Goal: Task Accomplishment & Management: Complete application form

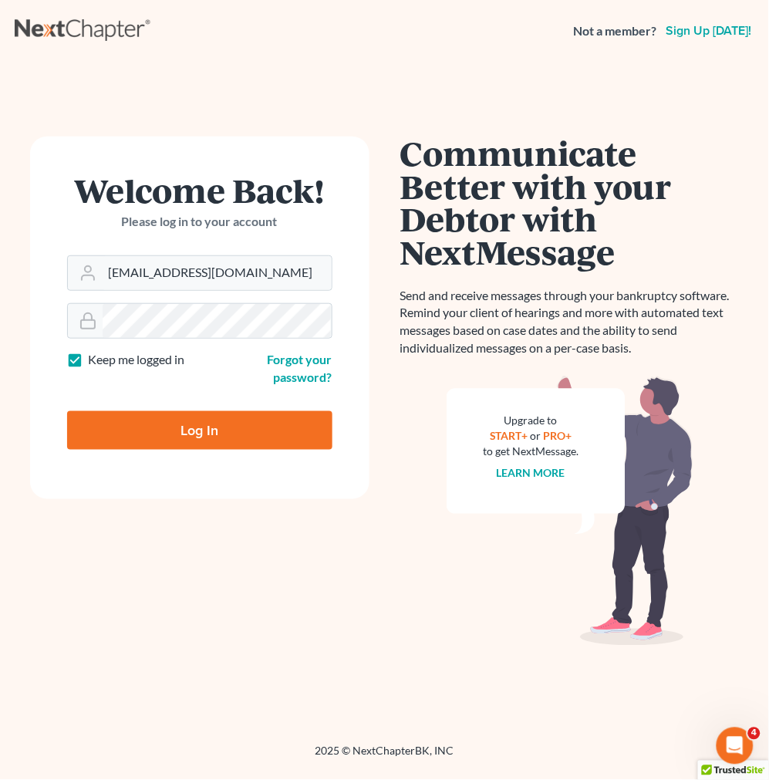
click at [240, 419] on input "Log In" at bounding box center [199, 430] width 265 height 39
type input "Thinking..."
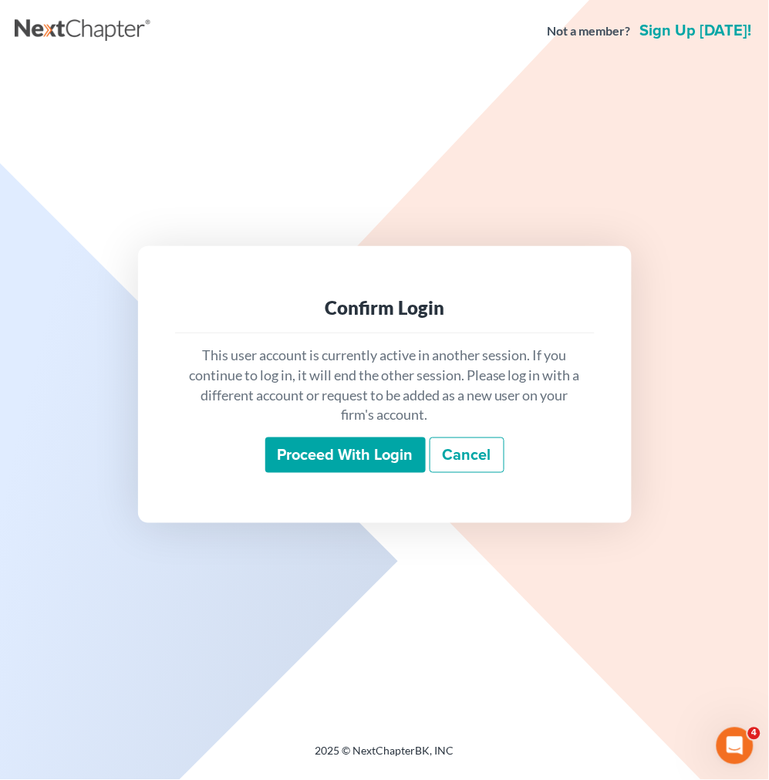
click at [355, 473] on div "This user account is currently active in another session. If you continue to lo…" at bounding box center [384, 409] width 419 height 152
click at [353, 460] on input "Proceed with login" at bounding box center [345, 454] width 160 height 35
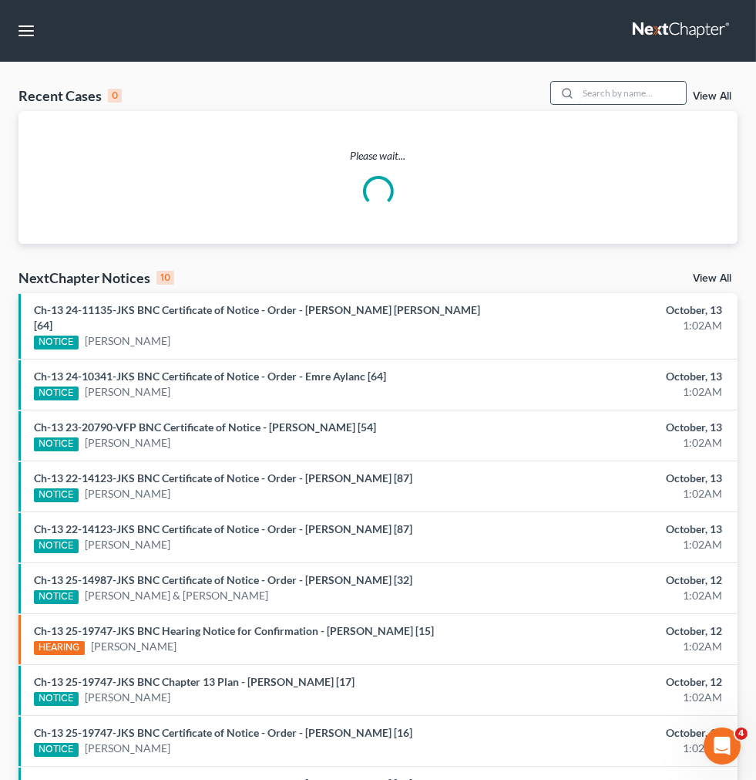
click at [578, 104] on input "search" at bounding box center [632, 93] width 108 height 22
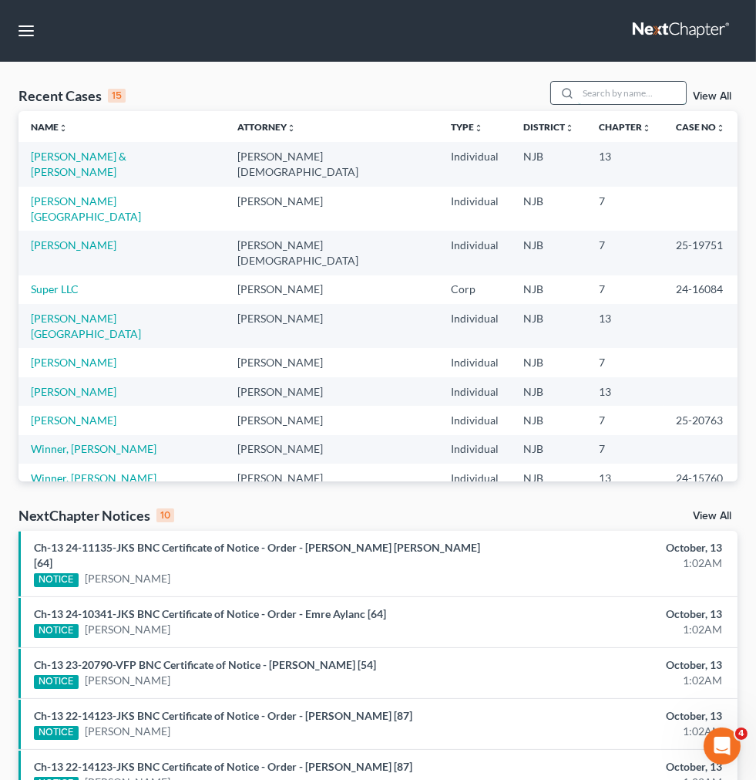
click at [578, 104] on input "search" at bounding box center [632, 93] width 108 height 22
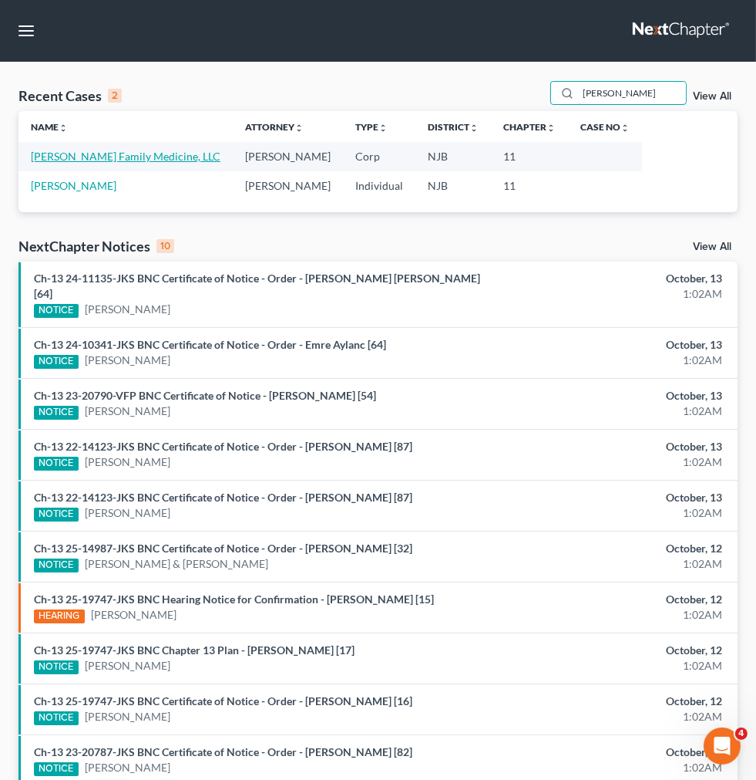
type input "yorio"
click at [64, 163] on link "Yorio Family Medicine, LLC" at bounding box center [126, 156] width 190 height 13
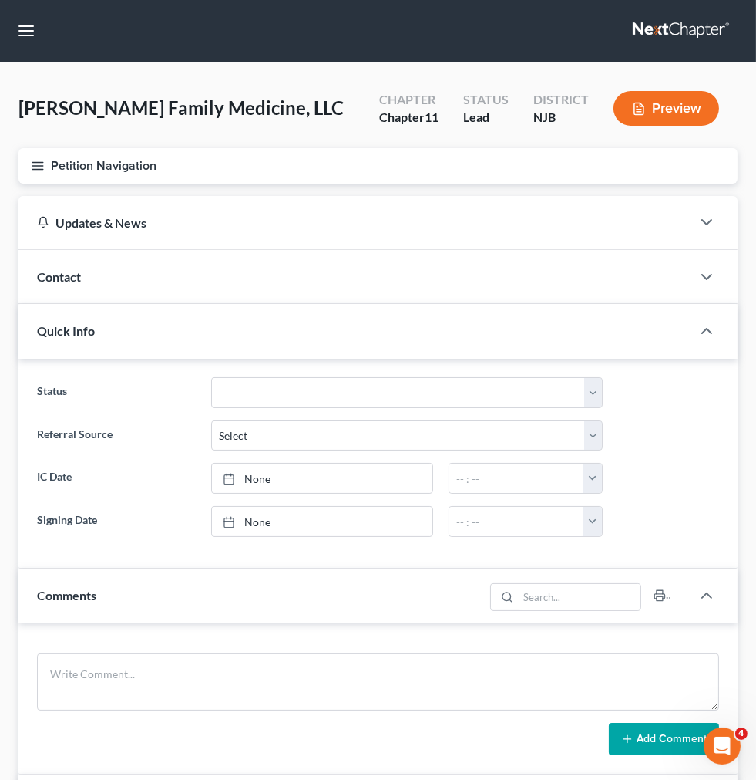
click at [0, 0] on span "Client Profile" at bounding box center [0, 0] width 0 height 0
click at [0, 0] on link "Filing Information" at bounding box center [0, 0] width 0 height 0
select select "3"
select select "1"
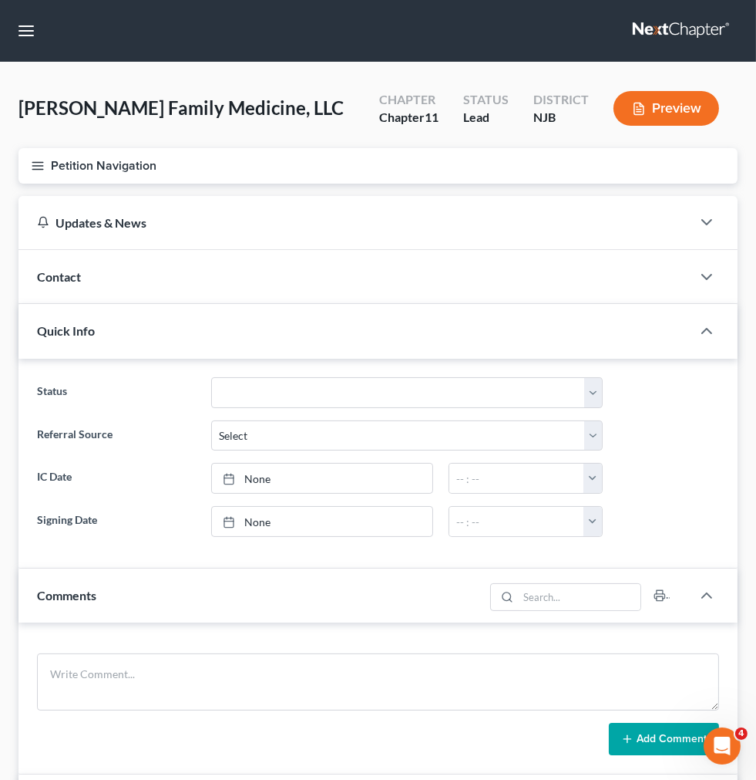
select select "51"
select select "0"
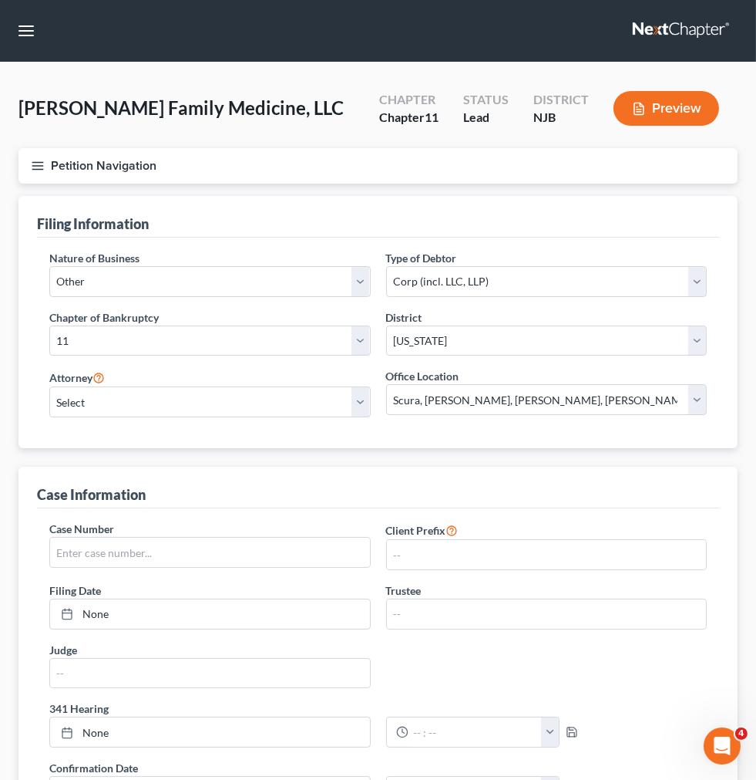
click at [0, 0] on span "Client Profile" at bounding box center [0, 0] width 0 height 0
click at [0, 0] on span "Real Property" at bounding box center [0, 0] width 0 height 0
click at [0, 0] on span "Properties Owned or Leased" at bounding box center [0, 0] width 0 height 0
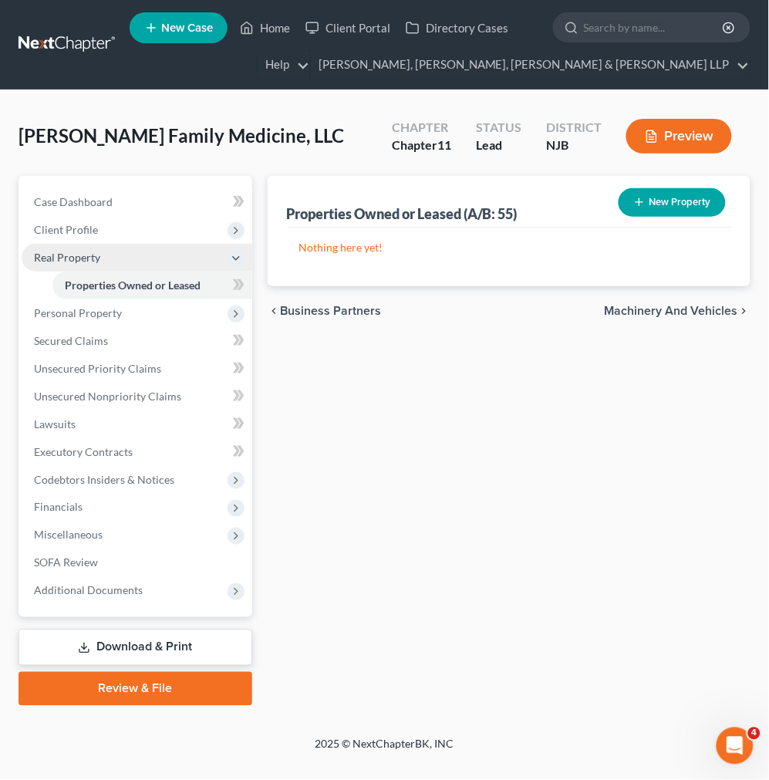
click at [158, 254] on span "Real Property" at bounding box center [137, 258] width 231 height 28
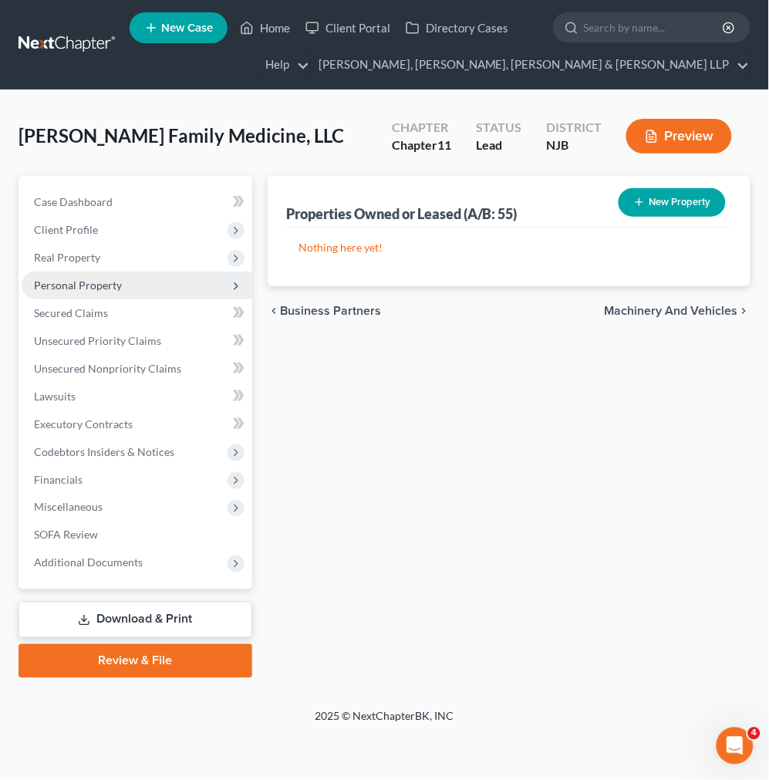
click at [143, 288] on span "Personal Property" at bounding box center [137, 285] width 231 height 28
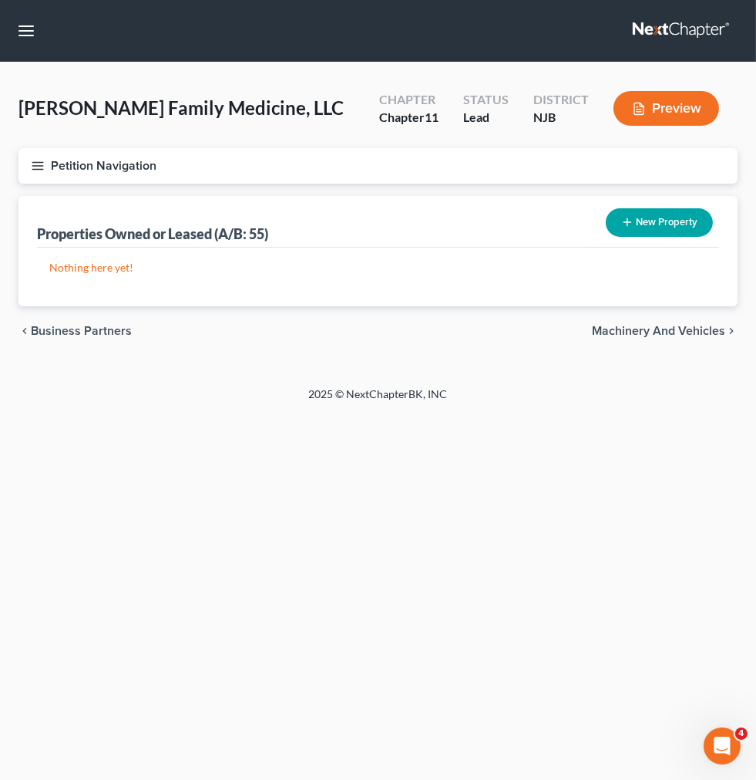
click at [0, 0] on link "Machinery and Vehicles" at bounding box center [0, 0] width 0 height 0
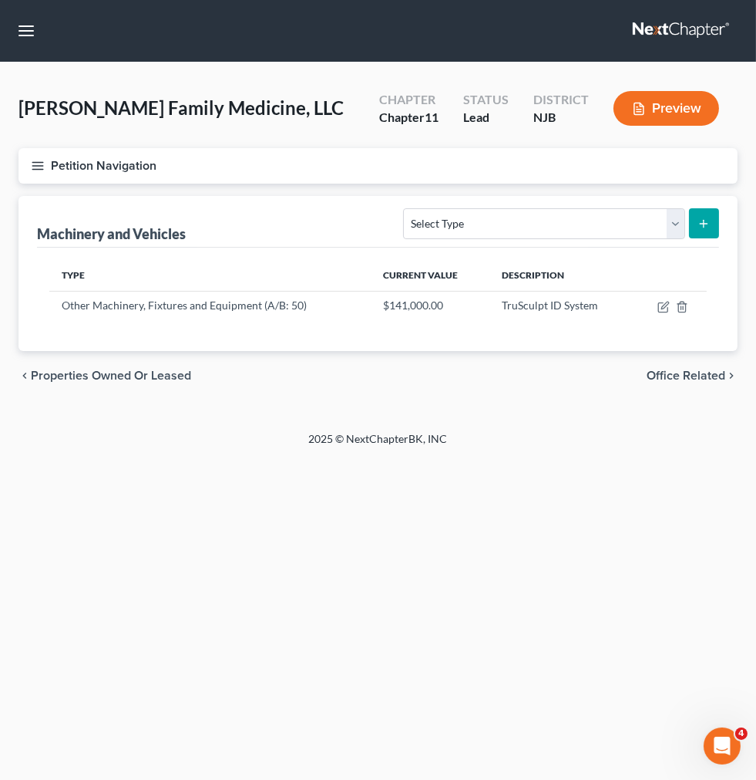
click at [0, 0] on span "Personal Property" at bounding box center [0, 0] width 0 height 0
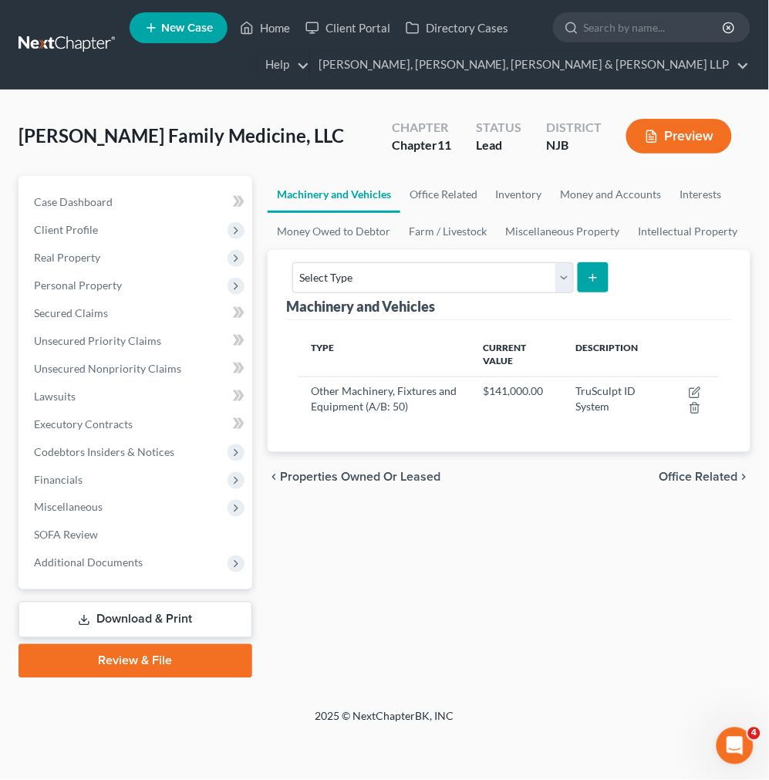
click at [480, 170] on div "Yorio Family Medicine, LLC Upgraded Chapter Chapter 11 Status Lead District NJB…" at bounding box center [385, 142] width 732 height 67
click at [469, 197] on link "Office Related" at bounding box center [443, 194] width 86 height 37
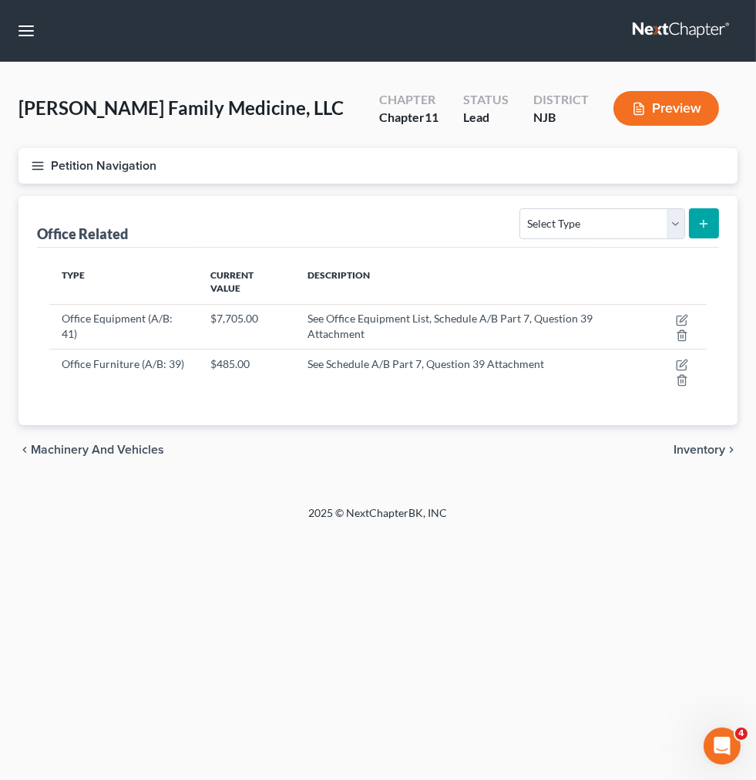
click at [0, 0] on link "Inventory" at bounding box center [0, 0] width 0 height 0
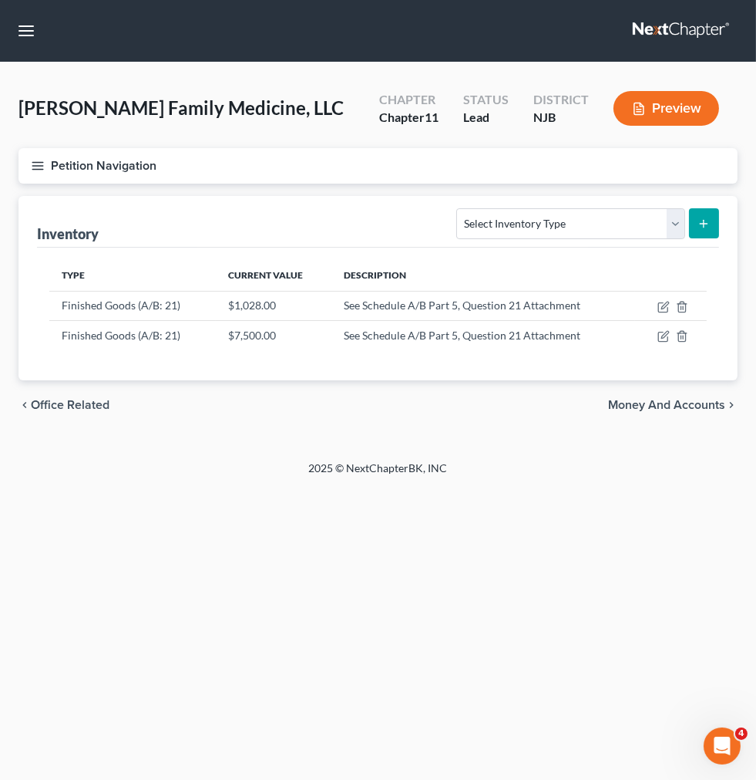
click at [0, 0] on link "Money and Accounts" at bounding box center [0, 0] width 0 height 0
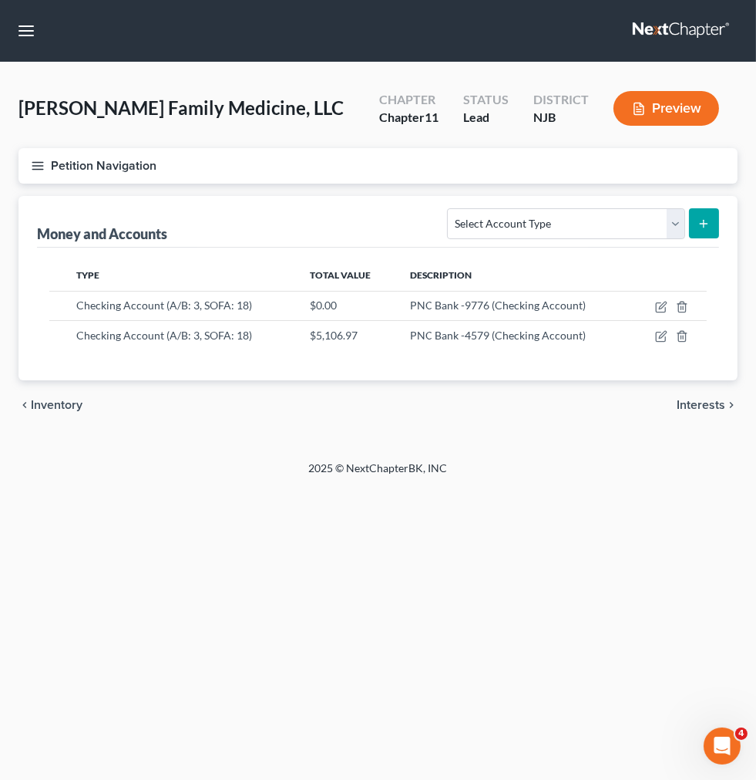
click at [0, 0] on link "Interests" at bounding box center [0, 0] width 0 height 0
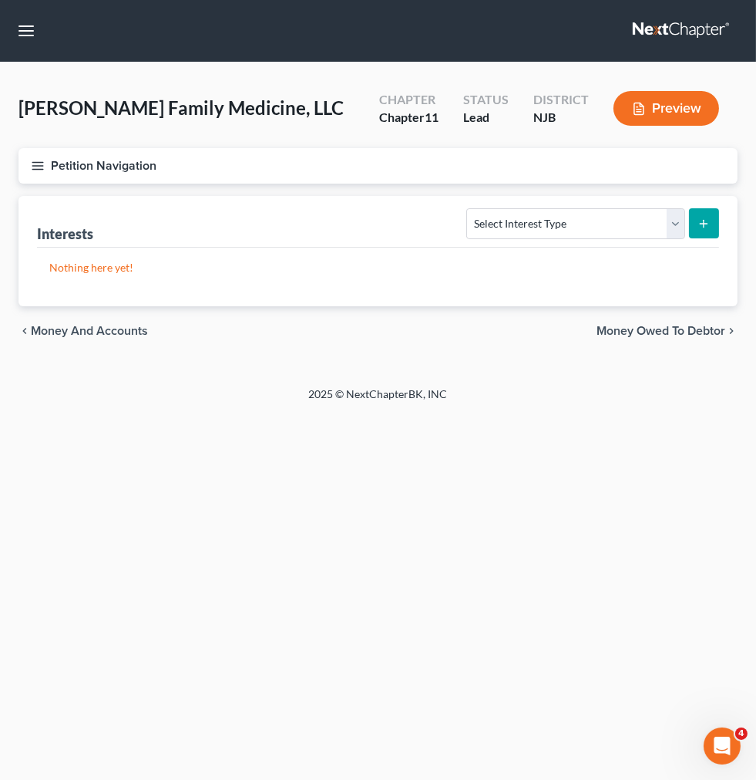
click at [0, 0] on link "Money Owed to Debtor" at bounding box center [0, 0] width 0 height 0
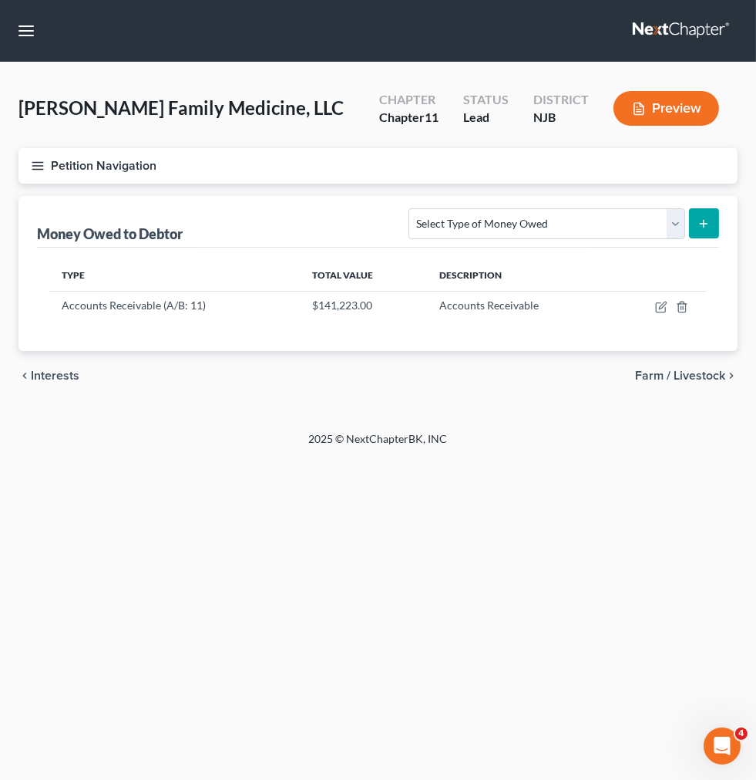
click at [0, 0] on link "Farm / Livestock" at bounding box center [0, 0] width 0 height 0
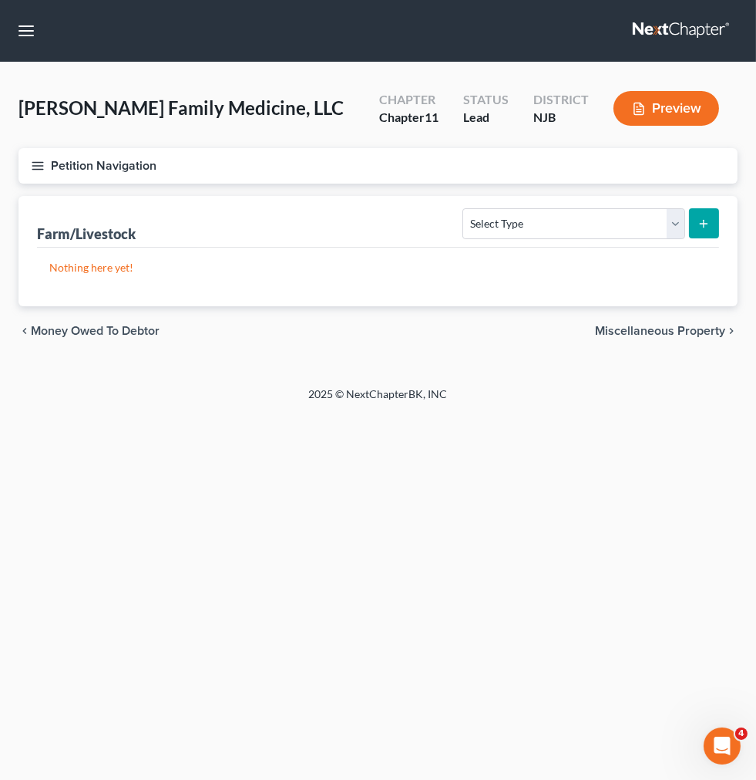
click at [0, 0] on link "Miscellaneous Property" at bounding box center [0, 0] width 0 height 0
click at [0, 0] on link "Intellectual Property" at bounding box center [0, 0] width 0 height 0
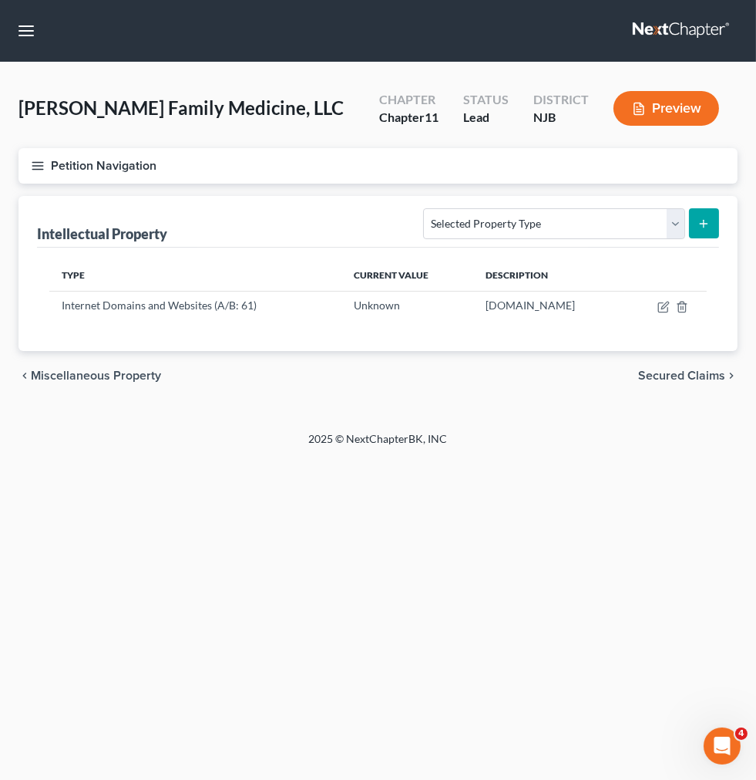
scroll to position [204, 0]
click at [0, 0] on link "Secured Claims" at bounding box center [0, 0] width 0 height 0
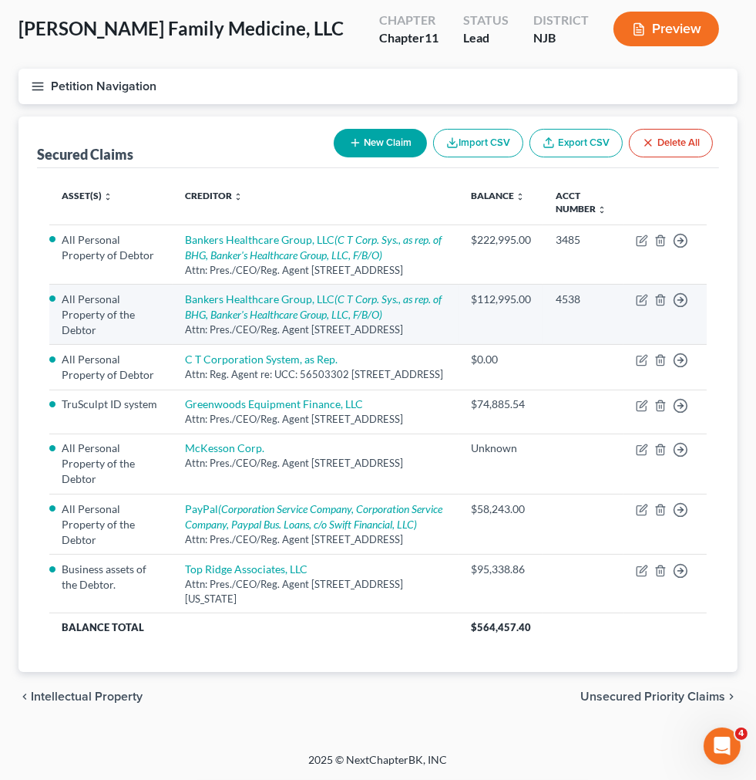
scroll to position [268, 0]
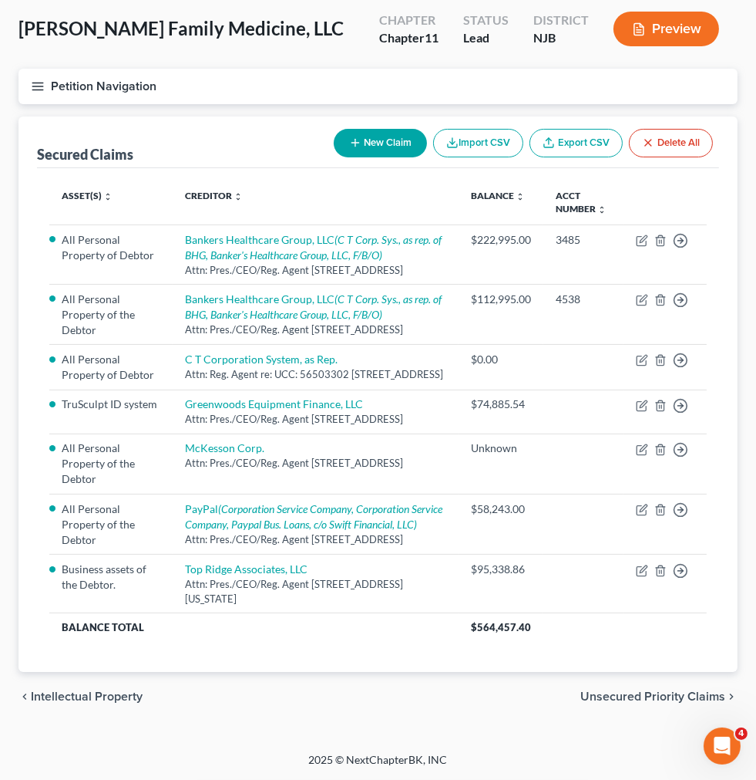
click at [0, 0] on link "Executory Contracts" at bounding box center [0, 0] width 0 height 0
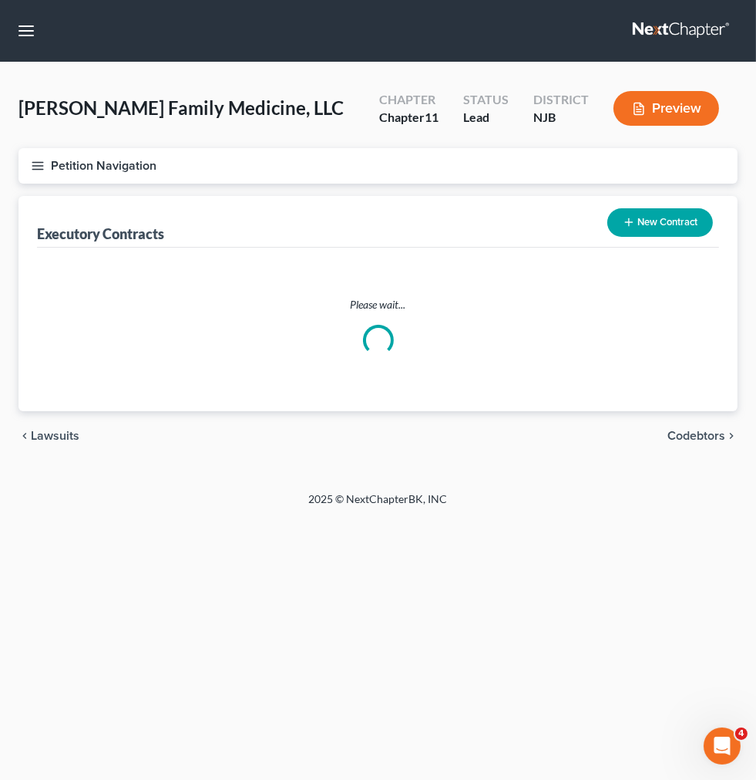
click at [0, 0] on link "Executory Contracts" at bounding box center [0, 0] width 0 height 0
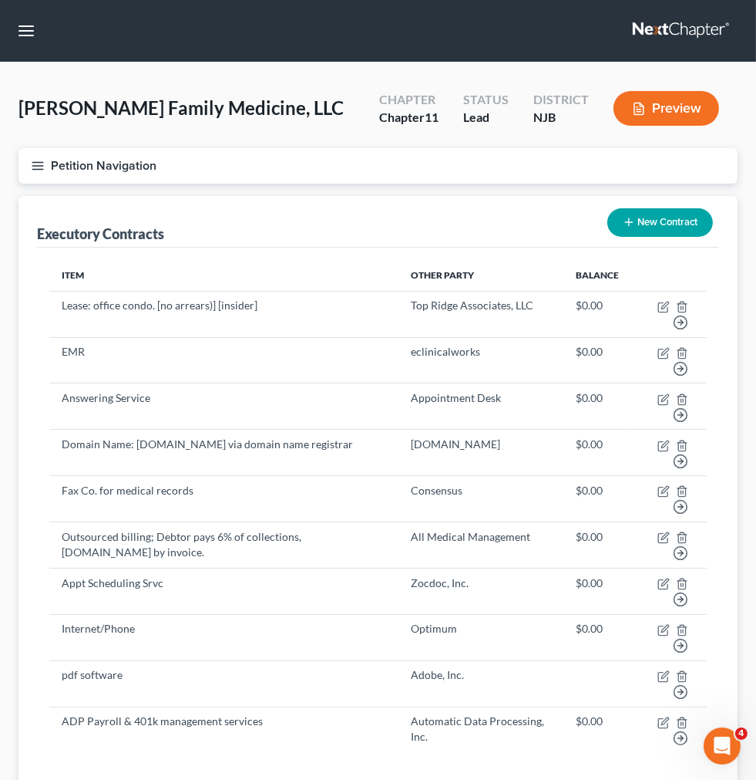
click at [0, 0] on span "Codebtors Insiders & Notices" at bounding box center [0, 0] width 0 height 0
click at [0, 0] on link "Executory Contracts" at bounding box center [0, 0] width 0 height 0
click at [0, 0] on span "Codebtors Insiders & Notices" at bounding box center [0, 0] width 0 height 0
click at [0, 0] on span "Financials" at bounding box center [0, 0] width 0 height 0
click at [0, 0] on span "Codebtors Insiders & Notices" at bounding box center [0, 0] width 0 height 0
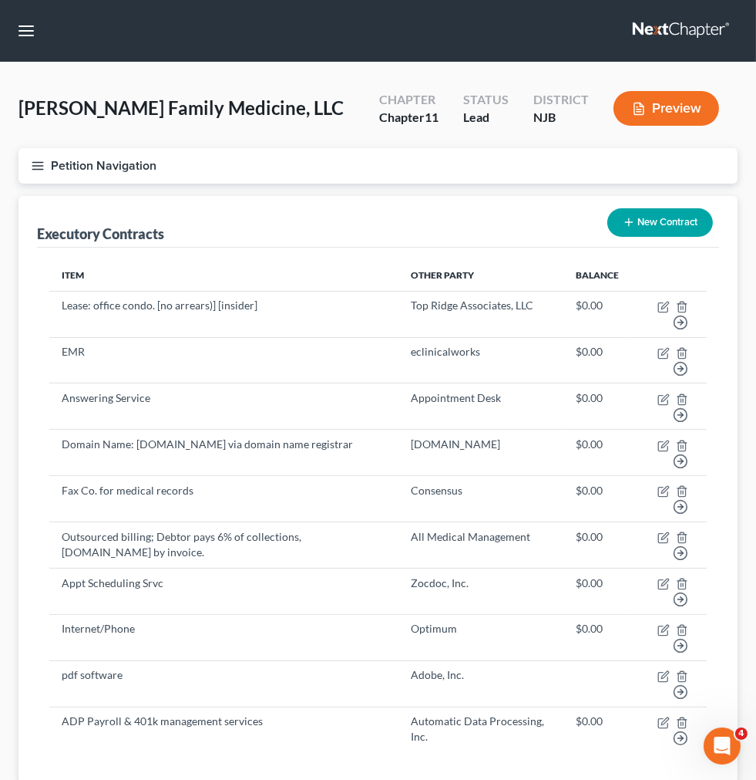
click at [0, 0] on link "Codebtors" at bounding box center [0, 0] width 0 height 0
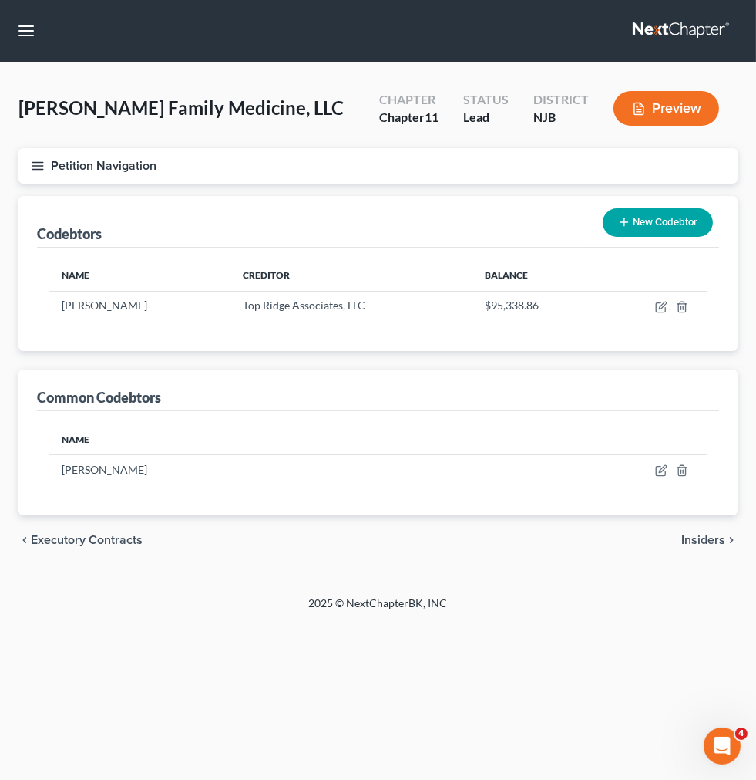
click at [0, 0] on link "Insiders" at bounding box center [0, 0] width 0 height 0
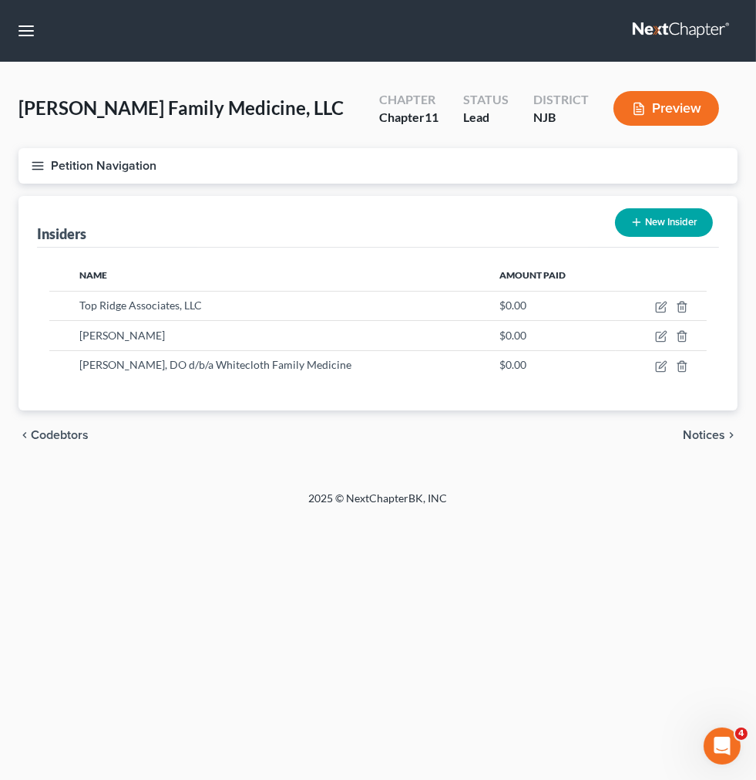
click at [0, 0] on link "Notices" at bounding box center [0, 0] width 0 height 0
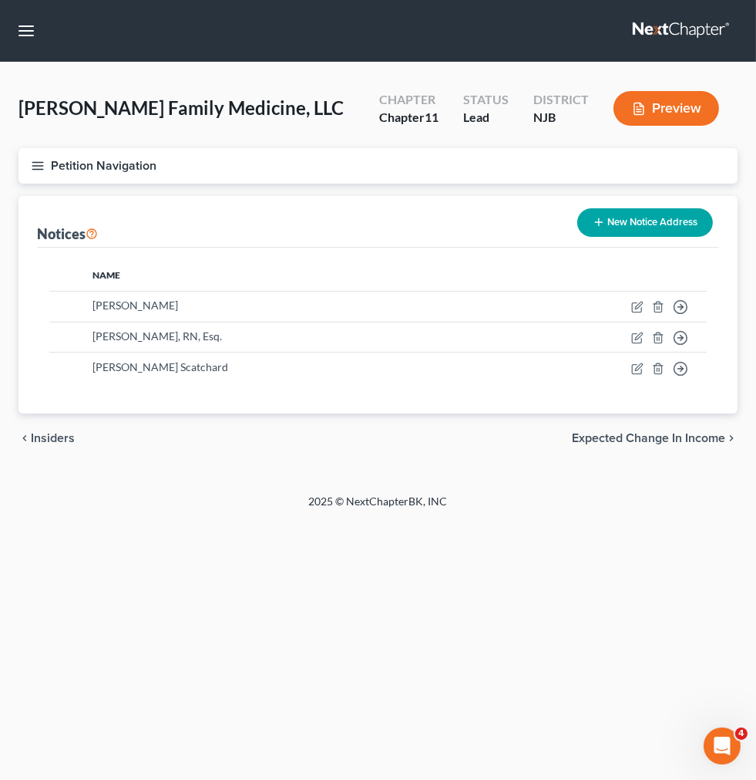
click at [0, 0] on link "Codebtors" at bounding box center [0, 0] width 0 height 0
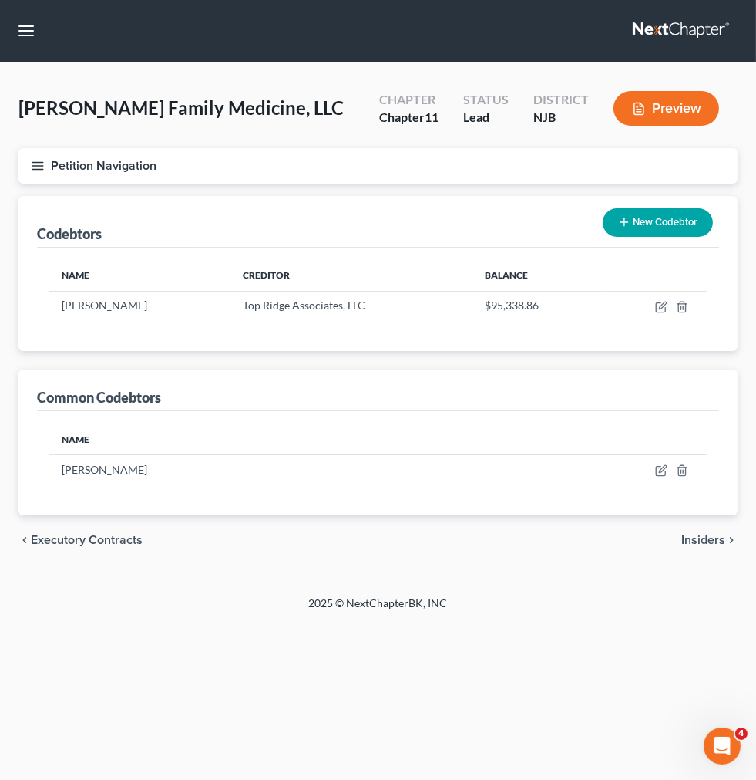
click at [0, 0] on link "Notices" at bounding box center [0, 0] width 0 height 0
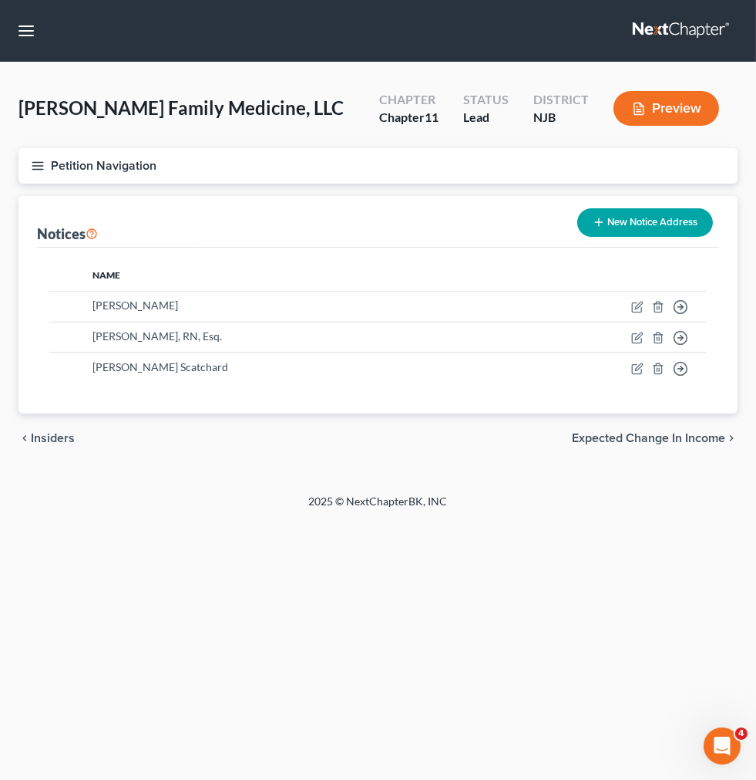
click at [0, 0] on link "Insiders" at bounding box center [0, 0] width 0 height 0
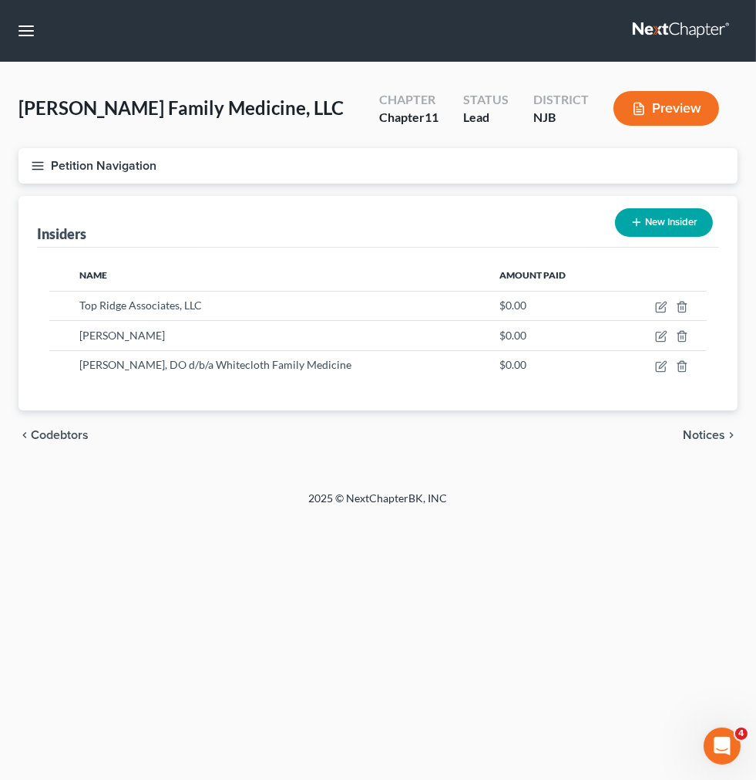
click at [0, 0] on link "Codebtors" at bounding box center [0, 0] width 0 height 0
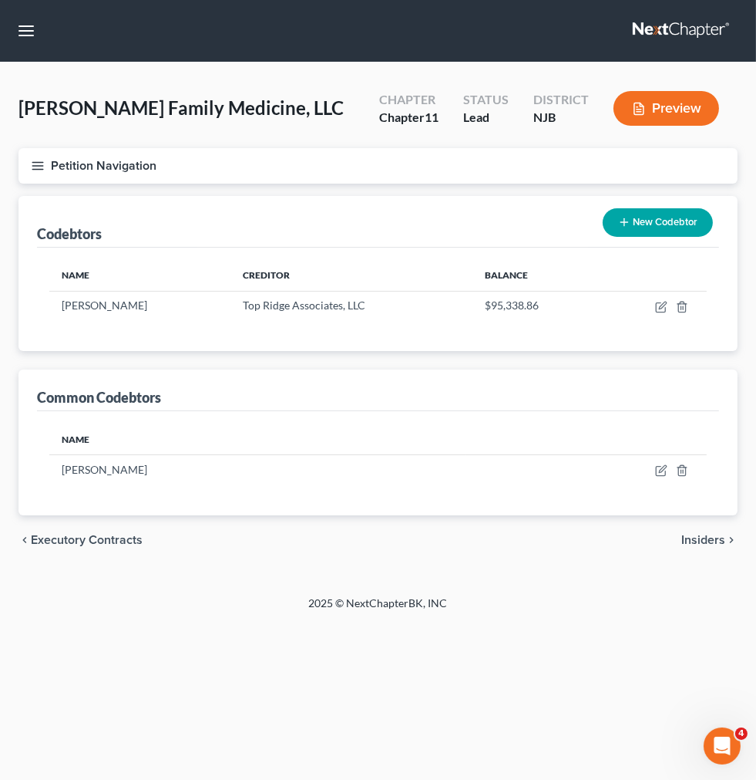
click at [0, 0] on span "Codebtors Insiders & Notices" at bounding box center [0, 0] width 0 height 0
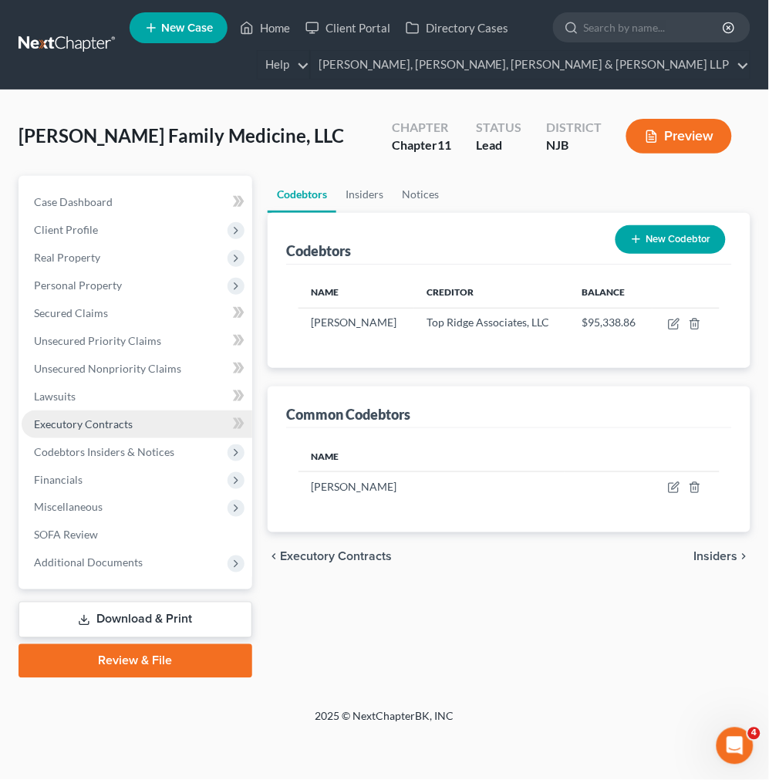
click at [73, 436] on link "Executory Contracts" at bounding box center [137, 424] width 231 height 28
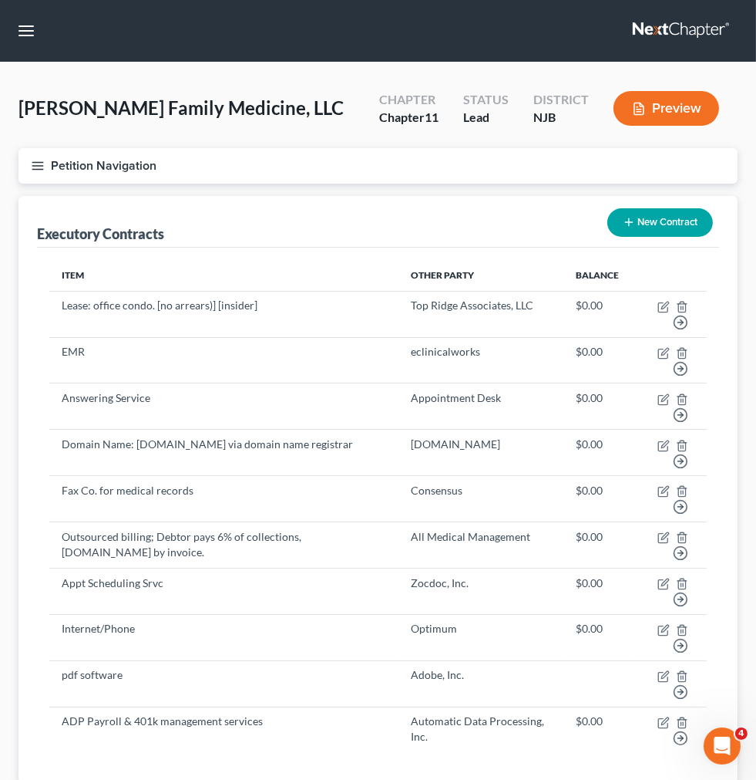
click at [0, 0] on link "Lawsuits" at bounding box center [0, 0] width 0 height 0
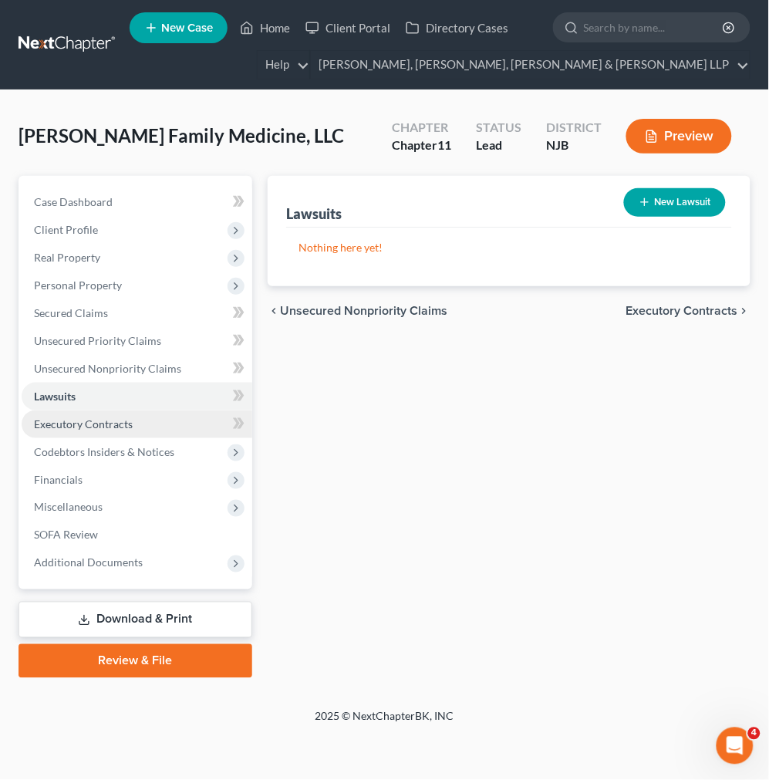
click at [98, 426] on span "Executory Contracts" at bounding box center [83, 423] width 99 height 13
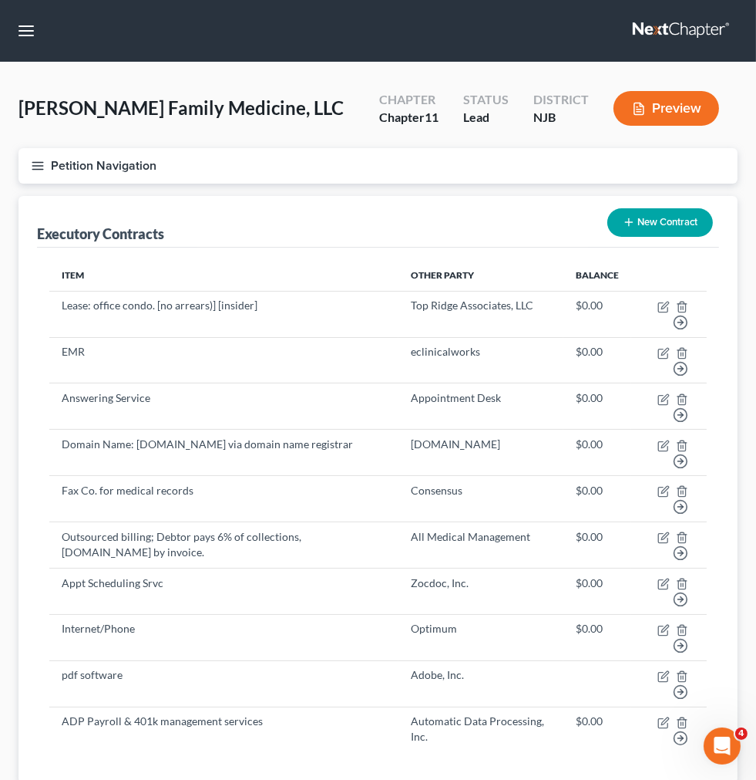
click at [0, 0] on link "Lawsuits" at bounding box center [0, 0] width 0 height 0
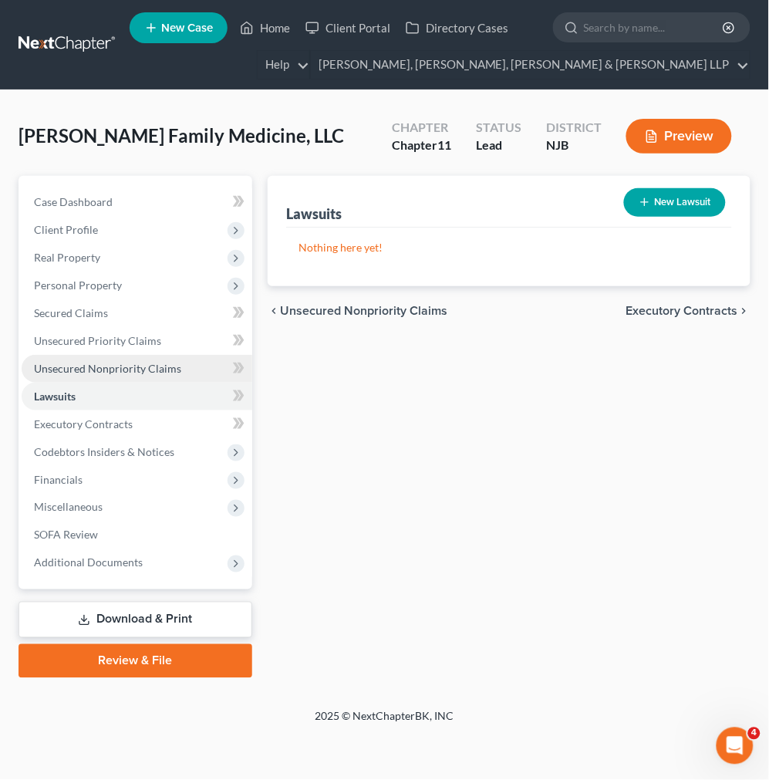
click at [156, 368] on span "Unsecured Nonpriority Claims" at bounding box center [107, 368] width 147 height 13
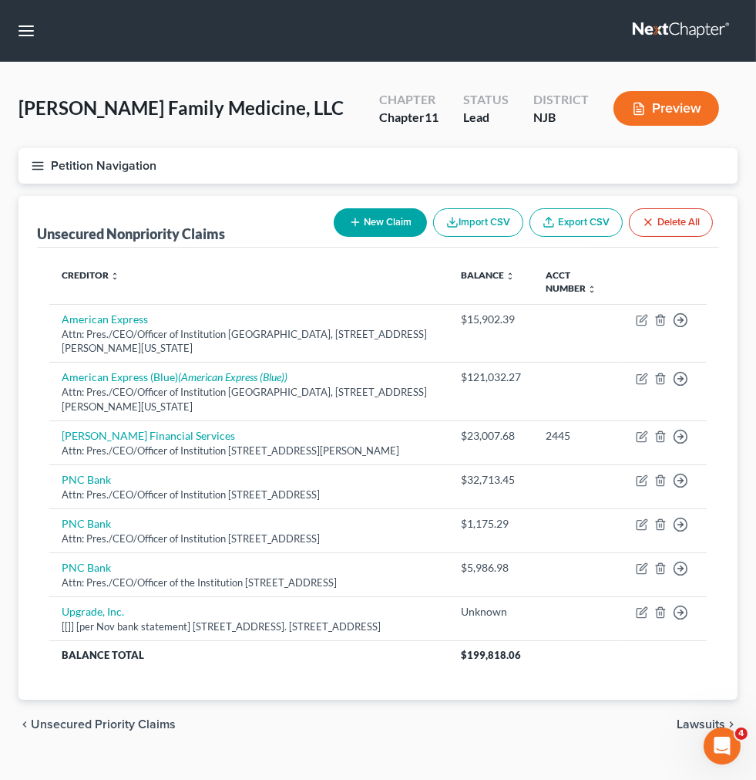
click at [0, 0] on link "Unsecured Priority Claims" at bounding box center [0, 0] width 0 height 0
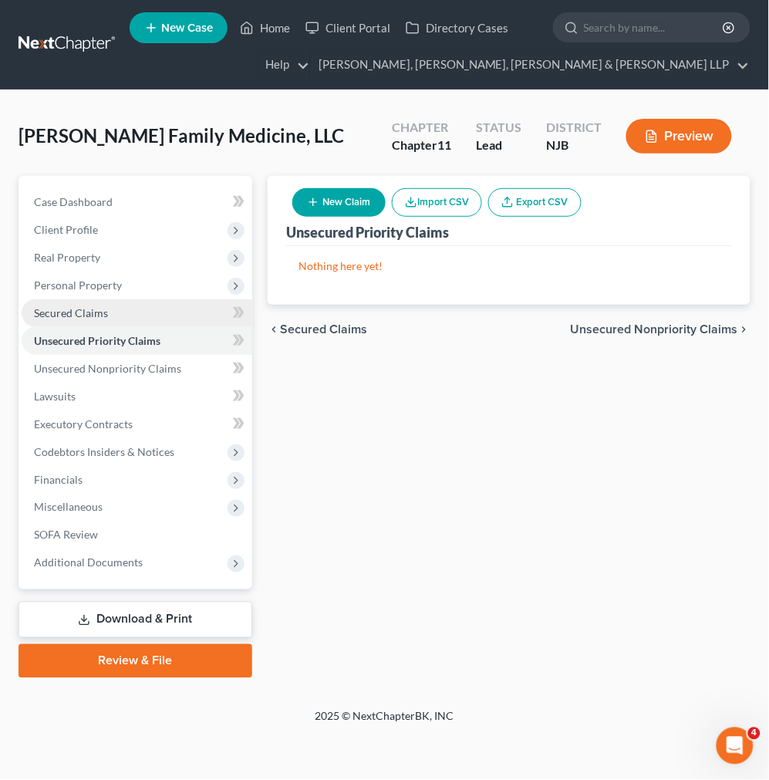
click at [180, 311] on link "Secured Claims" at bounding box center [137, 313] width 231 height 28
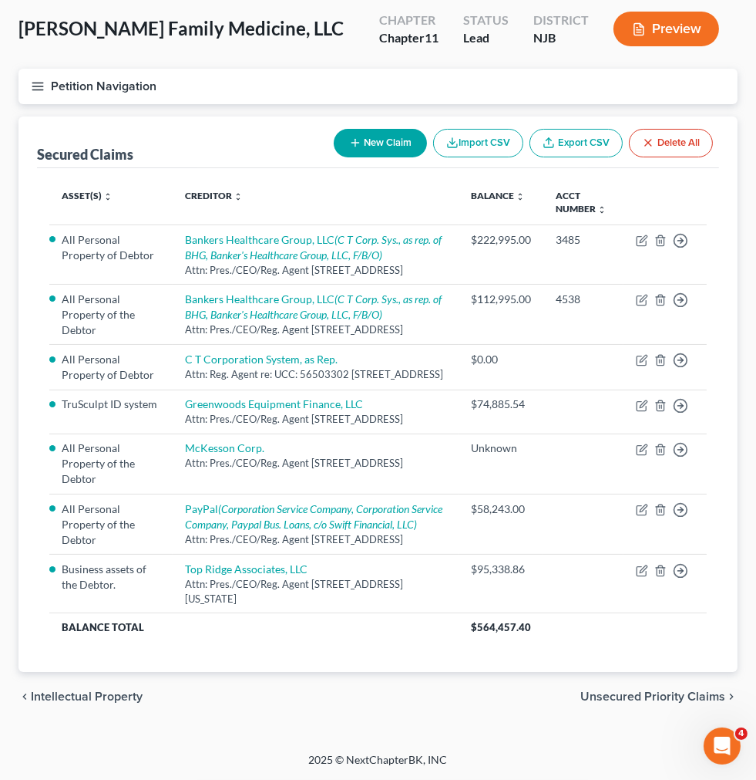
scroll to position [171, 0]
click at [0, 0] on link "Executory Contracts" at bounding box center [0, 0] width 0 height 0
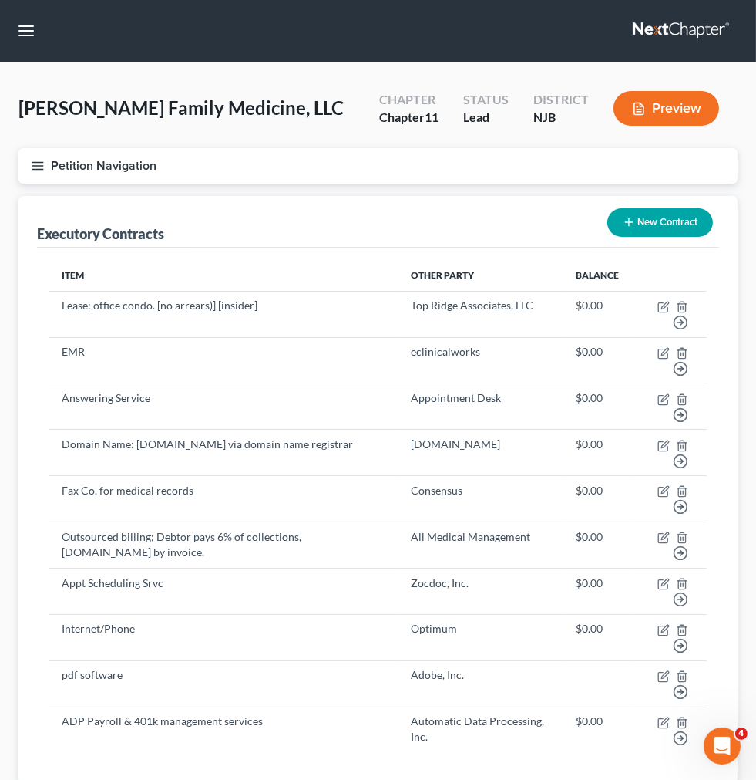
scroll to position [241, 0]
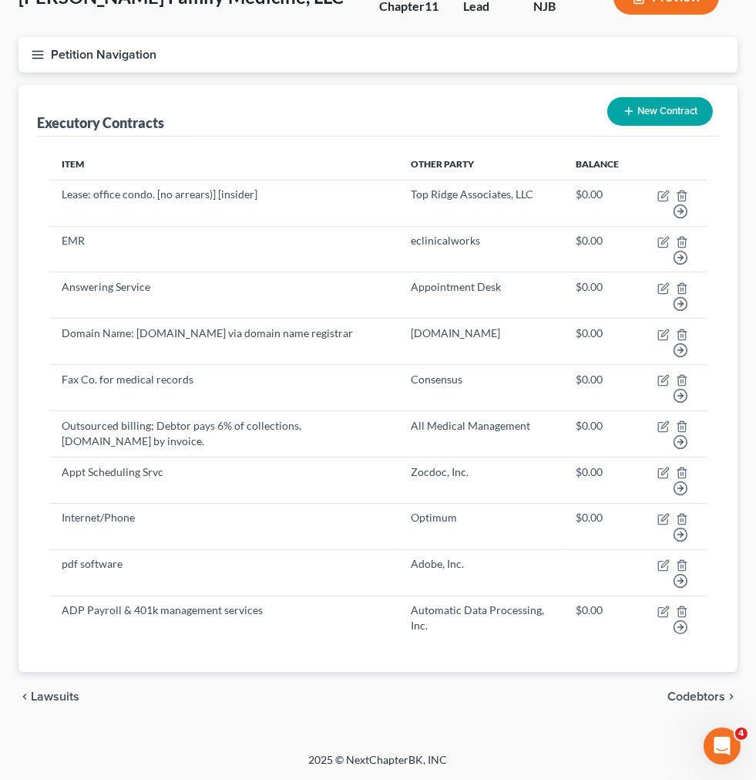
click at [0, 0] on link "SOFA Review" at bounding box center [0, 0] width 0 height 0
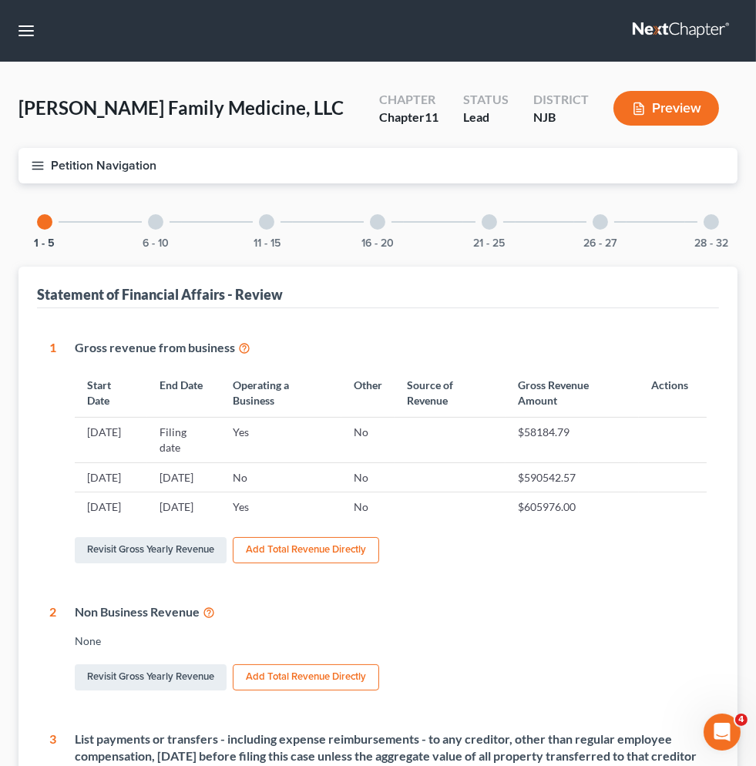
click at [0, 0] on link "Lawsuits" at bounding box center [0, 0] width 0 height 0
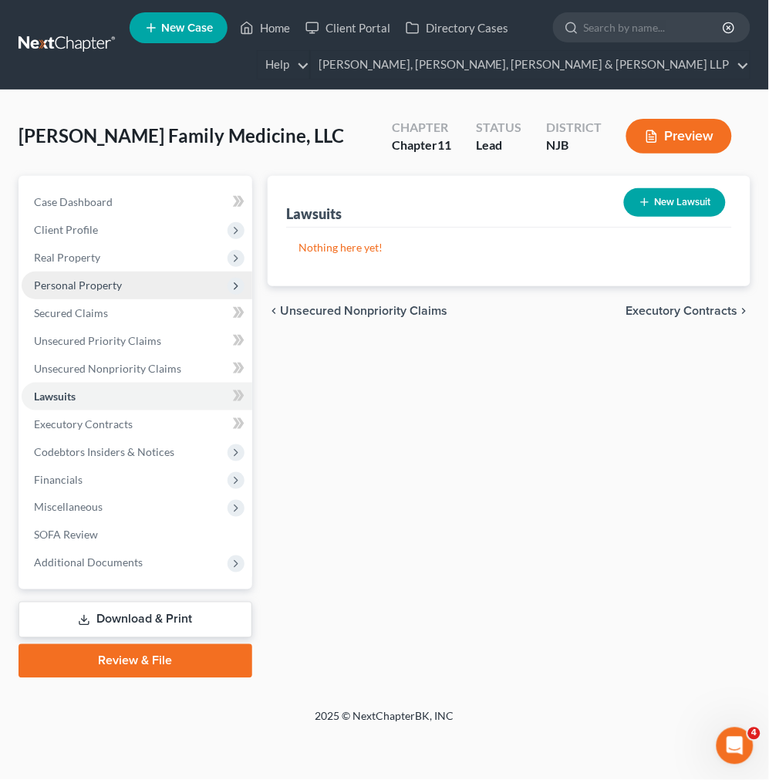
click at [149, 279] on span "Personal Property" at bounding box center [137, 285] width 231 height 28
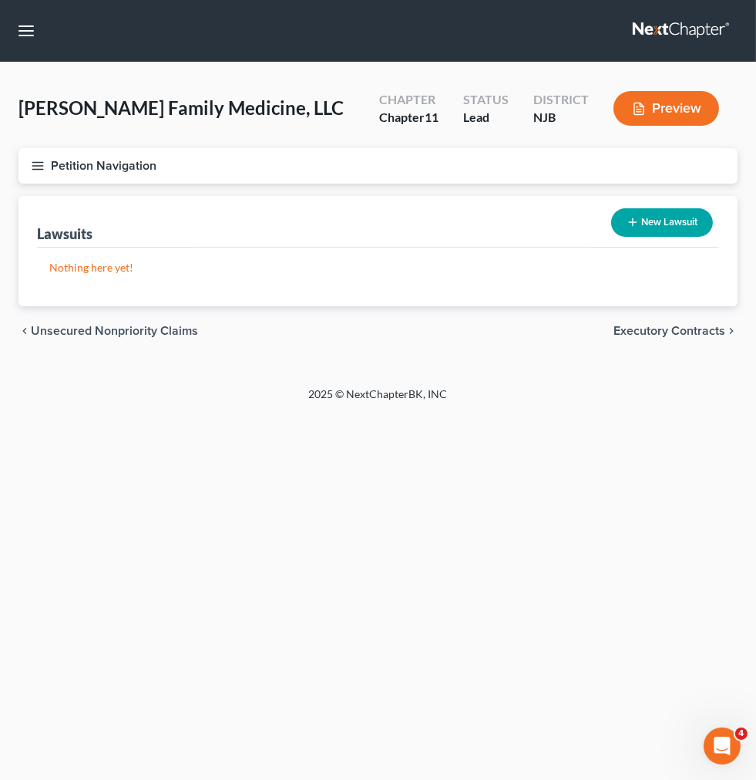
click at [0, 0] on span "Real Property" at bounding box center [0, 0] width 0 height 0
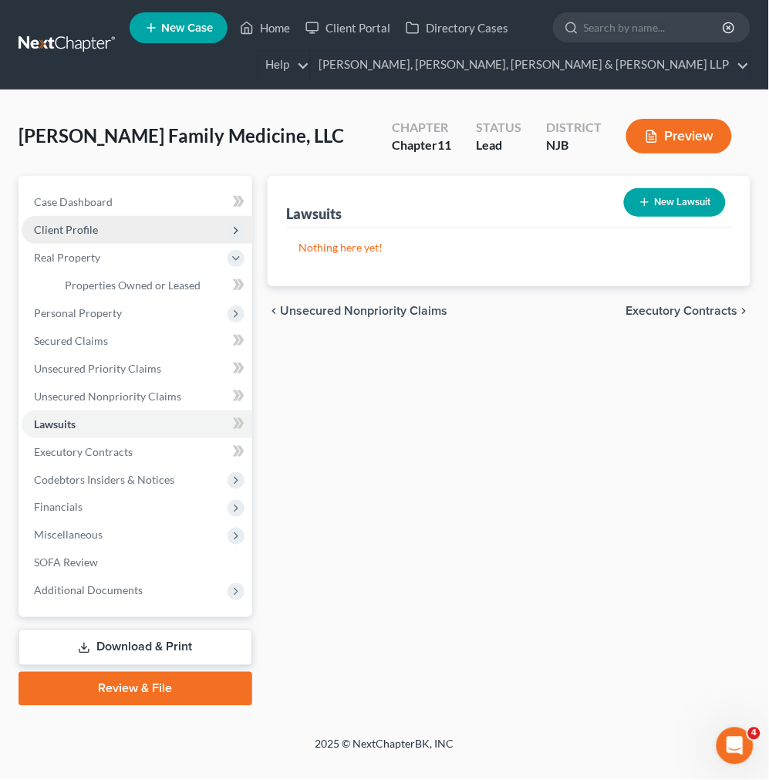
click at [142, 230] on span "Client Profile" at bounding box center [137, 230] width 231 height 28
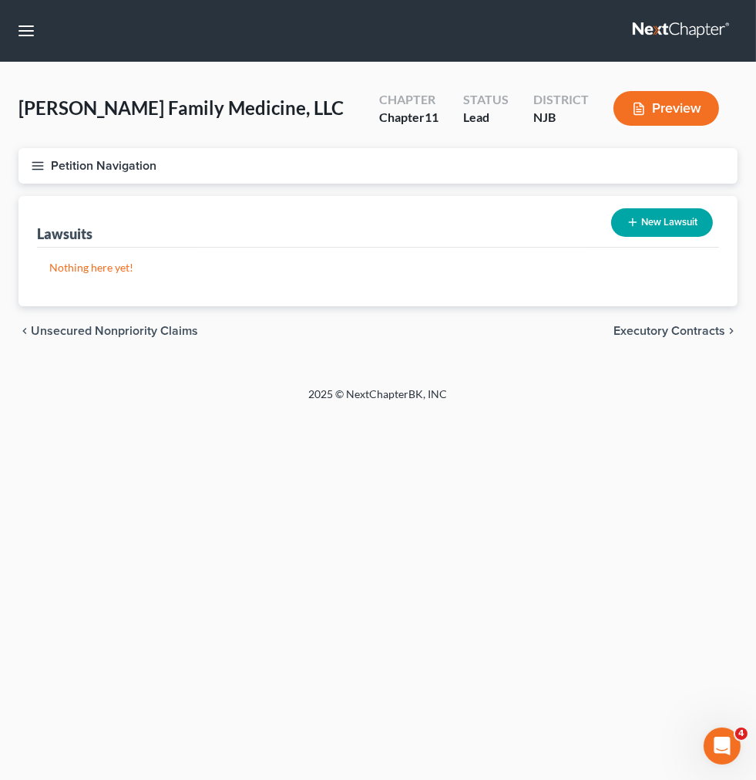
click at [0, 0] on link "Filing Information" at bounding box center [0, 0] width 0 height 0
select select "3"
select select "1"
select select "51"
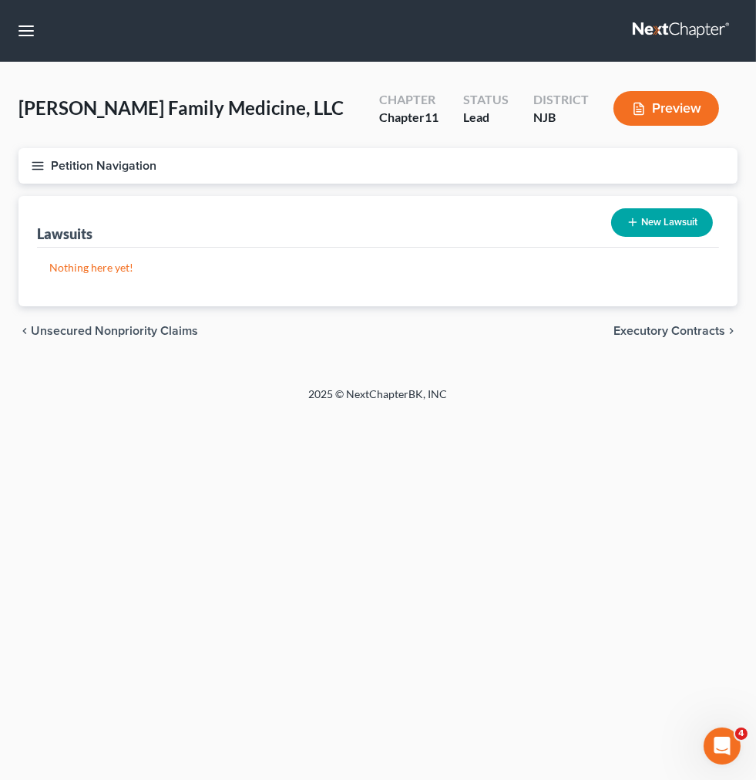
select select "0"
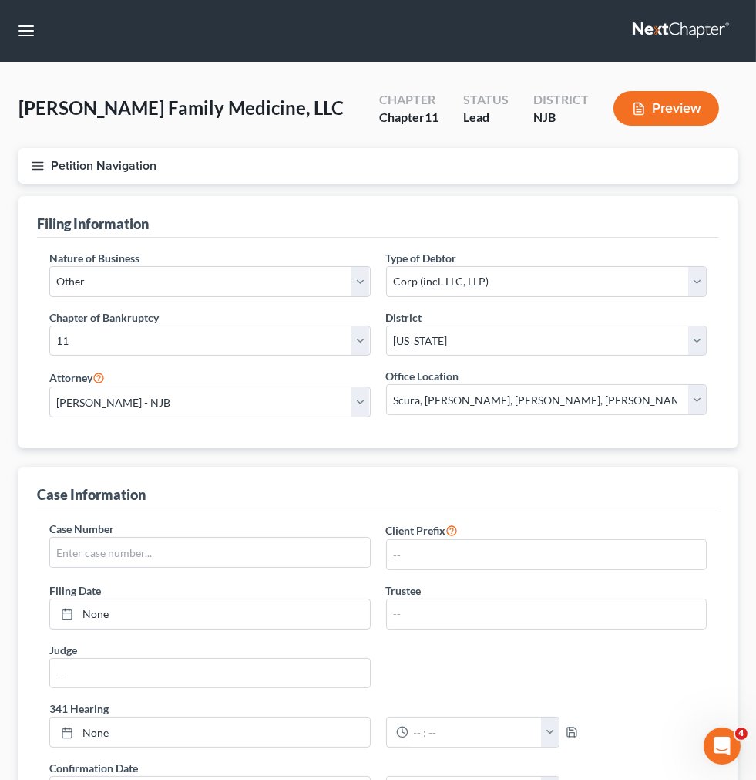
click at [0, 0] on span "Debtor Profile" at bounding box center [0, 0] width 0 height 0
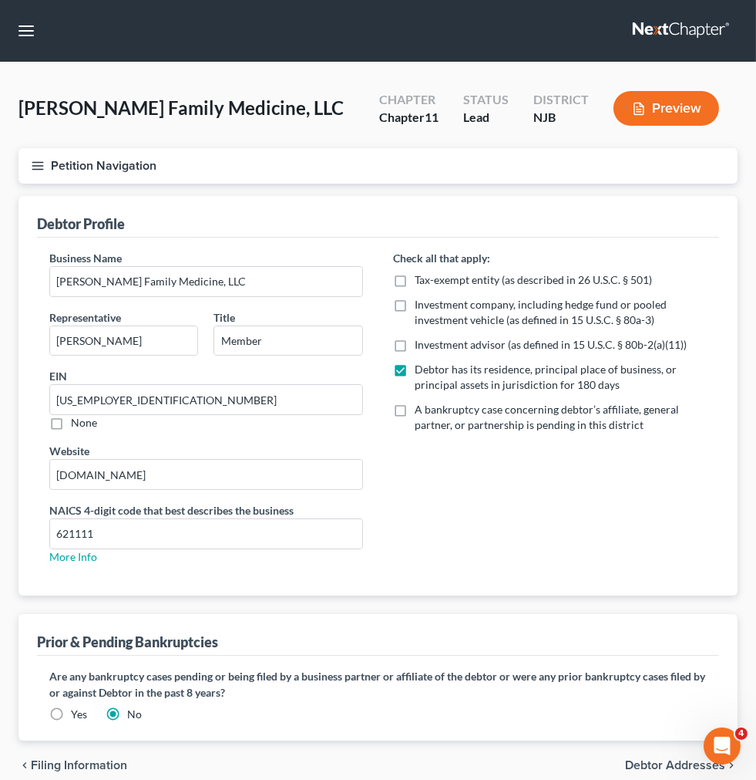
click at [0, 0] on link "Case Dashboard" at bounding box center [0, 0] width 0 height 0
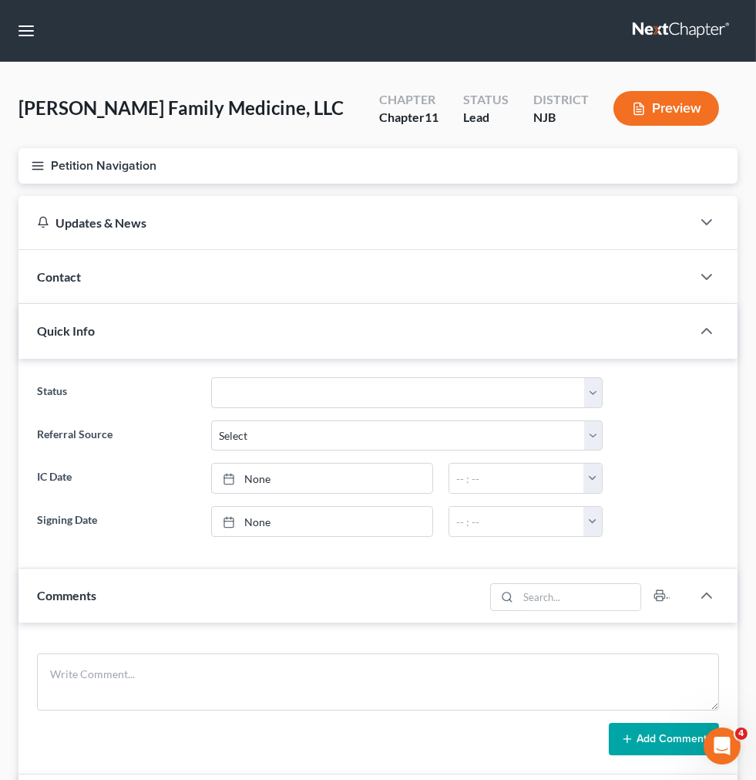
click at [0, 0] on span "Client Profile" at bounding box center [0, 0] width 0 height 0
click at [0, 0] on link "Case Dashboard" at bounding box center [0, 0] width 0 height 0
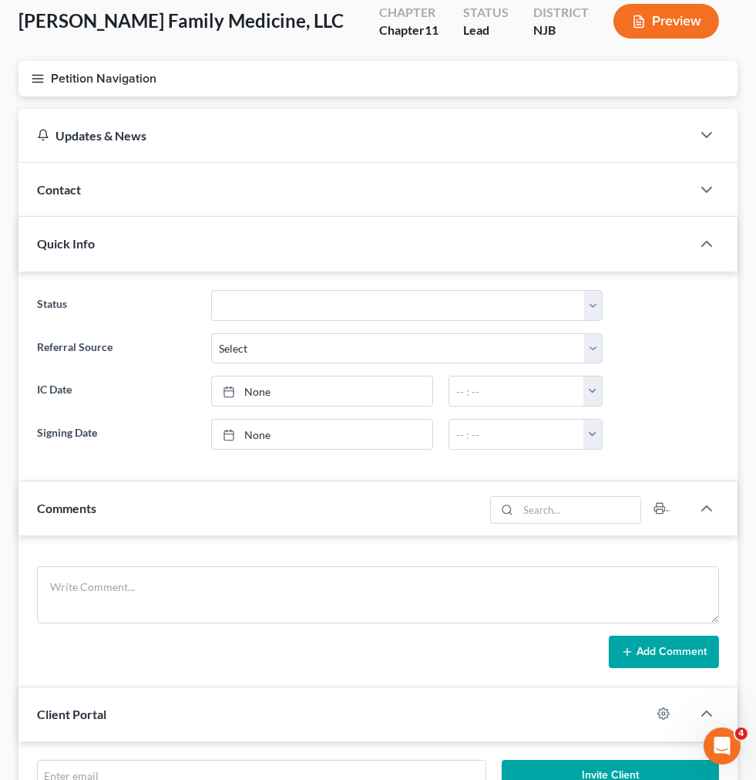
scroll to position [86, 0]
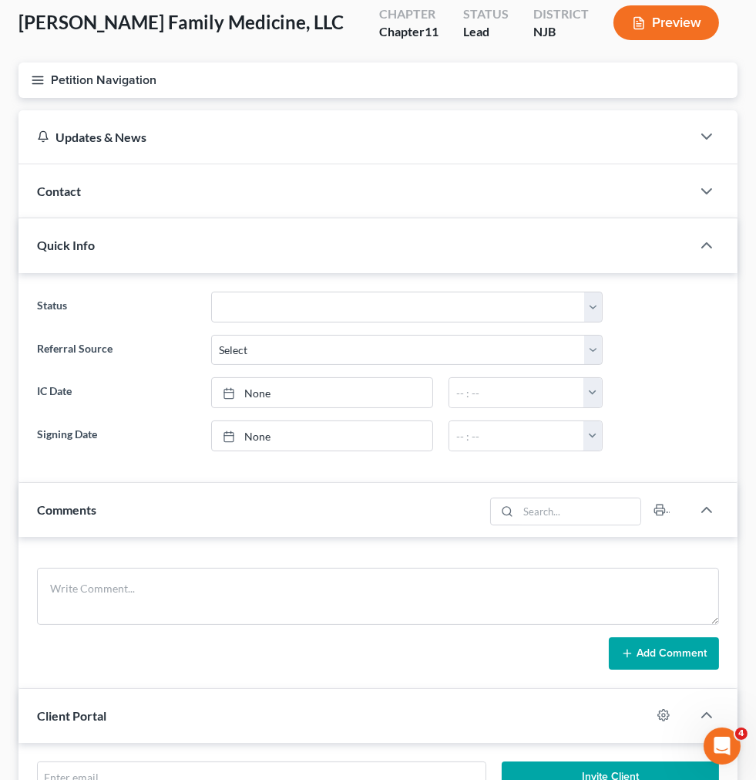
click at [372, 197] on div "Contact" at bounding box center [355, 190] width 673 height 53
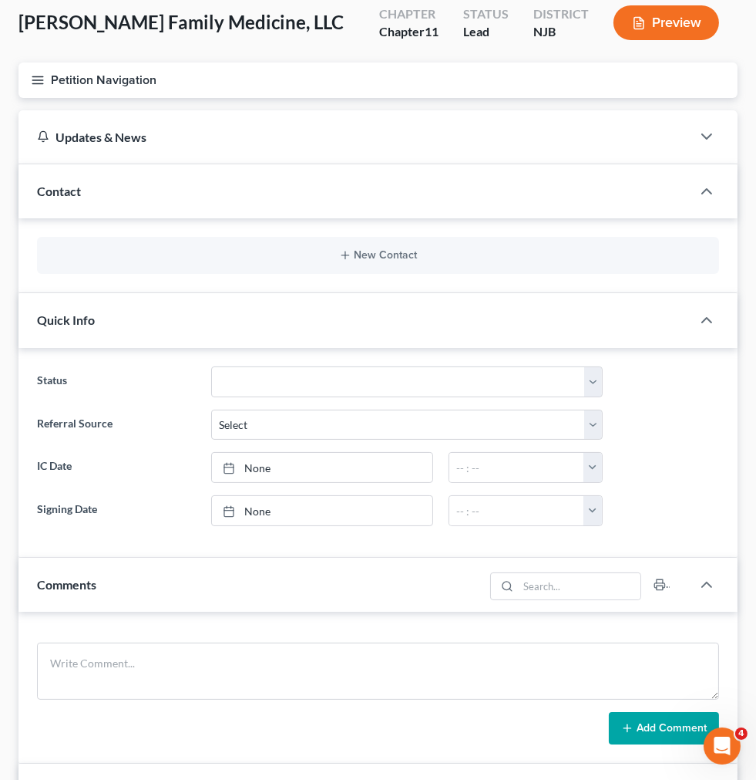
click at [95, 312] on span "Quick Info" at bounding box center [66, 319] width 58 height 15
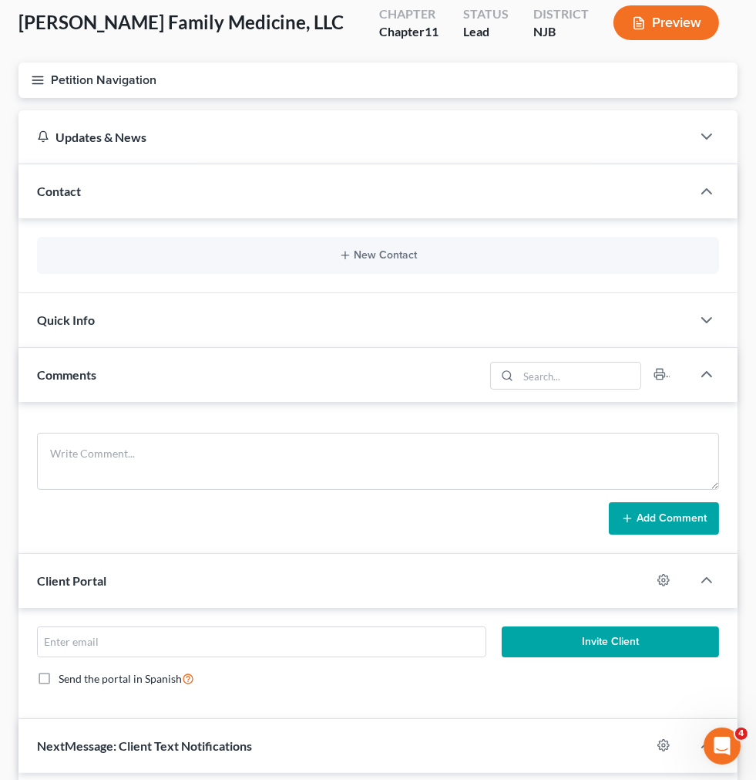
click at [399, 176] on div "Contact" at bounding box center [355, 190] width 673 height 53
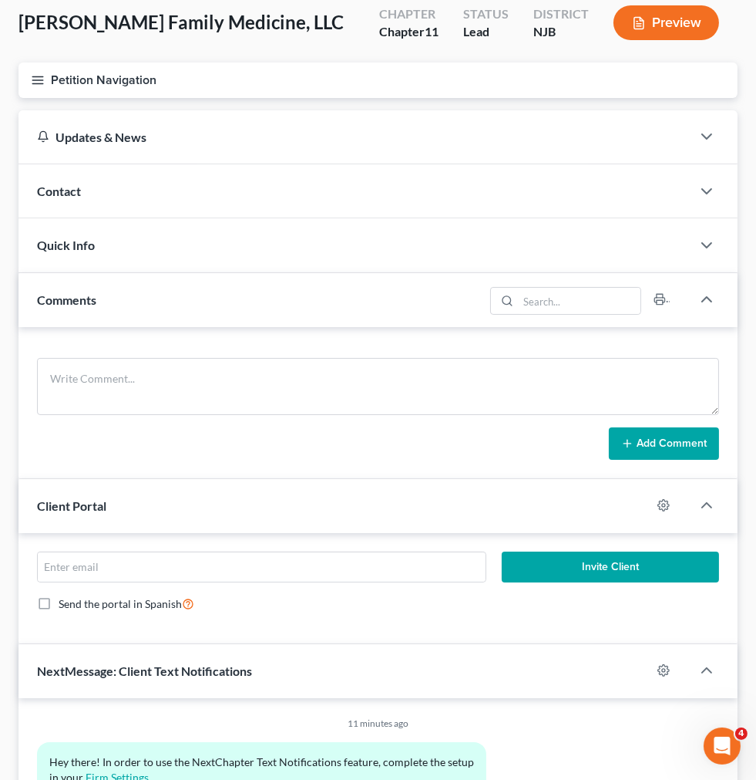
click at [393, 280] on div "Comments" at bounding box center [252, 299] width 466 height 53
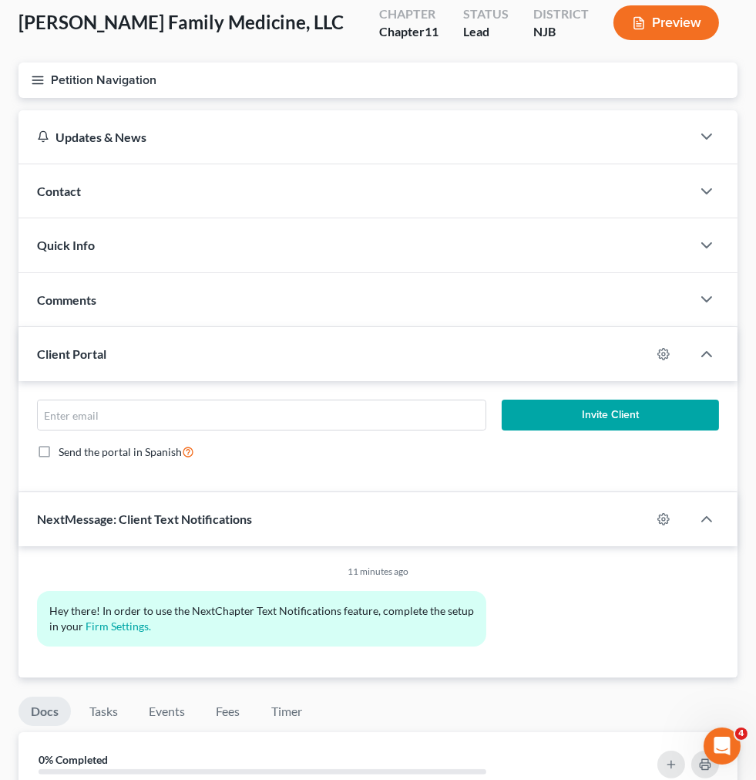
click at [381, 339] on div "Client Portal" at bounding box center [335, 353] width 633 height 53
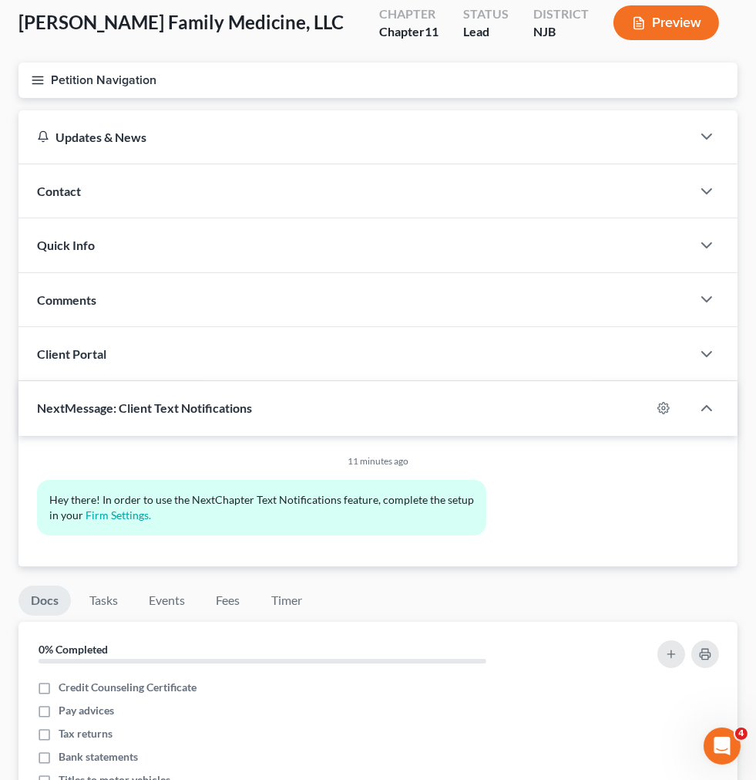
click at [252, 400] on span "NextMessage: Client Text Notifications" at bounding box center [144, 407] width 215 height 15
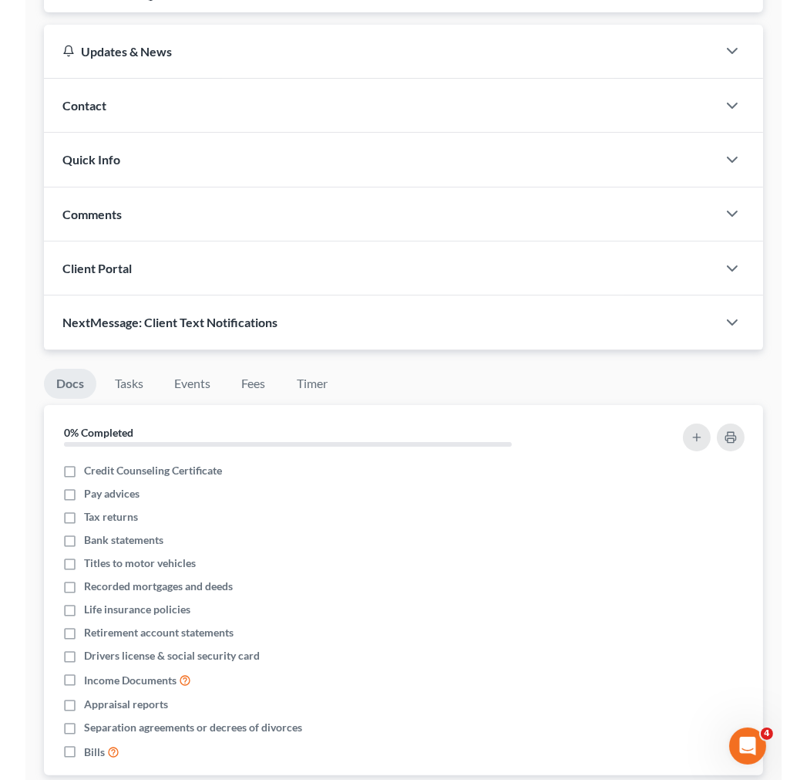
scroll to position [0, 0]
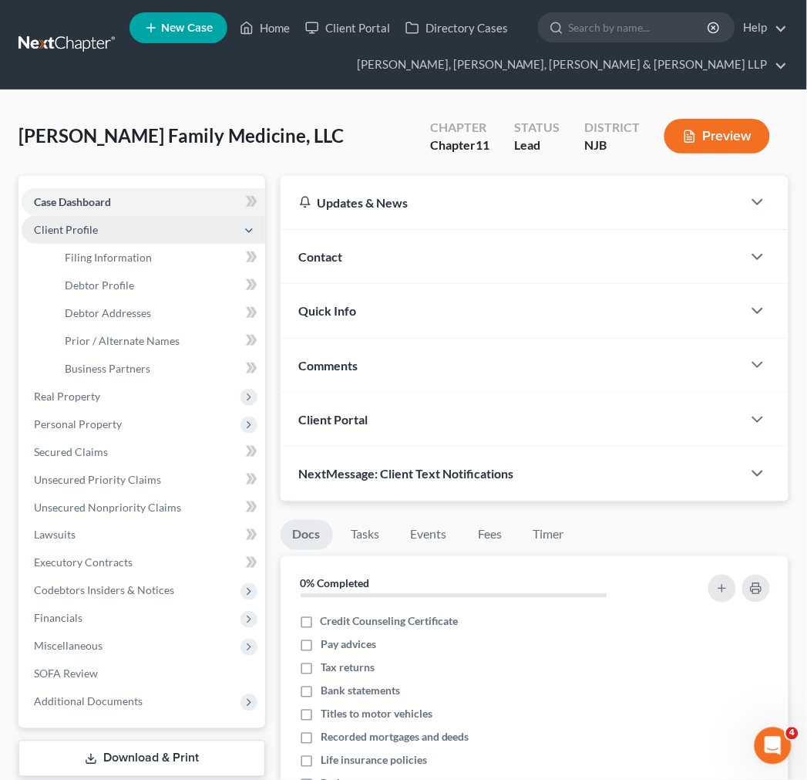
click at [89, 227] on span "Client Profile" at bounding box center [66, 229] width 64 height 13
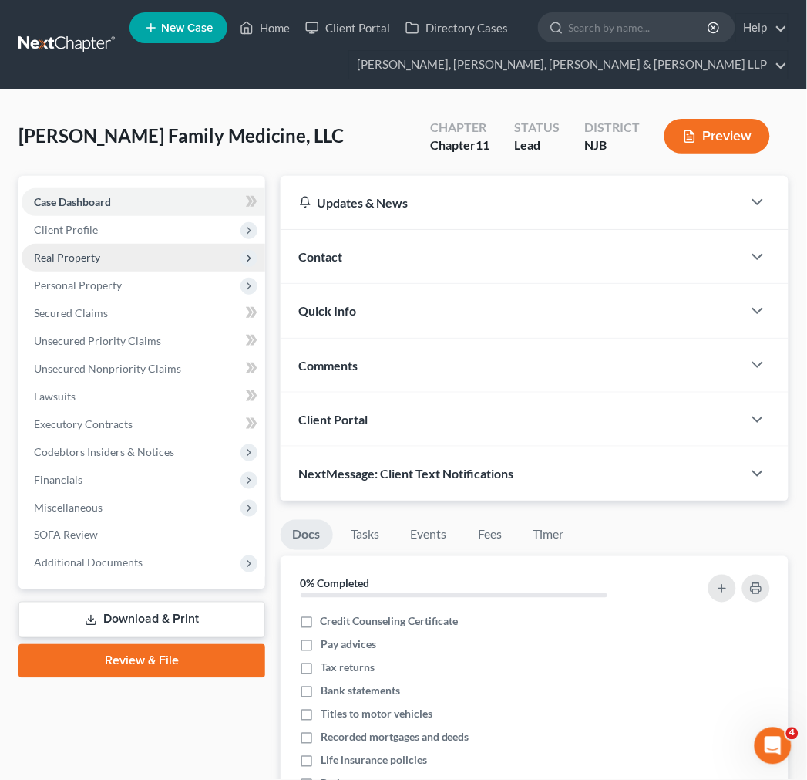
click at [126, 244] on span "Real Property" at bounding box center [144, 258] width 244 height 28
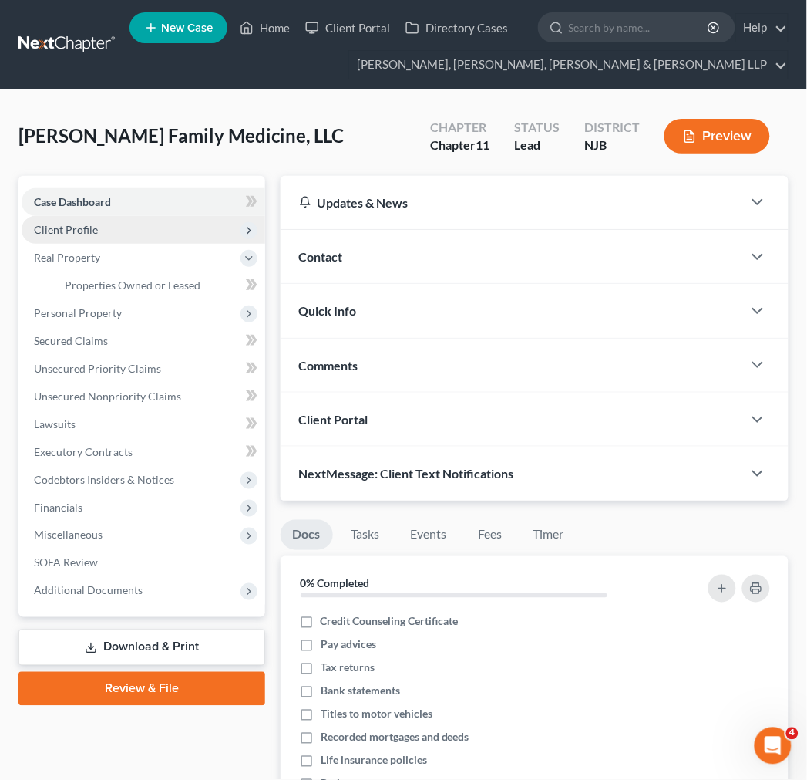
click at [126, 234] on span "Client Profile" at bounding box center [144, 230] width 244 height 28
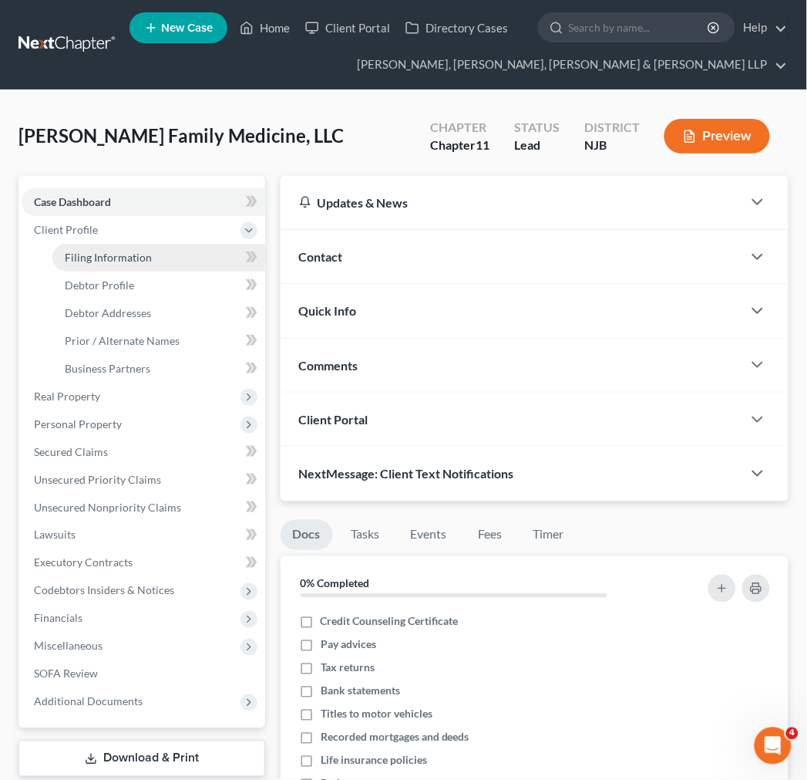
click at [122, 265] on link "Filing Information" at bounding box center [158, 258] width 213 height 28
select select "3"
select select "1"
select select "51"
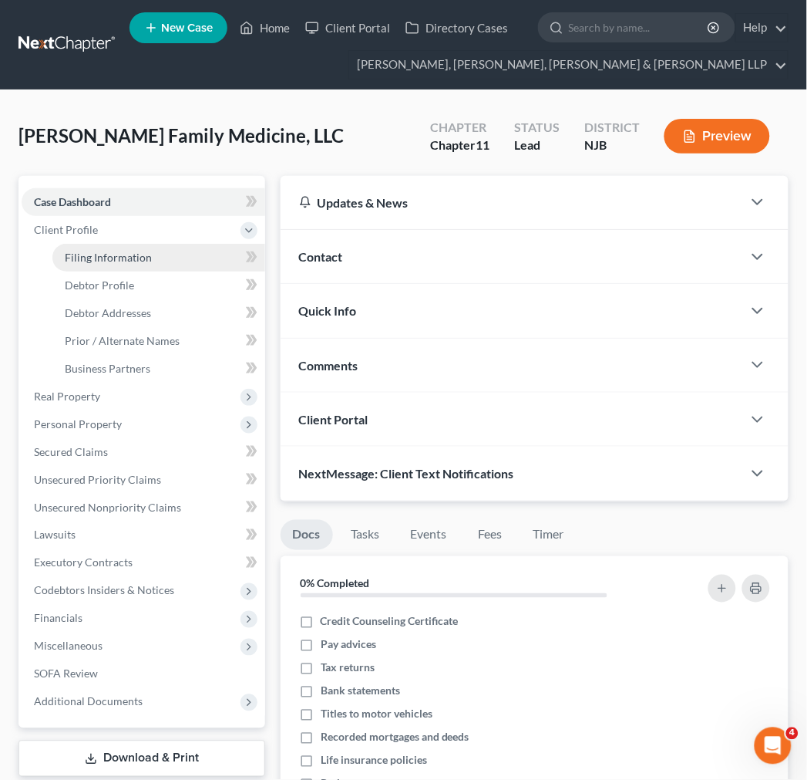
select select "0"
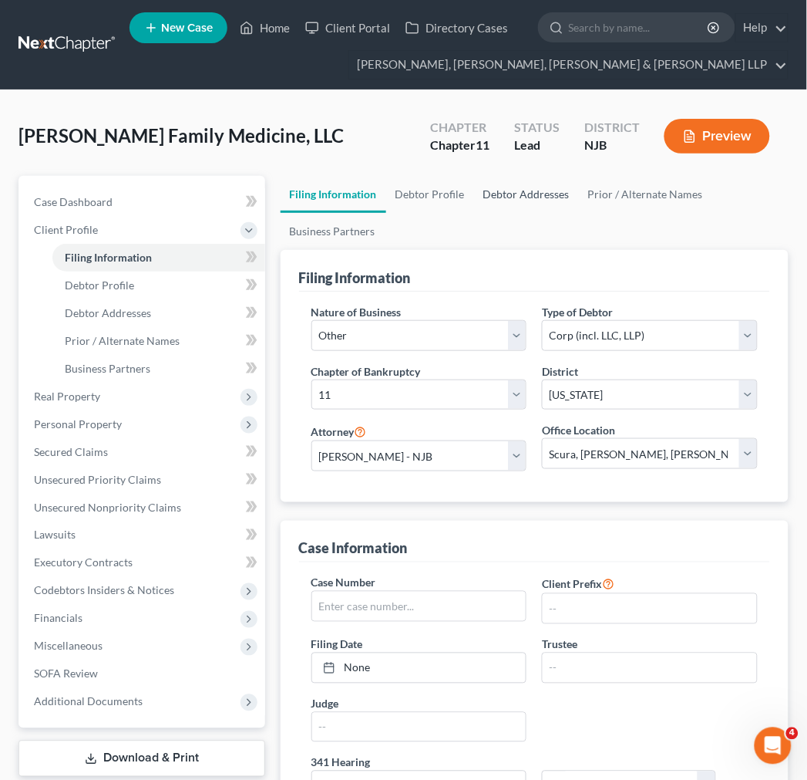
click at [509, 188] on link "Debtor Addresses" at bounding box center [526, 194] width 105 height 37
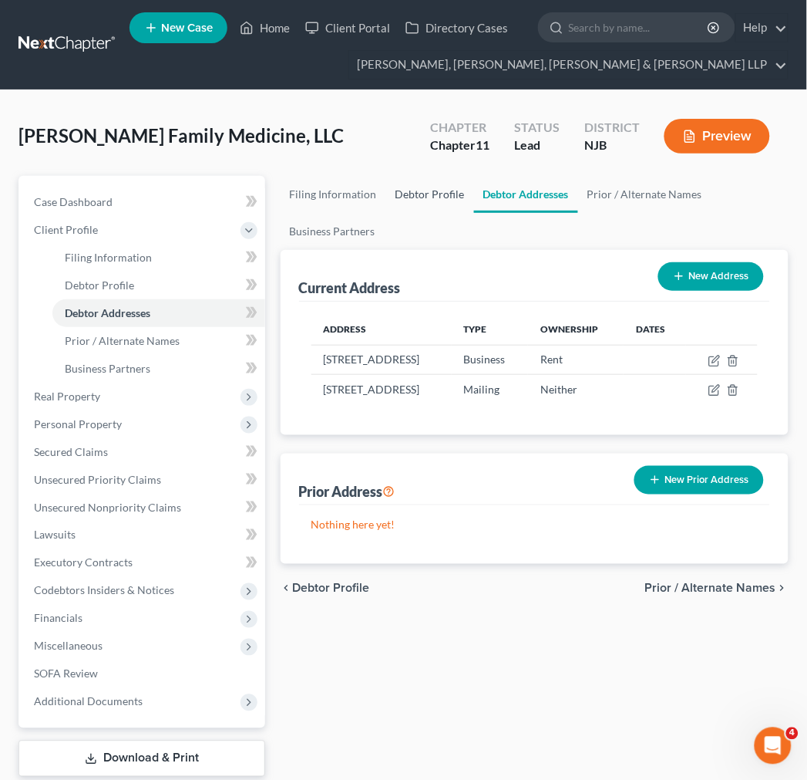
click at [434, 194] on link "Debtor Profile" at bounding box center [430, 194] width 88 height 37
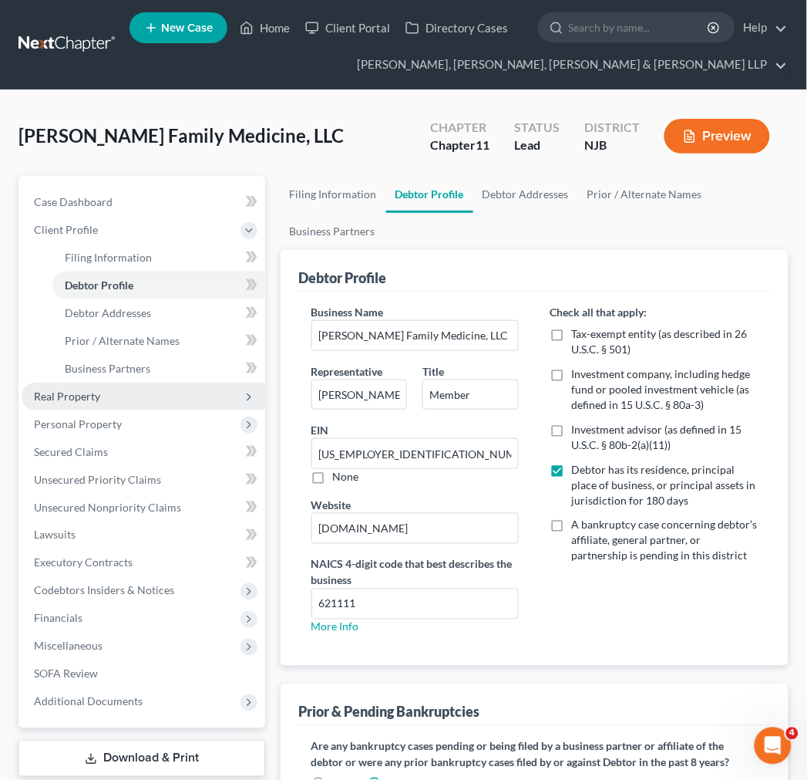
click at [135, 391] on span "Real Property" at bounding box center [144, 396] width 244 height 28
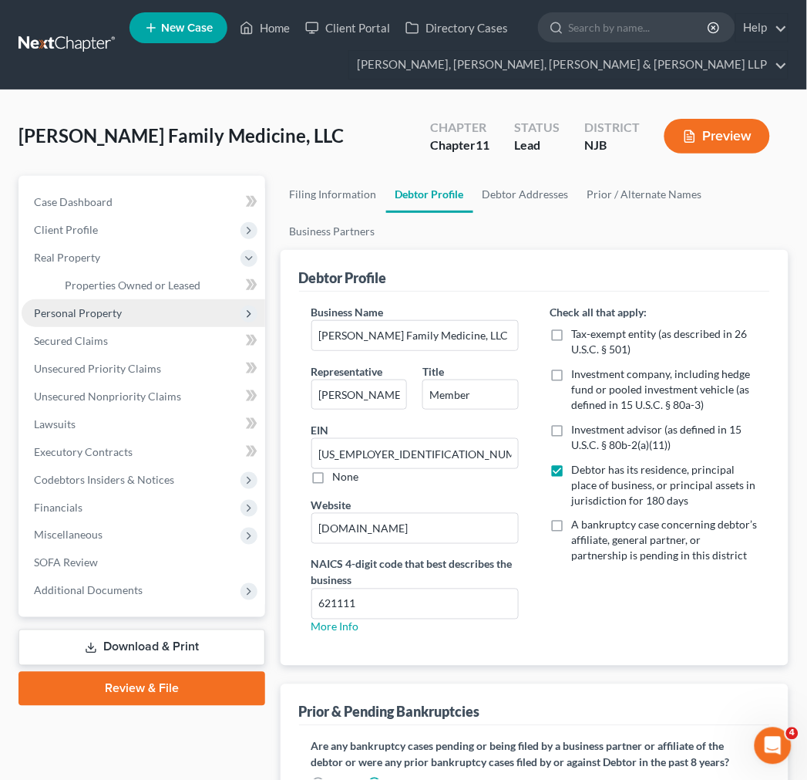
click at [179, 304] on span "Personal Property" at bounding box center [144, 313] width 244 height 28
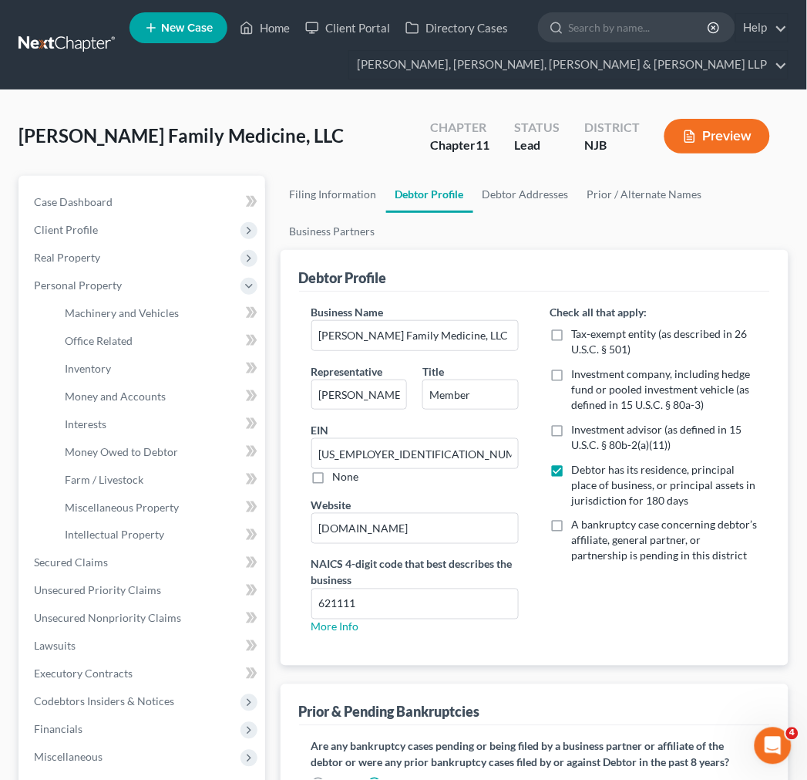
click at [185, 279] on span "Properties Owned or Leased" at bounding box center [133, 284] width 136 height 13
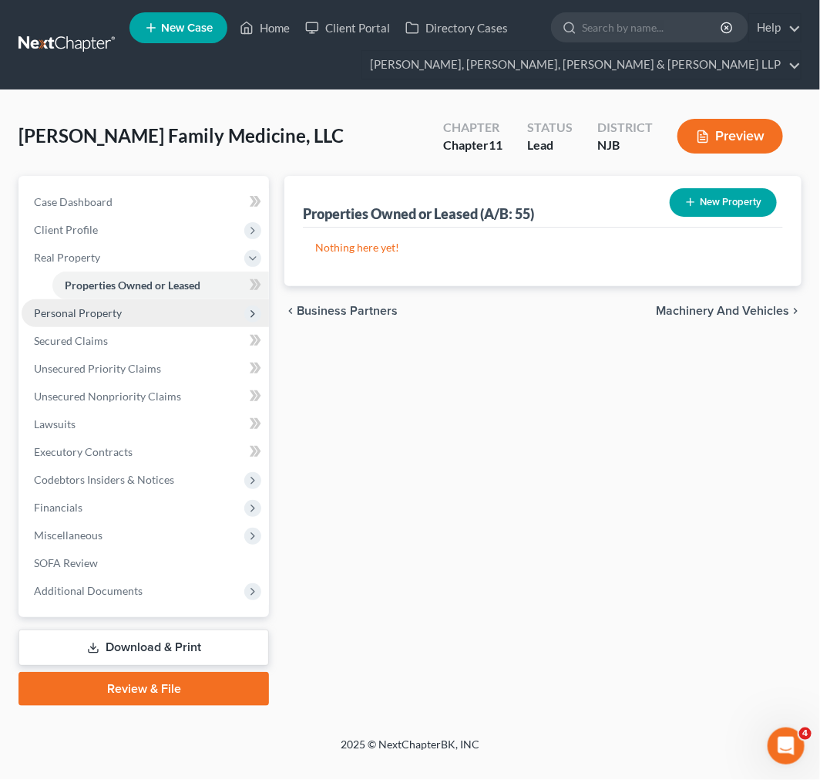
click at [143, 307] on span "Personal Property" at bounding box center [146, 313] width 248 height 28
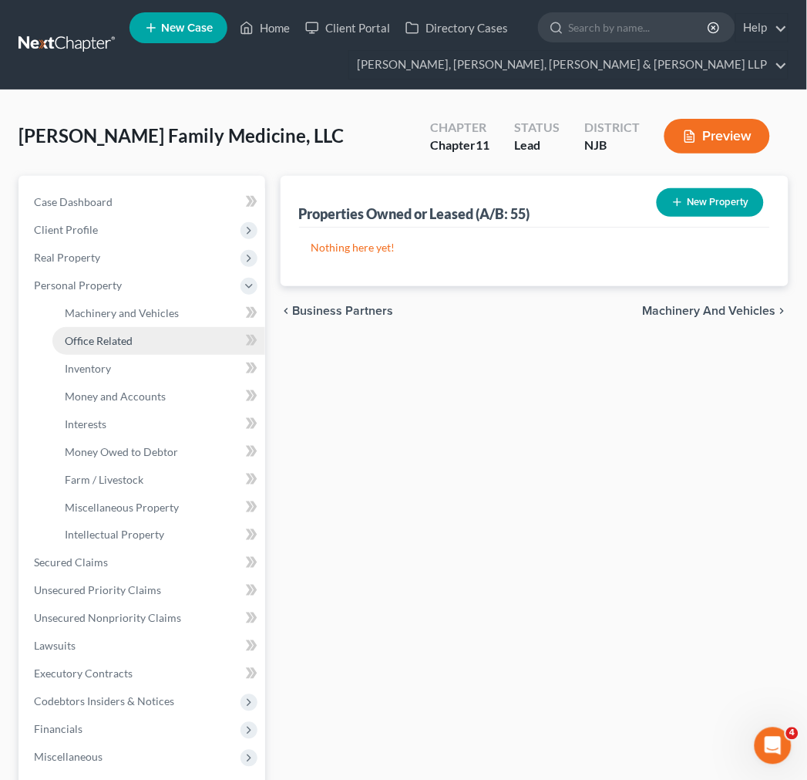
click at [189, 327] on link "Office Related" at bounding box center [158, 341] width 213 height 28
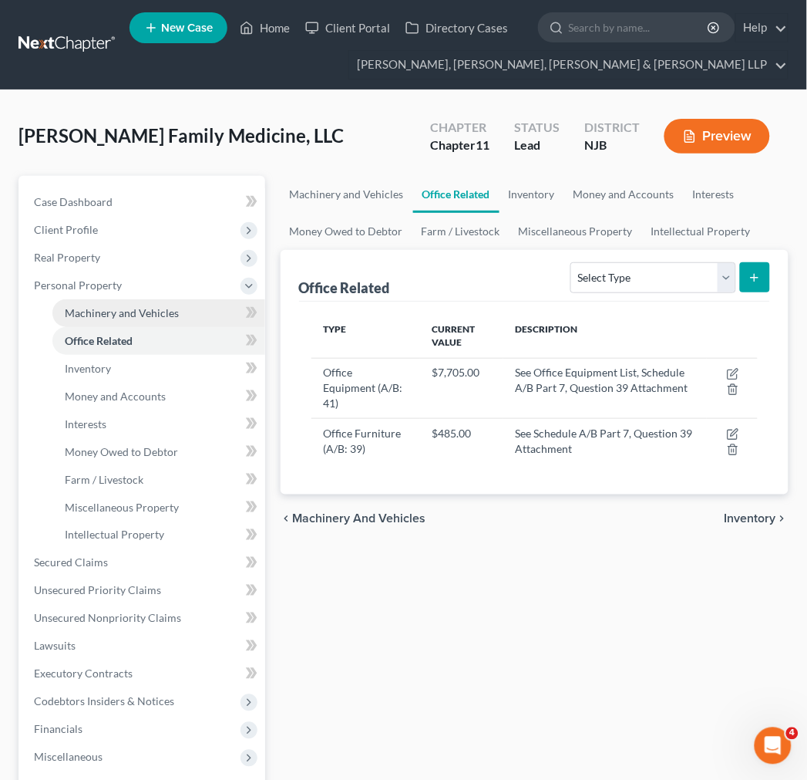
click at [191, 317] on link "Machinery and Vehicles" at bounding box center [158, 313] width 213 height 28
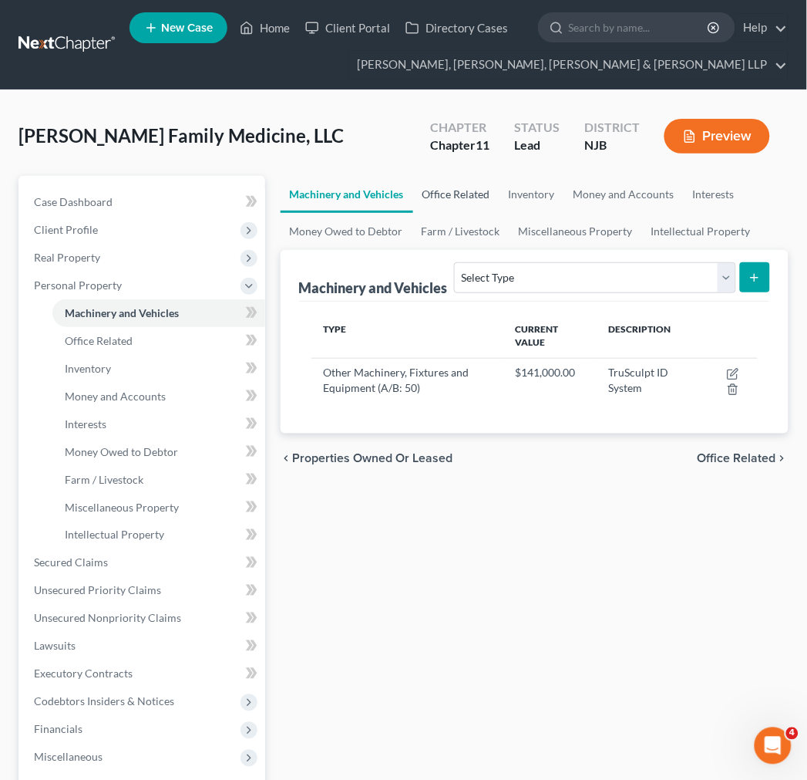
click at [480, 188] on link "Office Related" at bounding box center [456, 194] width 86 height 37
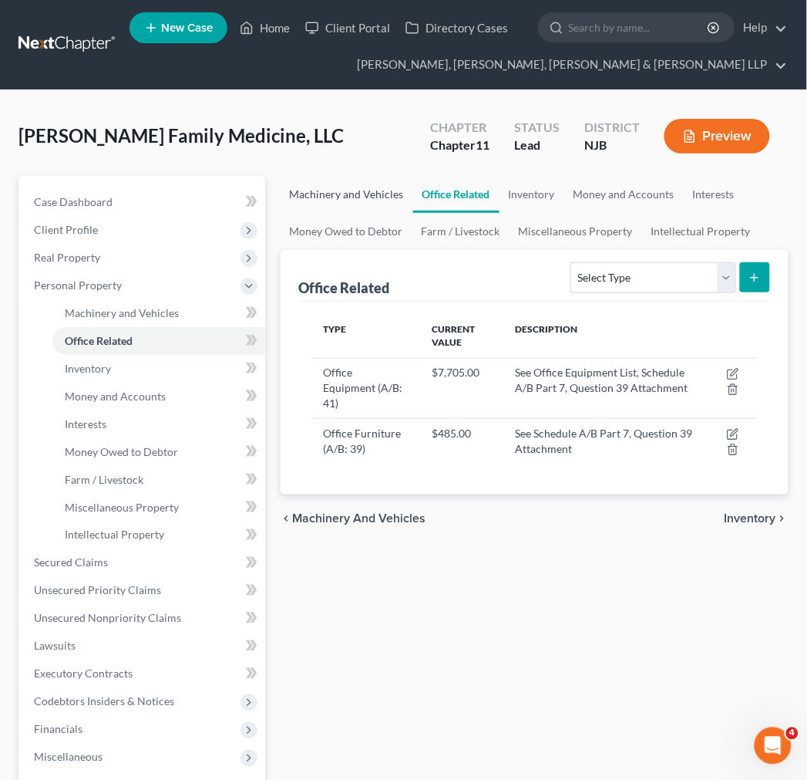
click at [344, 188] on link "Machinery and Vehicles" at bounding box center [347, 194] width 133 height 37
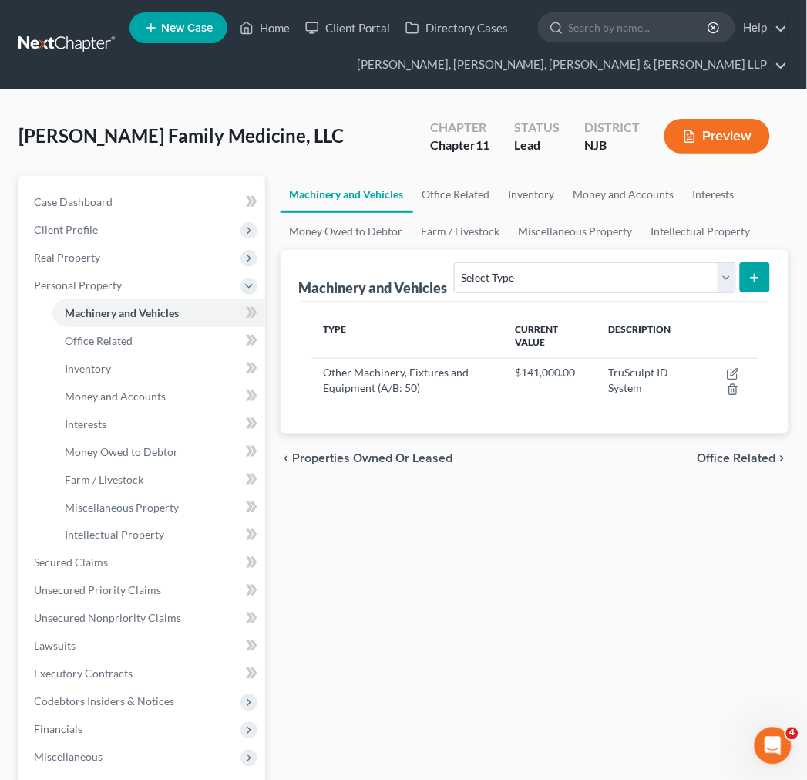
click at [503, 164] on div "Yorio Family Medicine, LLC Upgraded Chapter Chapter 11 Status Lead District NJB…" at bounding box center [404, 142] width 770 height 67
click at [478, 191] on link "Office Related" at bounding box center [456, 194] width 86 height 37
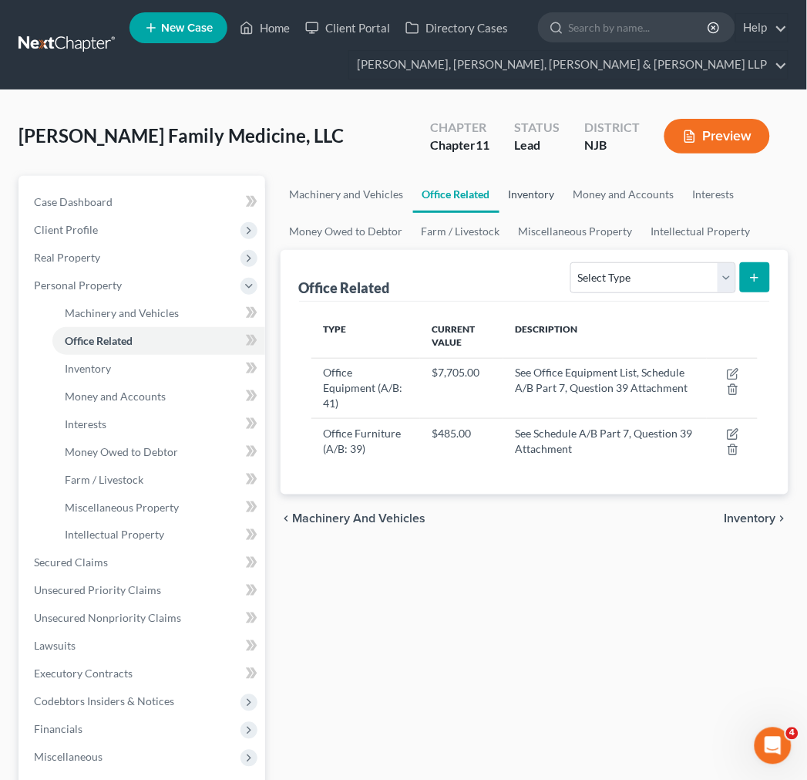
click at [552, 184] on link "Inventory" at bounding box center [532, 194] width 65 height 37
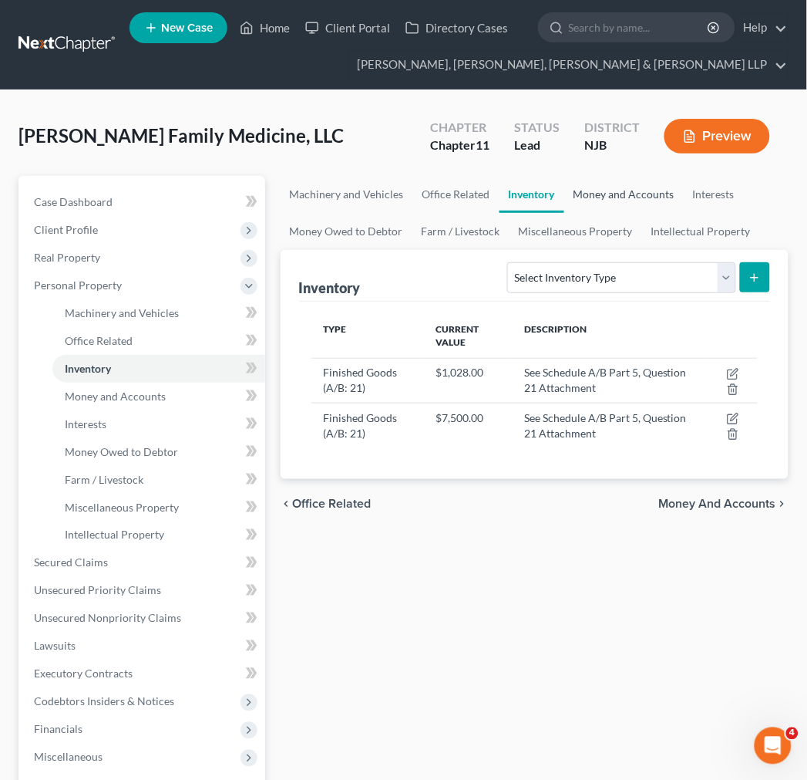
click at [615, 197] on link "Money and Accounts" at bounding box center [624, 194] width 120 height 37
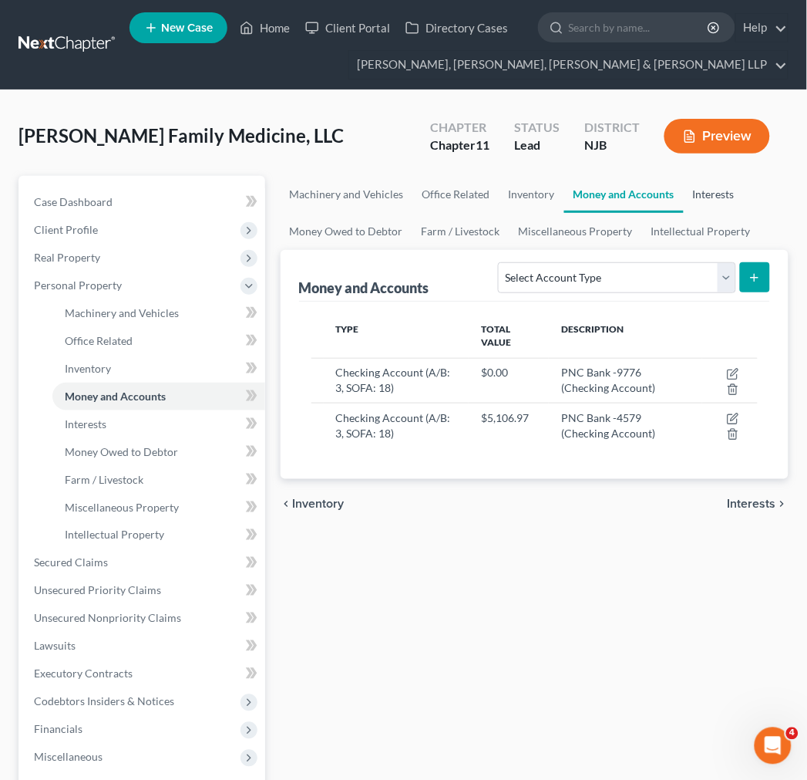
click at [736, 187] on link "Interests" at bounding box center [714, 194] width 60 height 37
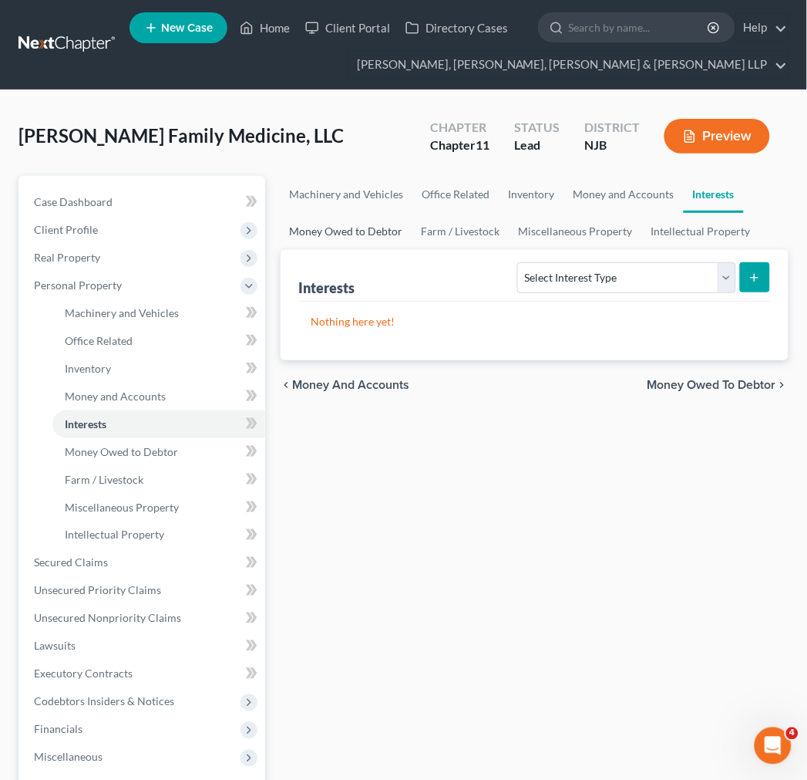
click at [369, 237] on link "Money Owed to Debtor" at bounding box center [347, 231] width 132 height 37
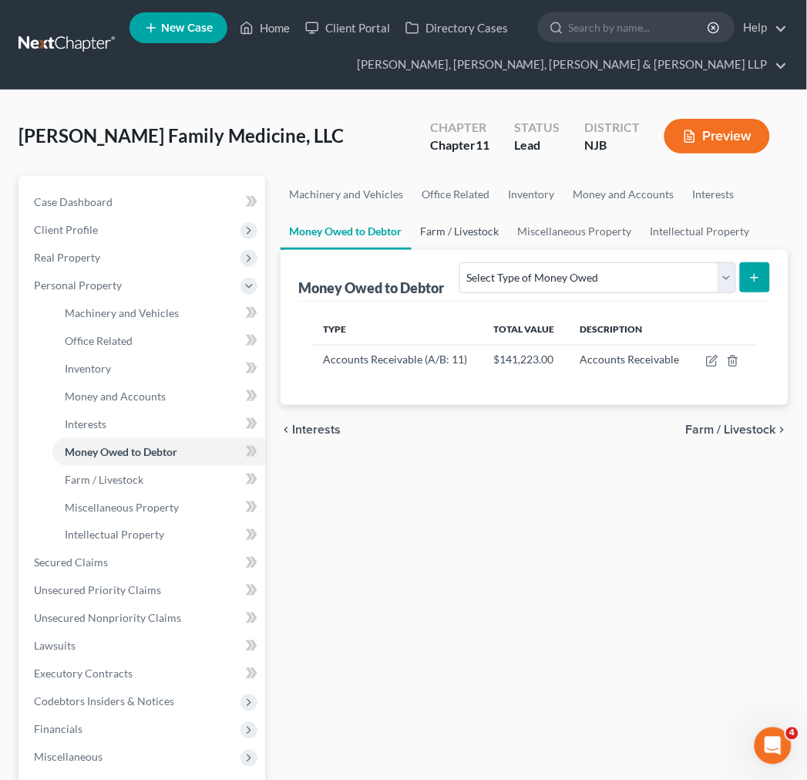
click at [460, 221] on link "Farm / Livestock" at bounding box center [460, 231] width 97 height 37
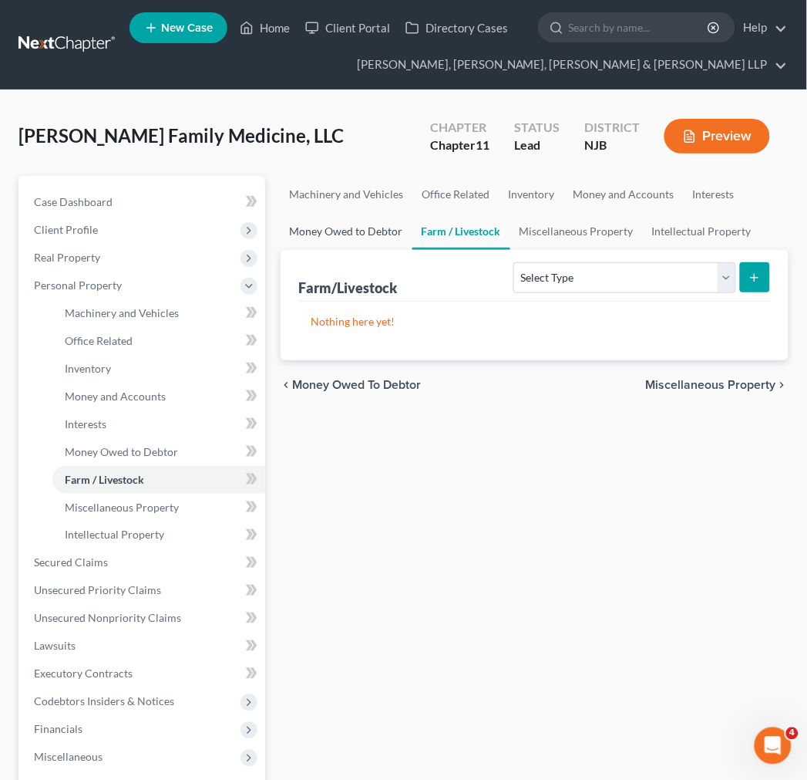
click at [373, 222] on link "Money Owed to Debtor" at bounding box center [347, 231] width 132 height 37
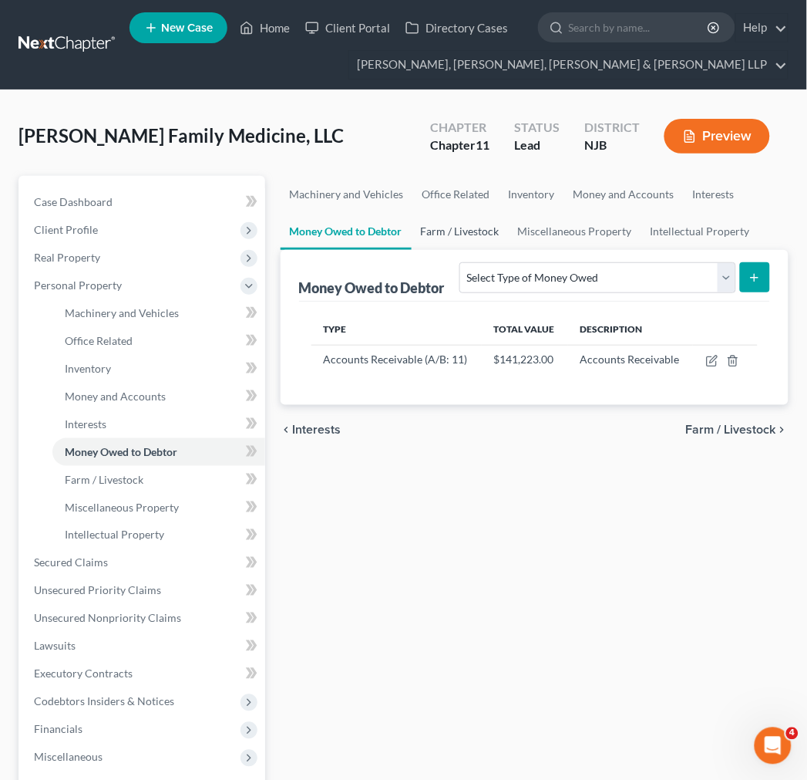
click at [466, 233] on link "Farm / Livestock" at bounding box center [460, 231] width 97 height 37
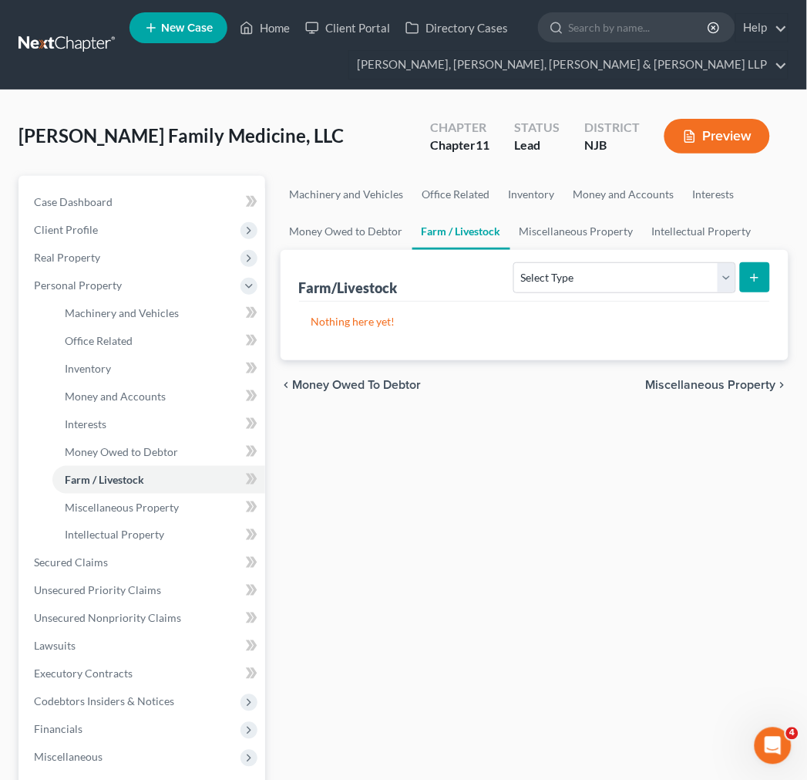
click at [364, 250] on div "Farm/Livestock Select Type Animals & Livestock (A/B: 29) Crops: Growing or Harv…" at bounding box center [534, 276] width 471 height 52
click at [363, 240] on link "Money Owed to Debtor" at bounding box center [347, 231] width 132 height 37
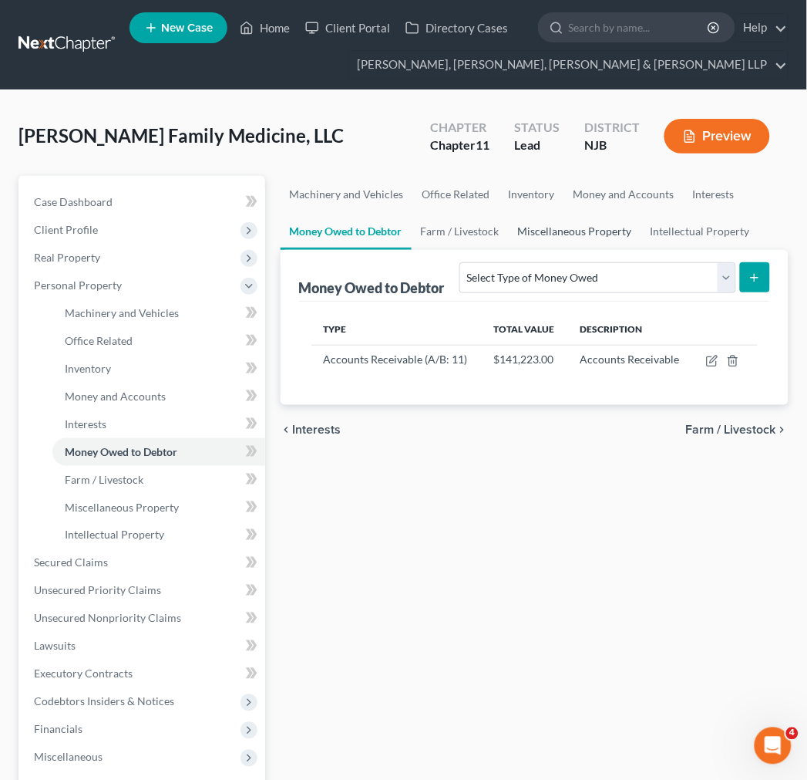
click at [617, 229] on link "Miscellaneous Property" at bounding box center [575, 231] width 133 height 37
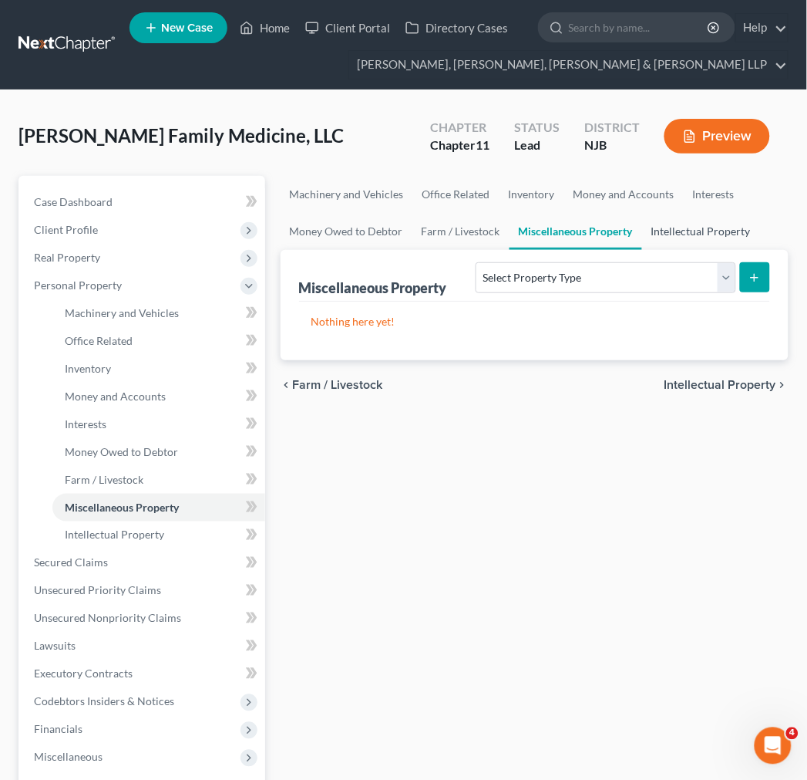
click at [644, 226] on link "Intellectual Property" at bounding box center [701, 231] width 118 height 37
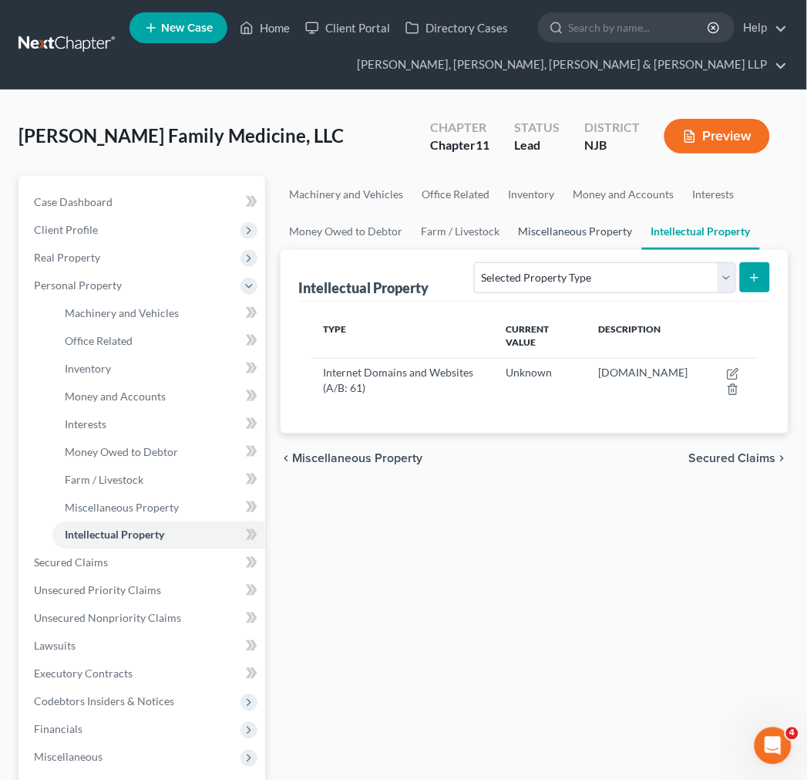
click at [621, 217] on link "Miscellaneous Property" at bounding box center [576, 231] width 133 height 37
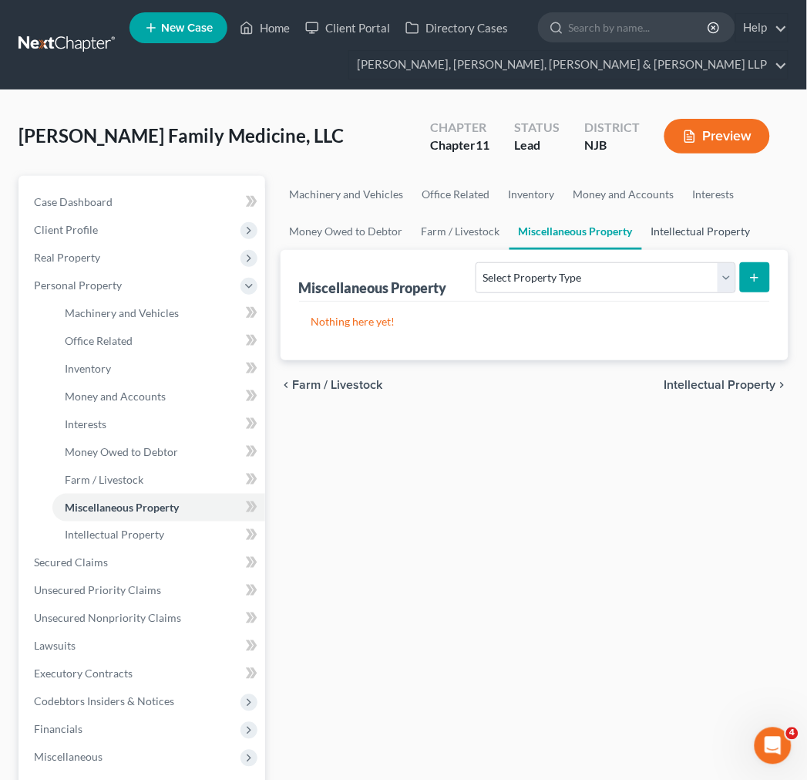
click at [664, 221] on link "Intellectual Property" at bounding box center [701, 231] width 118 height 37
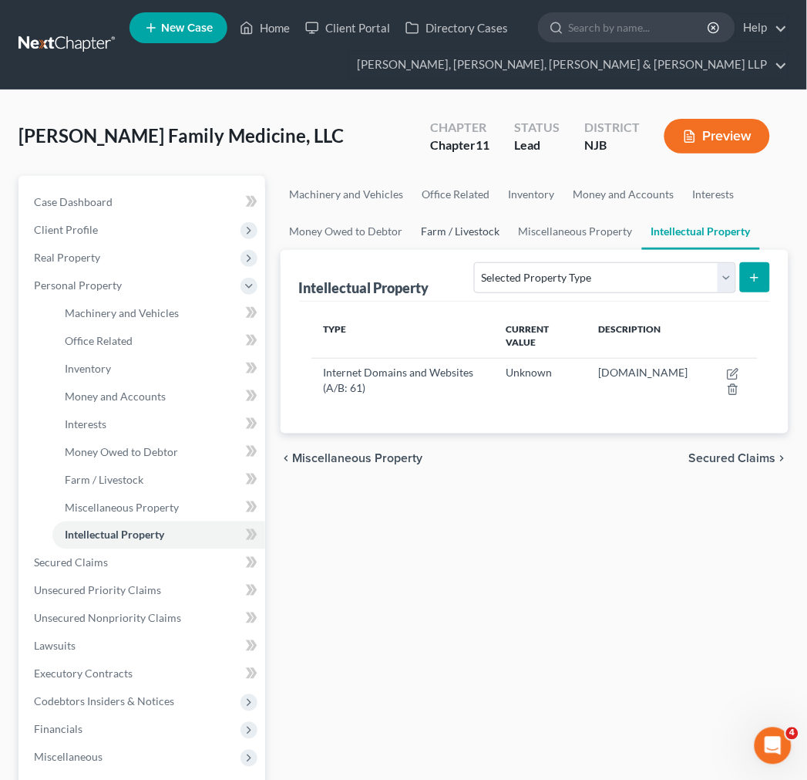
click at [466, 234] on link "Farm / Livestock" at bounding box center [461, 231] width 97 height 37
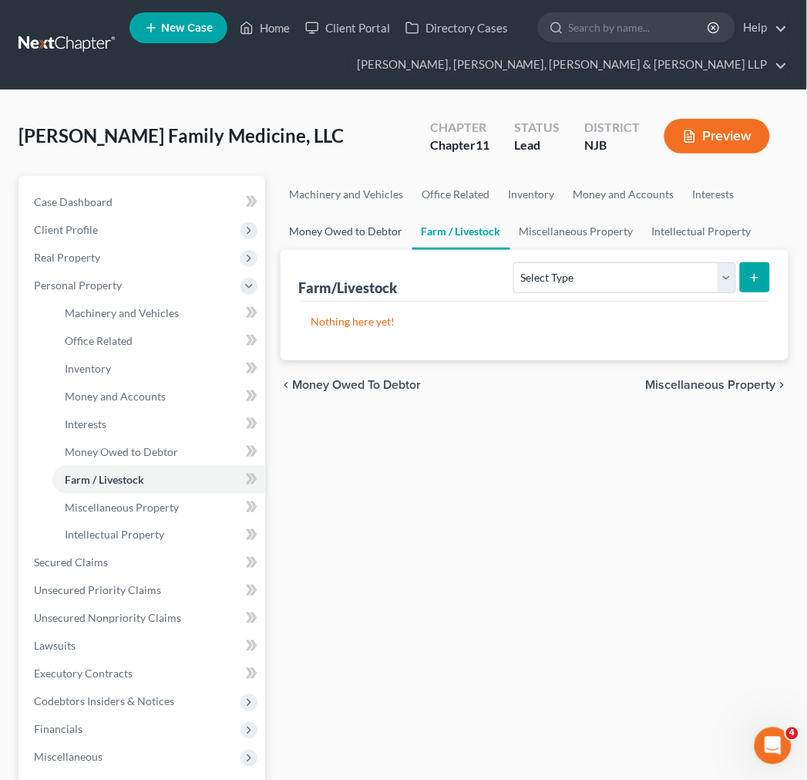
click at [363, 242] on link "Money Owed to Debtor" at bounding box center [347, 231] width 132 height 37
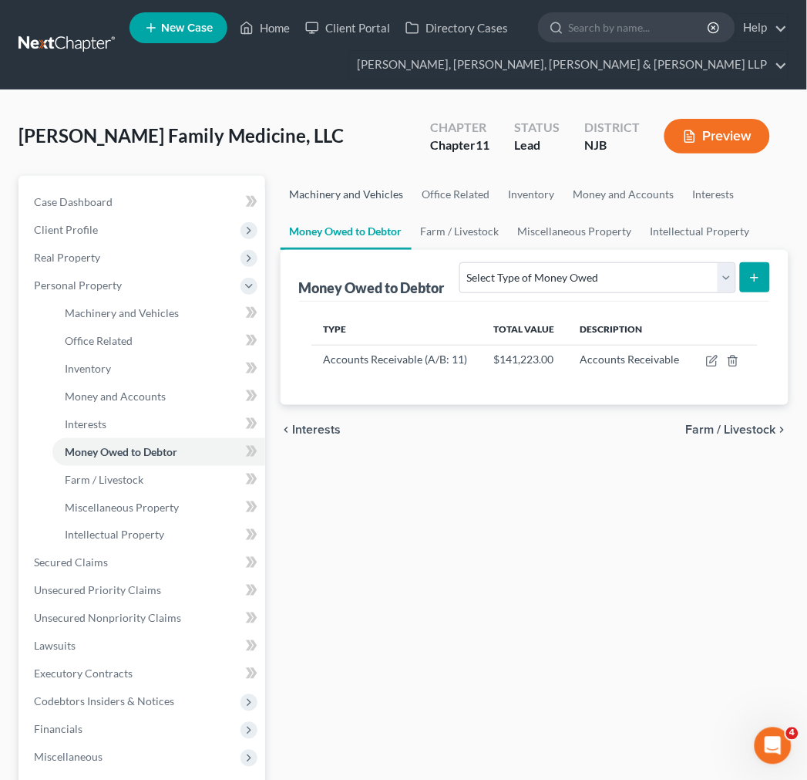
click at [364, 194] on link "Machinery and Vehicles" at bounding box center [347, 194] width 133 height 37
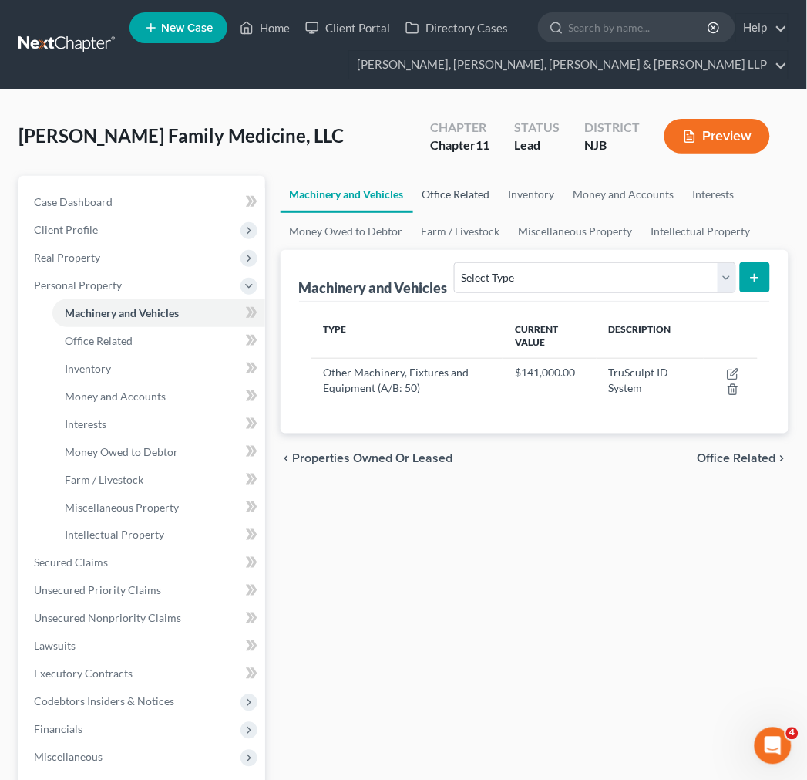
click at [457, 178] on link "Office Related" at bounding box center [456, 194] width 86 height 37
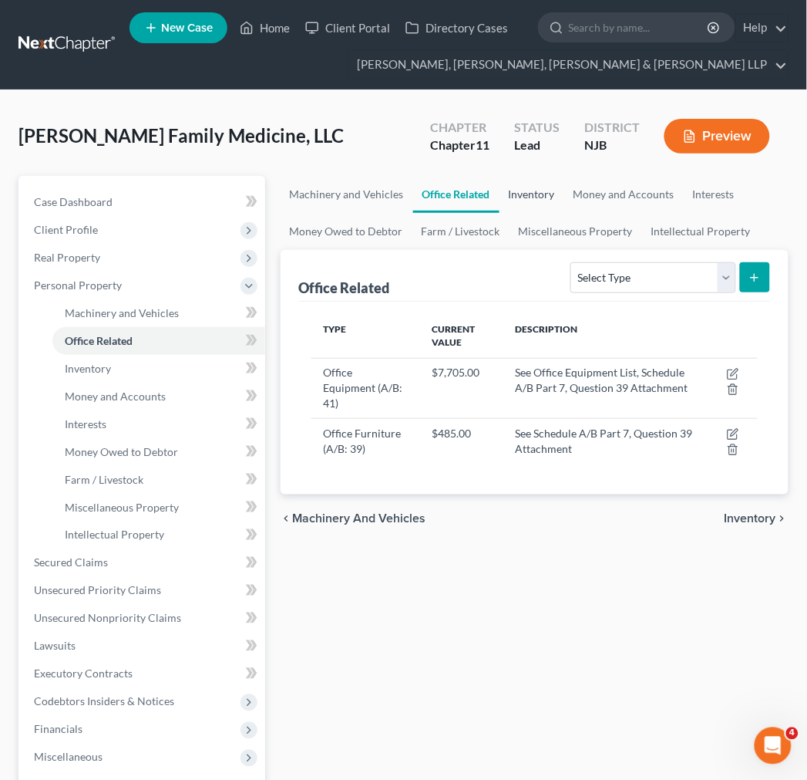
click at [551, 178] on link "Inventory" at bounding box center [532, 194] width 65 height 37
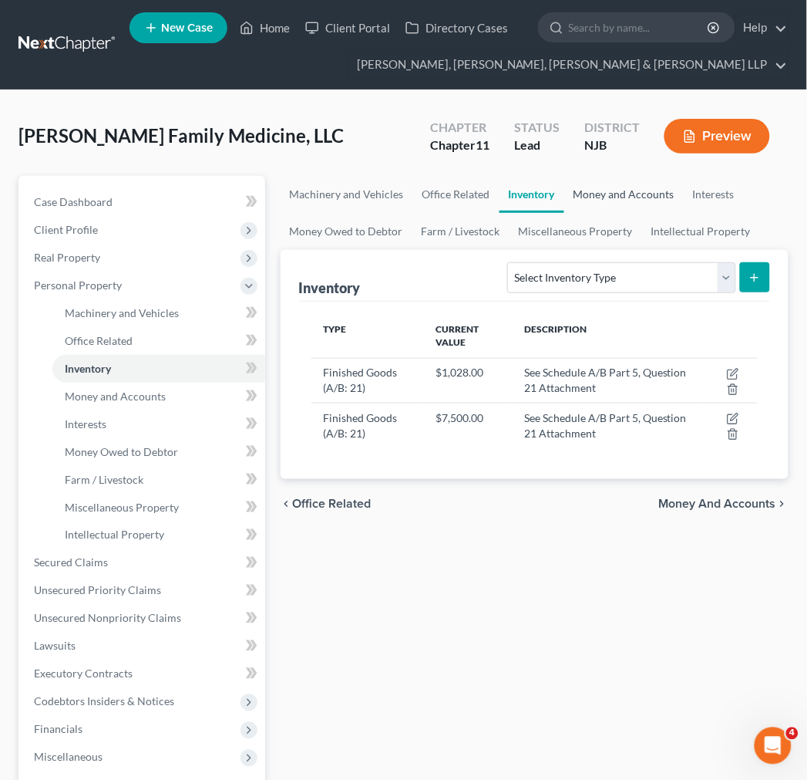
click at [583, 190] on link "Money and Accounts" at bounding box center [624, 194] width 120 height 37
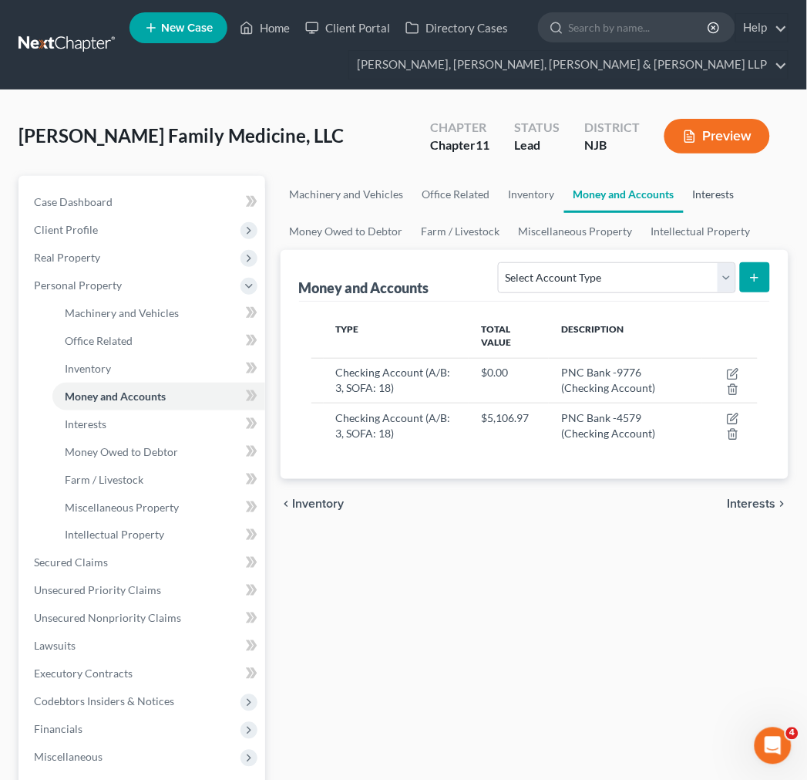
click at [697, 199] on link "Interests" at bounding box center [714, 194] width 60 height 37
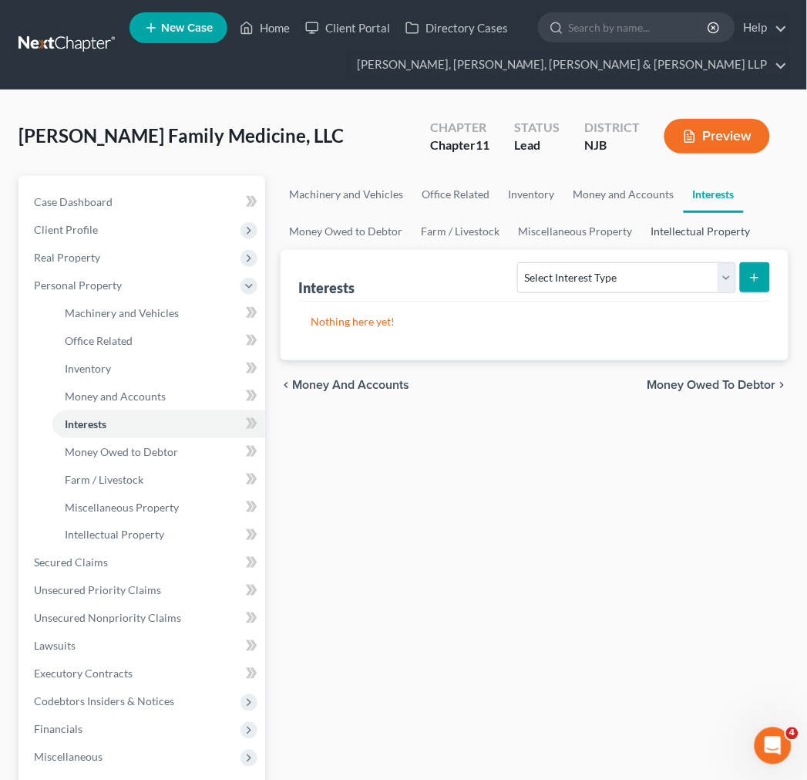
click at [684, 217] on link "Intellectual Property" at bounding box center [701, 231] width 118 height 37
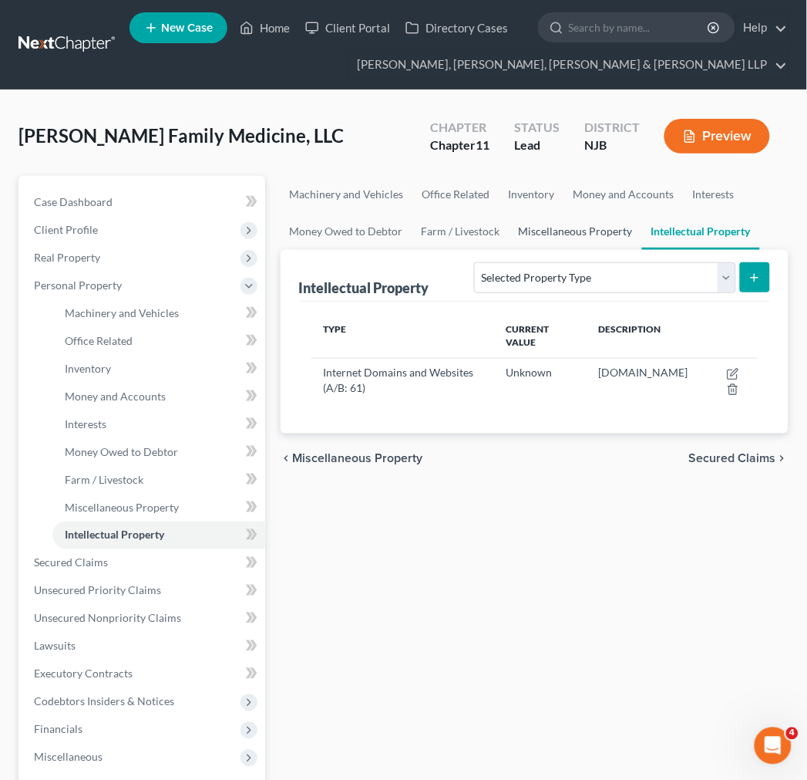
click at [544, 237] on link "Miscellaneous Property" at bounding box center [576, 231] width 133 height 37
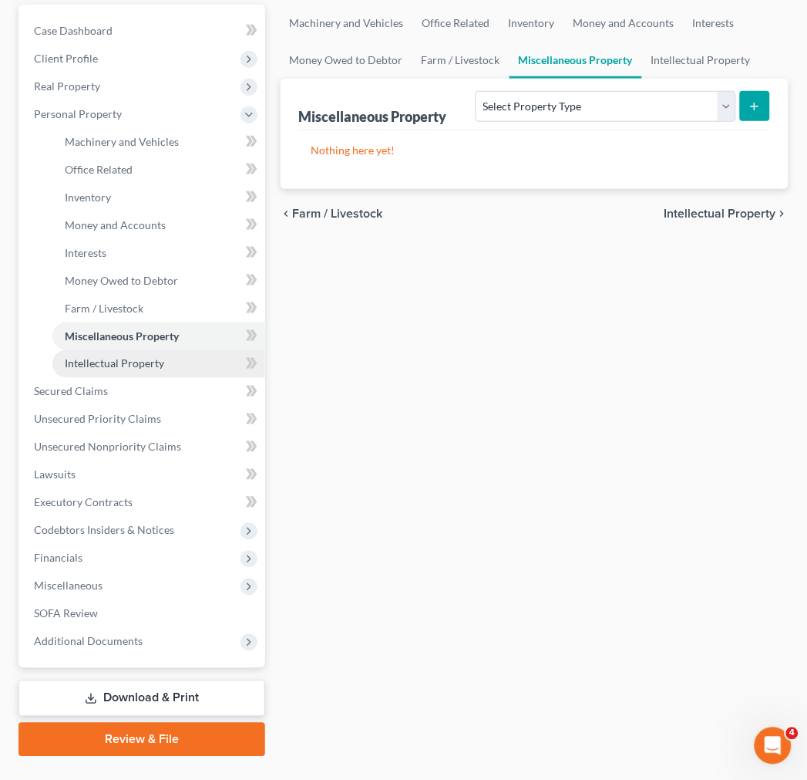
click at [145, 370] on link "Intellectual Property" at bounding box center [158, 364] width 213 height 28
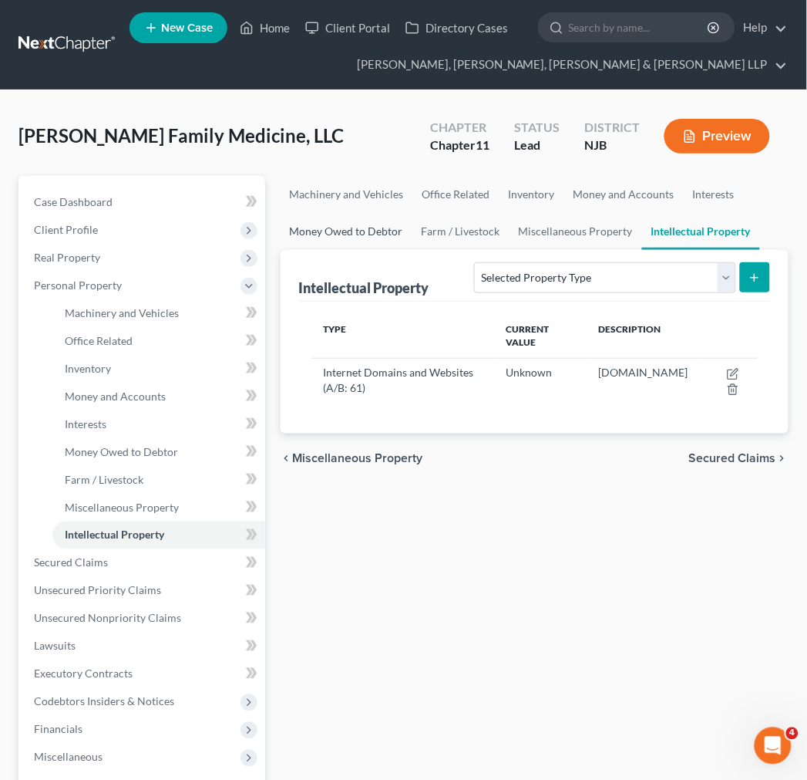
click at [407, 213] on link "Money Owed to Debtor" at bounding box center [347, 231] width 132 height 37
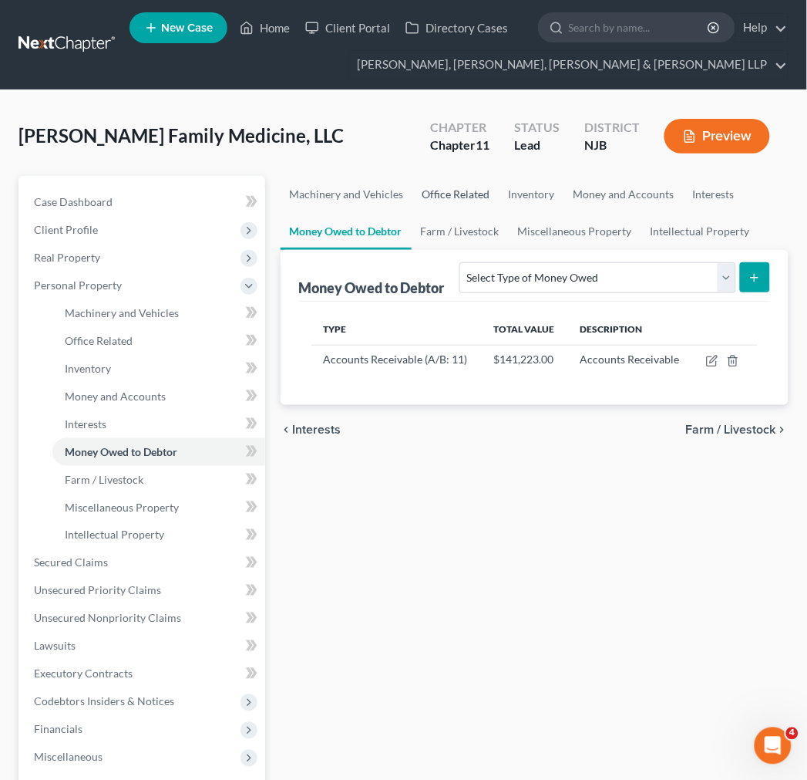
click at [447, 197] on link "Office Related" at bounding box center [456, 194] width 86 height 37
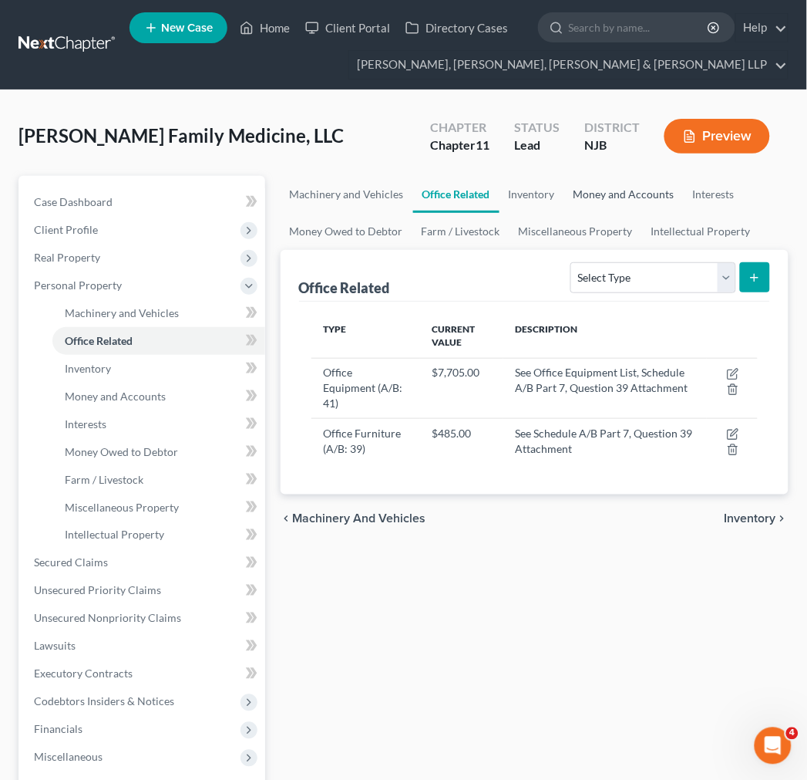
click at [571, 191] on link "Money and Accounts" at bounding box center [624, 194] width 120 height 37
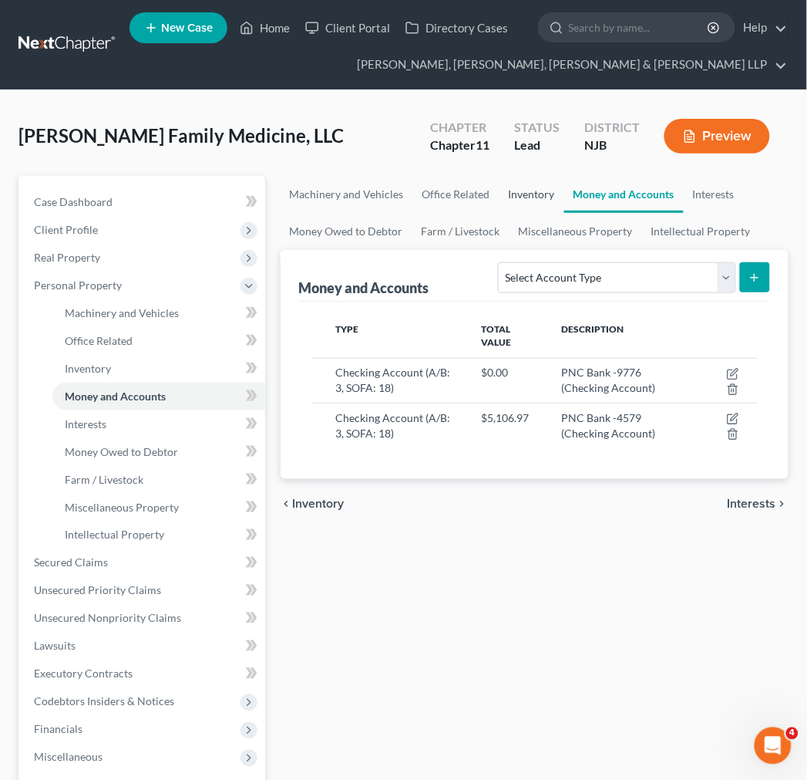
click at [528, 198] on link "Inventory" at bounding box center [532, 194] width 65 height 37
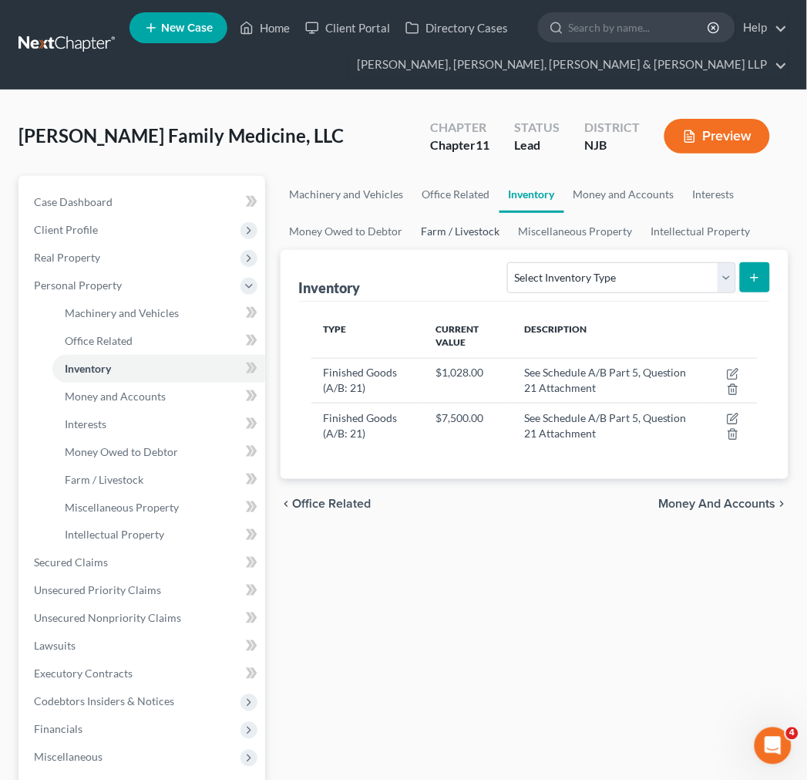
click at [473, 231] on link "Farm / Livestock" at bounding box center [461, 231] width 97 height 37
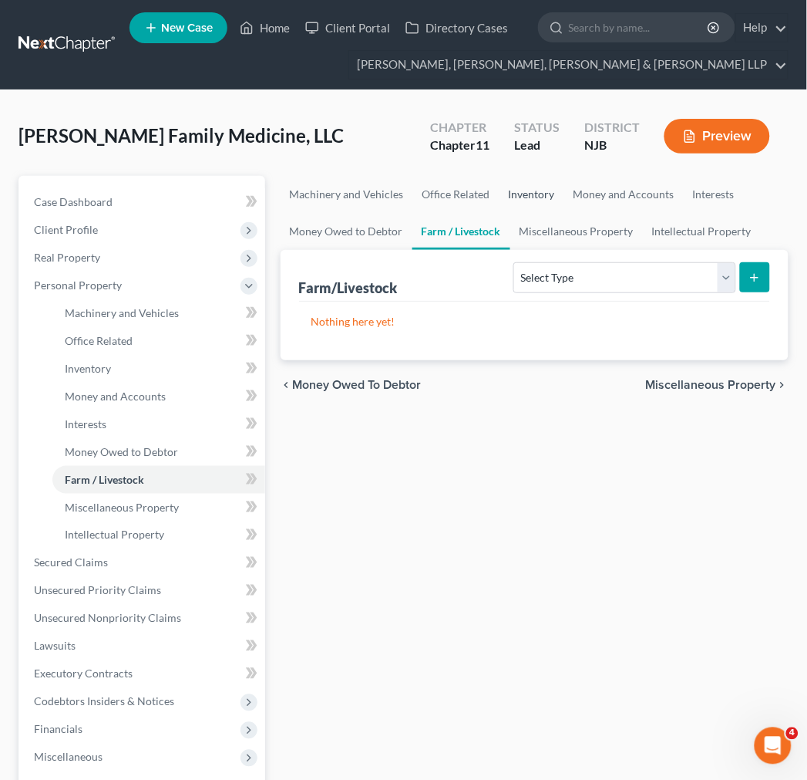
click at [517, 210] on link "Inventory" at bounding box center [532, 194] width 65 height 37
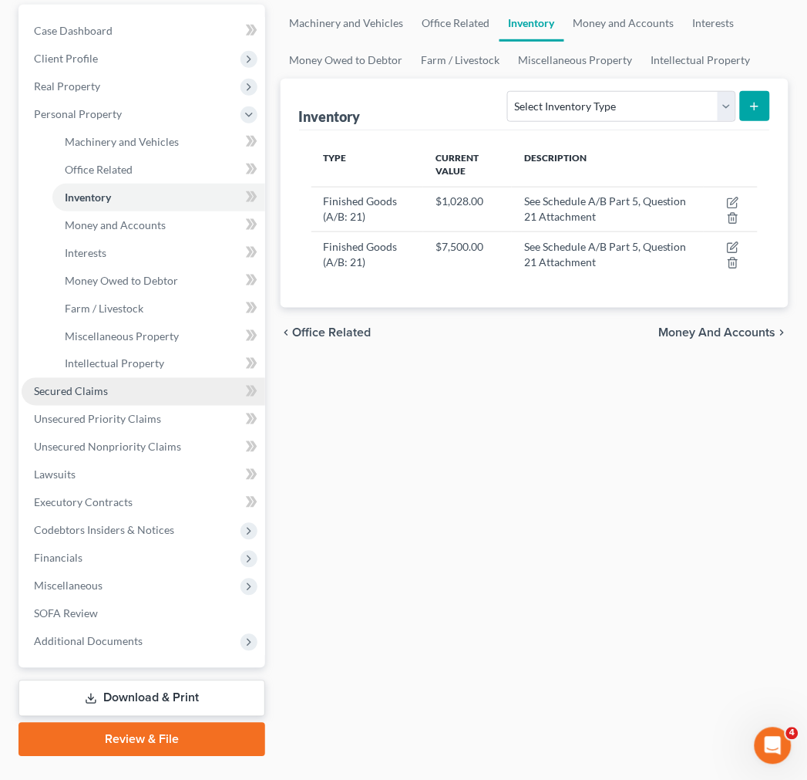
click at [152, 392] on link "Secured Claims" at bounding box center [144, 392] width 244 height 28
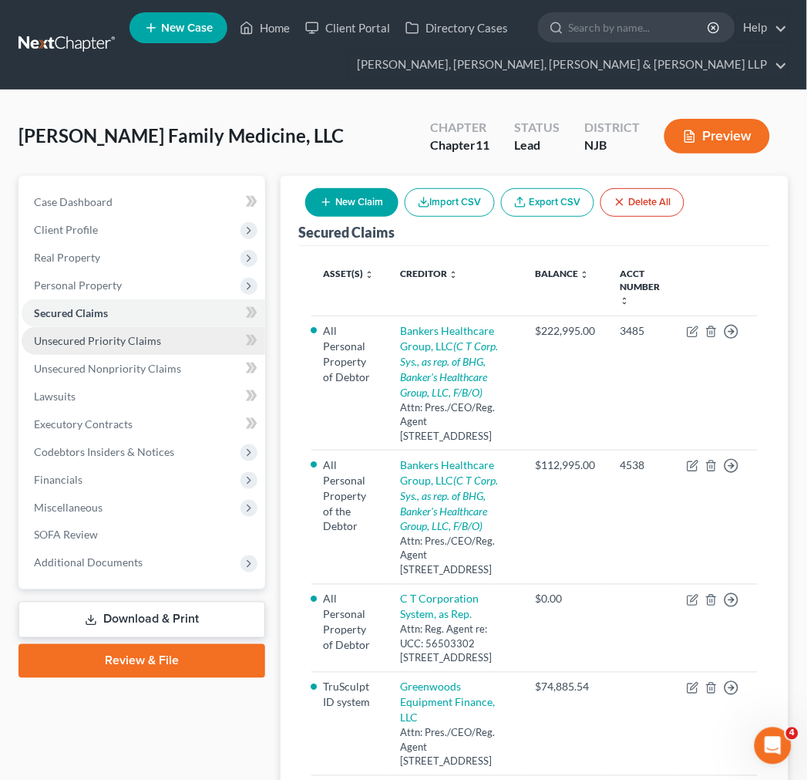
click at [140, 340] on span "Unsecured Priority Claims" at bounding box center [97, 340] width 127 height 13
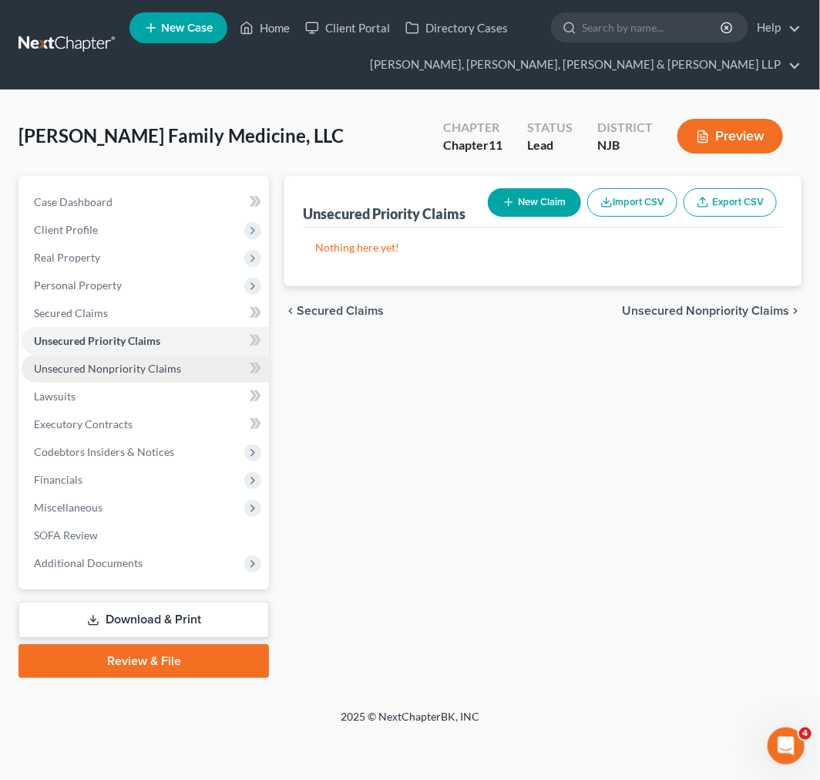
click at [150, 369] on span "Unsecured Nonpriority Claims" at bounding box center [107, 368] width 147 height 13
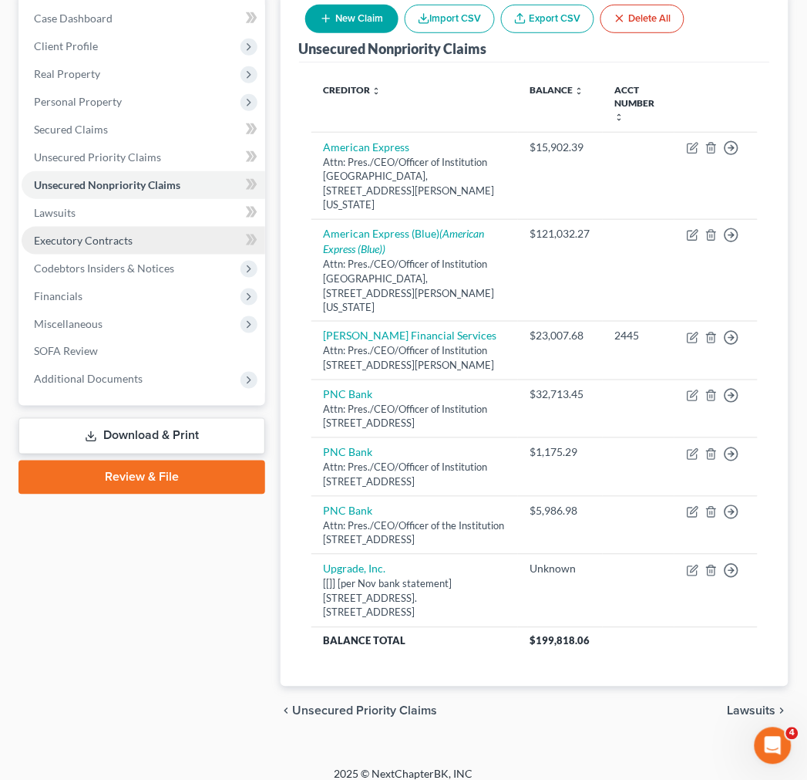
click at [116, 227] on link "Executory Contracts" at bounding box center [144, 241] width 244 height 28
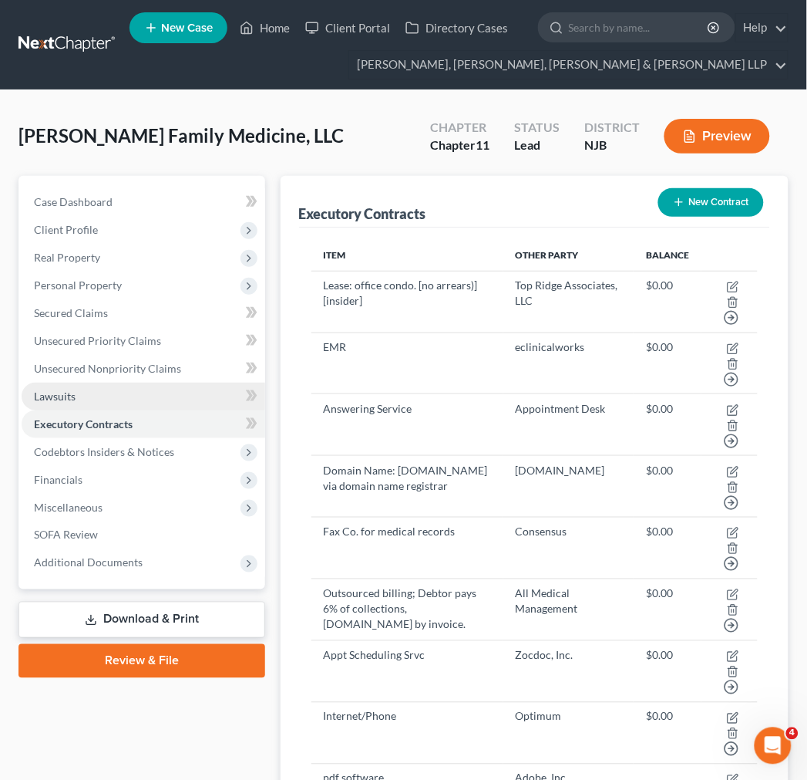
click at [141, 388] on link "Lawsuits" at bounding box center [144, 396] width 244 height 28
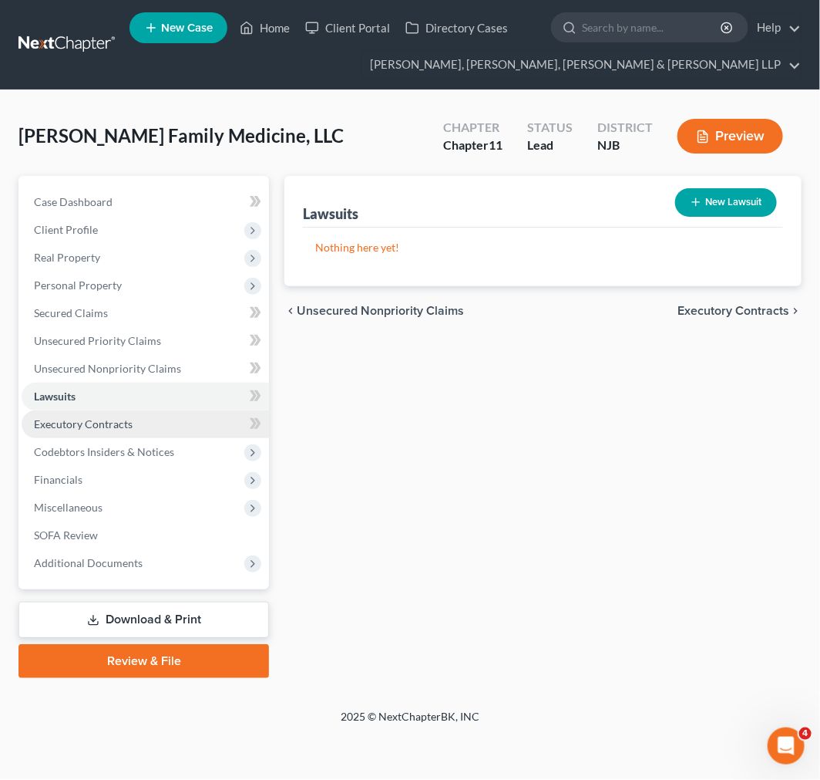
click at [141, 413] on link "Executory Contracts" at bounding box center [146, 424] width 248 height 28
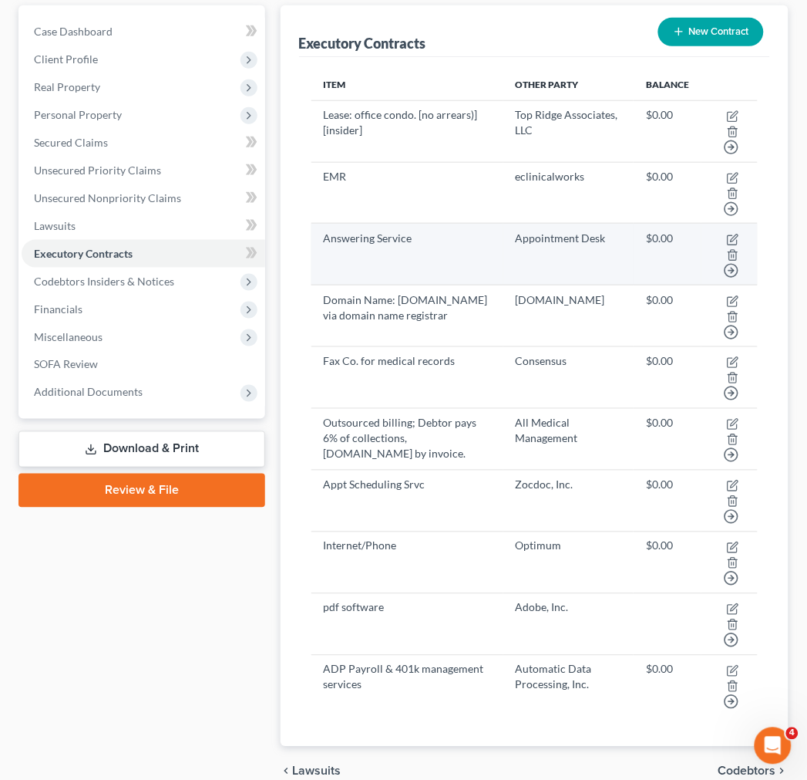
scroll to position [70, 0]
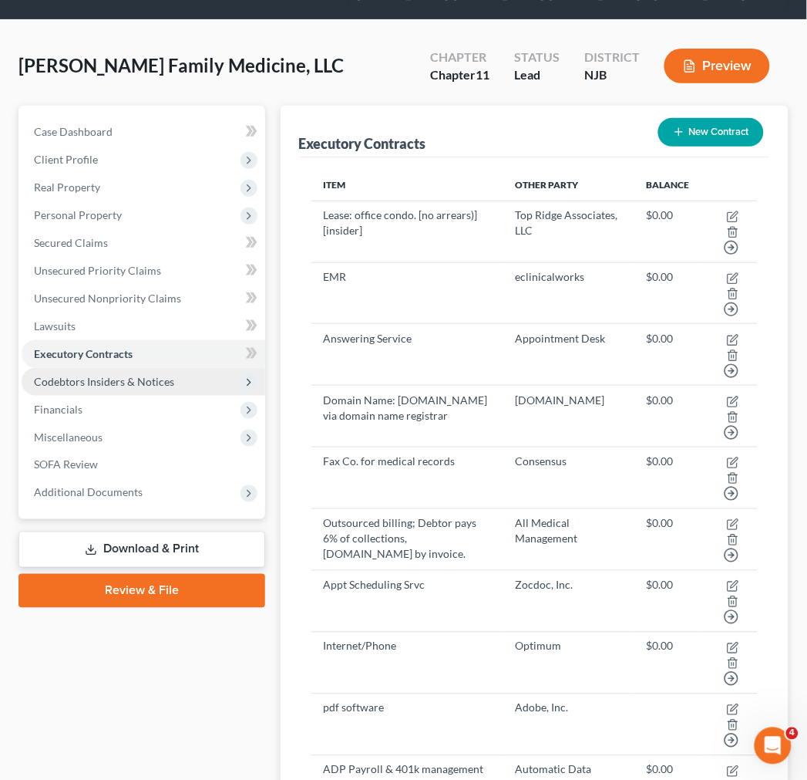
click at [174, 370] on span "Codebtors Insiders & Notices" at bounding box center [144, 382] width 244 height 28
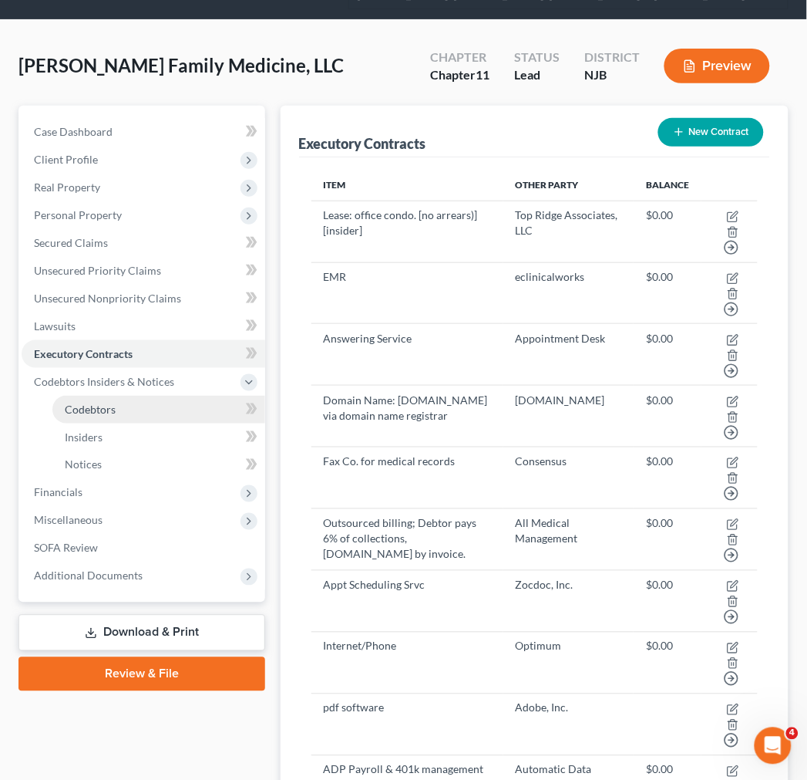
click at [167, 420] on link "Codebtors" at bounding box center [158, 410] width 213 height 28
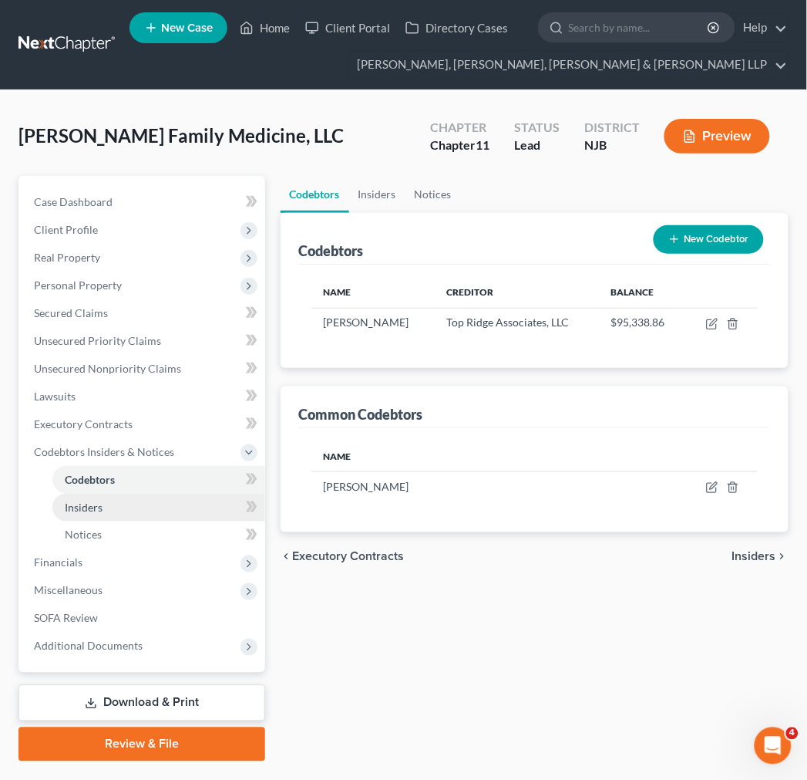
click at [180, 514] on link "Insiders" at bounding box center [158, 507] width 213 height 28
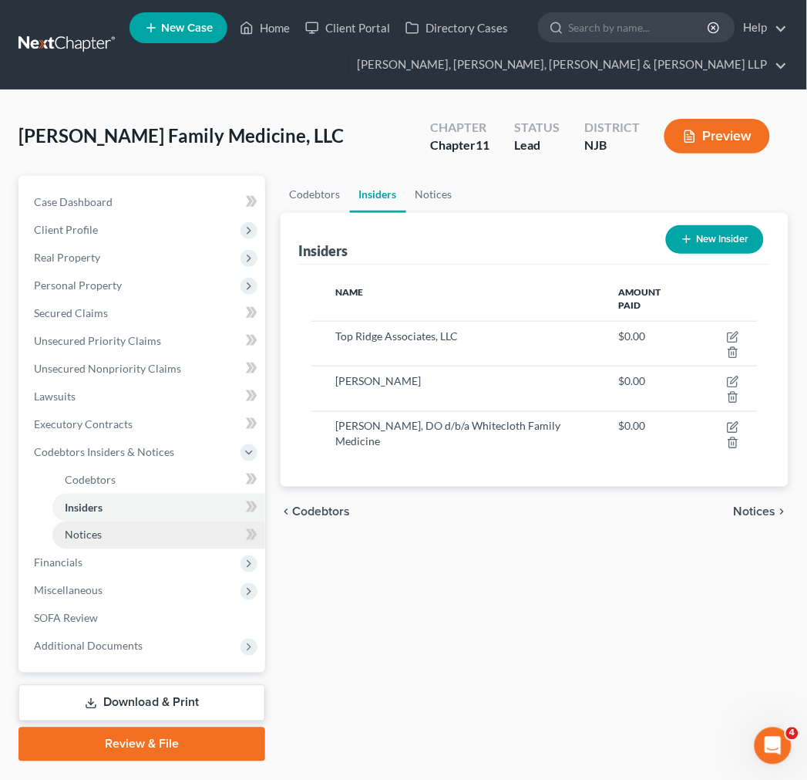
click at [184, 542] on link "Notices" at bounding box center [158, 535] width 213 height 28
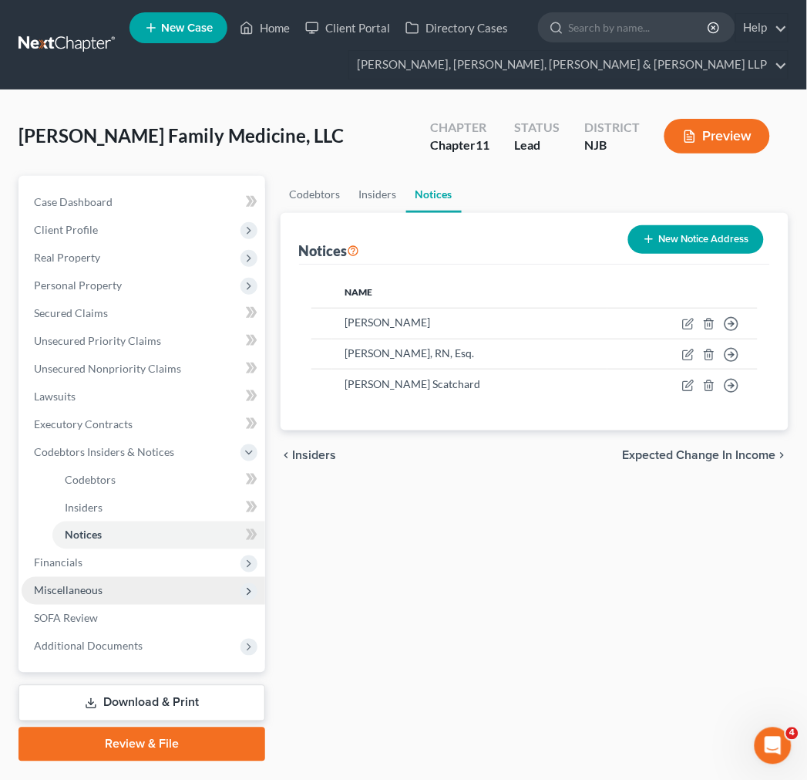
click at [173, 595] on span "Miscellaneous" at bounding box center [144, 591] width 244 height 28
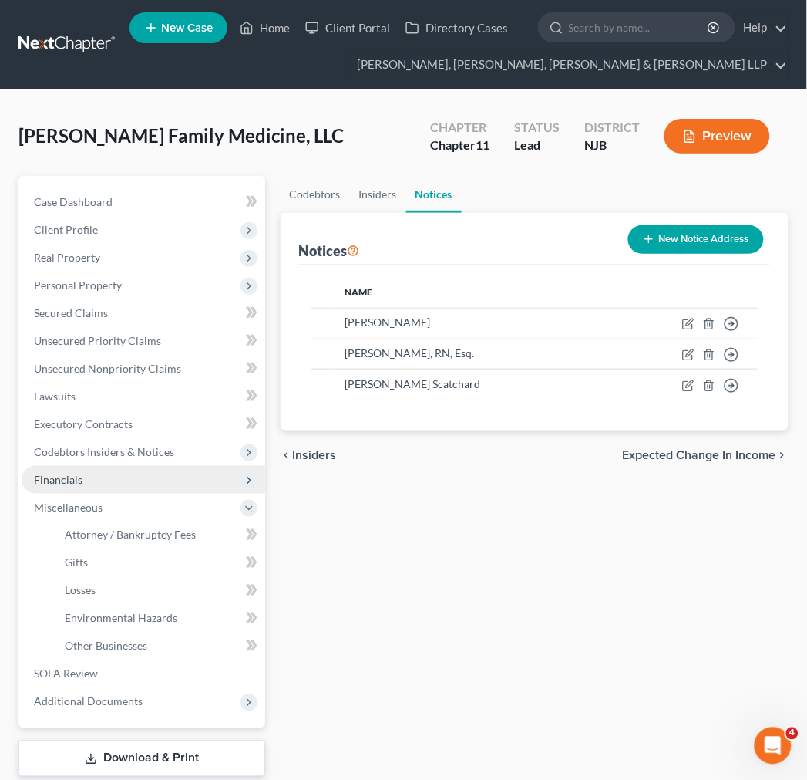
click at [128, 467] on span "Financials" at bounding box center [144, 480] width 244 height 28
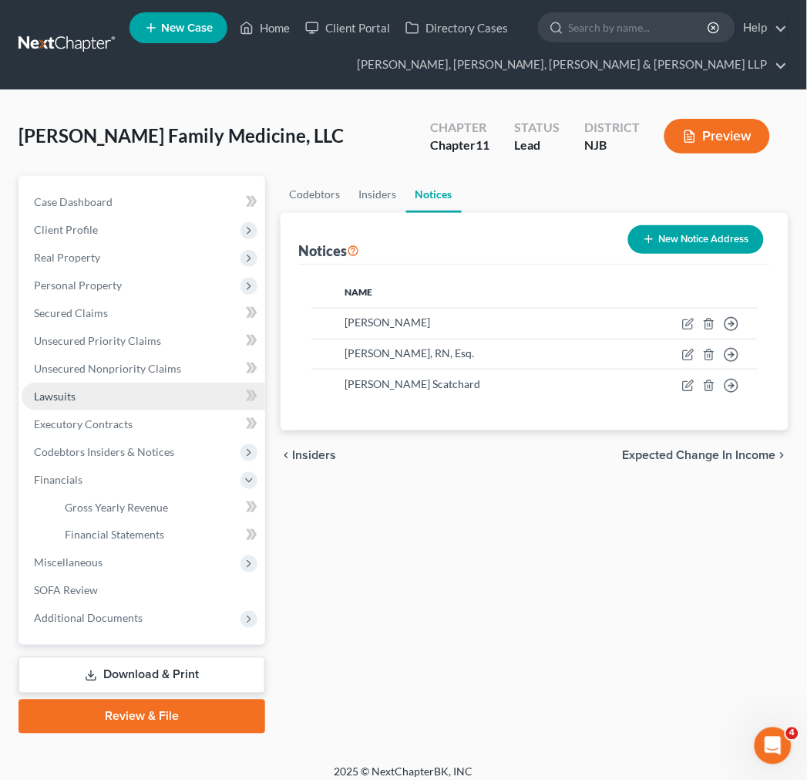
click at [170, 390] on link "Lawsuits" at bounding box center [144, 396] width 244 height 28
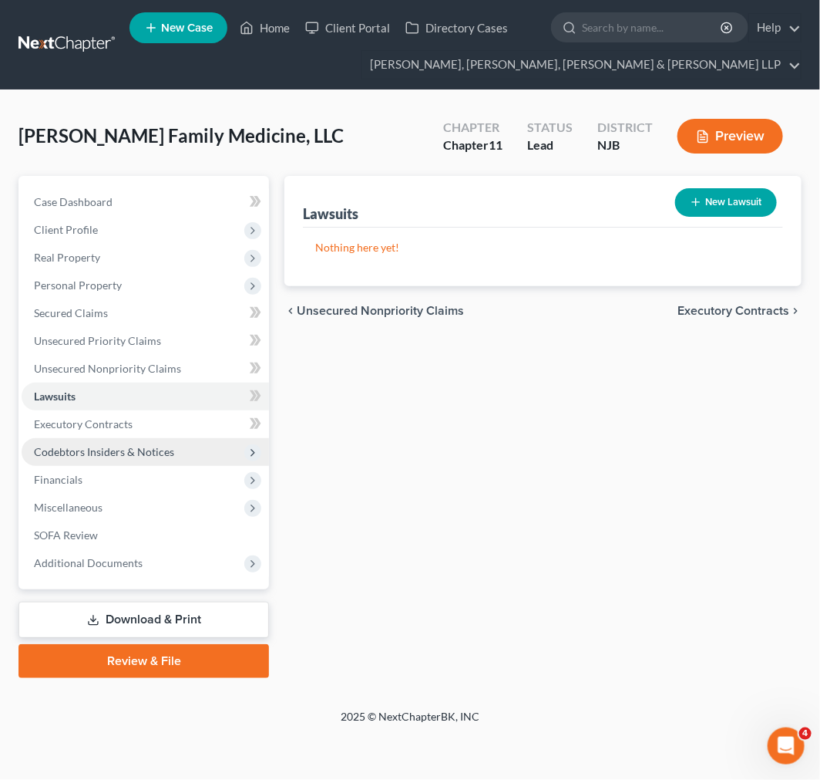
click at [165, 442] on span "Codebtors Insiders & Notices" at bounding box center [146, 452] width 248 height 28
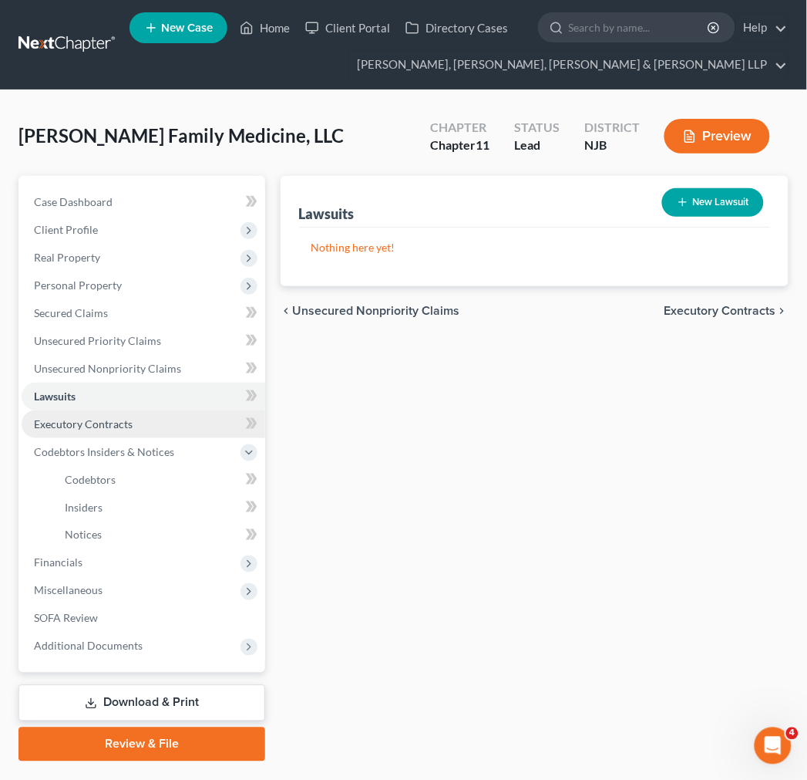
click at [158, 420] on link "Executory Contracts" at bounding box center [144, 424] width 244 height 28
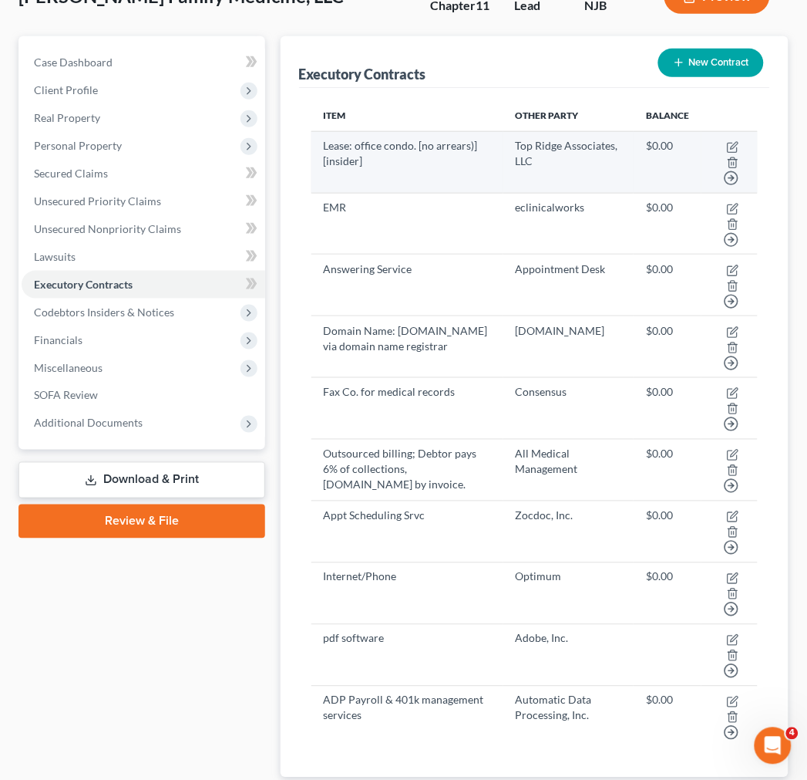
scroll to position [241, 0]
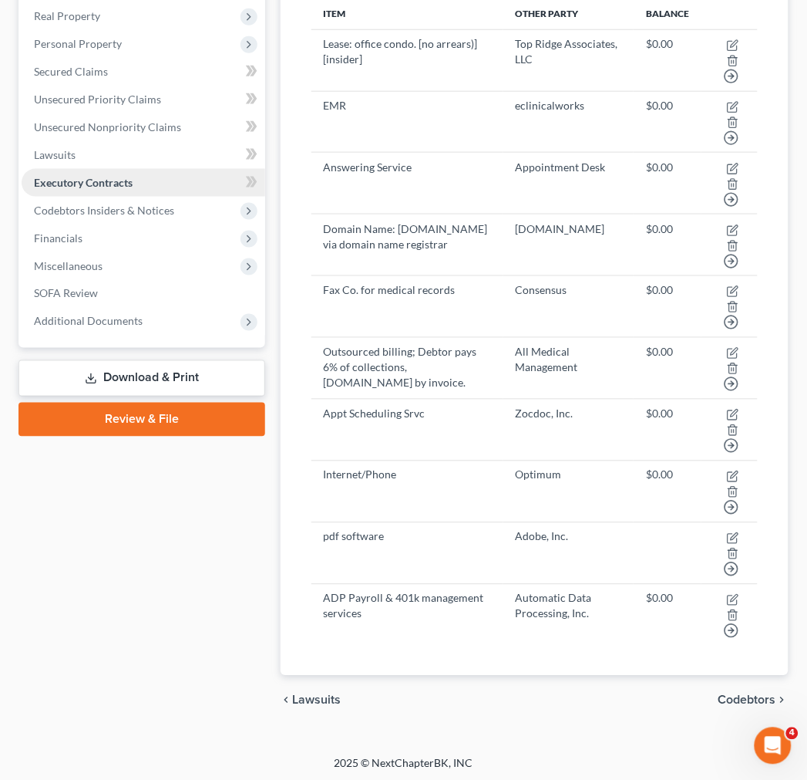
click at [187, 193] on link "Executory Contracts" at bounding box center [144, 183] width 244 height 28
click at [181, 227] on span "Financials" at bounding box center [144, 238] width 244 height 28
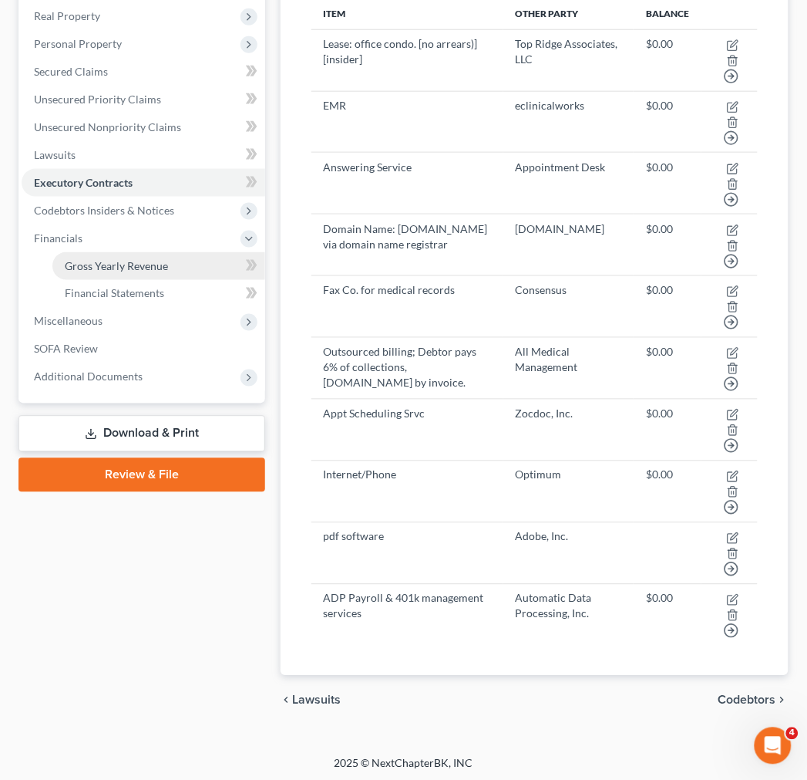
click at [194, 266] on link "Gross Yearly Revenue" at bounding box center [158, 266] width 213 height 28
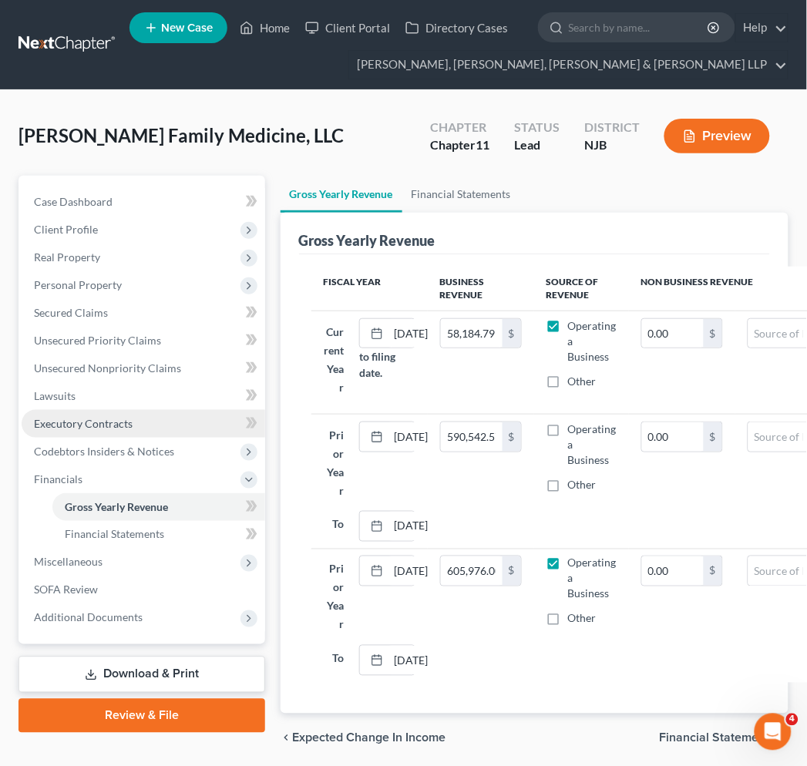
click at [191, 421] on link "Executory Contracts" at bounding box center [144, 424] width 244 height 28
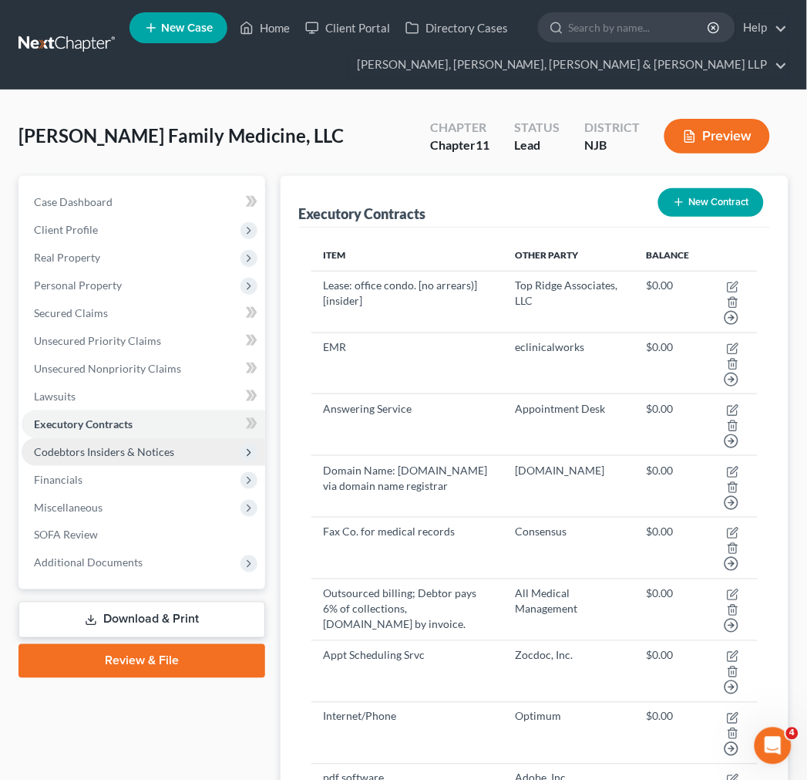
click at [195, 442] on span "Codebtors Insiders & Notices" at bounding box center [144, 452] width 244 height 28
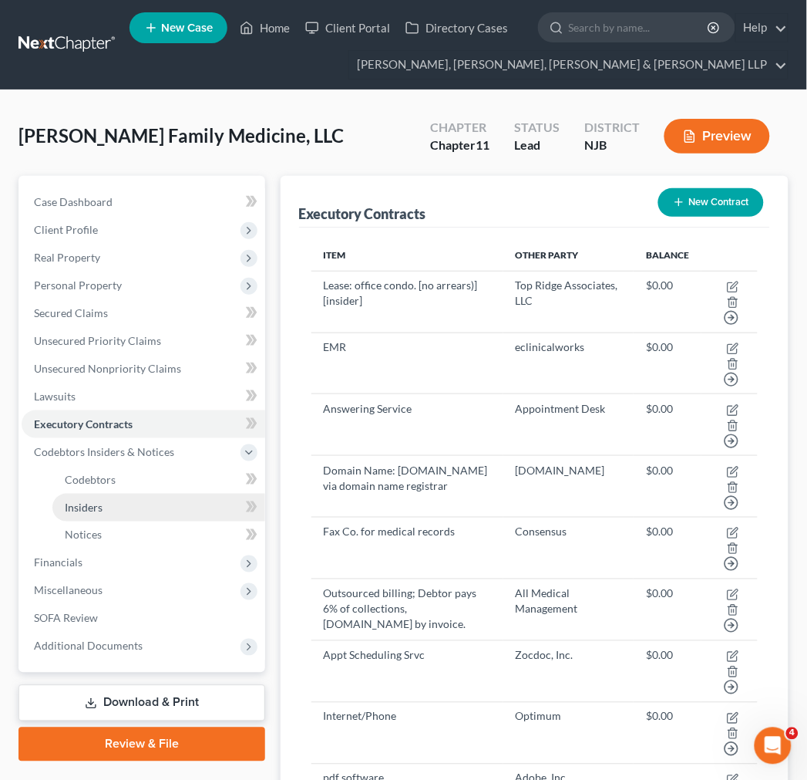
click at [195, 499] on link "Insiders" at bounding box center [158, 507] width 213 height 28
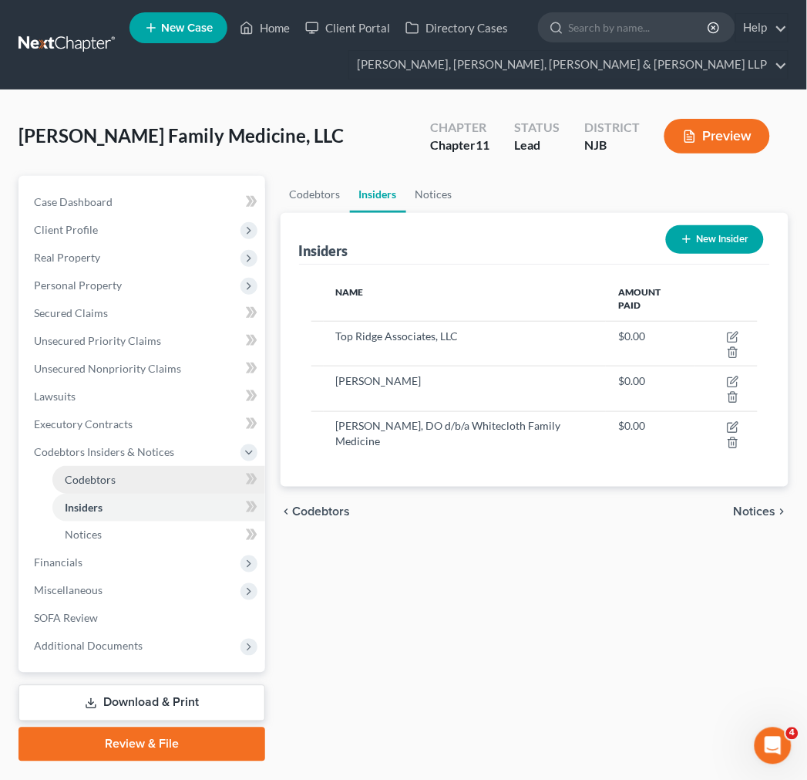
click at [179, 483] on link "Codebtors" at bounding box center [158, 480] width 213 height 28
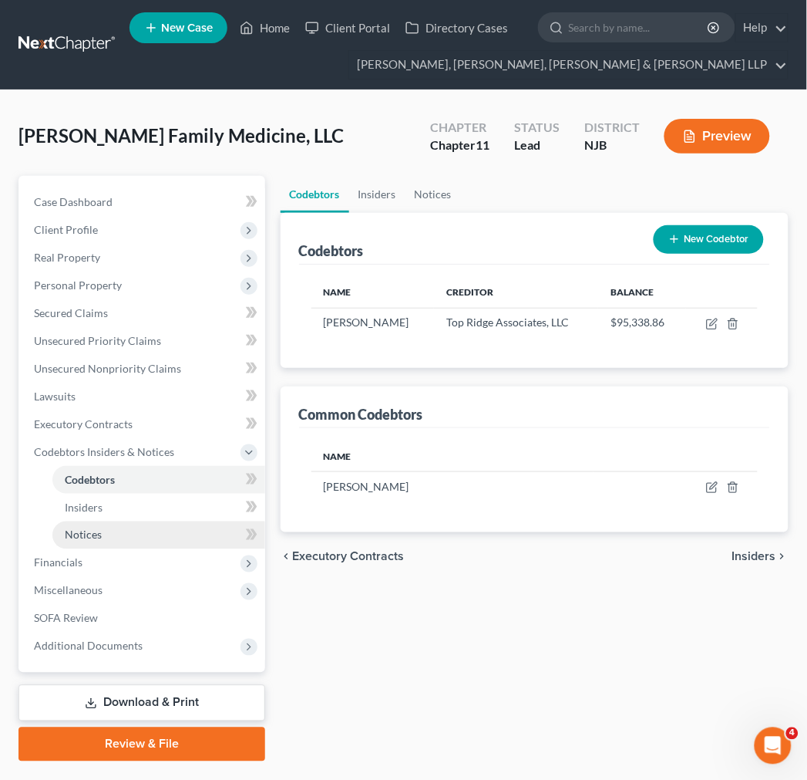
click at [201, 533] on link "Notices" at bounding box center [158, 535] width 213 height 28
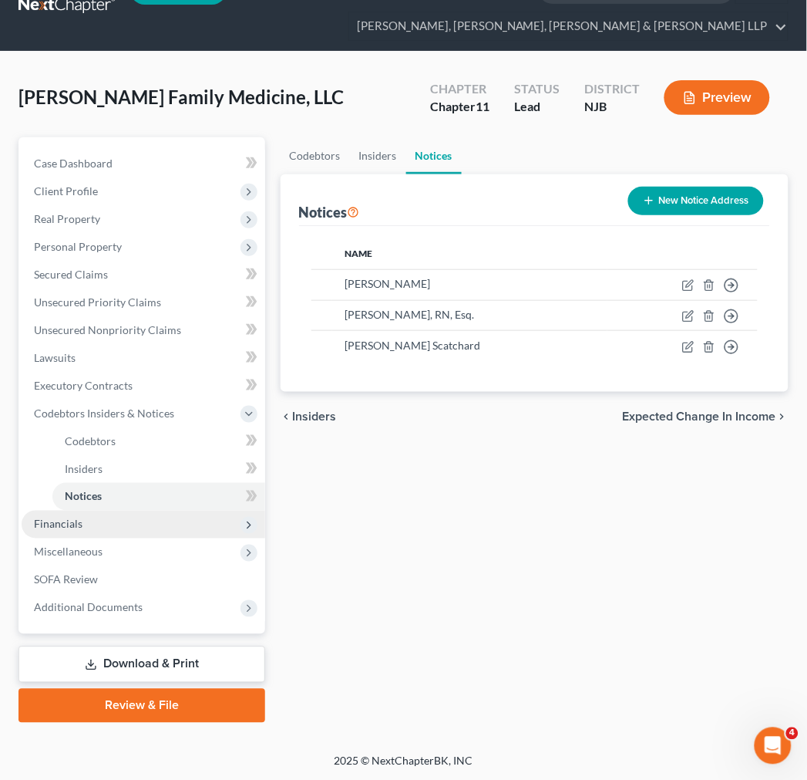
click at [131, 534] on span "Financials" at bounding box center [144, 524] width 244 height 28
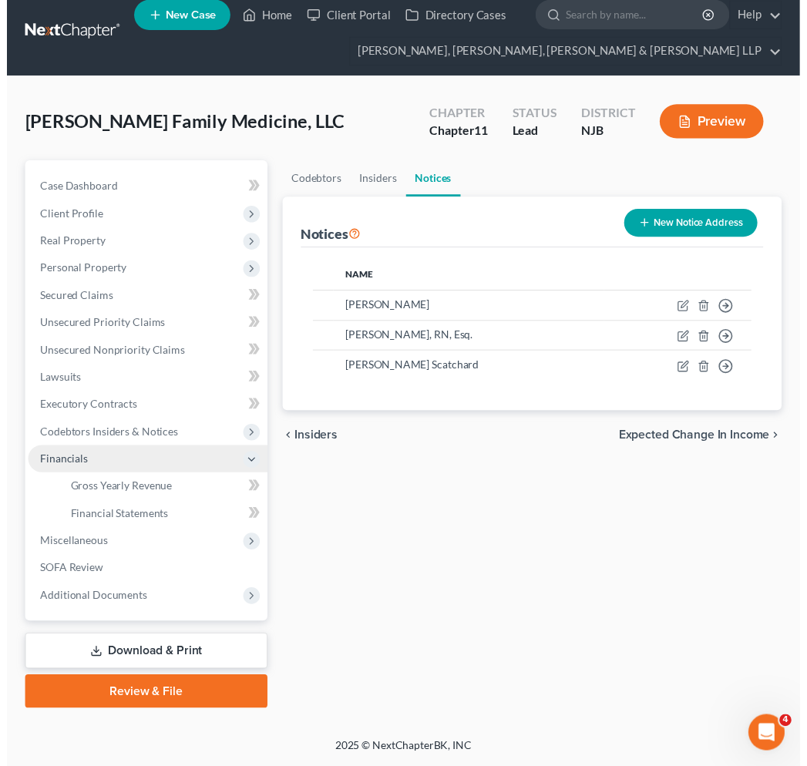
scroll to position [11, 0]
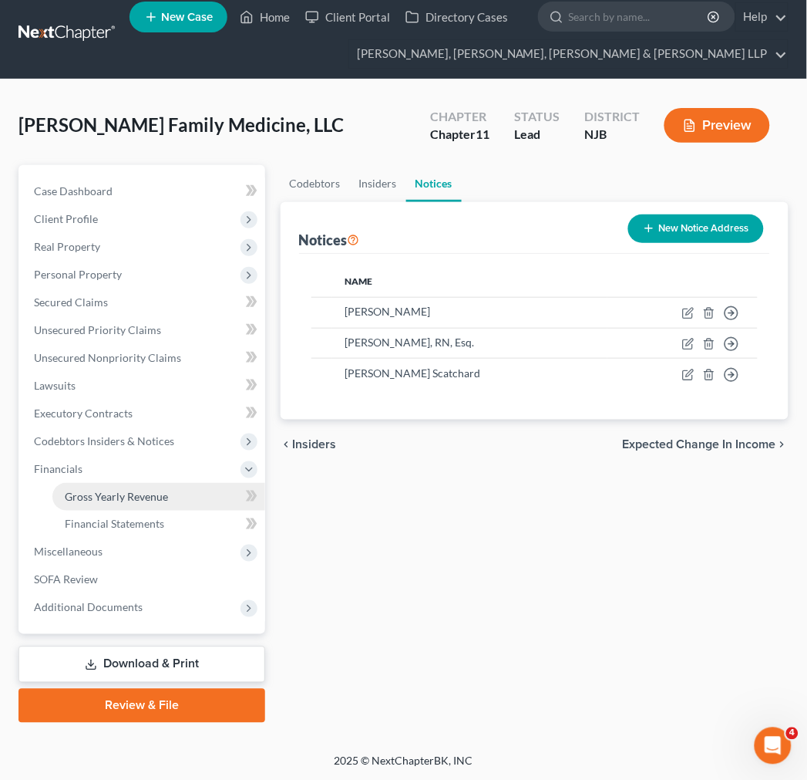
click at [143, 491] on span "Gross Yearly Revenue" at bounding box center [116, 496] width 103 height 13
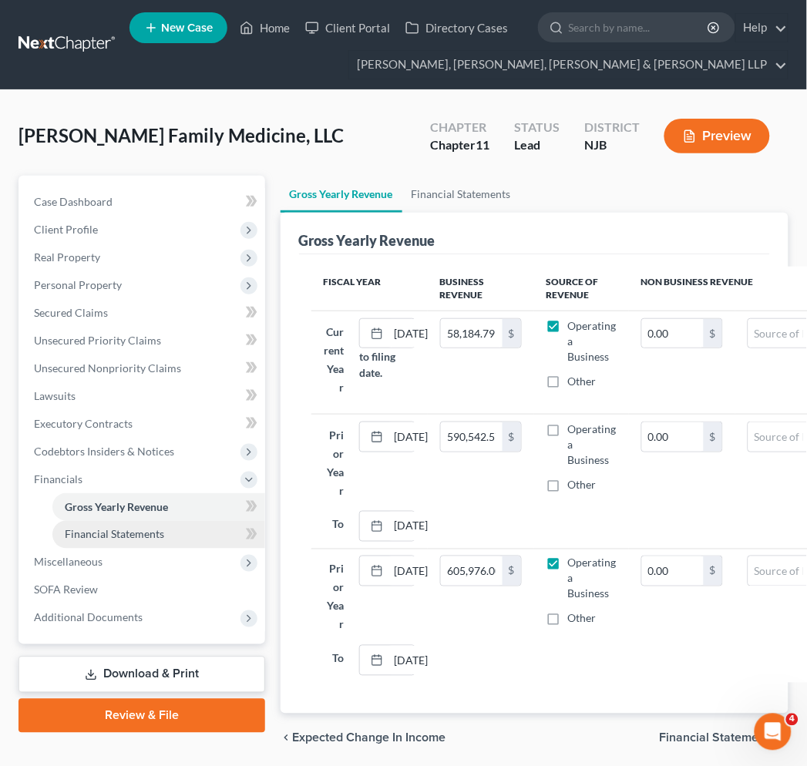
click at [165, 544] on link "Financial Statements" at bounding box center [158, 535] width 213 height 28
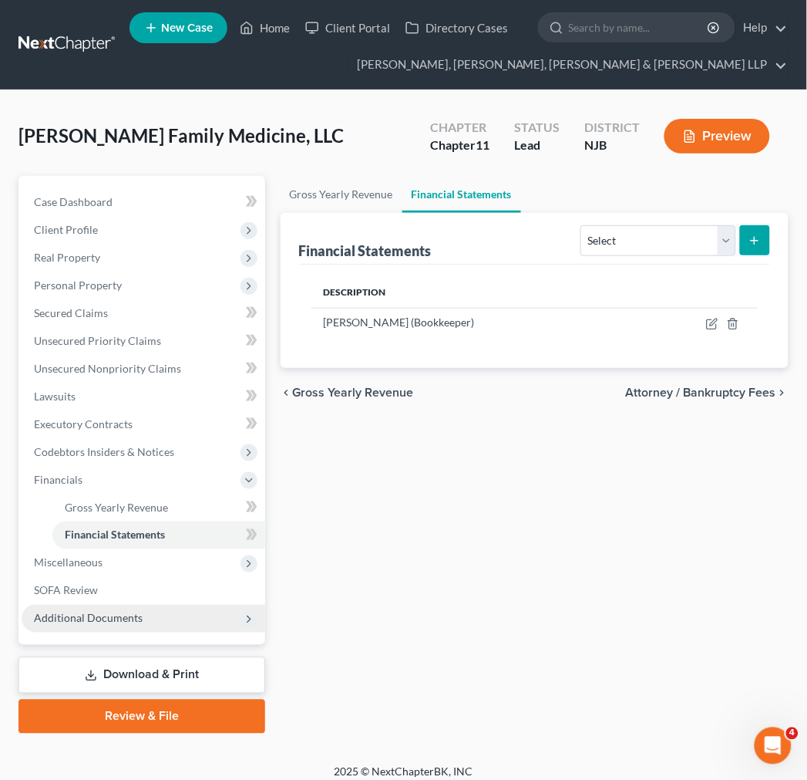
click at [175, 609] on span "Additional Documents" at bounding box center [144, 618] width 244 height 28
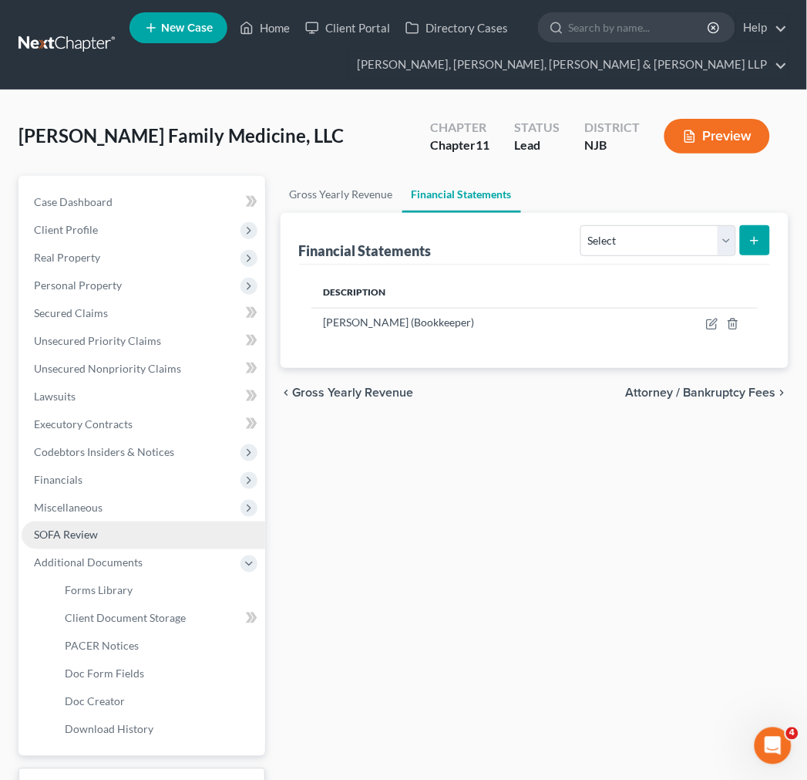
click at [149, 544] on link "SOFA Review" at bounding box center [144, 535] width 244 height 28
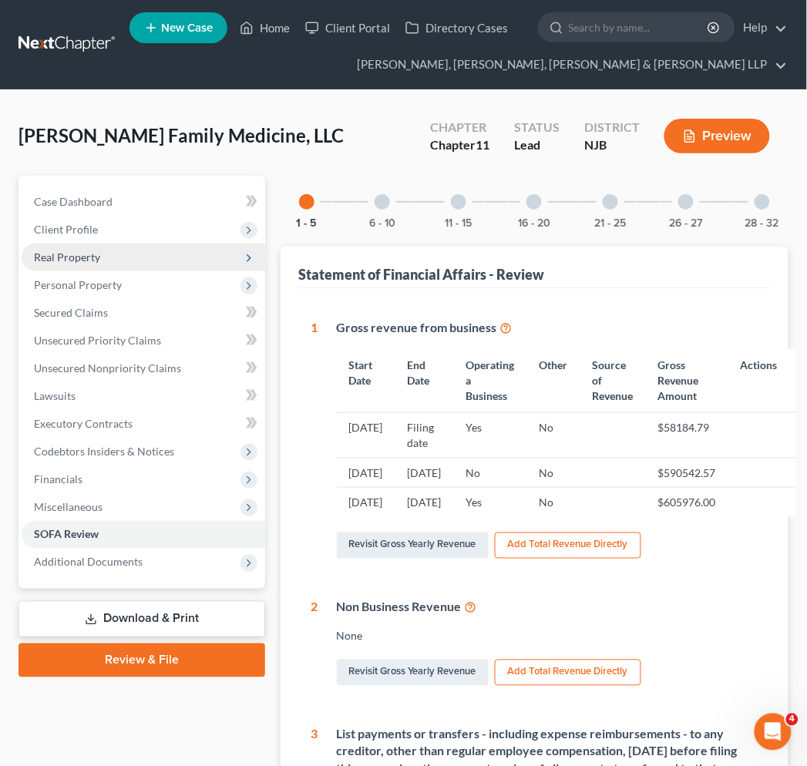
click at [194, 253] on span "Real Property" at bounding box center [144, 258] width 244 height 28
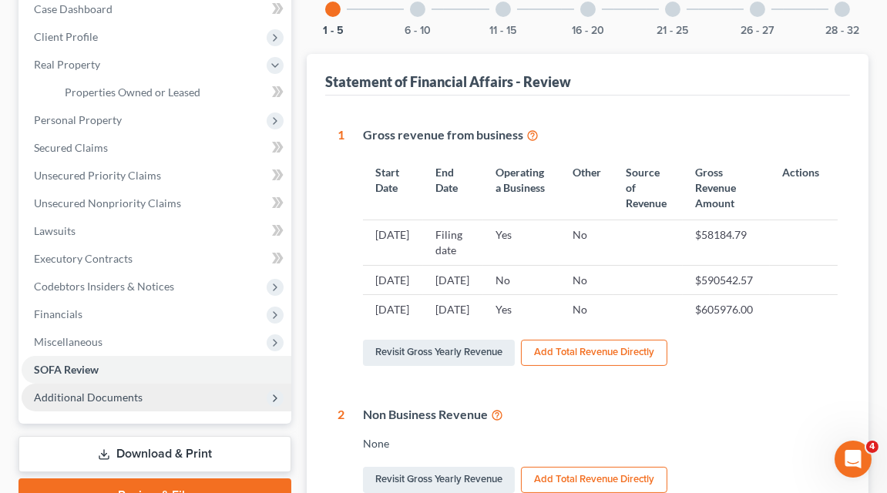
scroll to position [171, 0]
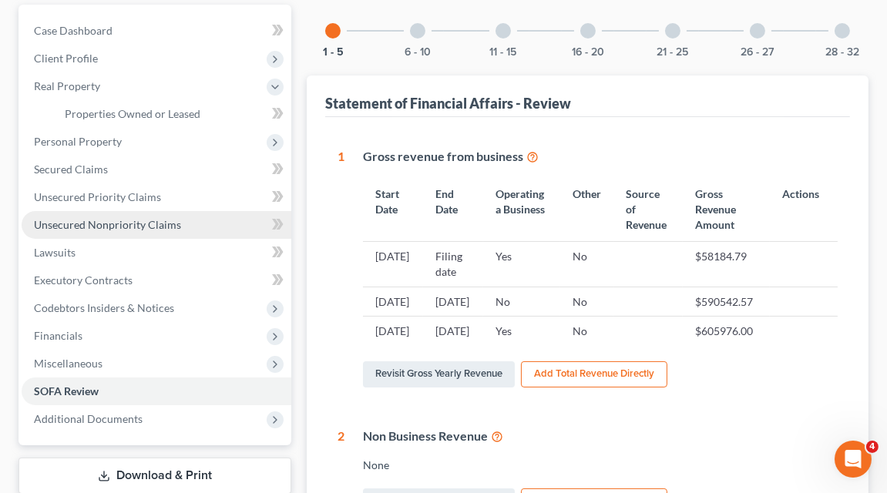
click at [181, 218] on link "Unsecured Nonpriority Claims" at bounding box center [157, 225] width 270 height 28
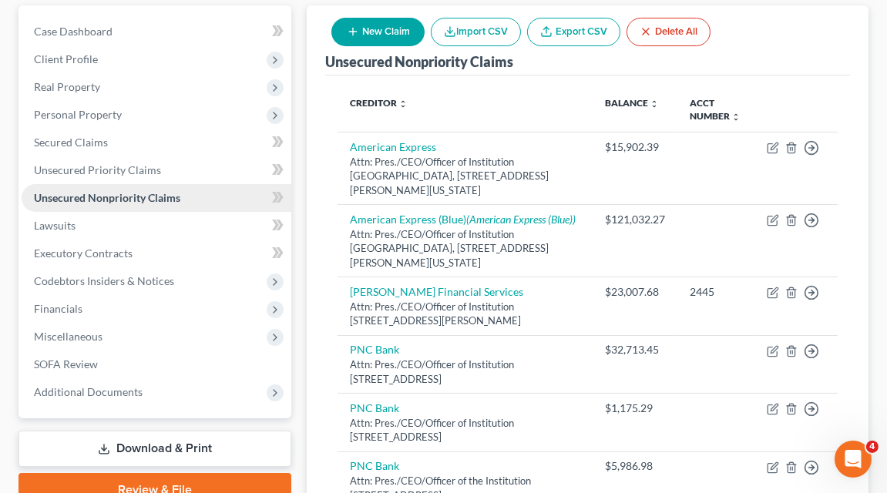
scroll to position [171, 0]
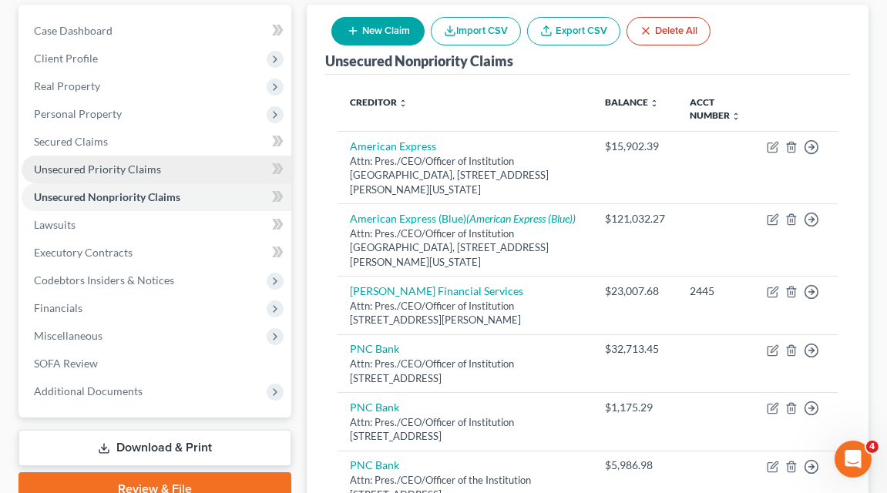
click at [175, 177] on link "Unsecured Priority Claims" at bounding box center [157, 170] width 270 height 28
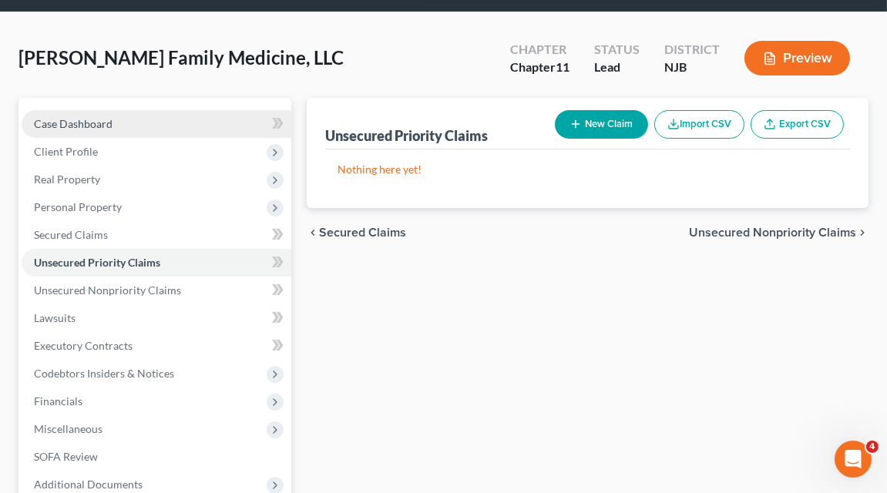
scroll to position [171, 0]
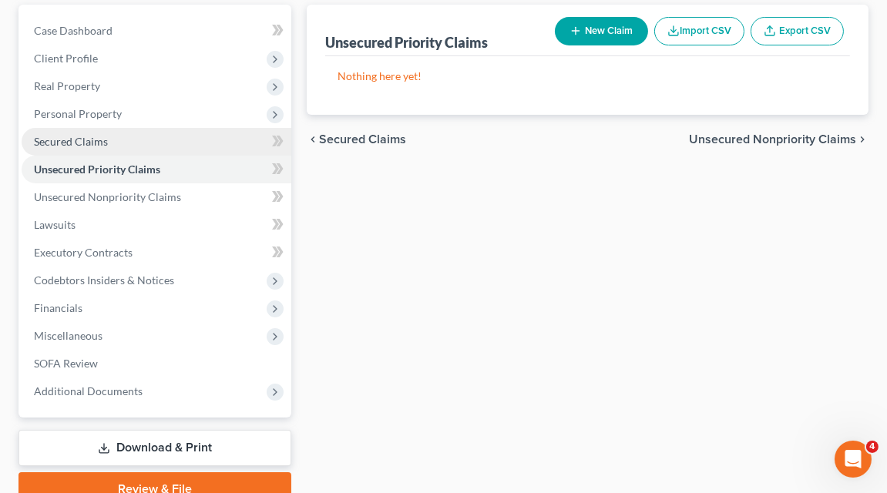
click at [159, 139] on link "Secured Claims" at bounding box center [157, 142] width 270 height 28
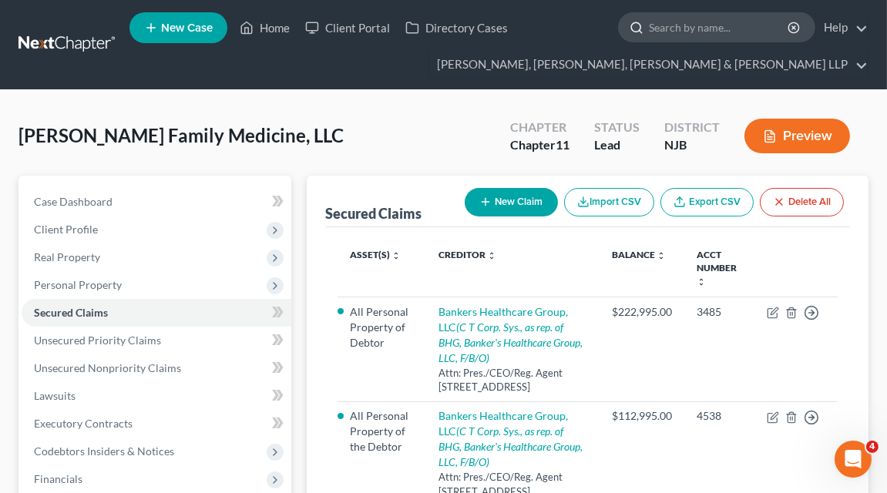
click at [680, 29] on input "search" at bounding box center [719, 27] width 141 height 29
type input "l"
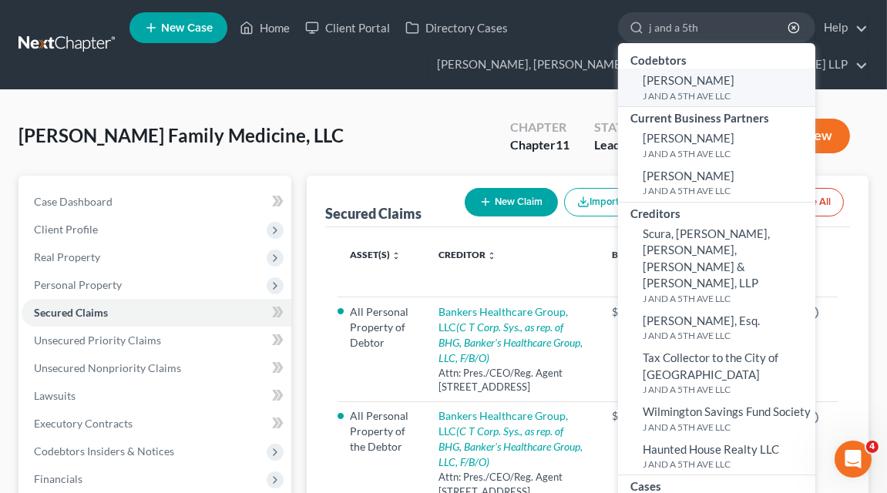
type input "j and a 5th"
click at [742, 76] on link "Anthony Mercedes J AND A 5TH AVE LLC" at bounding box center [716, 88] width 197 height 38
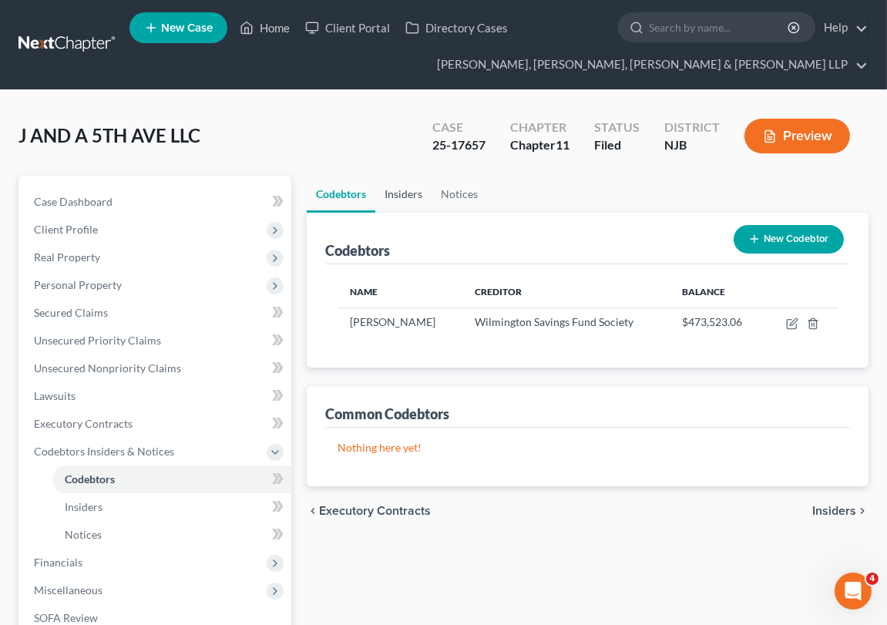
click at [386, 188] on link "Insiders" at bounding box center [403, 194] width 56 height 37
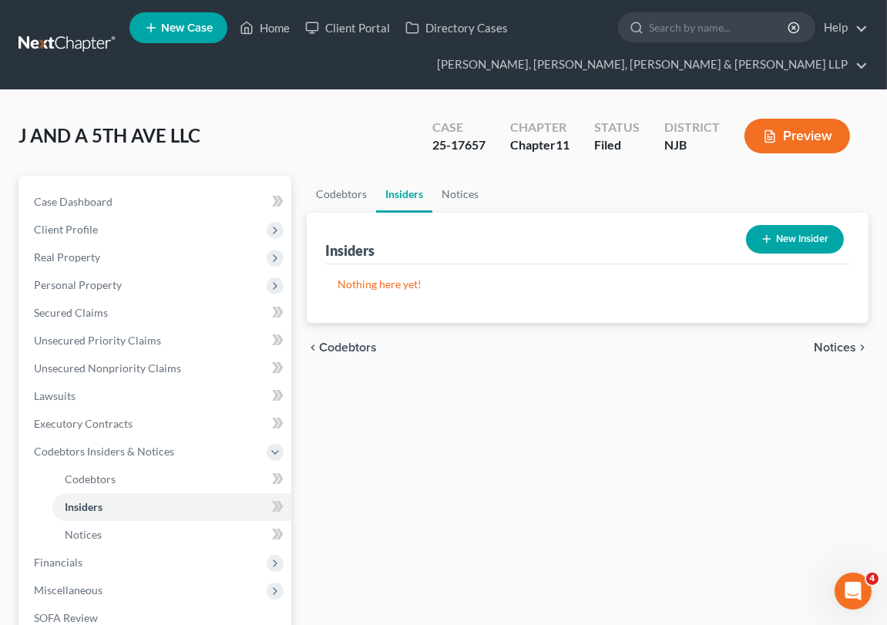
click at [490, 203] on ul "Codebtors Insiders Notices" at bounding box center [588, 194] width 562 height 37
click at [479, 188] on link "Notices" at bounding box center [461, 194] width 56 height 37
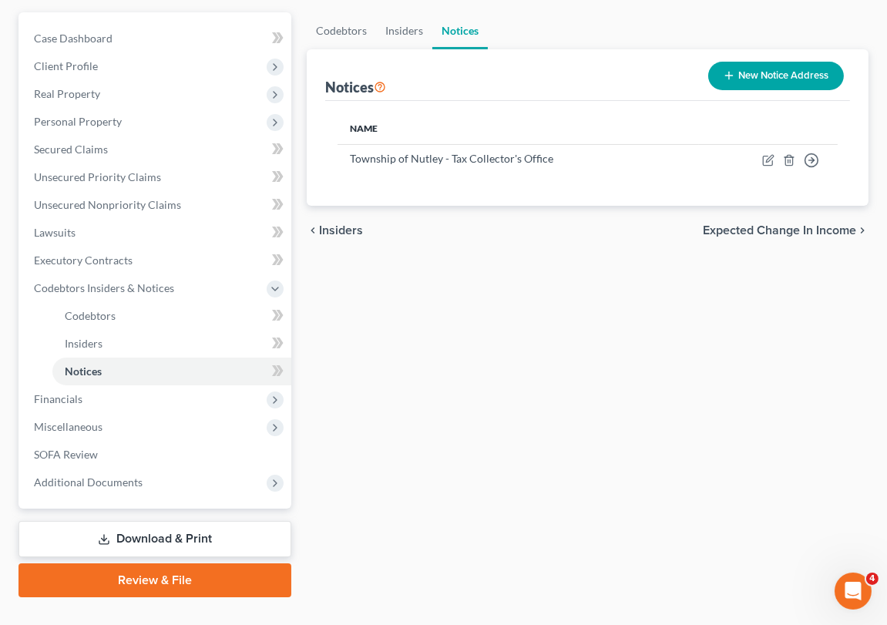
scroll to position [171, 0]
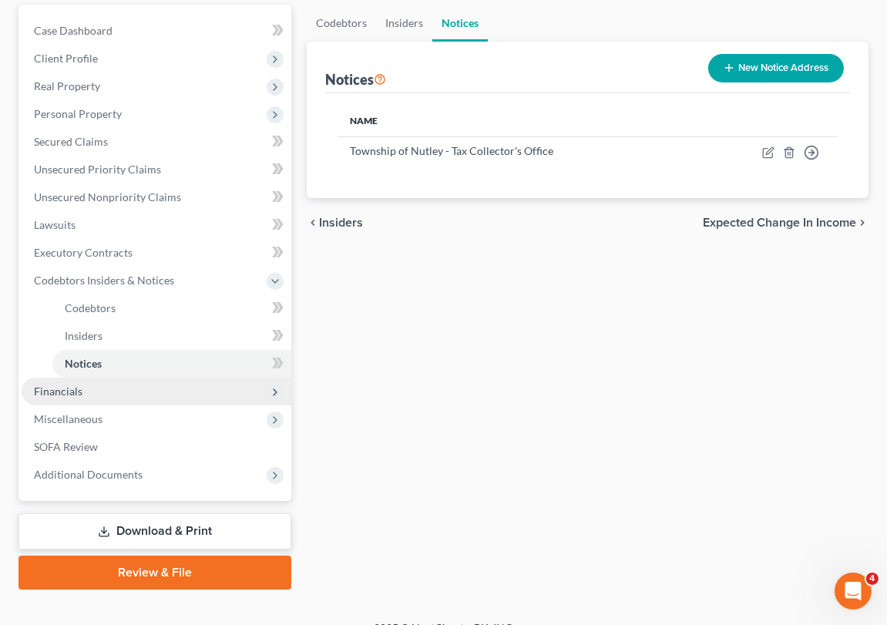
click at [190, 394] on span "Financials" at bounding box center [157, 392] width 270 height 28
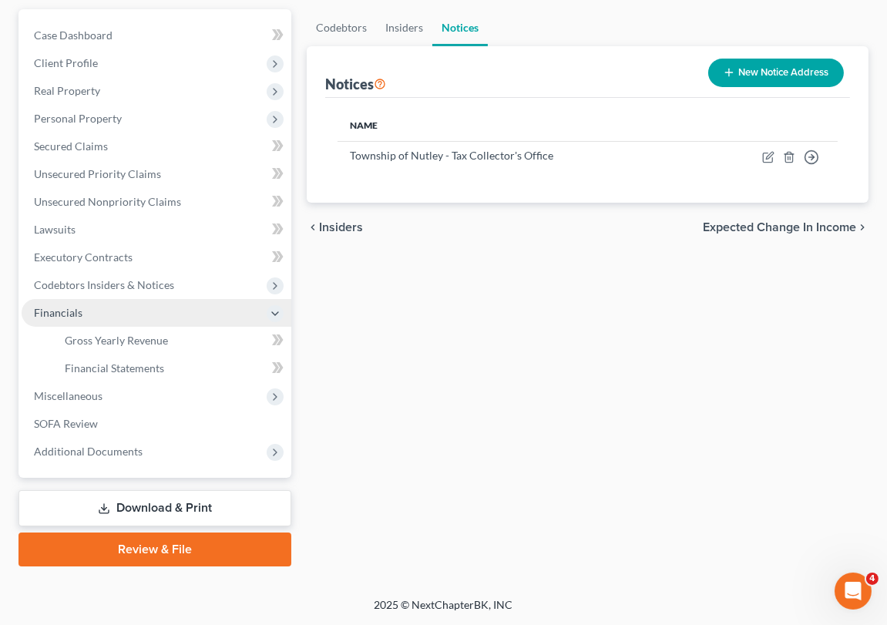
scroll to position [165, 0]
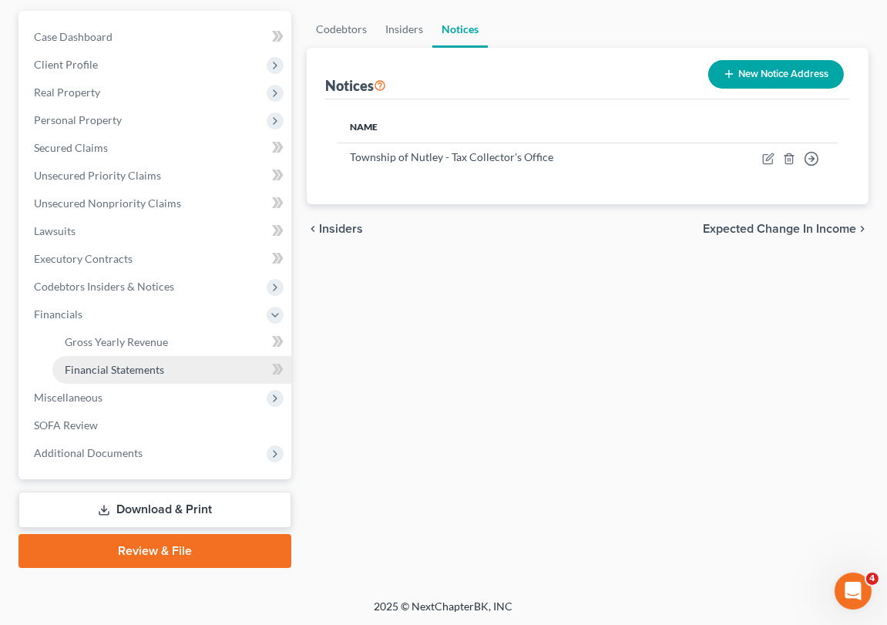
click at [189, 356] on link "Financial Statements" at bounding box center [171, 370] width 239 height 28
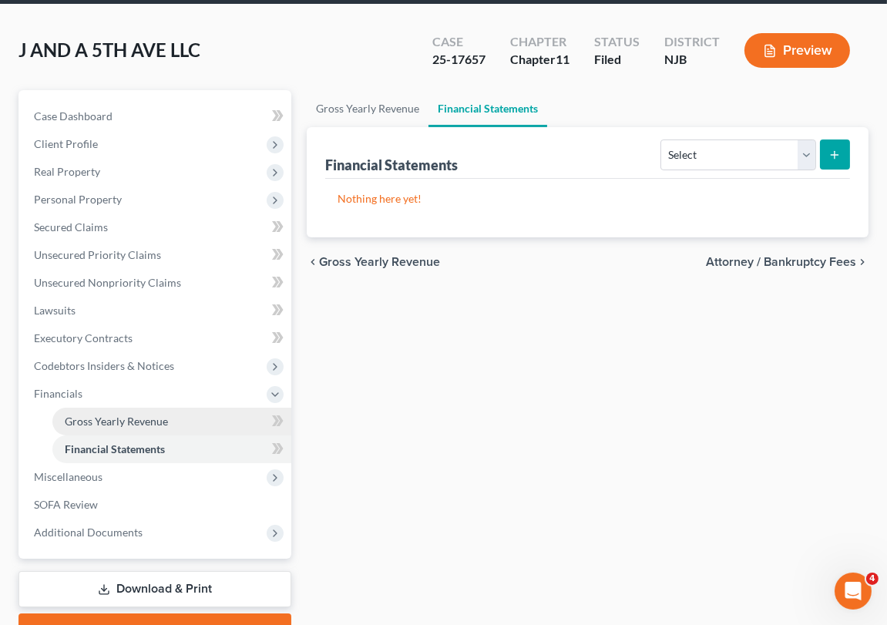
click at [184, 424] on link "Gross Yearly Revenue" at bounding box center [171, 422] width 239 height 28
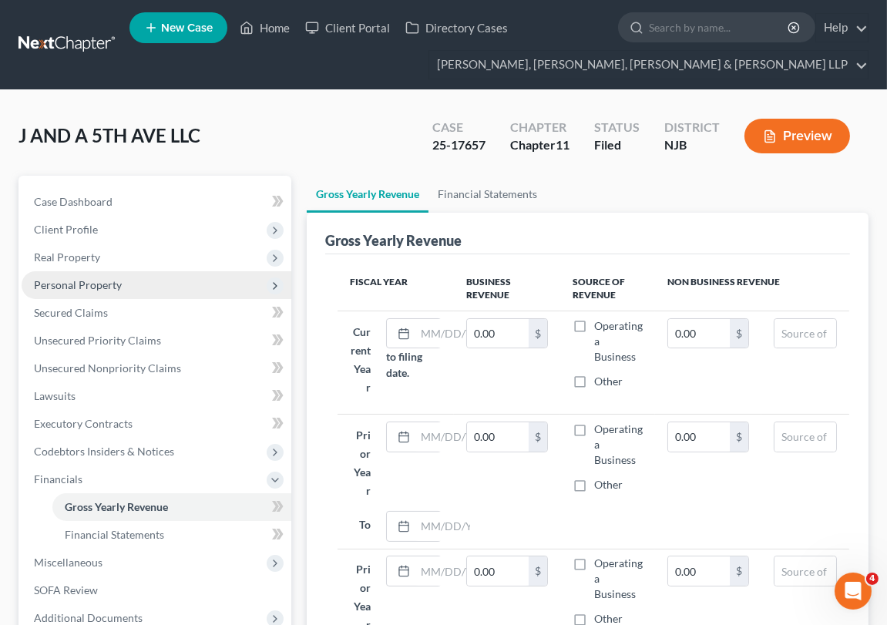
click at [148, 271] on span "Personal Property" at bounding box center [157, 285] width 270 height 28
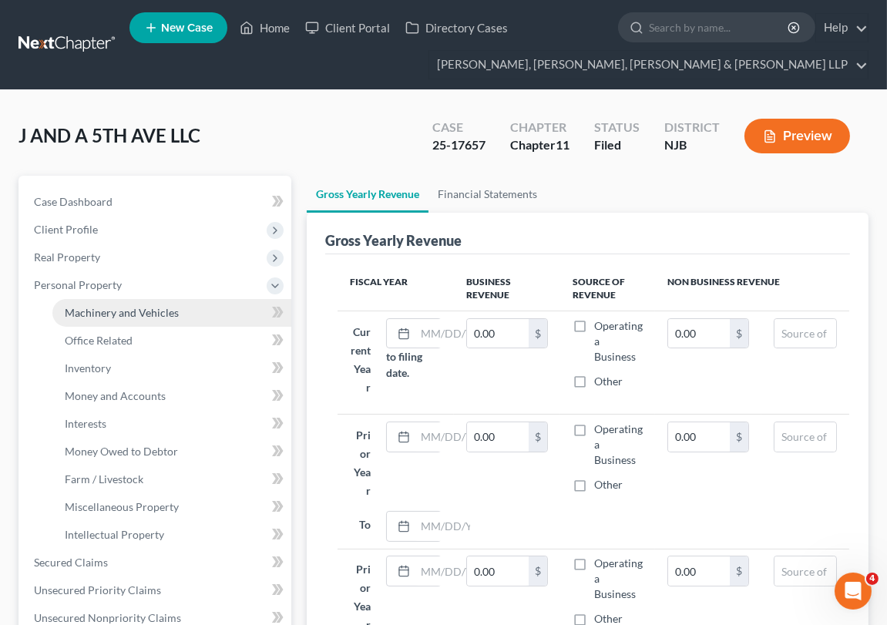
click at [149, 321] on link "Machinery and Vehicles" at bounding box center [171, 313] width 239 height 28
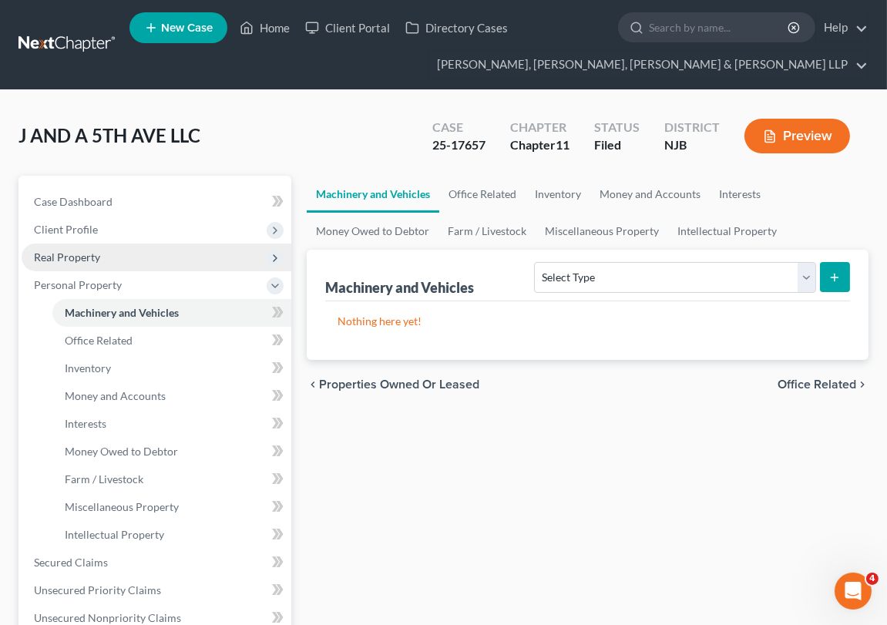
click at [140, 244] on span "Real Property" at bounding box center [157, 258] width 270 height 28
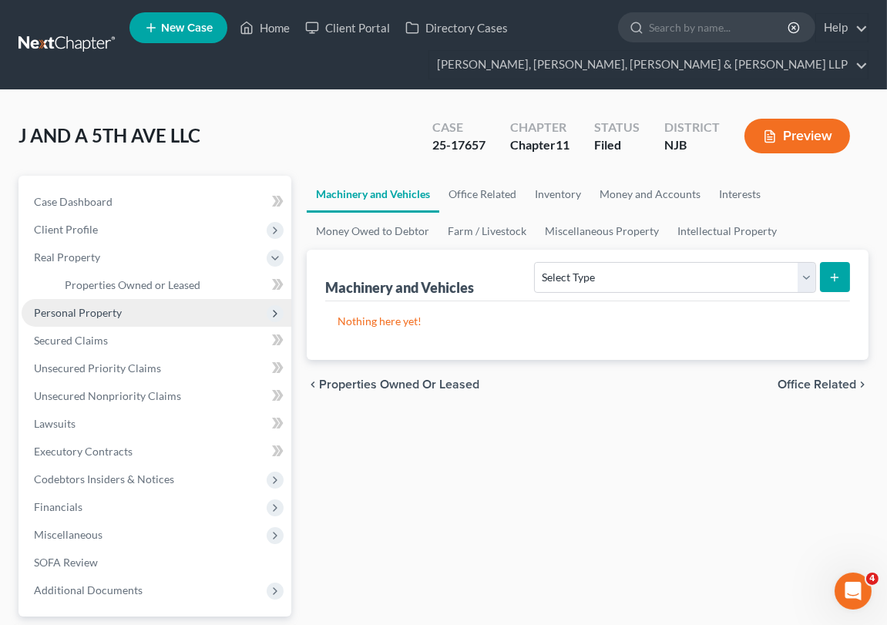
click at [185, 307] on span "Personal Property" at bounding box center [157, 313] width 270 height 28
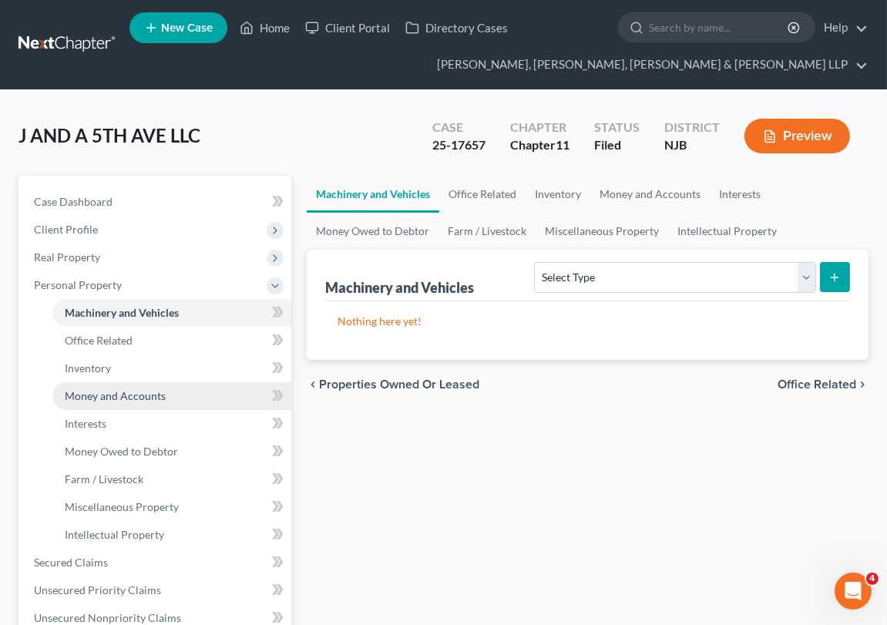
click at [157, 396] on span "Money and Accounts" at bounding box center [115, 395] width 101 height 13
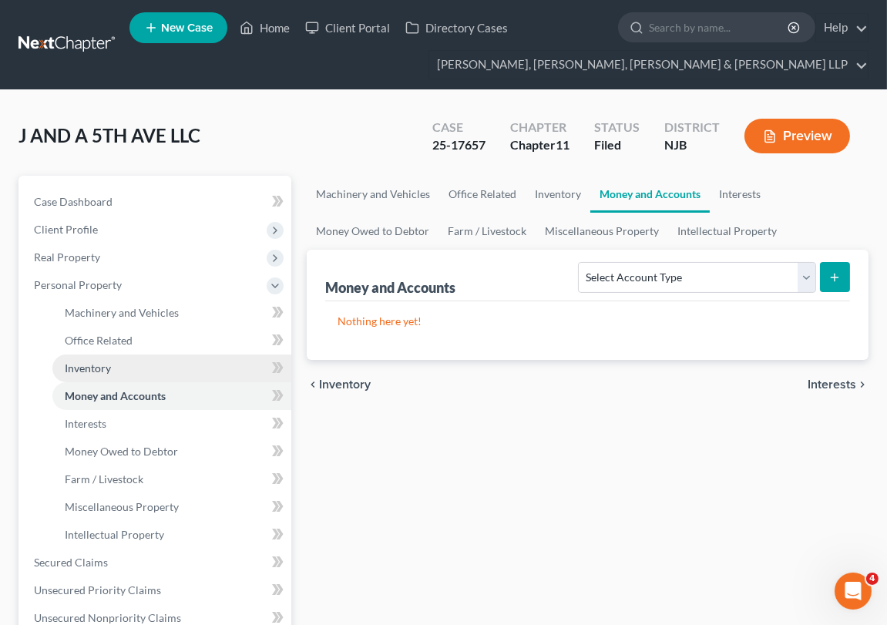
click at [146, 355] on link "Inventory" at bounding box center [171, 369] width 239 height 28
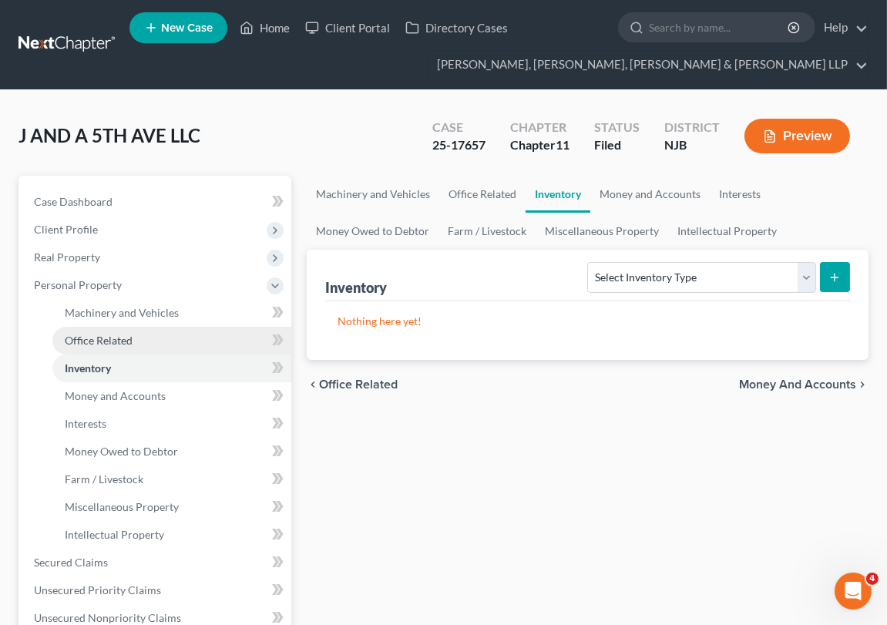
click at [146, 335] on link "Office Related" at bounding box center [171, 341] width 239 height 28
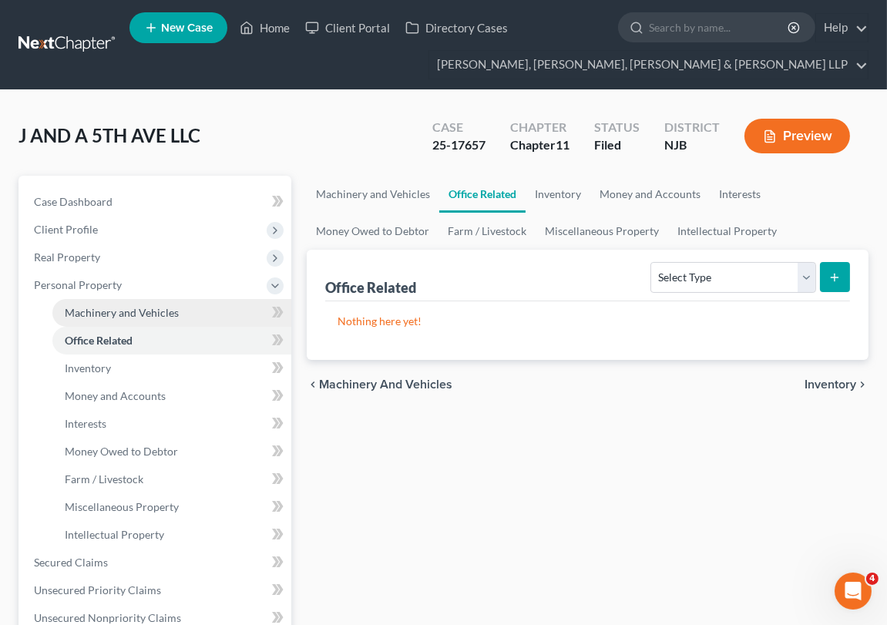
click at [151, 306] on span "Machinery and Vehicles" at bounding box center [122, 312] width 114 height 13
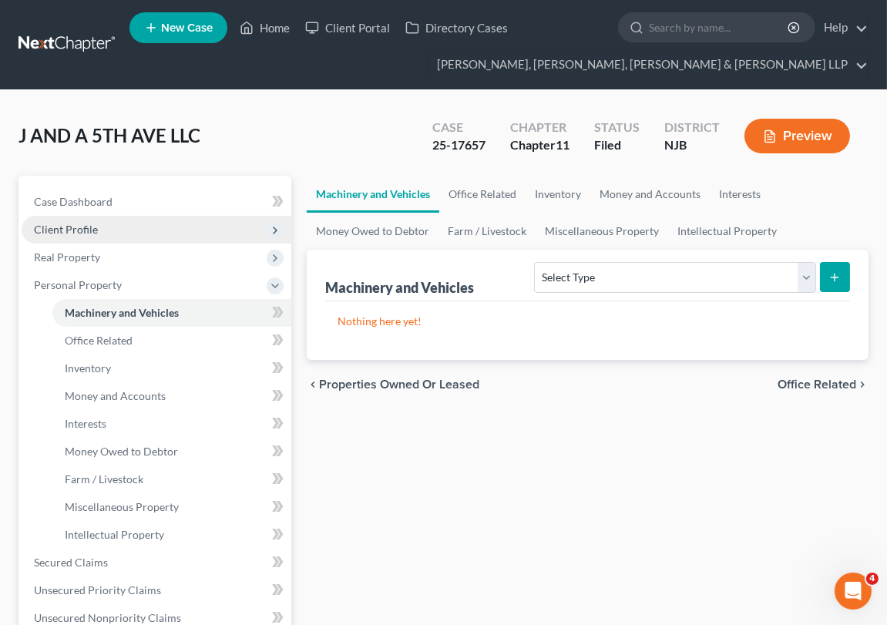
click at [130, 220] on span "Client Profile" at bounding box center [157, 230] width 270 height 28
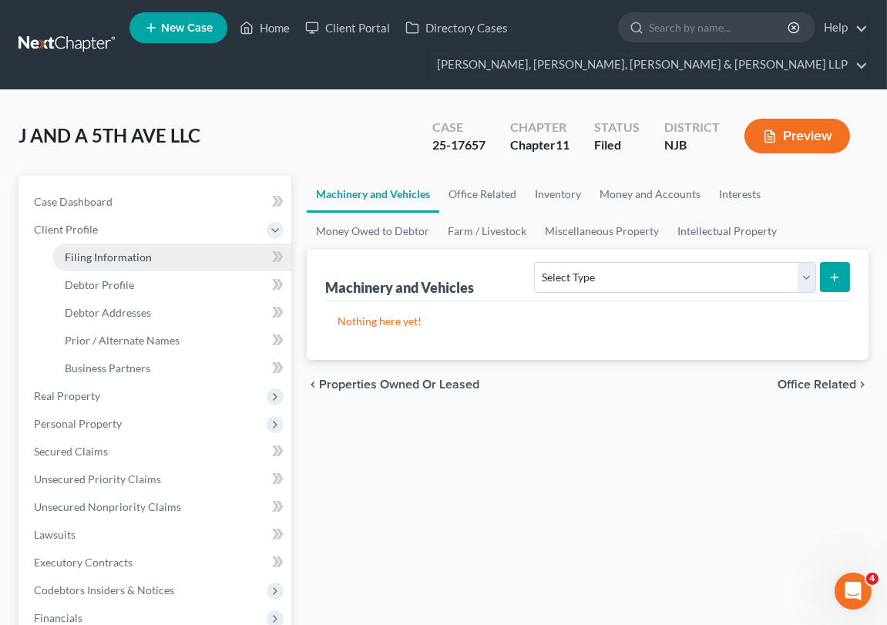
click at [126, 264] on link "Filing Information" at bounding box center [171, 258] width 239 height 28
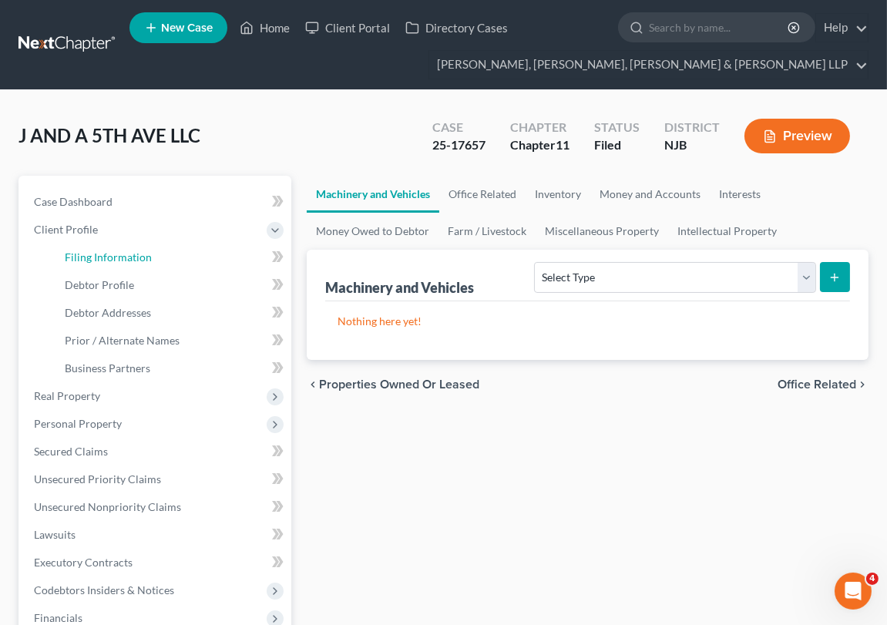
select select "3"
select select "1"
select select "51"
select select "0"
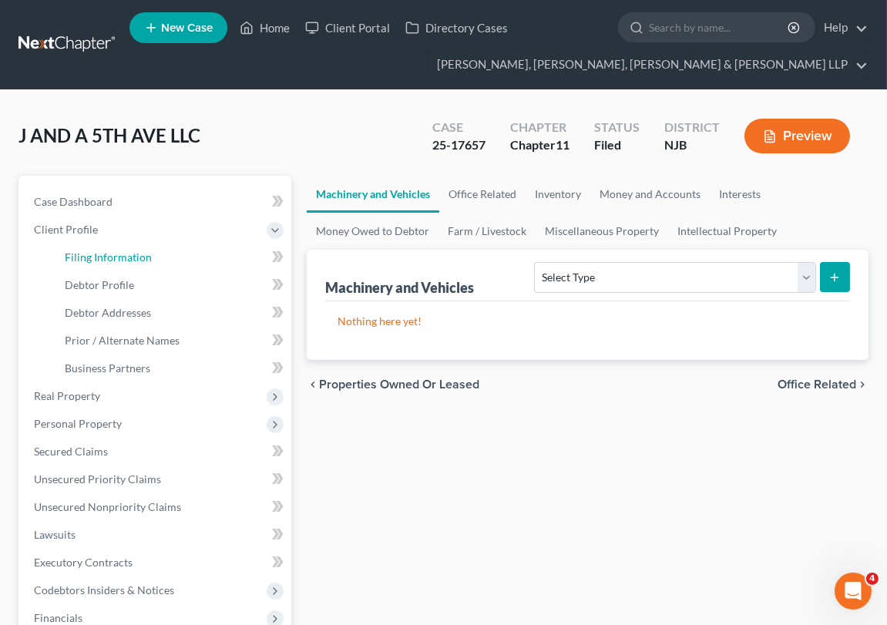
select select "0"
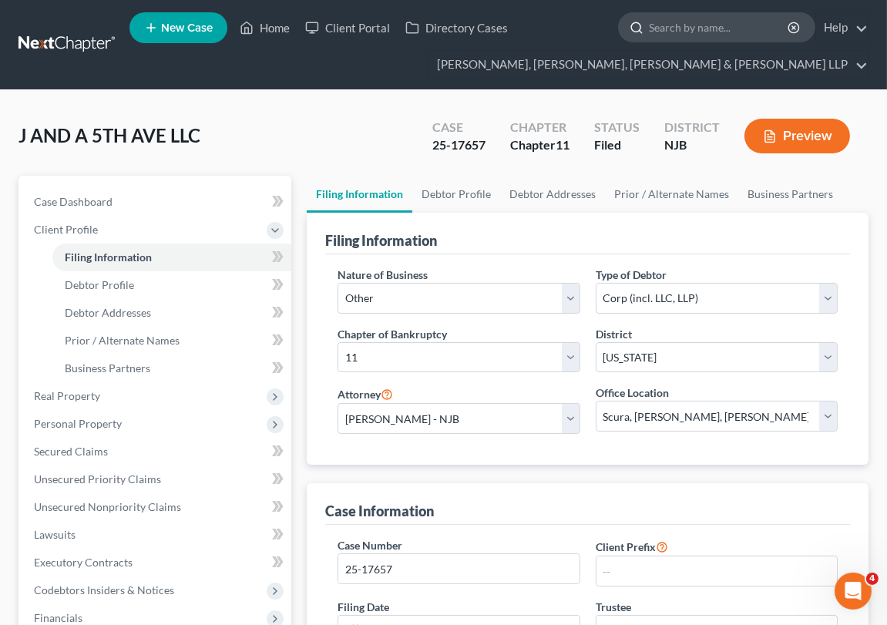
click at [741, 29] on input "search" at bounding box center [719, 27] width 141 height 29
click at [64, 47] on link at bounding box center [68, 45] width 99 height 28
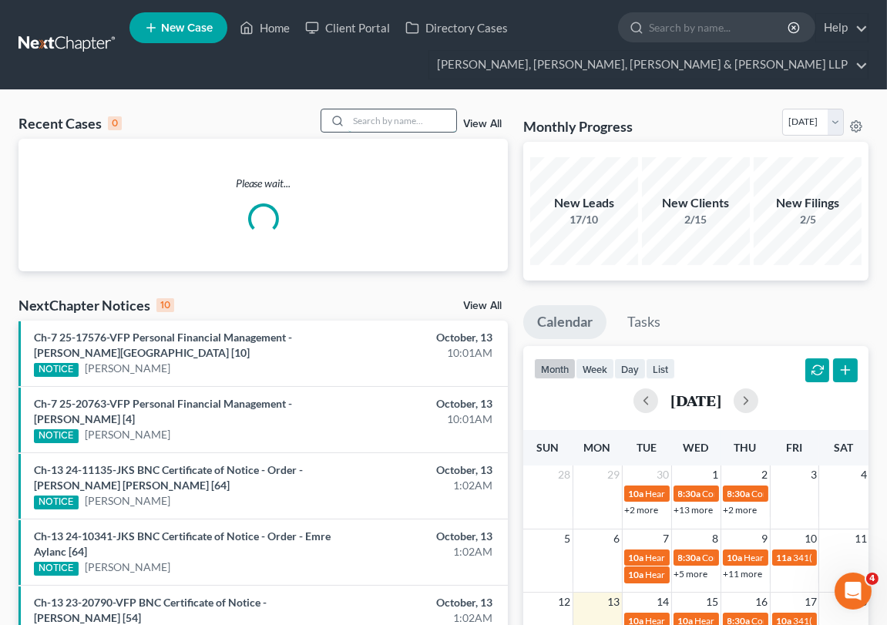
click at [417, 129] on input "search" at bounding box center [403, 120] width 108 height 22
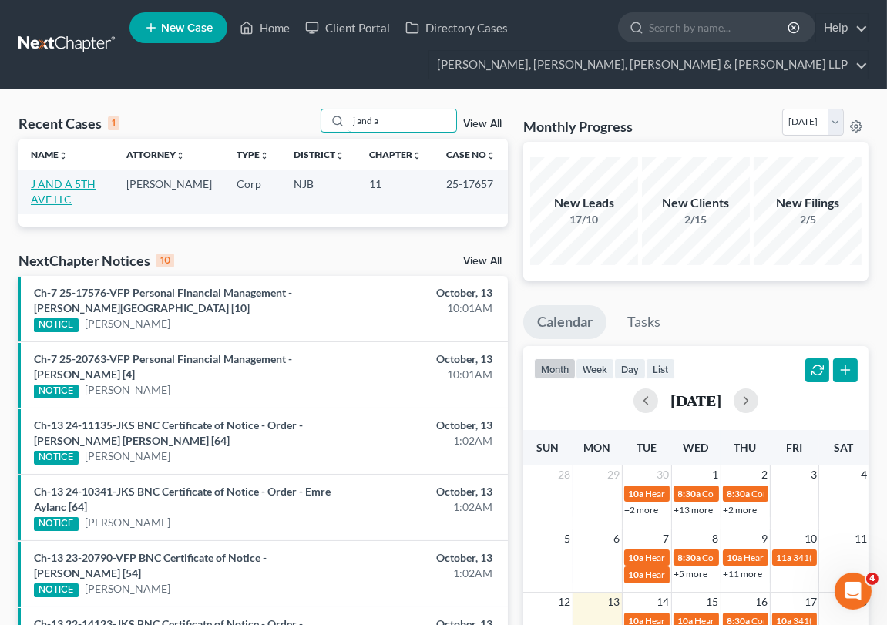
type input "j and a"
click at [64, 185] on link "J AND A 5TH AVE LLC" at bounding box center [63, 191] width 65 height 29
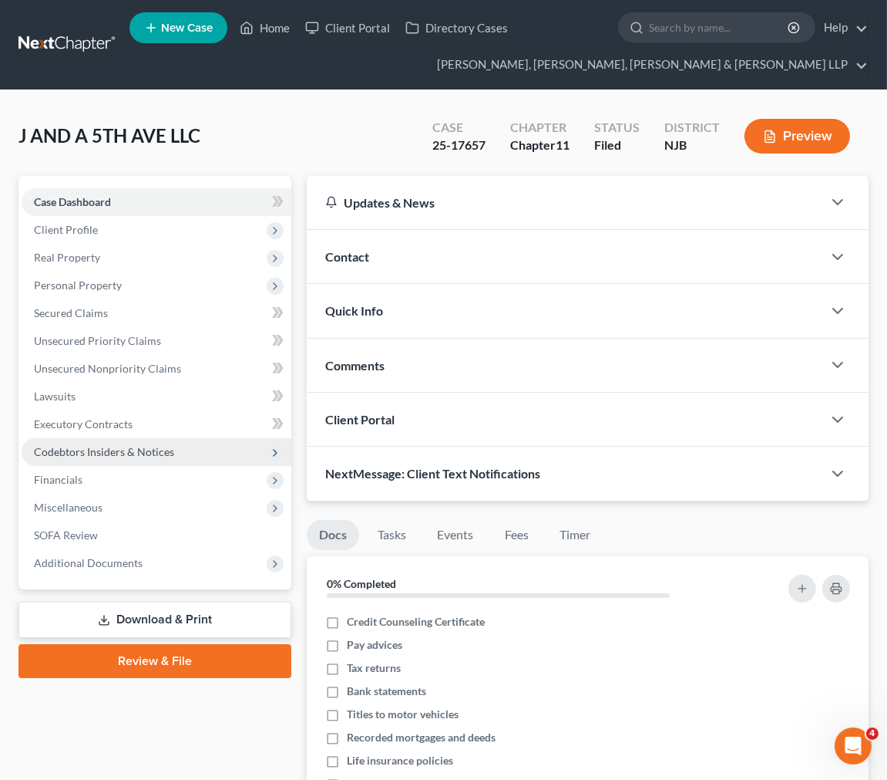
click at [224, 448] on span "Codebtors Insiders & Notices" at bounding box center [157, 452] width 270 height 28
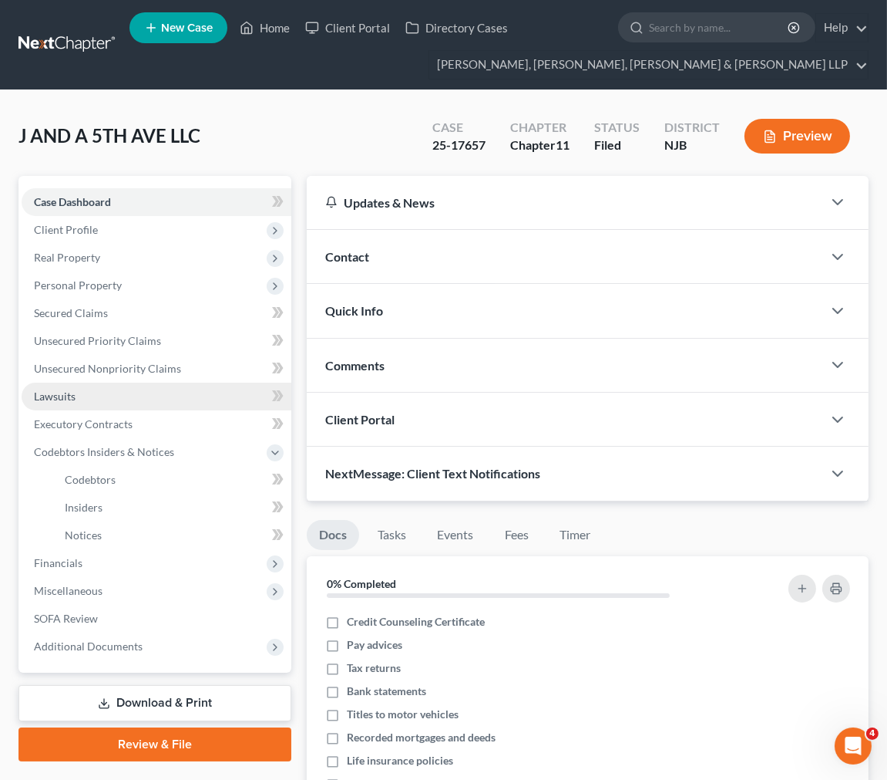
click at [143, 382] on link "Lawsuits" at bounding box center [157, 396] width 270 height 28
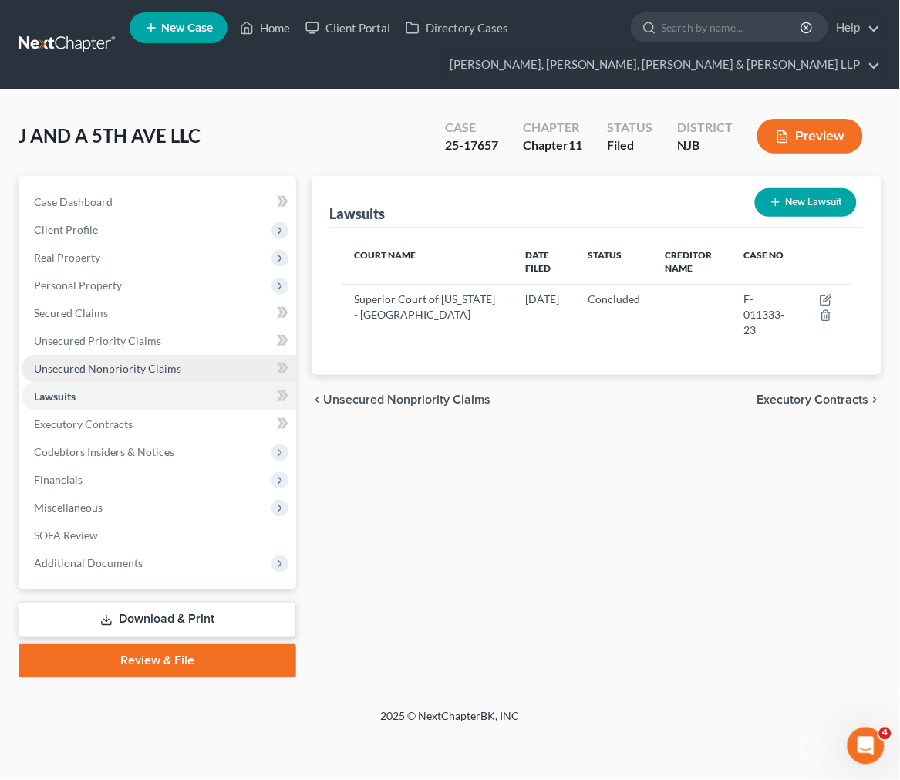
click at [131, 359] on link "Unsecured Nonpriority Claims" at bounding box center [159, 369] width 274 height 28
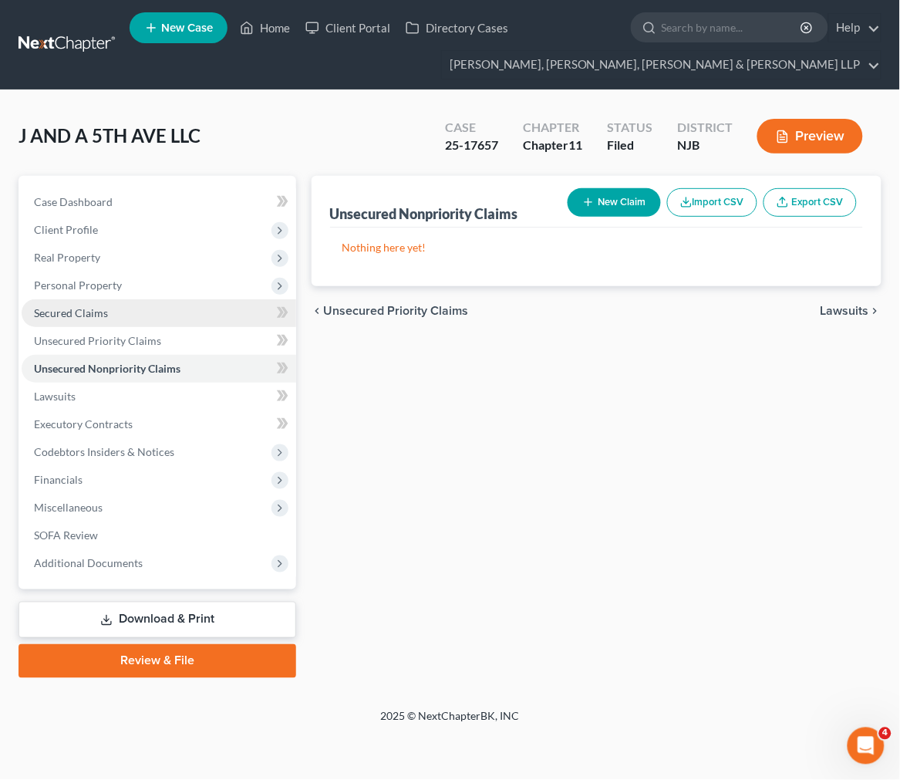
click at [123, 322] on link "Secured Claims" at bounding box center [159, 313] width 274 height 28
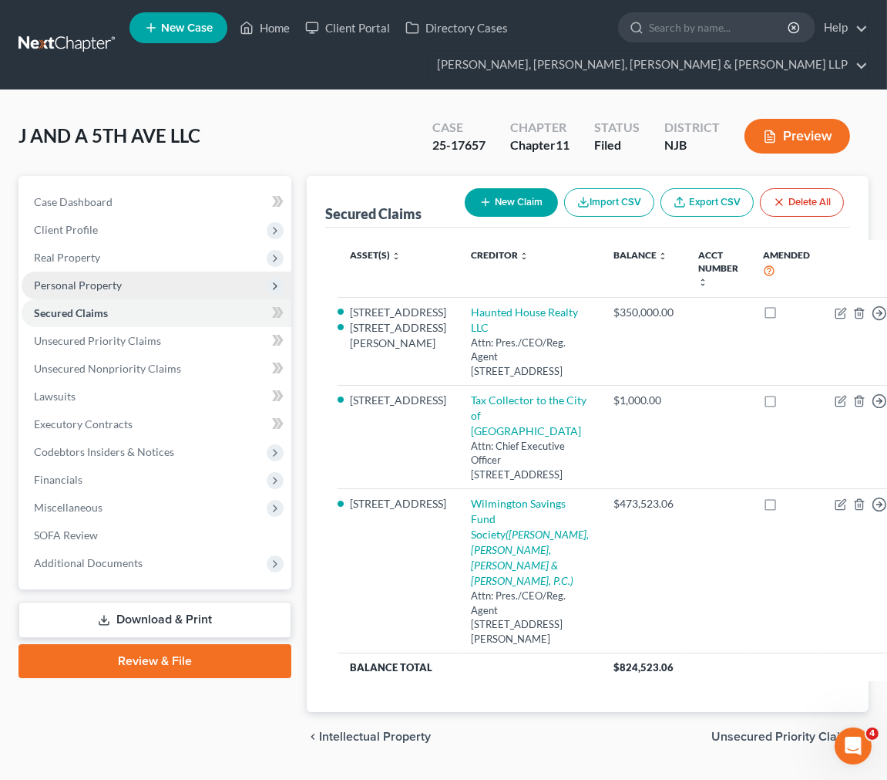
click at [121, 294] on span "Personal Property" at bounding box center [157, 285] width 270 height 28
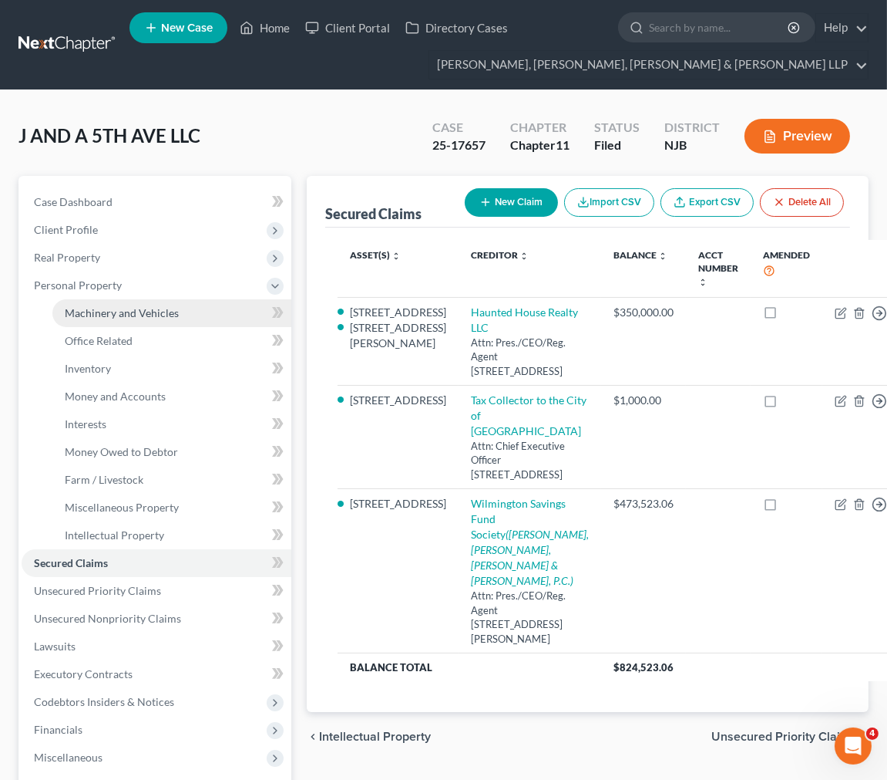
click at [121, 306] on span "Machinery and Vehicles" at bounding box center [122, 312] width 114 height 13
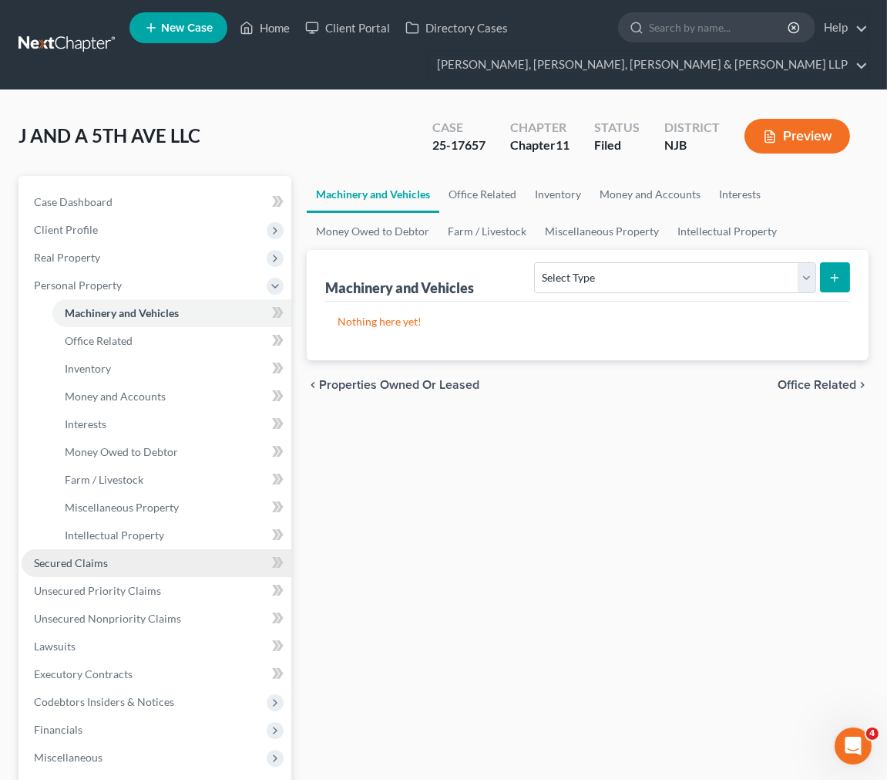
click at [160, 557] on link "Secured Claims" at bounding box center [157, 563] width 270 height 28
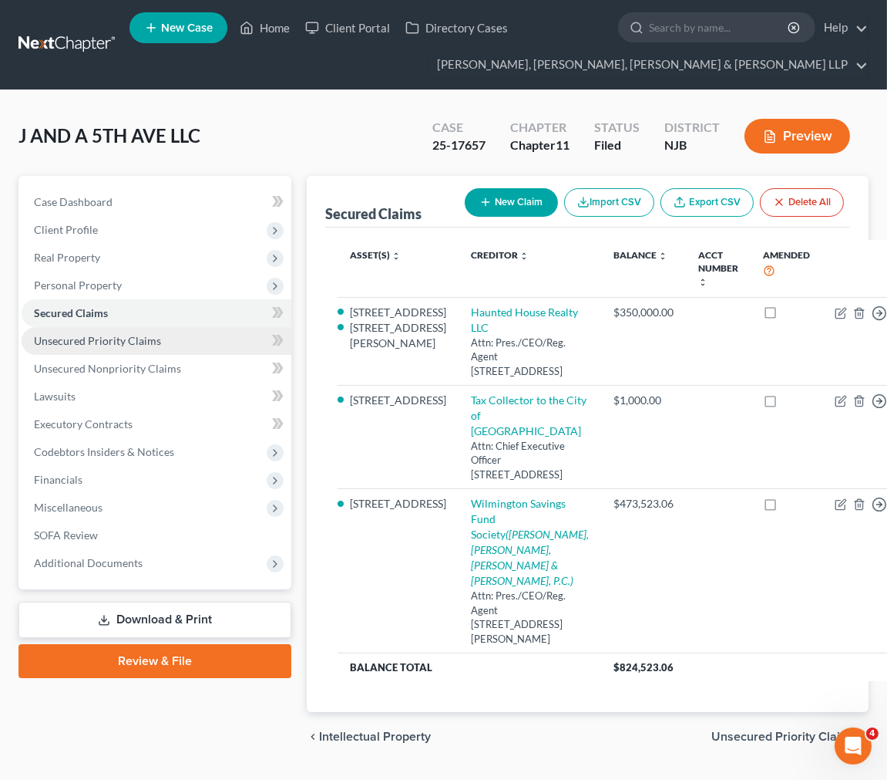
click at [124, 348] on link "Unsecured Priority Claims" at bounding box center [157, 341] width 270 height 28
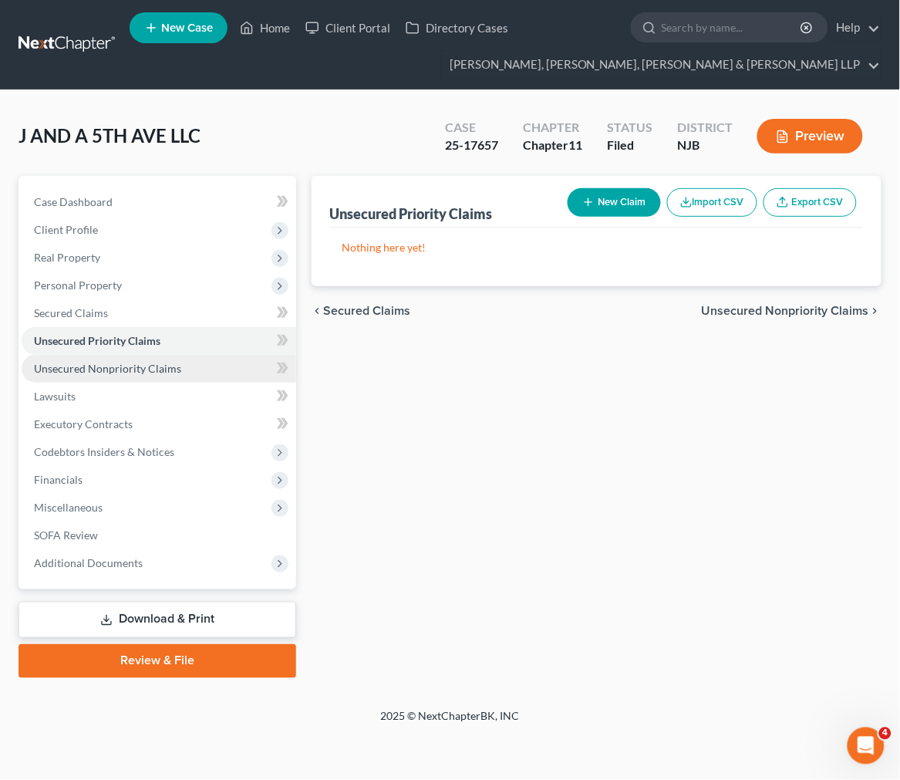
click at [129, 365] on span "Unsecured Nonpriority Claims" at bounding box center [107, 368] width 147 height 13
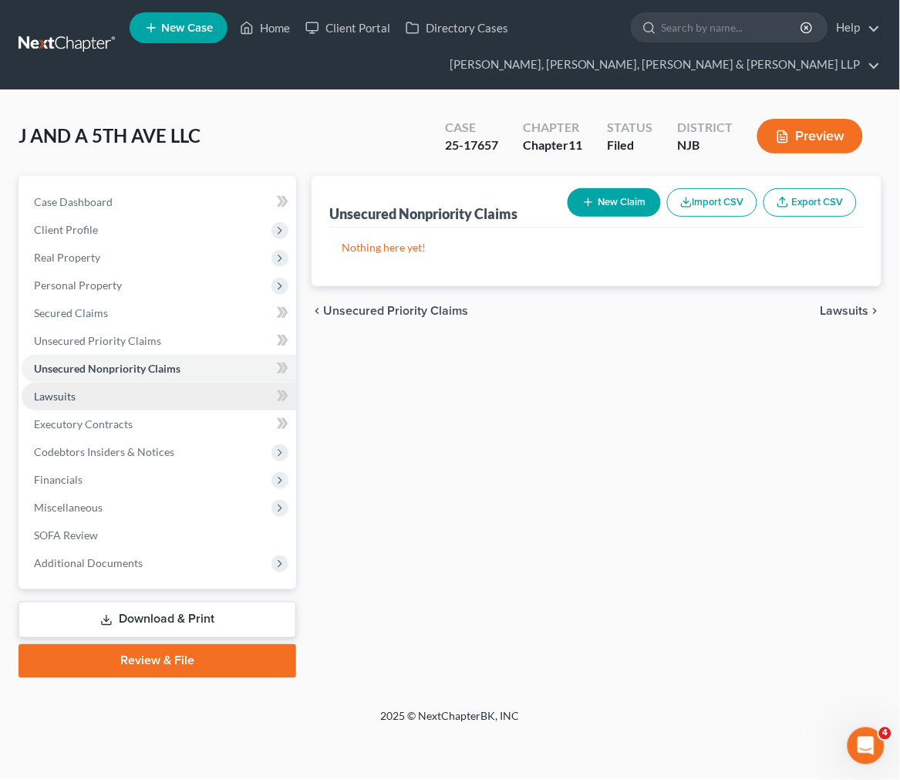
click at [133, 403] on link "Lawsuits" at bounding box center [159, 396] width 274 height 28
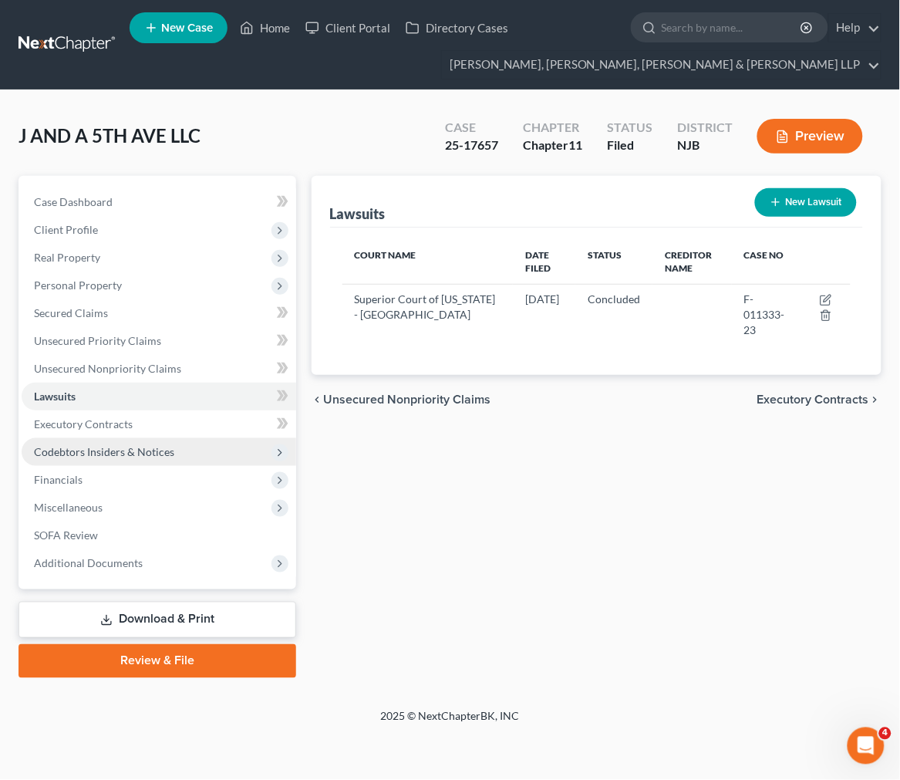
click at [132, 448] on span "Codebtors Insiders & Notices" at bounding box center [104, 451] width 140 height 13
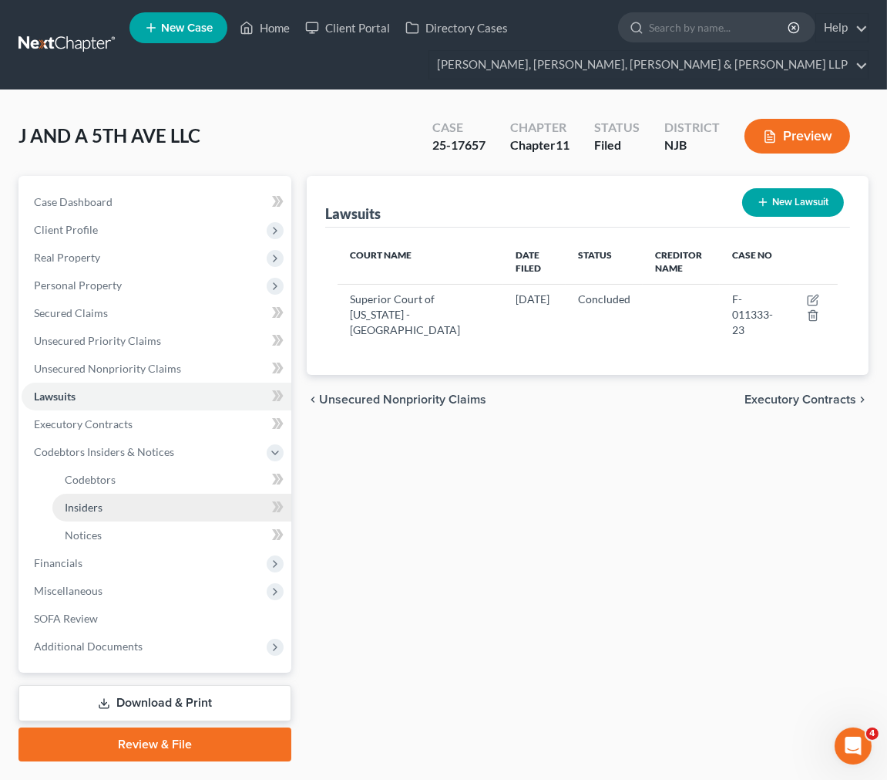
click at [132, 513] on link "Insiders" at bounding box center [171, 507] width 239 height 28
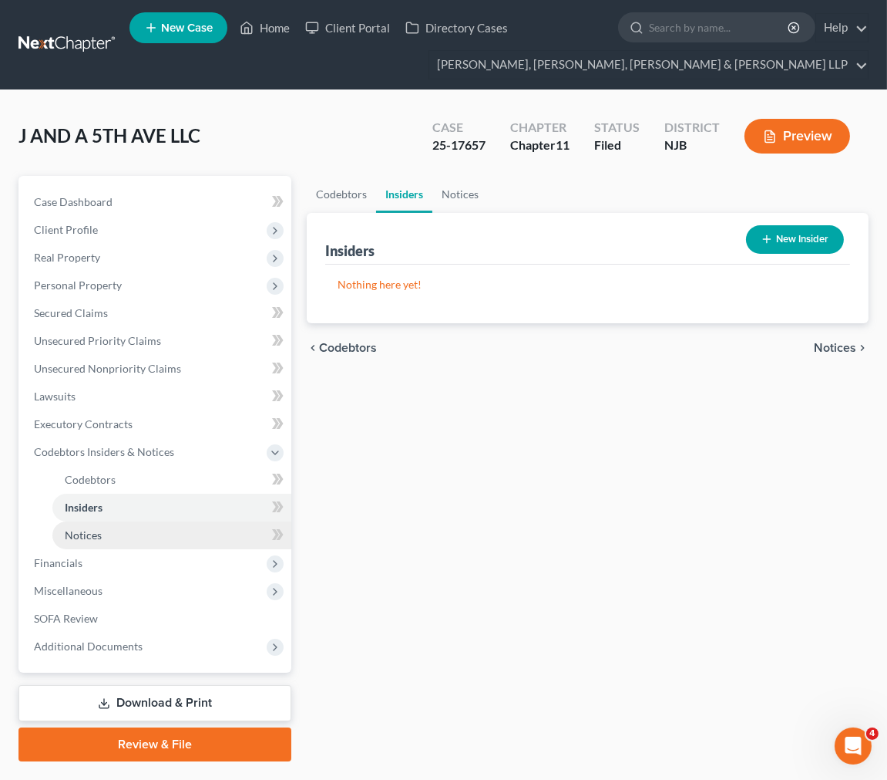
click at [145, 541] on link "Notices" at bounding box center [171, 535] width 239 height 28
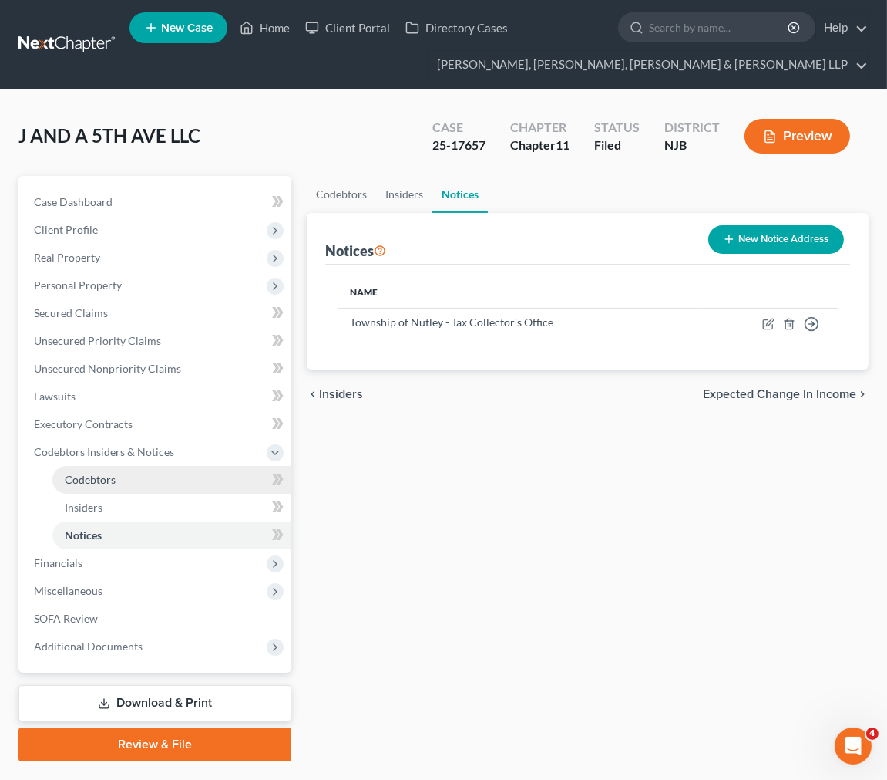
click at [146, 483] on link "Codebtors" at bounding box center [171, 480] width 239 height 28
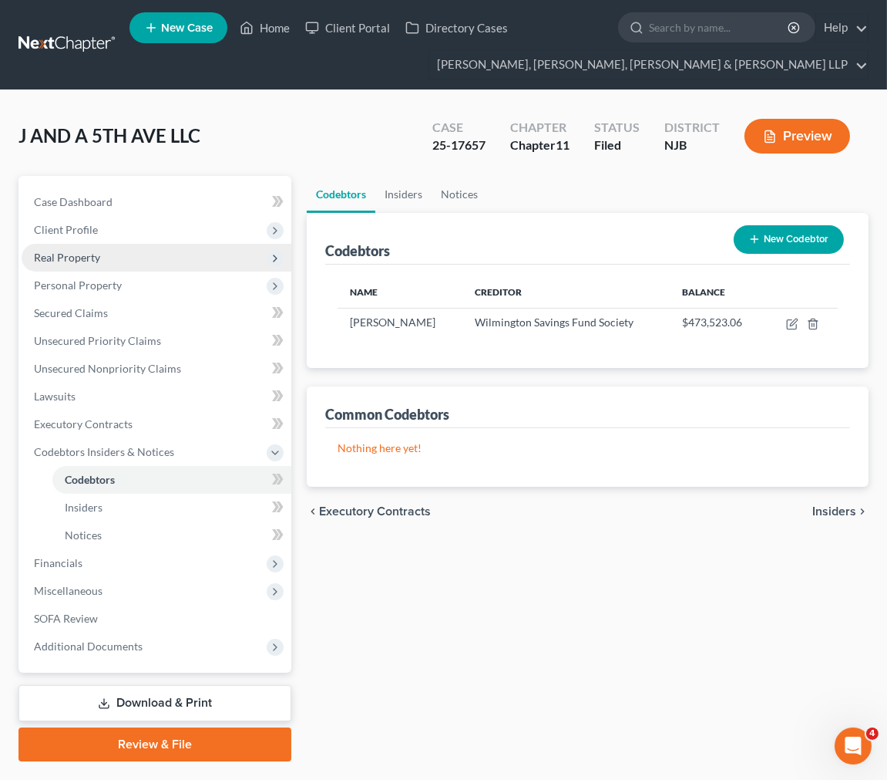
click at [101, 244] on span "Real Property" at bounding box center [157, 258] width 270 height 28
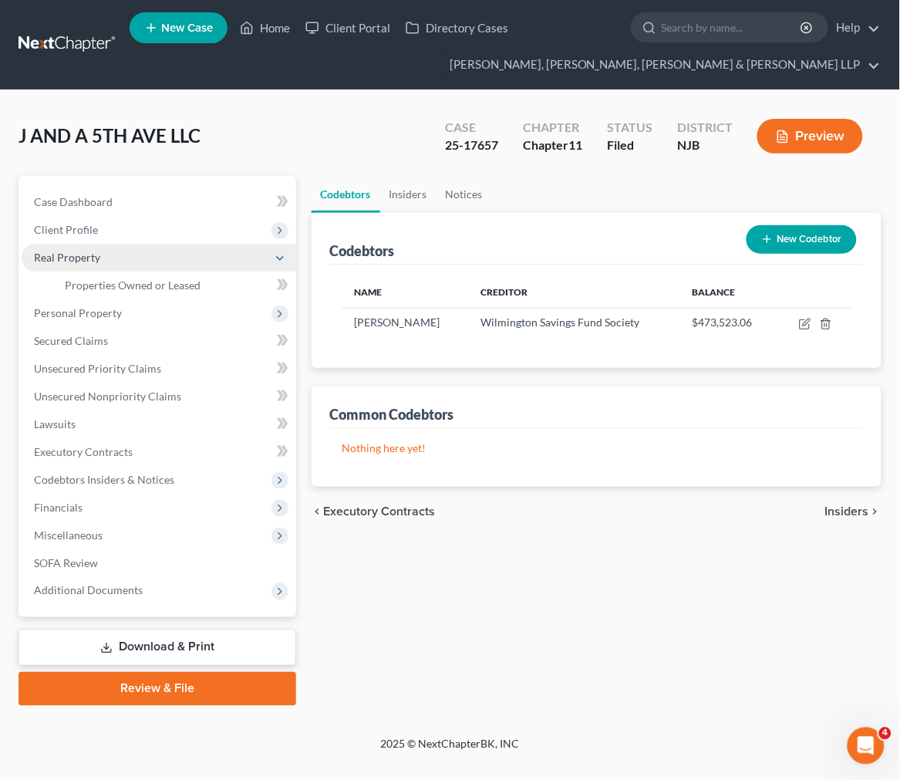
click at [101, 267] on span "Real Property" at bounding box center [159, 258] width 274 height 28
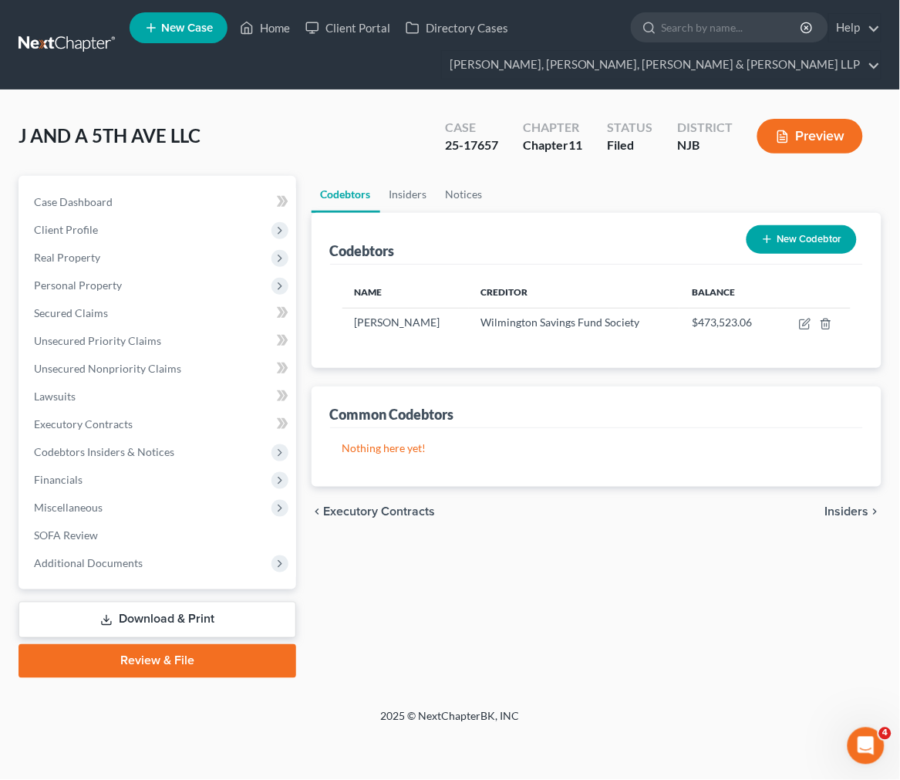
click at [175, 614] on link "Download & Print" at bounding box center [158, 619] width 278 height 36
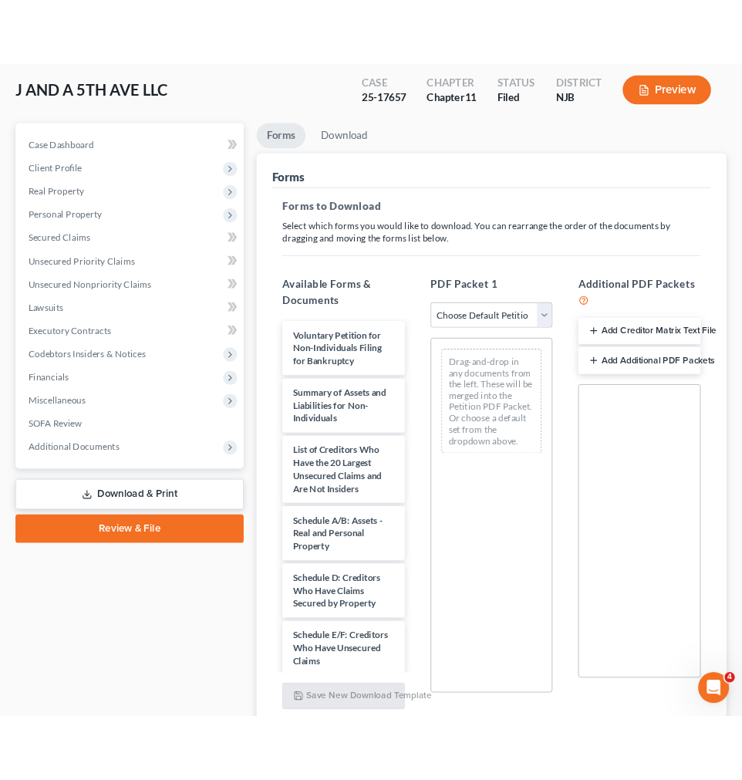
scroll to position [224, 0]
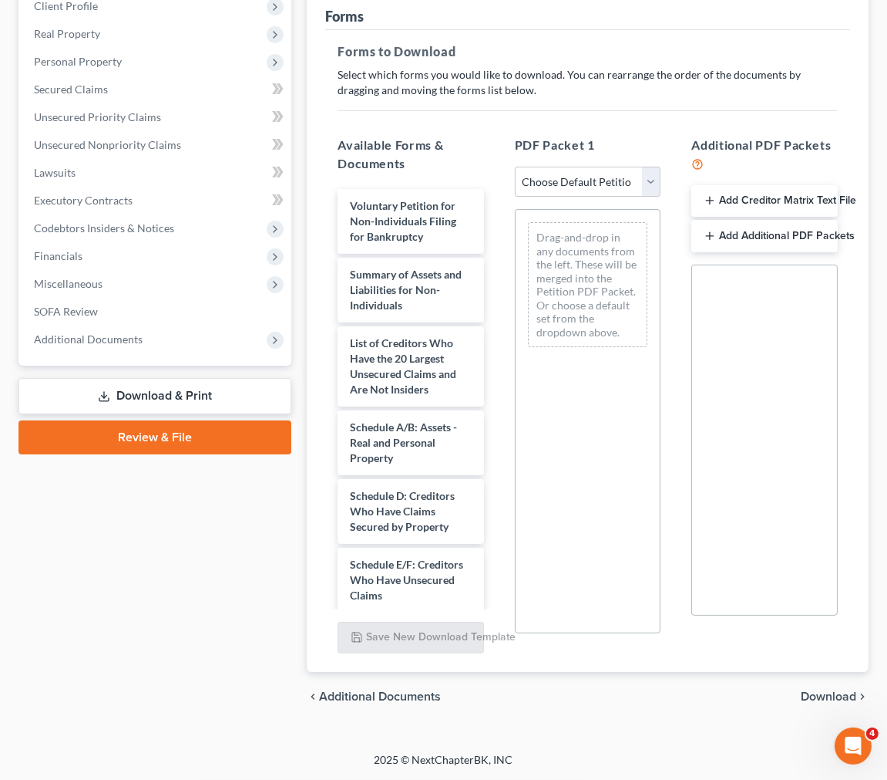
click at [601, 163] on div "PDF Packet 1 Choose Default Petition PDF Packet Complete Bankruptcy Petition (a…" at bounding box center [588, 388] width 177 height 530
click at [602, 176] on select "Choose Default Petition PDF Packet Complete Bankruptcy Petition (all forms and …" at bounding box center [588, 182] width 146 height 31
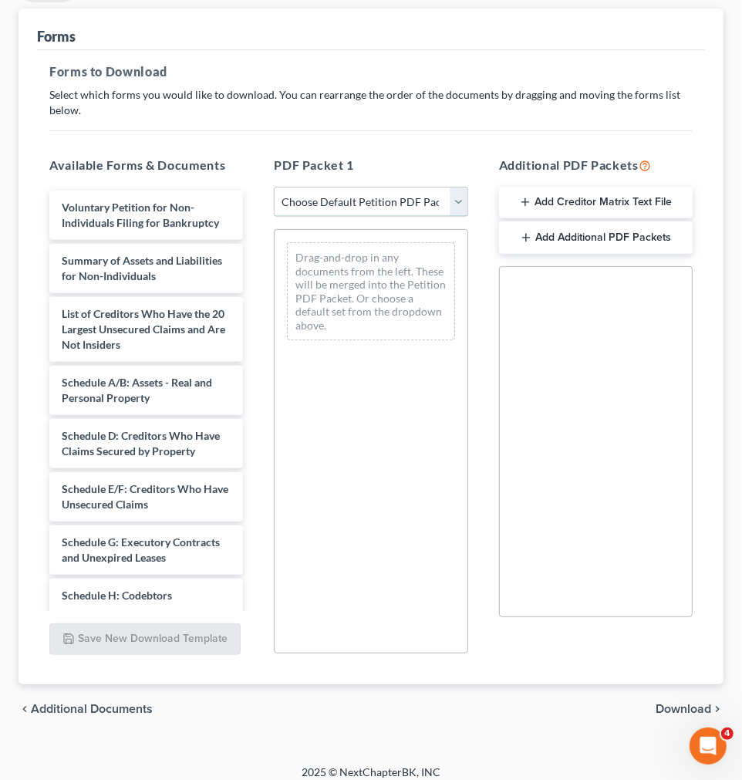
click at [406, 195] on select "Choose Default Petition PDF Packet Complete Bankruptcy Petition (all forms and …" at bounding box center [371, 202] width 194 height 31
select select "2"
click at [274, 187] on select "Choose Default Petition PDF Packet Complete Bankruptcy Petition (all forms and …" at bounding box center [371, 202] width 194 height 31
click at [302, 75] on h5 "Forms to Download" at bounding box center [370, 71] width 643 height 19
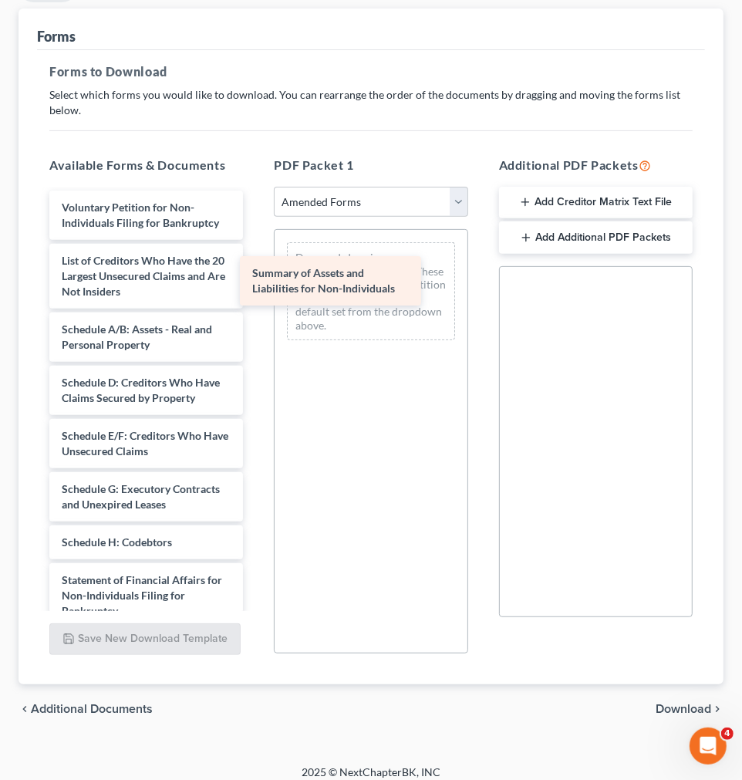
drag, startPoint x: 197, startPoint y: 285, endPoint x: 388, endPoint y: 283, distance: 190.5
click at [255, 283] on div "Summary of Assets and Liabilities for Non-Individuals Voluntary Petition for No…" at bounding box center [146, 518] width 218 height 657
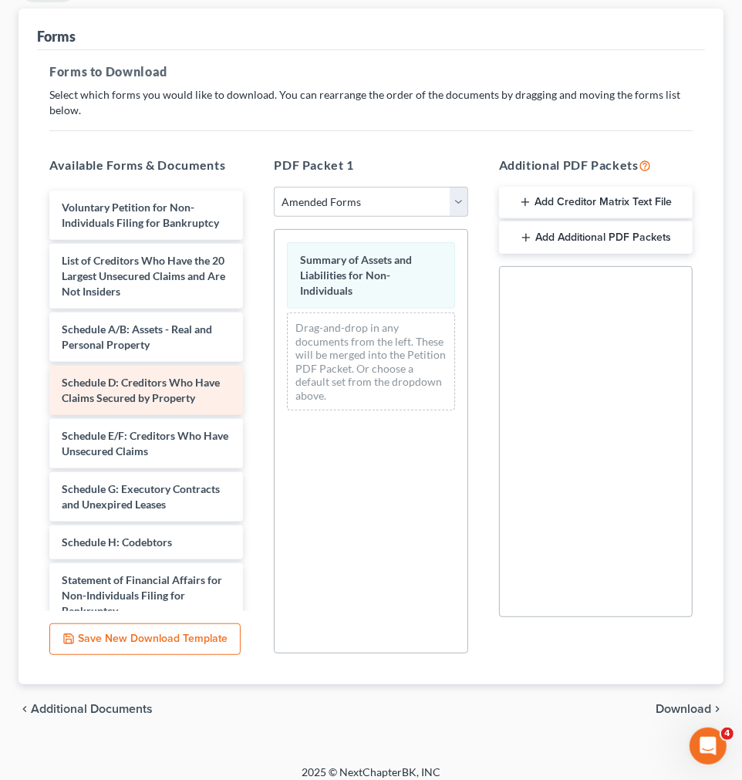
scroll to position [86, 0]
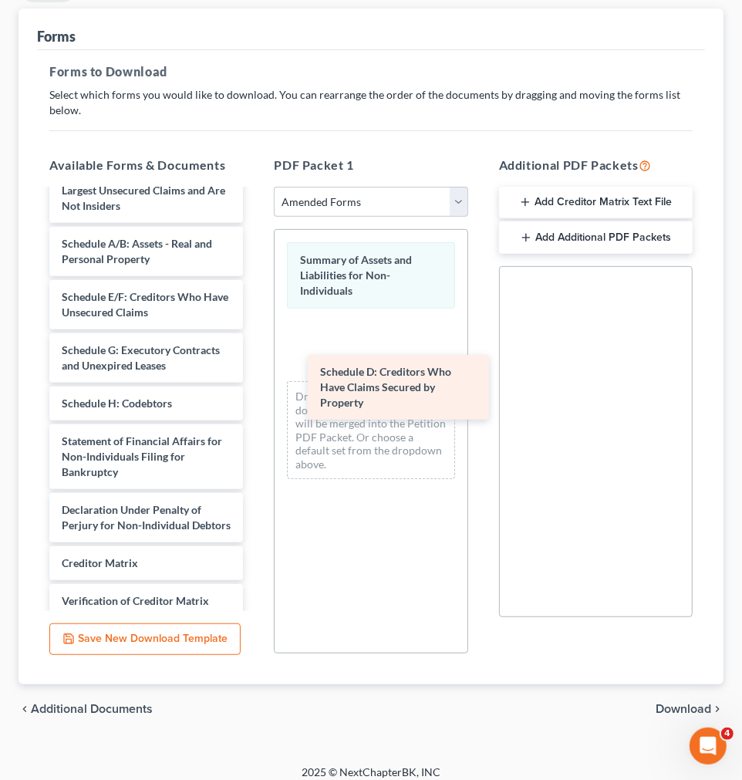
drag, startPoint x: 158, startPoint y: 327, endPoint x: 416, endPoint y: 387, distance: 265.2
click at [255, 387] on div "Schedule D: Creditors Who Have Claims Secured by Property Voluntary Petition fo…" at bounding box center [146, 407] width 218 height 604
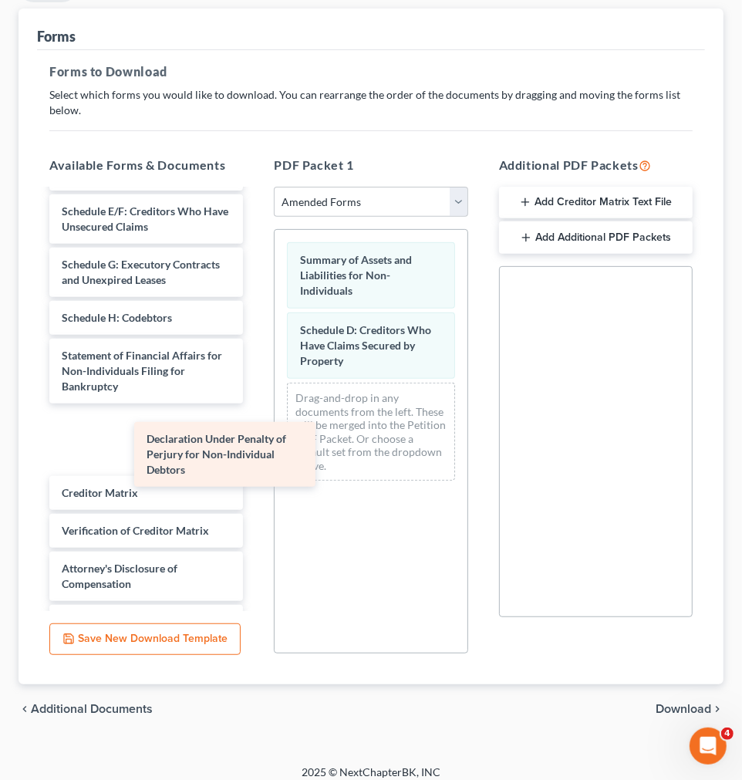
scroll to position [149, 0]
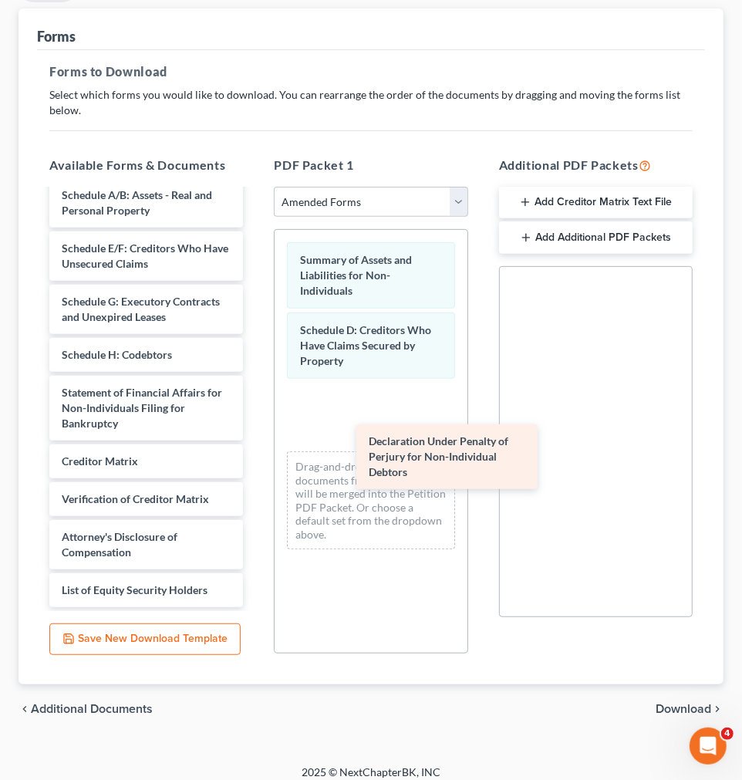
drag, startPoint x: 151, startPoint y: 450, endPoint x: 396, endPoint y: 425, distance: 246.5
click at [255, 426] on div "Declaration Under Penalty of Perjury for Non-Individual Debtors Voluntary Petit…" at bounding box center [146, 331] width 218 height 551
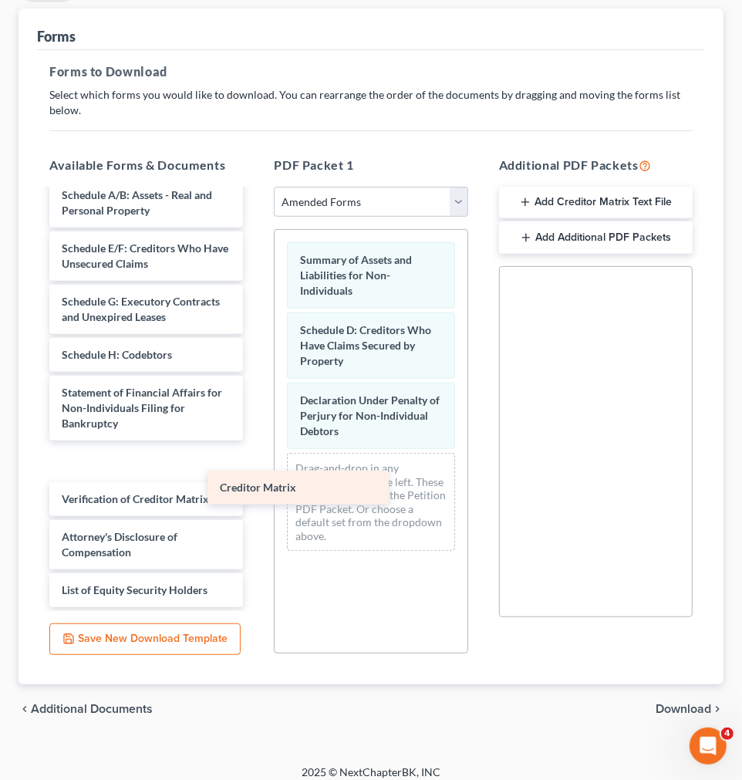
scroll to position [111, 0]
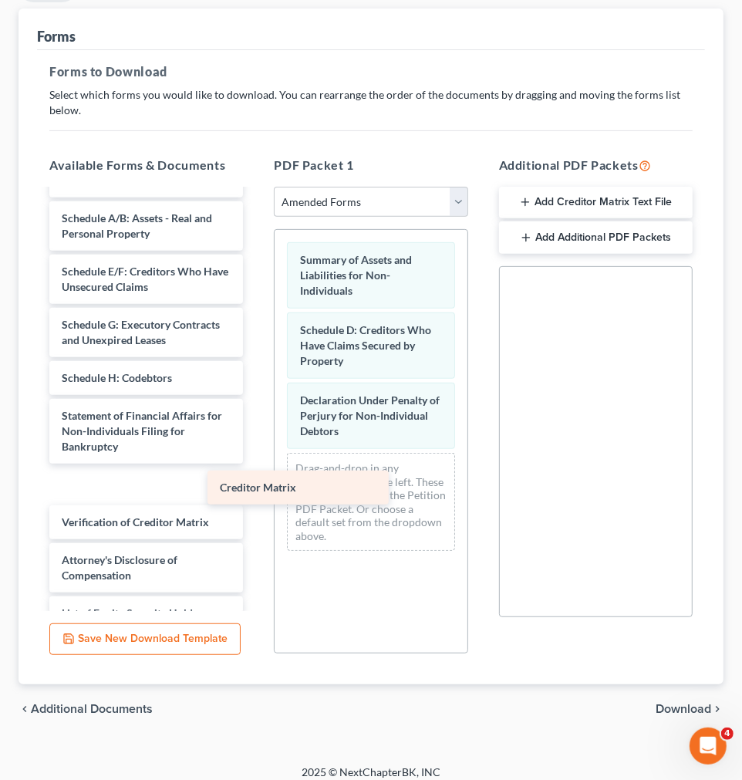
drag, startPoint x: 101, startPoint y: 453, endPoint x: 374, endPoint y: 488, distance: 275.2
click at [255, 495] on div "Creditor Matrix Voluntary Petition for Non-Individuals Filing for Bankruptcy Li…" at bounding box center [146, 354] width 218 height 551
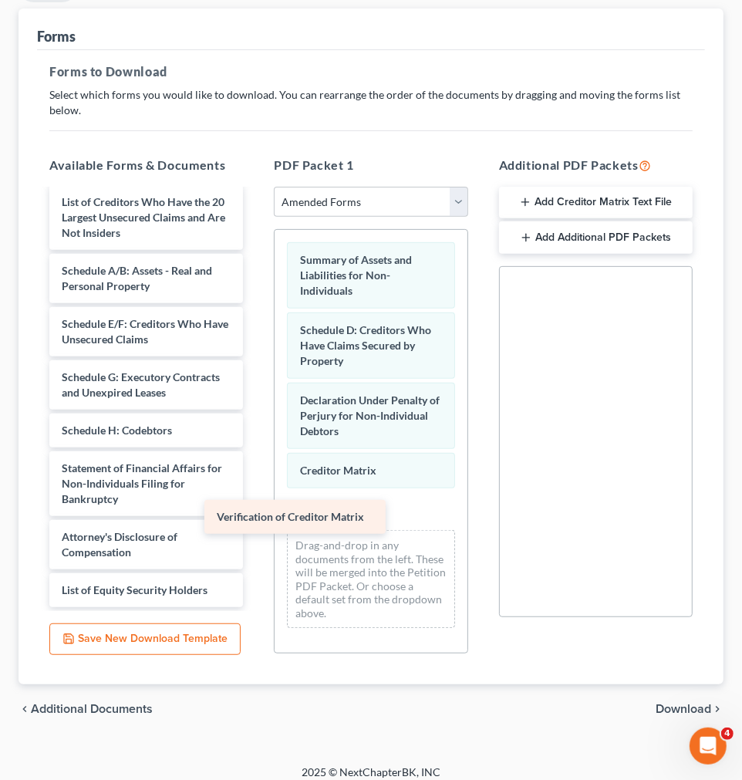
scroll to position [73, 0]
drag, startPoint x: 197, startPoint y: 503, endPoint x: 366, endPoint y: 522, distance: 170.6
click at [255, 522] on div "Verification of Creditor Matrix Voluntary Petition for Non-Individuals Filing f…" at bounding box center [146, 369] width 218 height 475
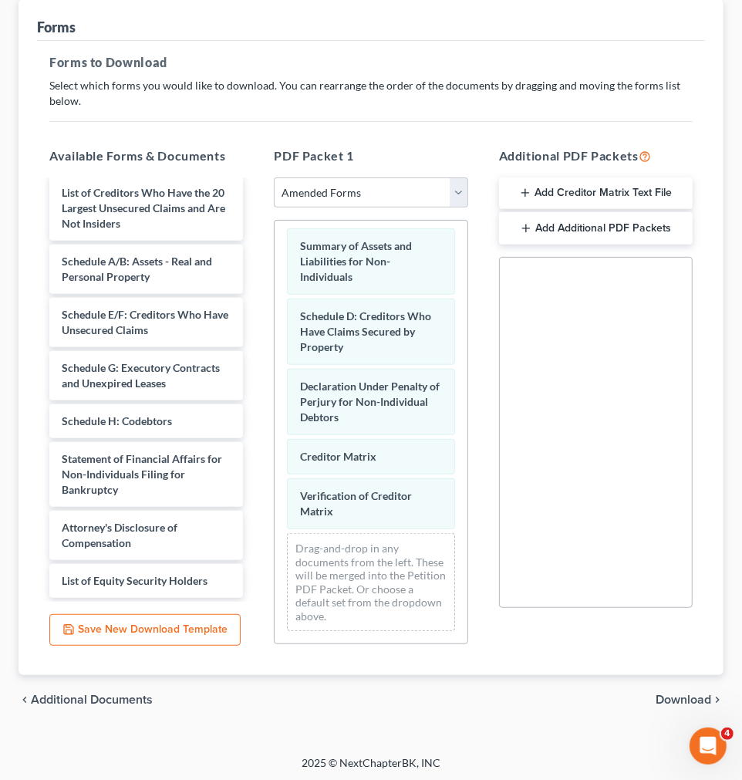
scroll to position [235, 0]
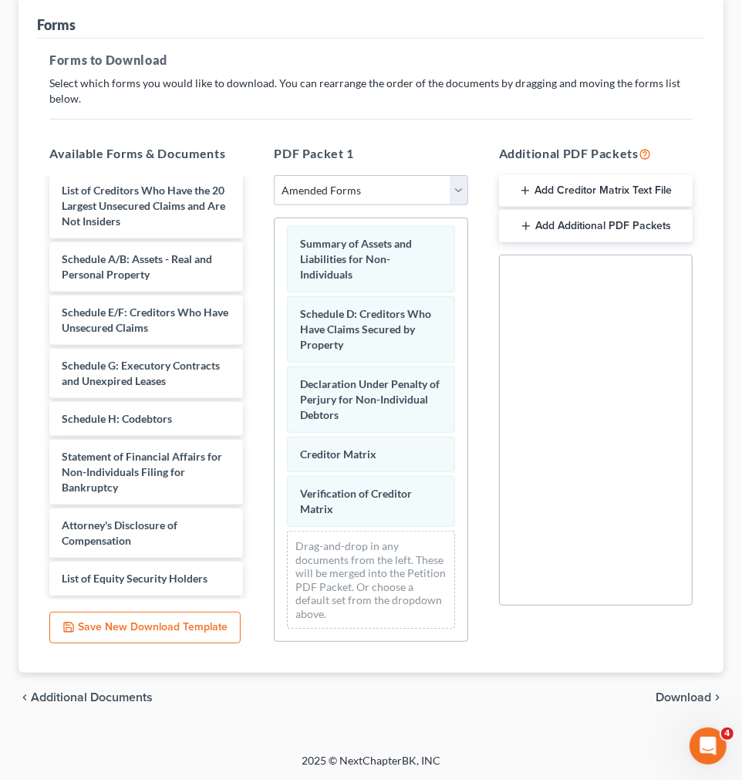
click at [697, 625] on span "Download" at bounding box center [683, 697] width 56 height 12
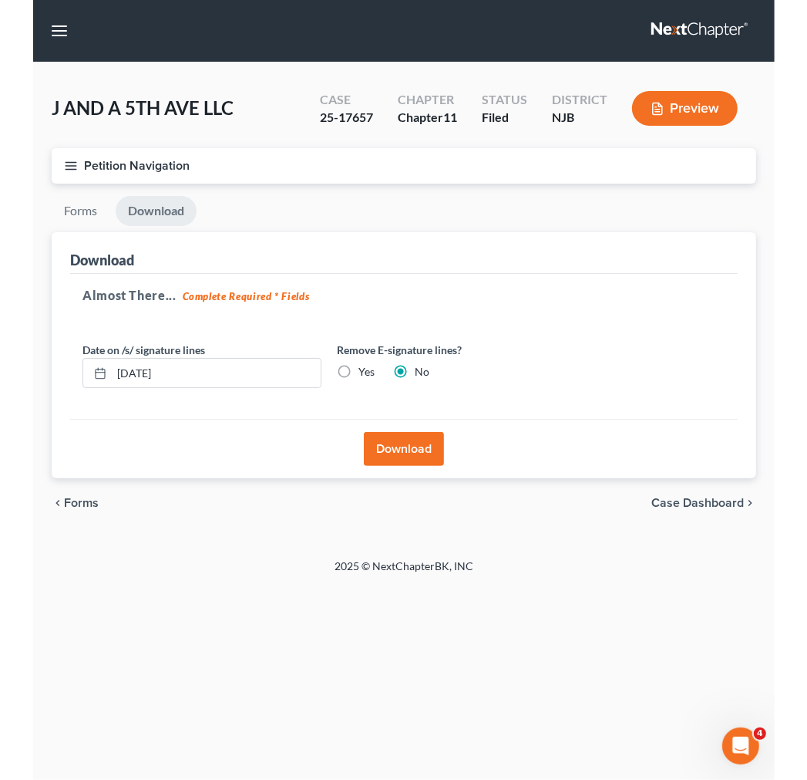
scroll to position [0, 0]
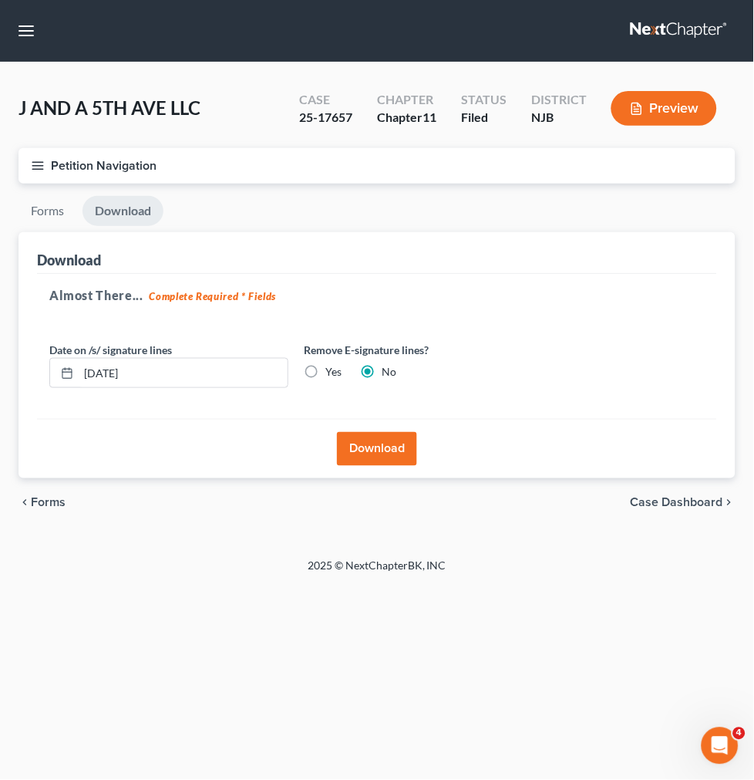
click at [335, 374] on label "Yes" at bounding box center [333, 371] width 16 height 15
click at [335, 374] on input "Yes" at bounding box center [337, 369] width 10 height 10
radio input "true"
radio input "false"
click at [392, 460] on button "Download" at bounding box center [377, 449] width 80 height 34
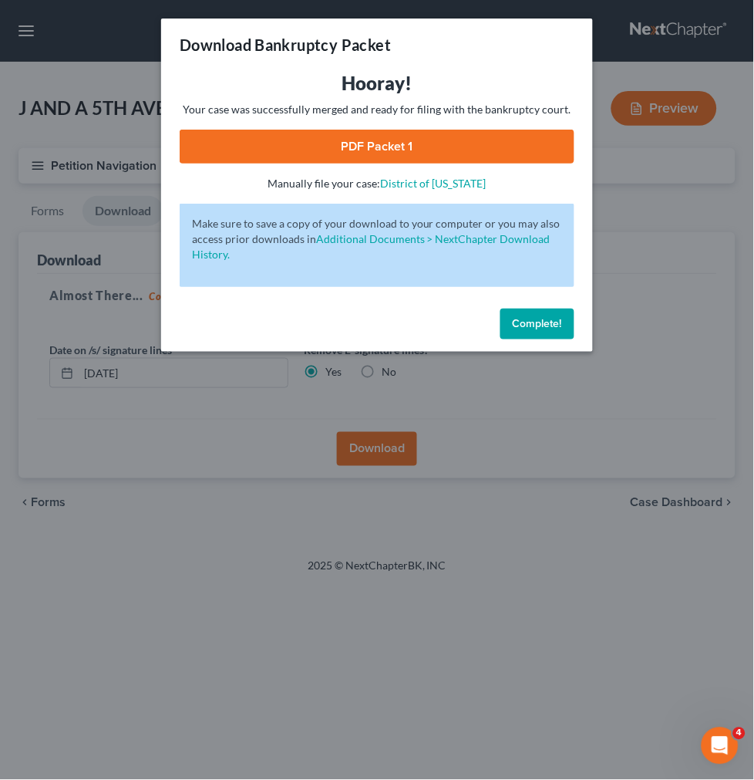
click at [447, 158] on link "PDF Packet 1" at bounding box center [377, 147] width 395 height 34
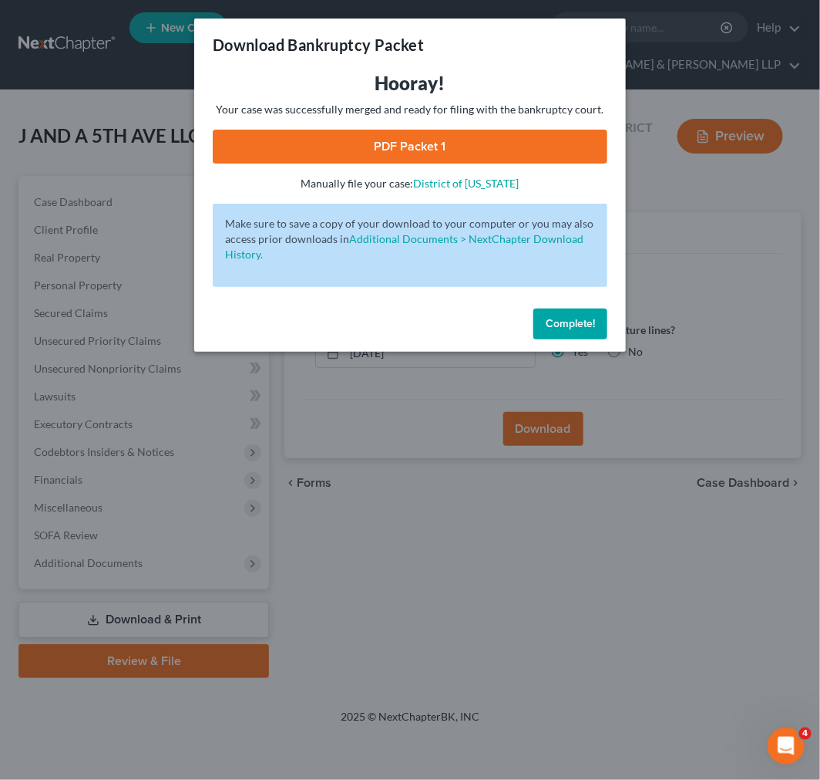
click at [521, 625] on div "Download Bankruptcy Packet Hooray! Your case was successfully merged and ready …" at bounding box center [410, 390] width 820 height 780
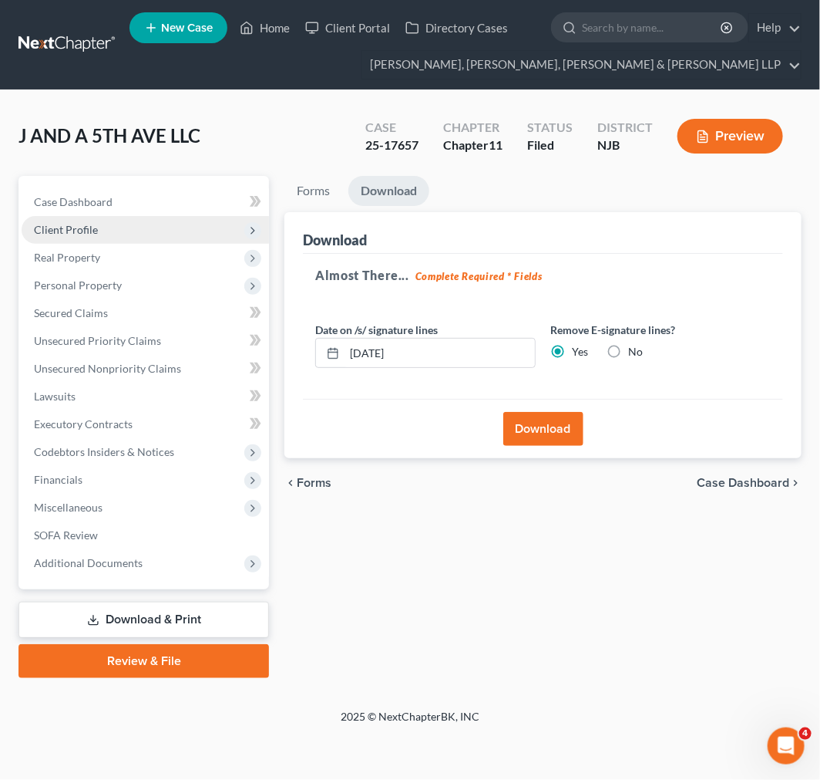
click at [121, 232] on span "Client Profile" at bounding box center [146, 230] width 248 height 28
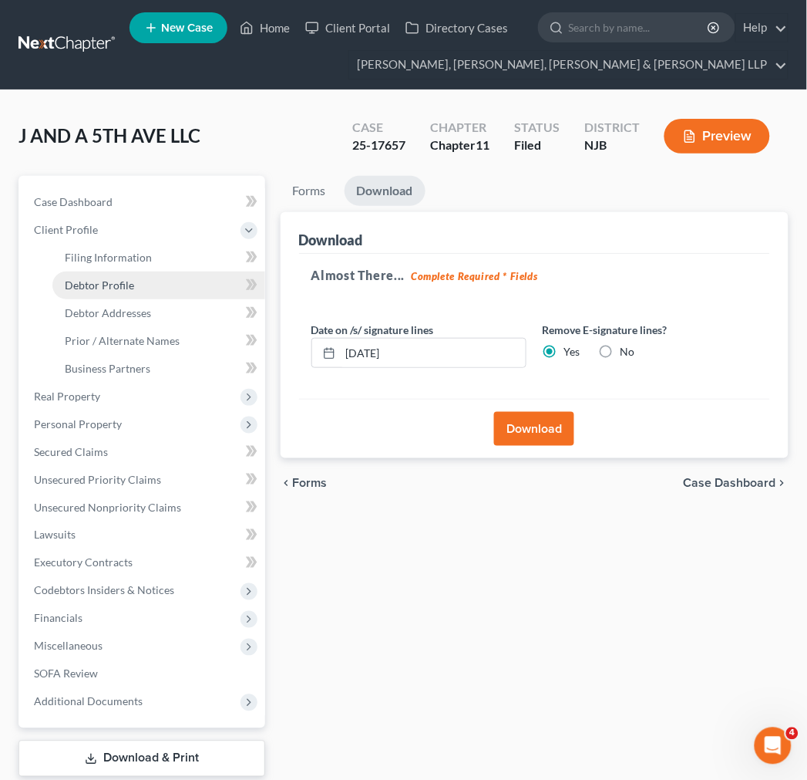
click at [113, 276] on link "Debtor Profile" at bounding box center [158, 285] width 213 height 28
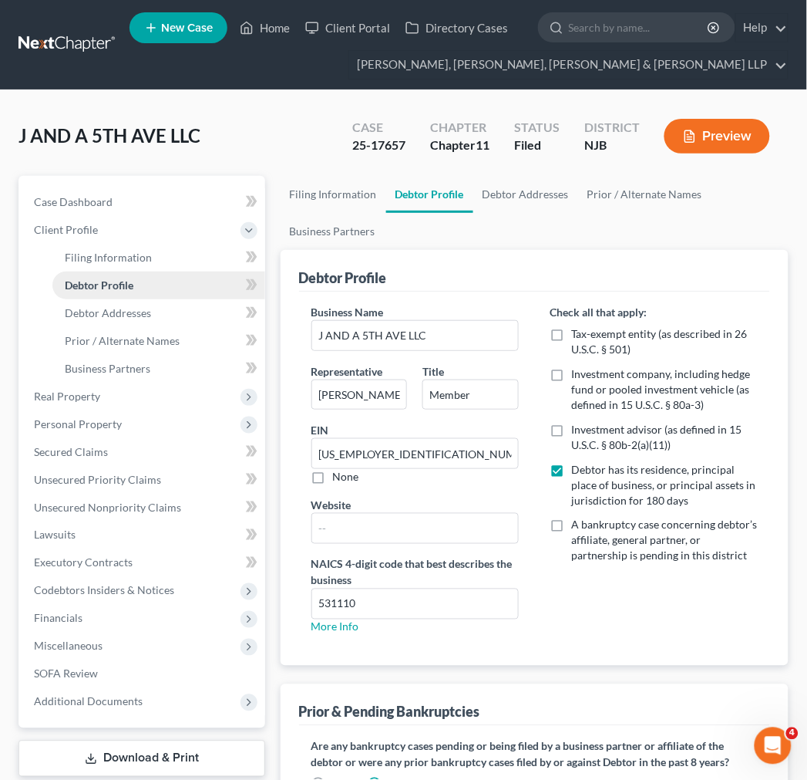
radio input "true"
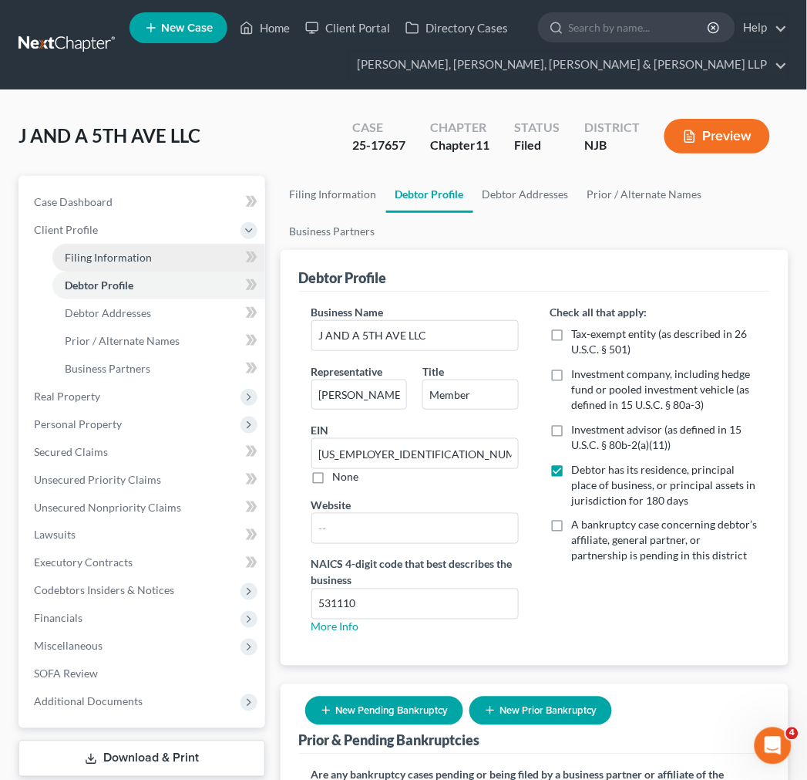
click at [114, 255] on span "Filing Information" at bounding box center [108, 257] width 87 height 13
select select "3"
select select "1"
select select "51"
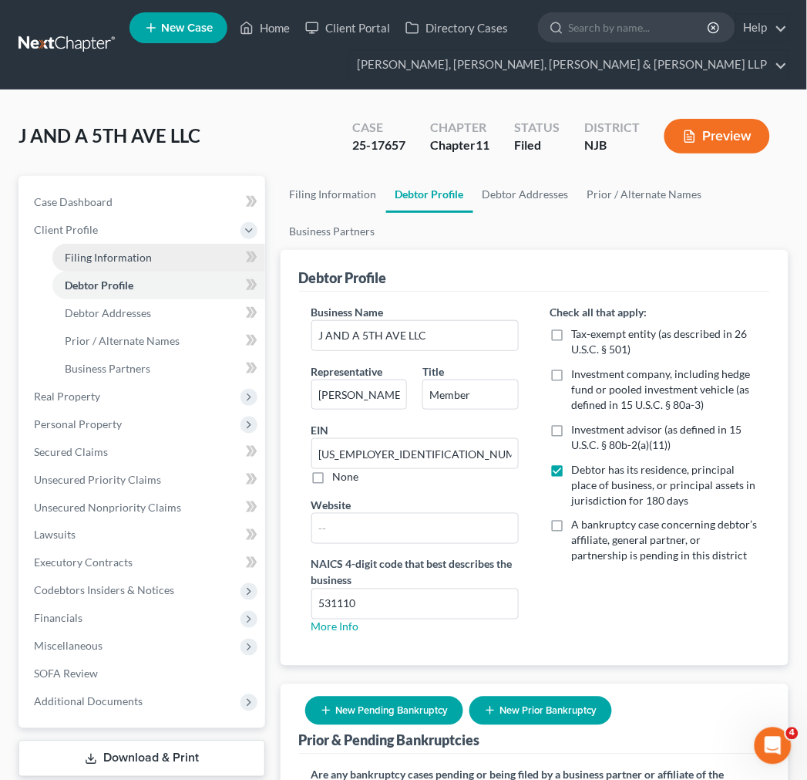
select select "0"
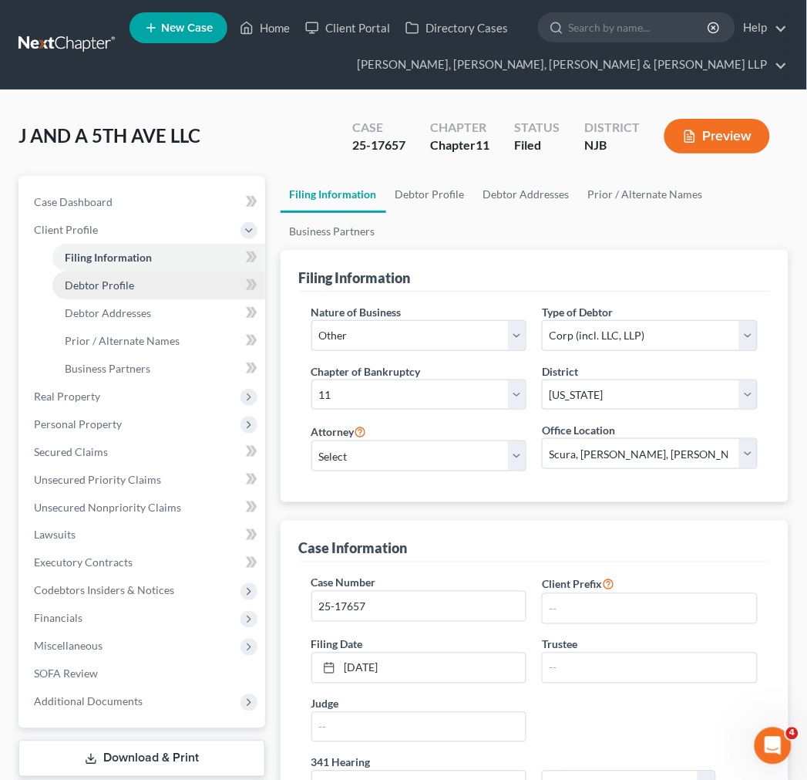
click at [118, 275] on link "Debtor Profile" at bounding box center [158, 285] width 213 height 28
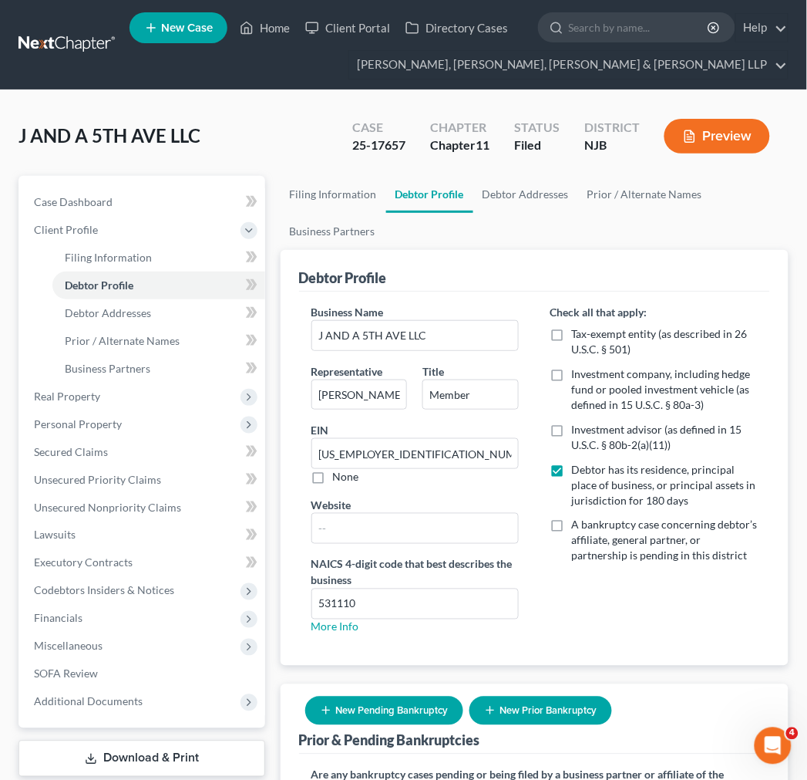
click at [426, 227] on ul "Filing Information Debtor Profile Debtor Addresses Prior / Alternate Names Busi…" at bounding box center [535, 213] width 508 height 74
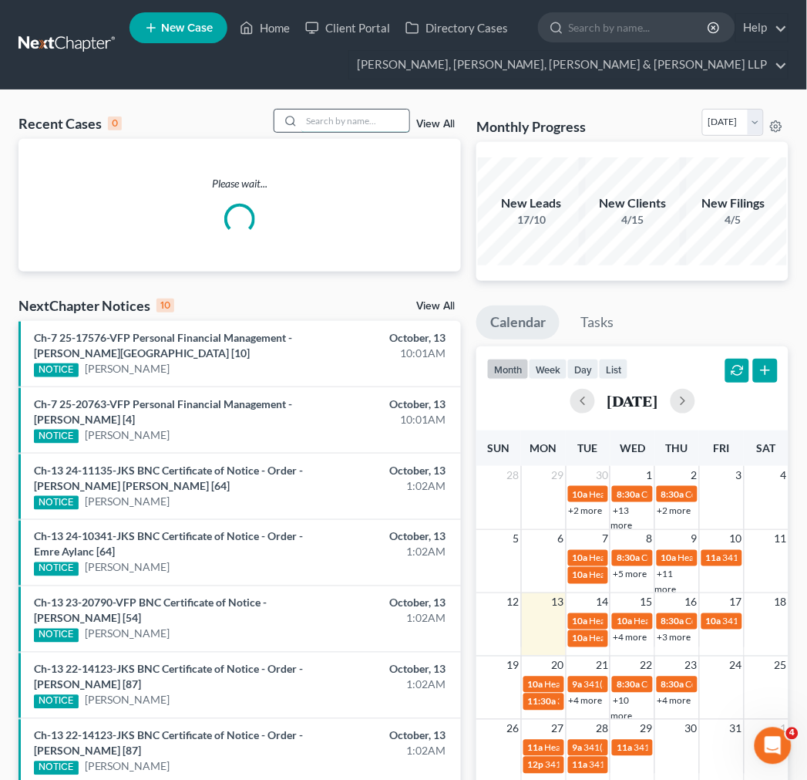
click at [384, 120] on input "search" at bounding box center [355, 120] width 108 height 22
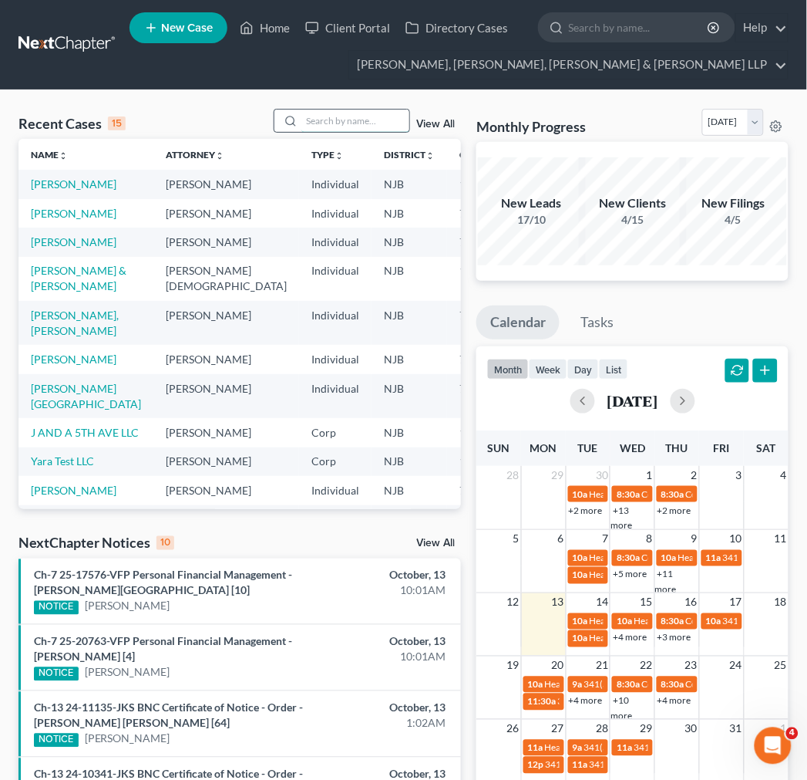
click at [384, 120] on input "search" at bounding box center [355, 120] width 108 height 22
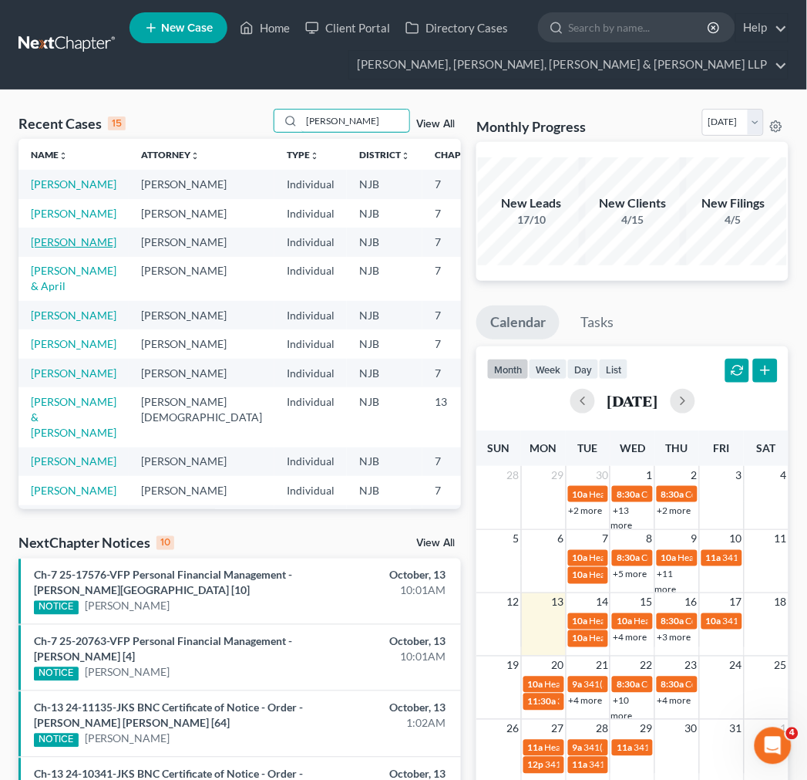
type input "michael"
click at [66, 248] on link "[PERSON_NAME]" at bounding box center [74, 241] width 86 height 13
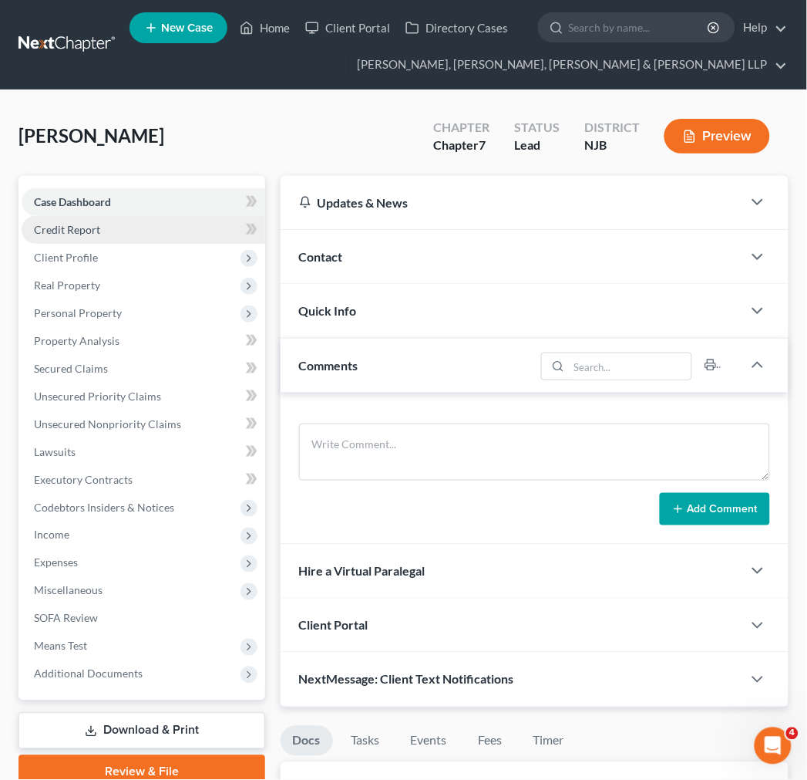
click at [87, 223] on span "Credit Report" at bounding box center [67, 229] width 66 height 13
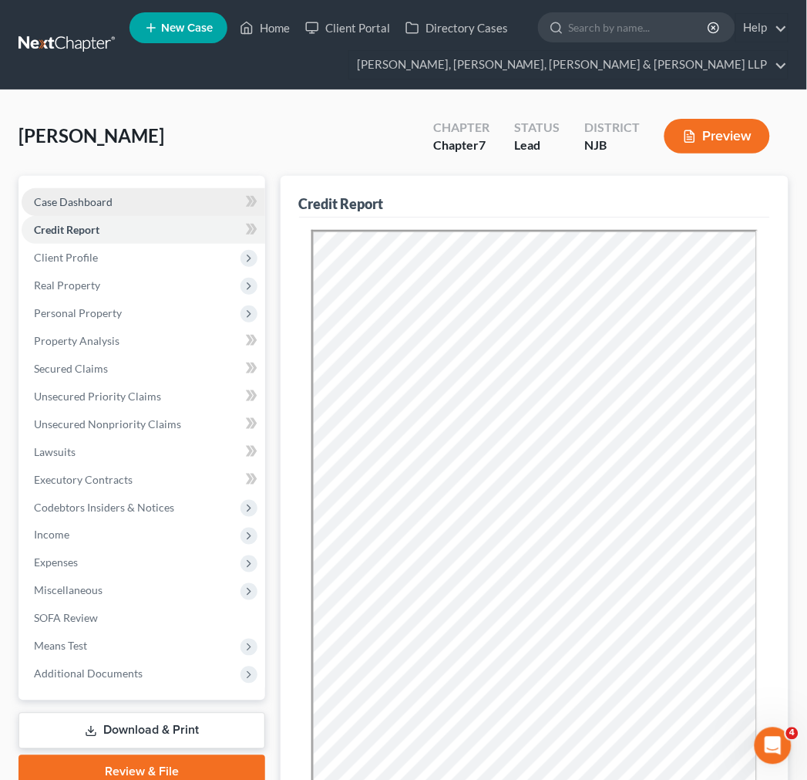
click at [149, 201] on link "Case Dashboard" at bounding box center [144, 202] width 244 height 28
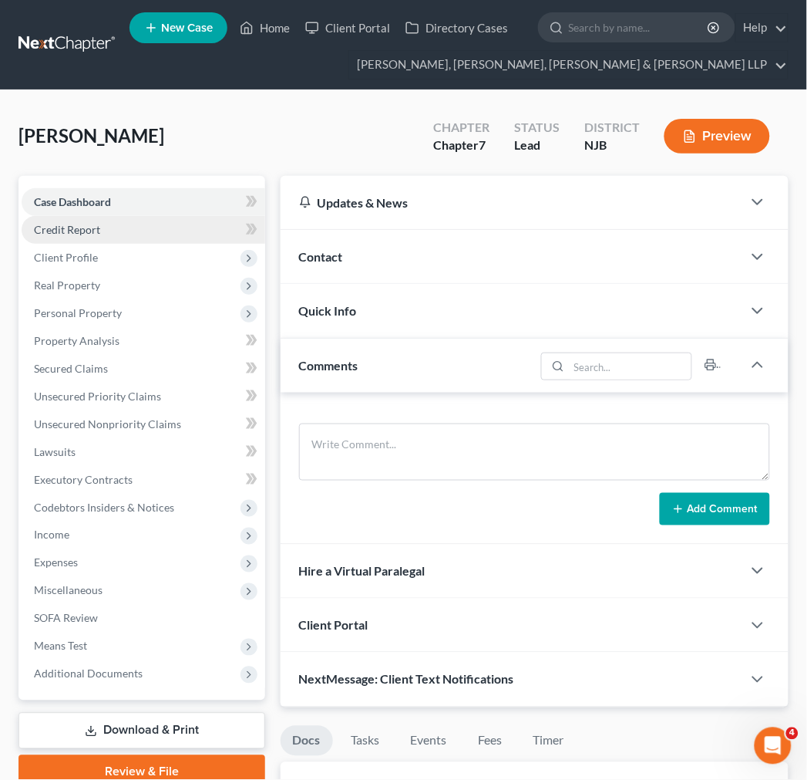
click at [167, 237] on link "Credit Report" at bounding box center [144, 230] width 244 height 28
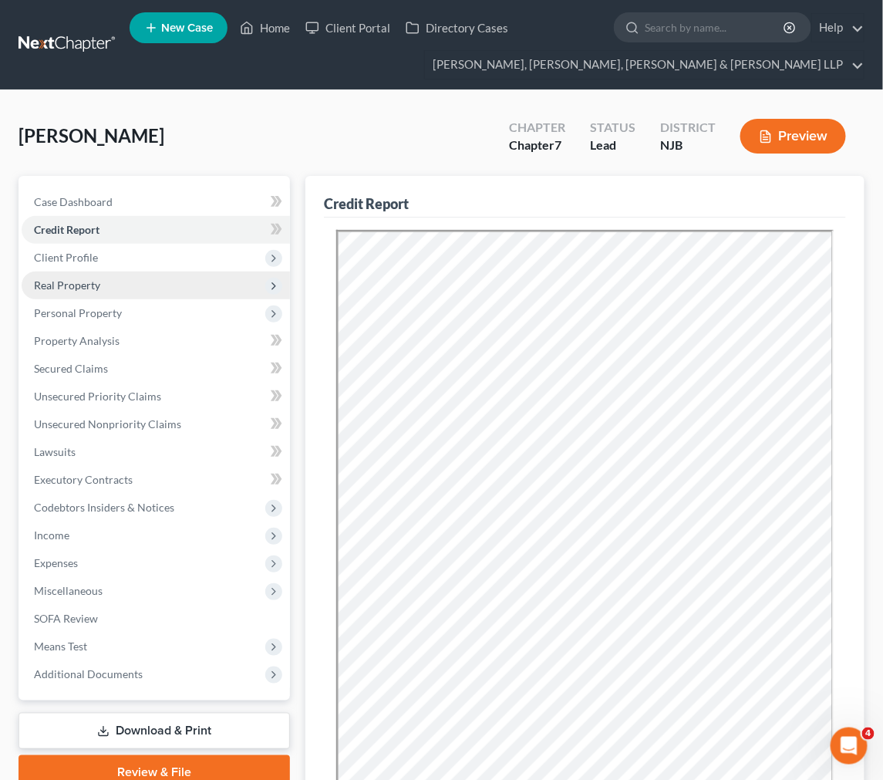
click at [174, 276] on span "Real Property" at bounding box center [156, 285] width 268 height 28
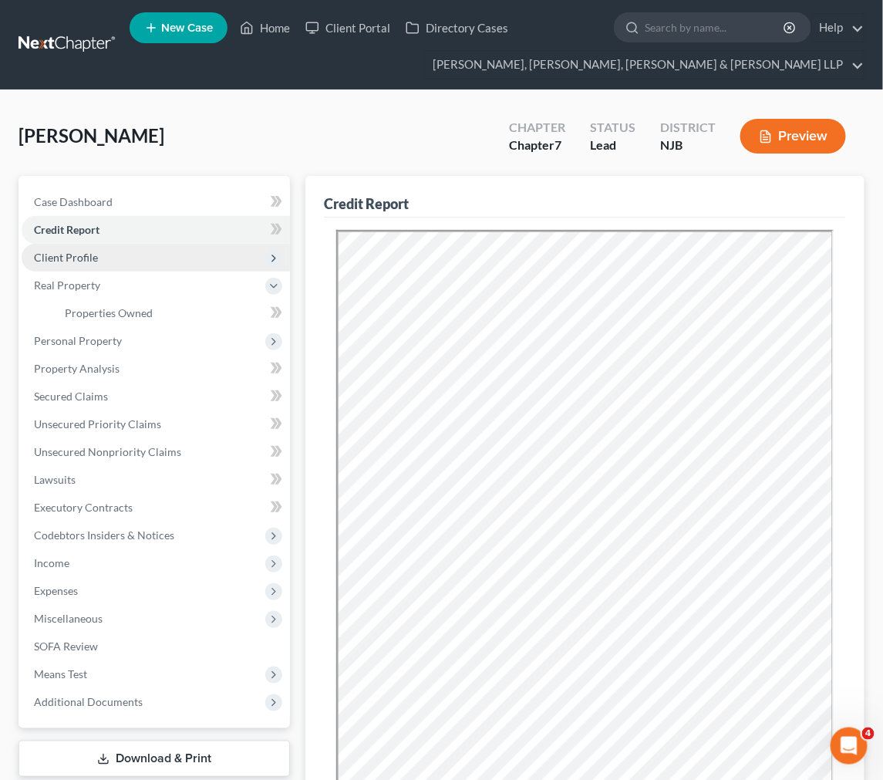
click at [166, 254] on span "Client Profile" at bounding box center [156, 258] width 268 height 28
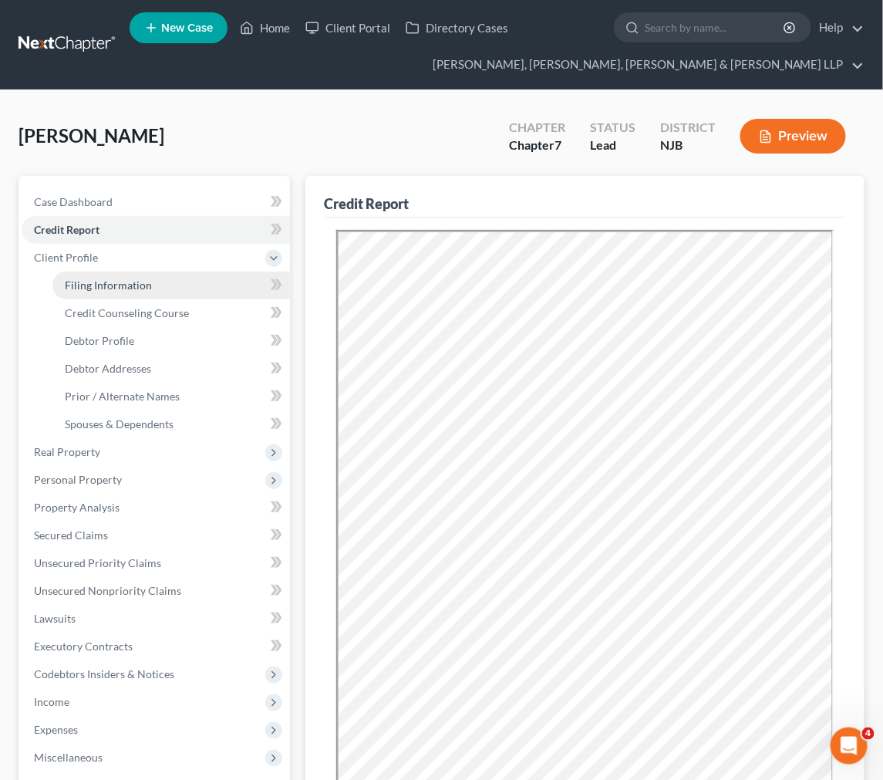
click at [168, 272] on link "Filing Information" at bounding box center [170, 285] width 237 height 28
select select "1"
select select "0"
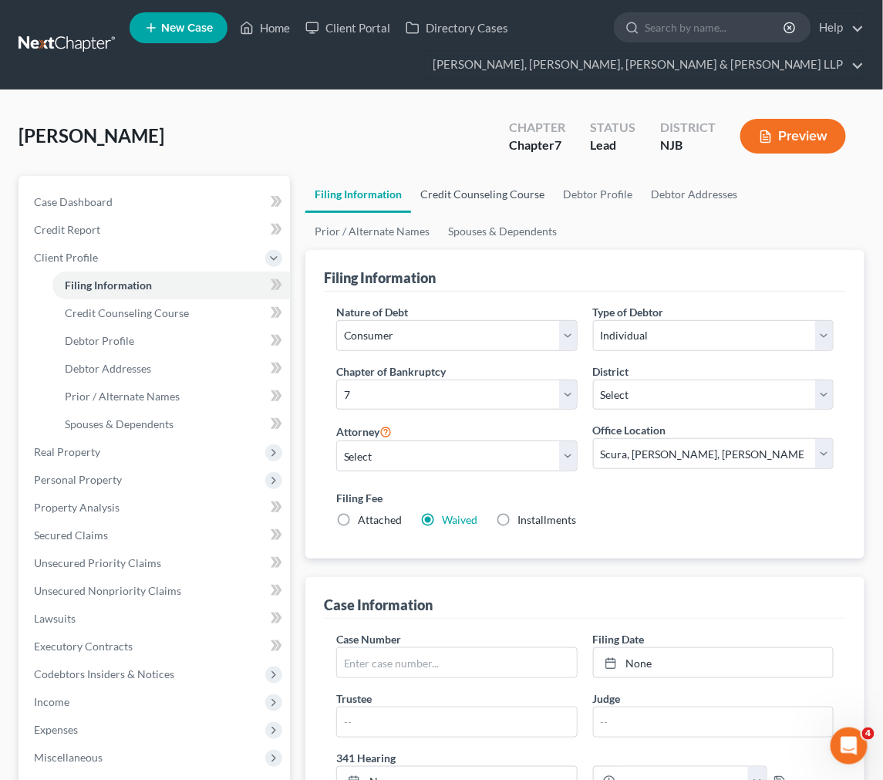
click at [534, 180] on link "Credit Counseling Course" at bounding box center [482, 194] width 143 height 37
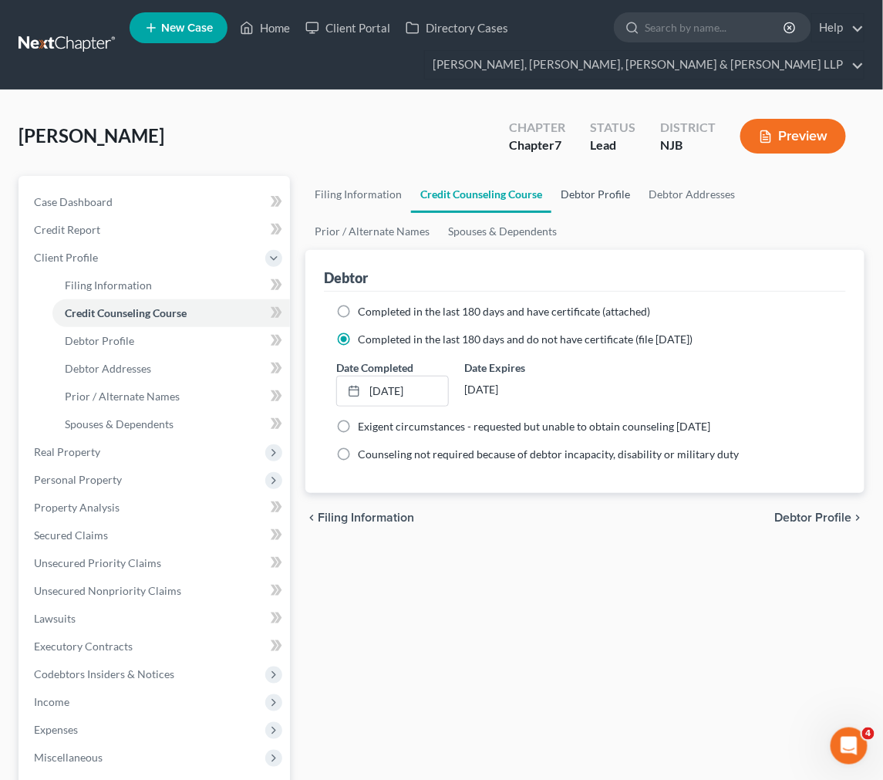
click at [561, 196] on link "Debtor Profile" at bounding box center [595, 194] width 88 height 37
select select "0"
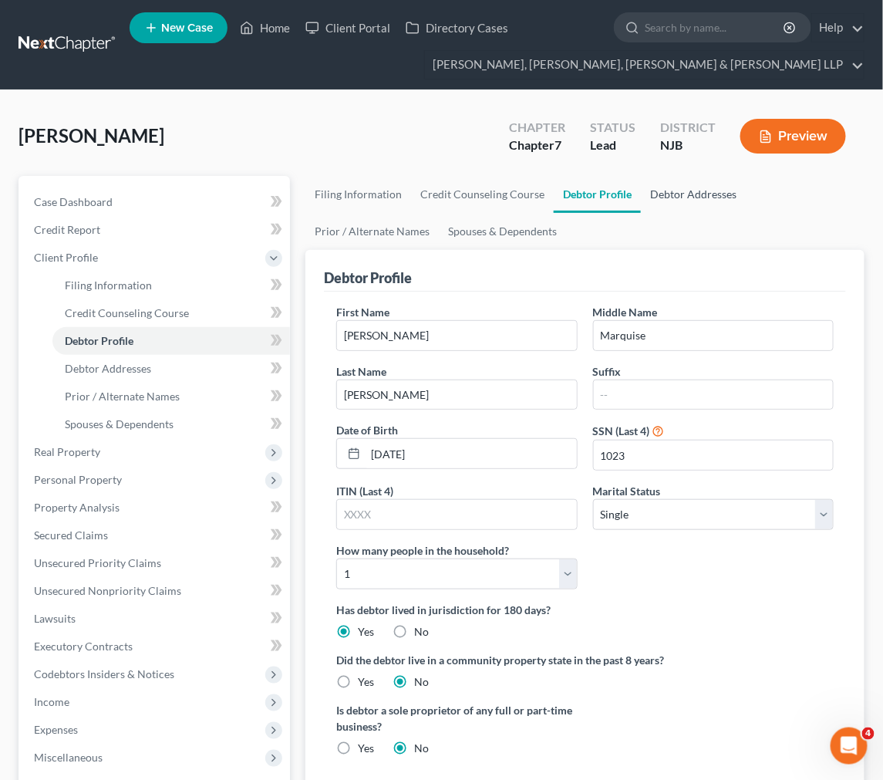
click at [652, 190] on link "Debtor Addresses" at bounding box center [693, 194] width 105 height 37
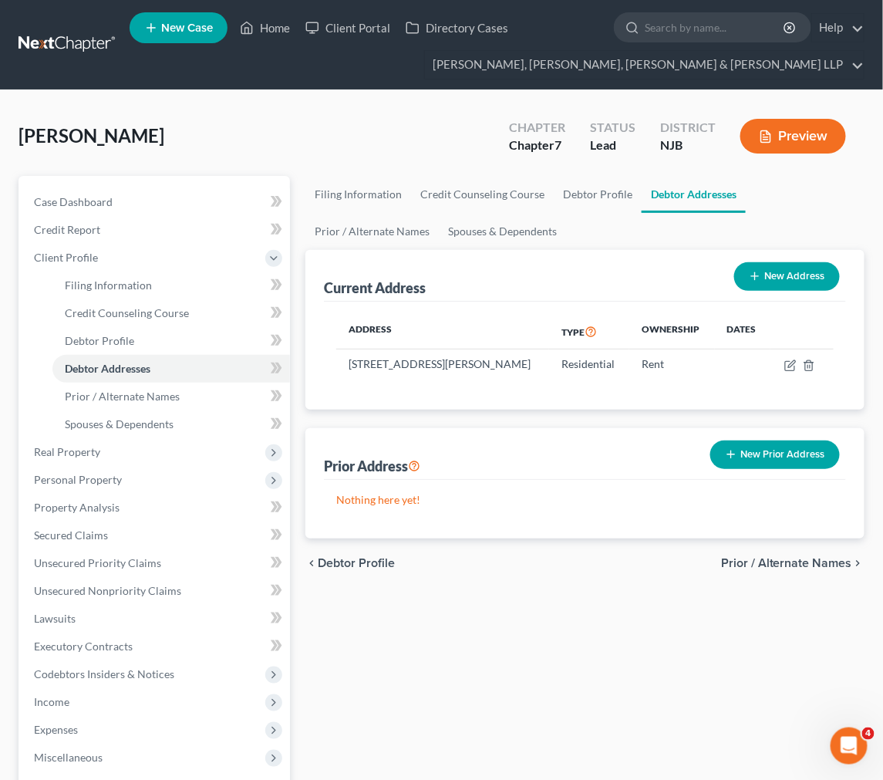
click at [455, 257] on div "Current Address New Address" at bounding box center [585, 276] width 522 height 52
click at [447, 234] on link "Spouses & Dependents" at bounding box center [502, 231] width 127 height 37
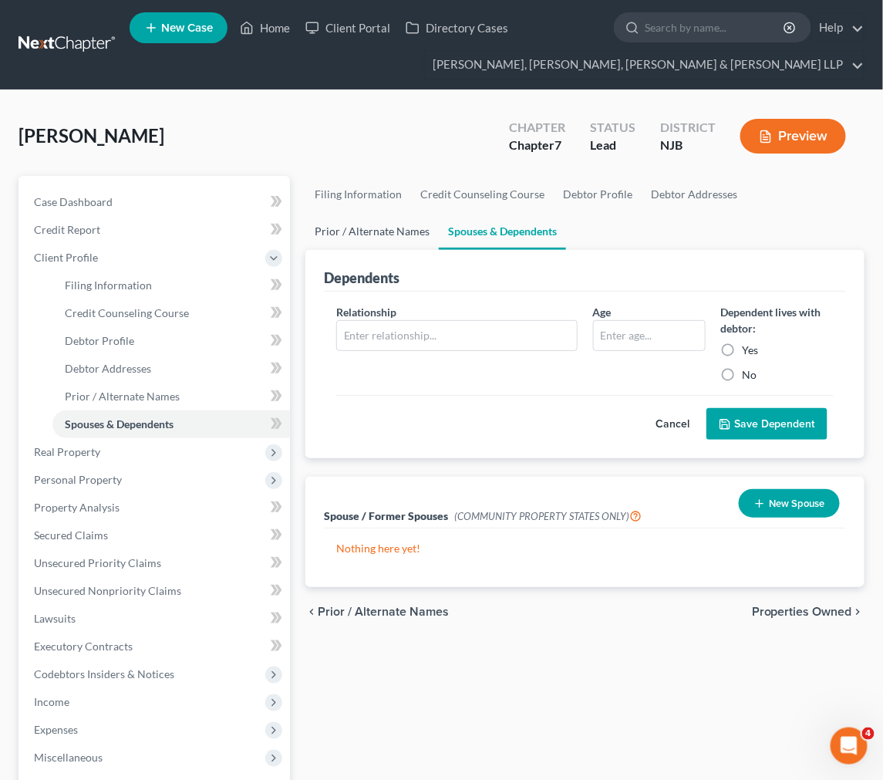
click at [389, 232] on link "Prior / Alternate Names" at bounding box center [371, 231] width 133 height 37
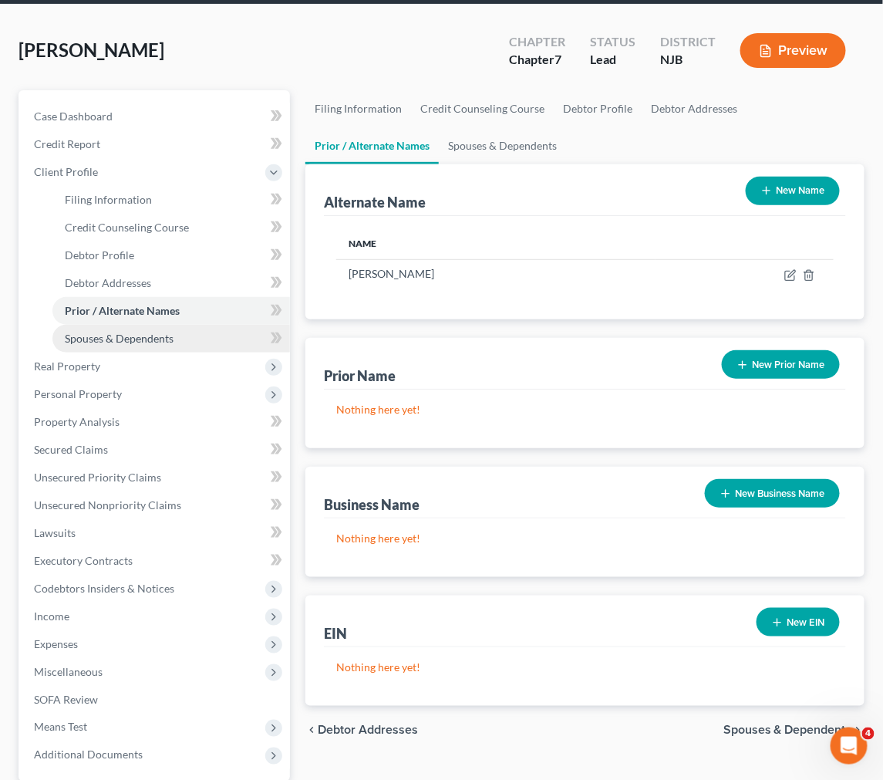
click at [187, 333] on link "Spouses & Dependents" at bounding box center [170, 339] width 237 height 28
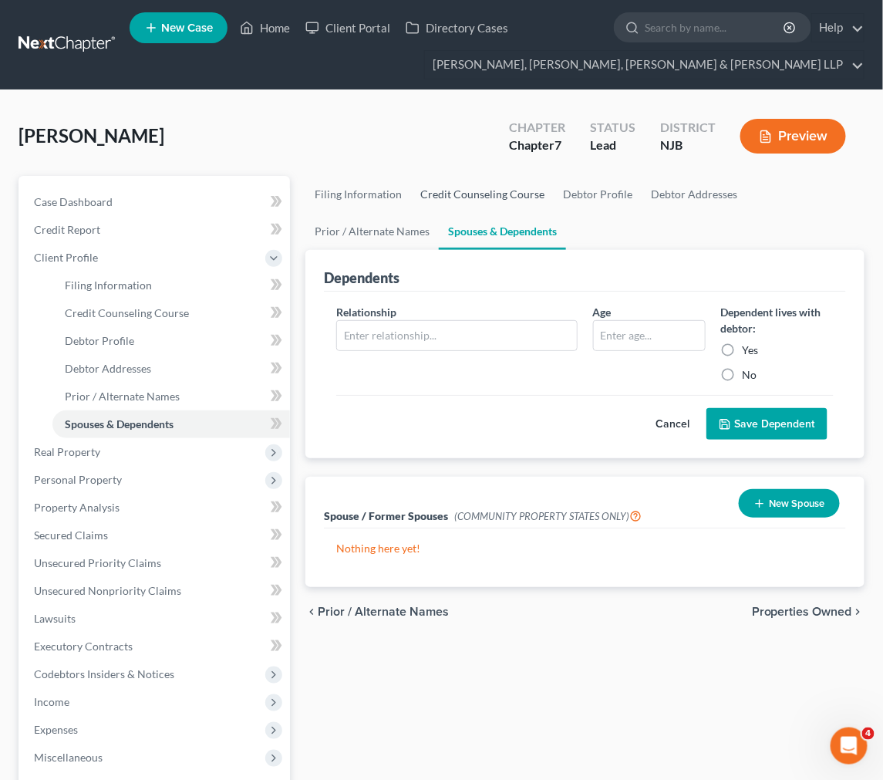
click at [429, 189] on link "Credit Counseling Course" at bounding box center [482, 194] width 143 height 37
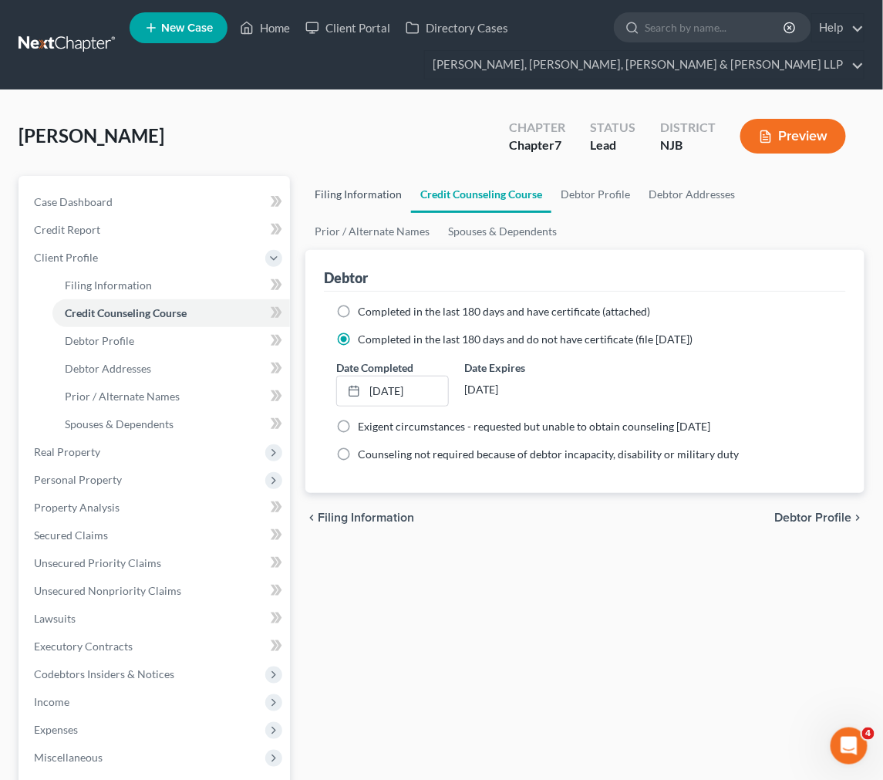
click at [392, 198] on link "Filing Information" at bounding box center [358, 194] width 106 height 37
select select "1"
select select "0"
select select "51"
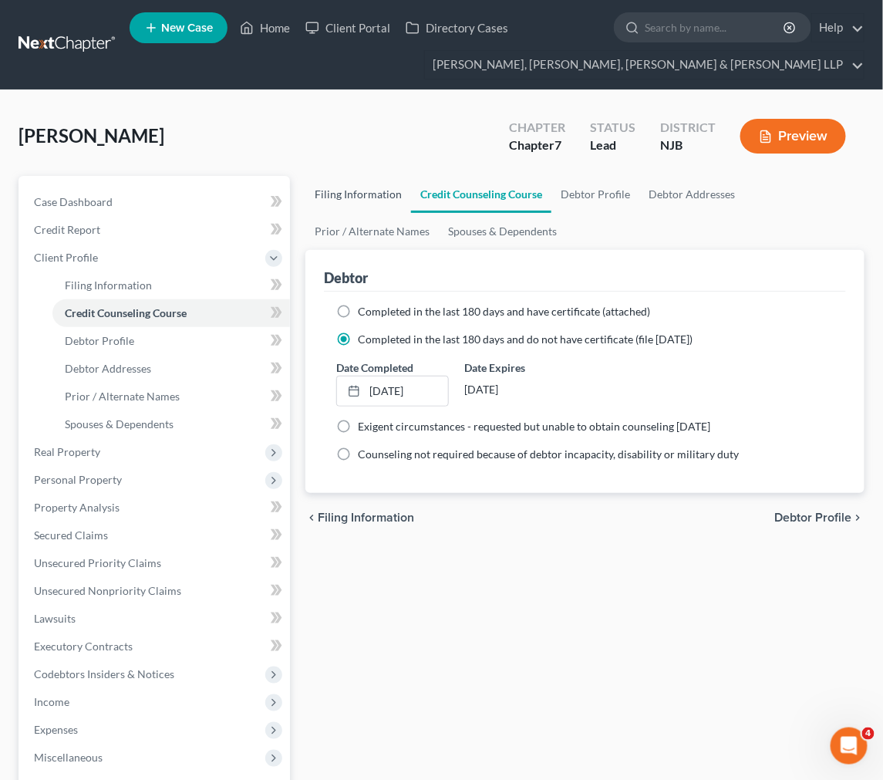
select select "7"
select select "0"
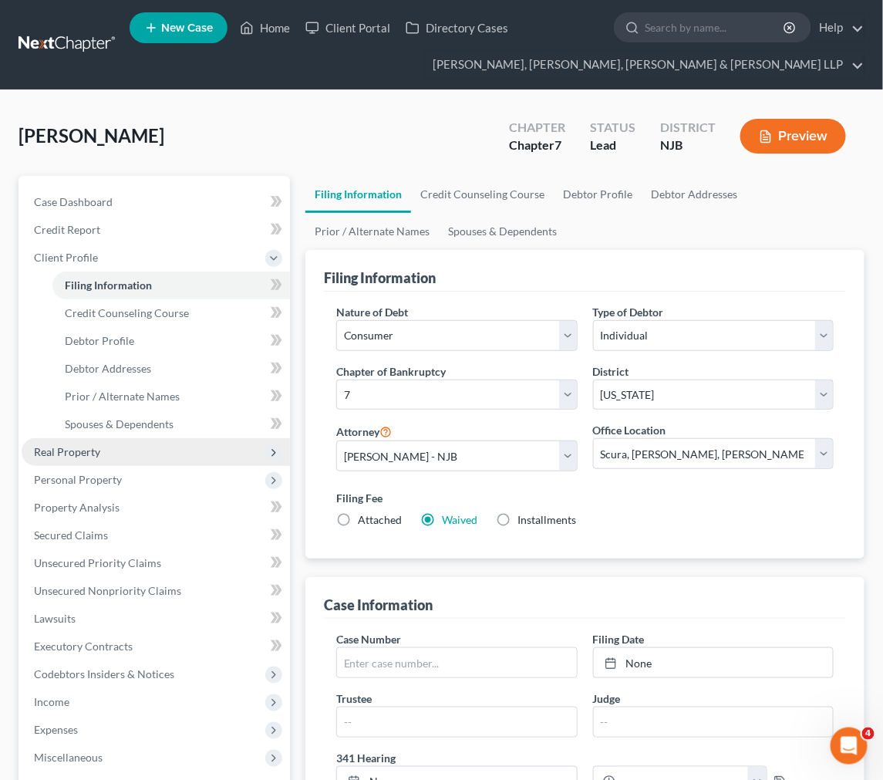
click at [142, 456] on span "Real Property" at bounding box center [156, 452] width 268 height 28
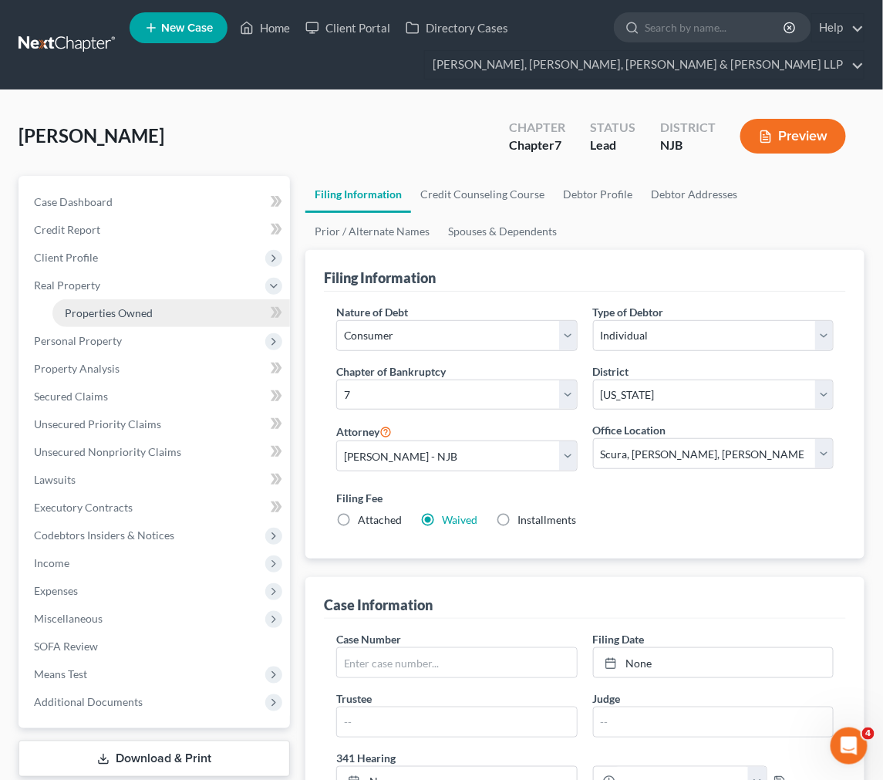
click at [146, 317] on span "Properties Owned" at bounding box center [109, 312] width 88 height 13
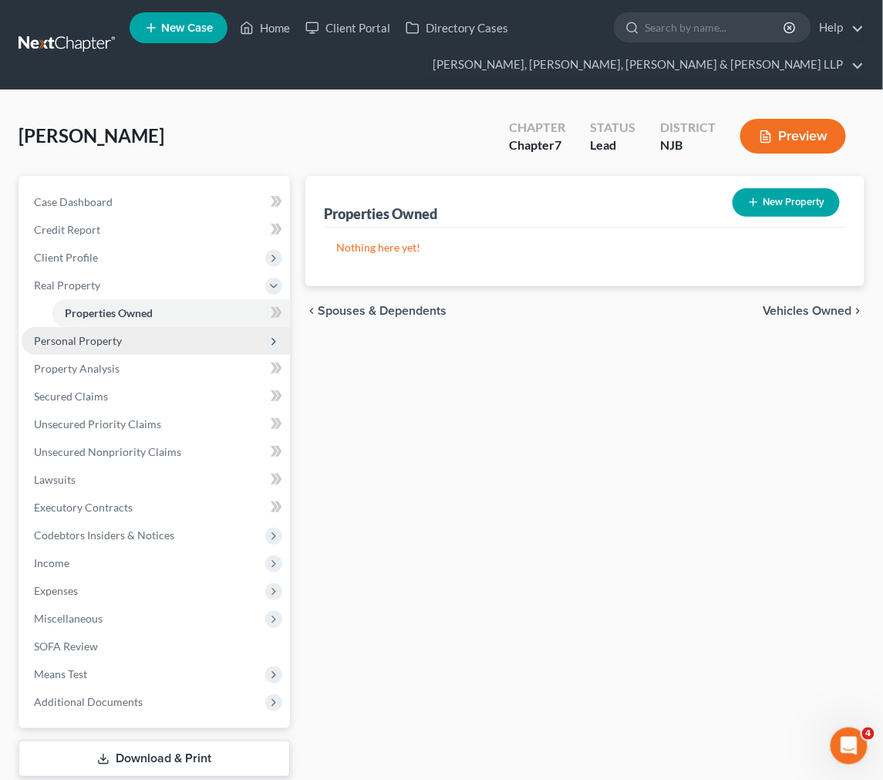
click at [123, 347] on span "Personal Property" at bounding box center [156, 341] width 268 height 28
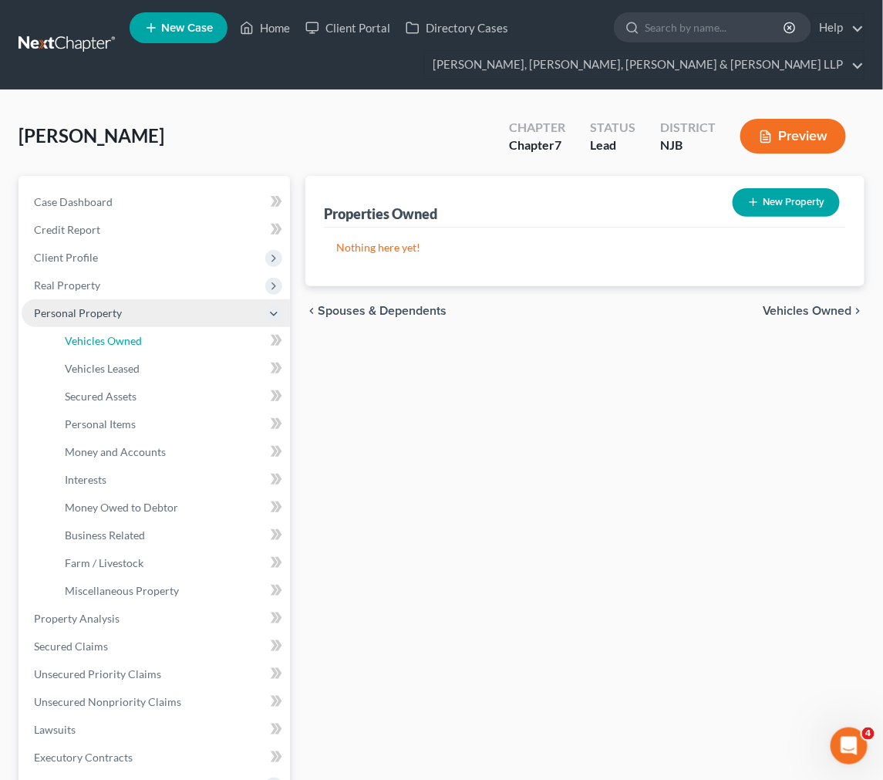
click at [123, 347] on link "Vehicles Owned" at bounding box center [170, 341] width 237 height 28
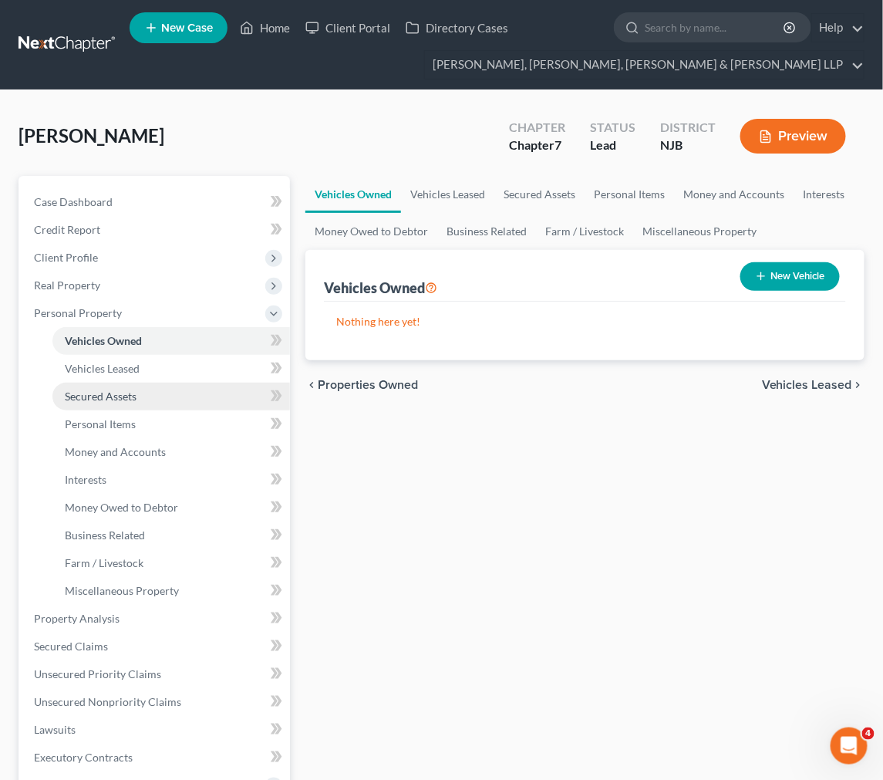
click at [126, 382] on link "Secured Assets" at bounding box center [170, 396] width 237 height 28
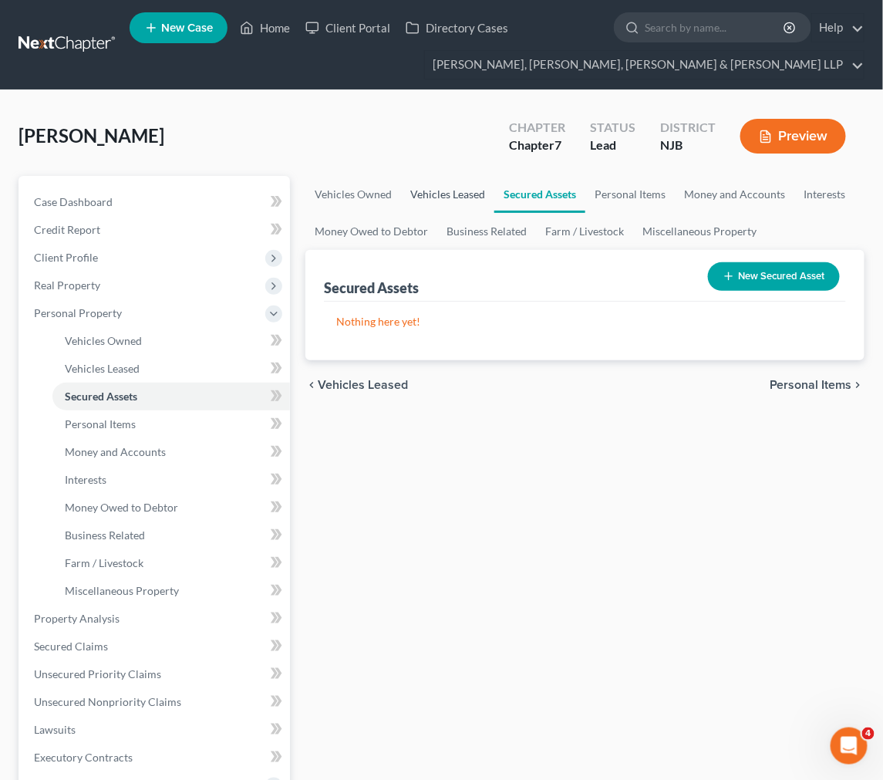
click at [430, 195] on link "Vehicles Leased" at bounding box center [447, 194] width 93 height 37
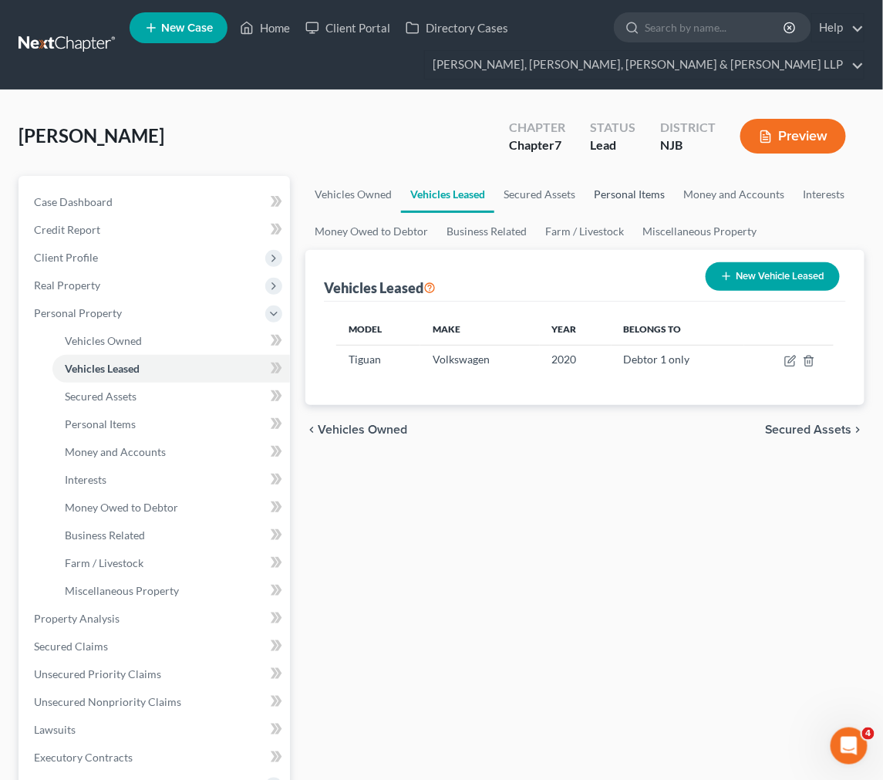
click at [625, 191] on link "Personal Items" at bounding box center [628, 194] width 89 height 37
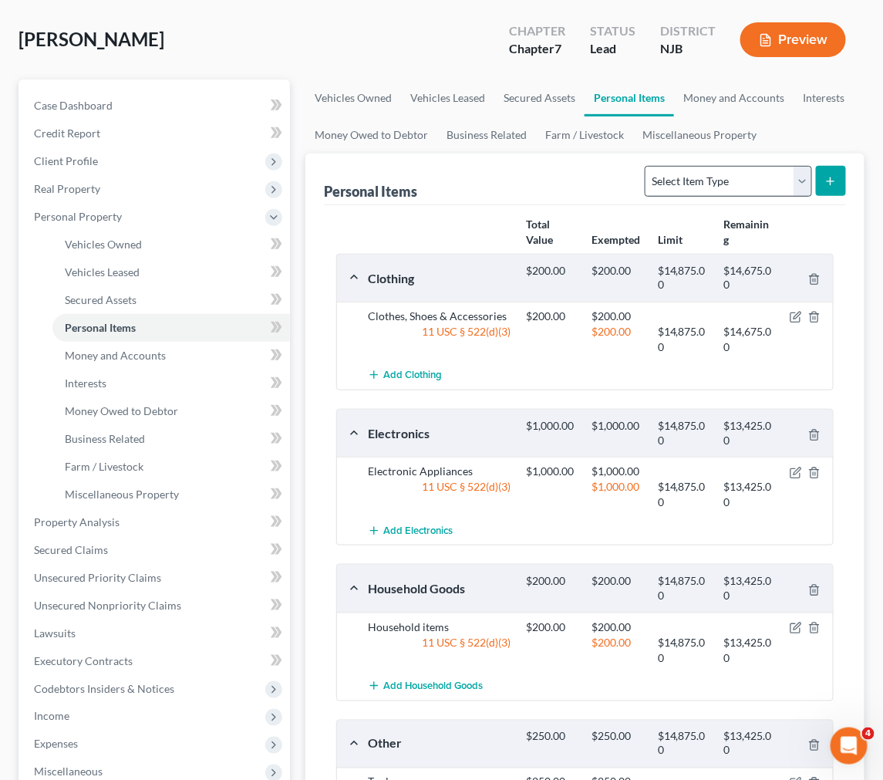
scroll to position [86, 0]
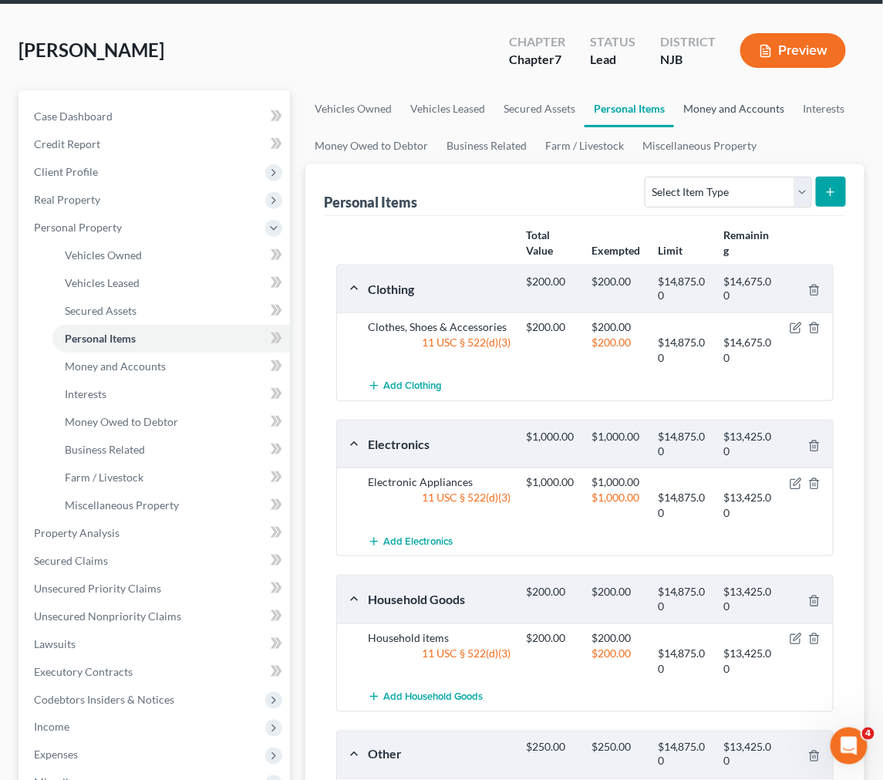
click at [691, 112] on link "Money and Accounts" at bounding box center [734, 108] width 120 height 37
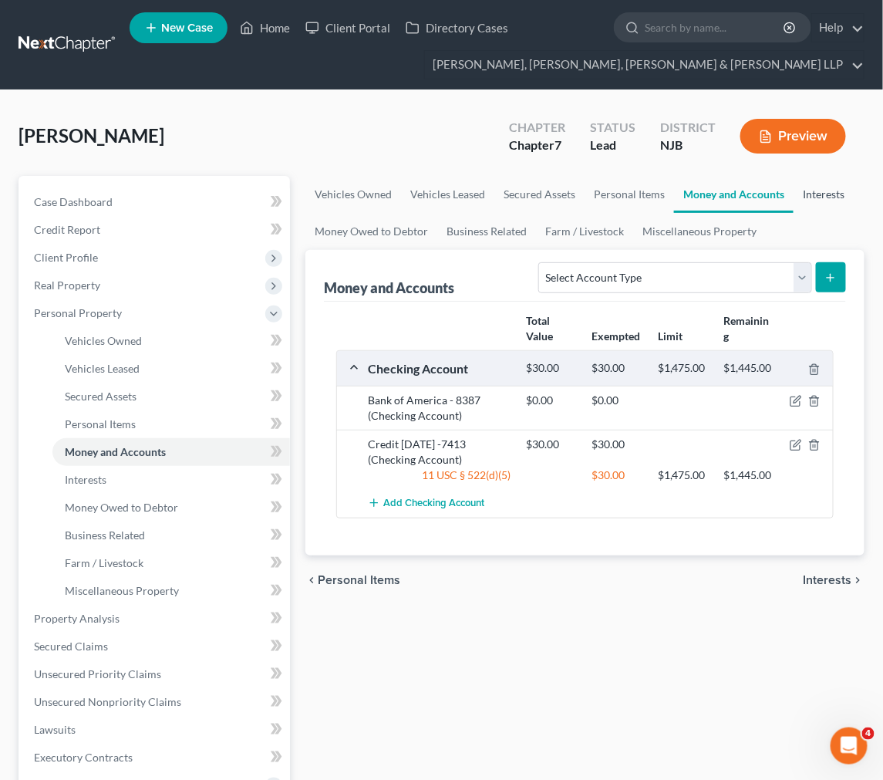
click at [812, 195] on link "Interests" at bounding box center [823, 194] width 60 height 37
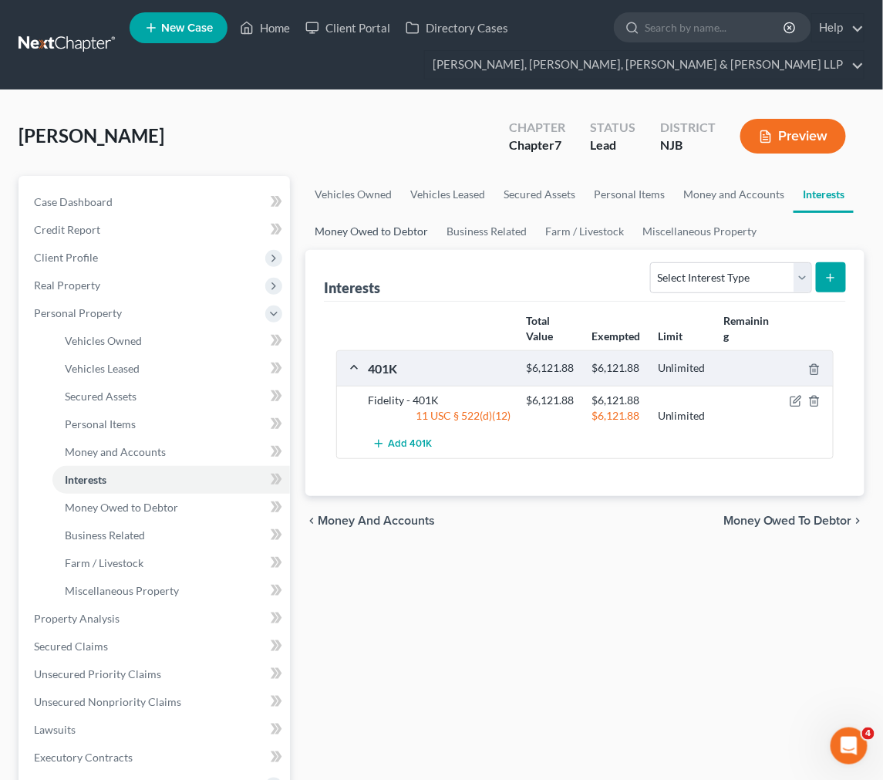
click at [424, 237] on link "Money Owed to Debtor" at bounding box center [371, 231] width 132 height 37
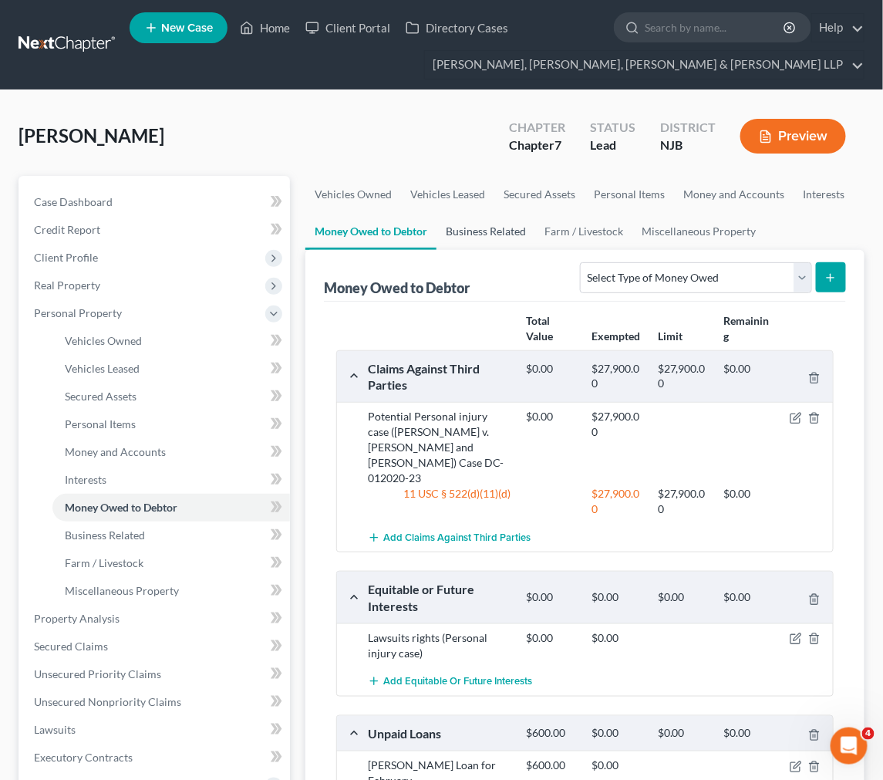
click at [504, 236] on link "Business Related" at bounding box center [485, 231] width 99 height 37
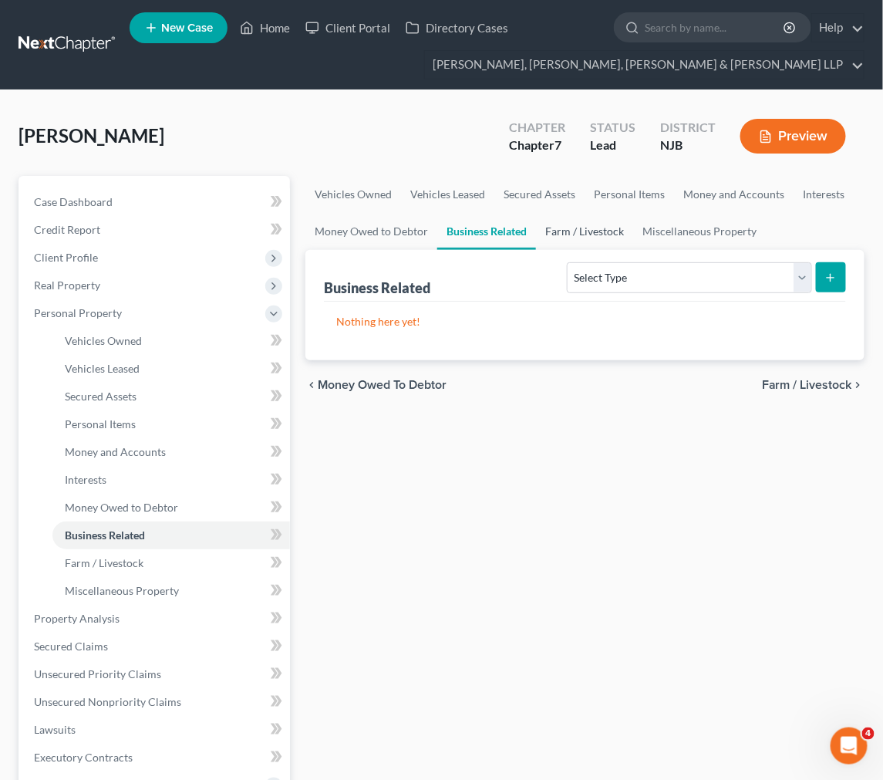
click at [551, 234] on link "Farm / Livestock" at bounding box center [584, 231] width 97 height 37
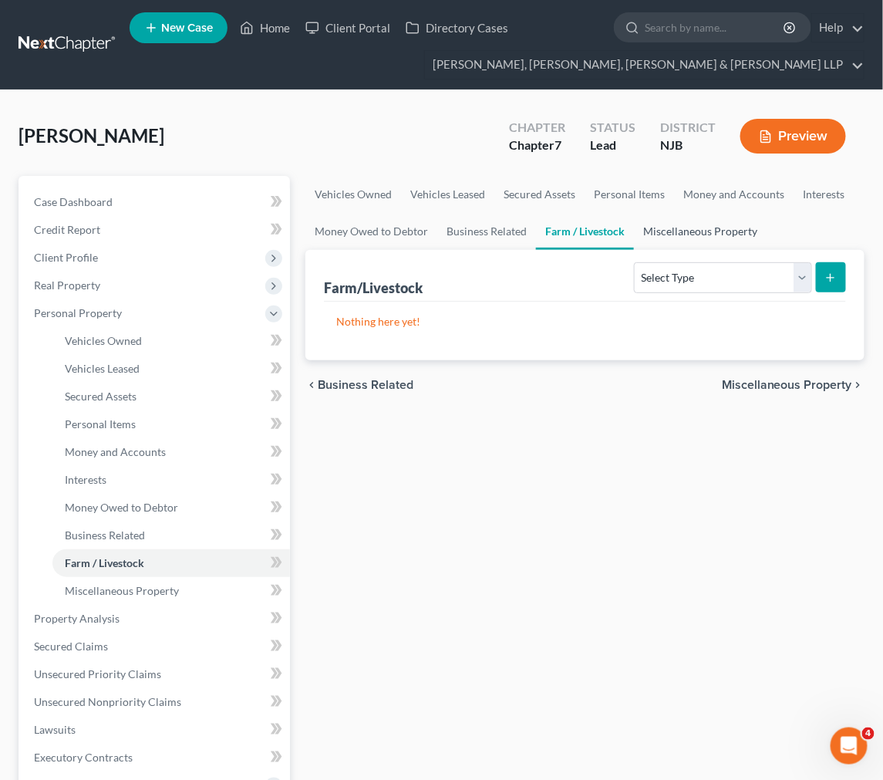
click at [734, 232] on link "Miscellaneous Property" at bounding box center [700, 231] width 133 height 37
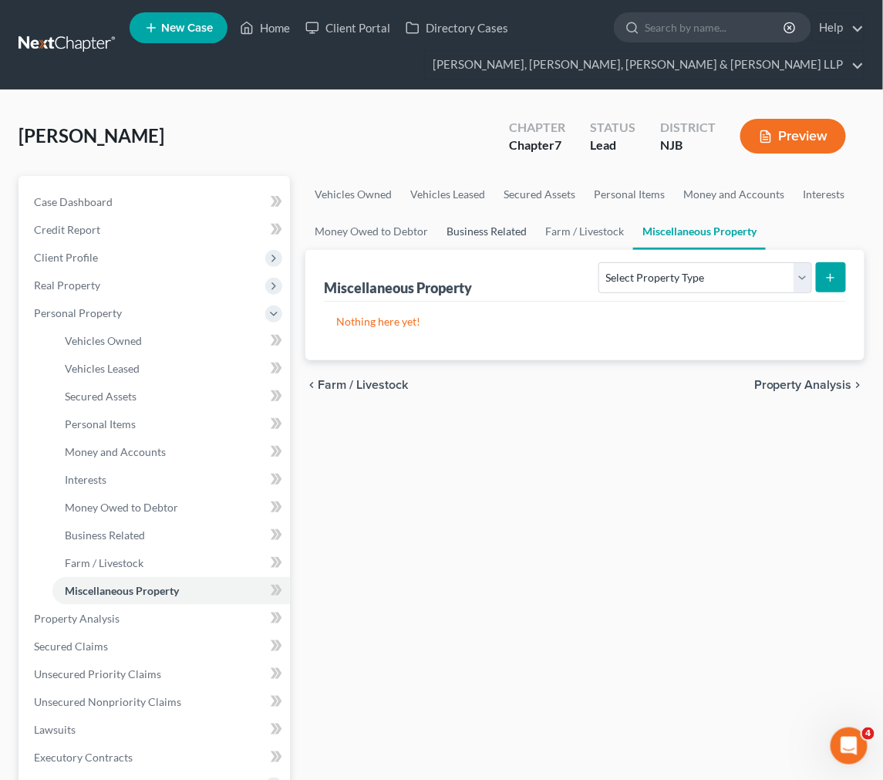
click at [463, 213] on link "Business Related" at bounding box center [486, 231] width 99 height 37
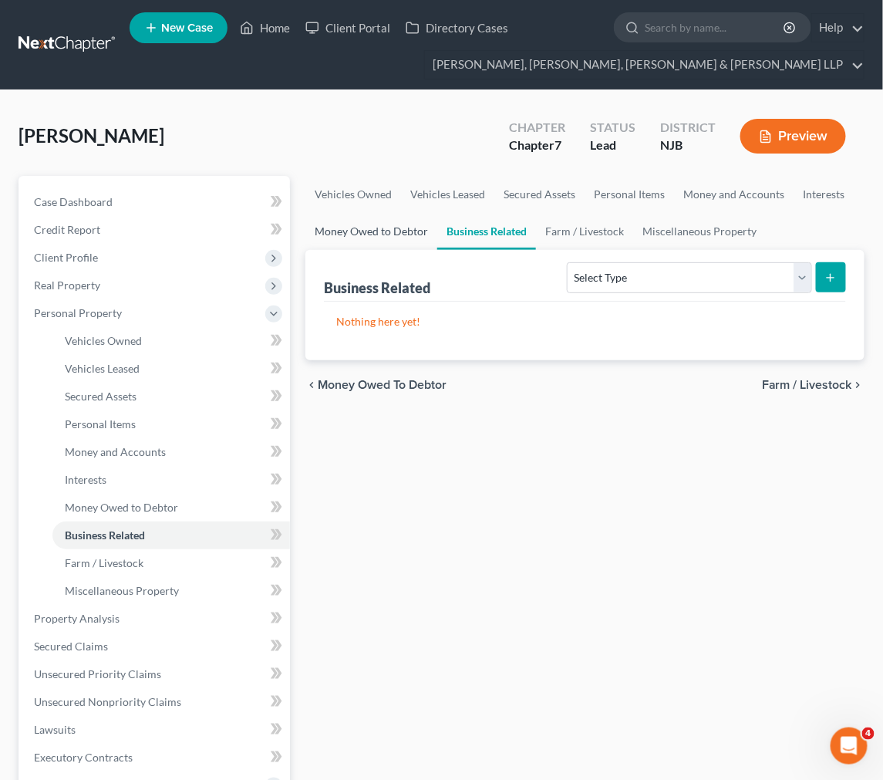
click at [406, 236] on link "Money Owed to Debtor" at bounding box center [371, 231] width 132 height 37
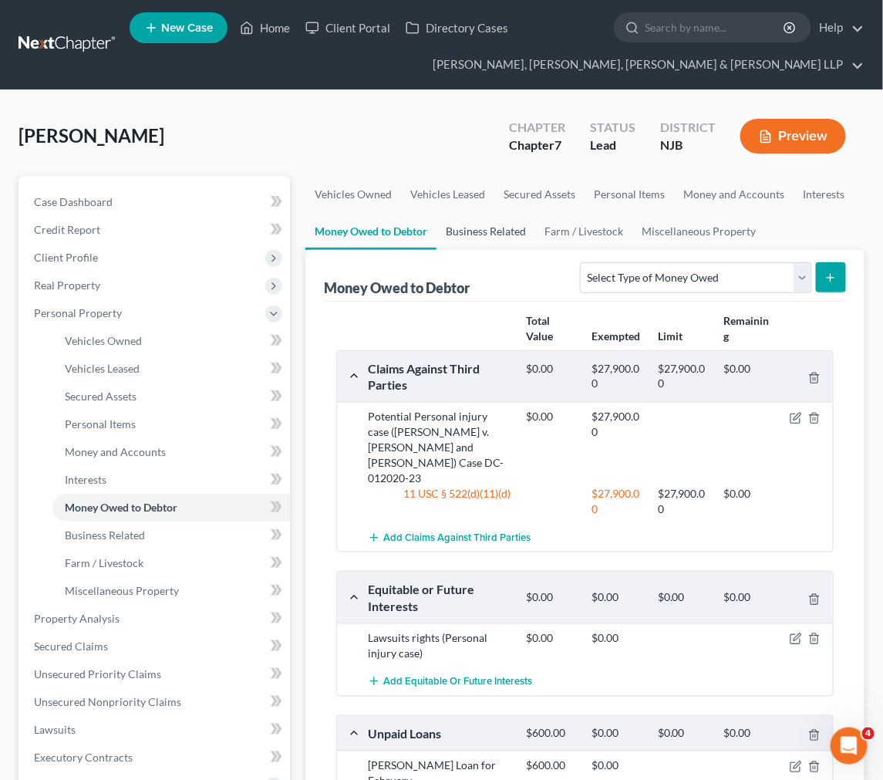
click at [498, 226] on link "Business Related" at bounding box center [485, 231] width 99 height 37
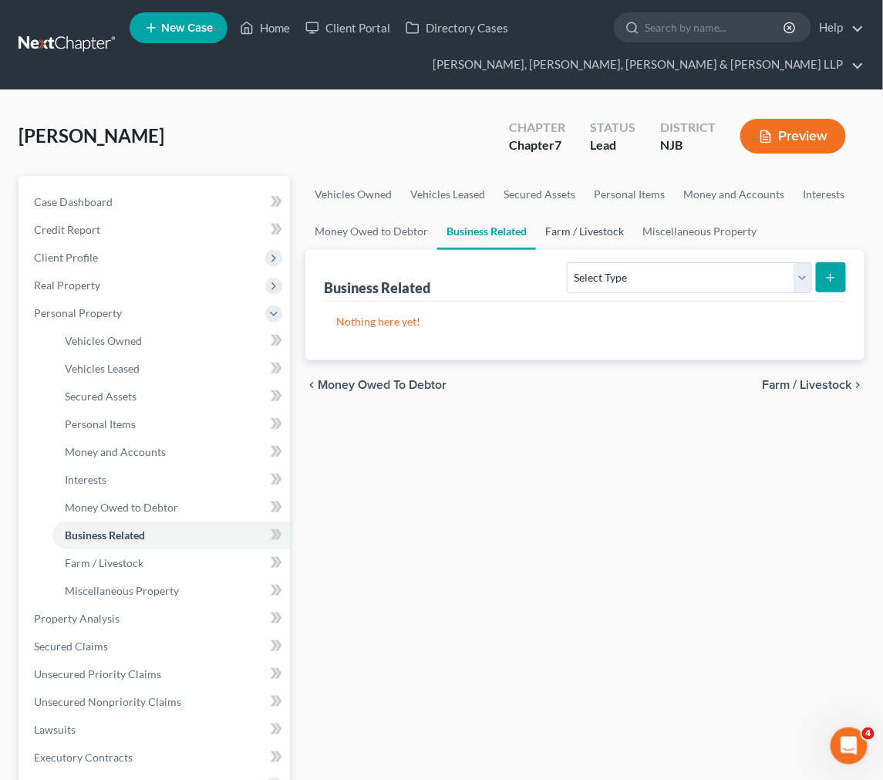
click at [568, 219] on link "Farm / Livestock" at bounding box center [584, 231] width 97 height 37
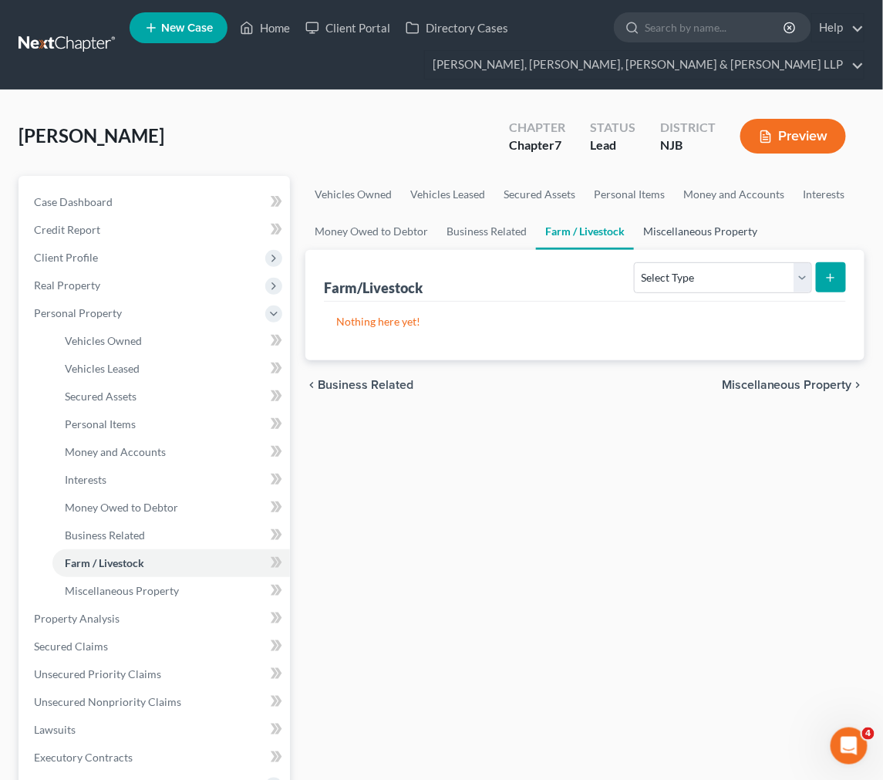
click at [702, 232] on link "Miscellaneous Property" at bounding box center [700, 231] width 133 height 37
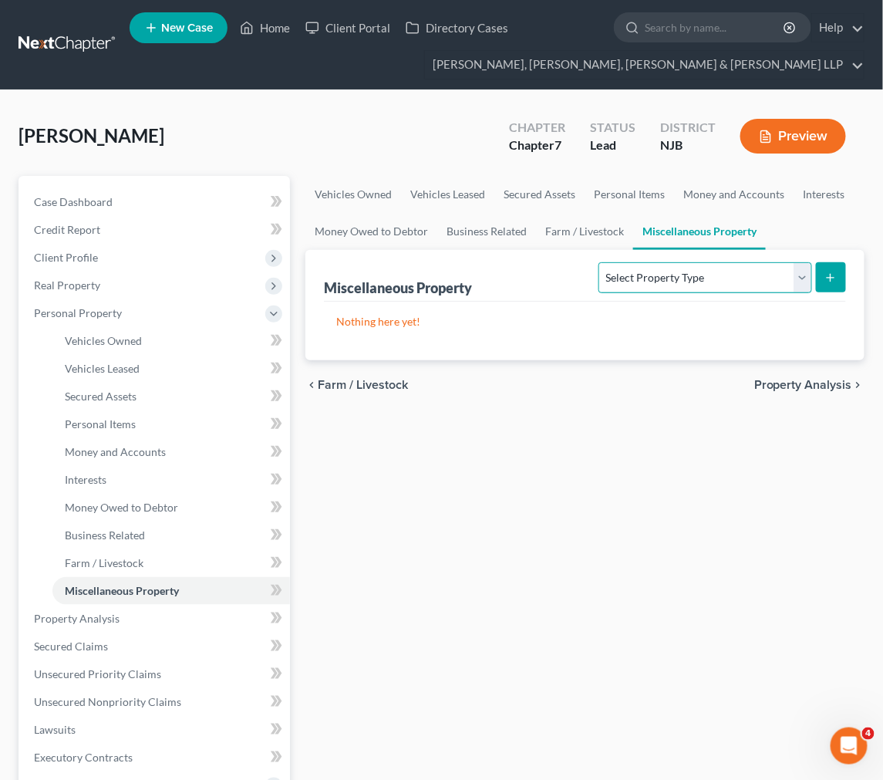
click at [598, 278] on select "Select Property Type Assigned for Creditor Benefit Within 1 Year Holding for An…" at bounding box center [704, 277] width 213 height 31
click at [518, 295] on div "Miscellaneous Property Select Property Type Assigned for Creditor Benefit Withi…" at bounding box center [585, 276] width 522 height 52
click at [598, 275] on select "Select Property Type Assigned for Creditor Benefit Within 1 Year Holding for An…" at bounding box center [704, 277] width 213 height 31
click at [598, 262] on select "Select Property Type Assigned for Creditor Benefit Within 1 Year Holding for An…" at bounding box center [704, 277] width 213 height 31
click at [602, 274] on select "Select Property Type Assigned for Creditor Benefit Within 1 Year Holding for An…" at bounding box center [704, 277] width 213 height 31
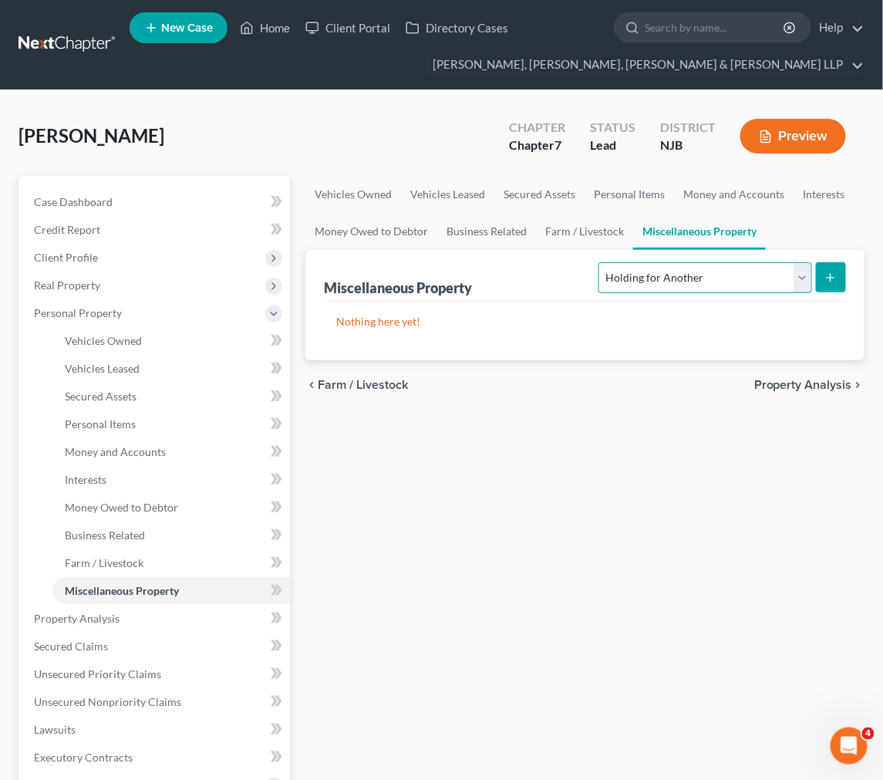
click at [598, 262] on select "Select Property Type Assigned for Creditor Benefit Within 1 Year Holding for An…" at bounding box center [704, 277] width 213 height 31
click at [603, 280] on select "Select Property Type Assigned for Creditor Benefit Within 1 Year Holding for An…" at bounding box center [704, 277] width 213 height 31
click at [598, 262] on select "Select Property Type Assigned for Creditor Benefit Within 1 Year Holding for An…" at bounding box center [704, 277] width 213 height 31
click at [604, 290] on select "Select Property Type Assigned for Creditor Benefit Within 1 Year Holding for An…" at bounding box center [704, 277] width 213 height 31
click at [598, 262] on select "Select Property Type Assigned for Creditor Benefit Within 1 Year Holding for An…" at bounding box center [704, 277] width 213 height 31
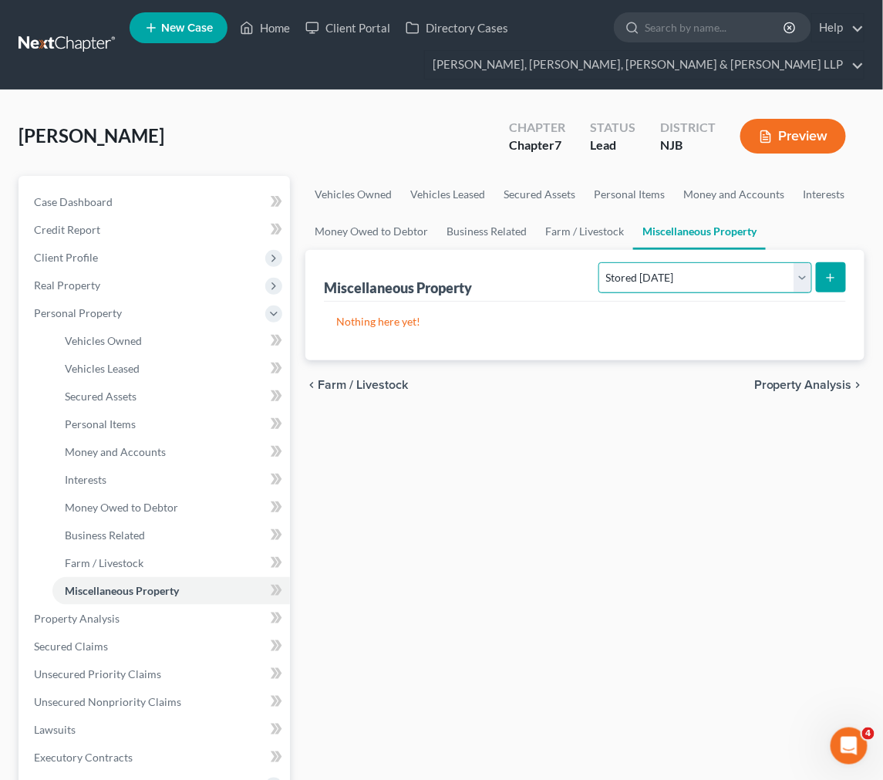
click at [599, 284] on select "Select Property Type Assigned for Creditor Benefit Within 1 Year Holding for An…" at bounding box center [704, 277] width 213 height 31
select select "transferred"
click at [598, 262] on select "Select Property Type Assigned for Creditor Benefit Within 1 Year Holding for An…" at bounding box center [704, 277] width 213 height 31
click at [369, 195] on link "Vehicles Owned" at bounding box center [353, 194] width 96 height 37
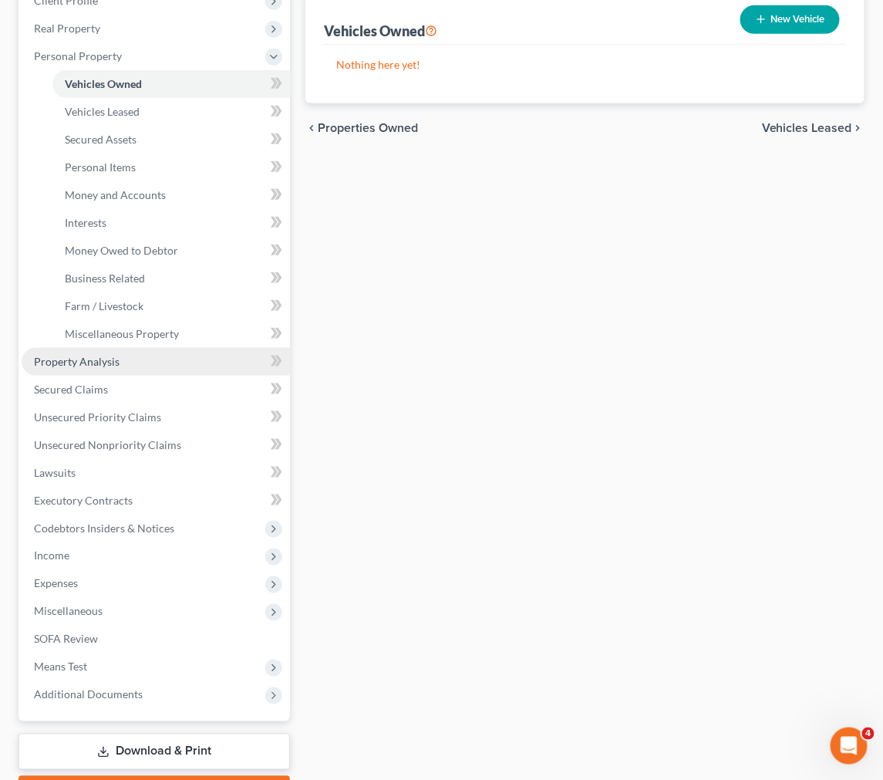
click at [163, 352] on link "Property Analysis" at bounding box center [156, 362] width 268 height 28
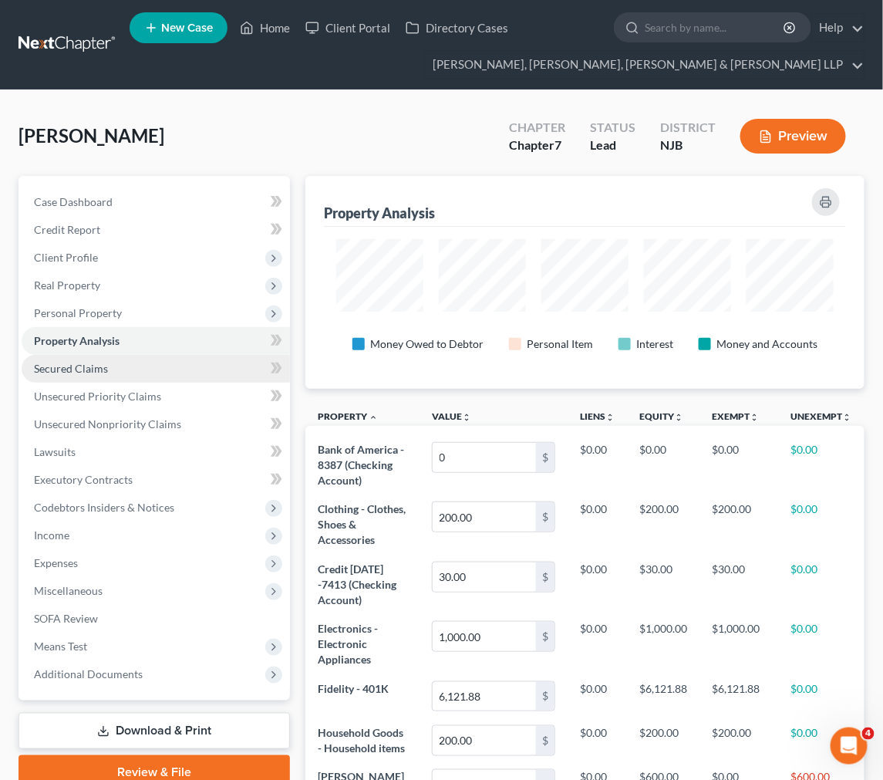
click at [167, 359] on link "Secured Claims" at bounding box center [156, 369] width 268 height 28
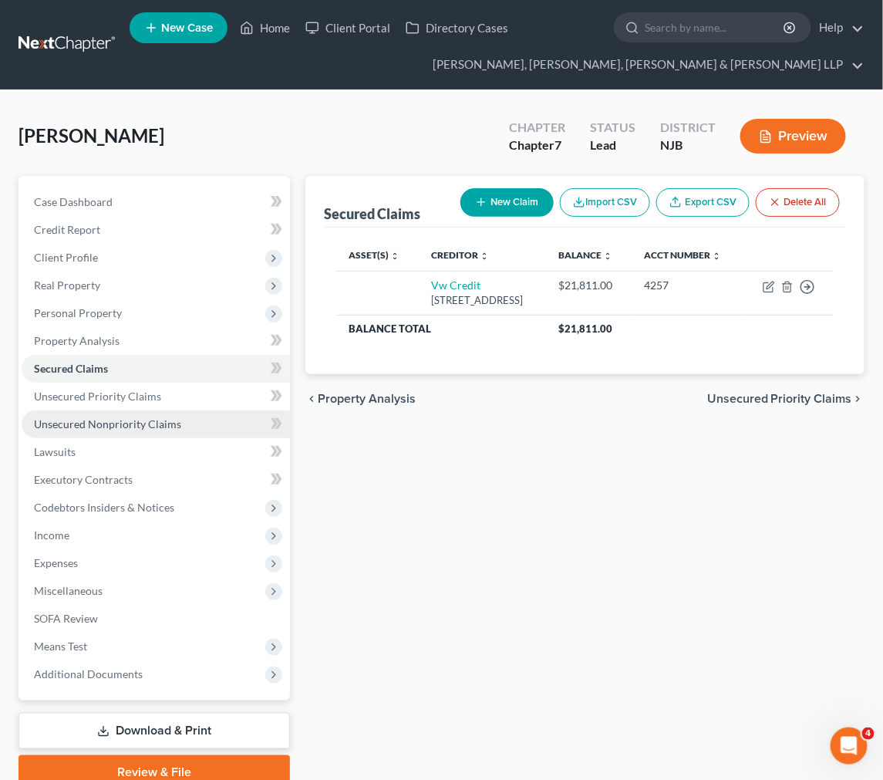
click at [132, 410] on link "Unsecured Nonpriority Claims" at bounding box center [156, 424] width 268 height 28
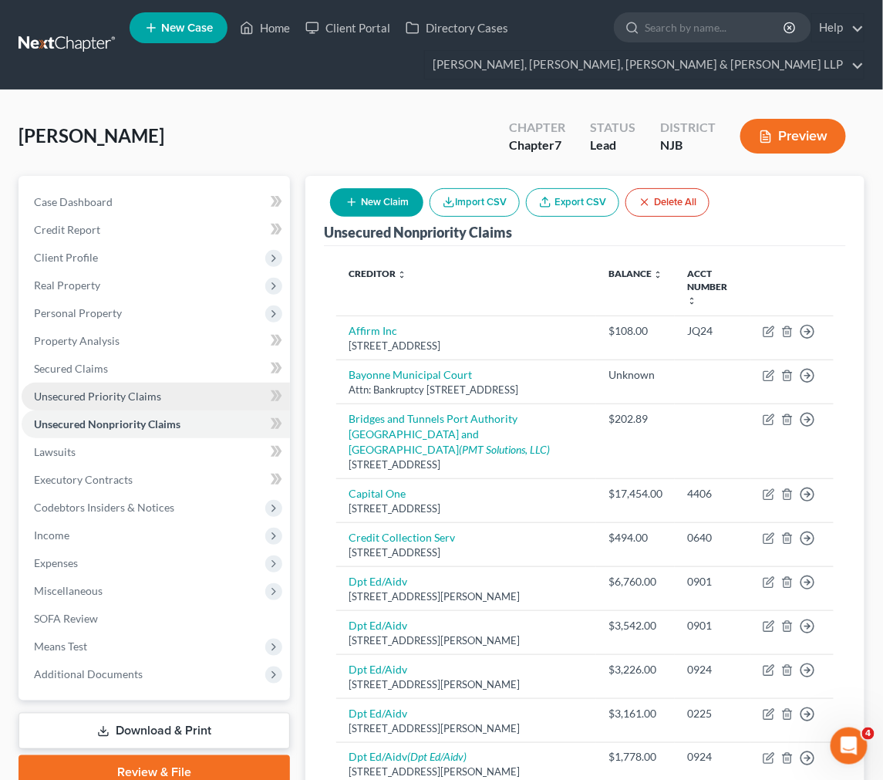
click at [132, 382] on link "Unsecured Priority Claims" at bounding box center [156, 396] width 268 height 28
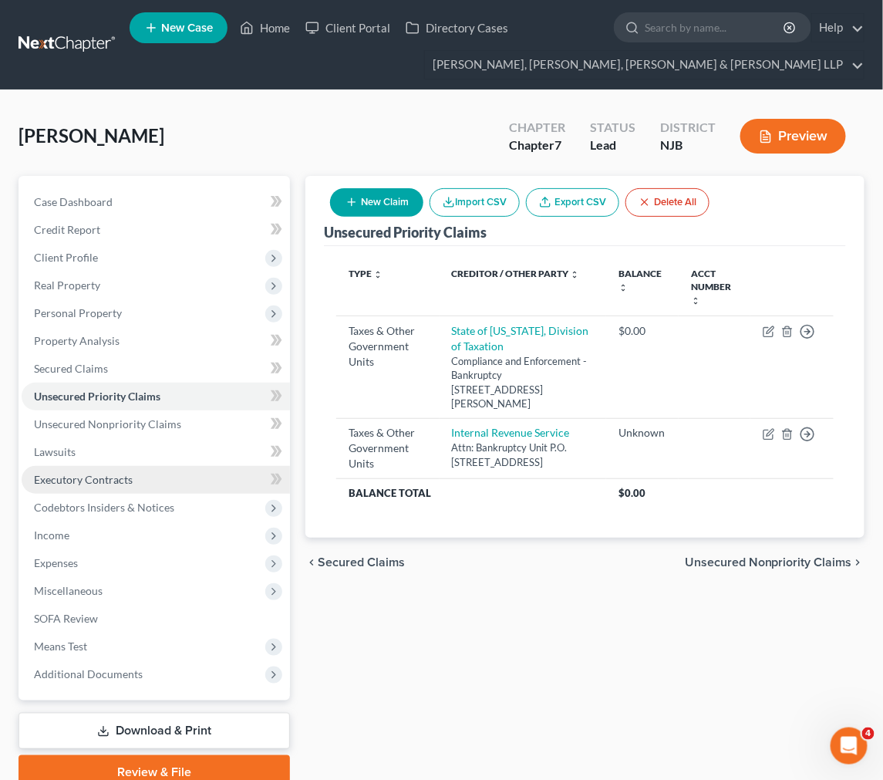
click at [120, 470] on link "Executory Contracts" at bounding box center [156, 480] width 268 height 28
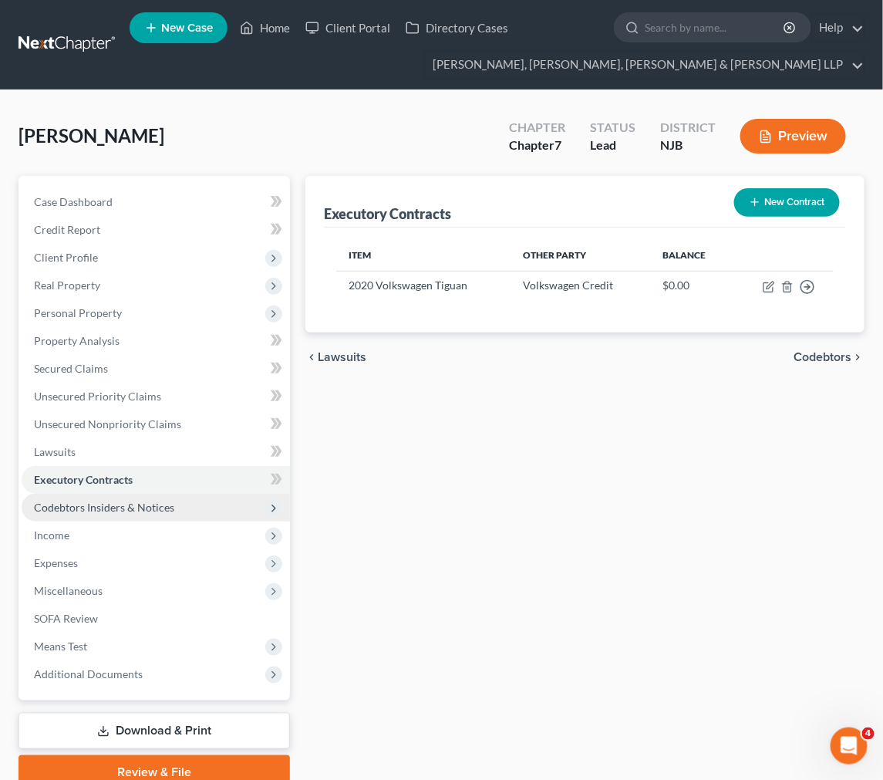
click at [122, 507] on span "Codebtors Insiders & Notices" at bounding box center [104, 506] width 140 height 13
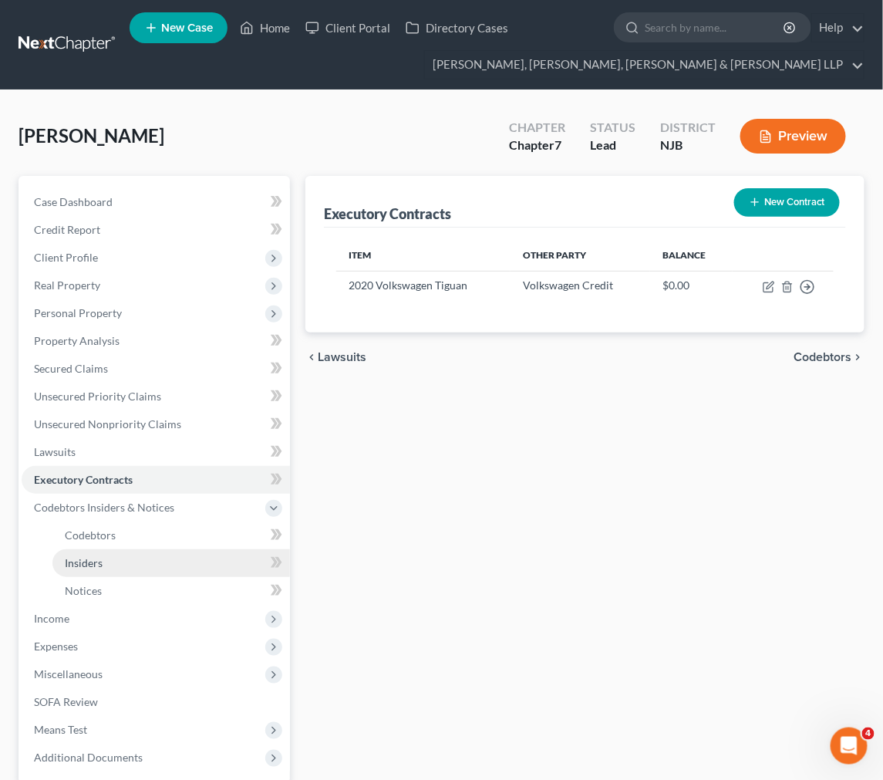
click at [113, 567] on link "Insiders" at bounding box center [170, 563] width 237 height 28
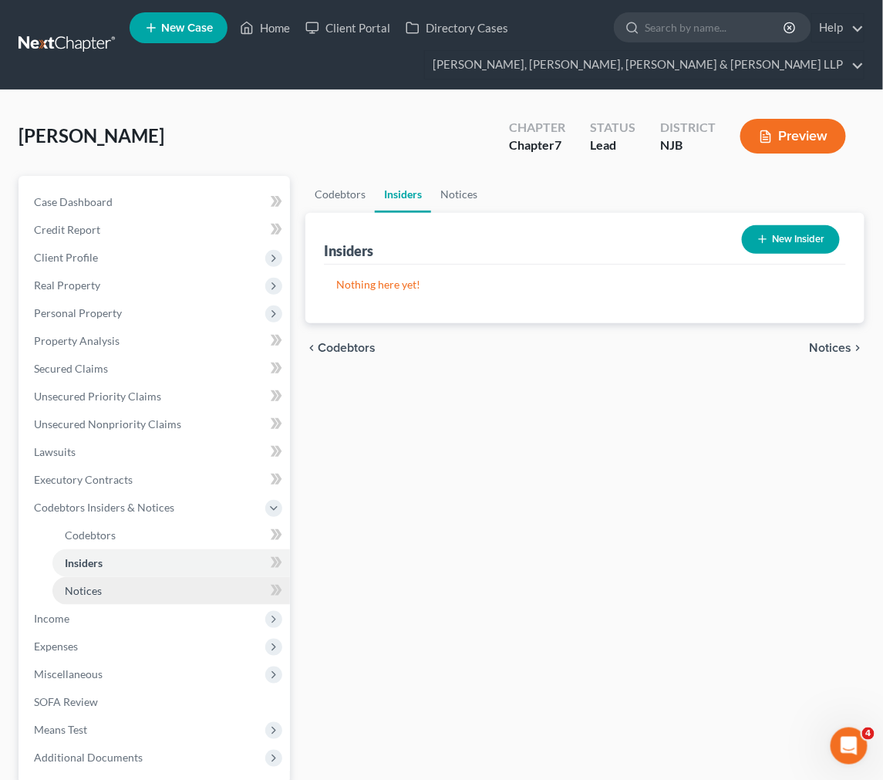
click at [118, 588] on link "Notices" at bounding box center [170, 591] width 237 height 28
click at [100, 560] on span "Insiders" at bounding box center [84, 562] width 38 height 13
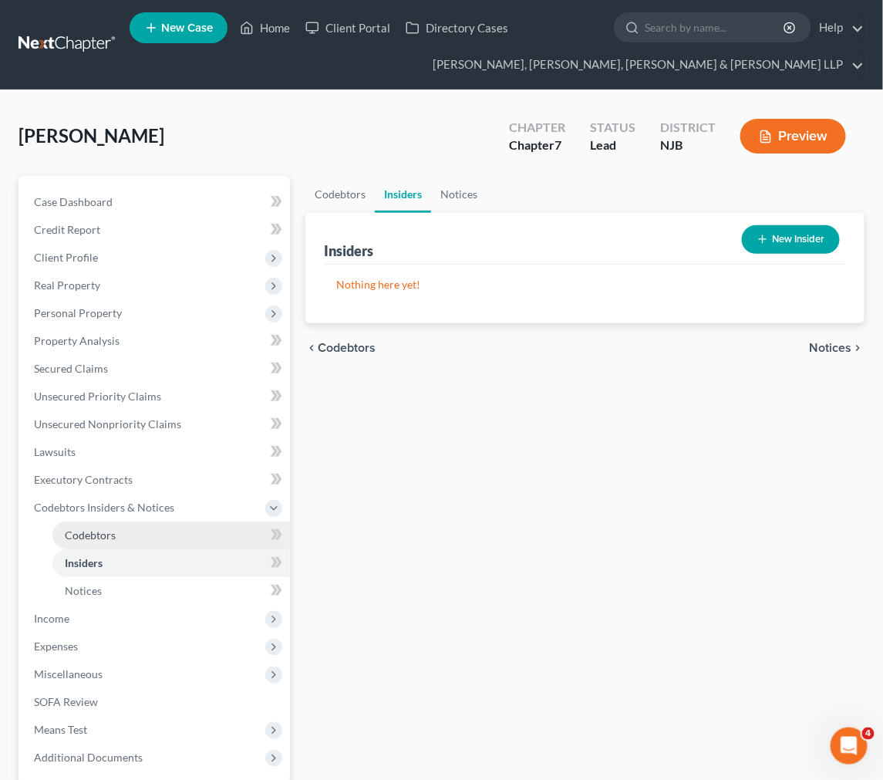
click at [93, 534] on span "Codebtors" at bounding box center [90, 534] width 51 height 13
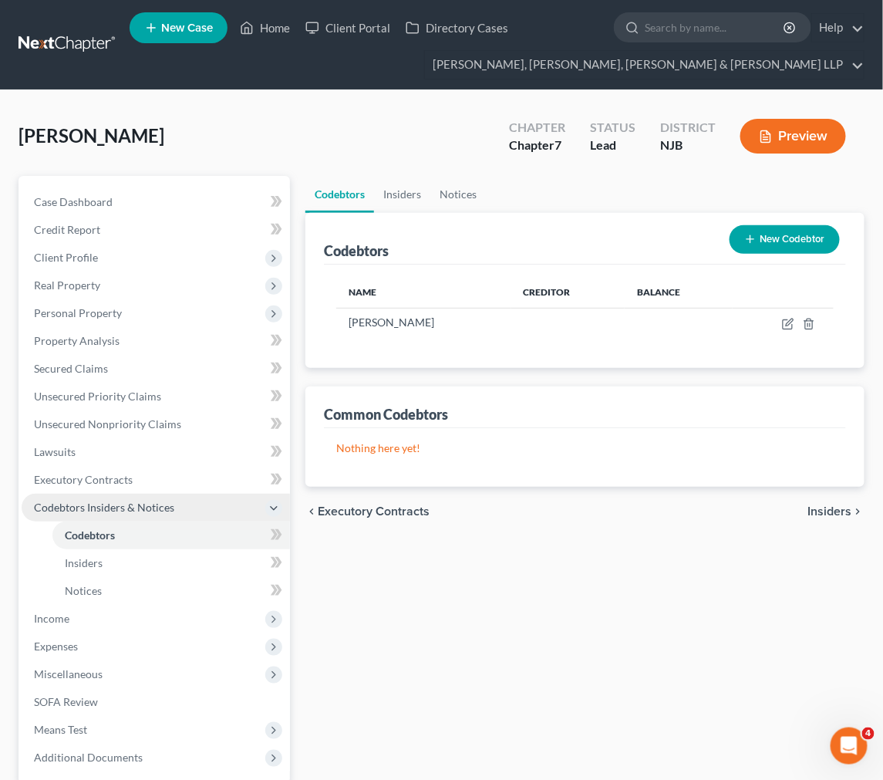
click at [93, 495] on span "Codebtors Insiders & Notices" at bounding box center [156, 507] width 268 height 28
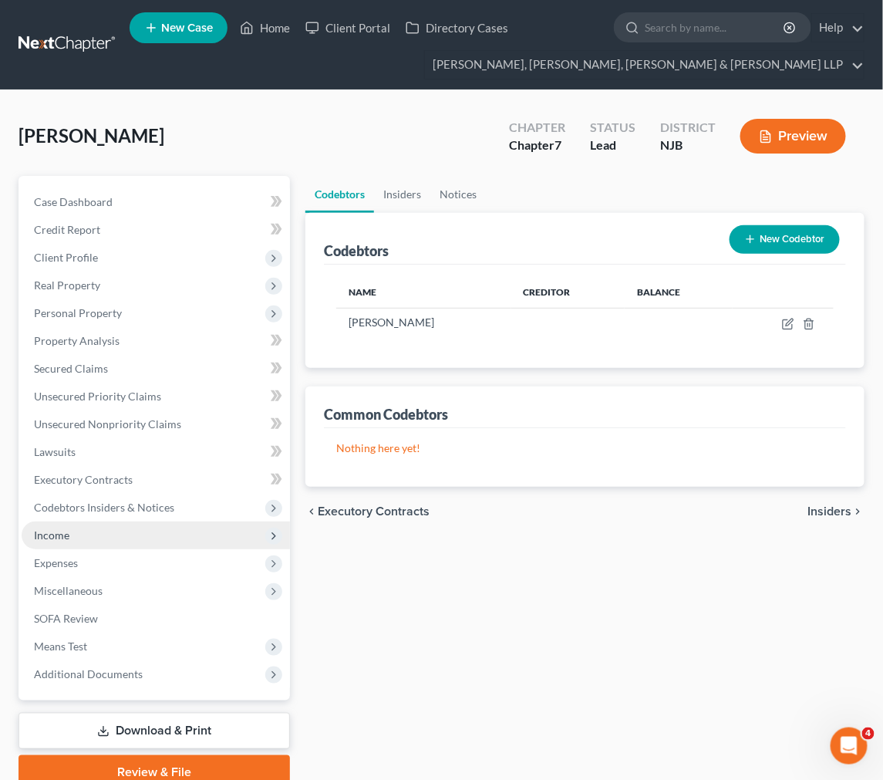
click at [93, 534] on span "Income" at bounding box center [156, 535] width 268 height 28
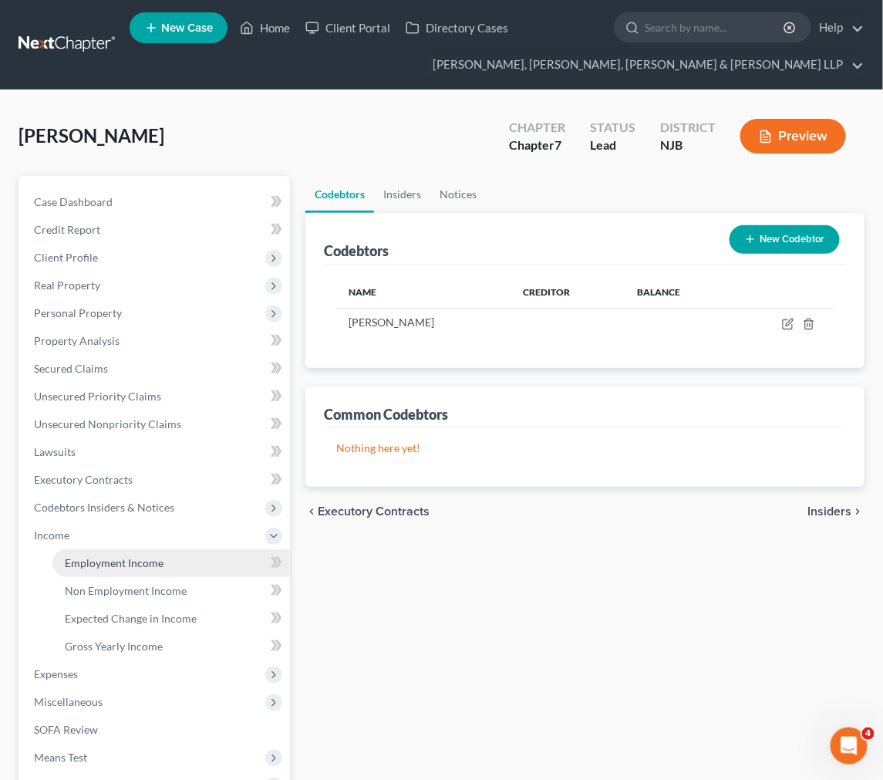
click at [101, 563] on span "Employment Income" at bounding box center [114, 562] width 99 height 13
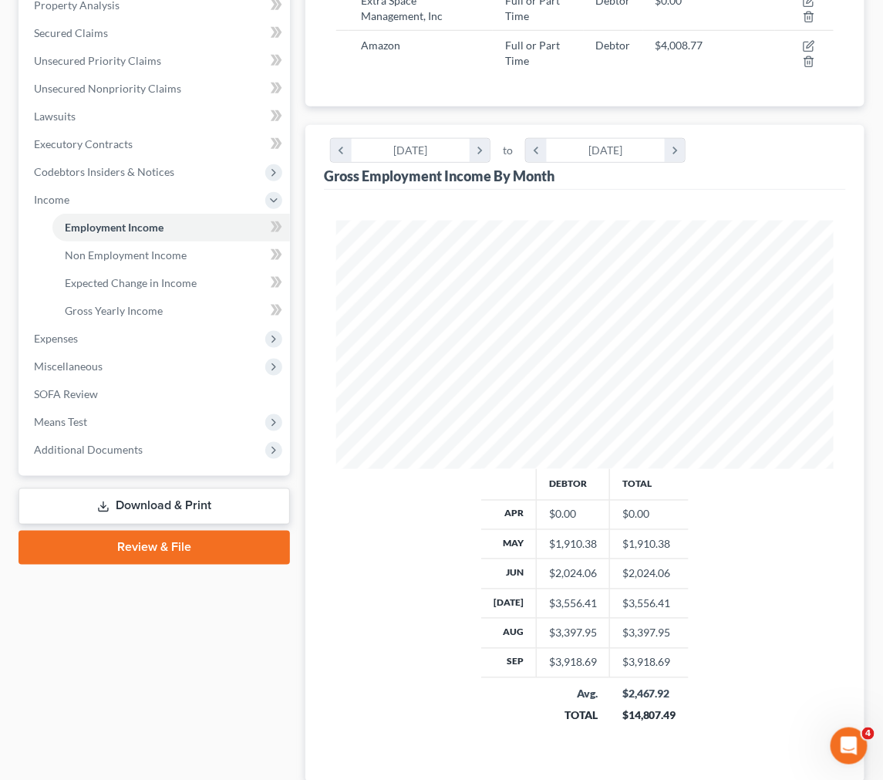
scroll to position [171, 0]
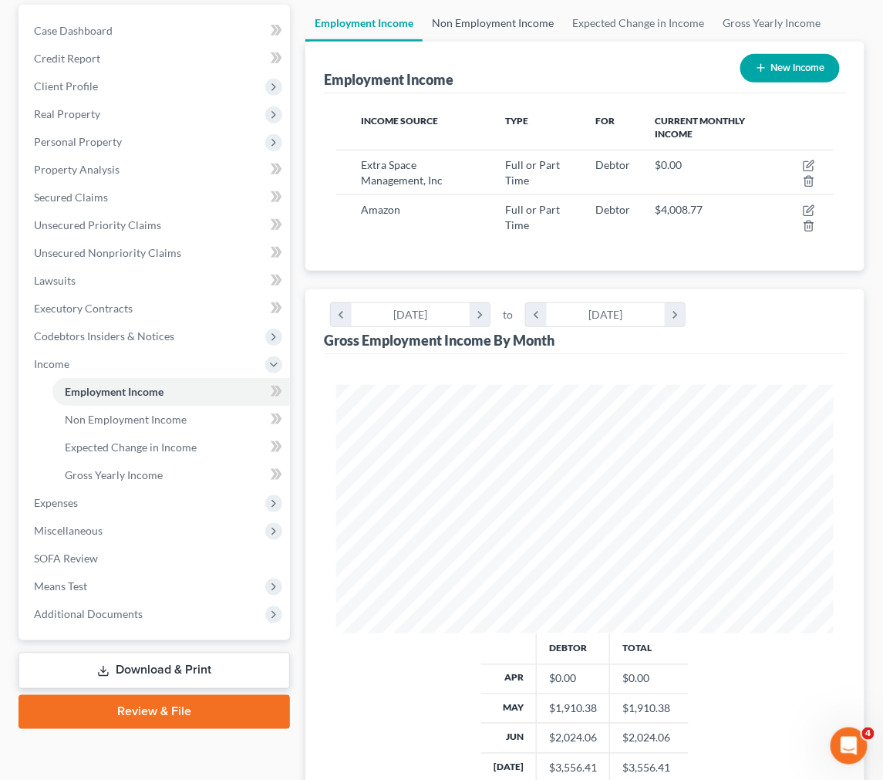
click at [466, 24] on link "Non Employment Income" at bounding box center [493, 23] width 140 height 37
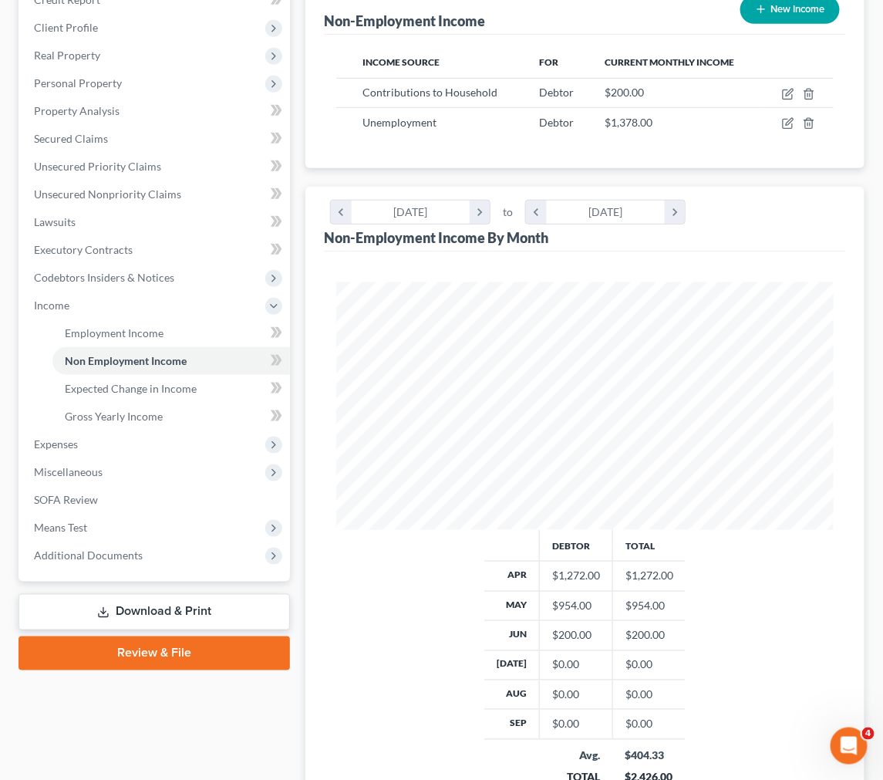
scroll to position [143, 0]
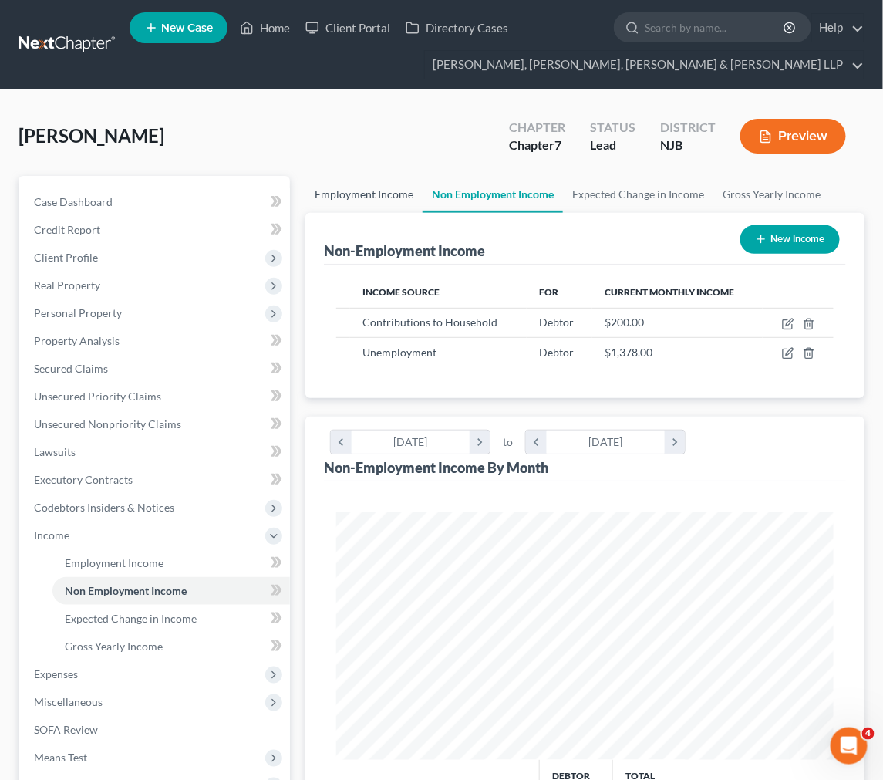
click at [339, 190] on link "Employment Income" at bounding box center [363, 194] width 117 height 37
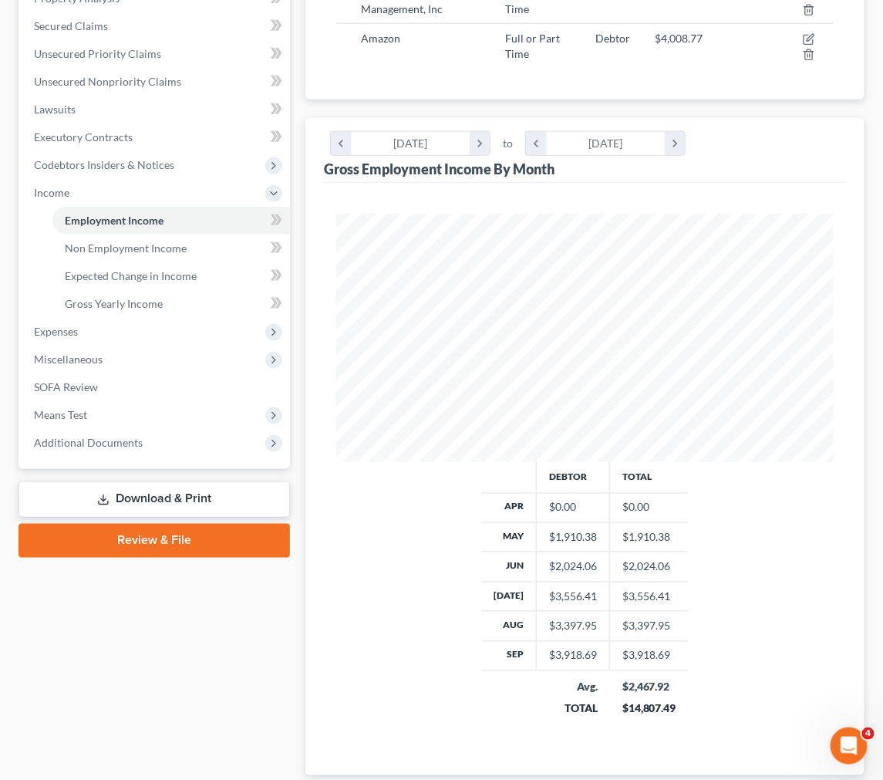
click at [689, 129] on div "Gross Employment Income By Month chevron_left April 2025 chevron_right to chevr…" at bounding box center [585, 150] width 522 height 65
click at [675, 141] on icon "chevron_right" at bounding box center [675, 143] width 21 height 23
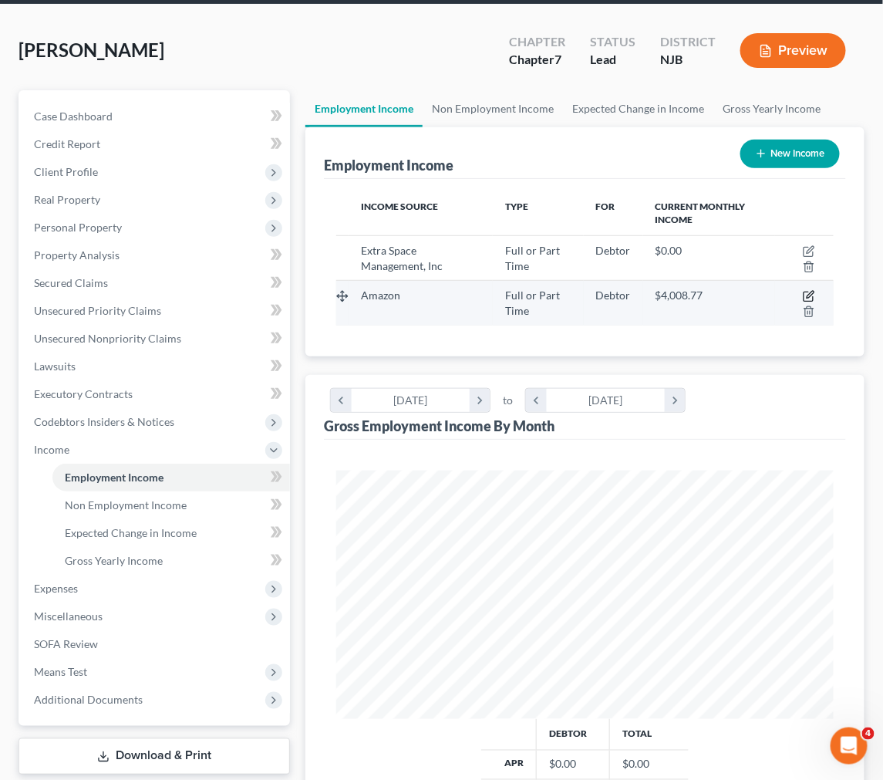
click at [803, 296] on icon "button" at bounding box center [809, 296] width 12 height 12
select select "0"
select select "50"
select select "3"
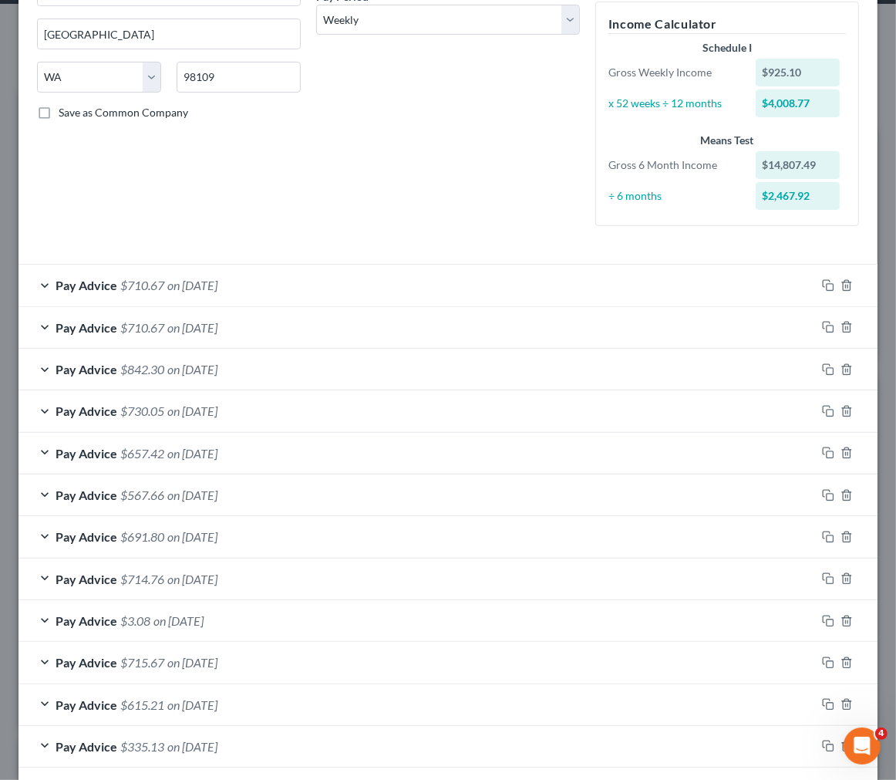
click at [381, 280] on div "Pay Advice $710.67 on 09/26/2025" at bounding box center [417, 284] width 797 height 41
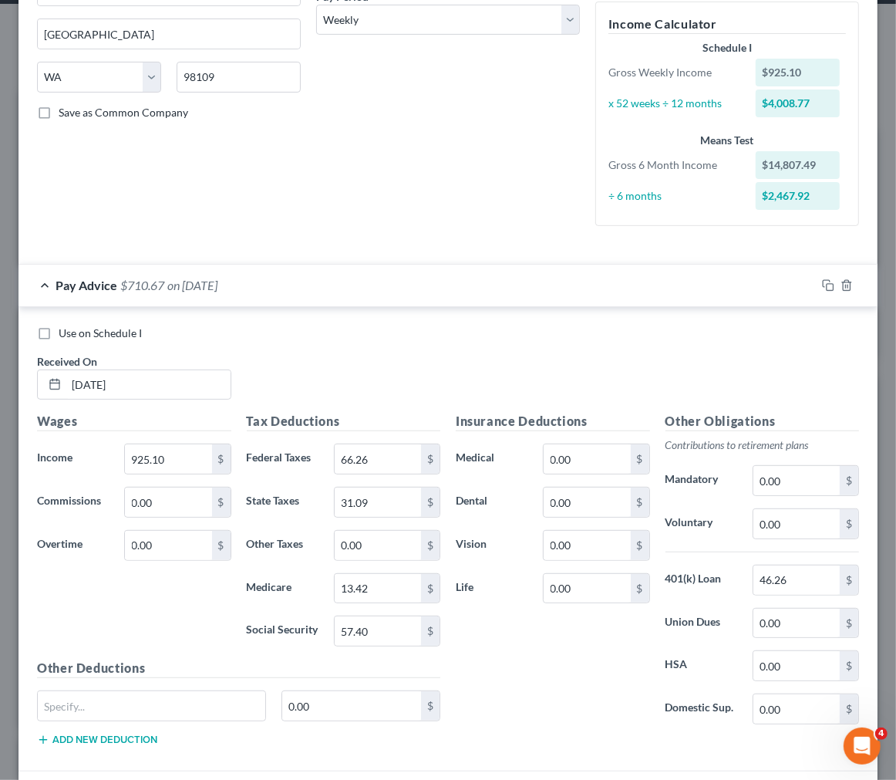
click at [381, 280] on div "Pay Advice $710.67 on 09/26/2025" at bounding box center [417, 284] width 797 height 41
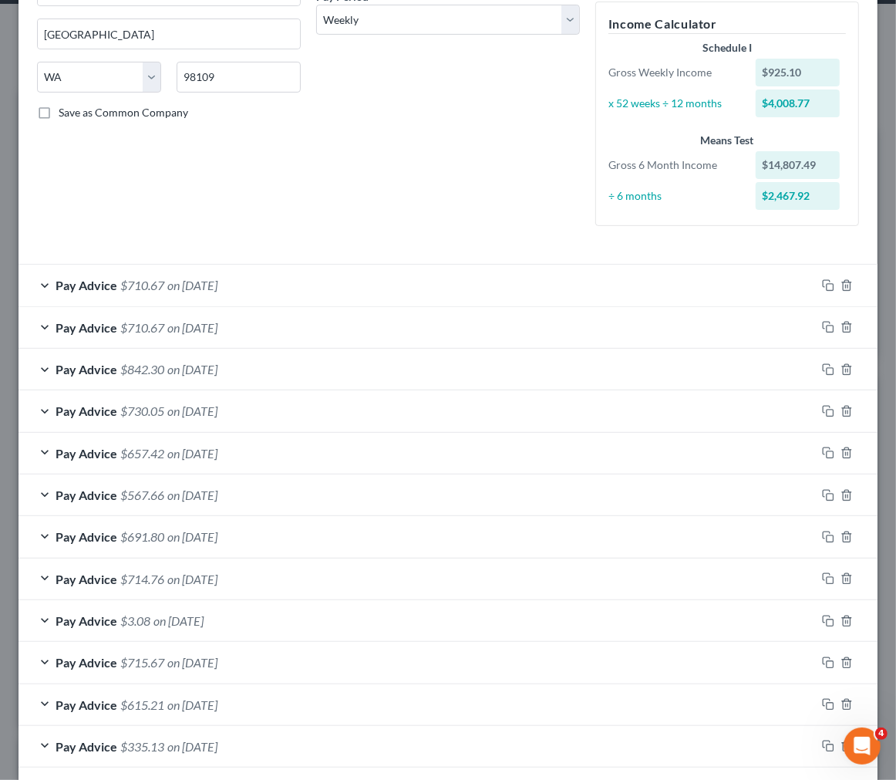
click at [386, 319] on div "Pay Advice $710.67 on 09/19/2025" at bounding box center [417, 327] width 797 height 41
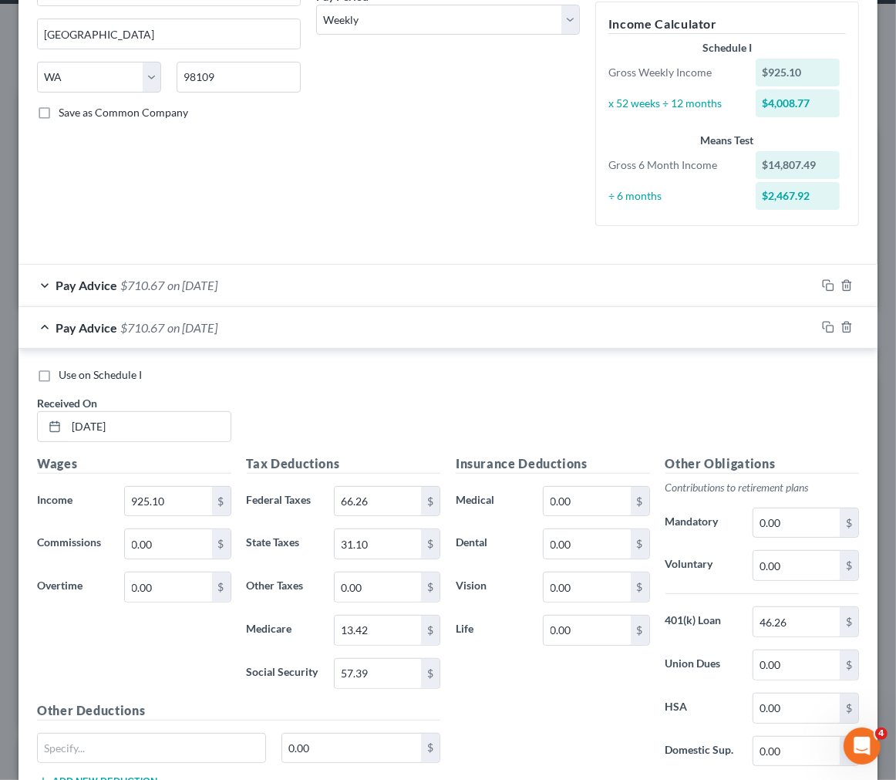
click at [386, 319] on div "Pay Advice $710.67 on 09/19/2025" at bounding box center [417, 327] width 797 height 41
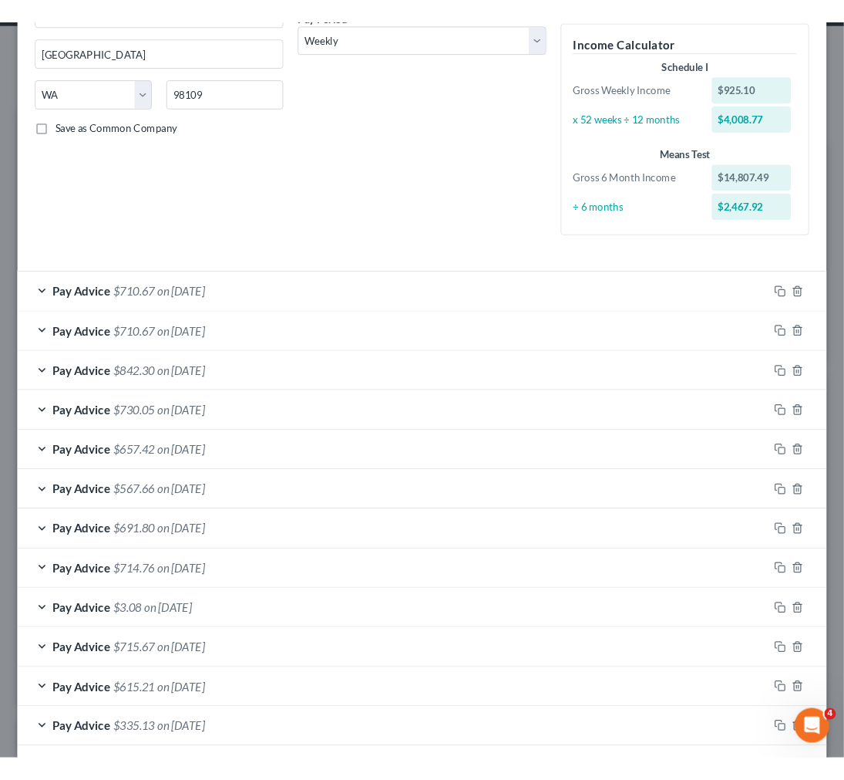
scroll to position [770809, 770542]
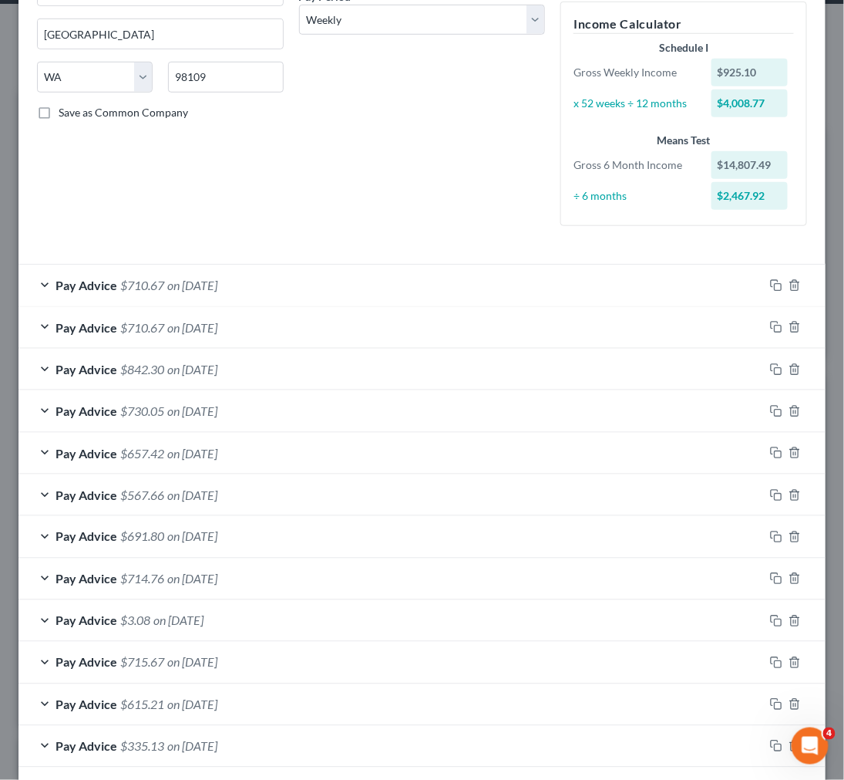
click at [437, 121] on div "Debtor Spouse Occupation Delivery Station Liaison Length of Employment No Longe…" at bounding box center [422, 26] width 262 height 424
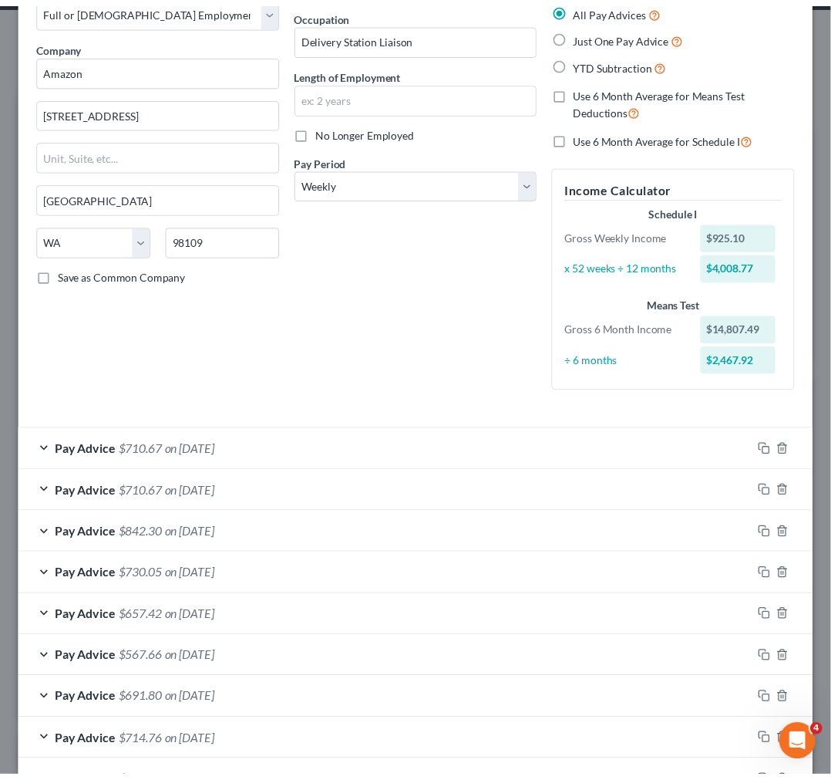
scroll to position [0, 0]
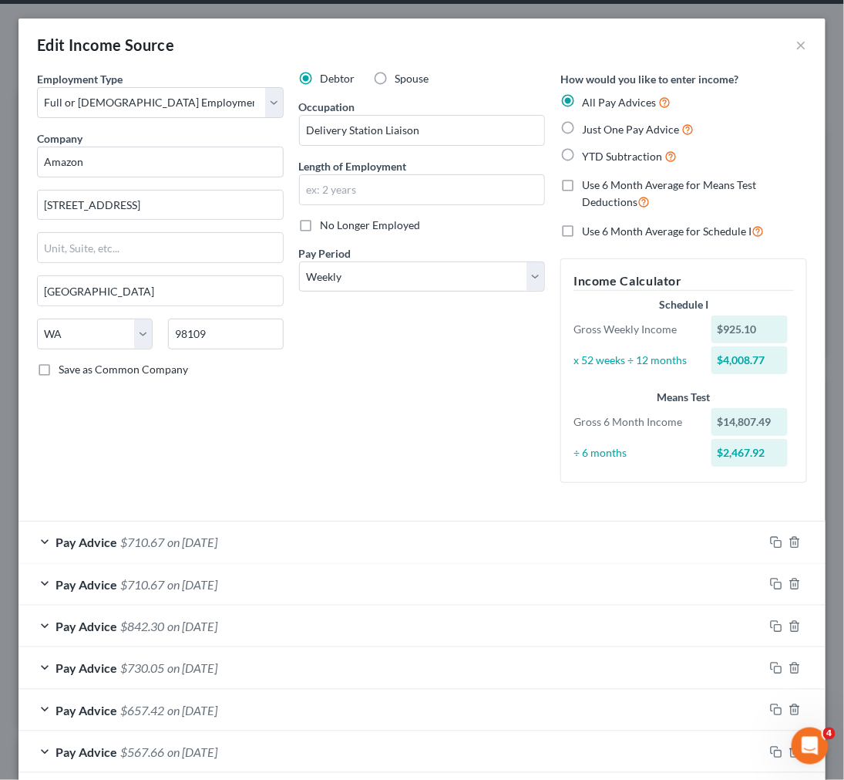
click at [592, 490] on div "How would you like to enter income? All Pay Advices Just One Pay Advice YTD Sub…" at bounding box center [684, 283] width 262 height 424
click at [424, 327] on div "Debtor Spouse Occupation Delivery Station Liaison Length of Employment No Longe…" at bounding box center [422, 283] width 262 height 424
click at [783, 42] on div "Edit Income Source ×" at bounding box center [422, 45] width 807 height 52
click at [796, 44] on button "×" at bounding box center [801, 44] width 11 height 19
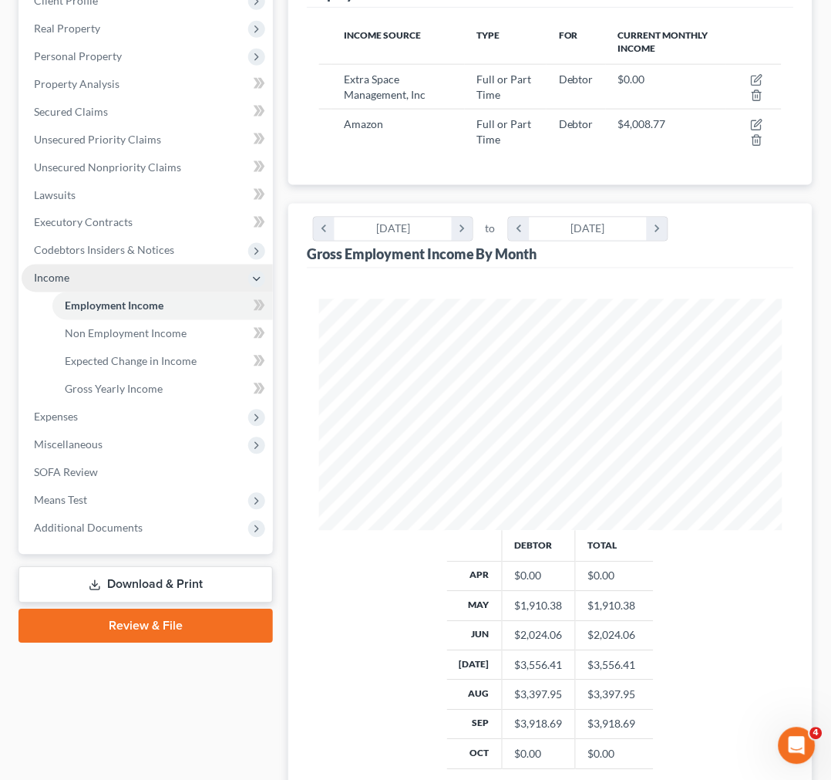
scroll to position [171, 0]
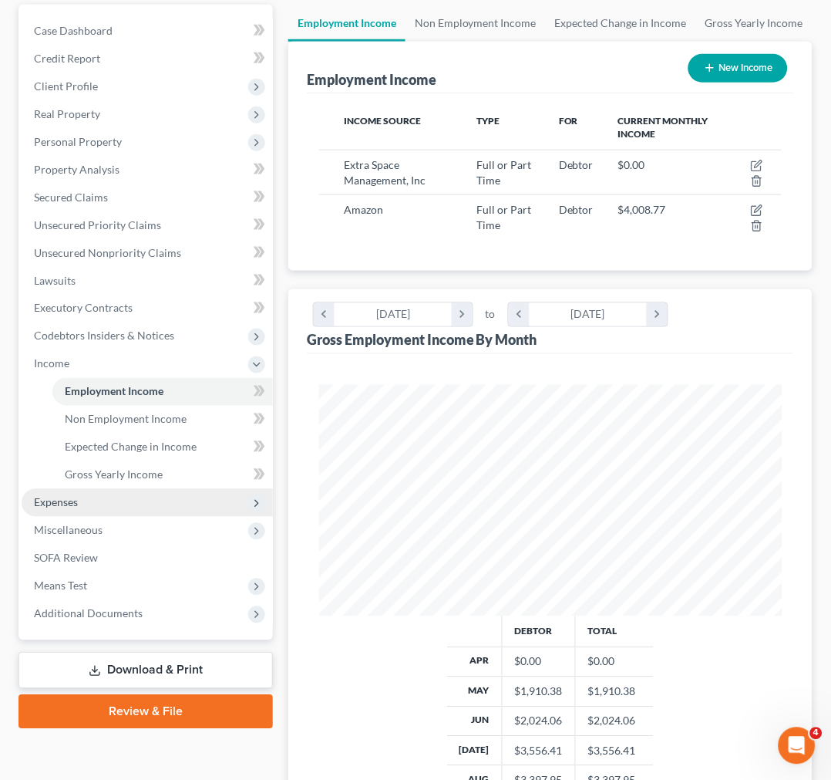
click at [150, 496] on span "Expenses" at bounding box center [147, 503] width 251 height 28
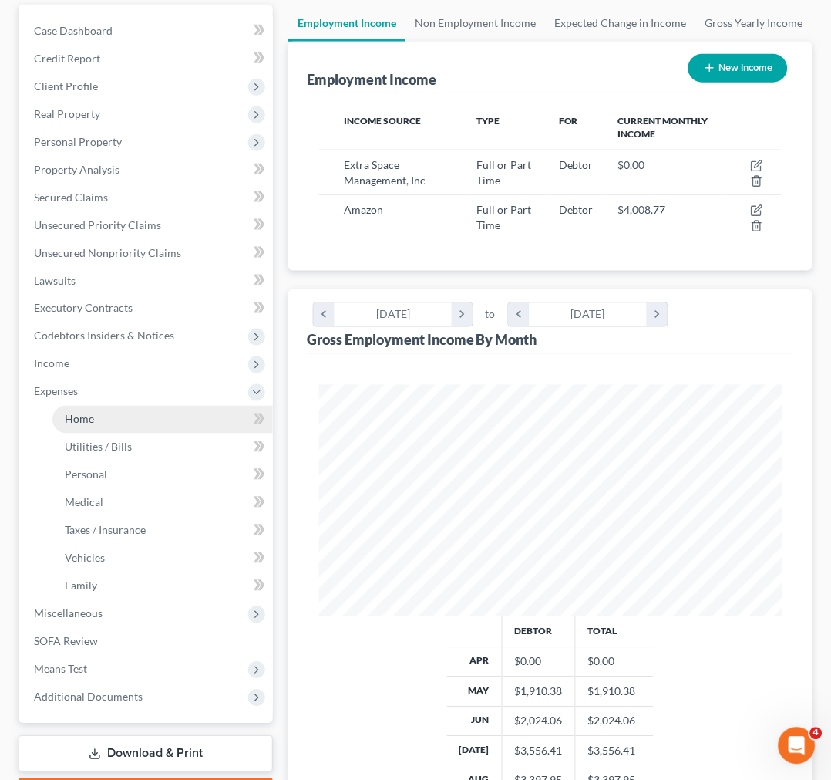
click at [197, 427] on link "Home" at bounding box center [162, 420] width 221 height 28
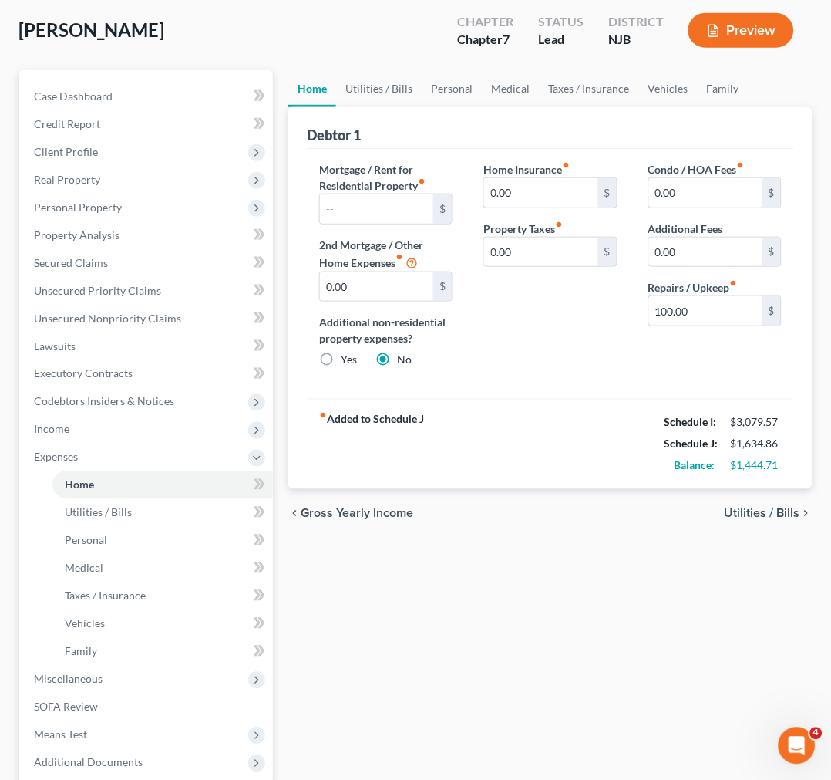
scroll to position [257, 0]
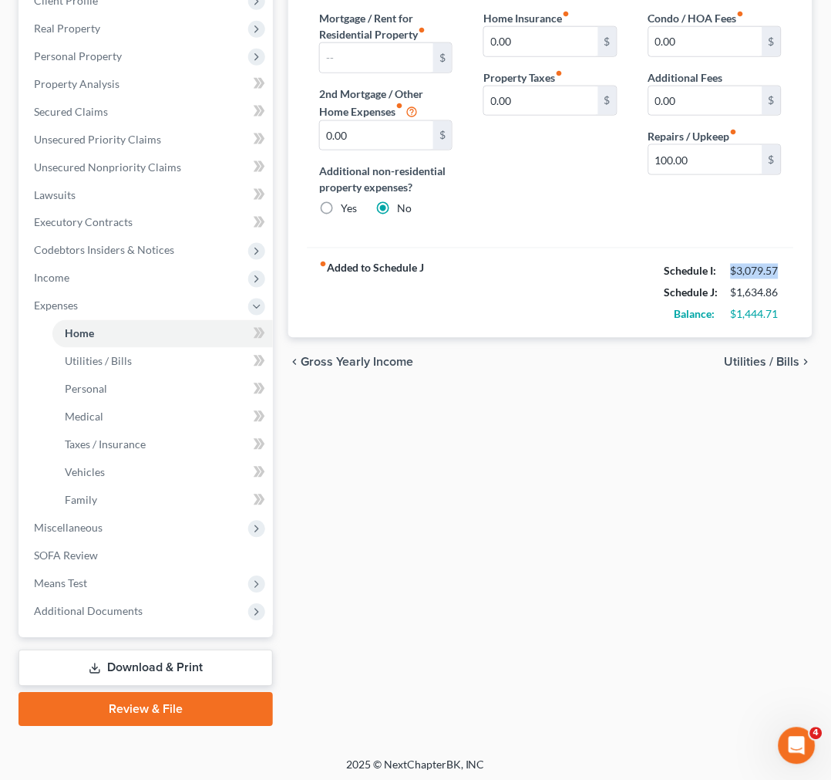
drag, startPoint x: 799, startPoint y: 268, endPoint x: 719, endPoint y: 266, distance: 79.5
click at [719, 266] on div "Debtor 1 Mortgage / Rent for Residential Property fiber_manual_record $ 2nd Mor…" at bounding box center [550, 147] width 524 height 382
click at [687, 313] on strong "Balance:" at bounding box center [695, 314] width 41 height 13
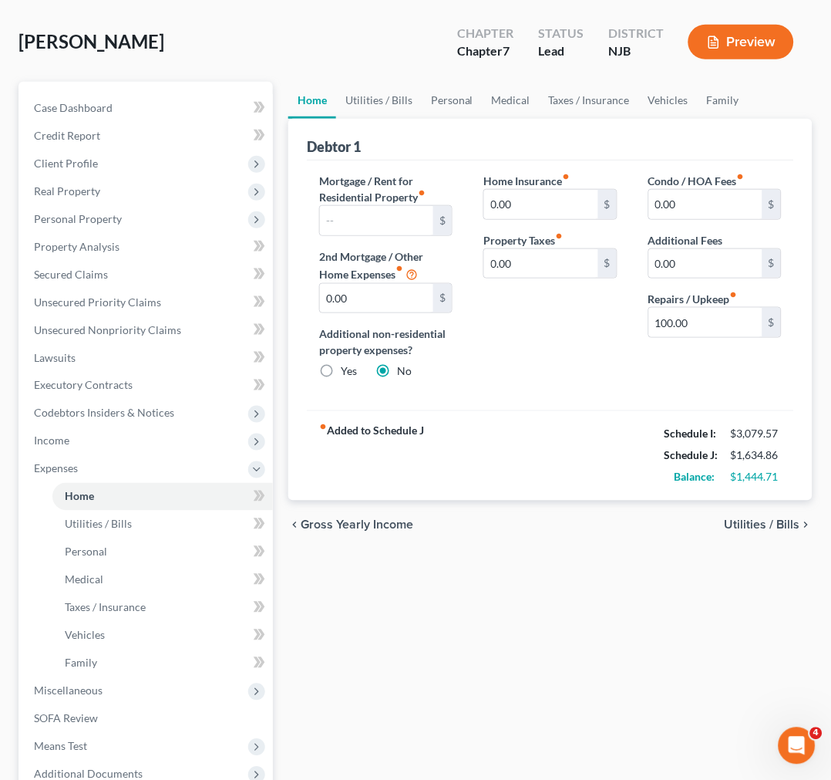
scroll to position [0, 0]
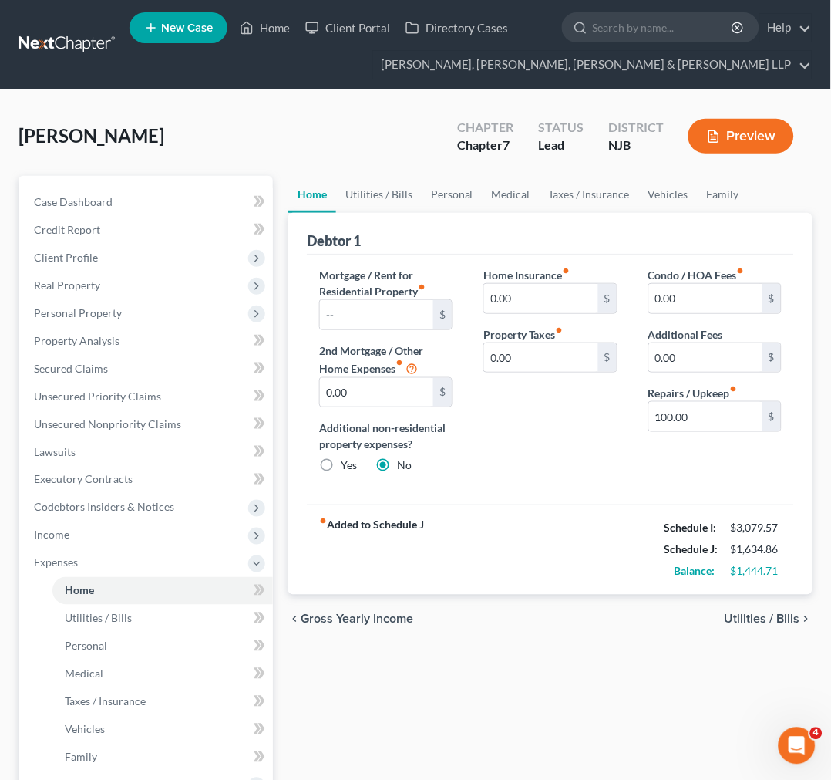
click at [573, 473] on div "Home Insurance fiber_manual_record 0.00 $ Property Taxes fiber_manual_record 0.…" at bounding box center [550, 377] width 164 height 220
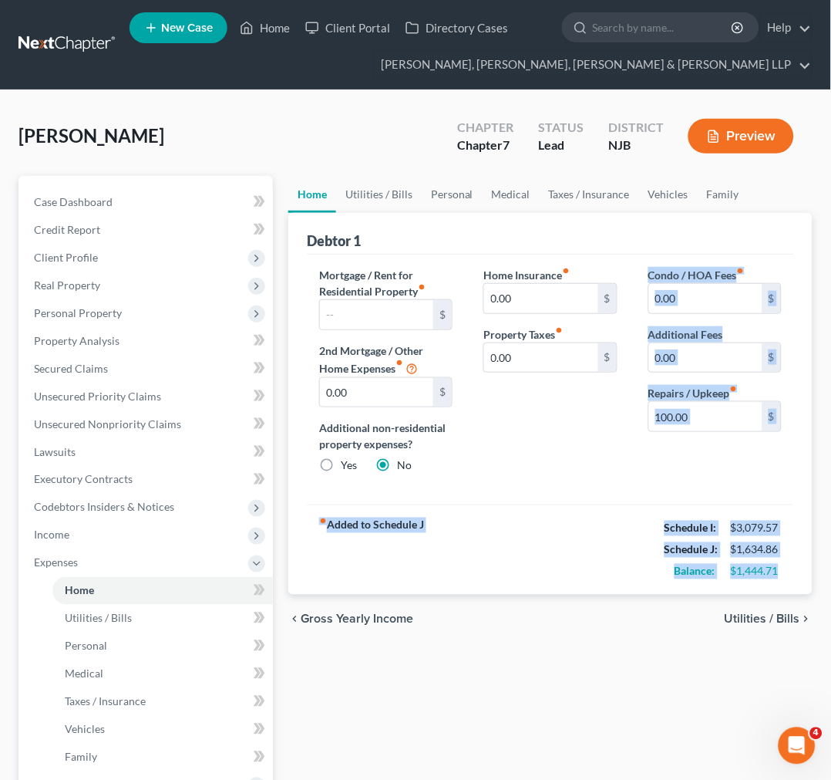
drag, startPoint x: 782, startPoint y: 572, endPoint x: 612, endPoint y: 466, distance: 200.2
click at [612, 466] on div "Debtor 1 Mortgage / Rent for Residential Property fiber_manual_record $ 2nd Mor…" at bounding box center [550, 404] width 524 height 382
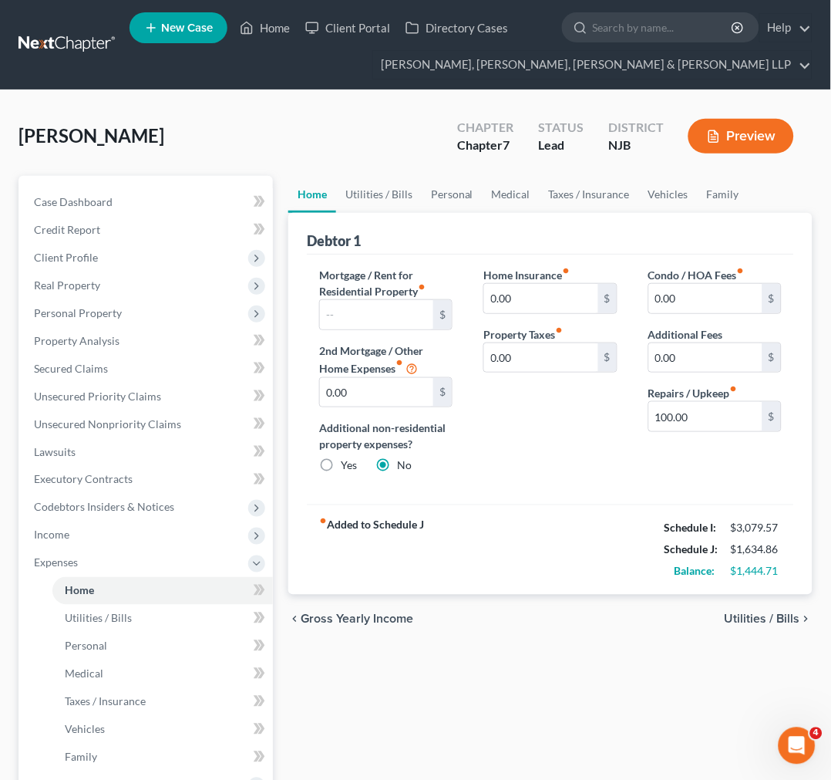
drag, startPoint x: 681, startPoint y: 644, endPoint x: 662, endPoint y: 621, distance: 30.1
click at [674, 637] on div "chevron_left Gross Yearly Income Utilities / Bills chevron_right" at bounding box center [550, 618] width 524 height 49
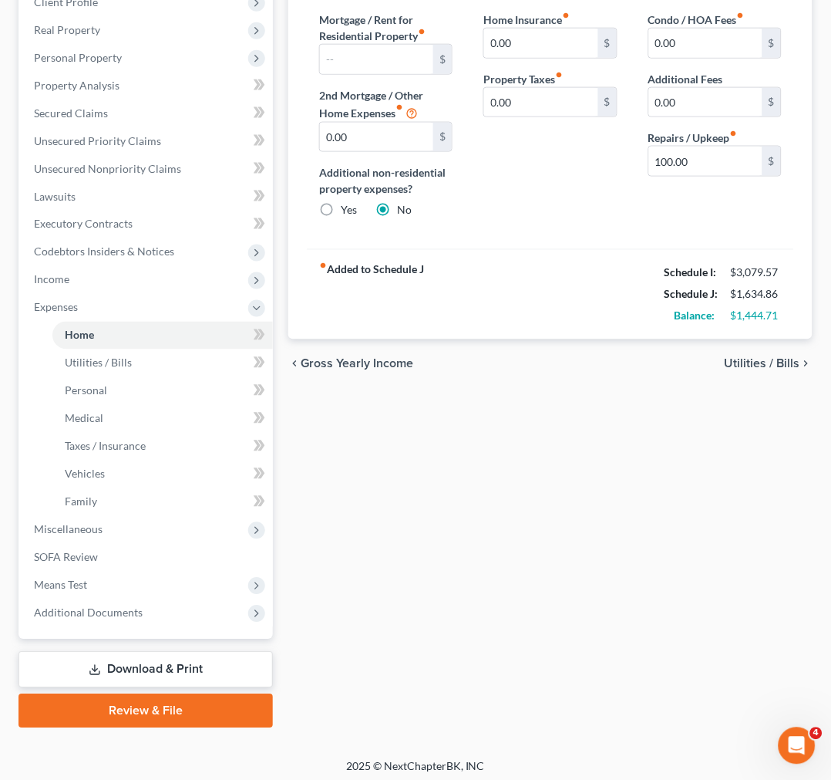
scroll to position [260, 0]
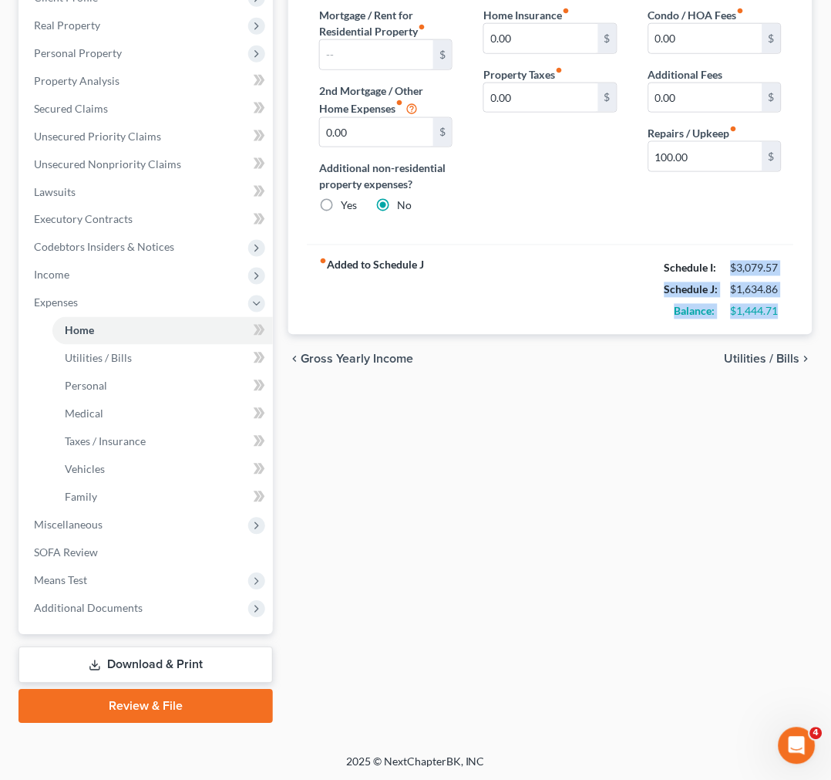
drag, startPoint x: 796, startPoint y: 319, endPoint x: 720, endPoint y: 256, distance: 98.5
click at [720, 256] on div "Debtor 1 Mortgage / Rent for Residential Property fiber_manual_record $ 2nd Mor…" at bounding box center [550, 144] width 524 height 382
click at [753, 358] on span "Utilities / Bills" at bounding box center [763, 359] width 76 height 12
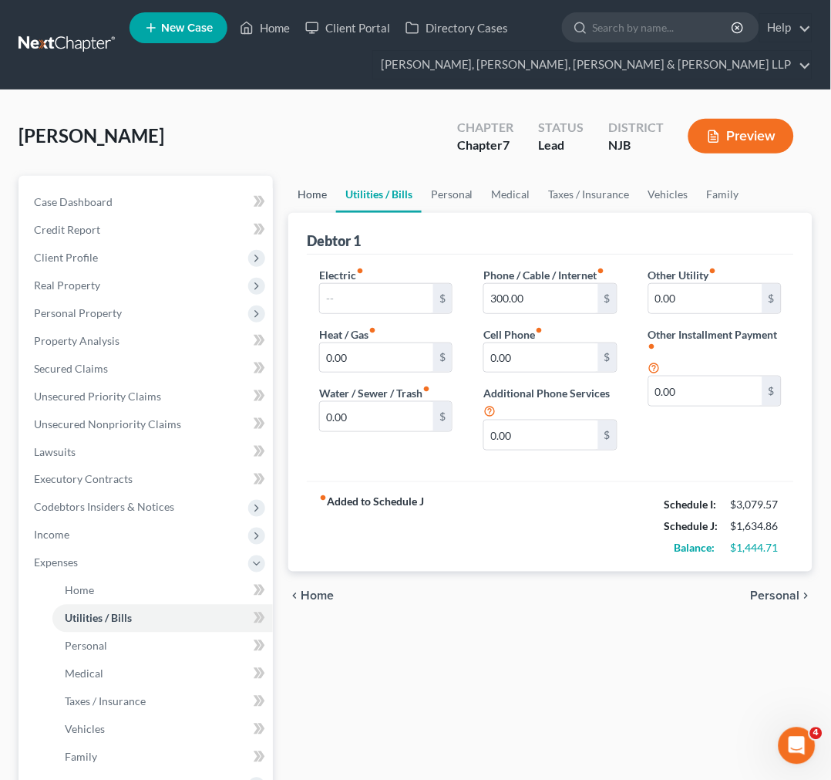
drag, startPoint x: 415, startPoint y: 185, endPoint x: 288, endPoint y: 190, distance: 127.3
click at [413, 185] on link "Utilities / Bills" at bounding box center [379, 194] width 86 height 37
click at [312, 183] on link "Home" at bounding box center [312, 194] width 48 height 37
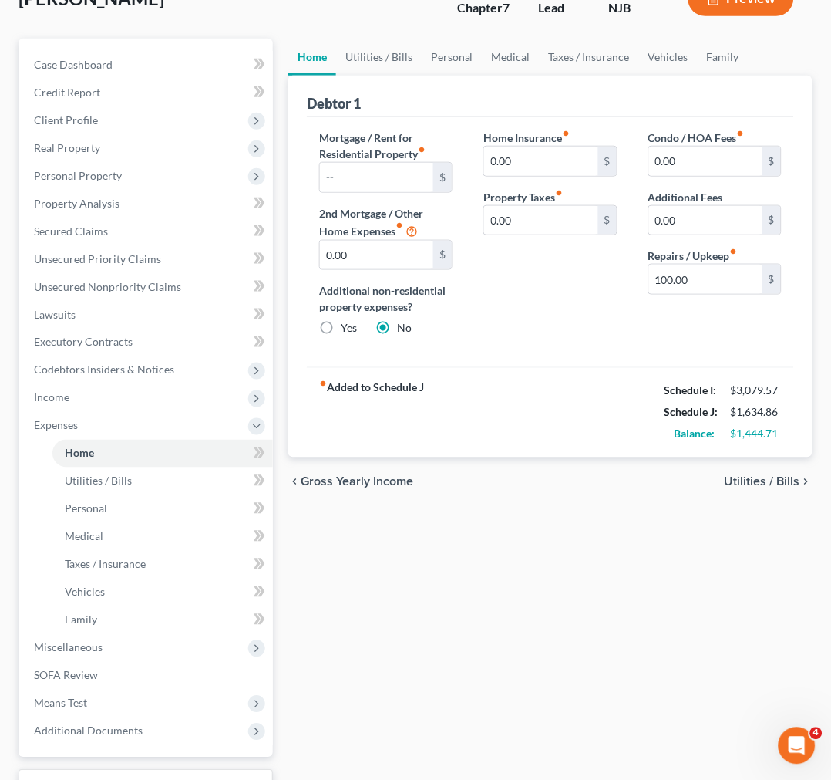
scroll to position [260, 0]
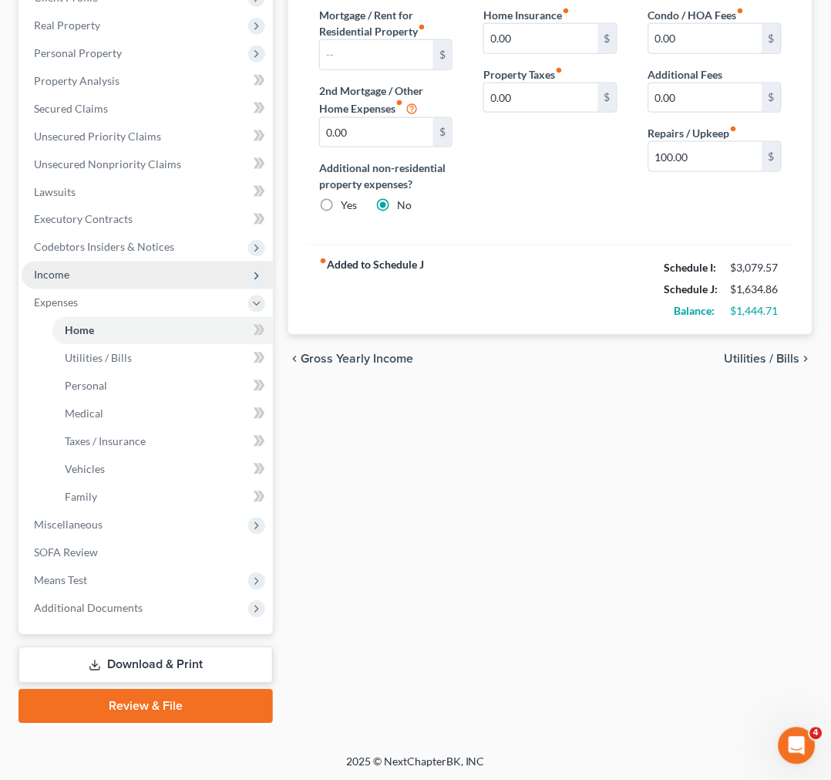
click at [109, 275] on span "Income" at bounding box center [147, 275] width 251 height 28
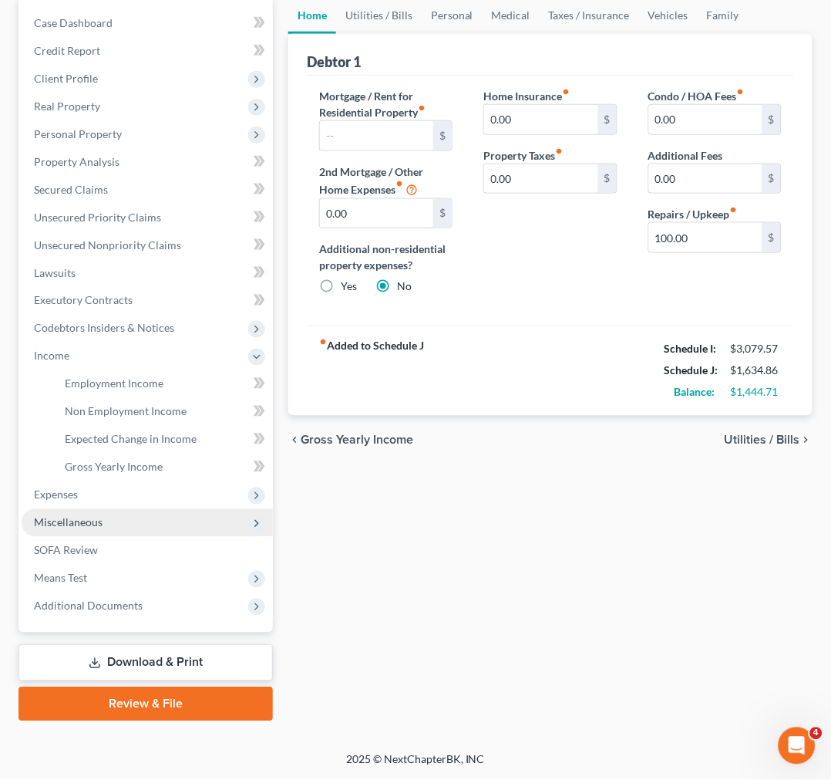
scroll to position [177, 0]
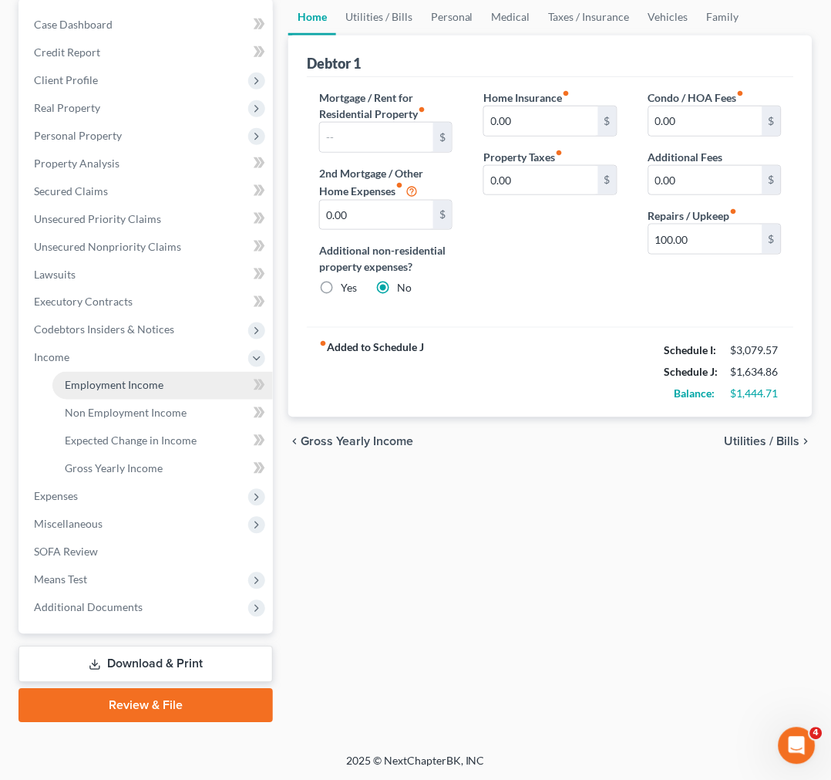
click at [190, 392] on link "Employment Income" at bounding box center [162, 386] width 221 height 28
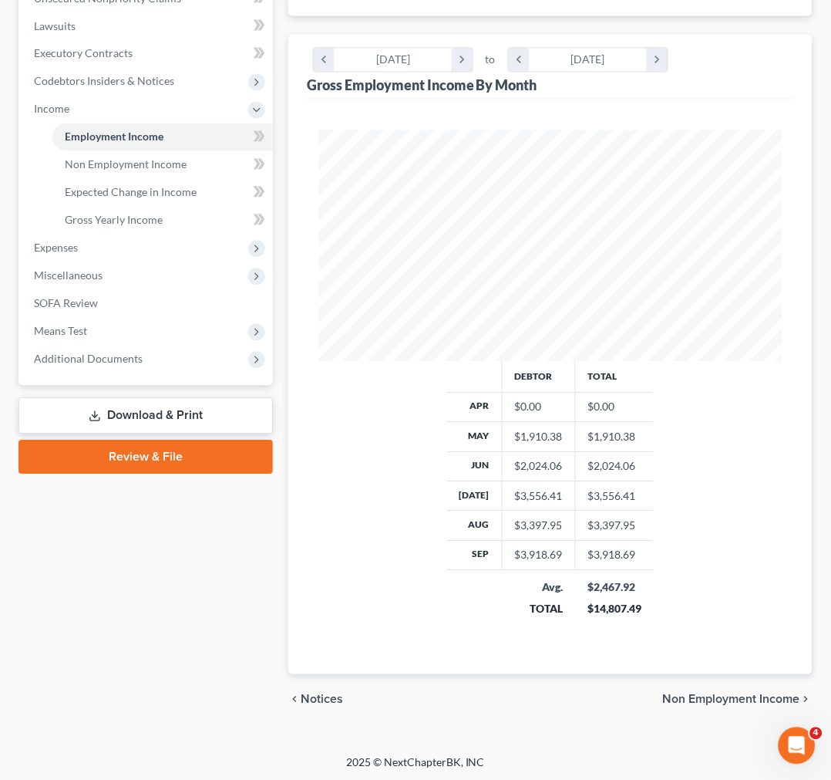
scroll to position [429, 0]
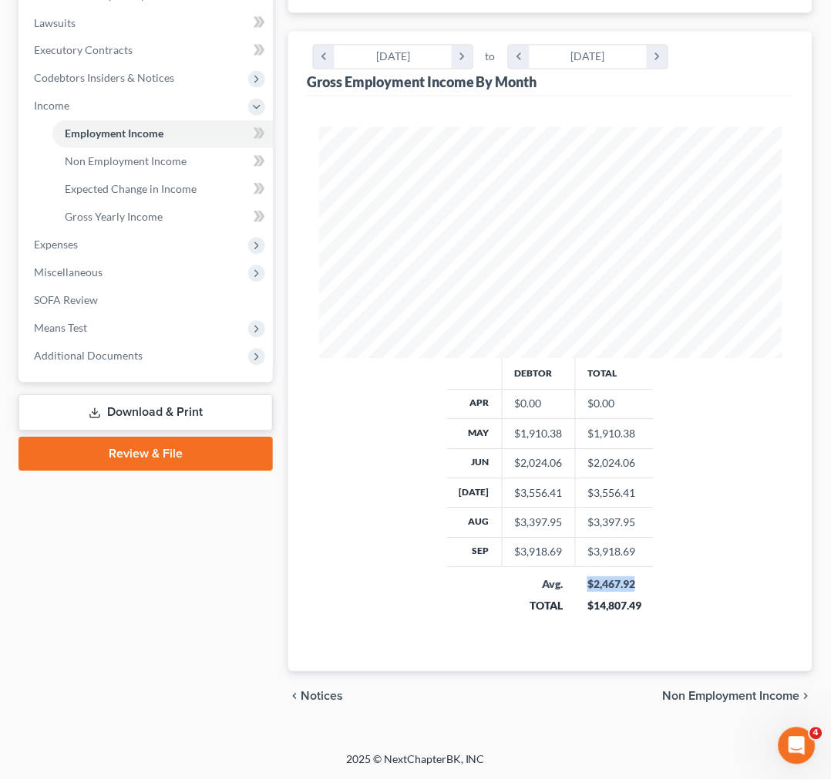
drag, startPoint x: 583, startPoint y: 577, endPoint x: 632, endPoint y: 579, distance: 49.4
click at [631, 578] on td "$2,467.92 $14,807.49" at bounding box center [614, 594] width 79 height 55
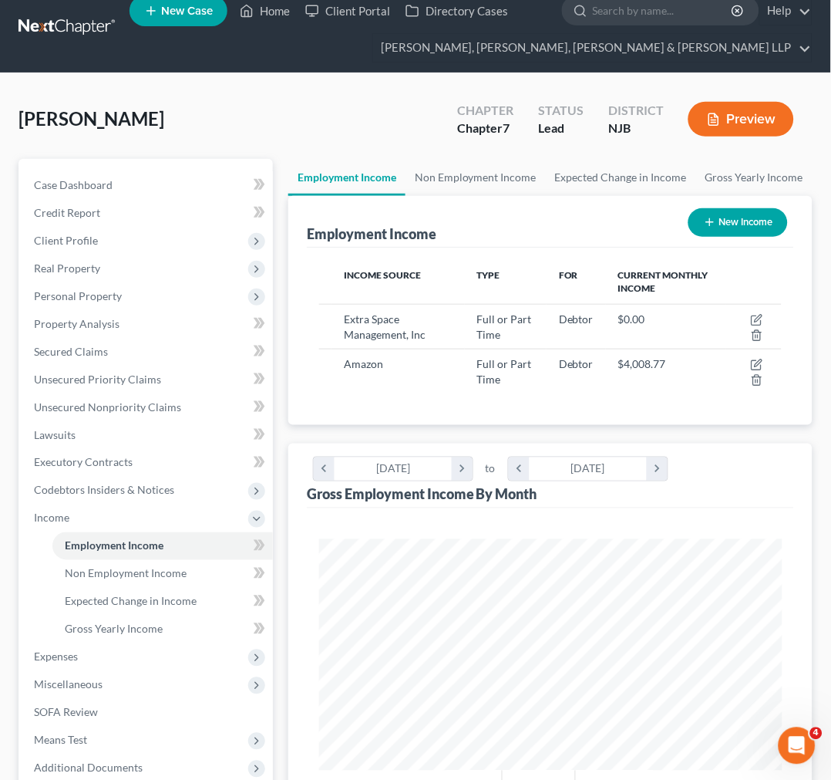
scroll to position [0, 0]
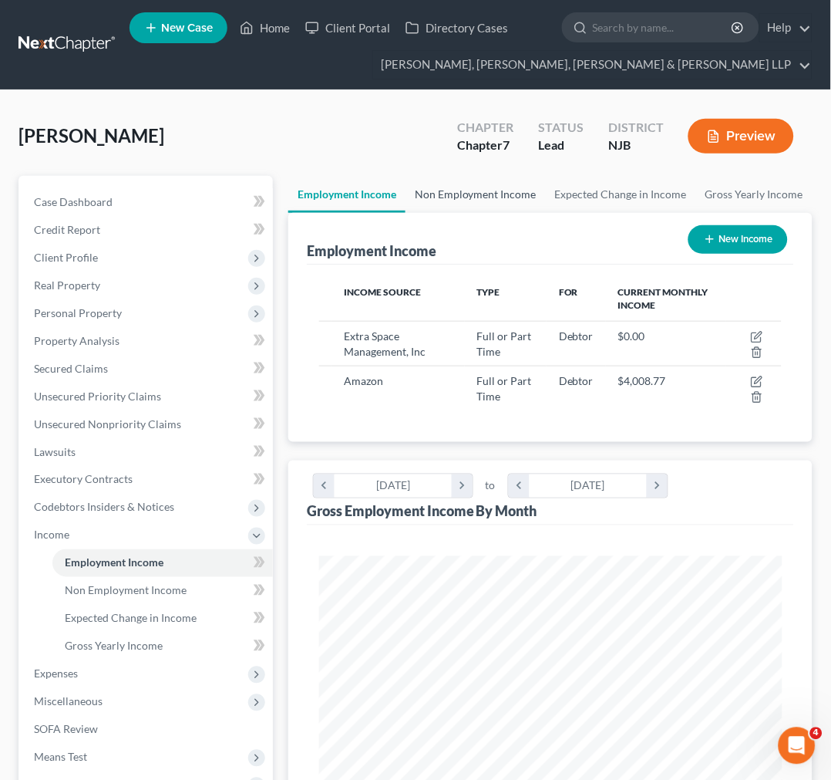
click at [497, 191] on link "Non Employment Income" at bounding box center [476, 194] width 140 height 37
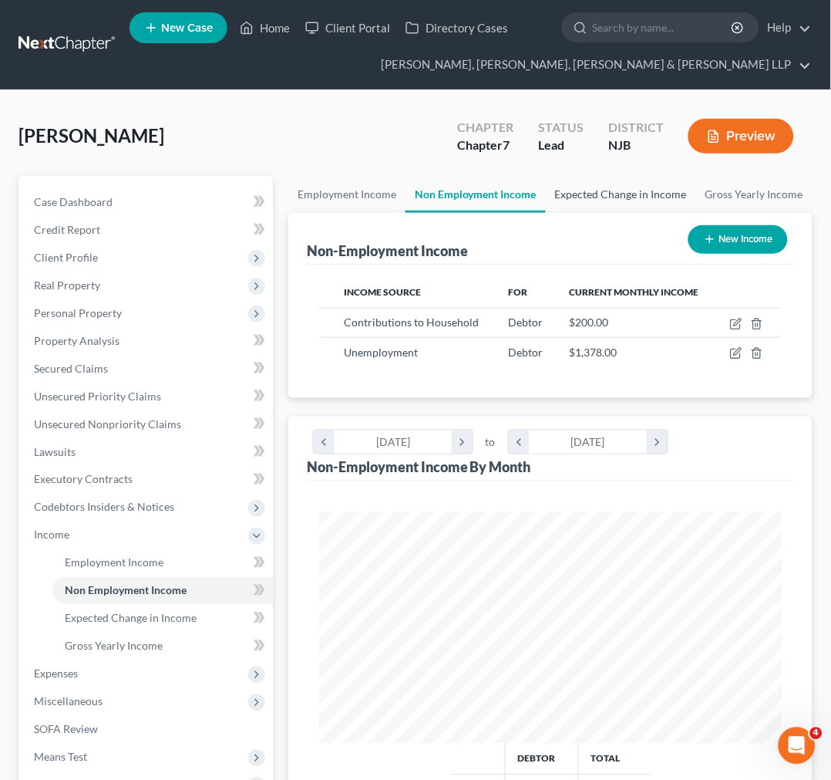
scroll to position [231, 493]
click at [372, 194] on link "Employment Income" at bounding box center [346, 194] width 117 height 37
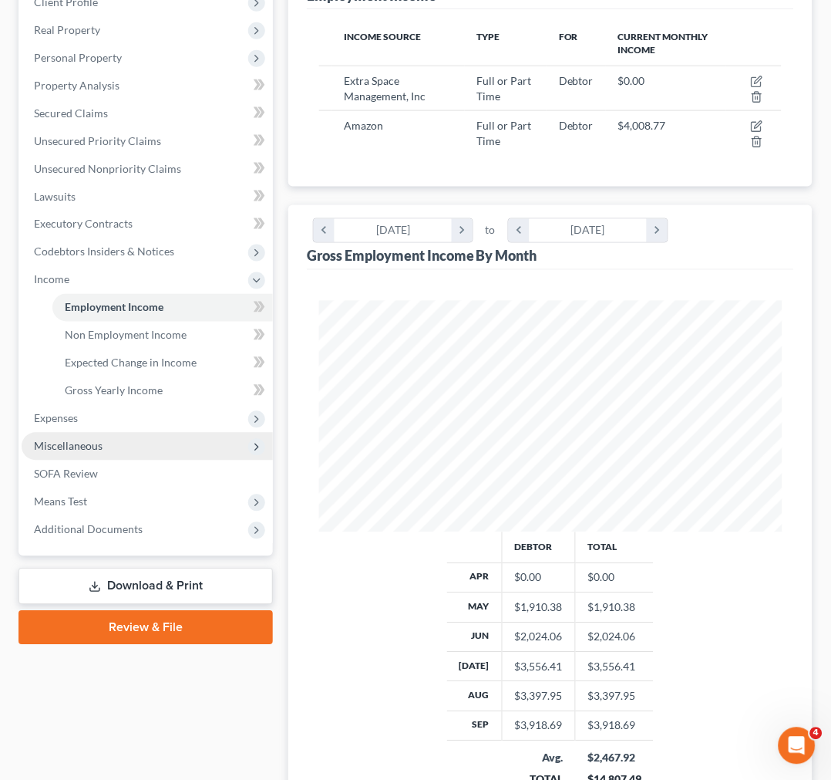
scroll to position [257, 0]
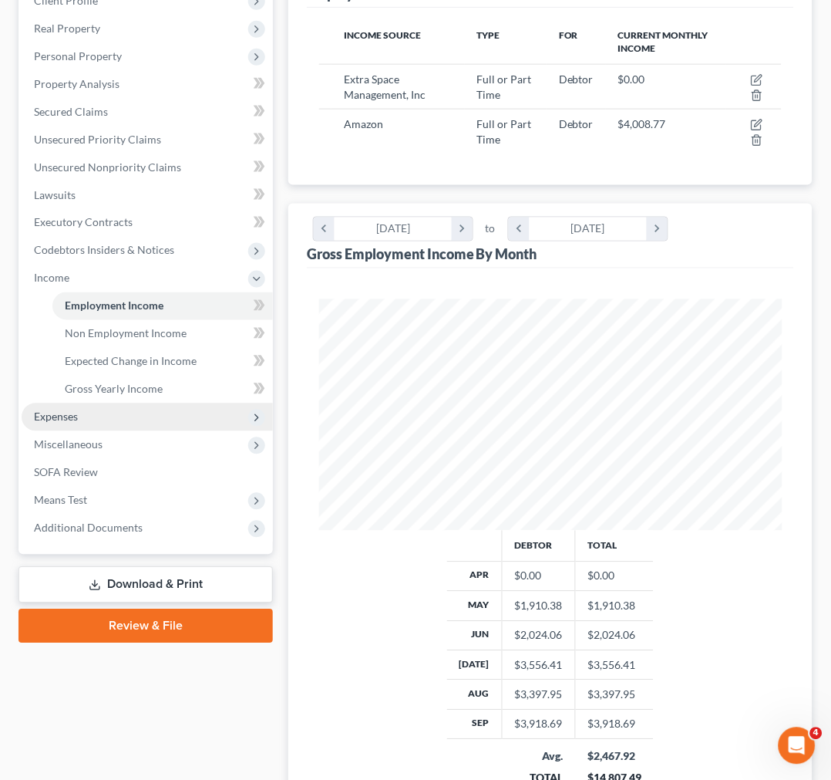
click at [133, 403] on span "Expenses" at bounding box center [147, 417] width 251 height 28
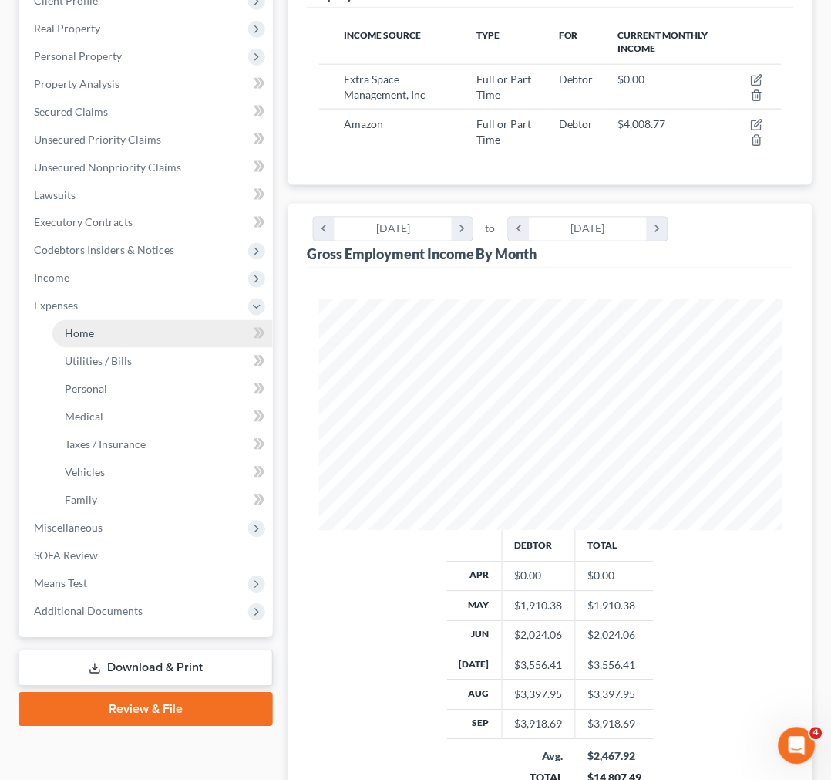
click at [148, 338] on link "Home" at bounding box center [162, 334] width 221 height 28
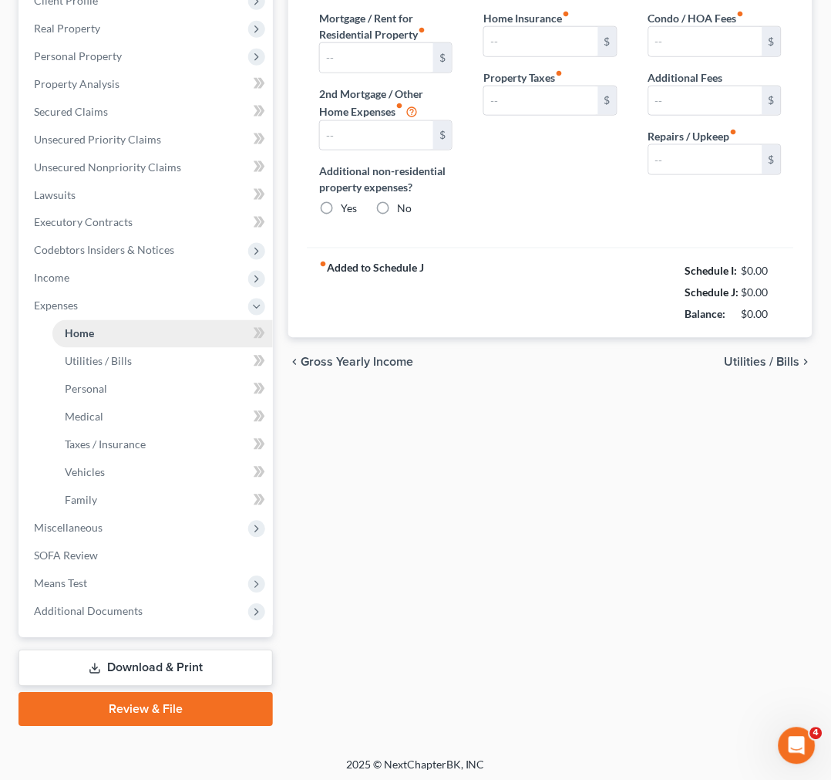
type input "0.00"
radio input "true"
type input "0.00"
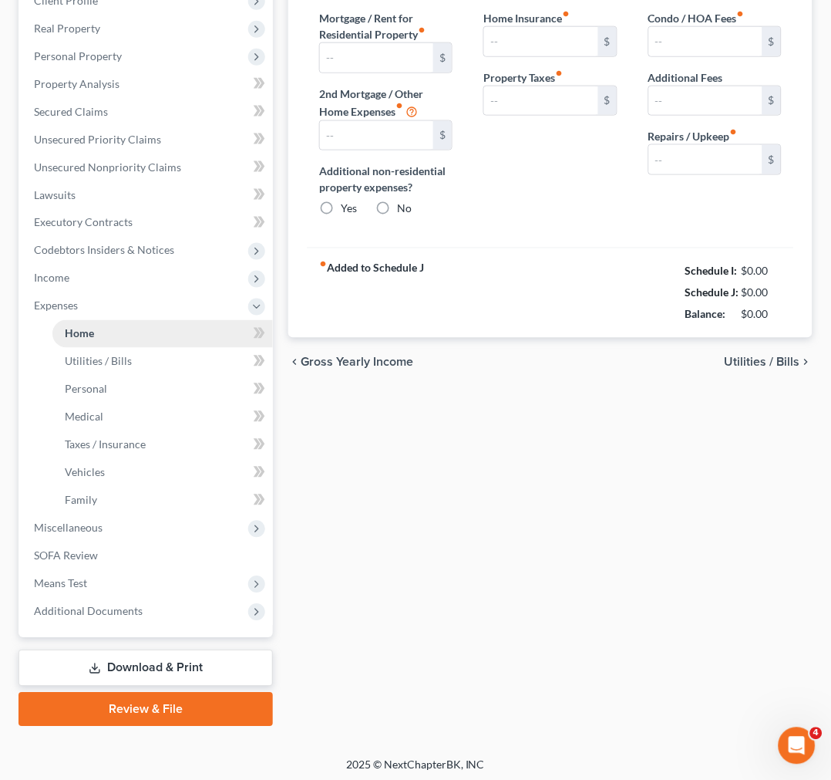
type input "0.00"
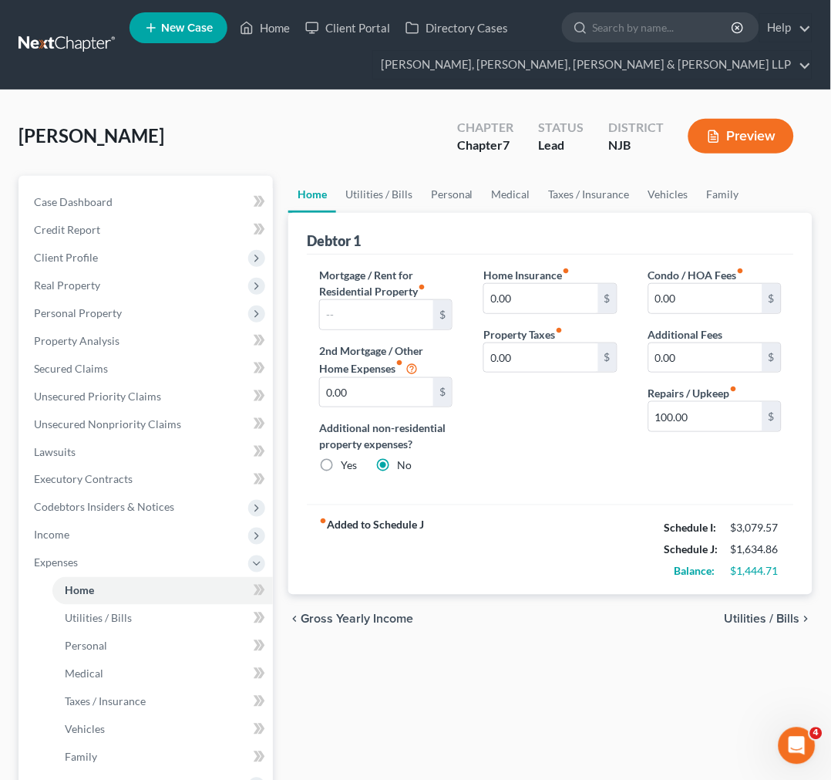
click at [429, 217] on div "Debtor 1" at bounding box center [550, 234] width 487 height 42
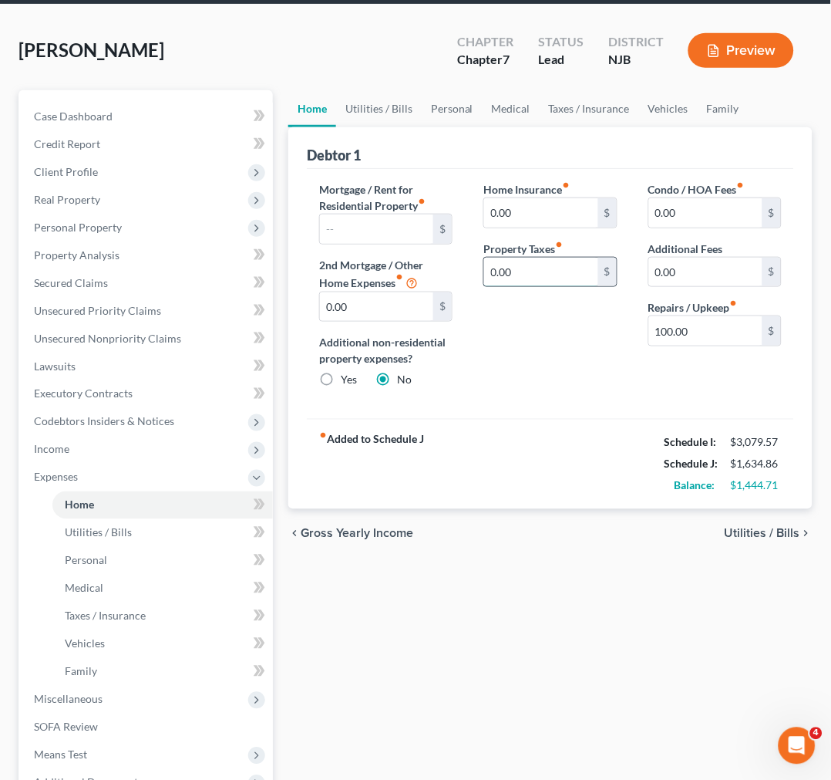
click at [541, 271] on input "0.00" at bounding box center [540, 272] width 113 height 29
drag, startPoint x: 527, startPoint y: 314, endPoint x: 503, endPoint y: 308, distance: 23.8
click at [522, 309] on div "Home Insurance fiber_manual_record 0.00 $ Property Taxes fiber_manual_record 0.…" at bounding box center [550, 291] width 164 height 220
click at [737, 332] on input "100.00" at bounding box center [705, 330] width 113 height 29
type input "150"
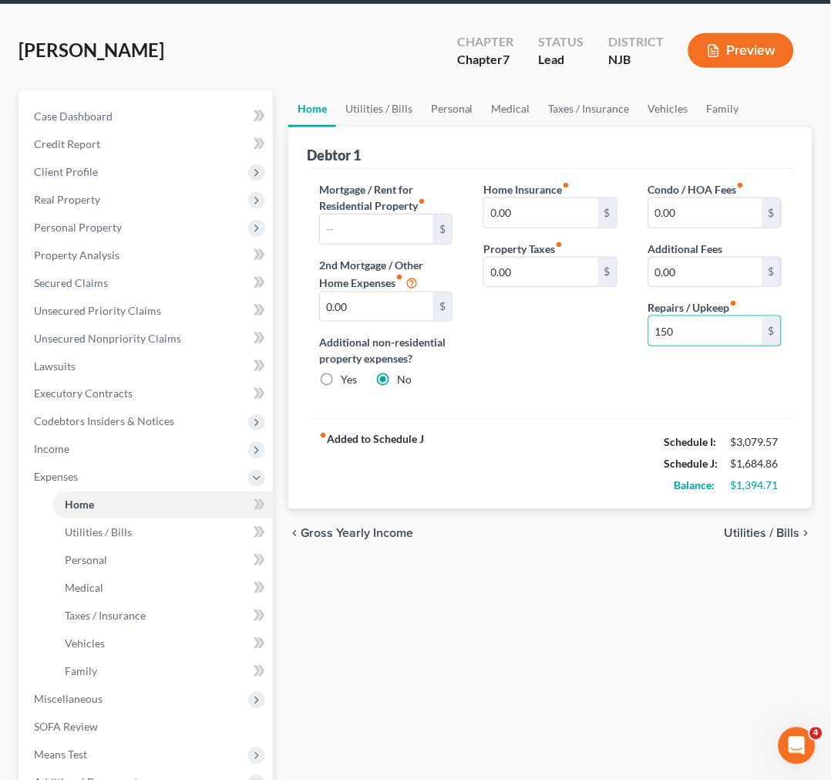
click at [618, 380] on div "Home Insurance fiber_manual_record 0.00 $ Property Taxes fiber_manual_record 0.…" at bounding box center [550, 291] width 164 height 220
click at [471, 140] on div "Debtor 1" at bounding box center [550, 148] width 487 height 42
click at [372, 113] on link "Utilities / Bills" at bounding box center [379, 108] width 86 height 37
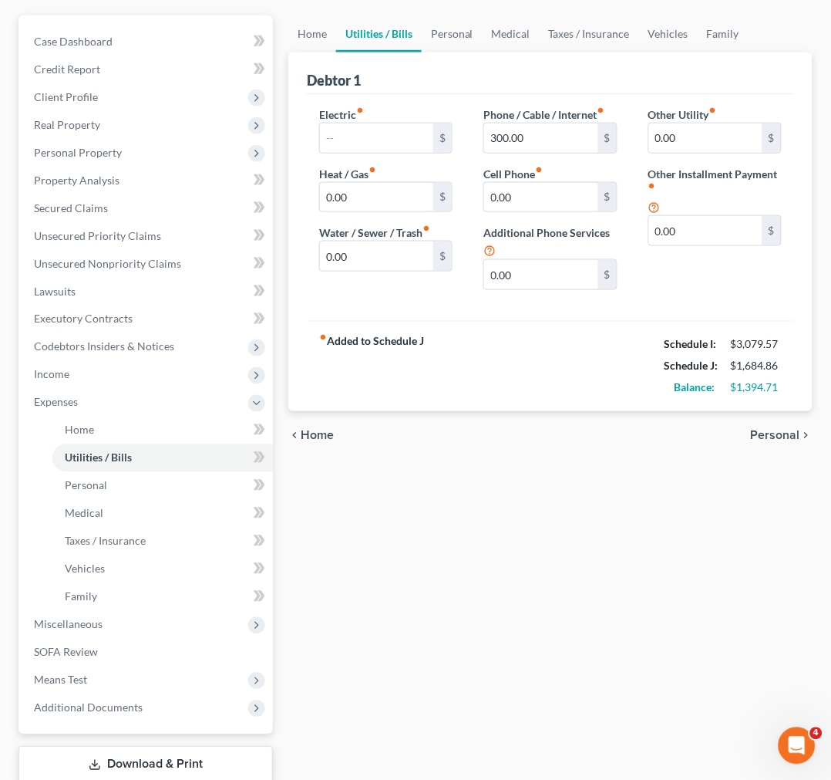
scroll to position [171, 0]
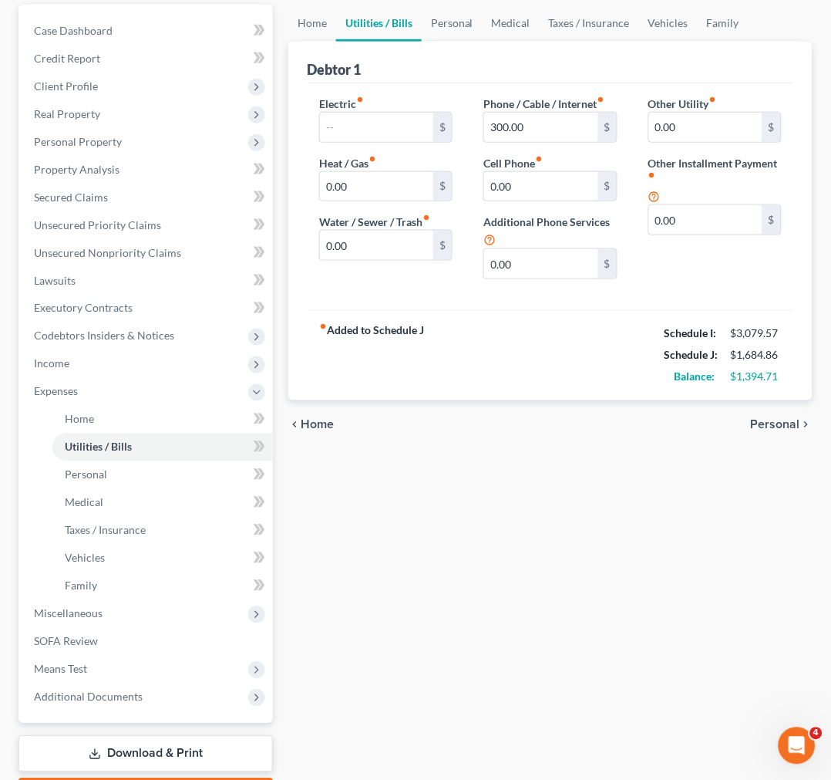
click at [574, 359] on div "fiber_manual_record Added to Schedule J Schedule I: $3,079.57 Schedule J: $1,68…" at bounding box center [550, 355] width 487 height 90
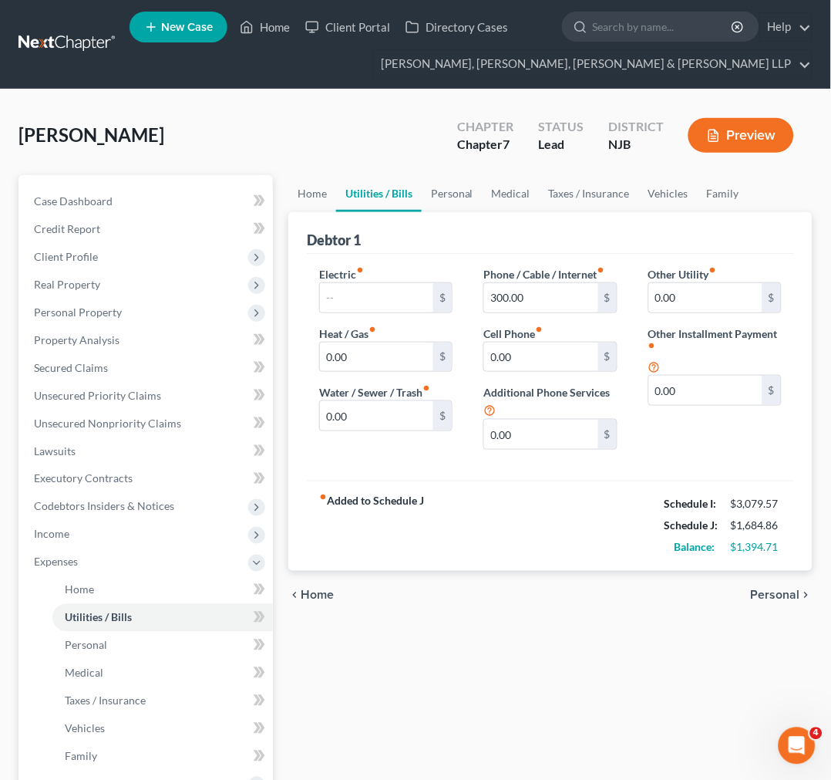
scroll to position [0, 0]
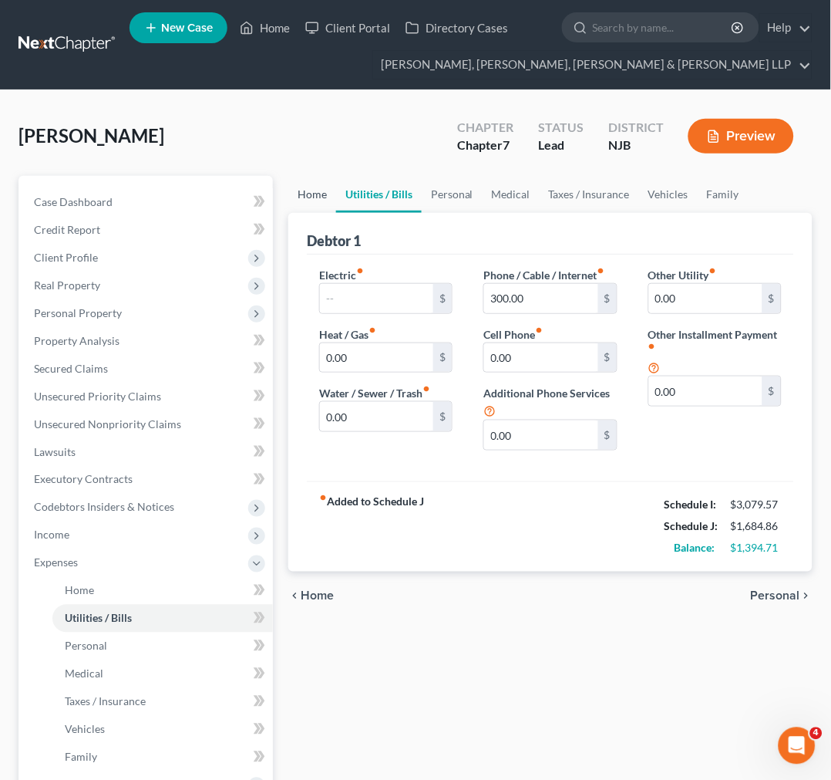
click at [293, 176] on link "Home" at bounding box center [312, 194] width 48 height 37
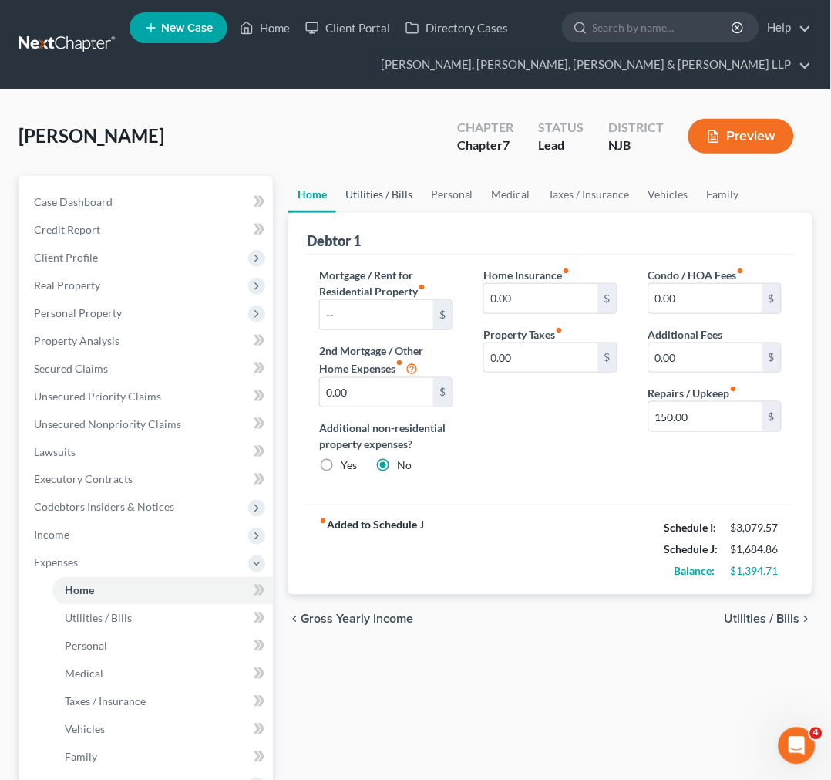
click at [416, 205] on link "Utilities / Bills" at bounding box center [379, 194] width 86 height 37
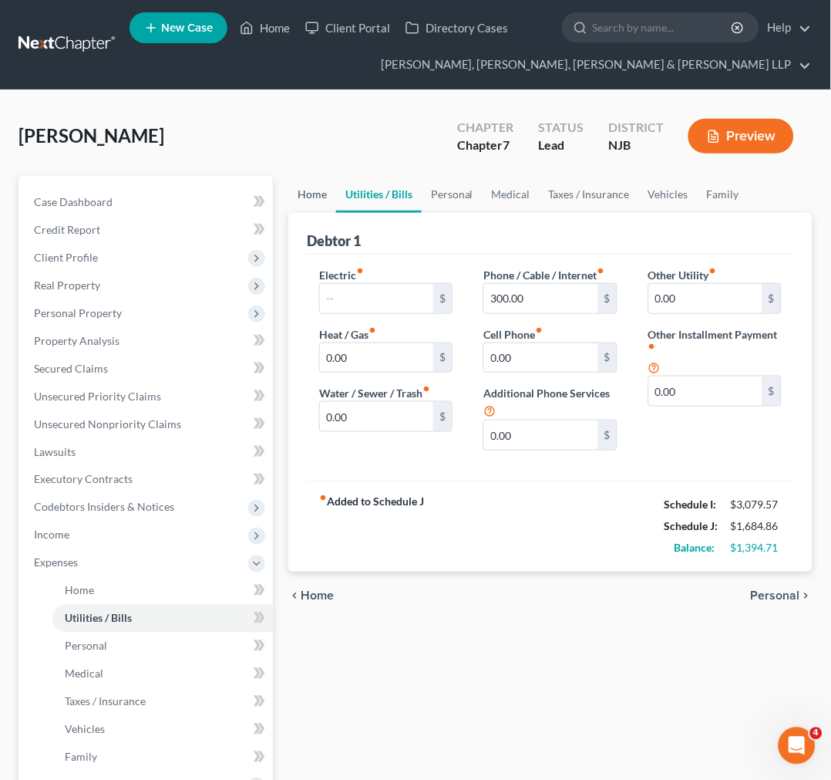
click at [312, 201] on link "Home" at bounding box center [312, 194] width 48 height 37
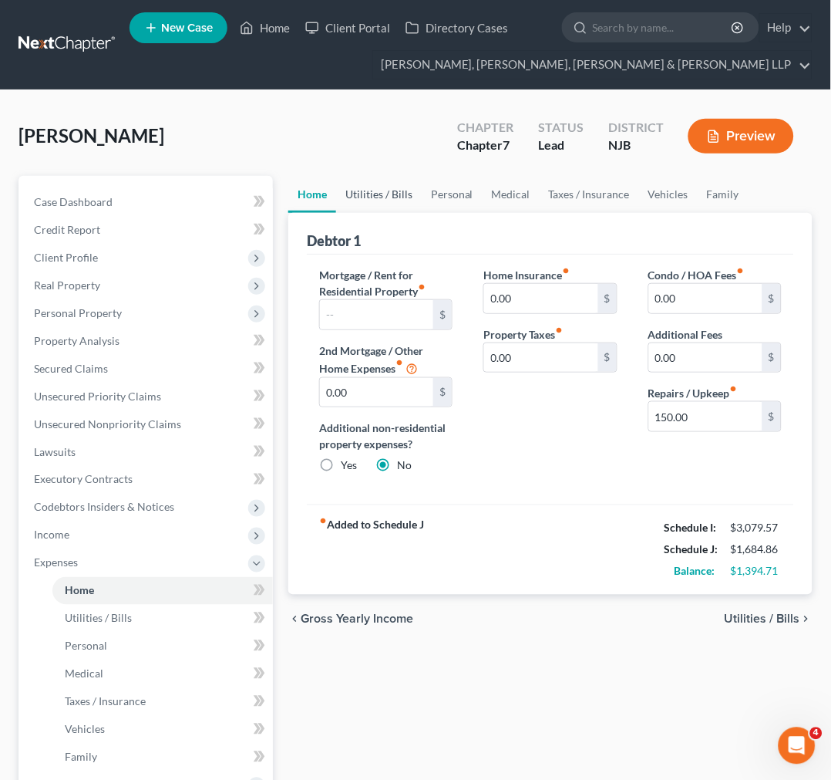
click at [366, 197] on link "Utilities / Bills" at bounding box center [379, 194] width 86 height 37
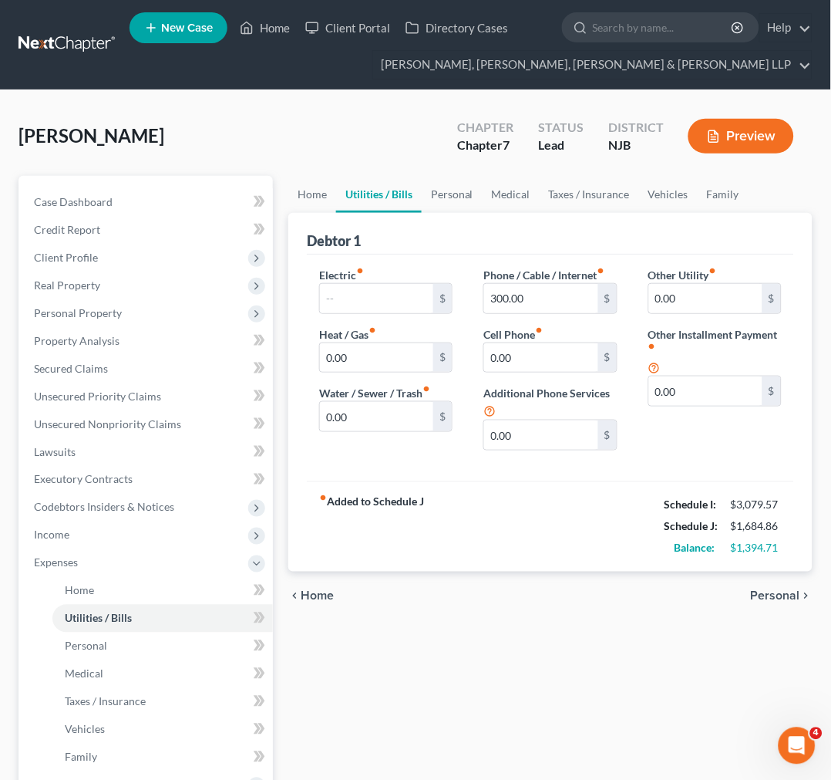
click at [449, 231] on div "Debtor 1" at bounding box center [550, 234] width 487 height 42
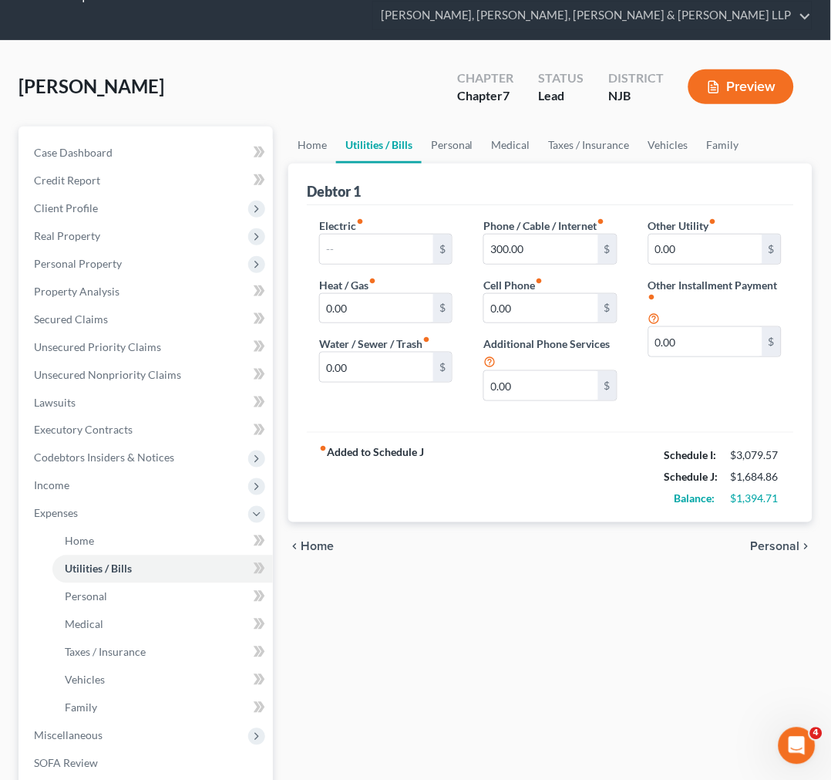
scroll to position [3, 0]
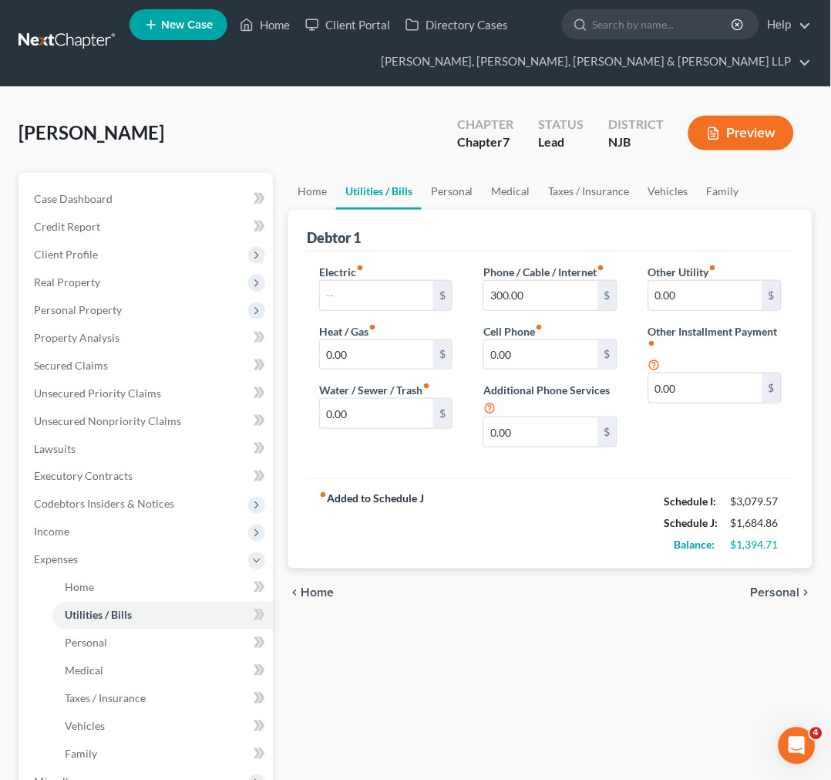
click at [435, 242] on div "Debtor 1" at bounding box center [550, 231] width 487 height 42
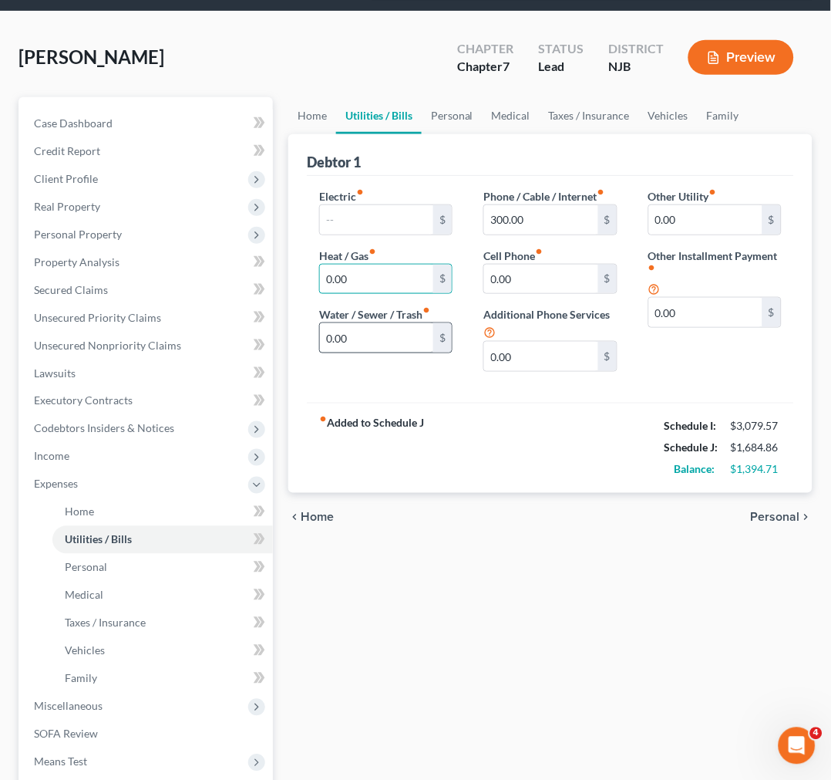
scroll to position [174, 0]
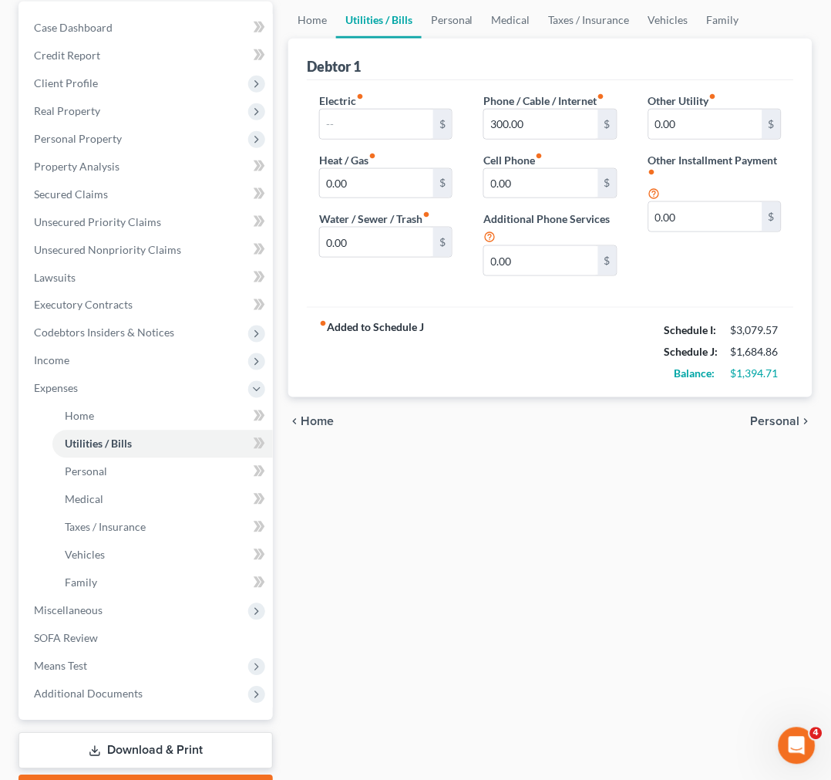
click at [426, 281] on div "Electric fiber_manual_record $ Heat / Gas fiber_manual_record 0.00 $ Water / Se…" at bounding box center [386, 191] width 164 height 196
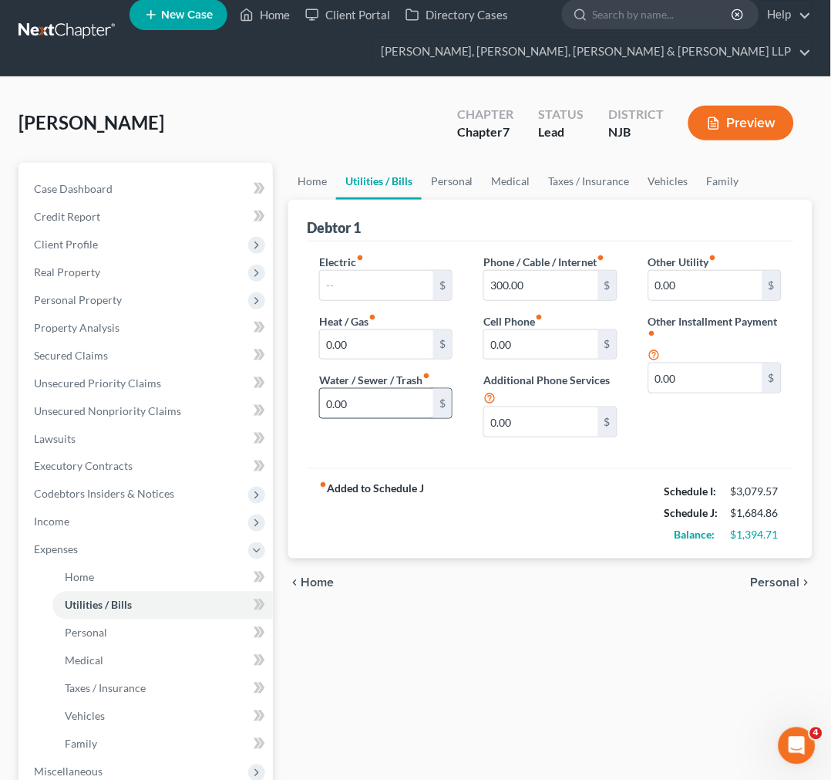
scroll to position [0, 0]
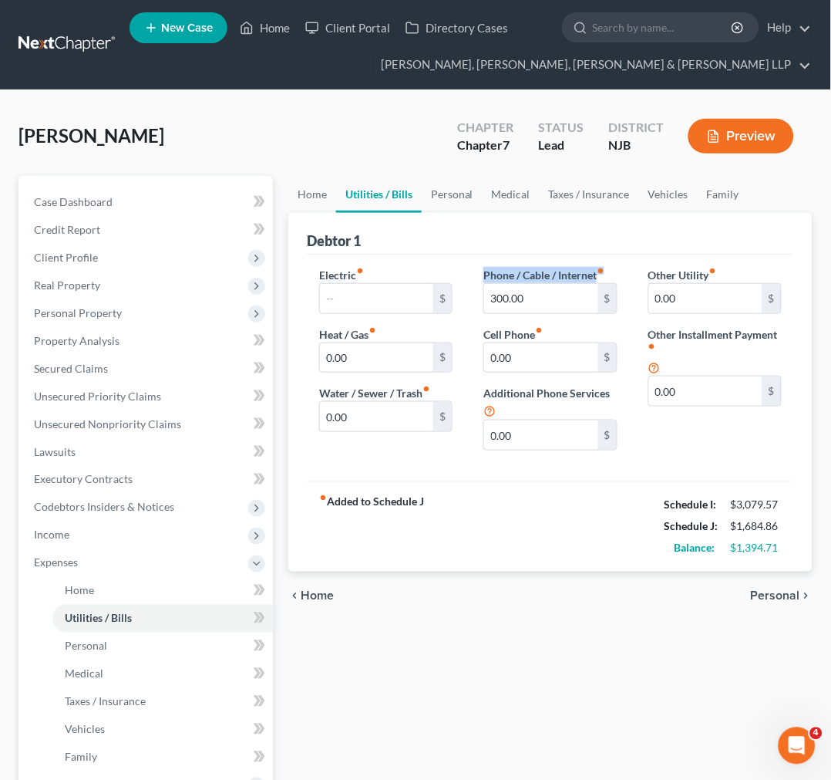
drag, startPoint x: 497, startPoint y: 271, endPoint x: 619, endPoint y: 275, distance: 121.9
click at [619, 275] on div "Phone / Cable / Internet fiber_manual_record 300.00 $ Cell Phone fiber_manual_r…" at bounding box center [550, 365] width 164 height 196
click at [622, 274] on div "Phone / Cable / Internet fiber_manual_record 300.00 $ Cell Phone fiber_manual_r…" at bounding box center [550, 365] width 164 height 196
drag, startPoint x: 622, startPoint y: 274, endPoint x: 477, endPoint y: 278, distance: 145.8
click at [481, 278] on div "Phone / Cable / Internet fiber_manual_record 300.00 $ Cell Phone fiber_manual_r…" at bounding box center [550, 365] width 164 height 196
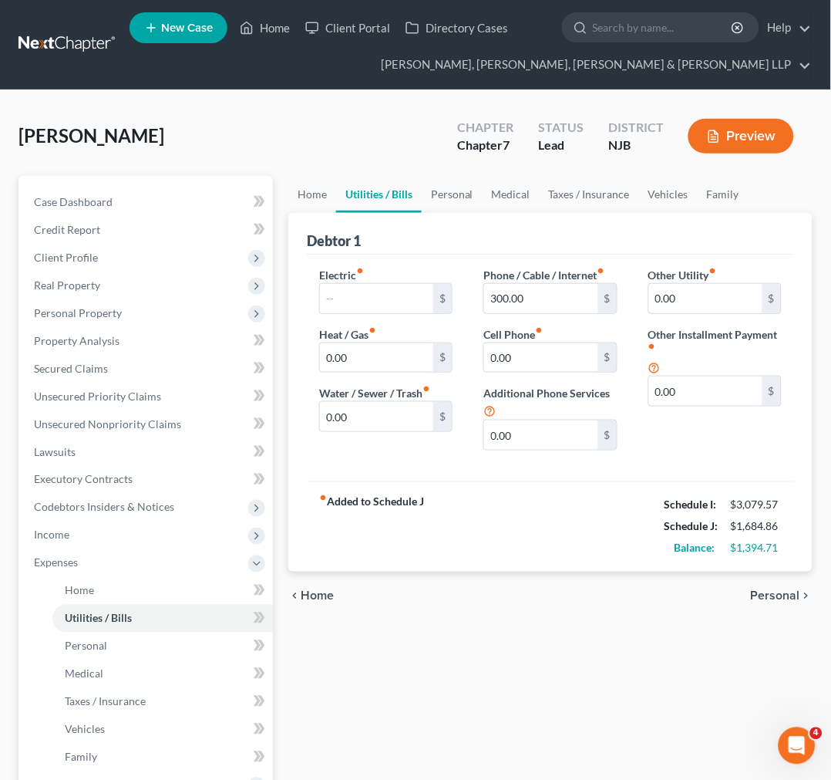
click at [476, 278] on div "Phone / Cable / Internet fiber_manual_record 300.00 $ Cell Phone fiber_manual_r…" at bounding box center [550, 365] width 164 height 196
drag, startPoint x: 503, startPoint y: 275, endPoint x: 623, endPoint y: 278, distance: 119.6
click at [623, 278] on div "Phone / Cable / Internet fiber_manual_record 300.00 $ Cell Phone fiber_manual_r…" at bounding box center [550, 365] width 164 height 196
click at [553, 321] on div "Phone / Cable / Internet fiber_manual_record 300.00 $ Cell Phone fiber_manual_r…" at bounding box center [550, 365] width 164 height 196
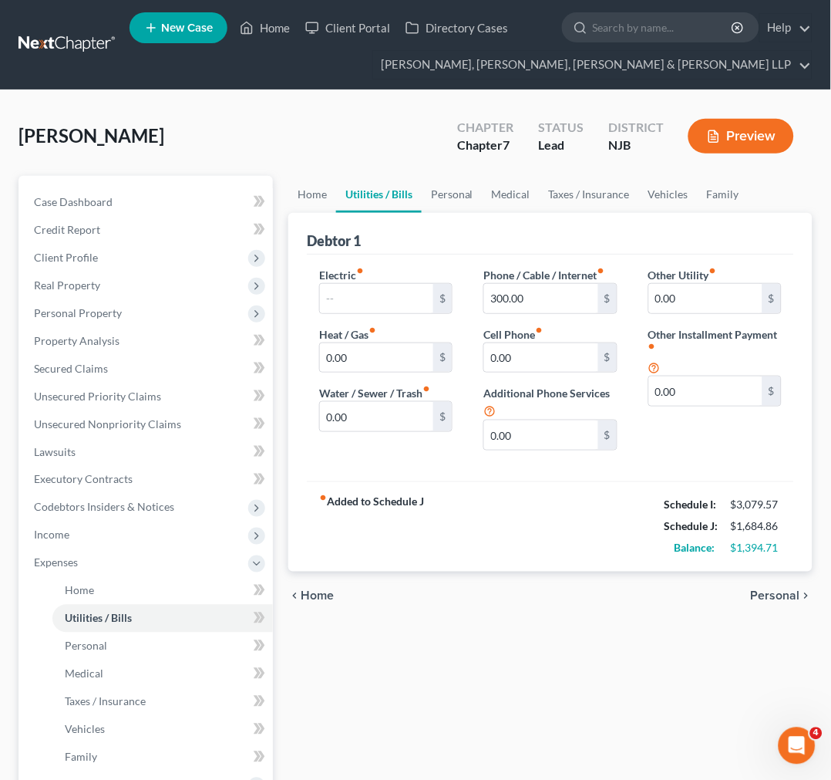
click at [578, 376] on div "Phone / Cable / Internet fiber_manual_record 300.00 $ Cell Phone fiber_manual_r…" at bounding box center [550, 365] width 164 height 196
click at [568, 327] on div "Cell Phone fiber_manual_record 0.00 $" at bounding box center [549, 349] width 133 height 47
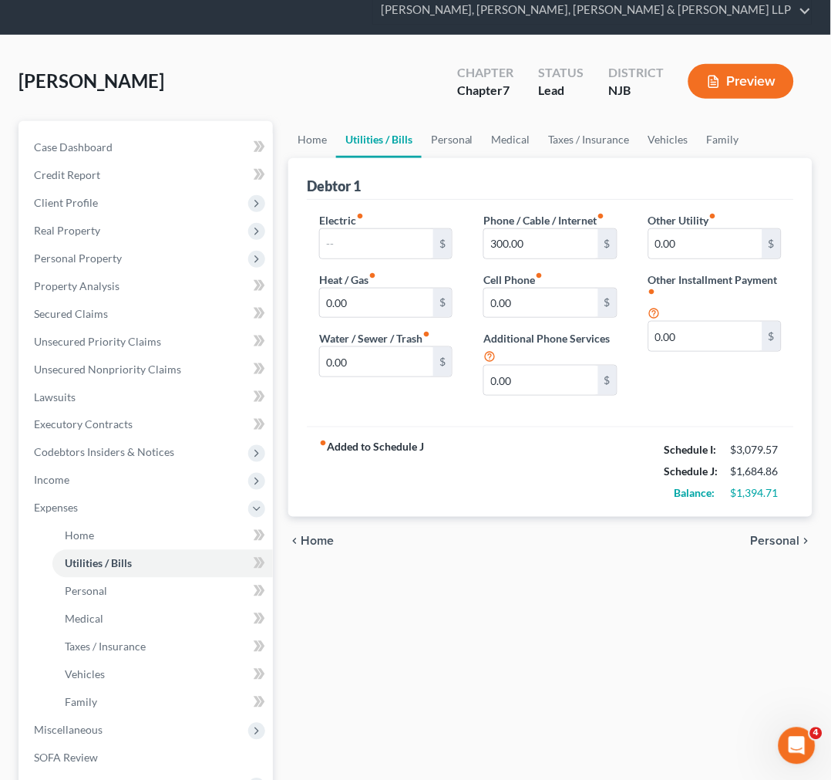
scroll to position [86, 0]
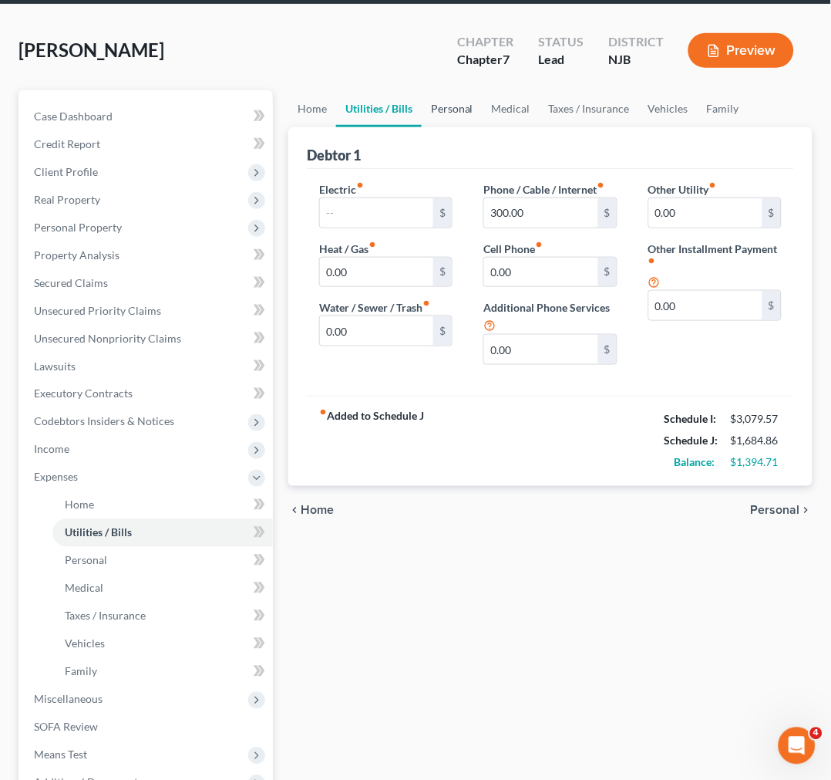
click at [468, 105] on link "Personal" at bounding box center [452, 108] width 61 height 37
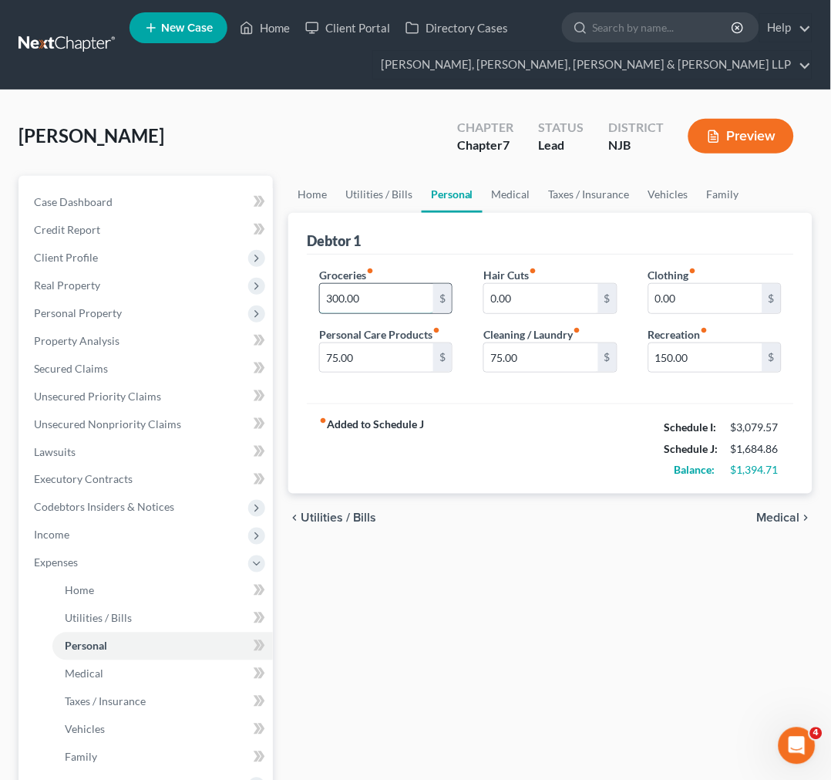
click at [387, 303] on input "300.00" at bounding box center [376, 298] width 113 height 29
click at [443, 255] on div "Groceries fiber_manual_record 300.00 $ Personal Care Products fiber_manual_reco…" at bounding box center [550, 329] width 487 height 150
click at [433, 260] on div "Groceries fiber_manual_record 300.00 $ Personal Care Products fiber_manual_reco…" at bounding box center [550, 329] width 487 height 150
click at [399, 337] on label "Personal Care Products fiber_manual_record" at bounding box center [379, 334] width 121 height 16
click at [398, 350] on input "75.00" at bounding box center [376, 357] width 113 height 29
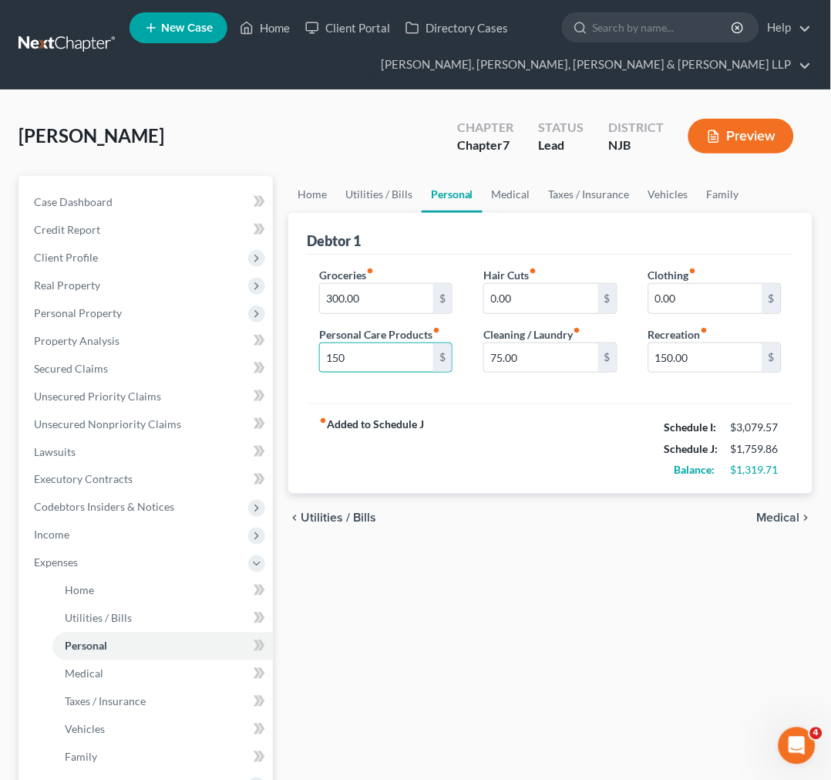
type input "150"
click at [529, 237] on div "Debtor 1" at bounding box center [550, 234] width 487 height 42
click at [506, 306] on input "0.00" at bounding box center [540, 298] width 113 height 29
type input "200"
click at [682, 237] on div "Debtor 1" at bounding box center [550, 234] width 487 height 42
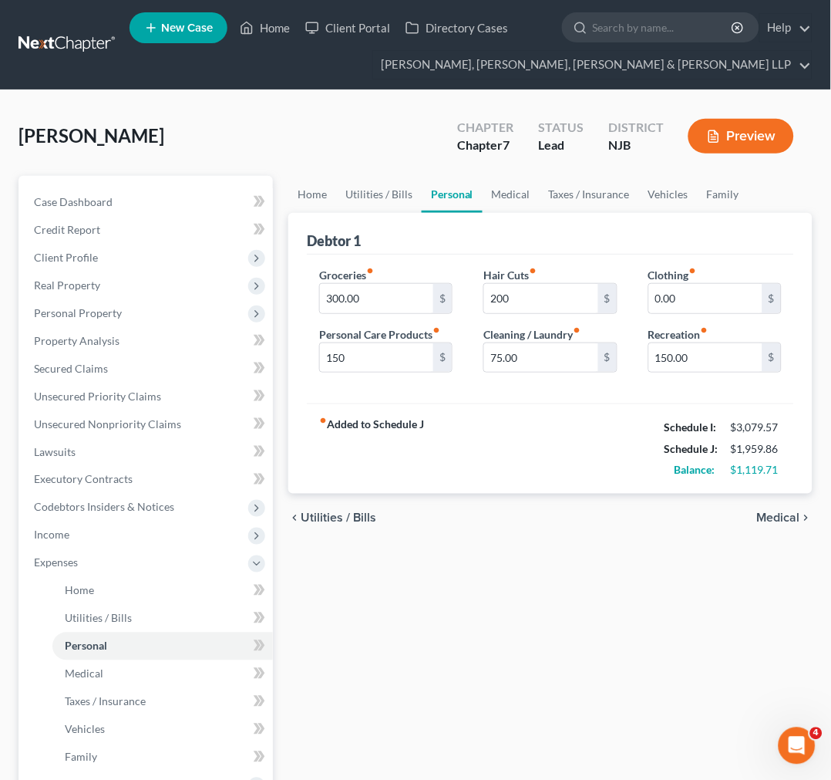
click at [687, 338] on label "Recreation fiber_manual_record" at bounding box center [678, 334] width 60 height 16
click at [686, 369] on input "150.00" at bounding box center [705, 357] width 113 height 29
type input "200"
click at [635, 398] on div "Groceries fiber_manual_record 300.00 $ Personal Care Products fiber_manual_reco…" at bounding box center [550, 329] width 487 height 150
click at [782, 236] on div "Debtor 1" at bounding box center [550, 234] width 487 height 42
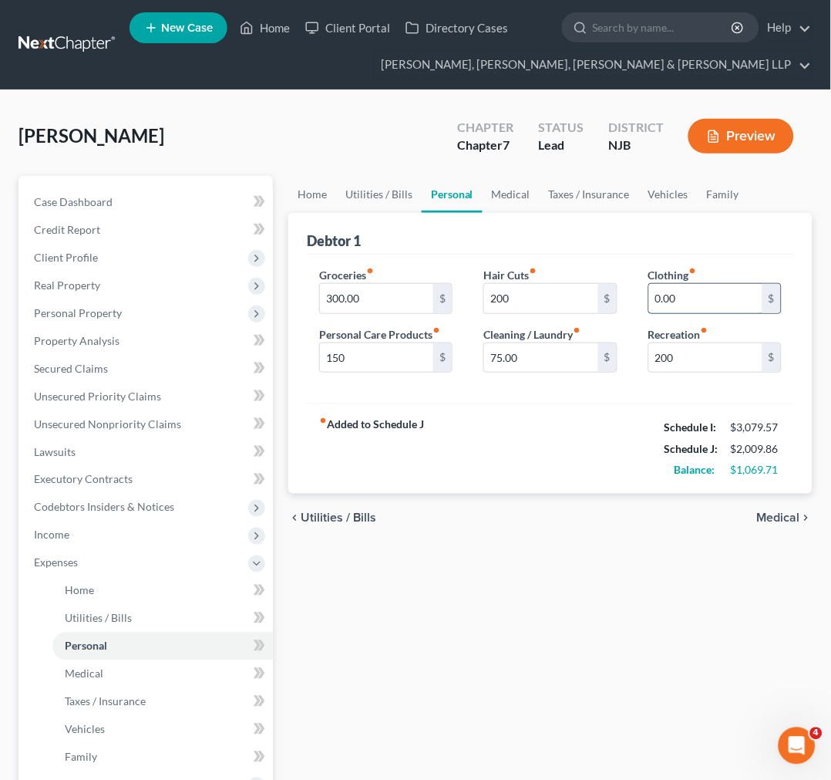
click at [674, 298] on input "0.00" at bounding box center [705, 298] width 113 height 29
type input "200"
click at [584, 201] on link "Taxes / Insurance" at bounding box center [589, 194] width 99 height 37
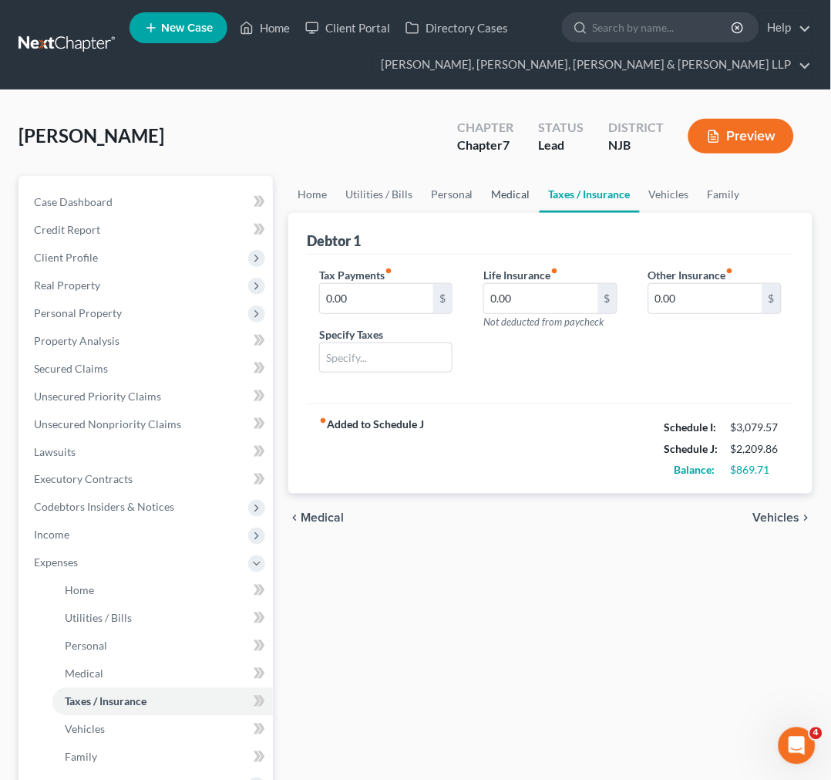
click at [501, 191] on link "Medical" at bounding box center [511, 194] width 57 height 37
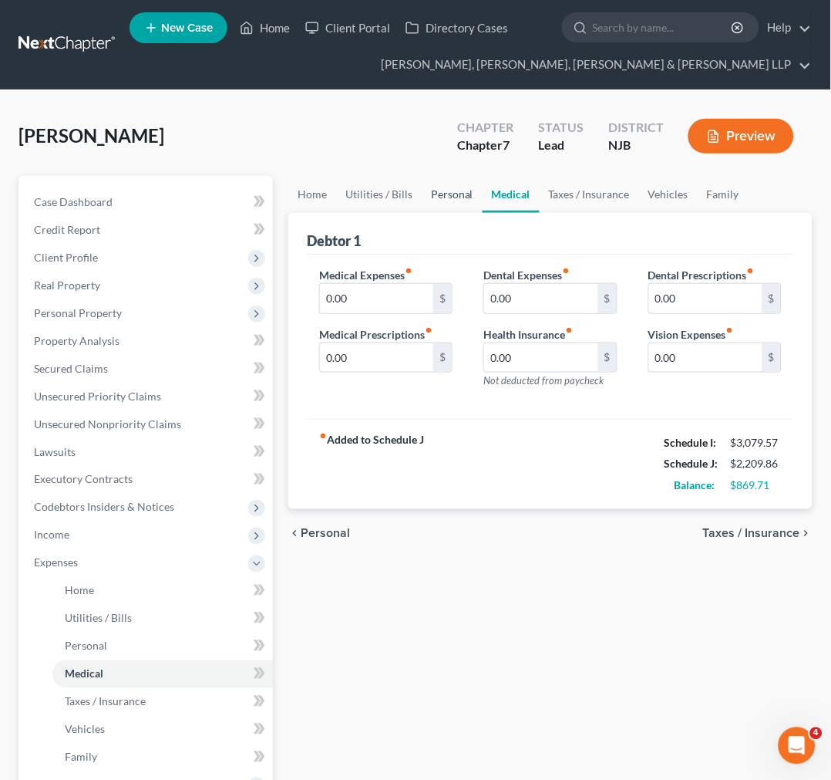
click at [467, 189] on link "Personal" at bounding box center [452, 194] width 61 height 37
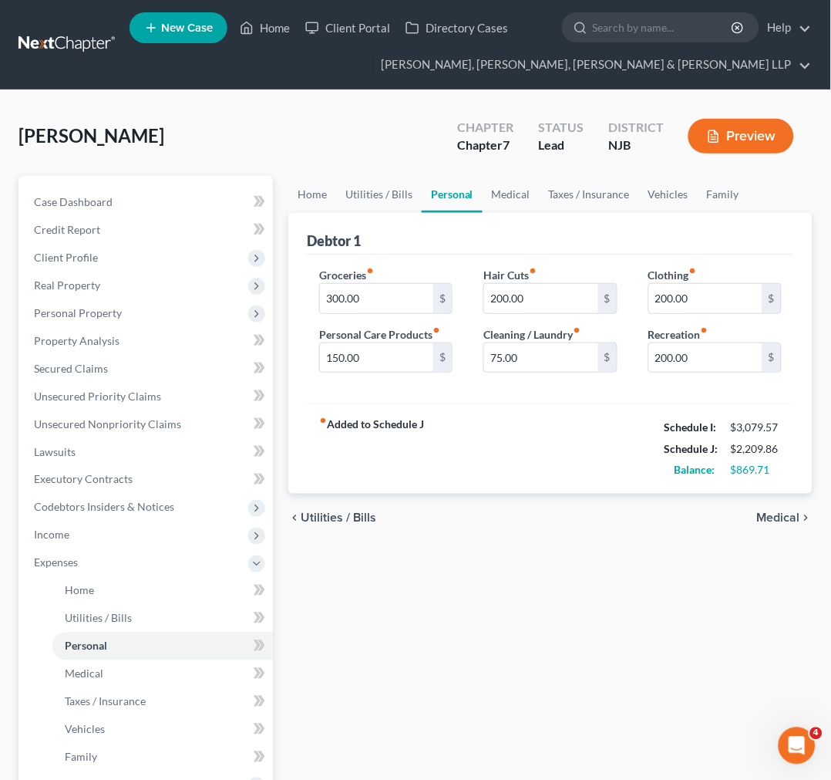
click at [673, 244] on div "Debtor 1" at bounding box center [550, 234] width 487 height 42
click at [491, 187] on link "Medical" at bounding box center [511, 194] width 57 height 37
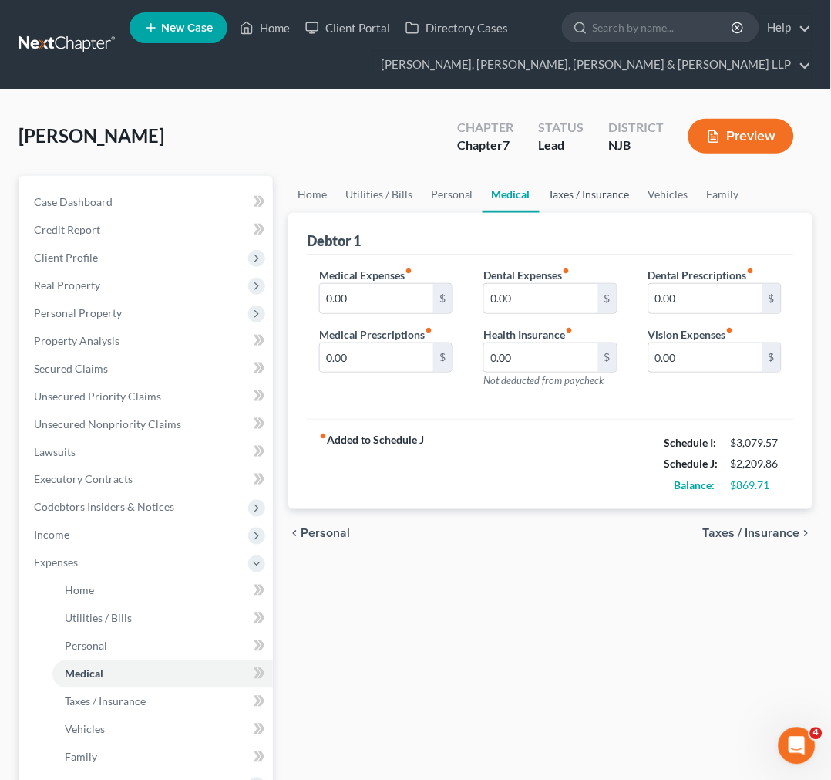
click at [600, 181] on link "Taxes / Insurance" at bounding box center [589, 194] width 99 height 37
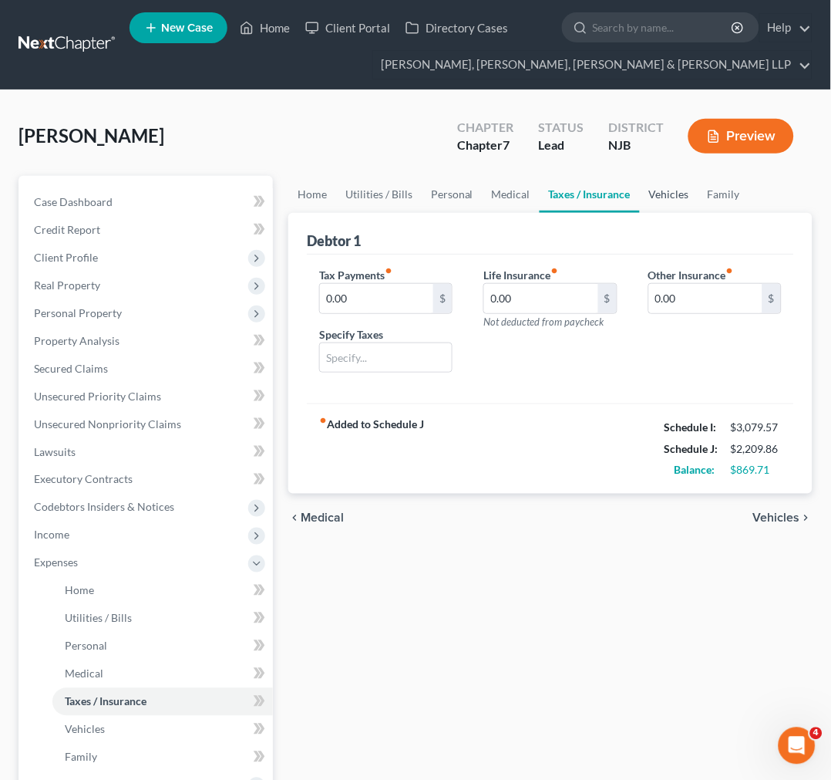
click at [662, 194] on link "Vehicles" at bounding box center [669, 194] width 59 height 37
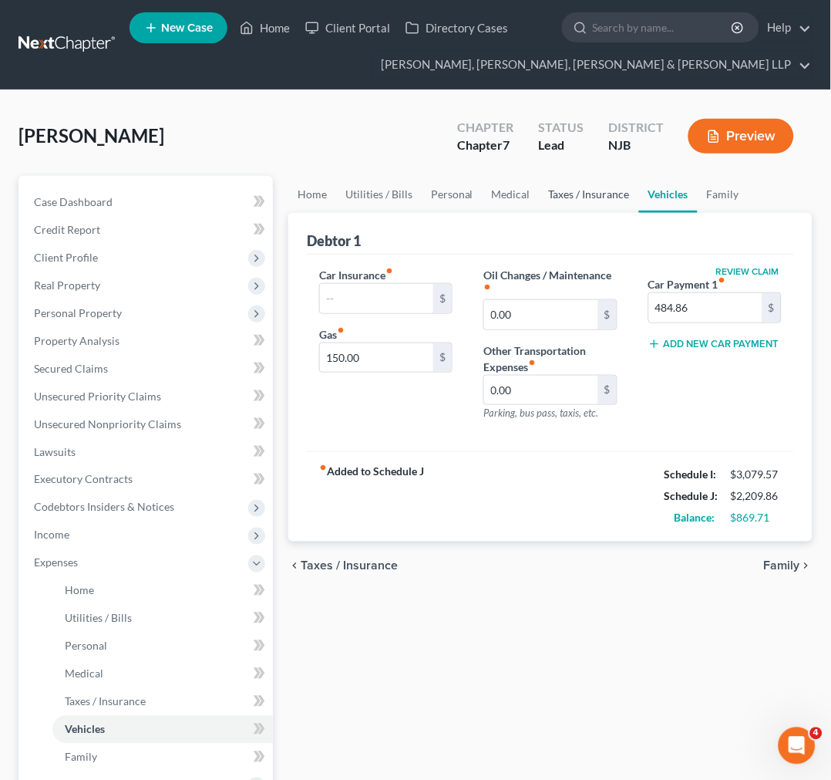
click at [604, 191] on link "Taxes / Insurance" at bounding box center [589, 194] width 99 height 37
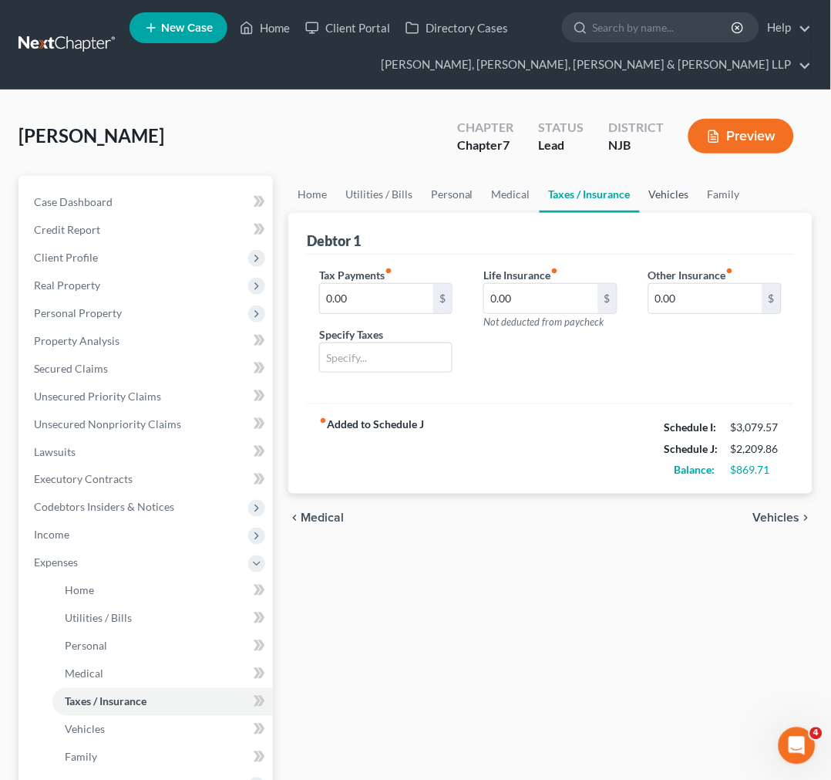
click at [688, 197] on link "Vehicles" at bounding box center [669, 194] width 59 height 37
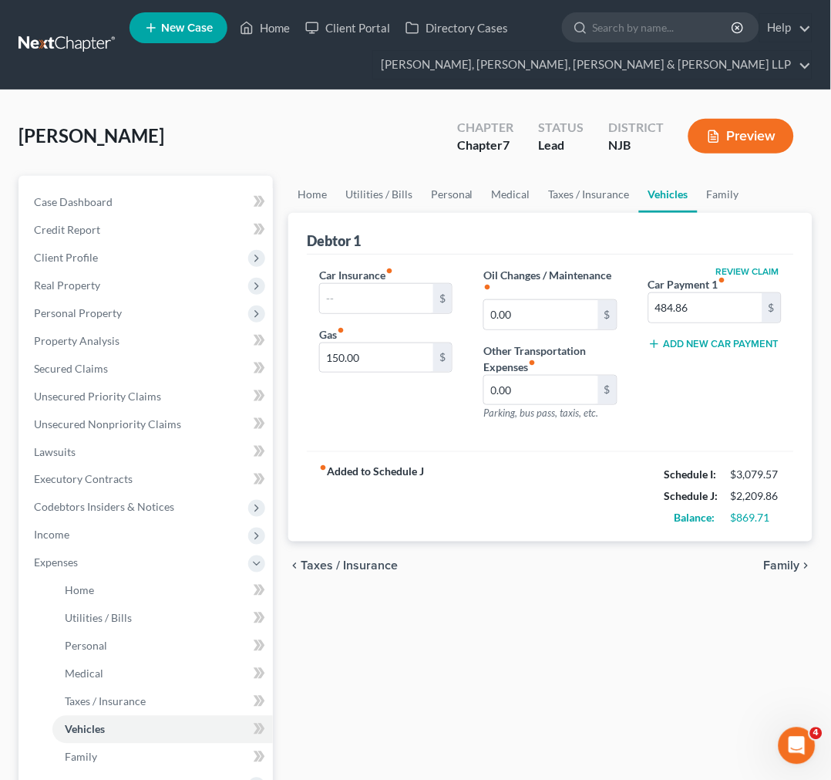
click at [628, 234] on div "Debtor 1" at bounding box center [550, 234] width 487 height 42
click at [120, 262] on span "Client Profile" at bounding box center [147, 258] width 251 height 28
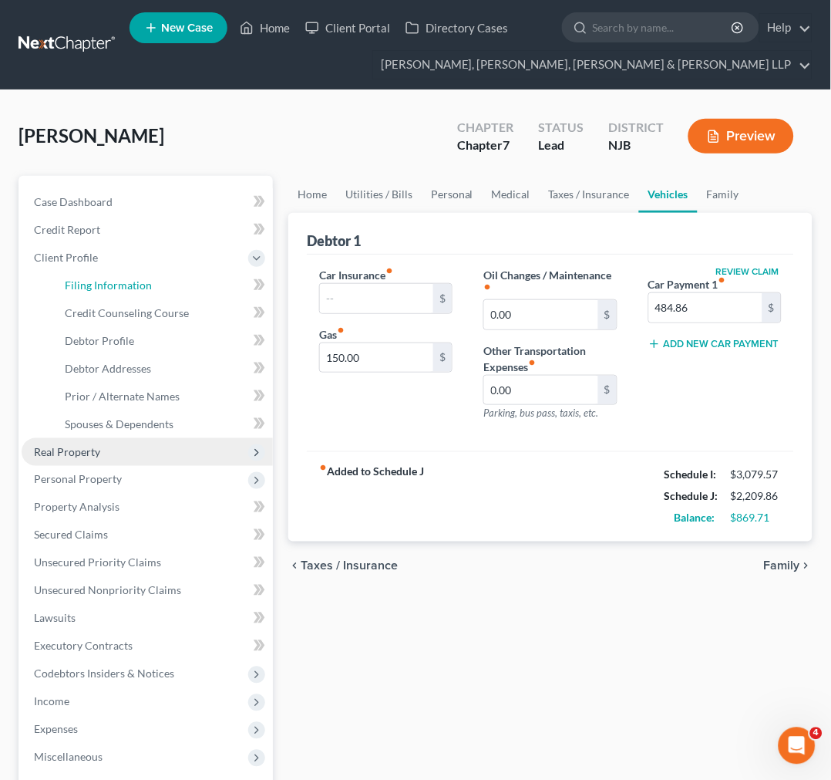
click at [120, 271] on link "Filing Information" at bounding box center [162, 285] width 221 height 28
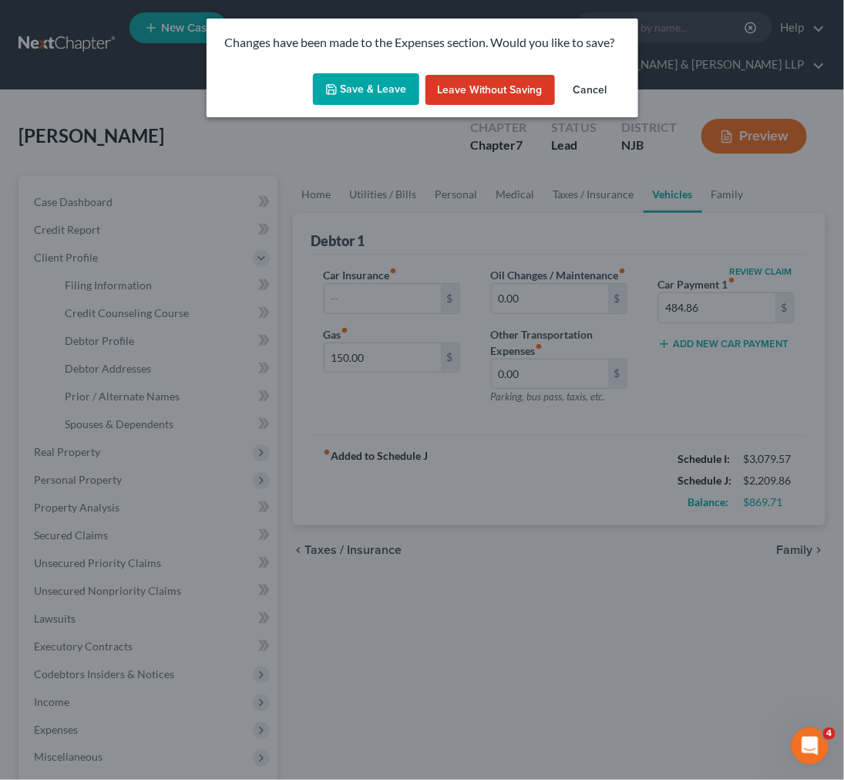
click at [359, 93] on button "Save & Leave" at bounding box center [366, 89] width 106 height 32
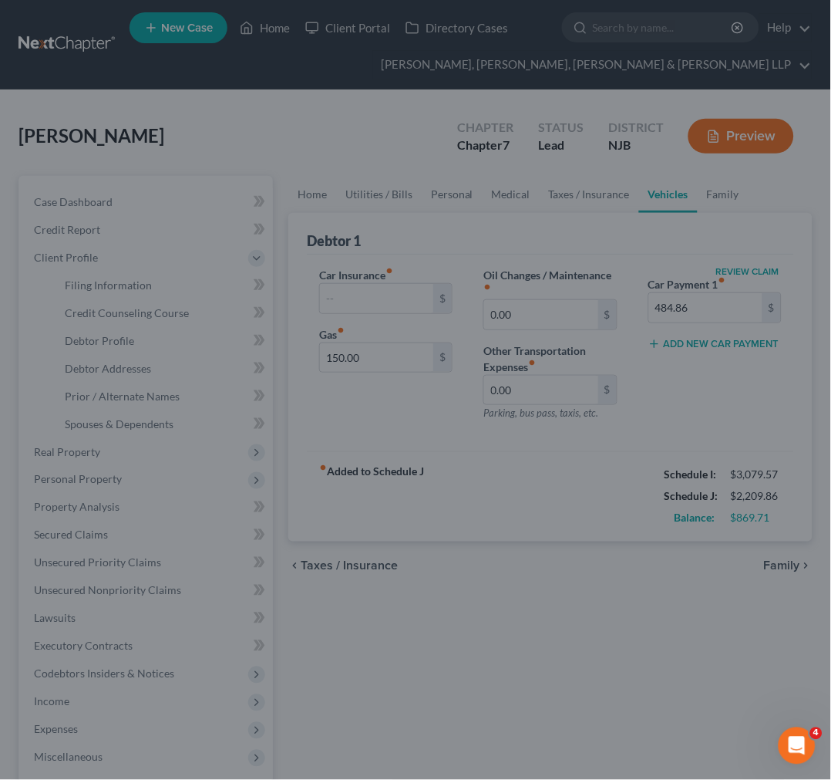
select select "1"
select select "0"
select select "51"
select select "7"
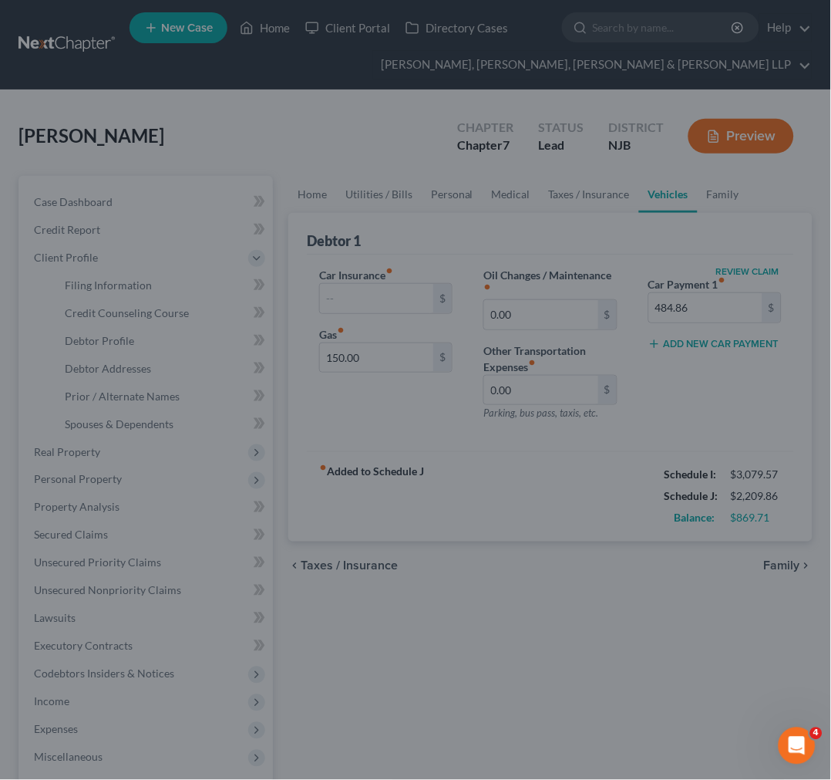
select select "0"
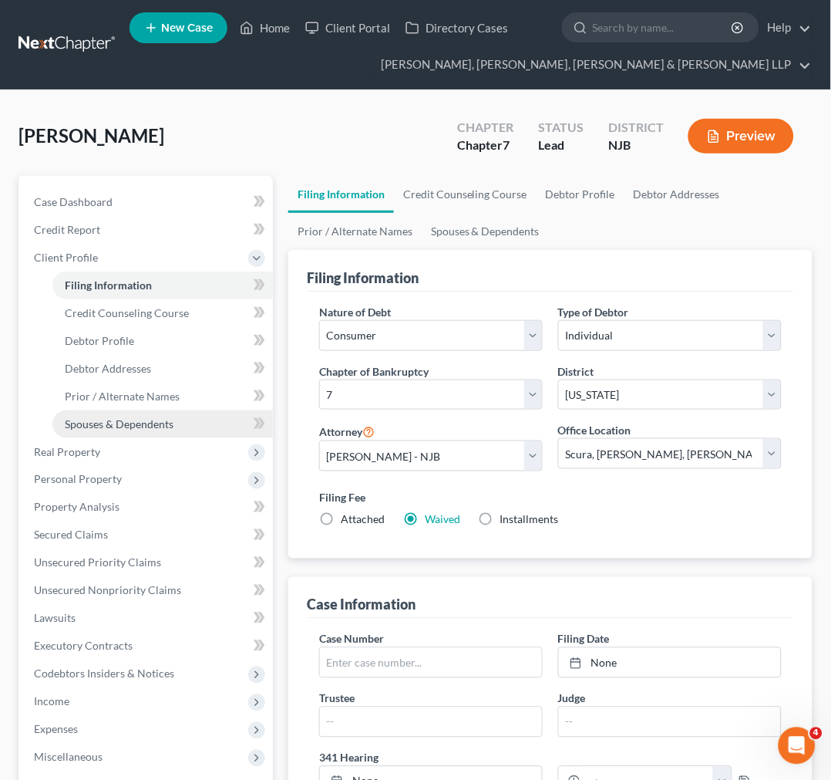
click at [78, 435] on link "Spouses & Dependents" at bounding box center [162, 424] width 221 height 28
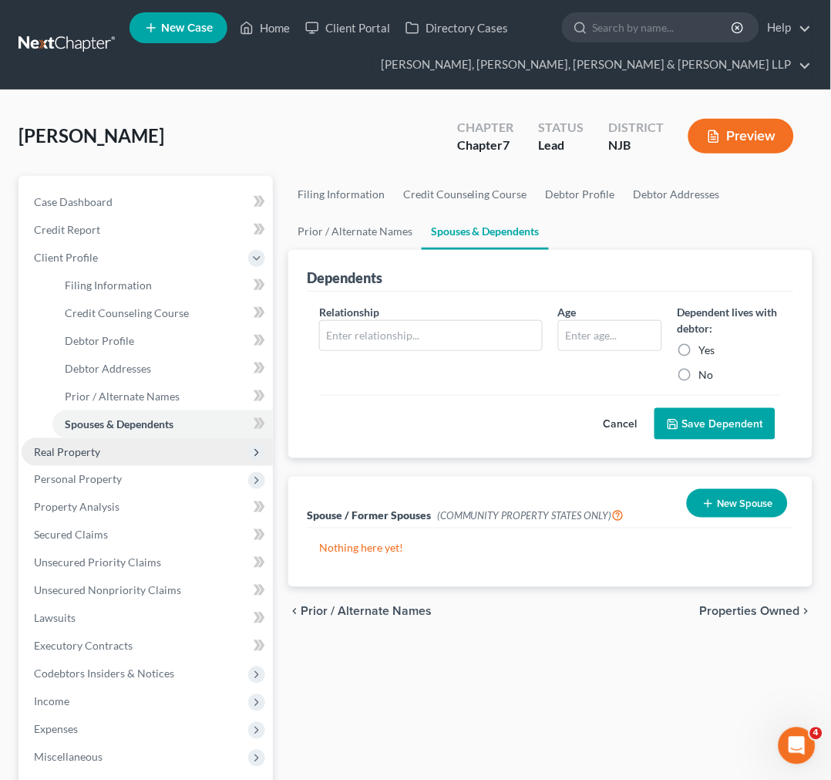
click at [72, 448] on span "Real Property" at bounding box center [67, 451] width 66 height 13
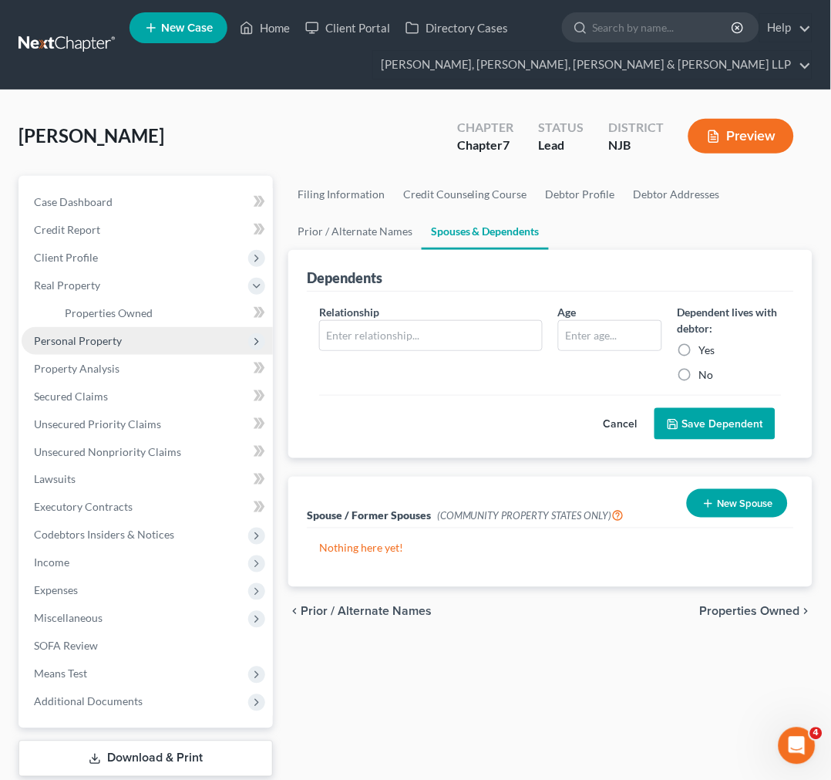
click at [116, 330] on span "Personal Property" at bounding box center [147, 341] width 251 height 28
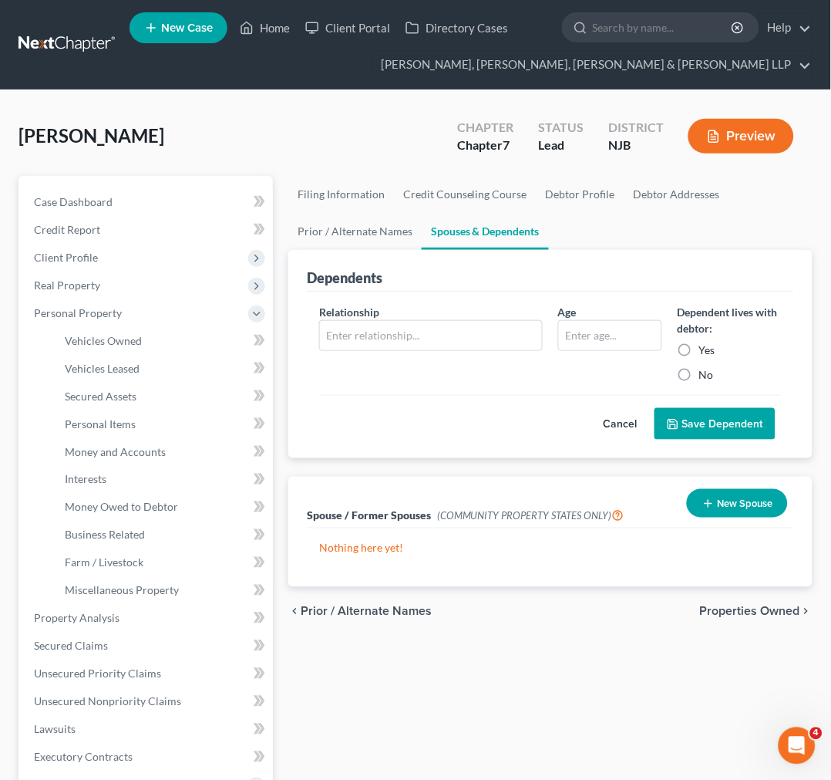
click at [119, 322] on link "Properties Owned" at bounding box center [162, 313] width 221 height 28
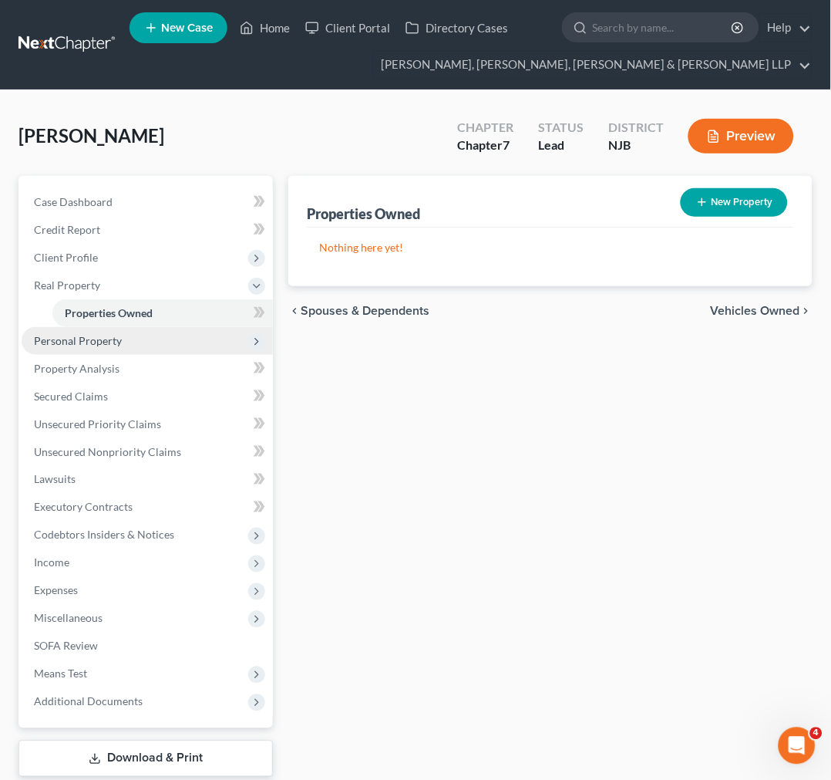
click at [120, 345] on span "Personal Property" at bounding box center [147, 341] width 251 height 28
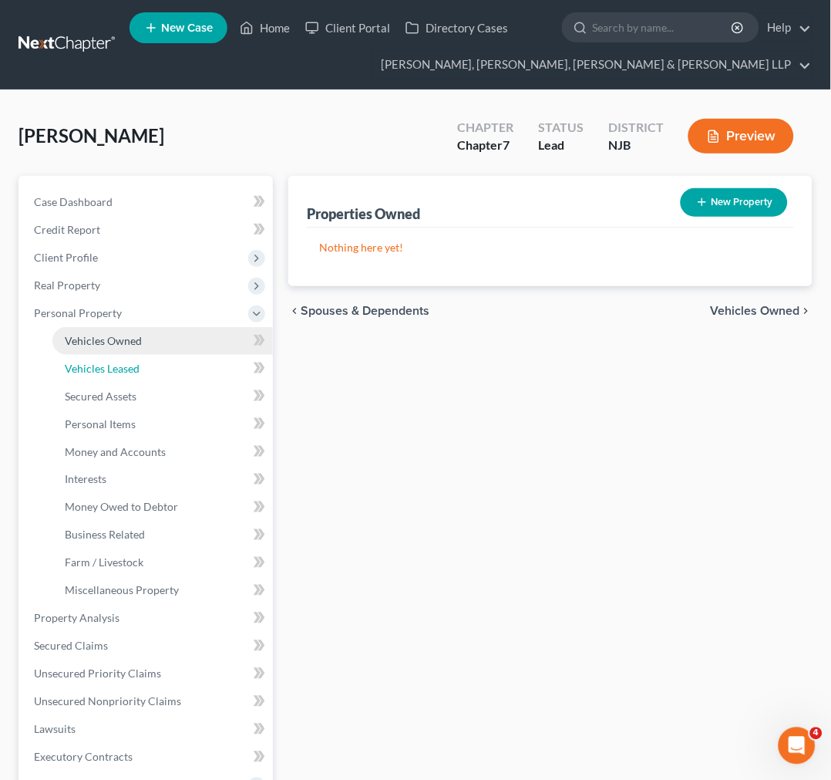
click at [118, 360] on link "Vehicles Leased" at bounding box center [162, 369] width 221 height 28
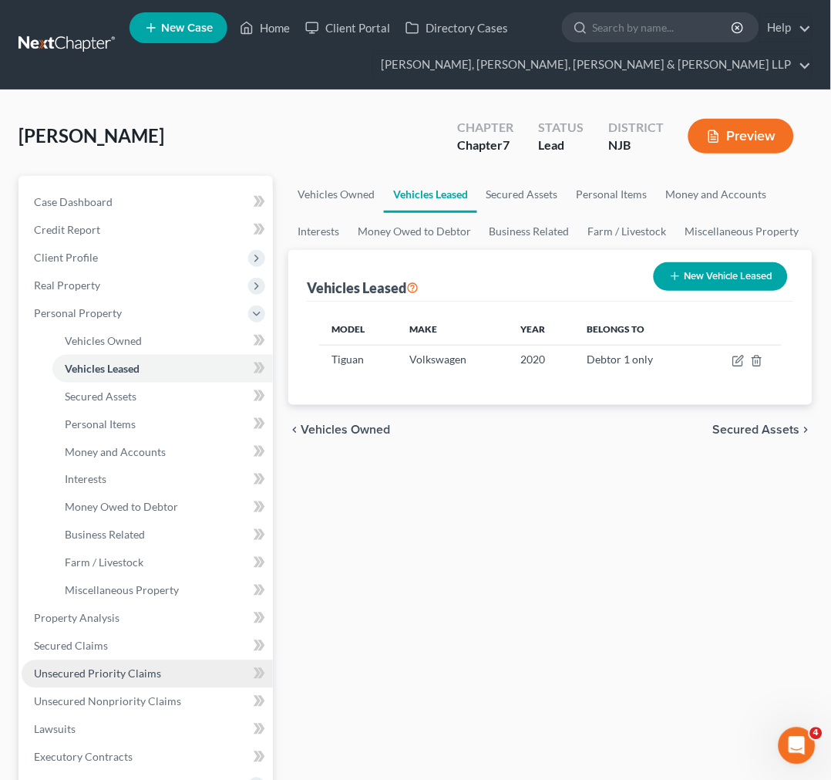
click at [52, 680] on link "Unsecured Priority Claims" at bounding box center [147, 674] width 251 height 28
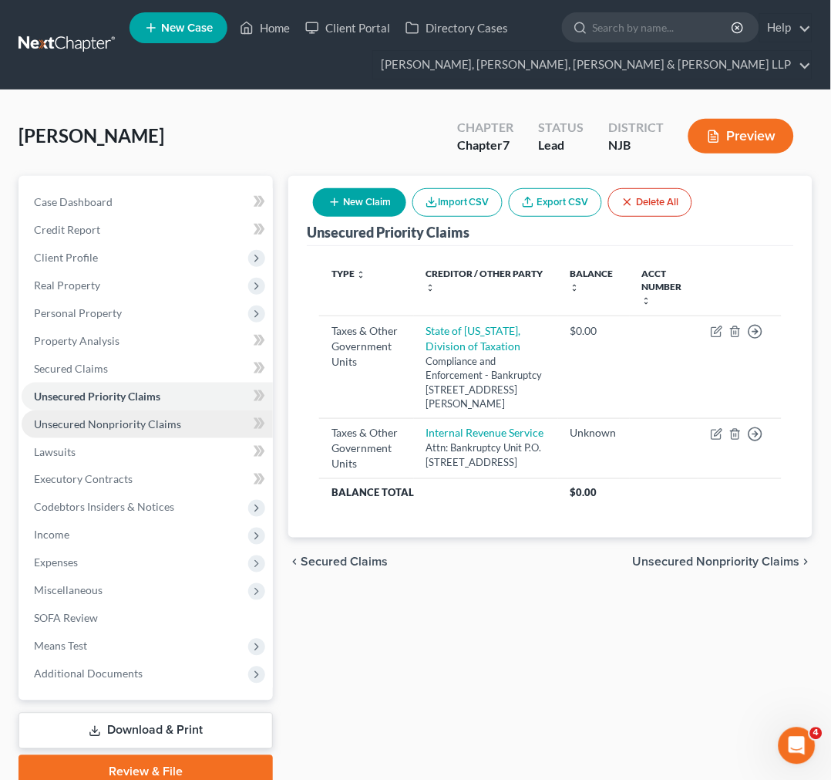
click at [171, 418] on span "Unsecured Nonpriority Claims" at bounding box center [107, 423] width 147 height 13
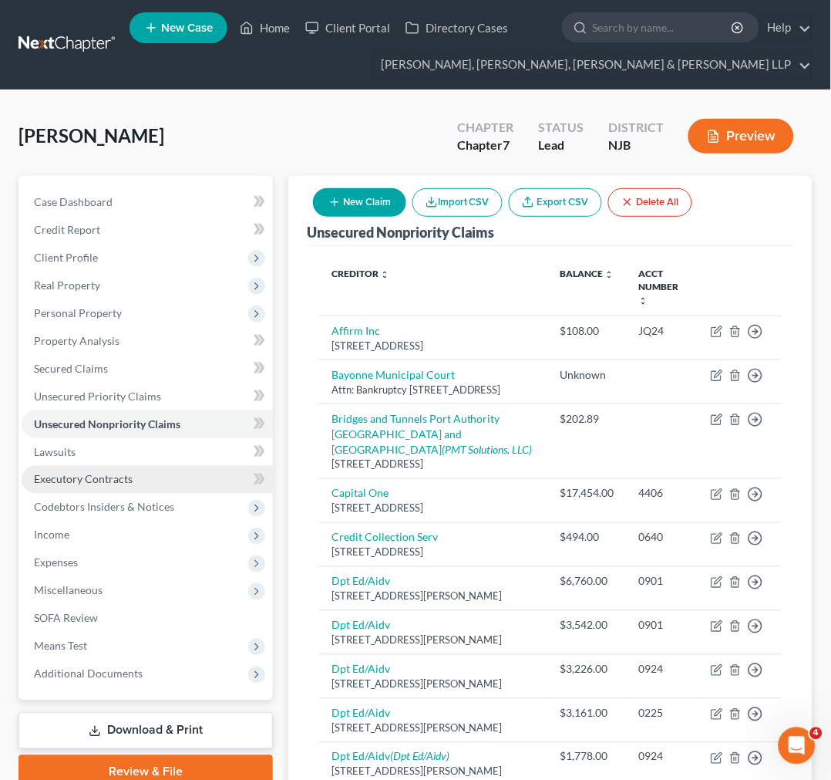
click at [157, 472] on link "Executory Contracts" at bounding box center [147, 480] width 251 height 28
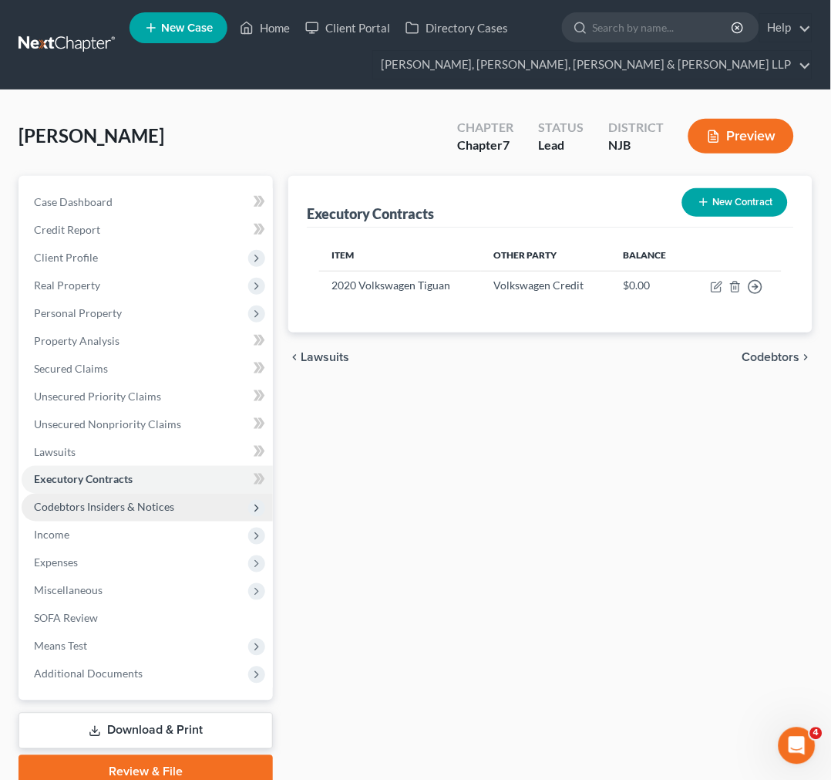
click at [152, 498] on span "Codebtors Insiders & Notices" at bounding box center [147, 507] width 251 height 28
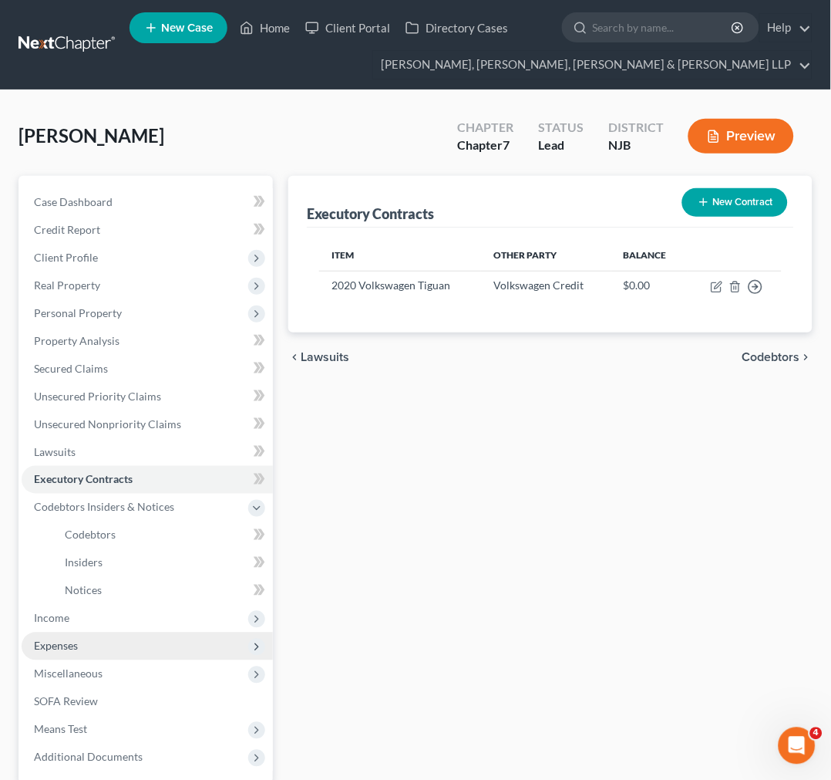
click at [137, 648] on span "Expenses" at bounding box center [147, 646] width 251 height 28
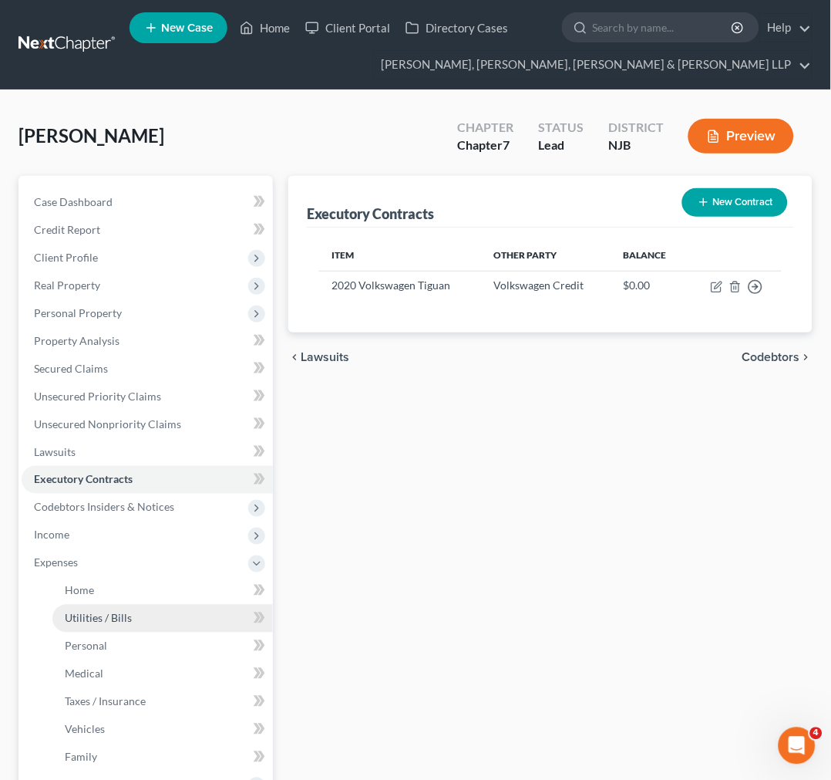
click at [112, 611] on span "Utilities / Bills" at bounding box center [98, 617] width 67 height 13
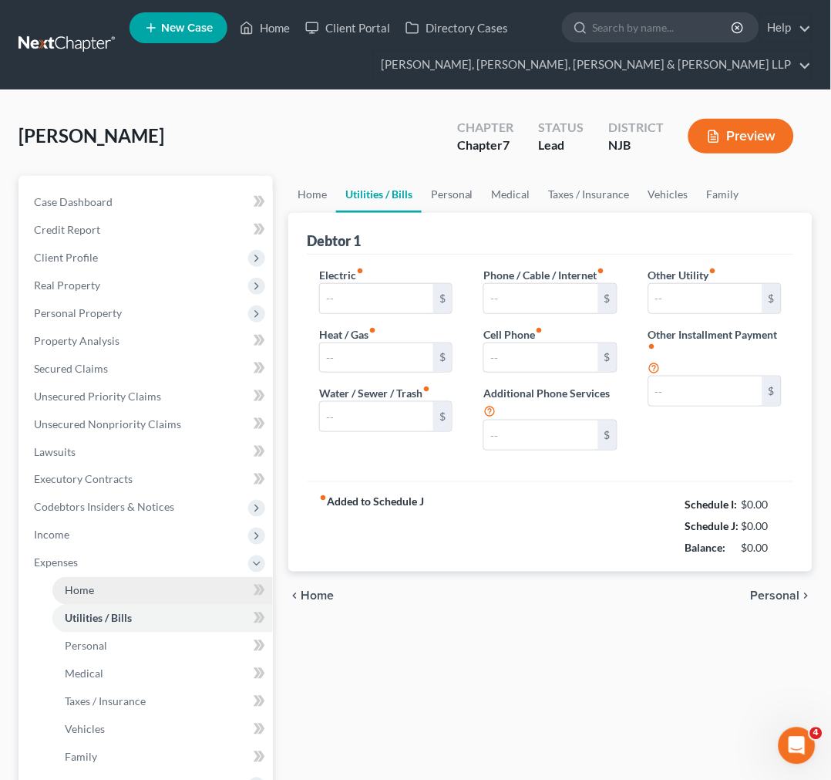
type input "0.00"
type input "300.00"
type input "0.00"
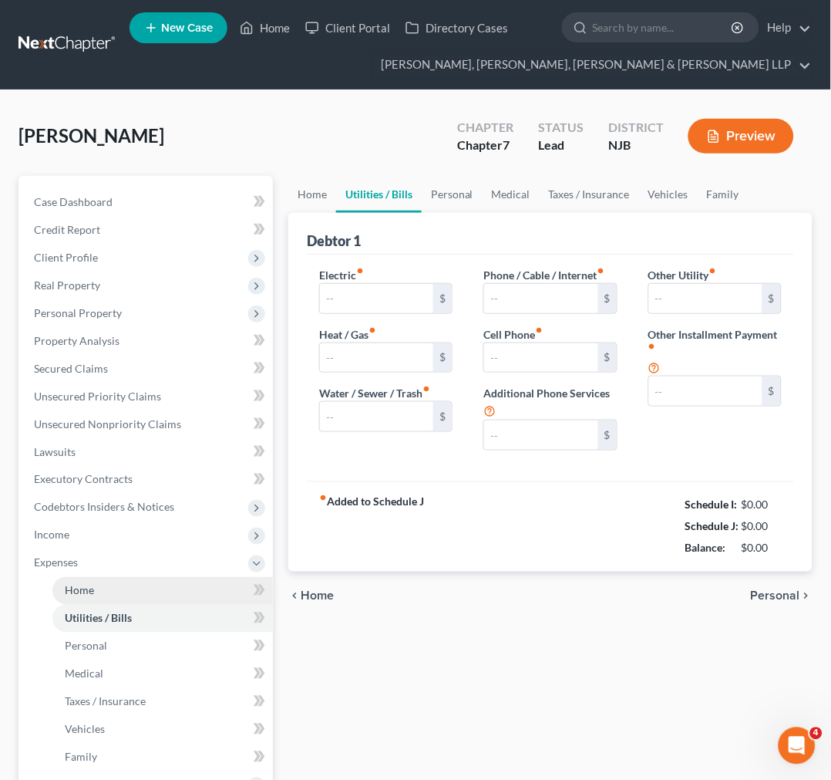
type input "0.00"
click at [111, 591] on link "Home" at bounding box center [162, 591] width 221 height 28
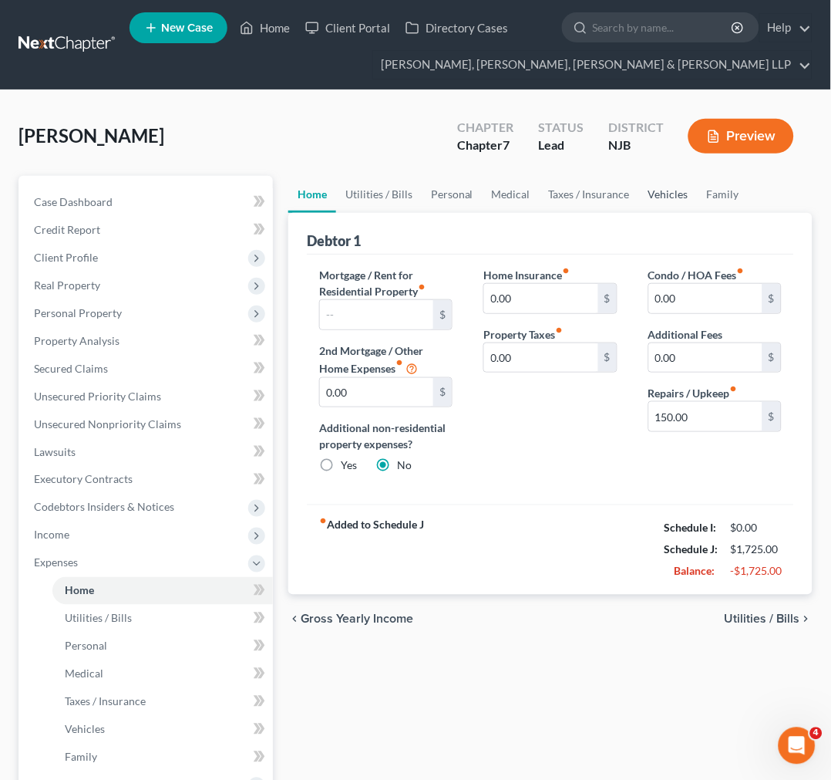
click at [652, 193] on link "Vehicles" at bounding box center [668, 194] width 59 height 37
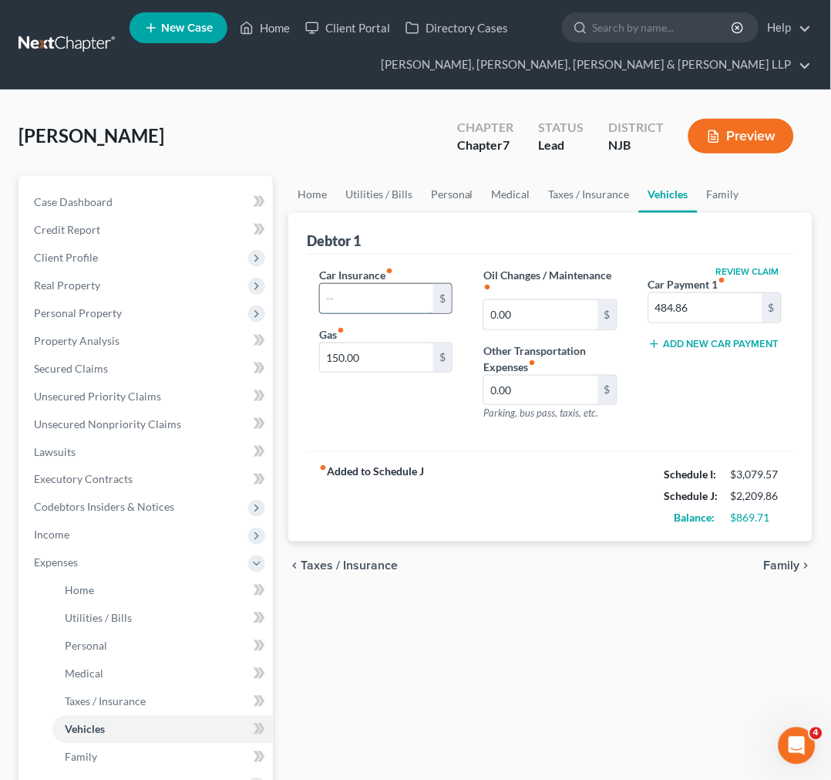
click at [396, 288] on input "text" at bounding box center [376, 298] width 113 height 29
type input "320"
click at [453, 409] on div "Car Insurance fiber_manual_record 320 $ Gas fiber_manual_record 150.00 $" at bounding box center [386, 350] width 164 height 167
click at [501, 545] on div "chevron_left Taxes / Insurance Family chevron_right" at bounding box center [550, 565] width 524 height 49
click at [679, 398] on div "Review Claim Car Payment 1 fiber_manual_record 484.86 $ Add New Car Payment" at bounding box center [715, 350] width 164 height 167
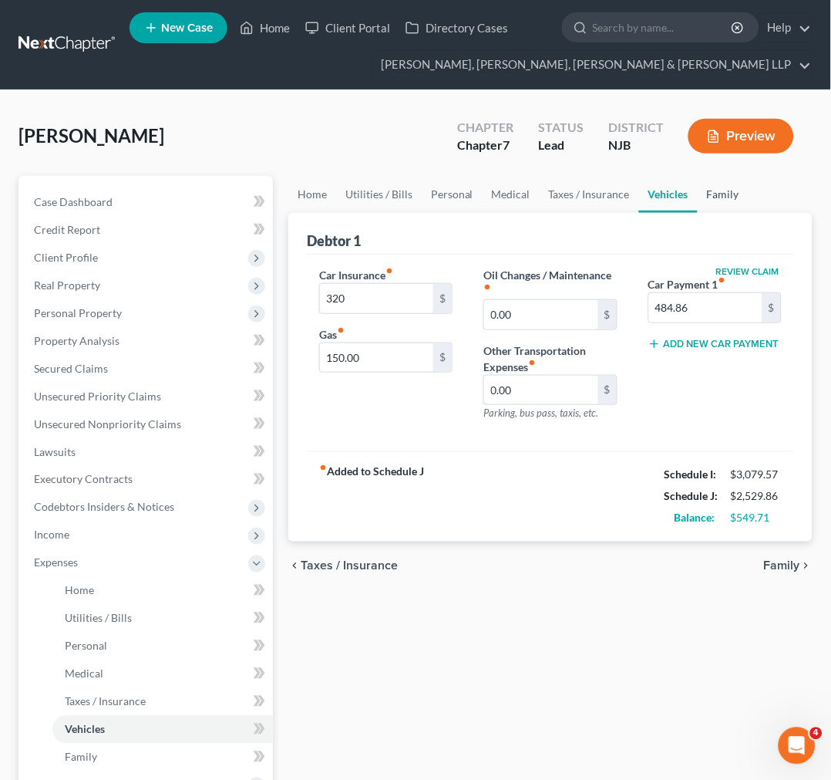
click at [719, 190] on link "Family" at bounding box center [723, 194] width 51 height 37
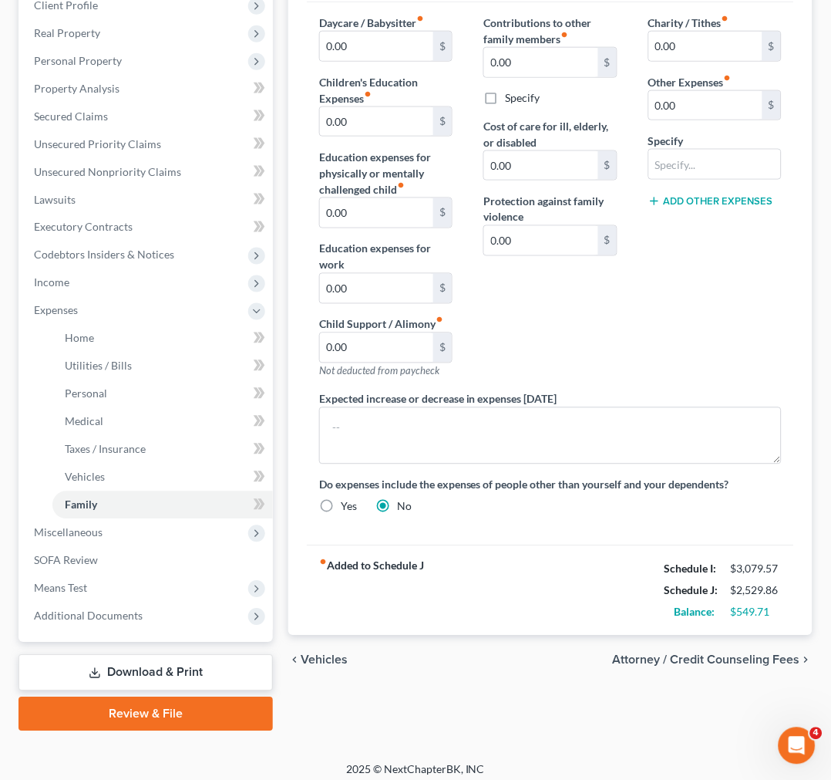
scroll to position [260, 0]
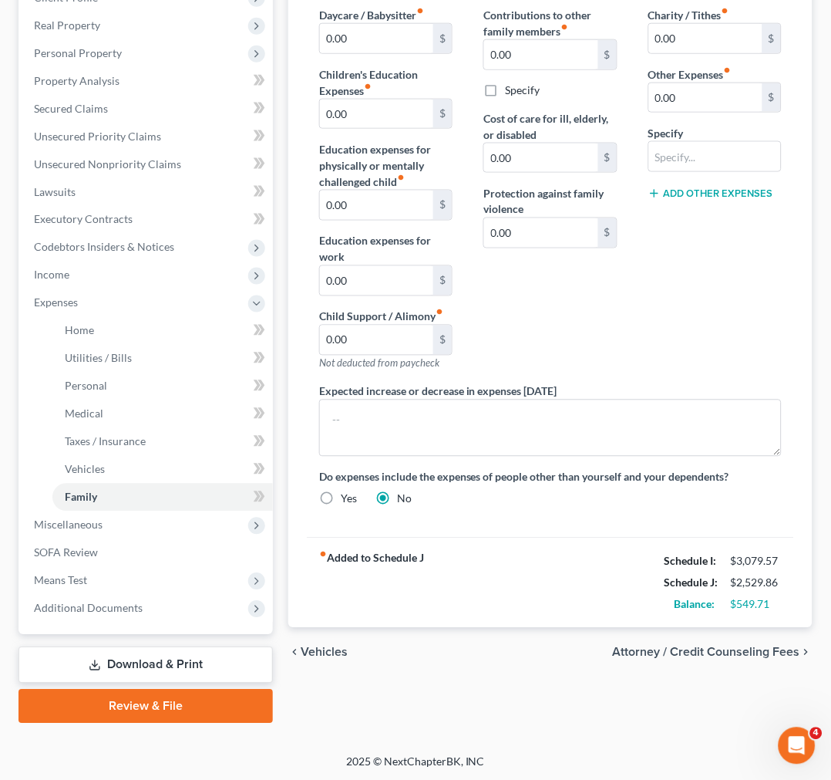
click at [719, 310] on div "Charity / Tithes fiber_manual_record 0.00 $ Other Expenses fiber_manual_record …" at bounding box center [715, 195] width 164 height 376
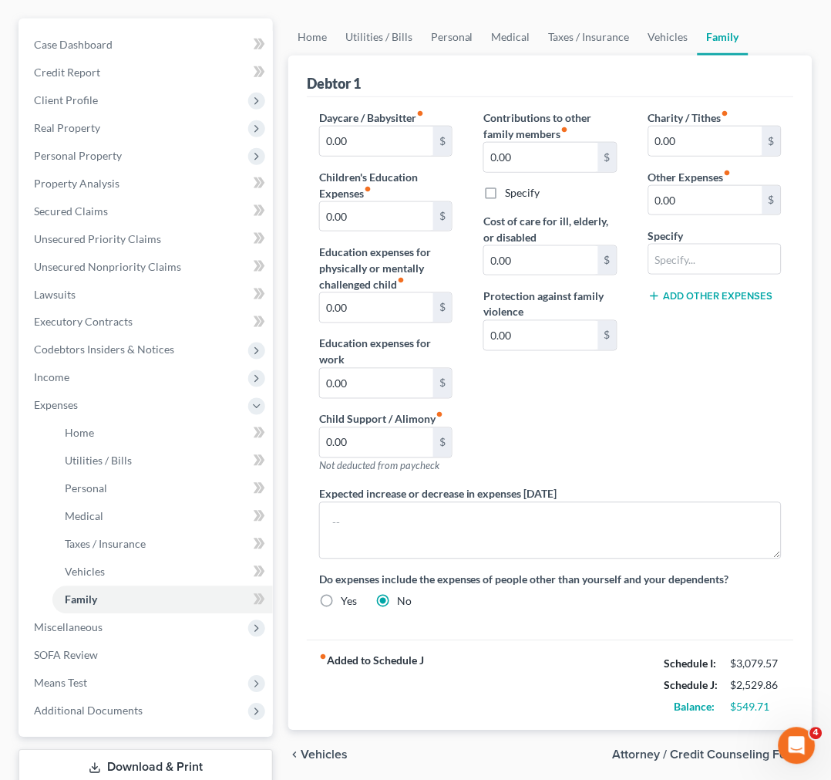
scroll to position [0, 0]
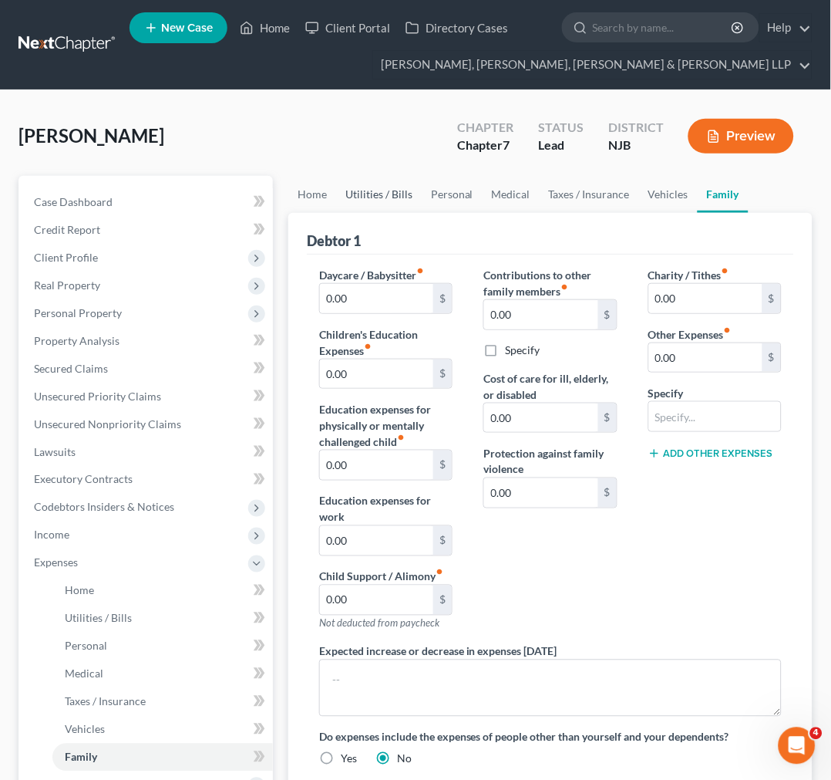
click at [357, 195] on link "Utilities / Bills" at bounding box center [379, 194] width 86 height 37
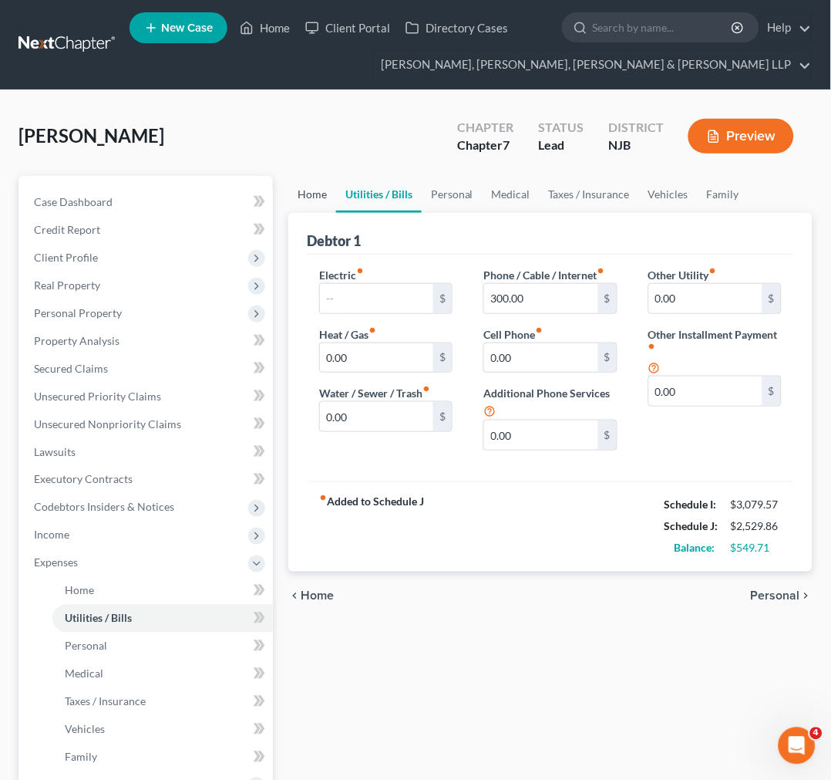
click at [325, 202] on link "Home" at bounding box center [312, 194] width 48 height 37
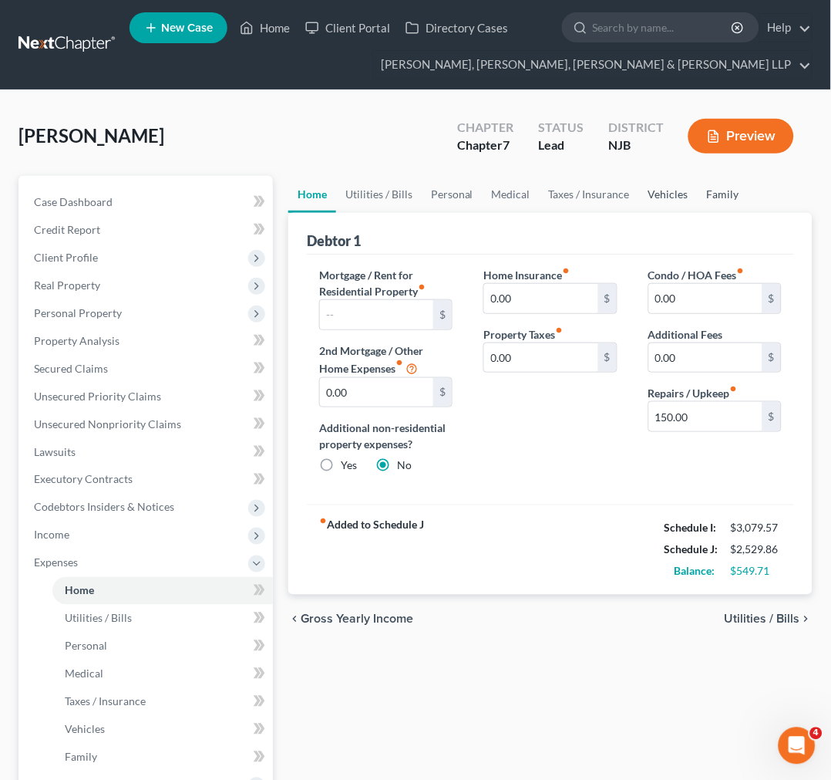
drag, startPoint x: 685, startPoint y: 200, endPoint x: 699, endPoint y: 196, distance: 15.4
click at [684, 199] on link "Vehicles" at bounding box center [668, 194] width 59 height 37
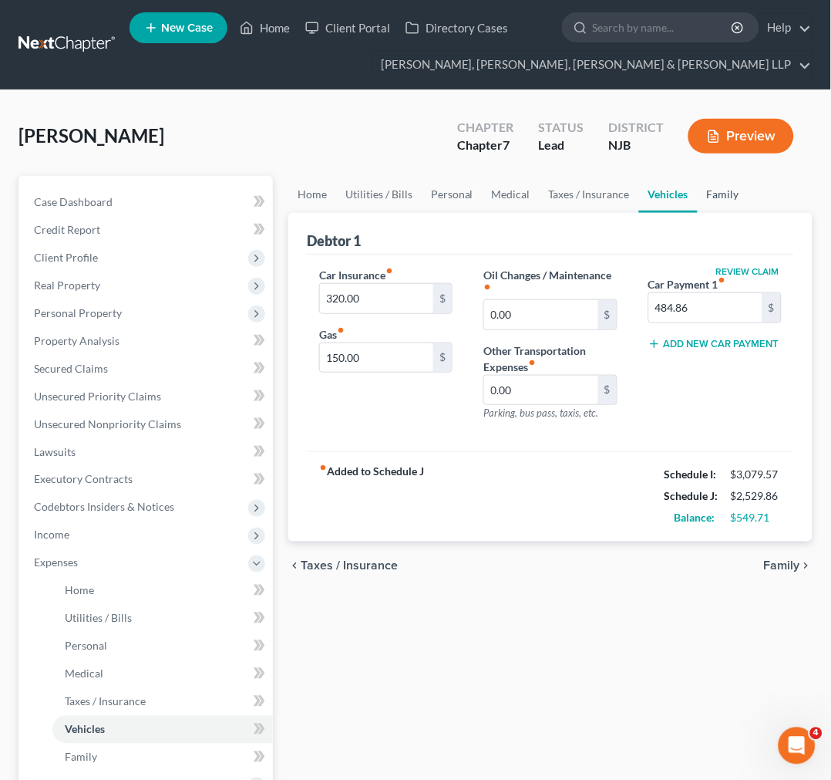
click at [702, 196] on link "Family" at bounding box center [723, 194] width 51 height 37
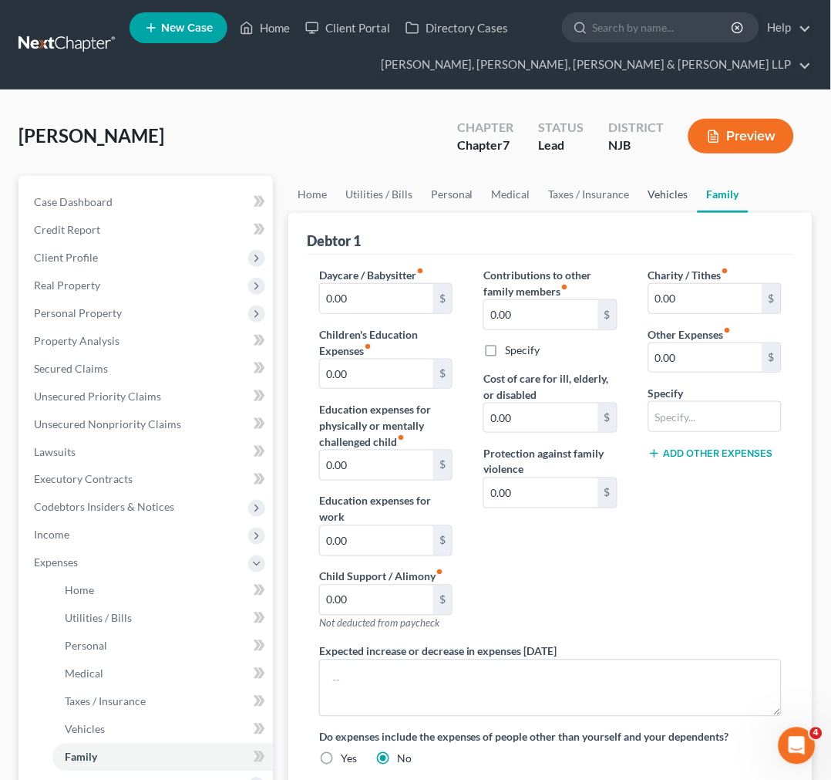
click at [676, 194] on link "Vehicles" at bounding box center [668, 194] width 59 height 37
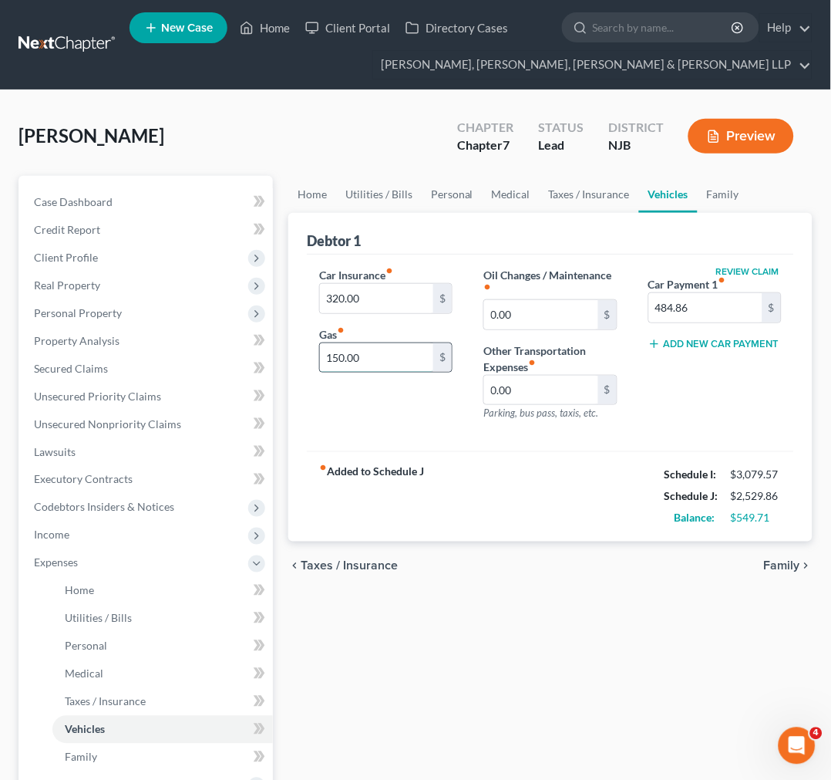
click at [396, 350] on input "150.00" at bounding box center [376, 357] width 113 height 29
type input "200"
click at [545, 467] on div "fiber_manual_record Added to Schedule J Schedule I: $3,079.57 Schedule J: $2,57…" at bounding box center [550, 496] width 487 height 90
click at [592, 193] on link "Taxes / Insurance" at bounding box center [589, 194] width 99 height 37
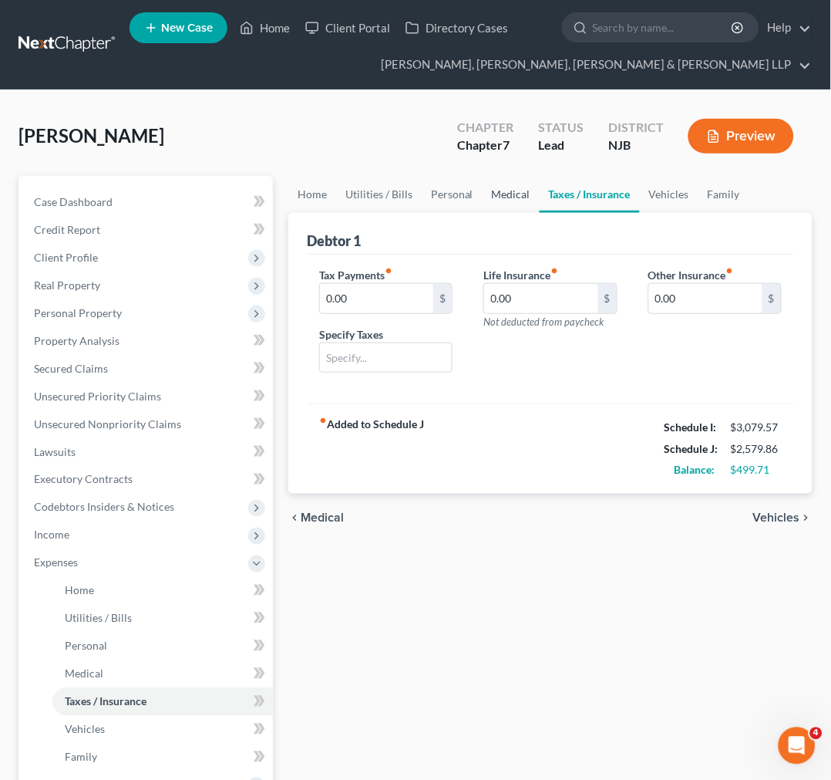
click at [527, 193] on link "Medical" at bounding box center [511, 194] width 57 height 37
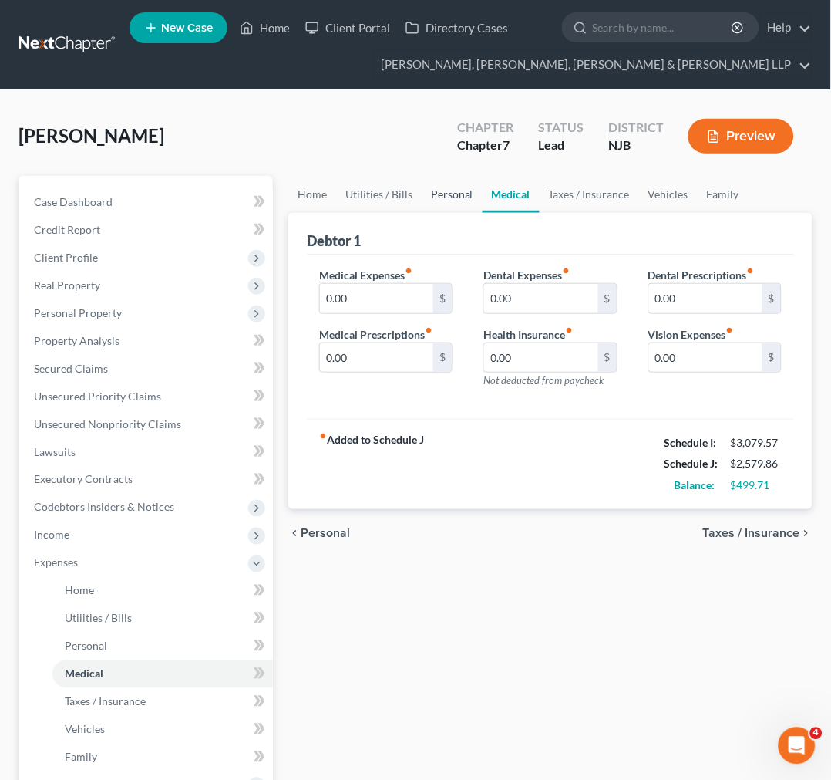
click at [449, 187] on link "Personal" at bounding box center [452, 194] width 61 height 37
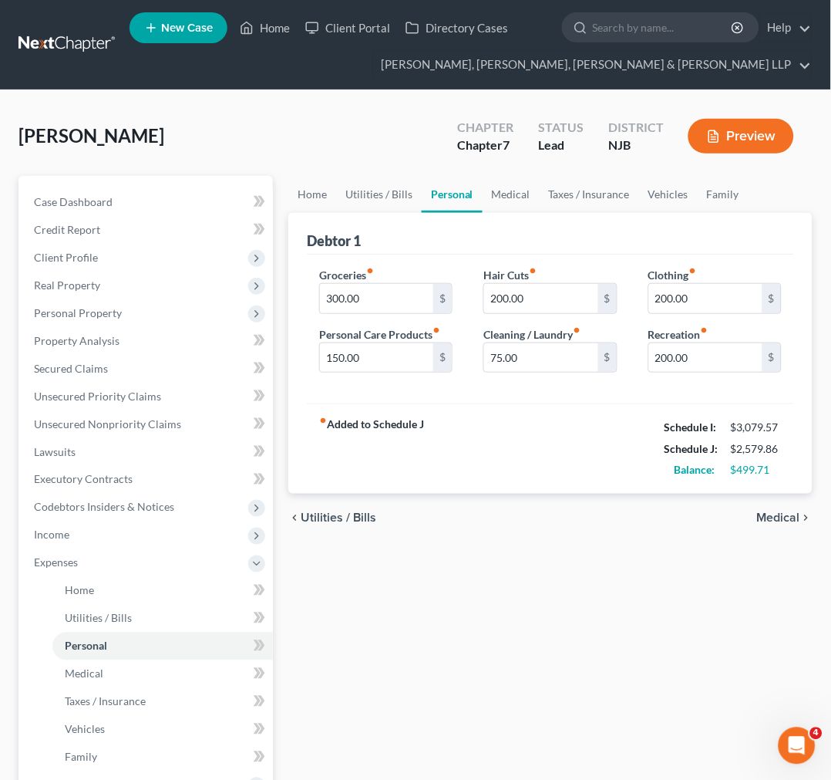
click at [537, 468] on div "fiber_manual_record Added to Schedule J Schedule I: $3,079.57 Schedule J: $2,57…" at bounding box center [550, 448] width 487 height 90
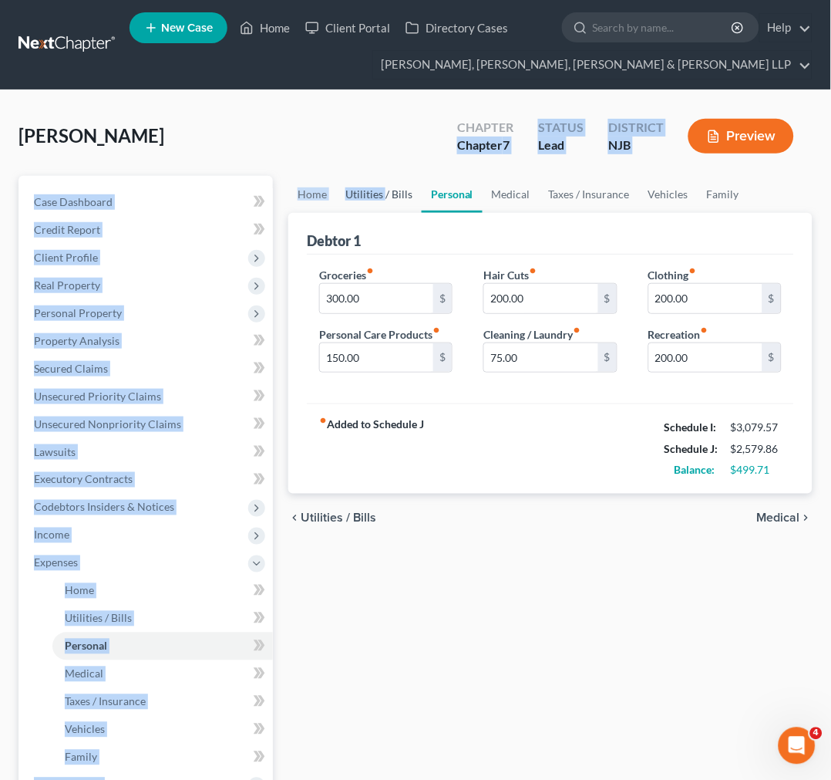
click at [383, 174] on div "Samuels, Michael Upgraded Chapter Chapter 7 Status Lead District NJB Preview Pe…" at bounding box center [416, 552] width 794 height 887
click at [386, 176] on link "Utilities / Bills" at bounding box center [379, 194] width 86 height 37
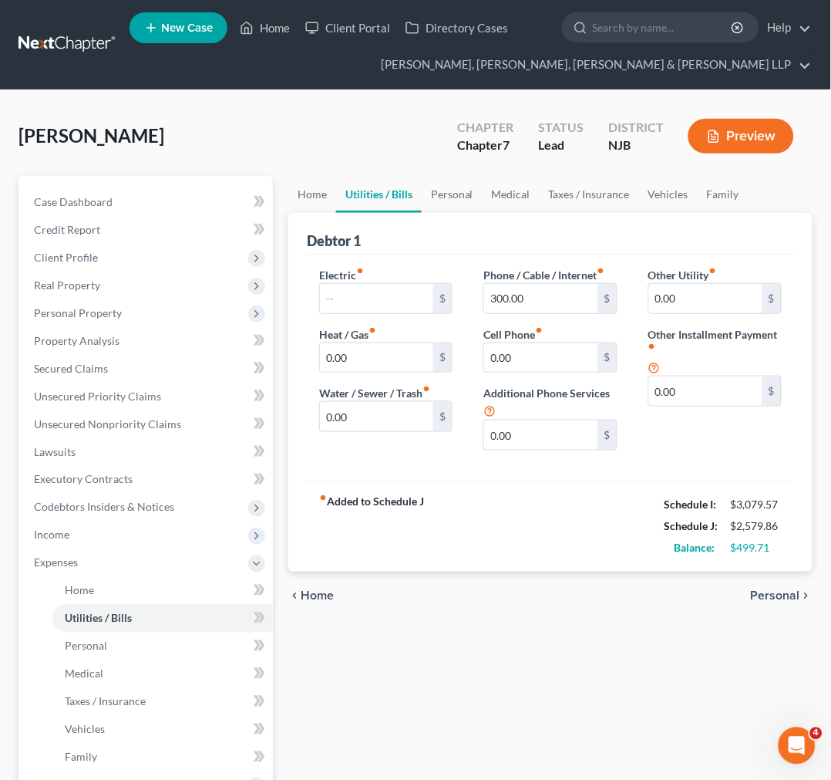
click at [398, 237] on div "Debtor 1" at bounding box center [550, 234] width 487 height 42
click at [464, 187] on link "Personal" at bounding box center [452, 194] width 61 height 37
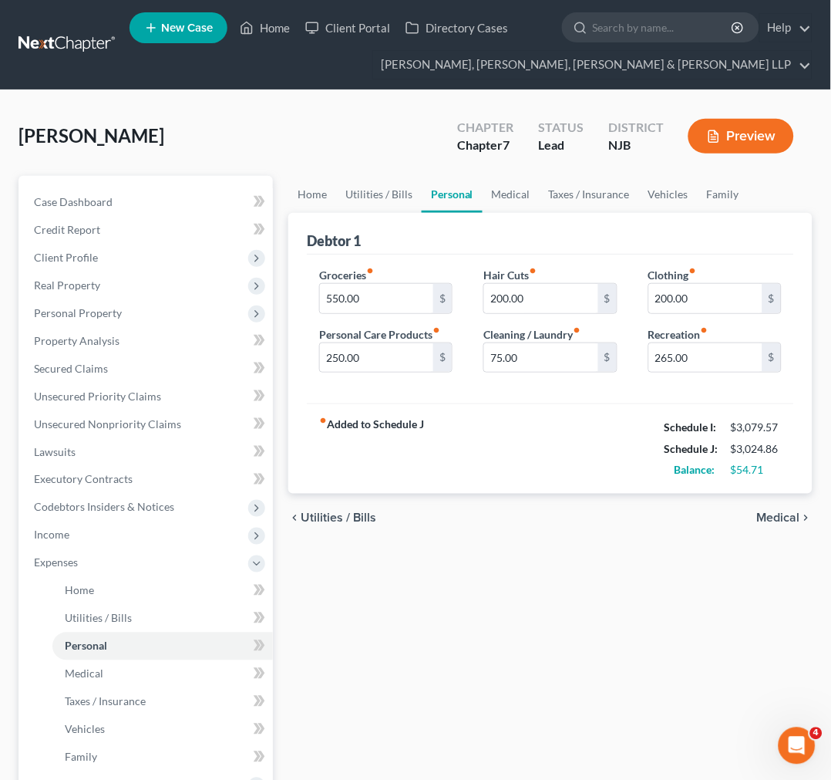
click at [429, 261] on div "Groceries fiber_manual_record 550.00 $ Personal Care Products fiber_manual_reco…" at bounding box center [550, 329] width 487 height 150
click at [503, 182] on link "Medical" at bounding box center [511, 194] width 57 height 37
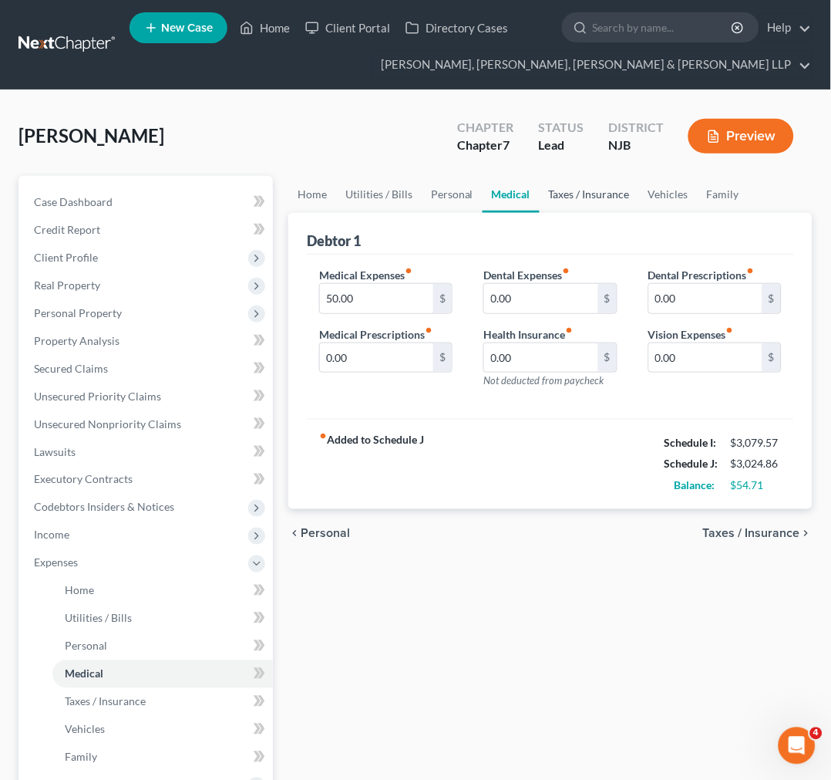
click at [563, 199] on link "Taxes / Insurance" at bounding box center [589, 194] width 99 height 37
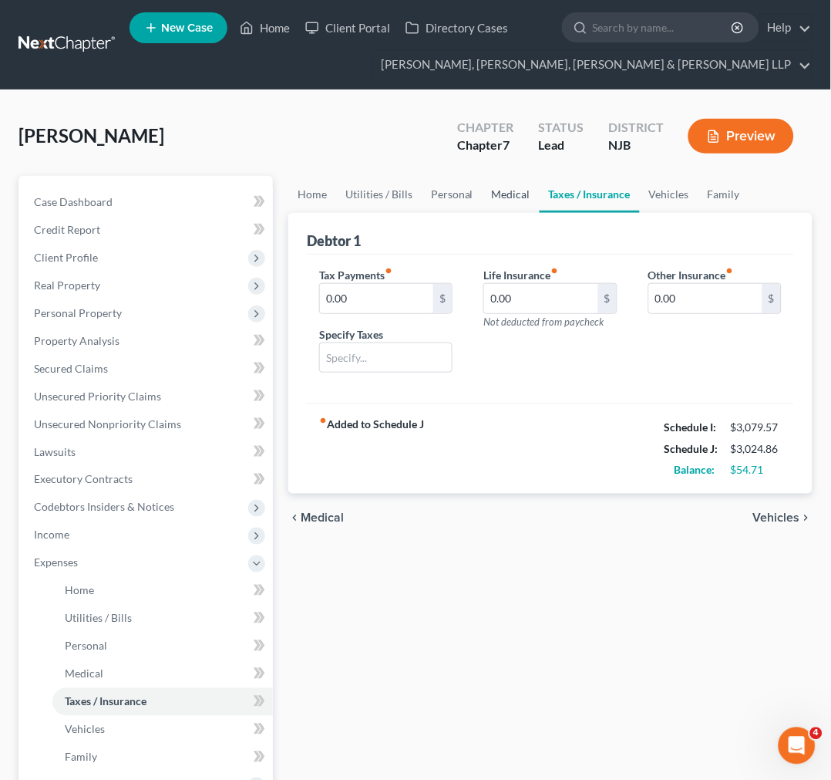
click at [518, 199] on link "Medical" at bounding box center [511, 194] width 57 height 37
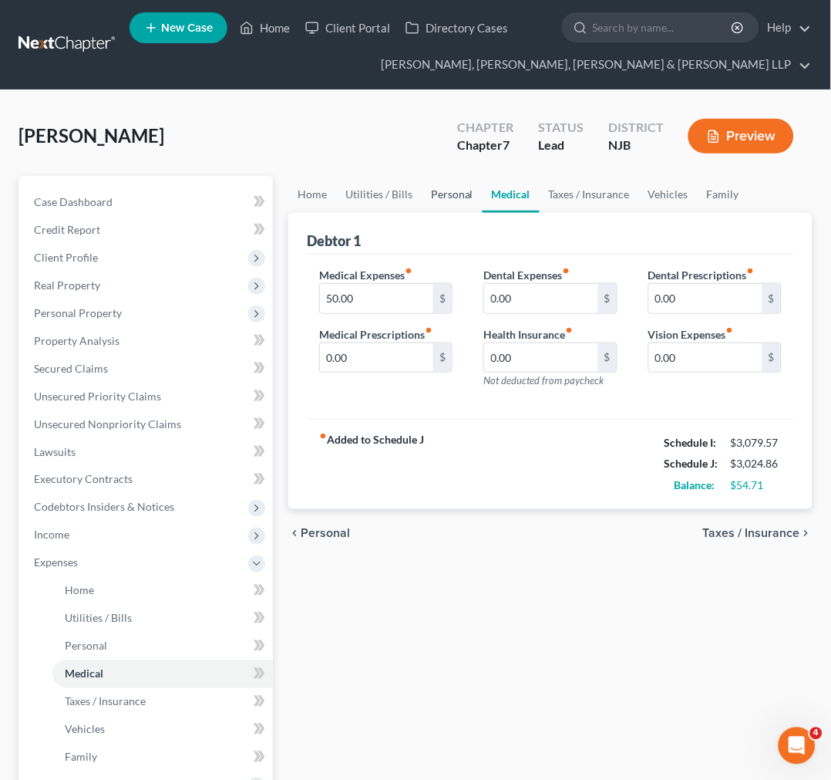
click at [460, 197] on link "Personal" at bounding box center [452, 194] width 61 height 37
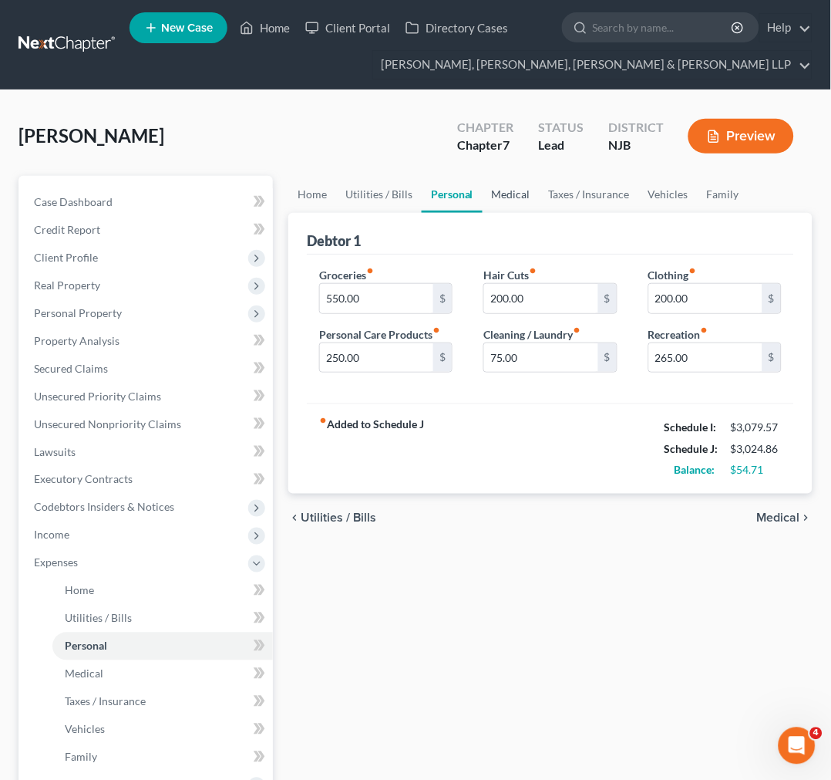
click at [517, 195] on link "Medical" at bounding box center [511, 194] width 57 height 37
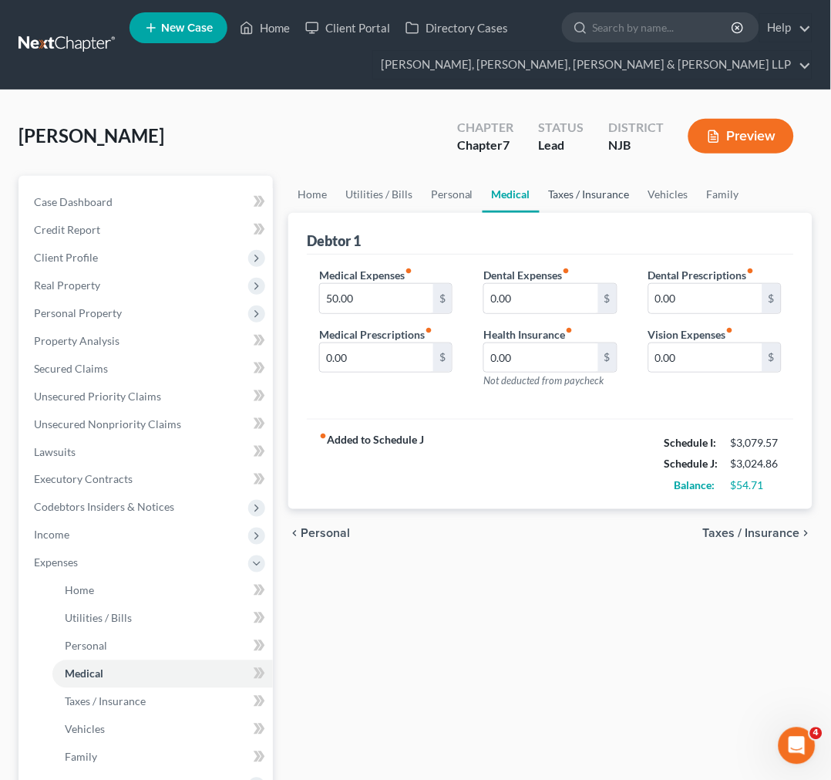
click at [561, 193] on link "Taxes / Insurance" at bounding box center [589, 194] width 99 height 37
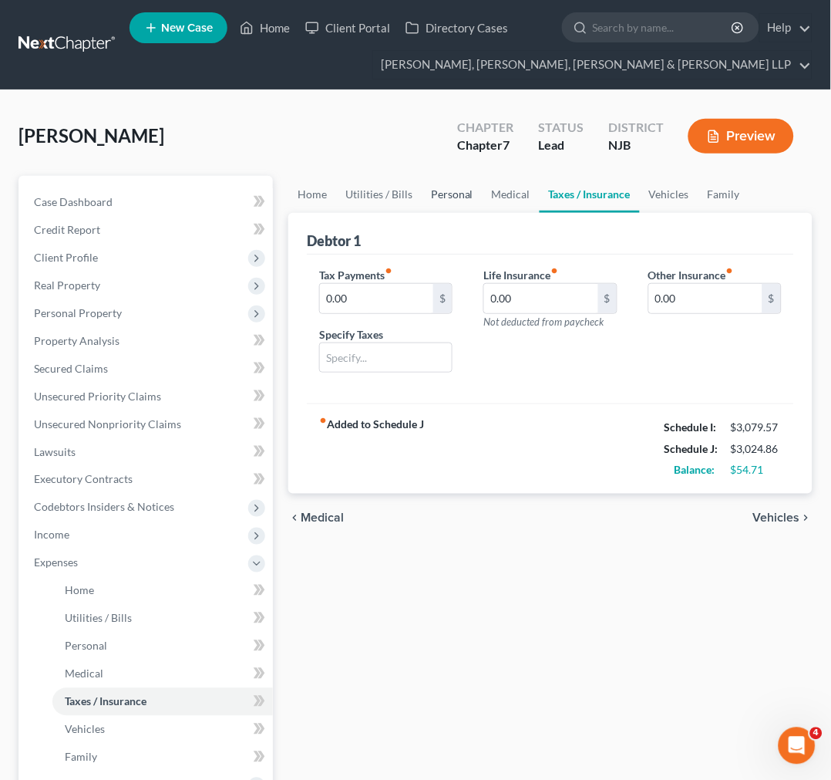
click at [470, 193] on link "Personal" at bounding box center [452, 194] width 61 height 37
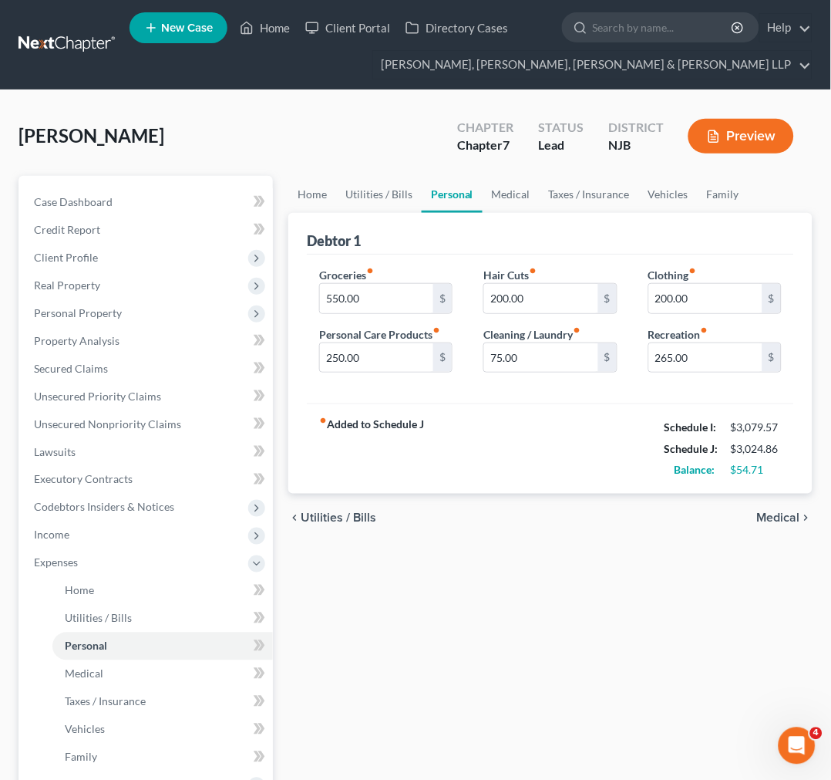
click at [691, 314] on div "Clothing fiber_manual_record 200.00 $ Recreation fiber_manual_record 265.00 $" at bounding box center [715, 326] width 164 height 119
click at [631, 380] on div "Hair Cuts fiber_manual_record 200.00 $ Cleaning / Laundry fiber_manual_record 7…" at bounding box center [550, 326] width 164 height 119
click at [717, 356] on input "265.00" at bounding box center [705, 357] width 113 height 29
click at [715, 356] on input "265.00" at bounding box center [705, 357] width 113 height 29
click at [586, 418] on div "fiber_manual_record Added to Schedule J Schedule I: $3,079.57 Schedule J: $3,02…" at bounding box center [550, 448] width 487 height 90
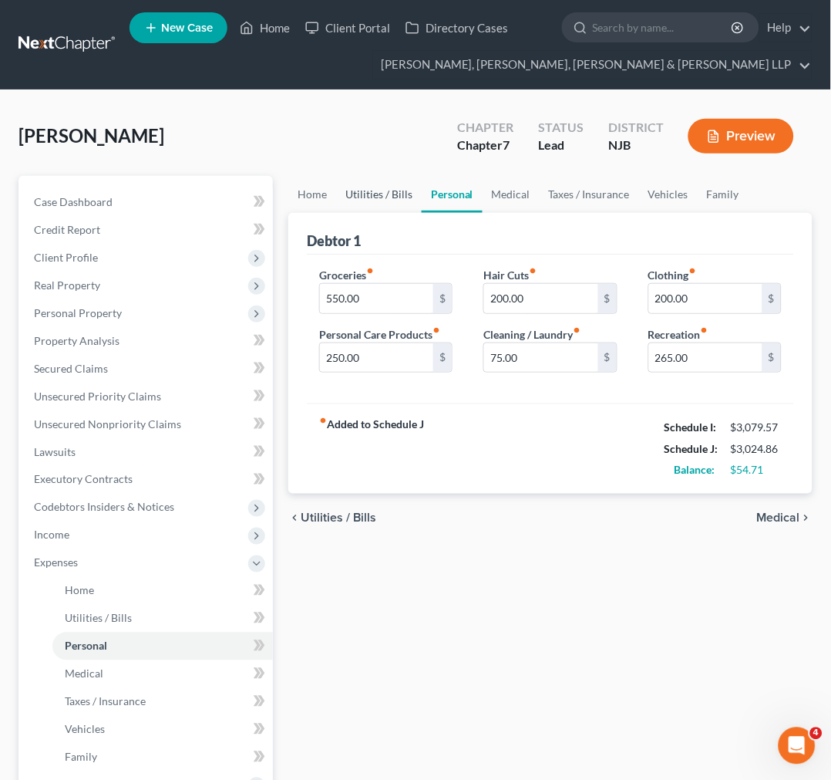
click at [375, 206] on link "Utilities / Bills" at bounding box center [379, 194] width 86 height 37
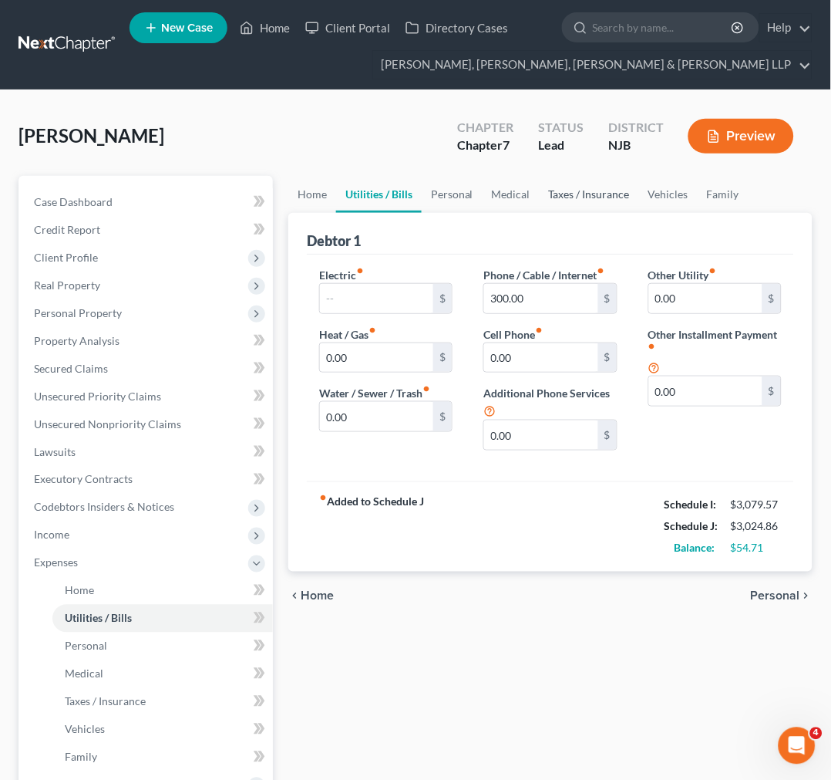
click at [613, 208] on link "Taxes / Insurance" at bounding box center [589, 194] width 99 height 37
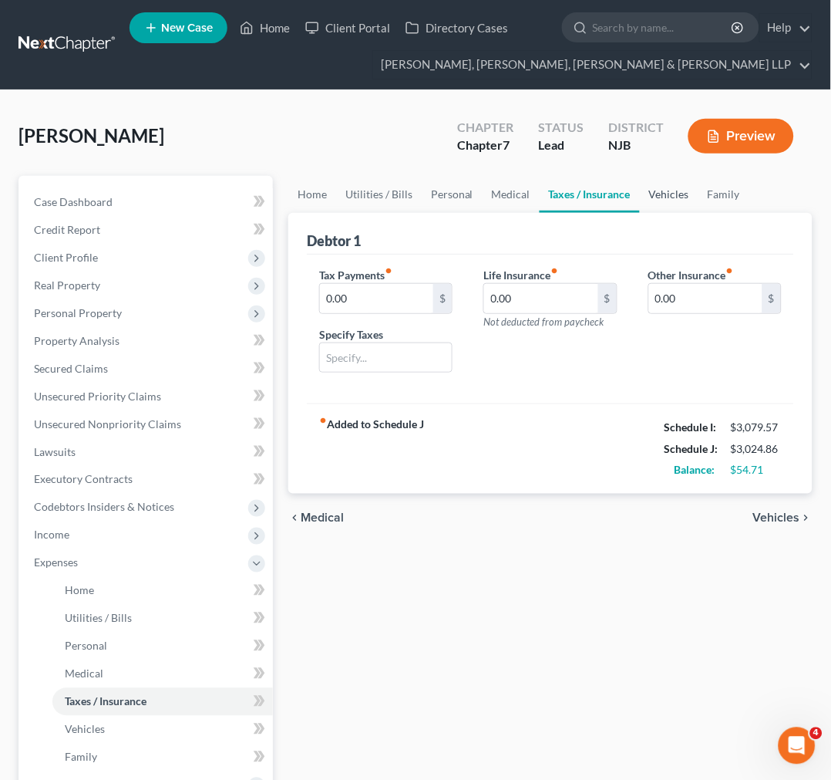
click at [650, 181] on link "Vehicles" at bounding box center [669, 194] width 59 height 37
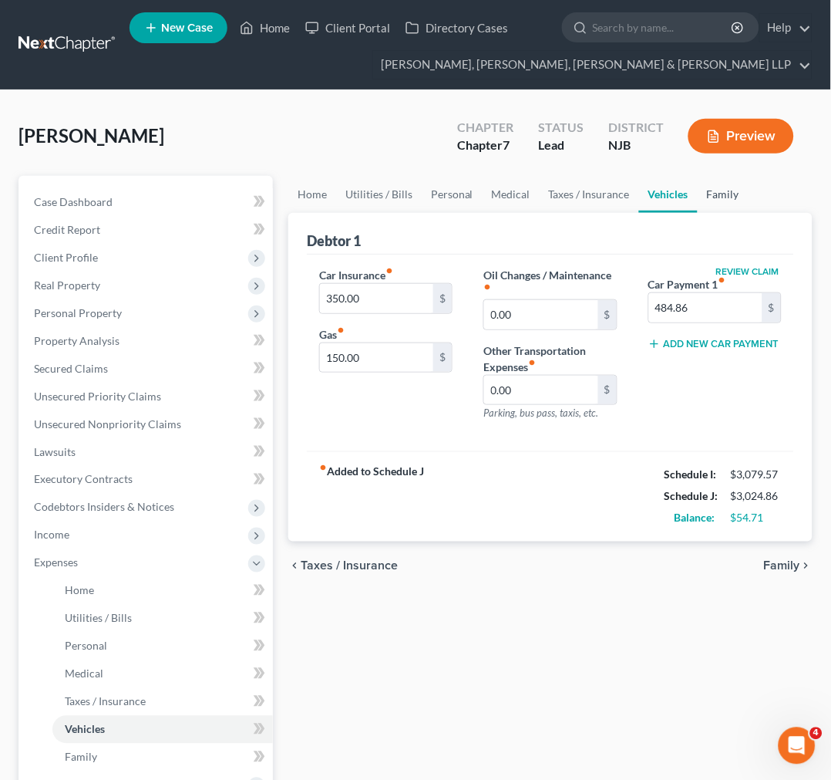
click at [707, 189] on link "Family" at bounding box center [723, 194] width 51 height 37
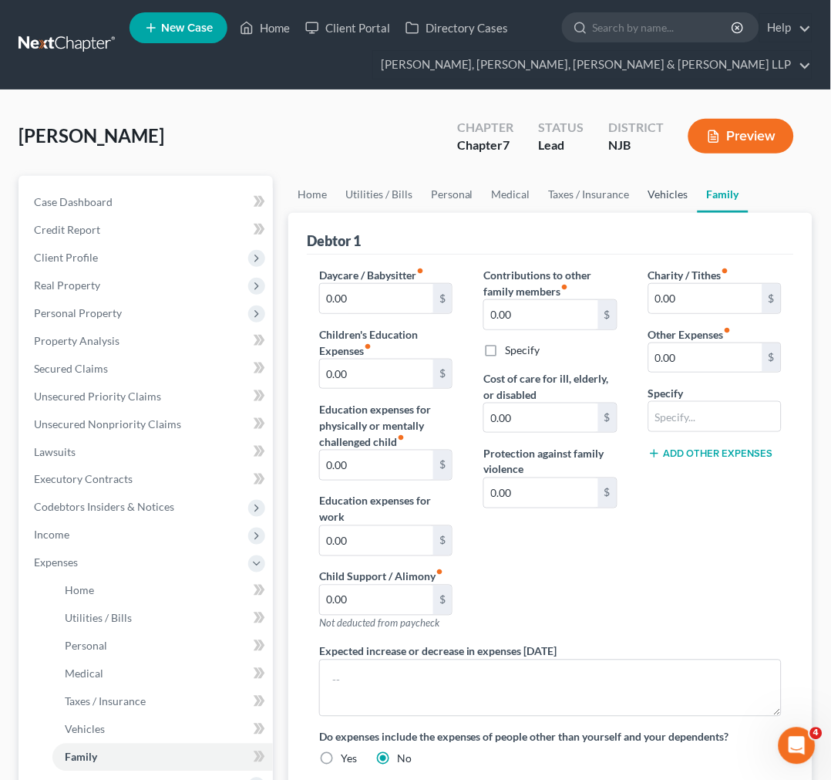
click at [680, 194] on link "Vehicles" at bounding box center [668, 194] width 59 height 37
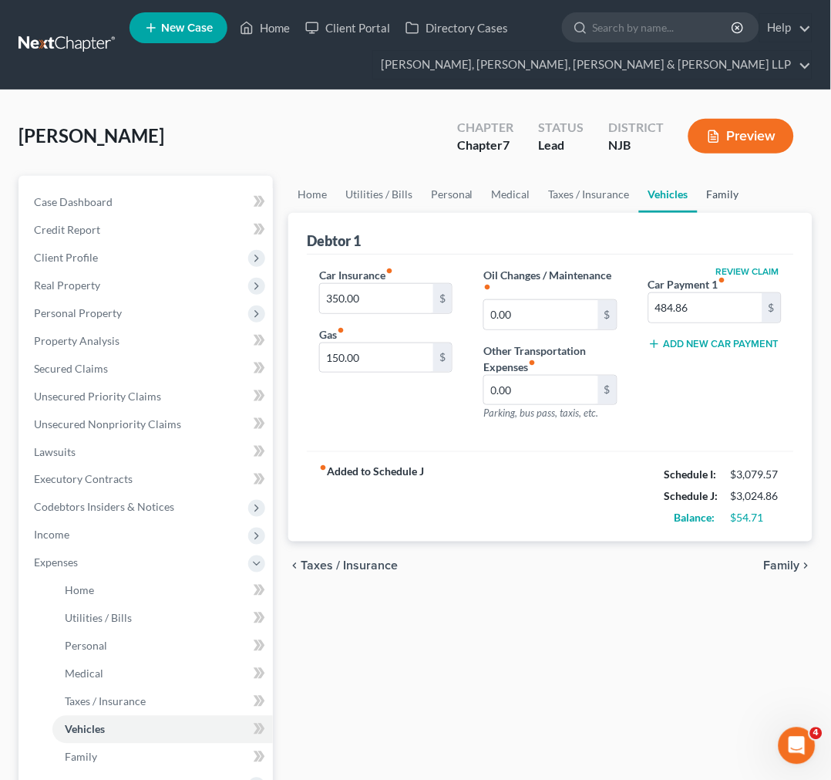
click at [698, 194] on link "Family" at bounding box center [723, 194] width 51 height 37
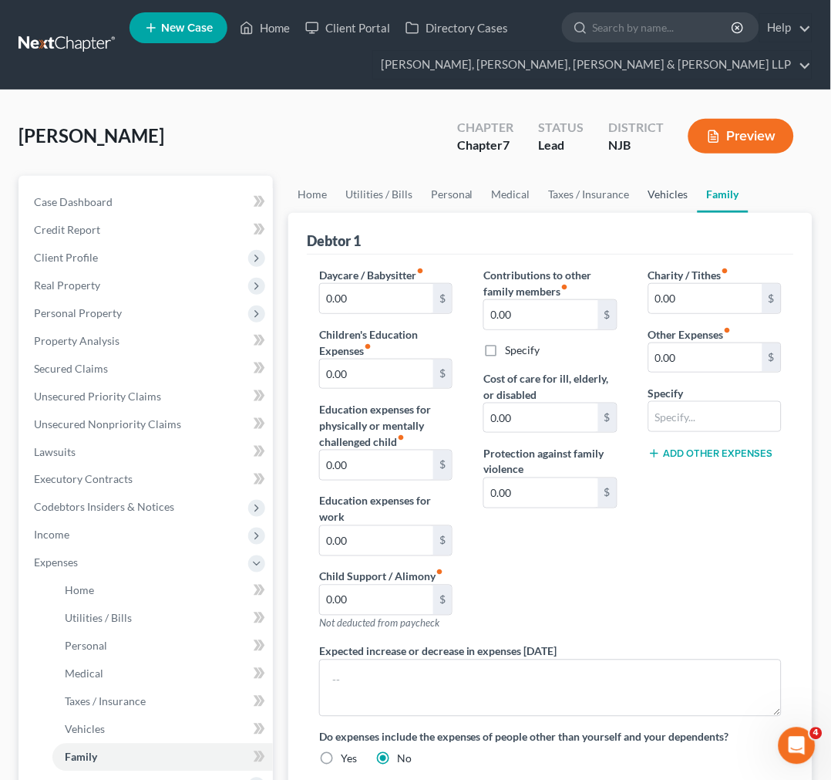
click at [650, 187] on link "Vehicles" at bounding box center [668, 194] width 59 height 37
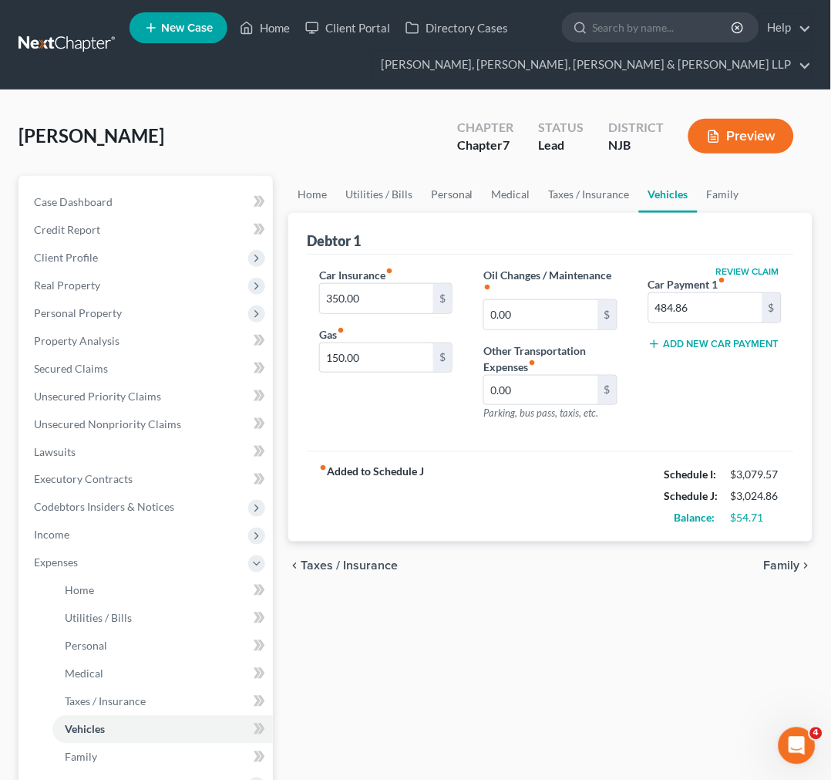
click at [427, 255] on div "Car Insurance fiber_manual_record 350.00 $ Gas fiber_manual_record 150.00 $ Oil…" at bounding box center [550, 352] width 487 height 197
click at [326, 196] on link "Home" at bounding box center [312, 194] width 48 height 37
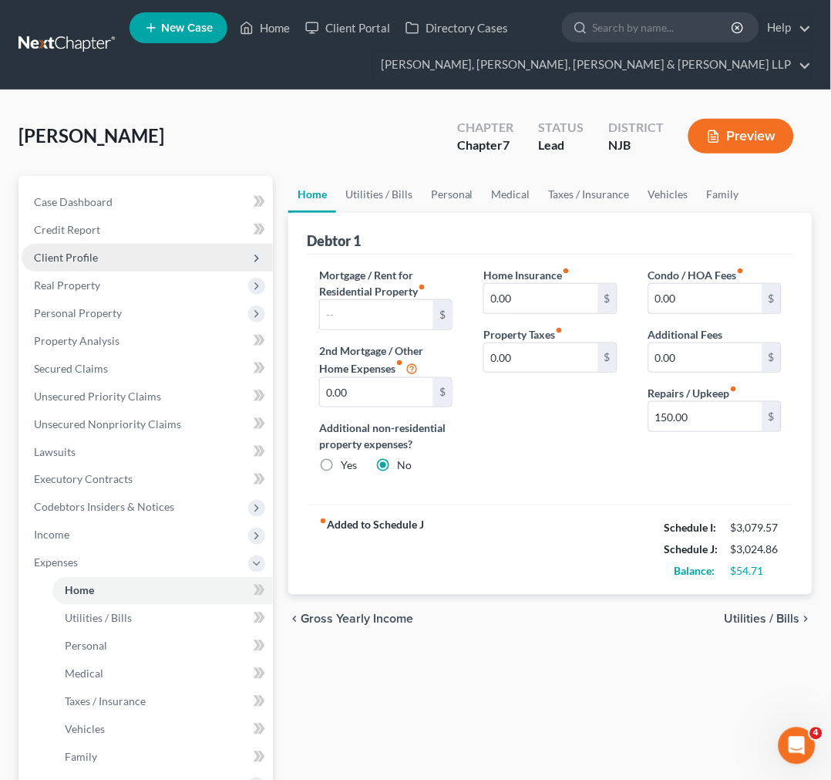
click at [222, 268] on span "Client Profile" at bounding box center [147, 258] width 251 height 28
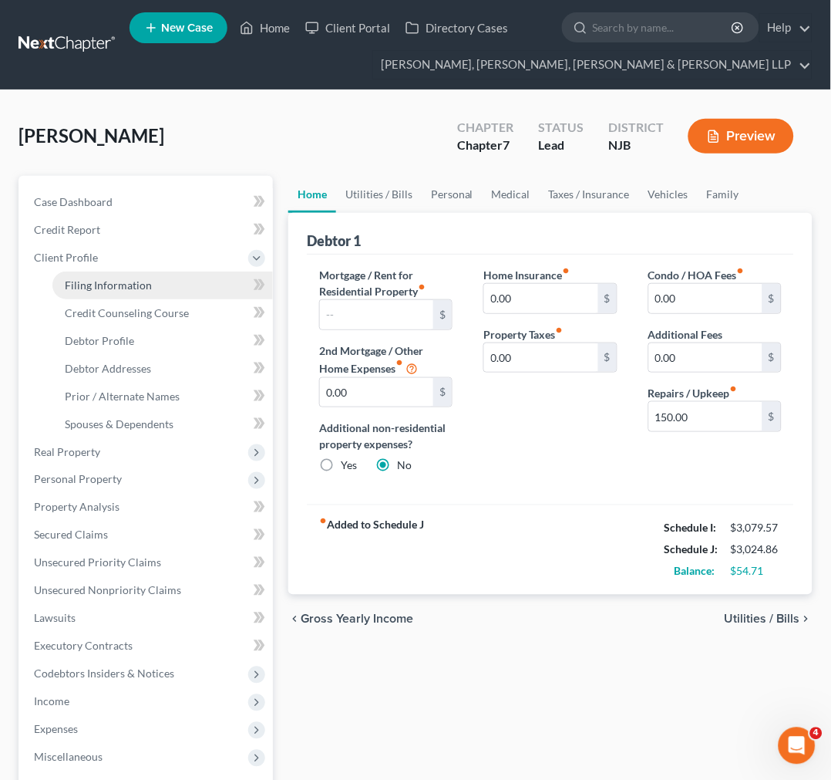
click at [180, 296] on link "Filing Information" at bounding box center [162, 285] width 221 height 28
select select "1"
select select "0"
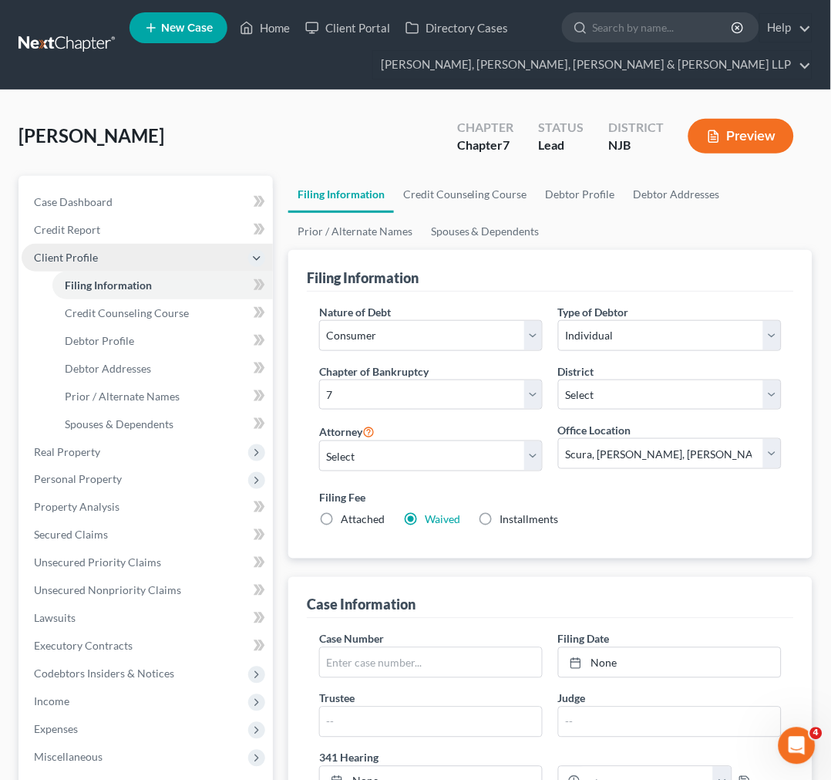
click at [207, 251] on span "Client Profile" at bounding box center [147, 258] width 251 height 28
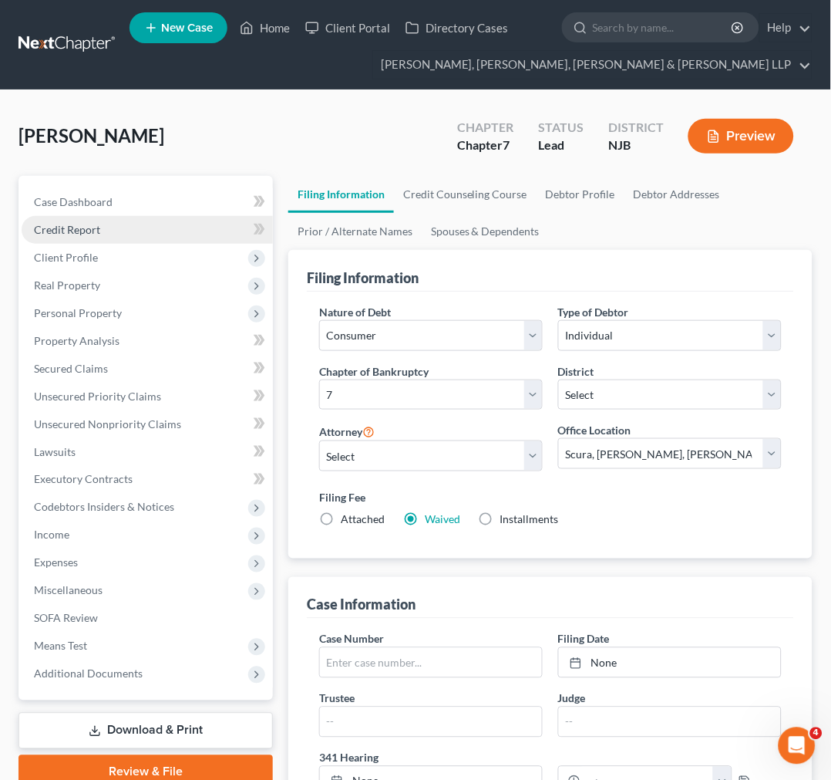
click at [129, 231] on link "Credit Report" at bounding box center [147, 230] width 251 height 28
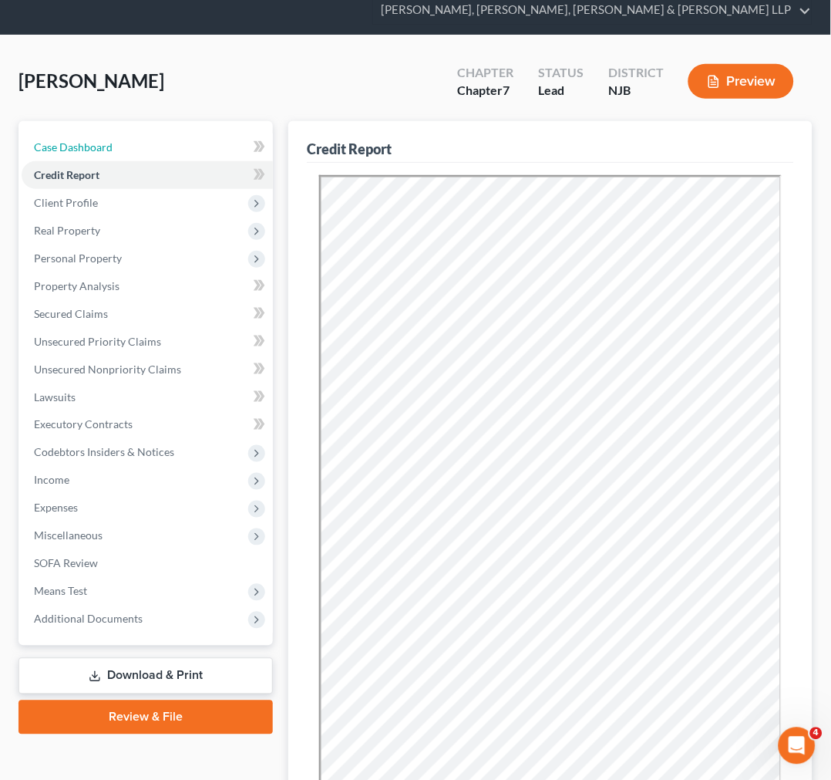
scroll to position [86, 0]
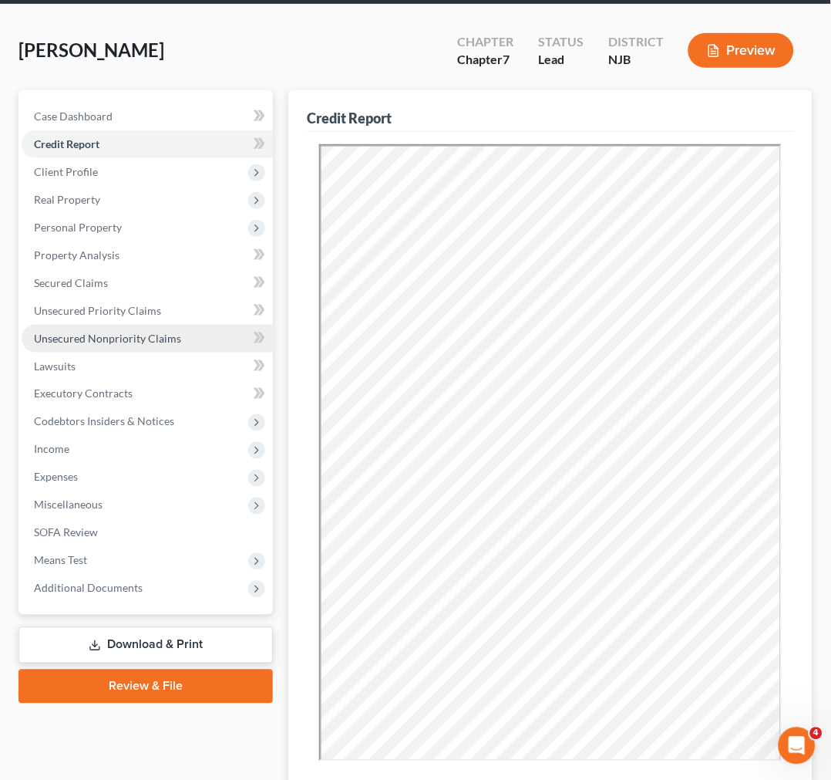
click at [129, 349] on link "Unsecured Nonpriority Claims" at bounding box center [147, 339] width 251 height 28
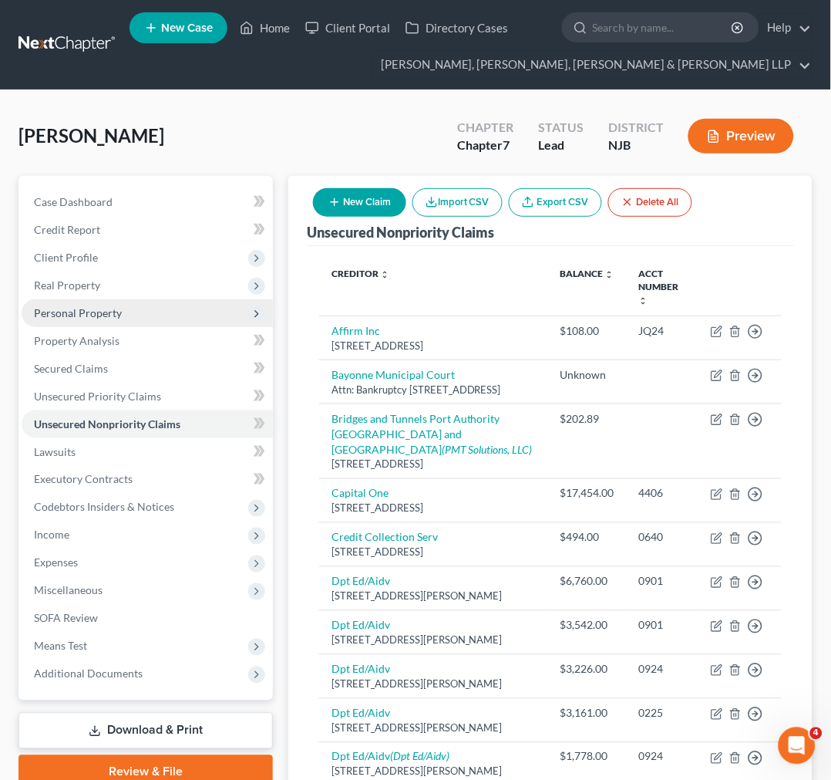
click at [147, 302] on span "Personal Property" at bounding box center [147, 313] width 251 height 28
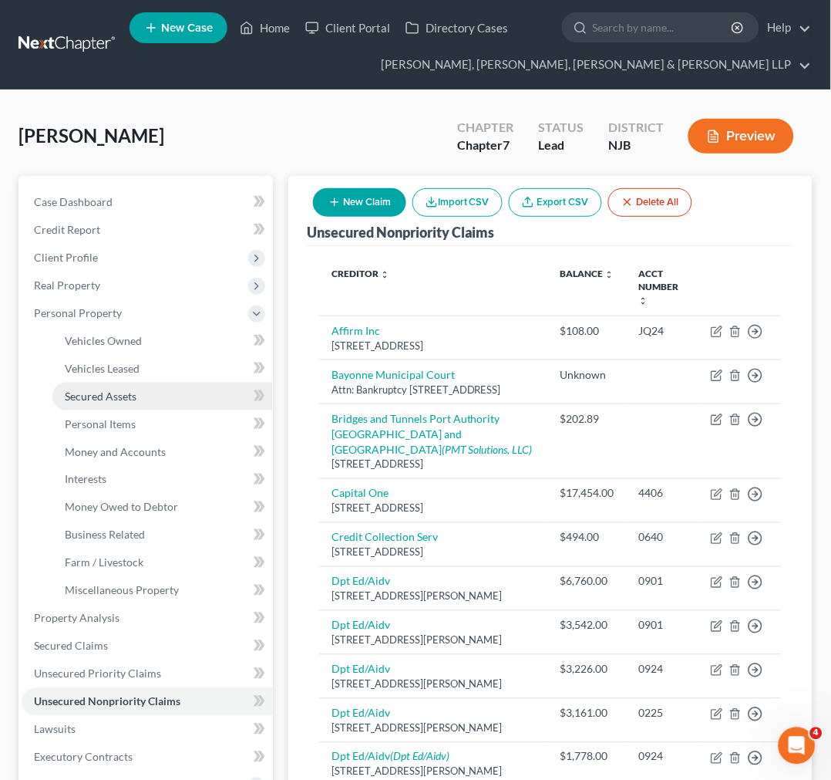
click at [132, 406] on link "Secured Assets" at bounding box center [162, 396] width 221 height 28
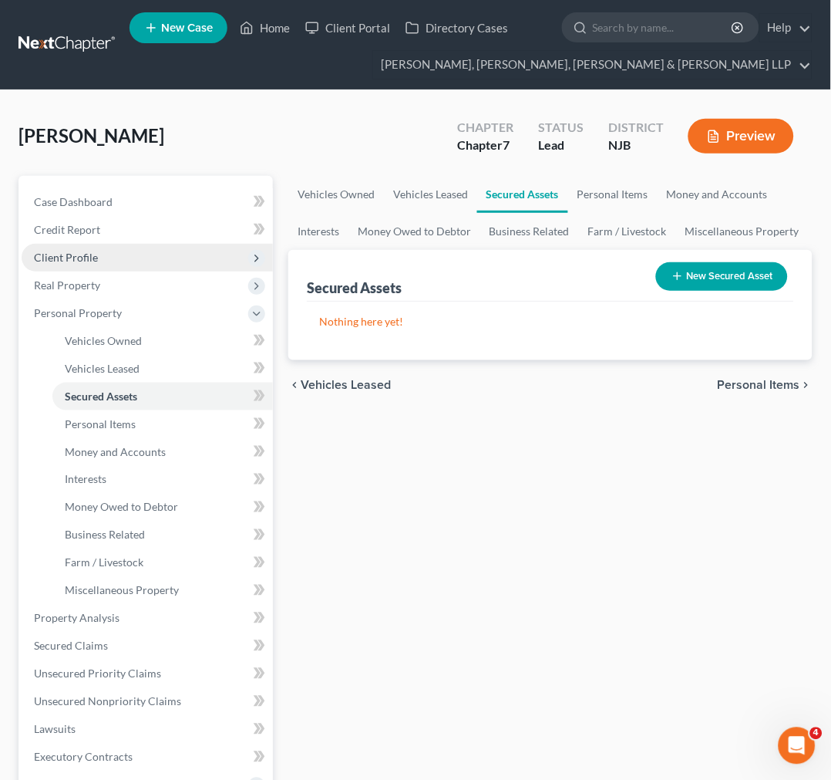
click at [128, 250] on span "Client Profile" at bounding box center [147, 258] width 251 height 28
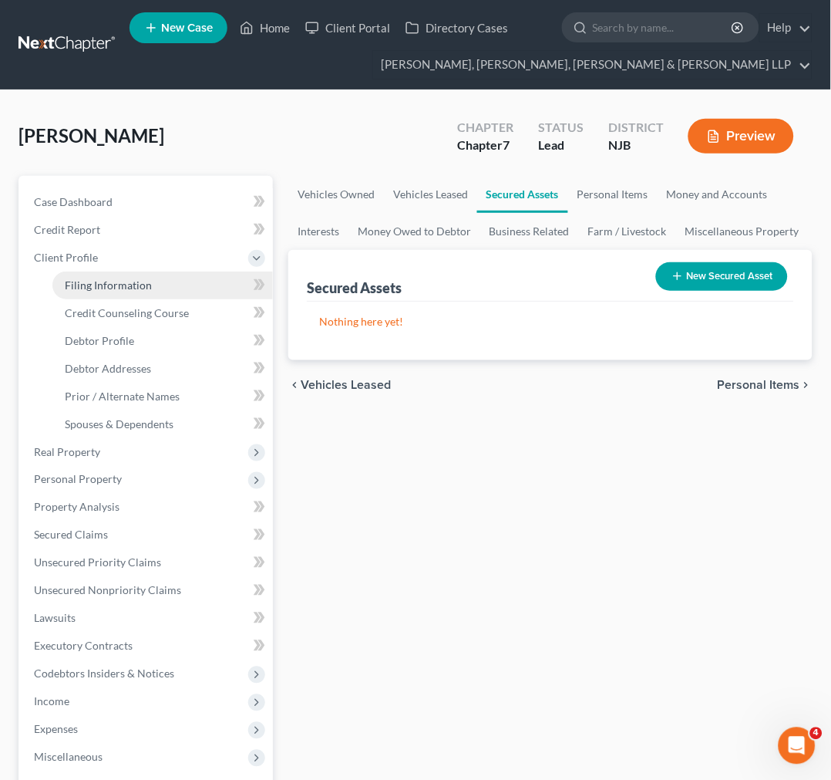
click at [128, 273] on link "Filing Information" at bounding box center [162, 285] width 221 height 28
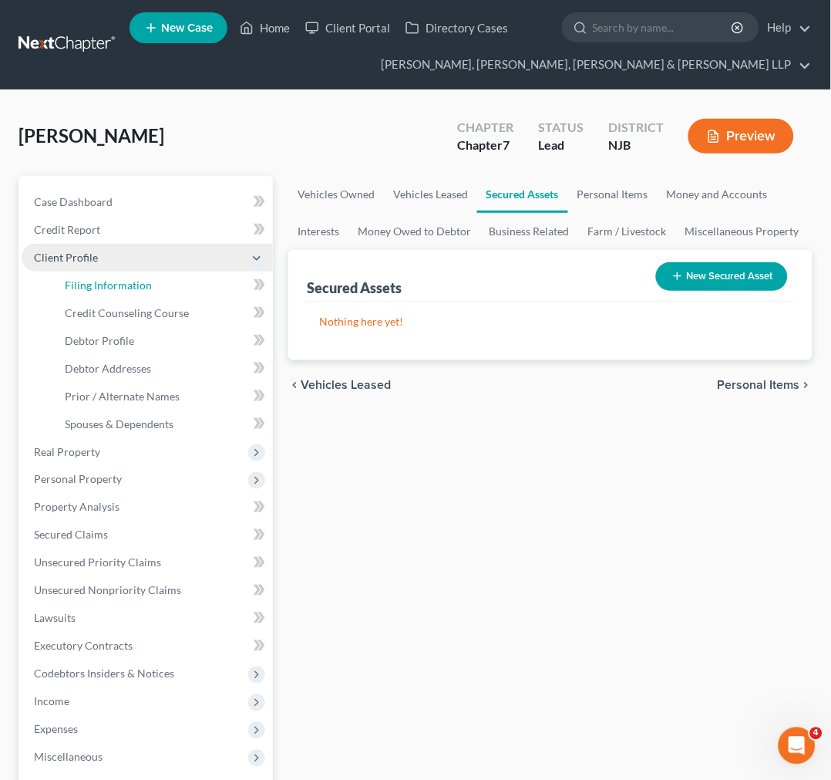
select select "1"
select select "0"
select select "51"
select select "7"
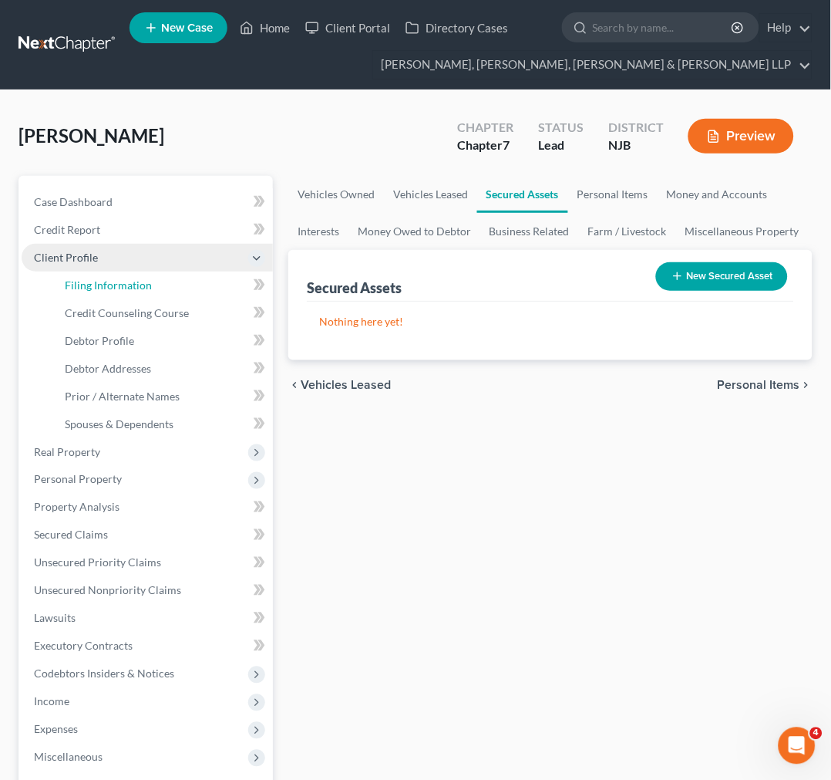
select select "0"
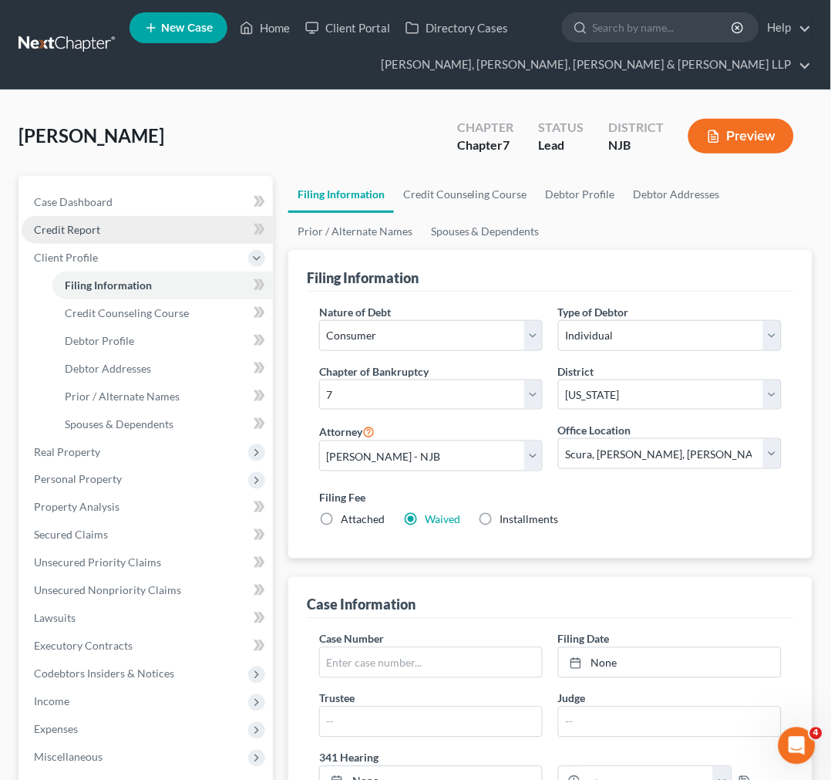
click at [131, 221] on link "Credit Report" at bounding box center [147, 230] width 251 height 28
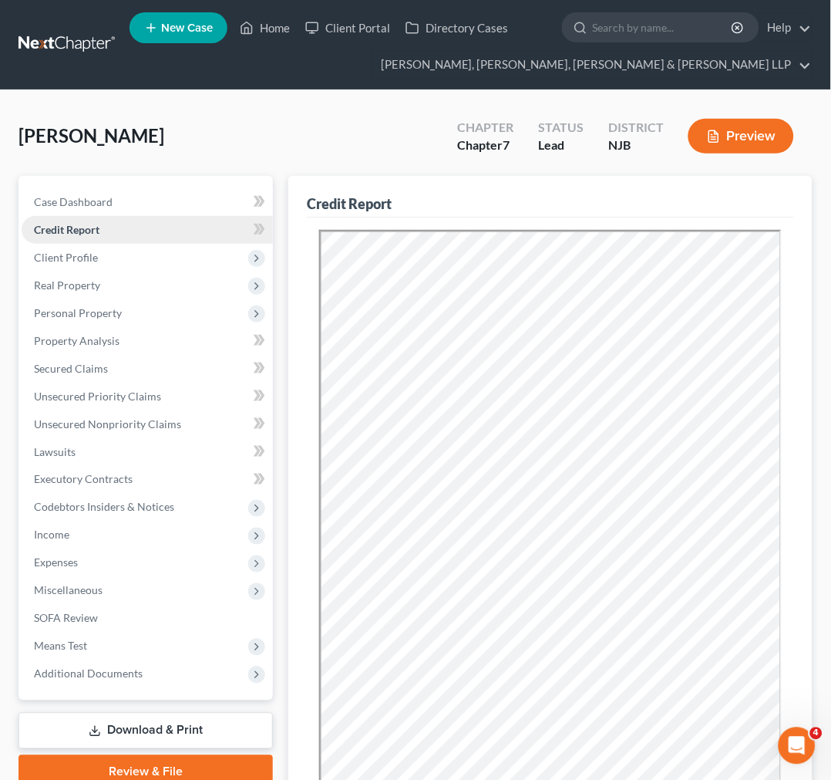
click at [160, 237] on link "Credit Report" at bounding box center [147, 230] width 251 height 28
click at [152, 199] on link "Case Dashboard" at bounding box center [147, 202] width 251 height 28
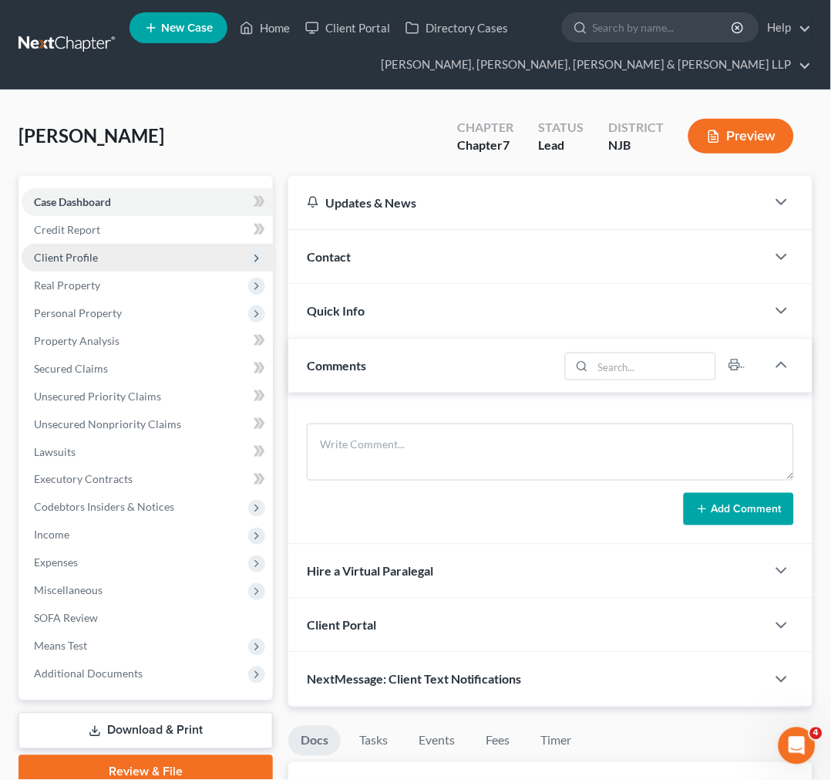
click at [163, 258] on span "Client Profile" at bounding box center [147, 258] width 251 height 28
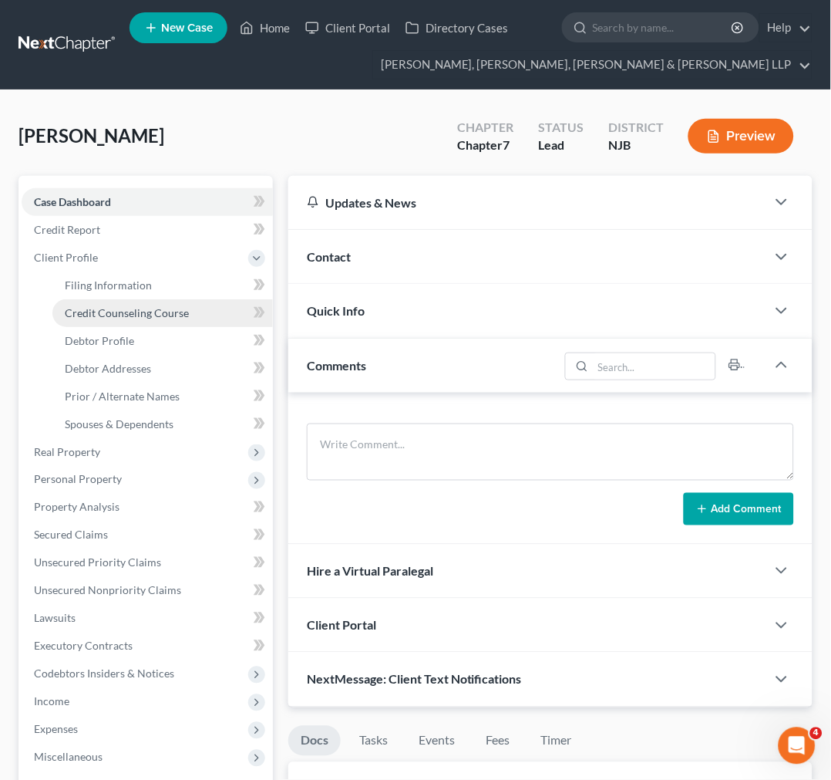
click at [160, 299] on link "Credit Counseling Course" at bounding box center [162, 313] width 221 height 28
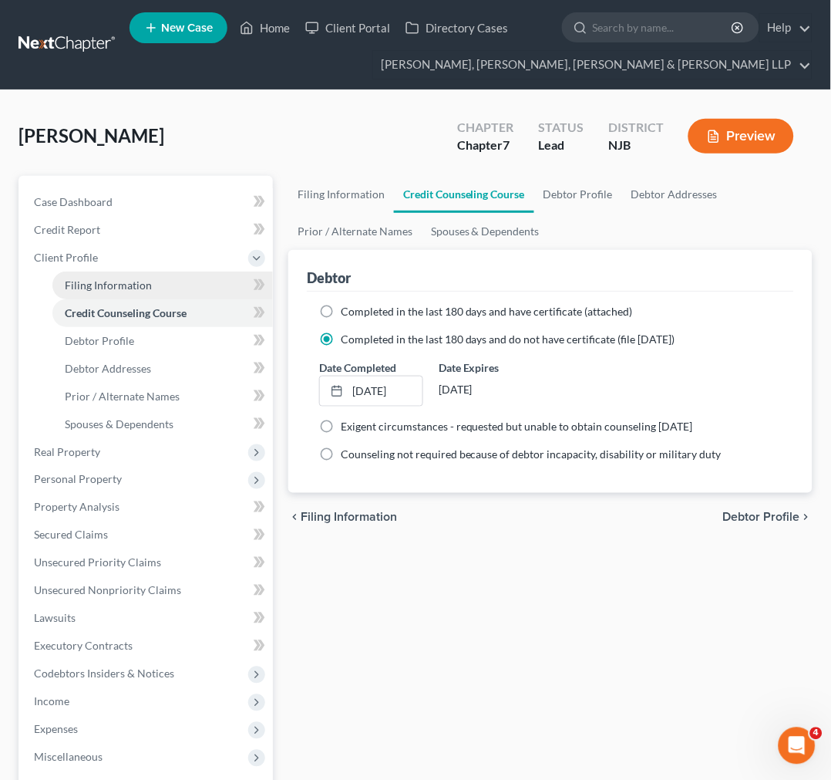
click at [160, 281] on link "Filing Information" at bounding box center [162, 285] width 221 height 28
select select "1"
select select "0"
select select "51"
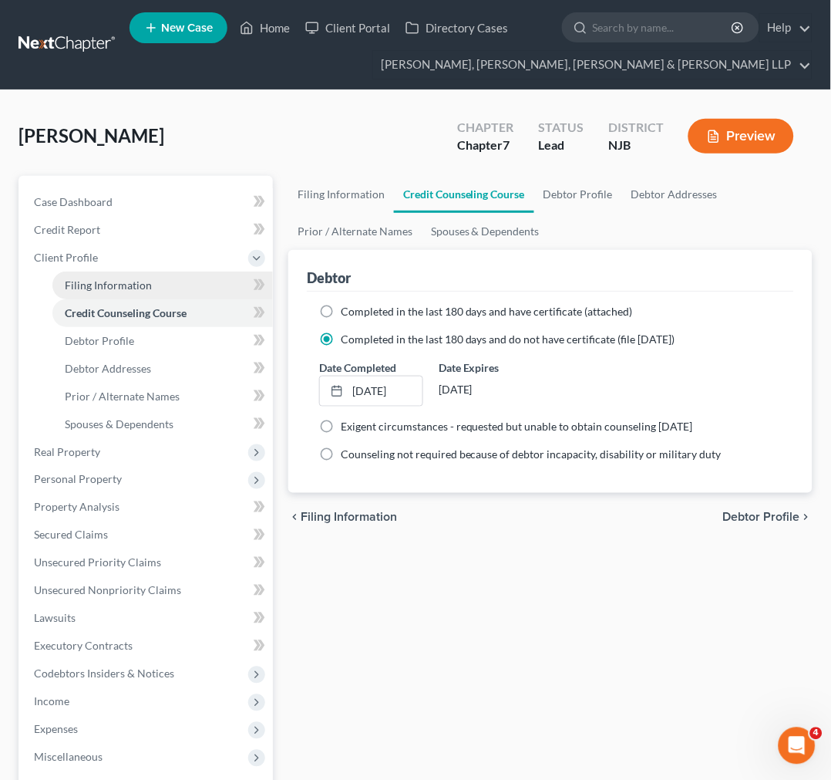
select select "7"
select select "0"
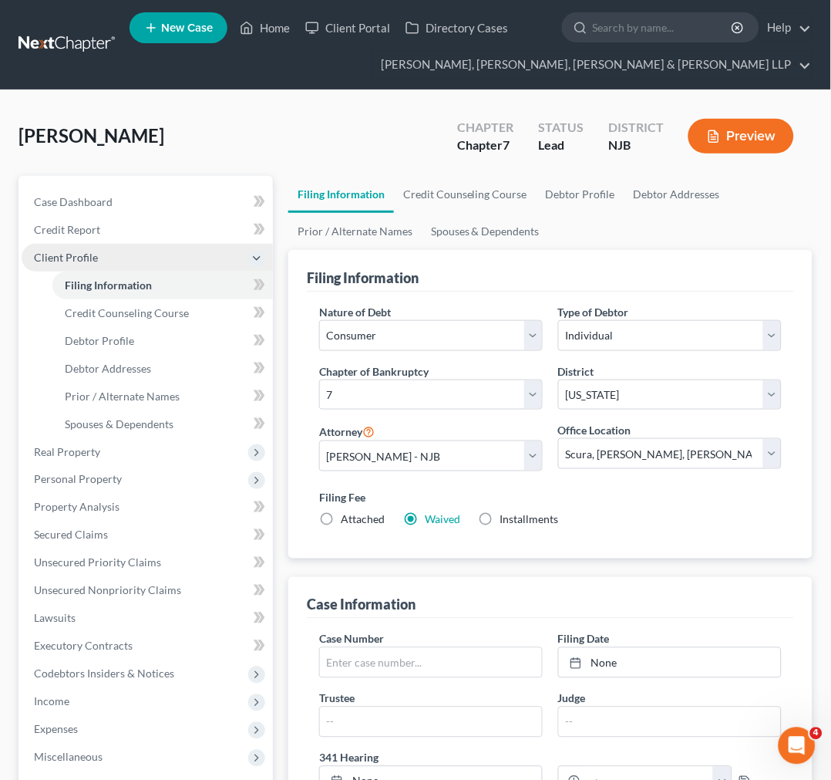
click at [157, 259] on span "Client Profile" at bounding box center [147, 258] width 251 height 28
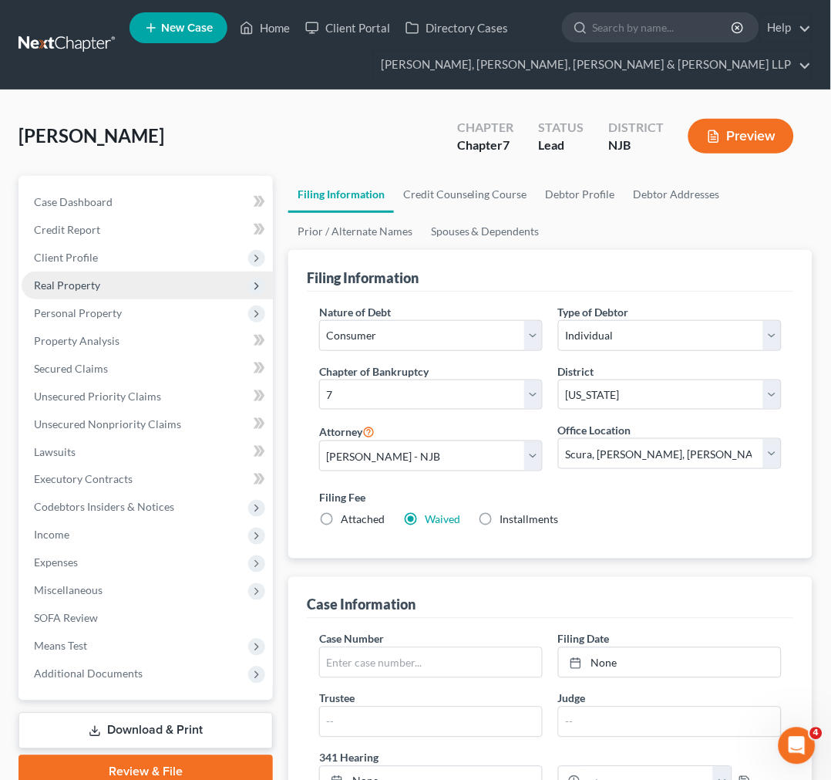
click at [157, 274] on span "Real Property" at bounding box center [147, 285] width 251 height 28
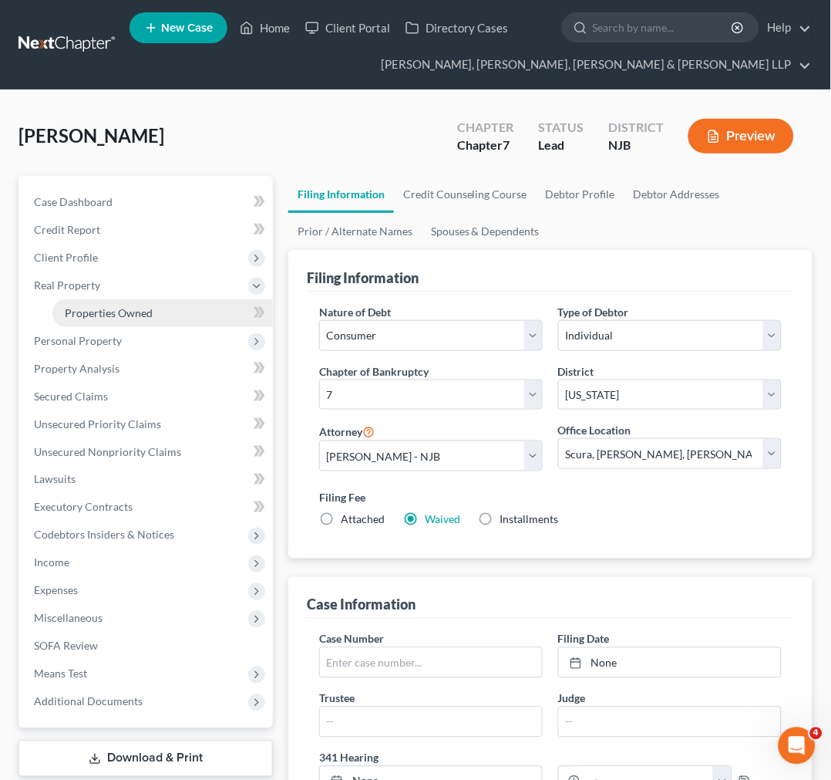
click at [157, 313] on link "Properties Owned" at bounding box center [162, 313] width 221 height 28
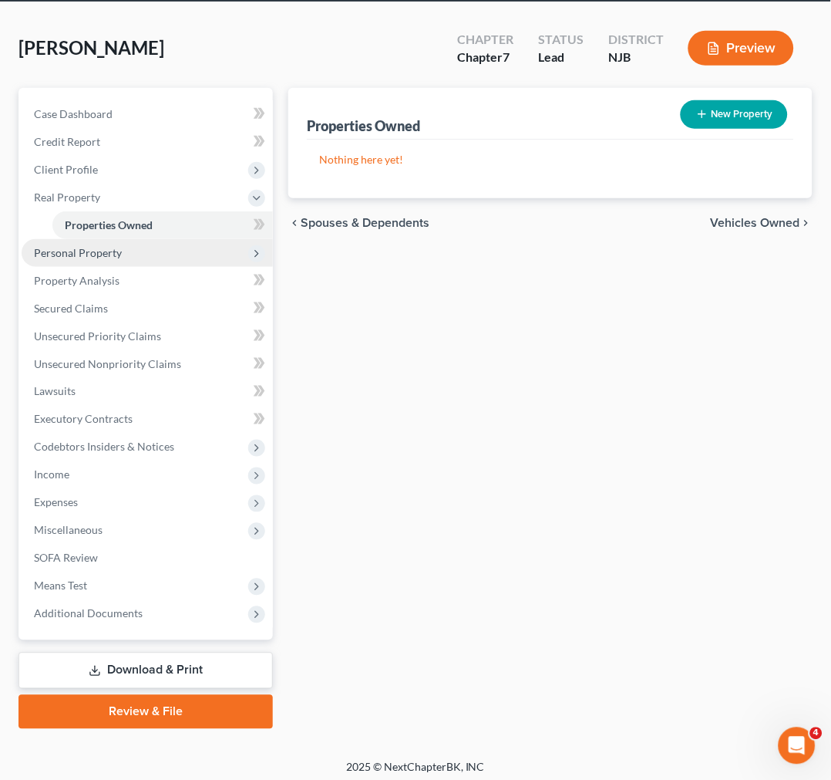
scroll to position [94, 0]
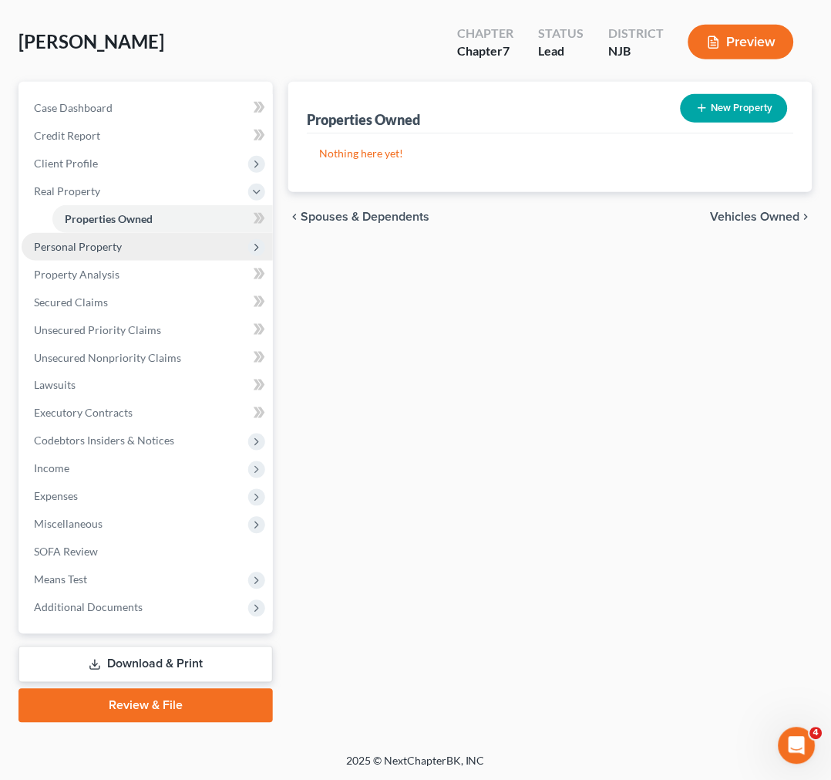
click at [155, 251] on span "Personal Property" at bounding box center [147, 247] width 251 height 28
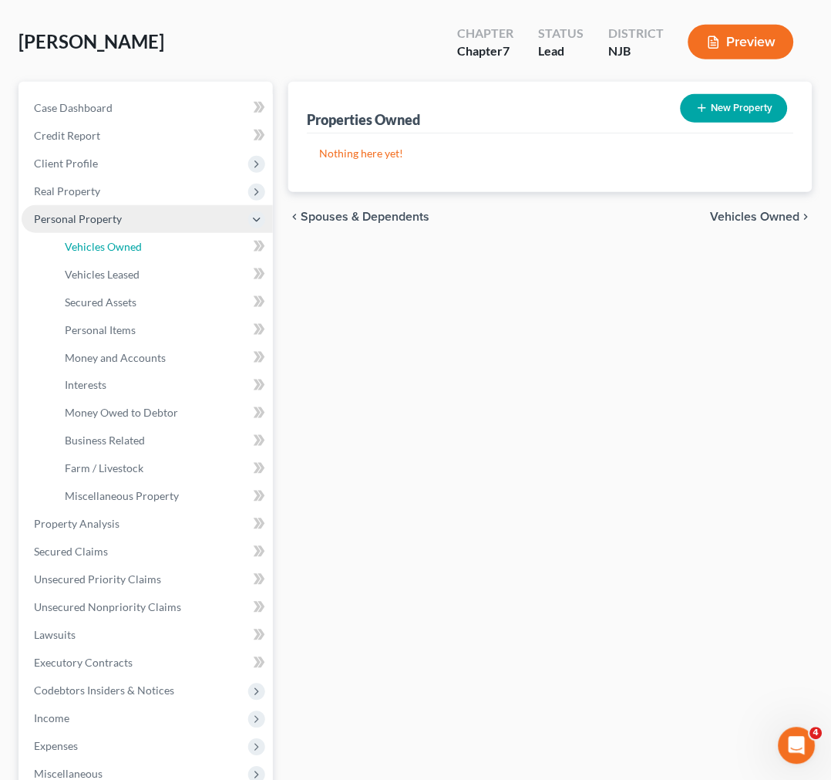
click at [155, 251] on link "Vehicles Owned" at bounding box center [162, 247] width 221 height 28
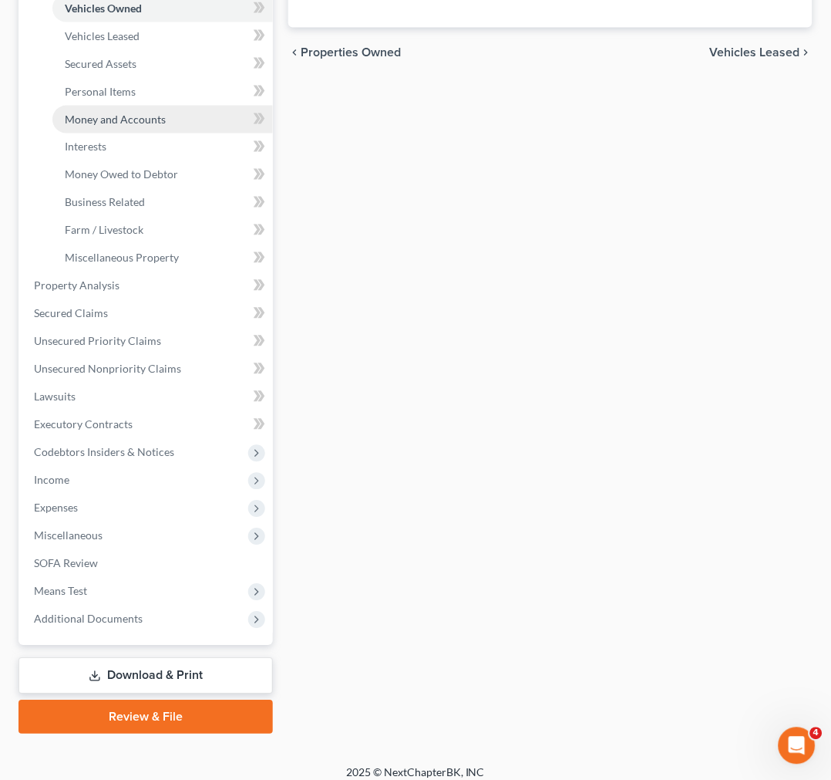
scroll to position [342, 0]
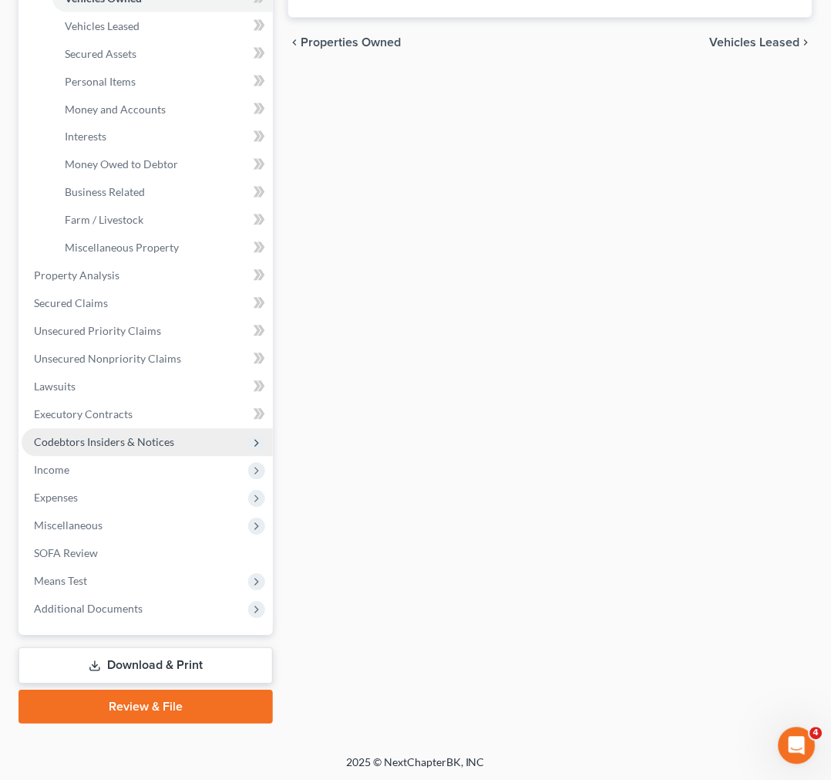
click at [150, 429] on span "Codebtors Insiders & Notices" at bounding box center [147, 443] width 251 height 28
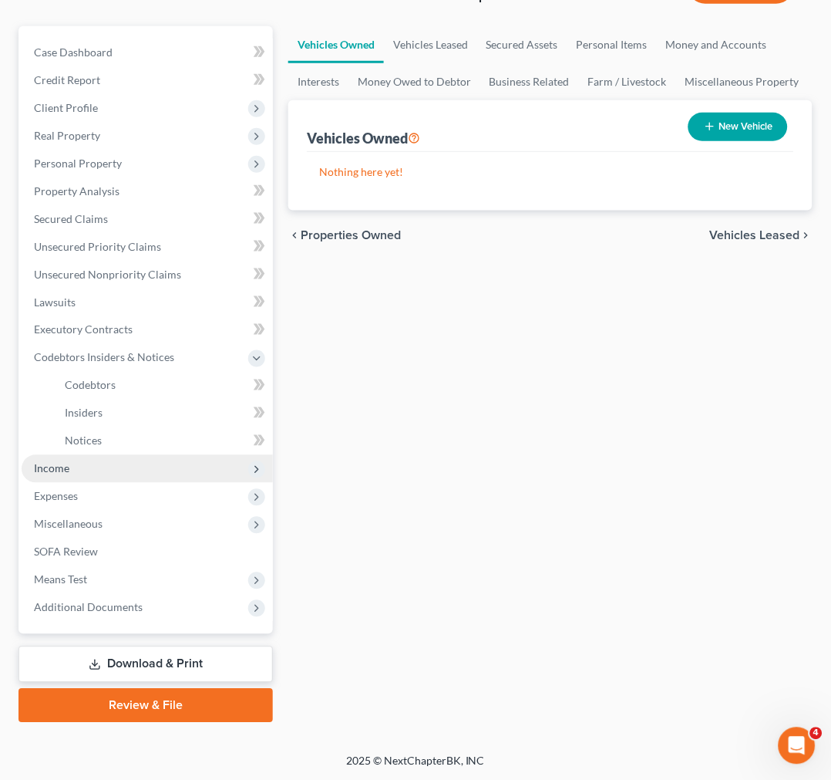
click at [127, 472] on span "Income" at bounding box center [147, 469] width 251 height 28
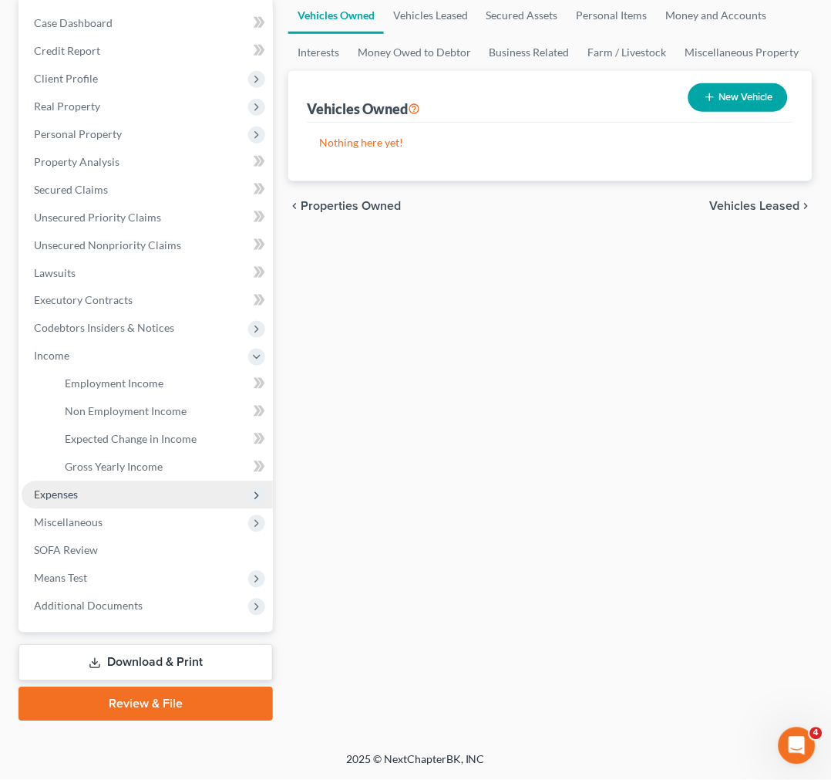
scroll to position [177, 0]
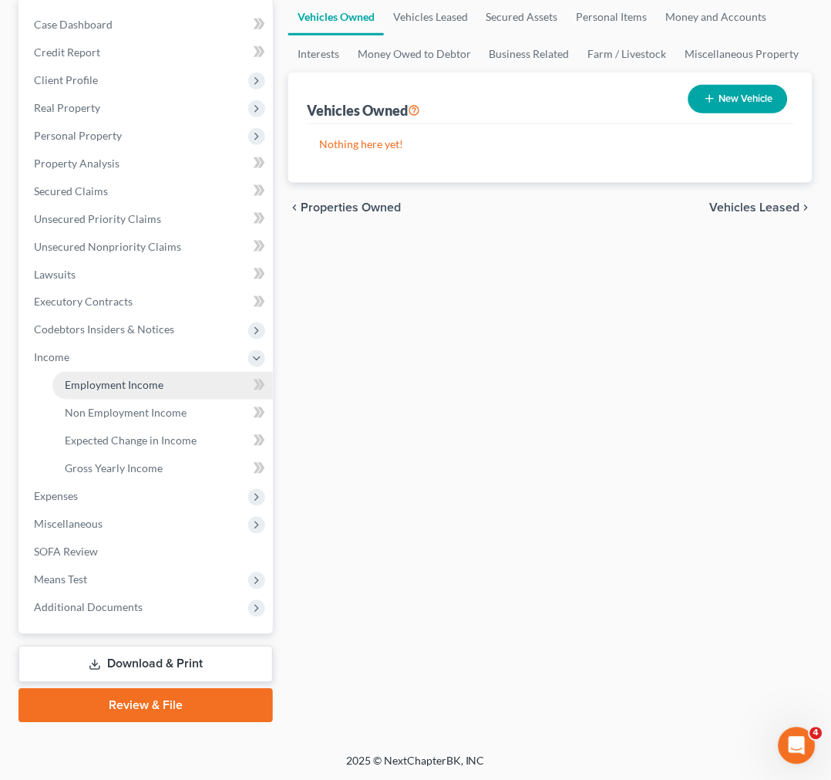
click at [141, 396] on link "Employment Income" at bounding box center [162, 386] width 221 height 28
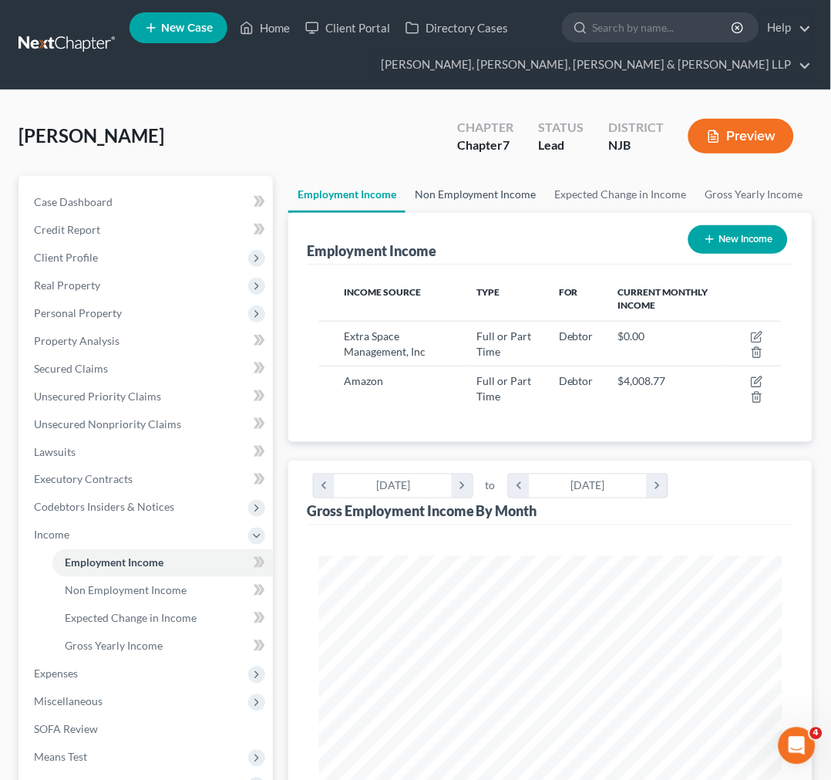
click at [478, 194] on link "Non Employment Income" at bounding box center [476, 194] width 140 height 37
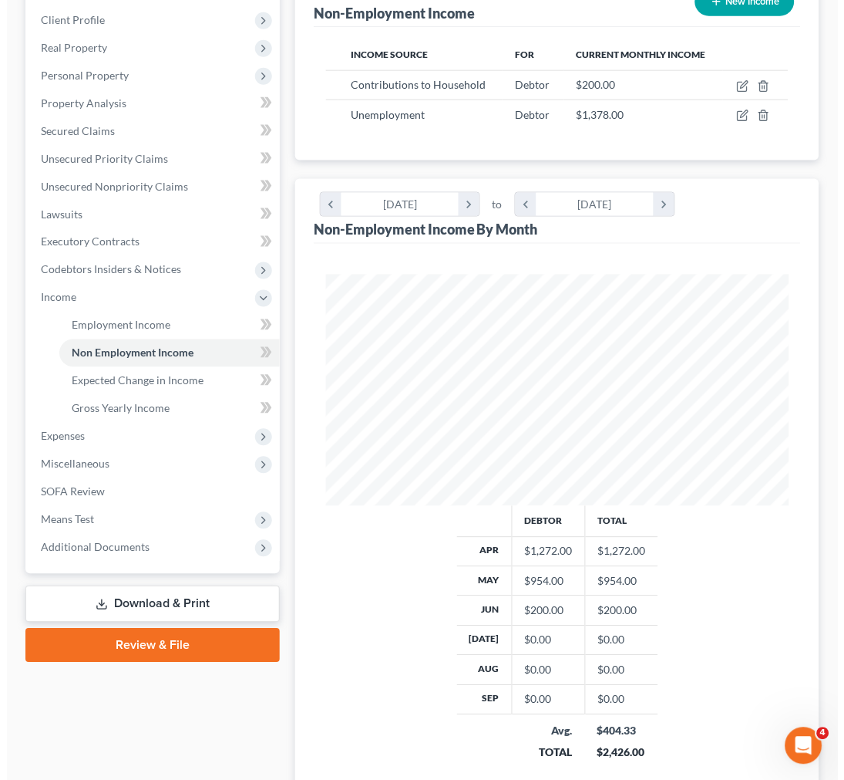
scroll to position [86, 0]
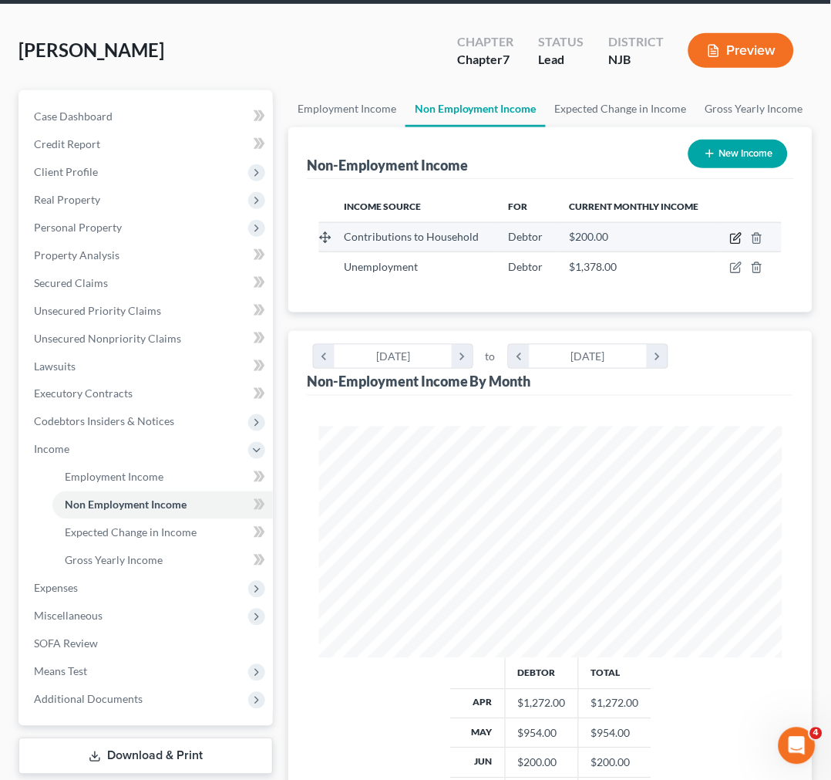
click at [739, 240] on icon "button" at bounding box center [736, 238] width 12 height 12
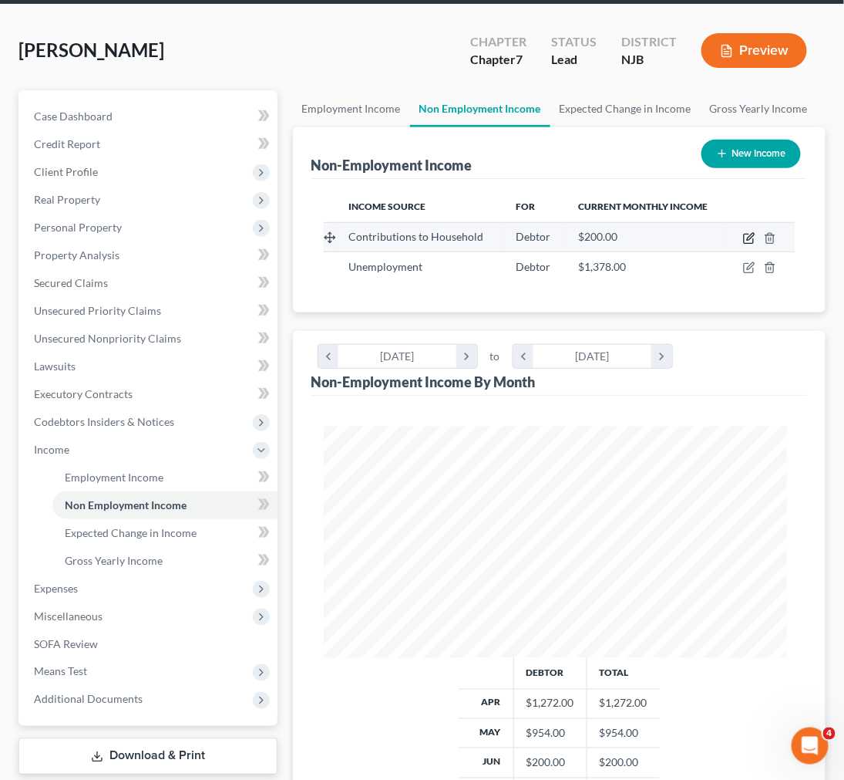
select select "8"
select select "0"
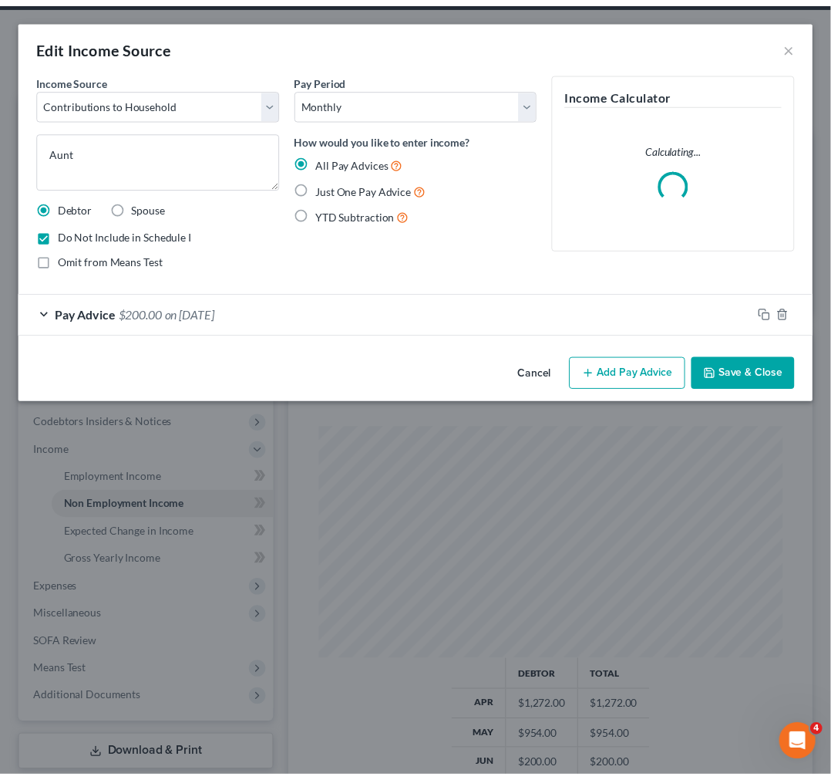
scroll to position [236, 502]
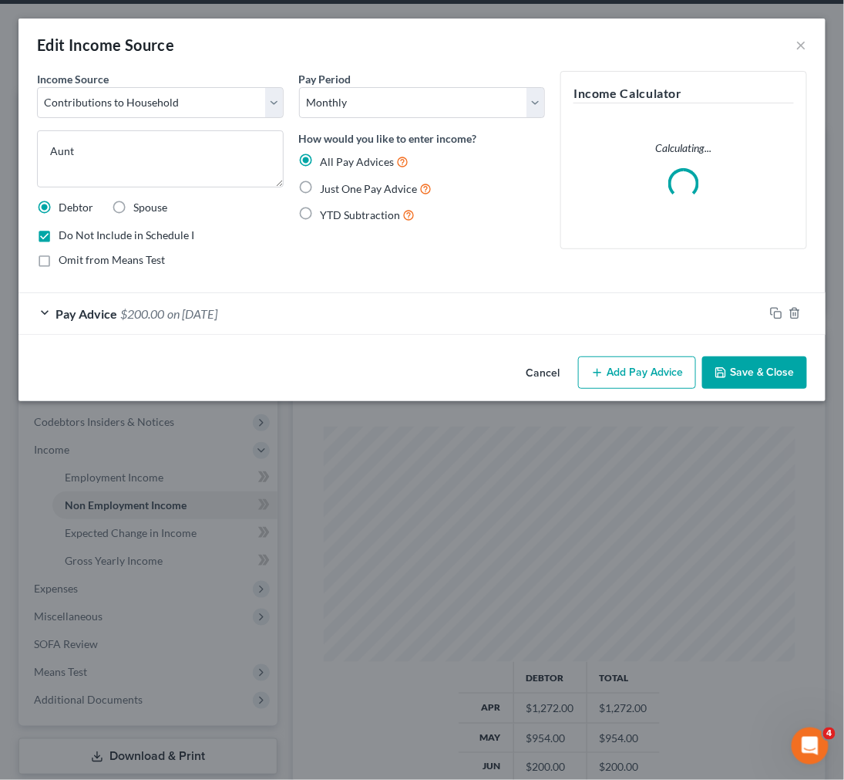
click at [542, 368] on button "Cancel" at bounding box center [543, 373] width 59 height 31
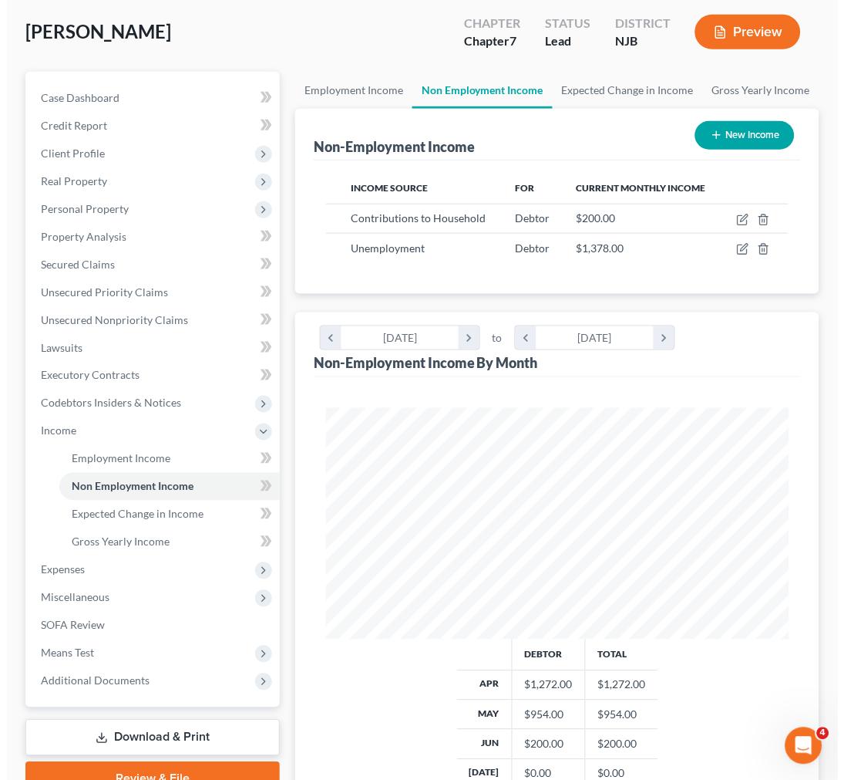
scroll to position [86, 0]
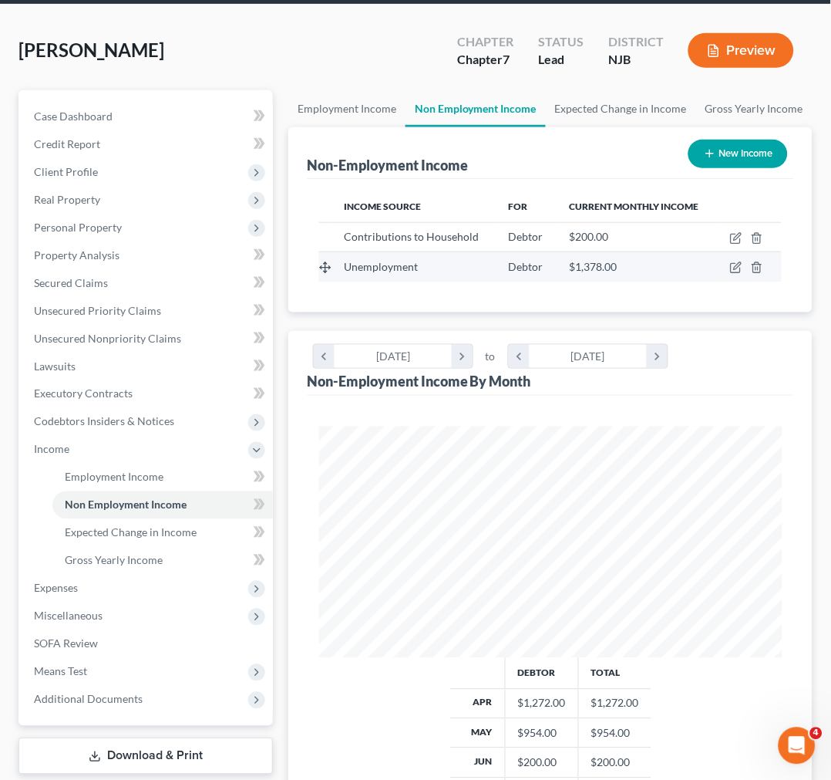
click at [520, 265] on span "Debtor" at bounding box center [525, 266] width 35 height 13
click at [736, 268] on icon "button" at bounding box center [737, 266] width 7 height 7
select select "0"
select select "3"
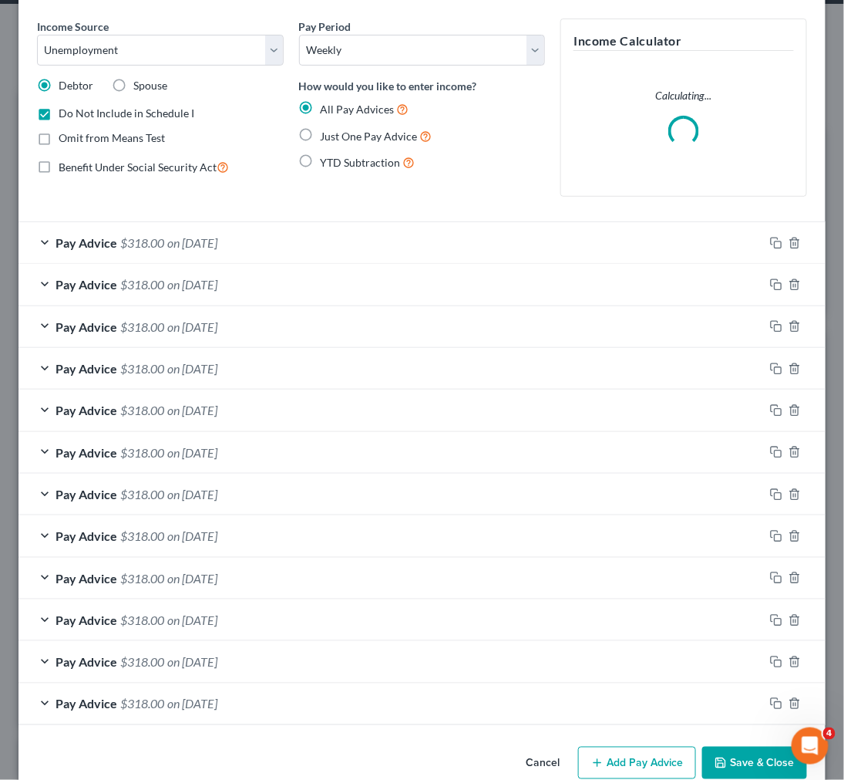
scroll to position [83, 0]
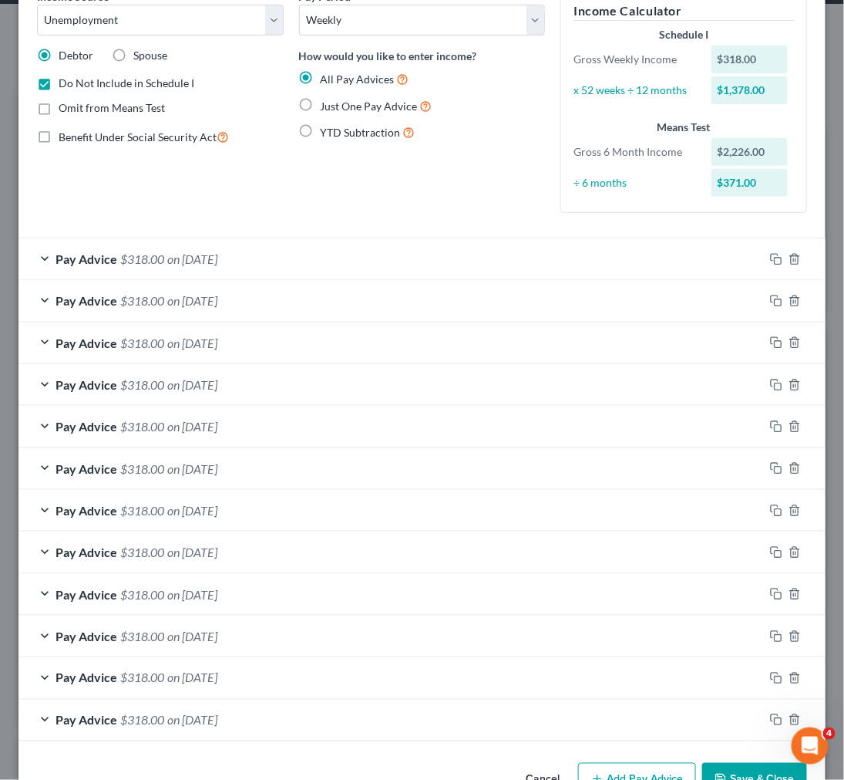
click at [537, 733] on div "Pay Advice $318.00 on [DATE]" at bounding box center [392, 719] width 746 height 41
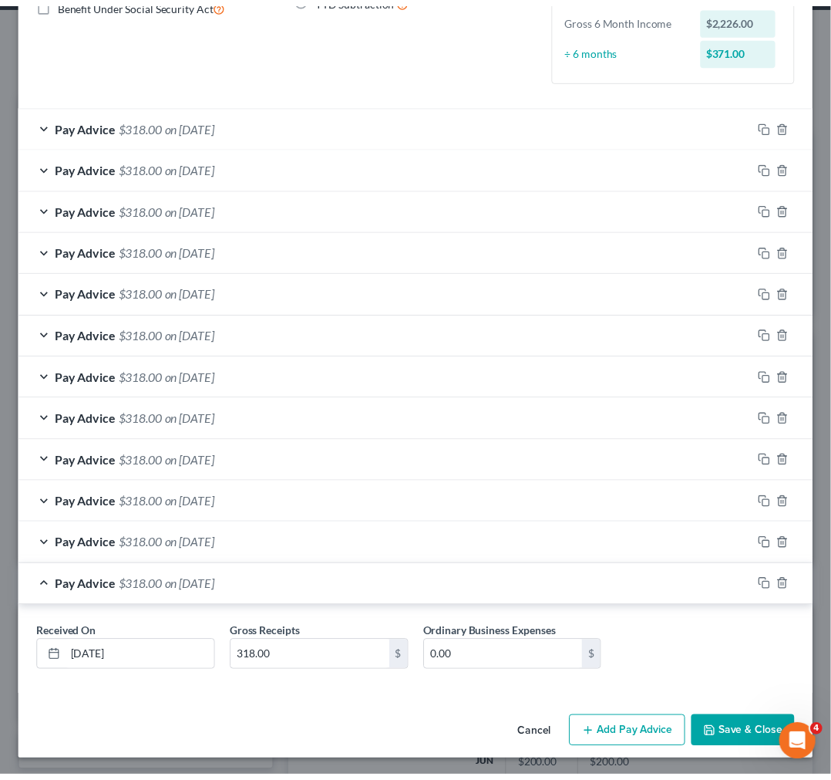
scroll to position [219, 0]
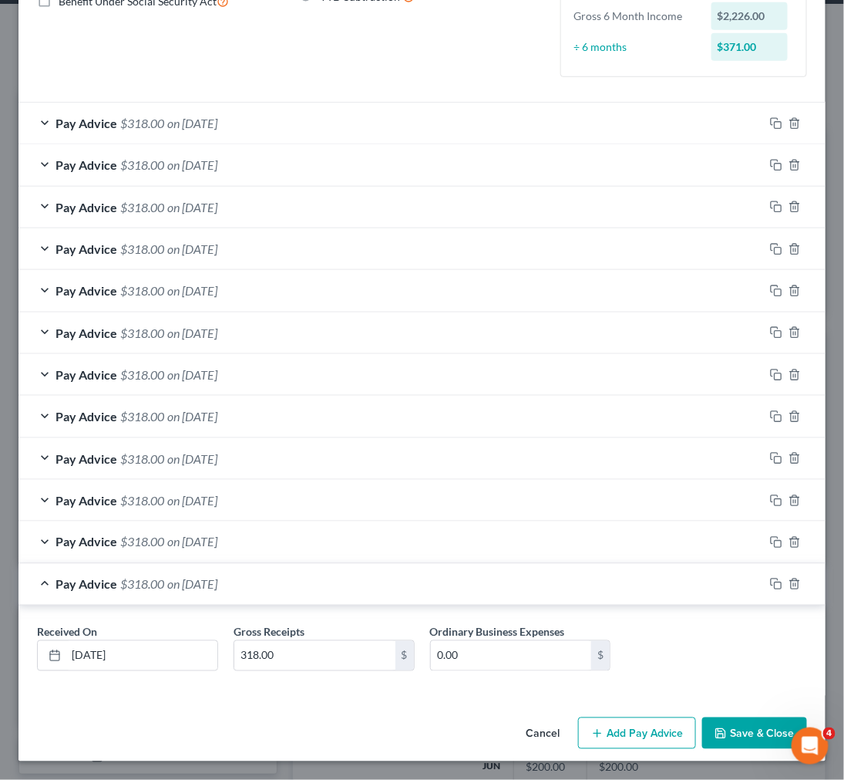
click at [534, 734] on button "Cancel" at bounding box center [543, 734] width 59 height 31
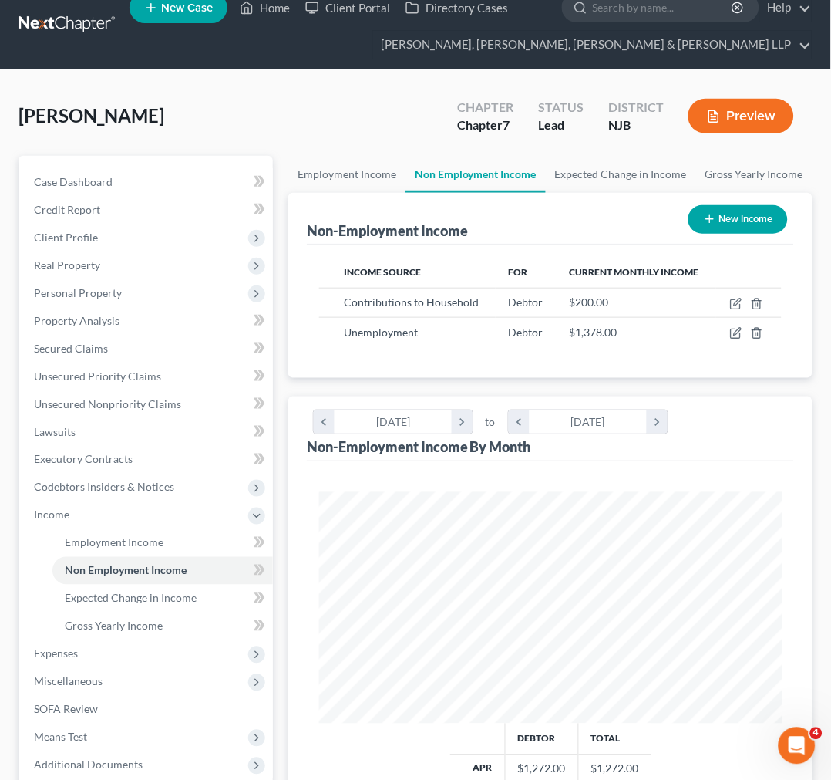
scroll to position [0, 0]
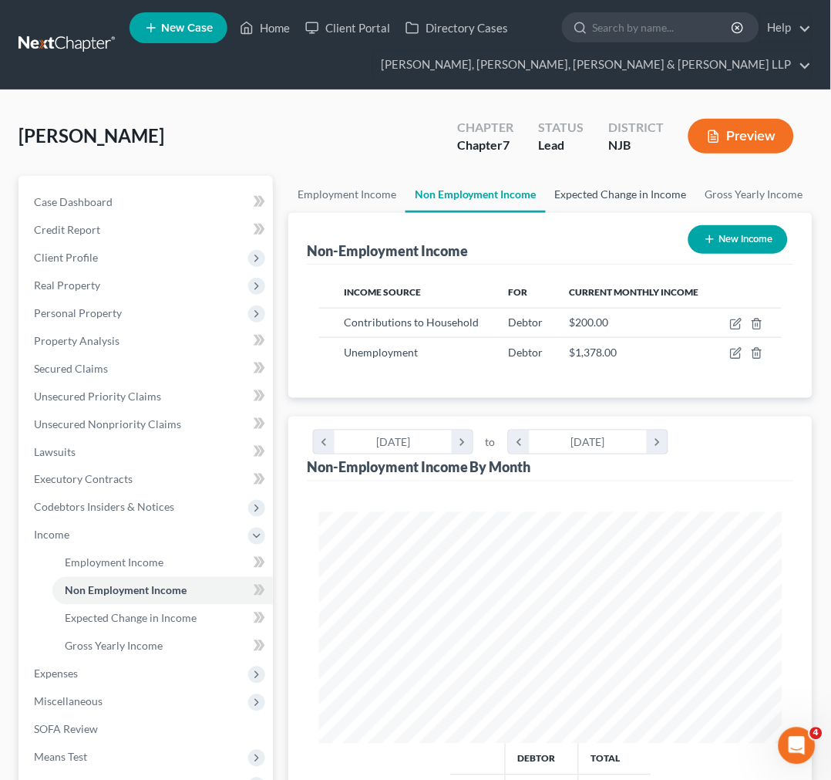
click at [569, 191] on link "Expected Change in Income" at bounding box center [621, 194] width 150 height 37
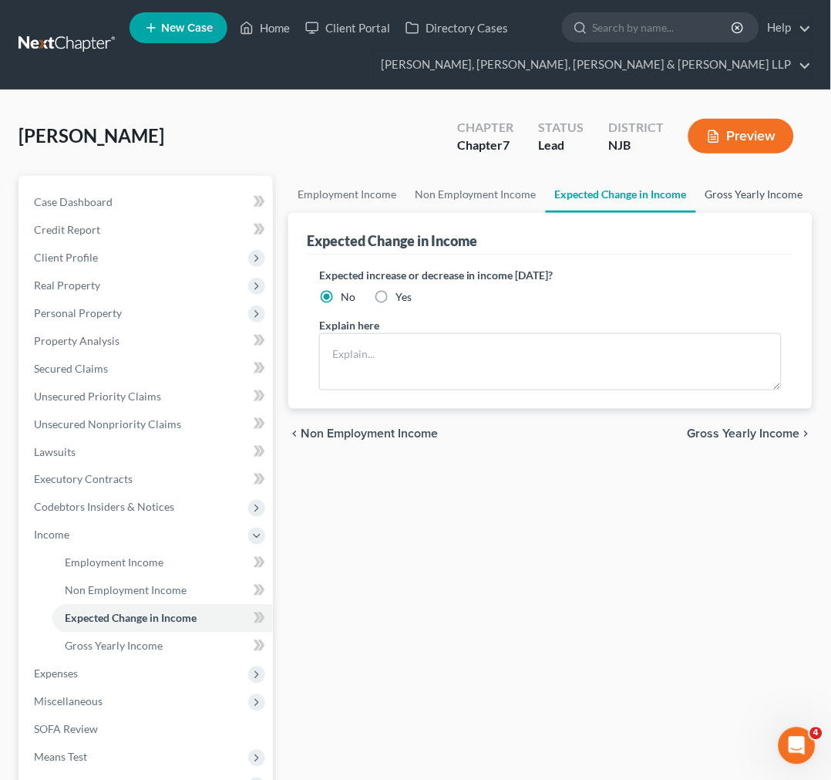
click at [719, 206] on link "Gross Yearly Income" at bounding box center [754, 194] width 116 height 37
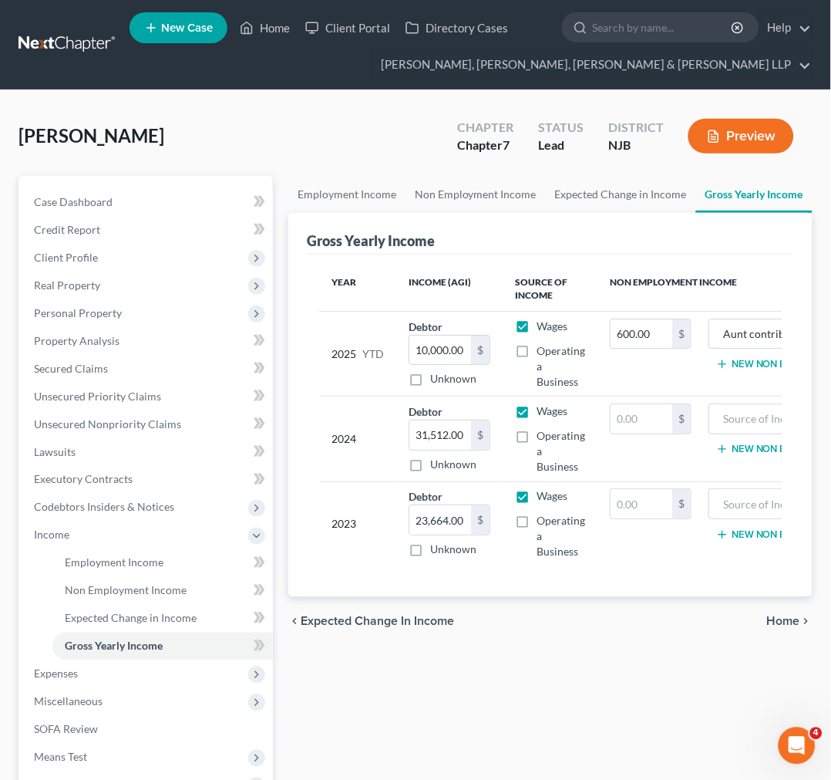
scroll to position [0, 117]
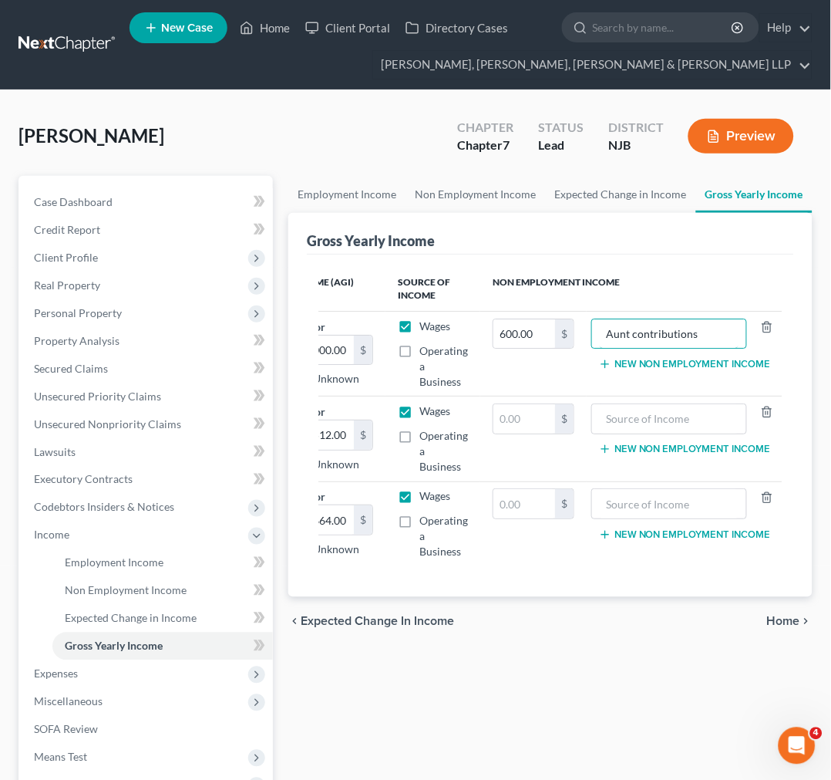
drag, startPoint x: 697, startPoint y: 340, endPoint x: 575, endPoint y: 401, distance: 136.2
click at [579, 340] on tr "2025 YTD Debtor 10,000.00 $ Unknown Balance Undetermined 10,000.00 $ Unknown Wa…" at bounding box center [492, 353] width 581 height 85
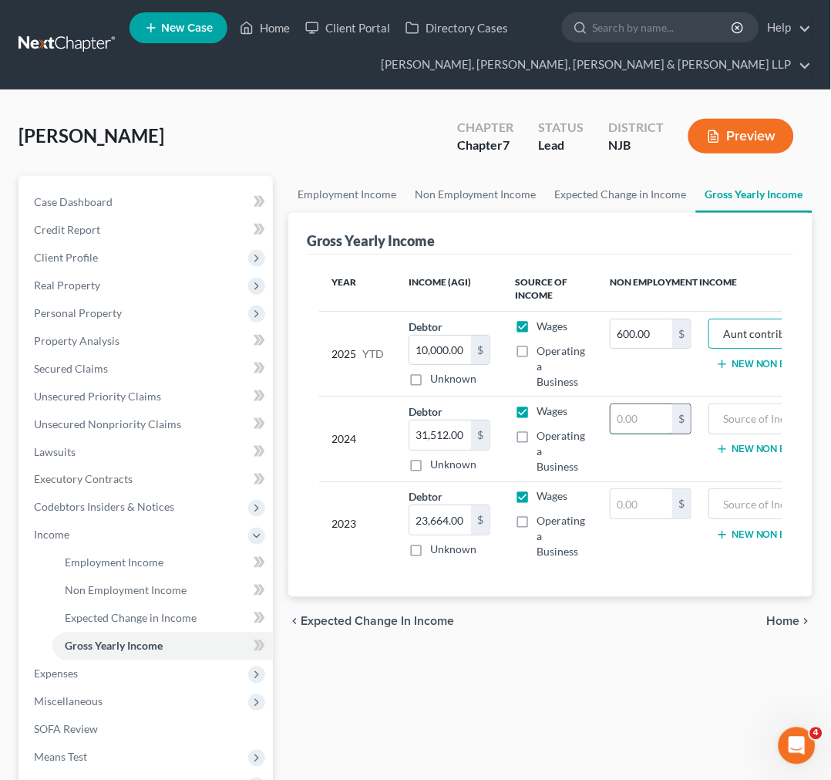
click at [618, 418] on input "text" at bounding box center [642, 418] width 62 height 29
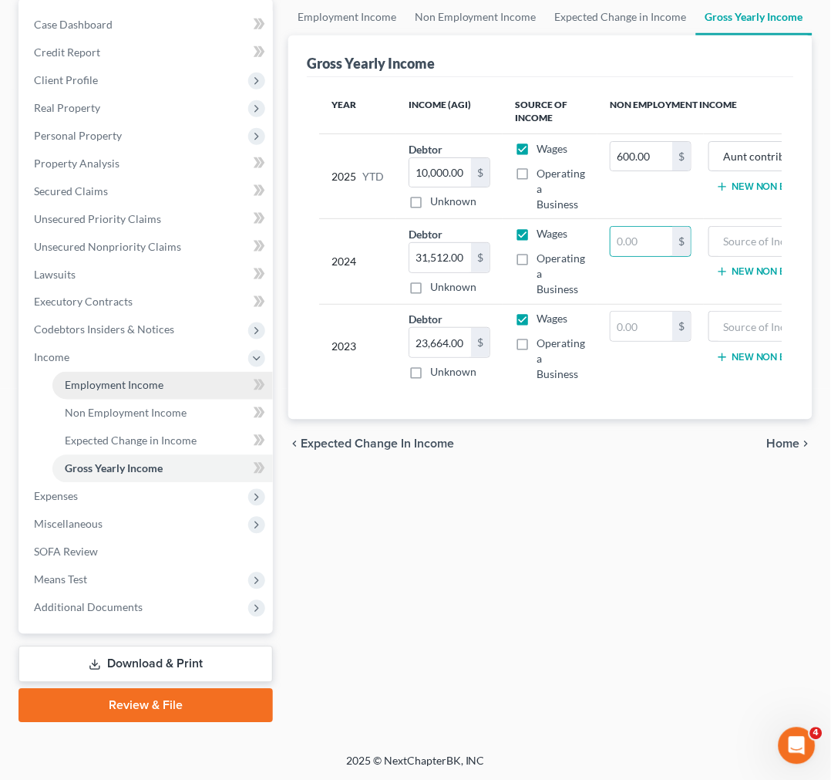
click at [120, 390] on link "Employment Income" at bounding box center [162, 386] width 221 height 28
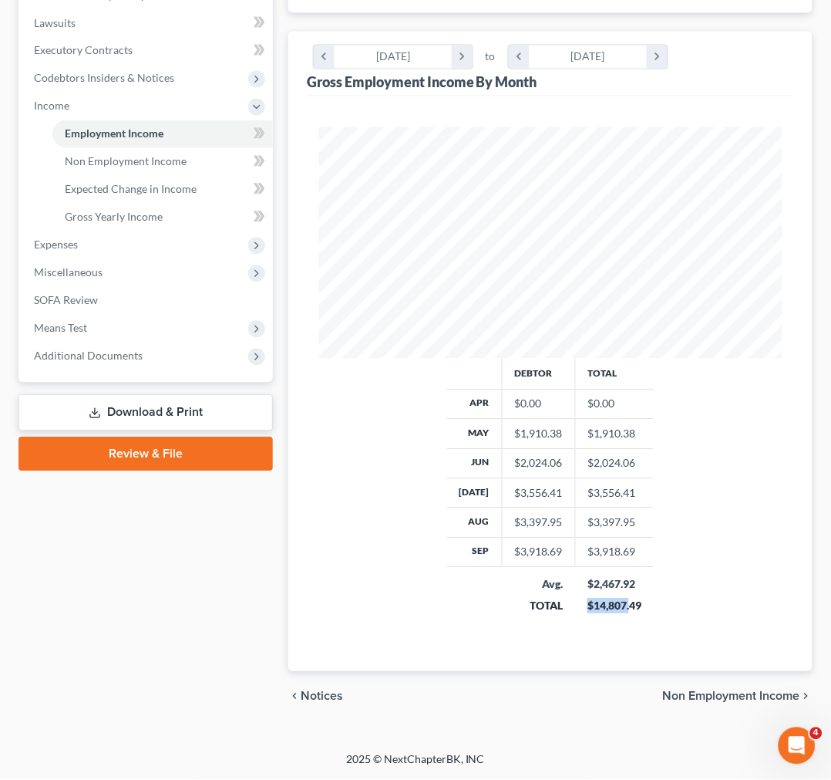
drag, startPoint x: 652, startPoint y: 590, endPoint x: 628, endPoint y: 595, distance: 24.5
click at [628, 595] on div "Debtor Total Apr $0.00 $0.00 May $1,910.38 $1,910.38 Jun $2,024.06 $2,024.06 [D…" at bounding box center [550, 497] width 493 height 276
click at [628, 595] on td "$2,467.92 $14,807.49" at bounding box center [614, 594] width 79 height 55
drag, startPoint x: 650, startPoint y: 607, endPoint x: 587, endPoint y: 607, distance: 63.2
click at [587, 607] on td "$2,467.92 $14,807.49" at bounding box center [614, 594] width 79 height 55
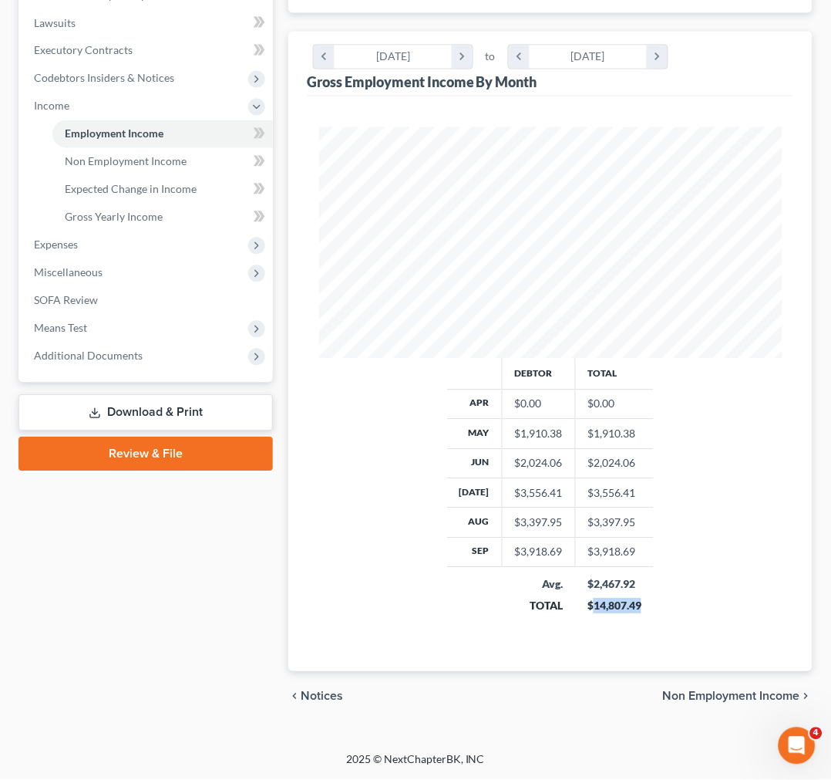
copy div "14,807.49"
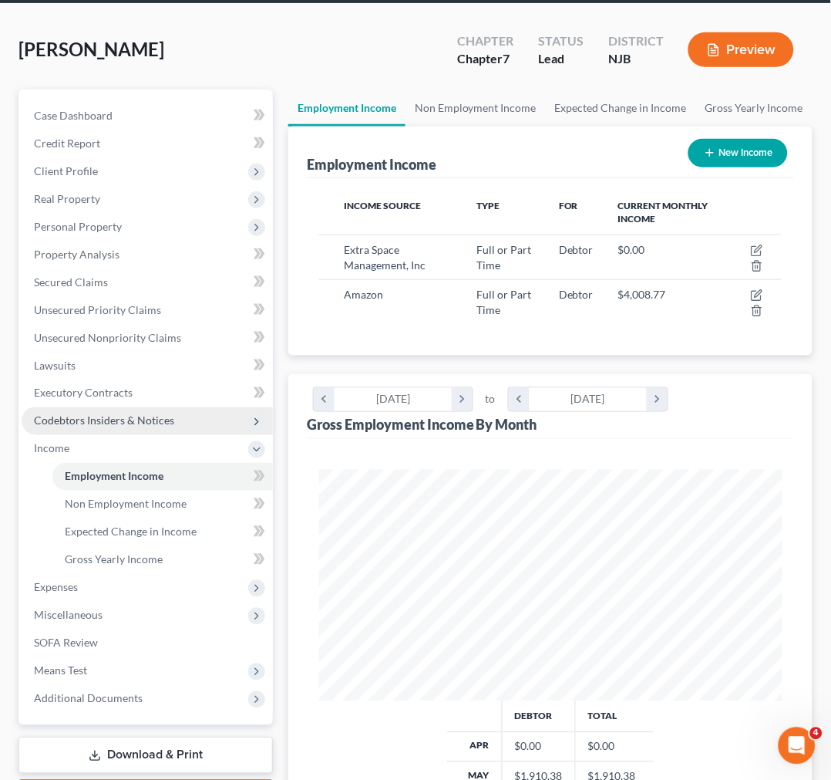
click at [154, 419] on span "Codebtors Insiders & Notices" at bounding box center [104, 420] width 140 height 13
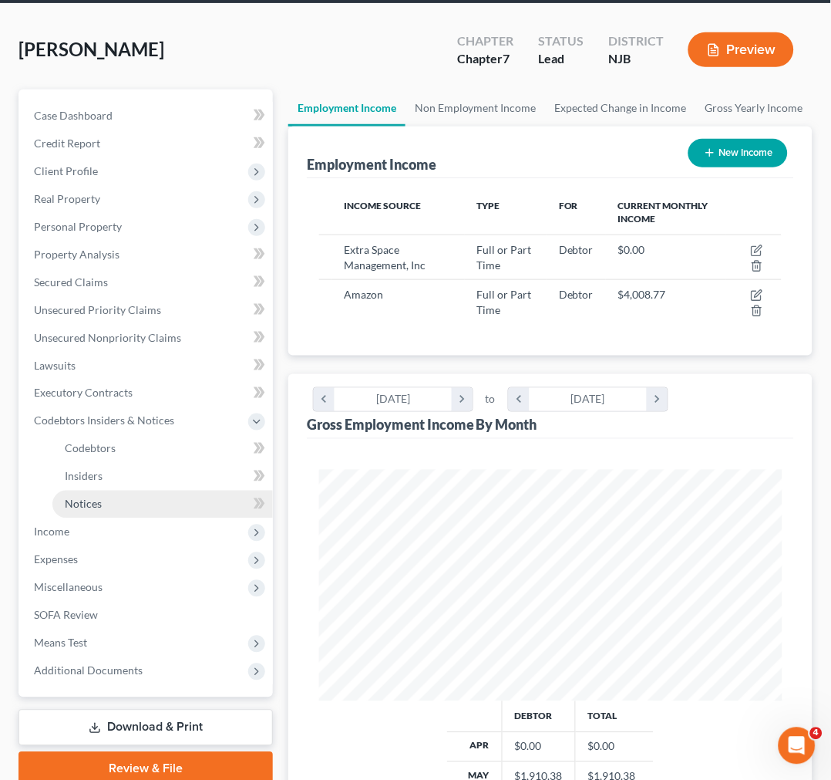
click at [170, 507] on link "Notices" at bounding box center [162, 504] width 221 height 28
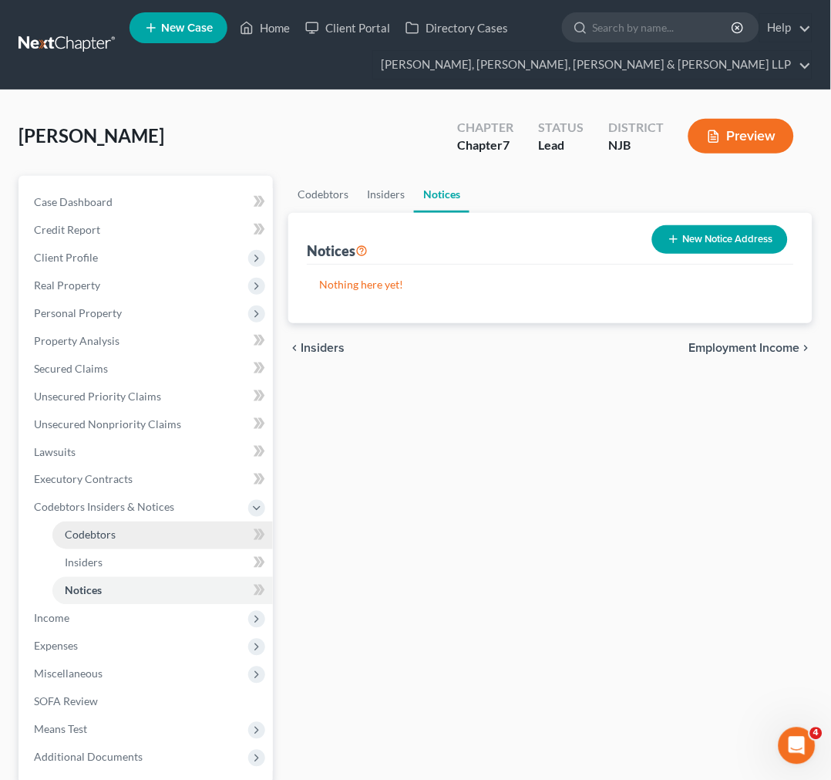
click at [139, 540] on link "Codebtors" at bounding box center [162, 535] width 221 height 28
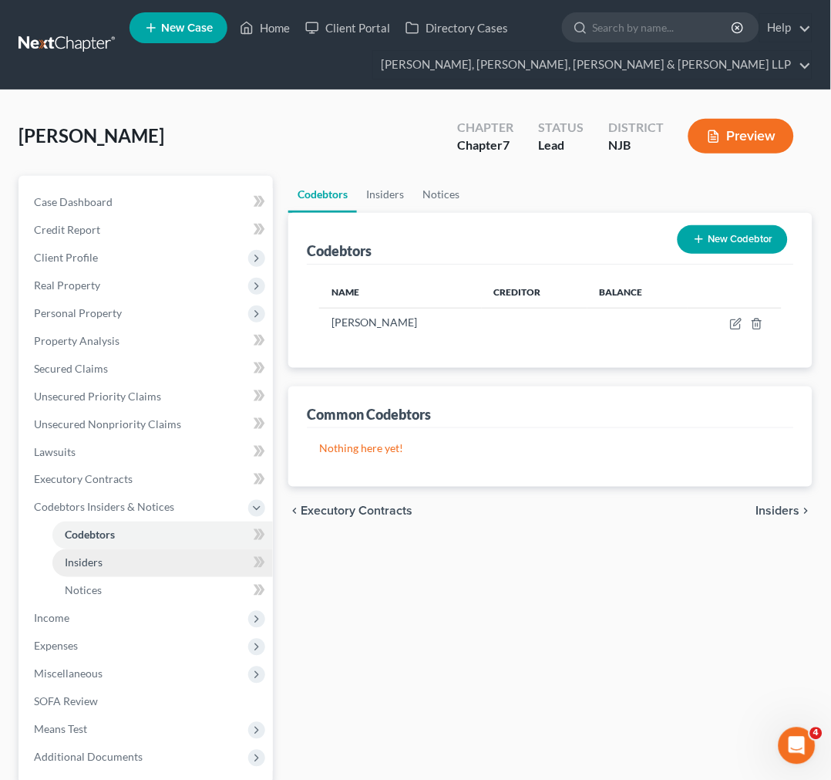
click at [150, 572] on link "Insiders" at bounding box center [162, 563] width 221 height 28
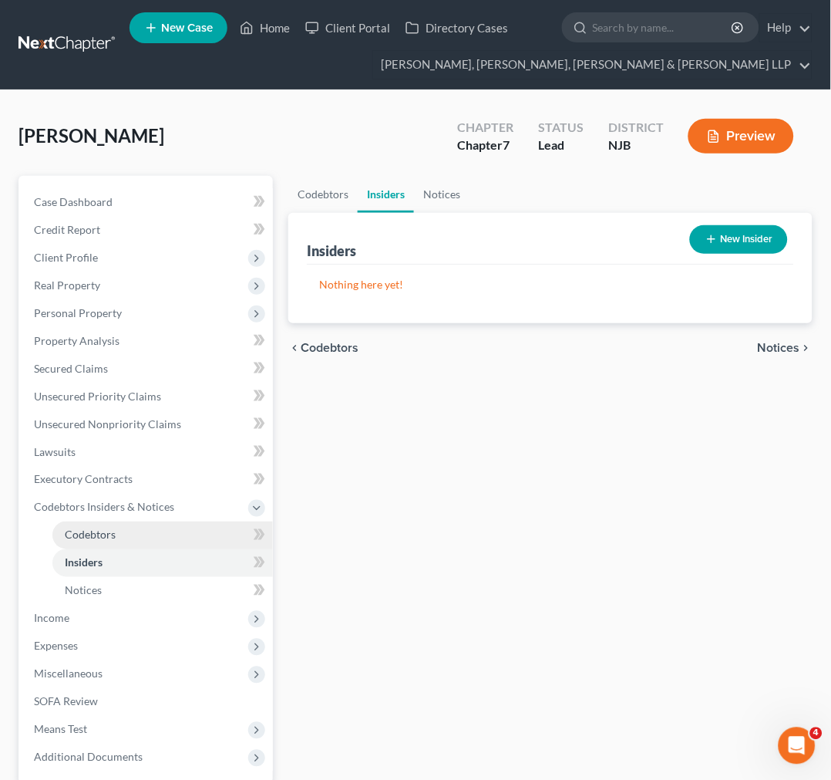
click at [157, 521] on link "Codebtors" at bounding box center [162, 535] width 221 height 28
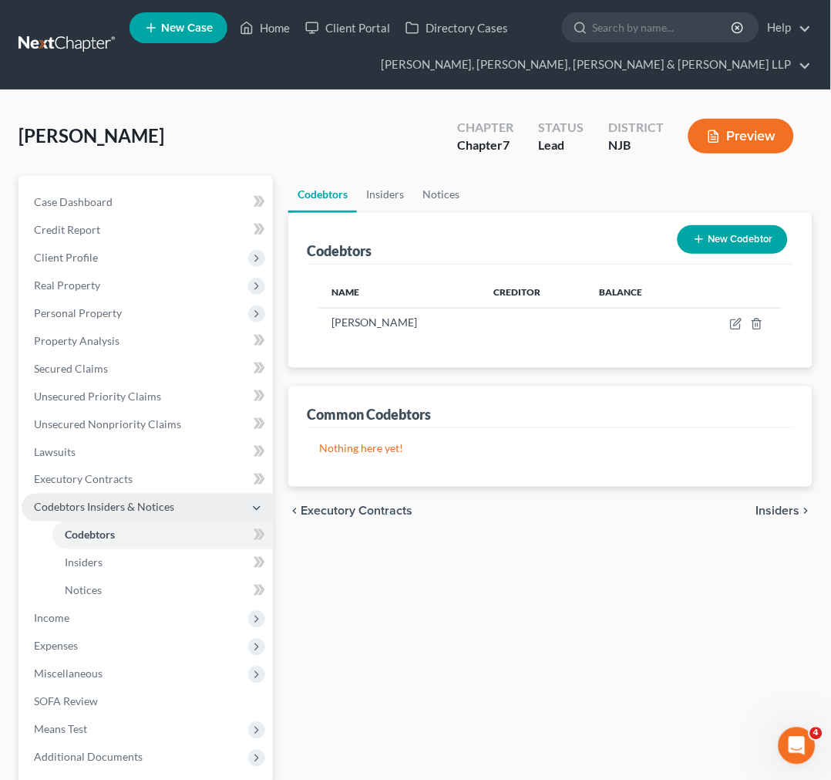
click at [157, 500] on span "Codebtors Insiders & Notices" at bounding box center [104, 506] width 140 height 13
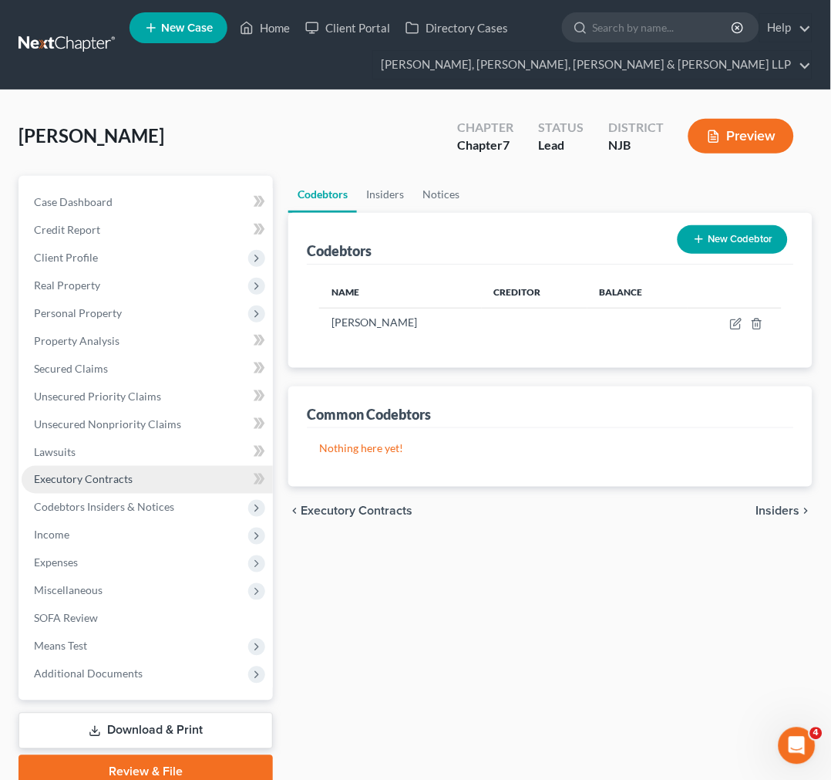
click at [147, 480] on link "Executory Contracts" at bounding box center [147, 480] width 251 height 28
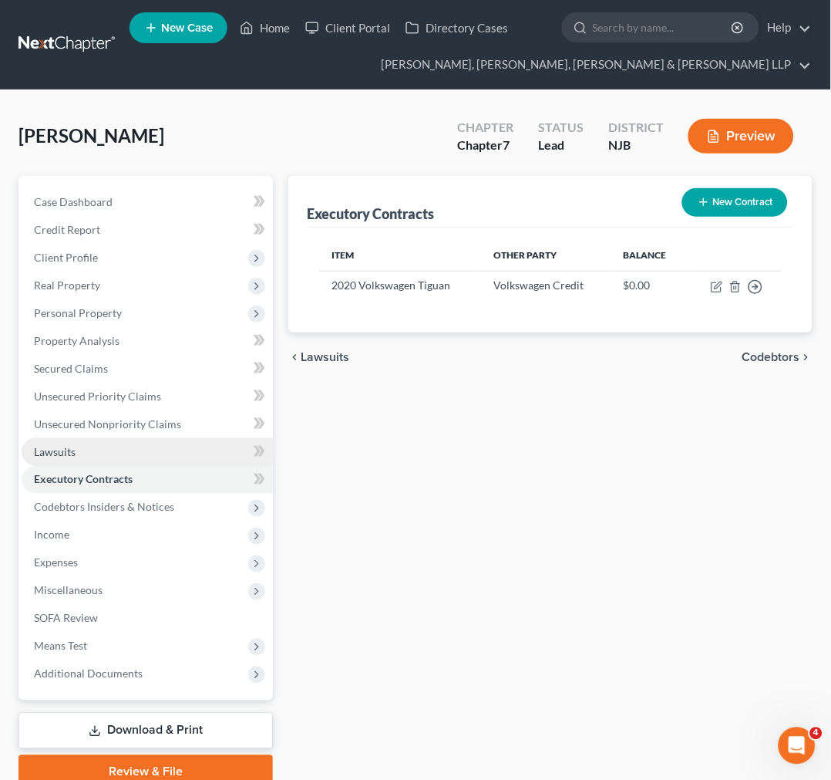
click at [140, 453] on link "Lawsuits" at bounding box center [147, 452] width 251 height 28
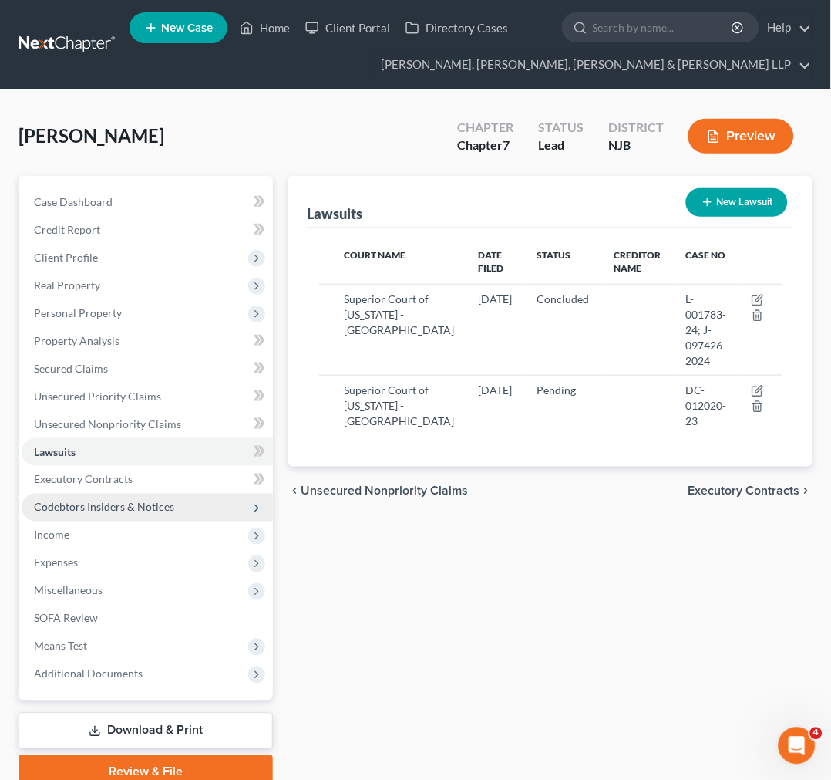
click at [147, 517] on span "Codebtors Insiders & Notices" at bounding box center [147, 507] width 251 height 28
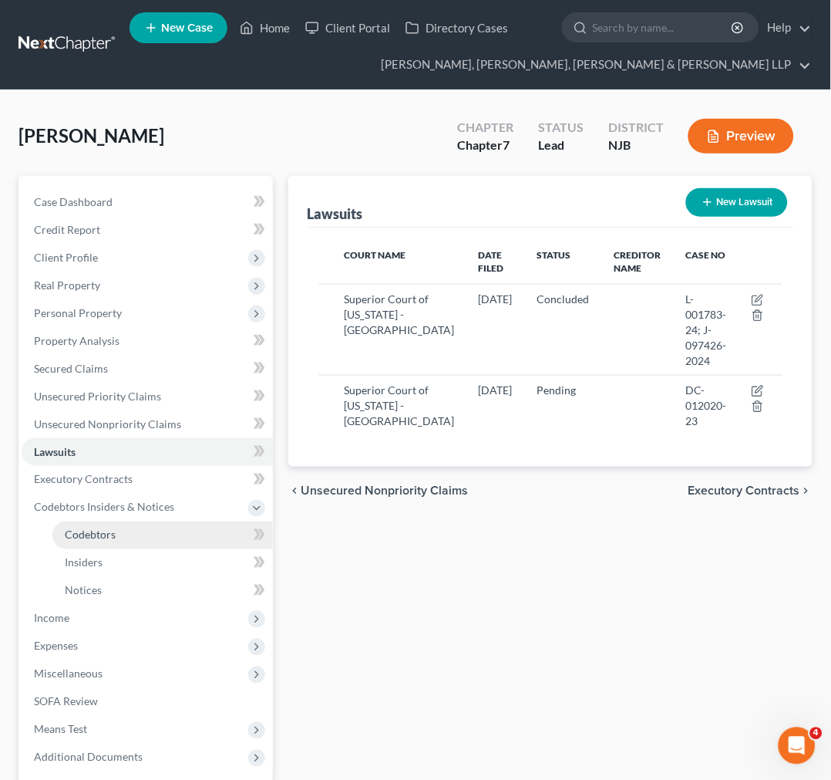
click at [155, 544] on link "Codebtors" at bounding box center [162, 535] width 221 height 28
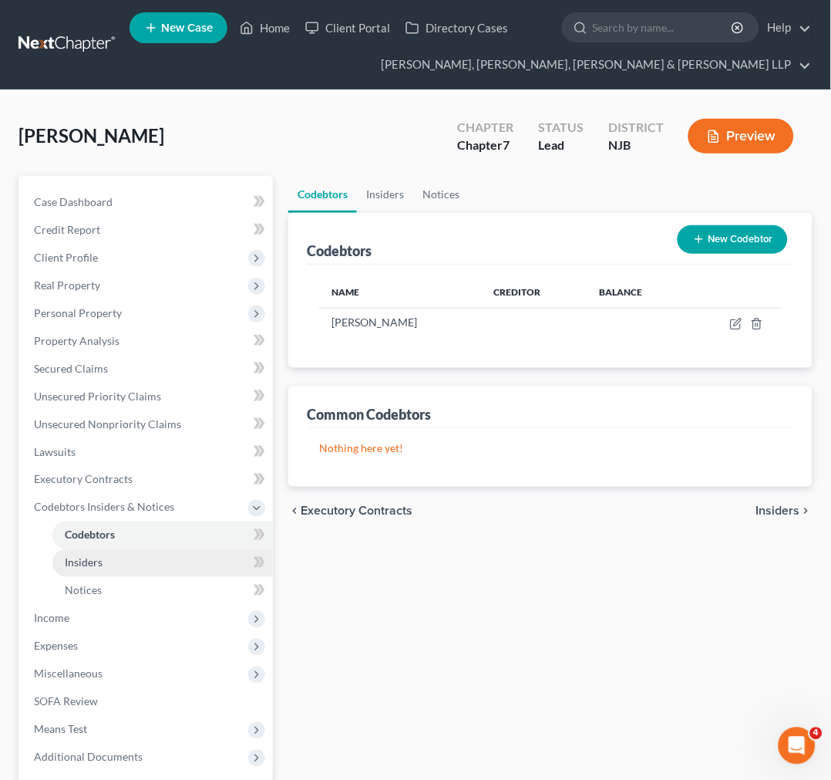
click at [162, 574] on link "Insiders" at bounding box center [162, 563] width 221 height 28
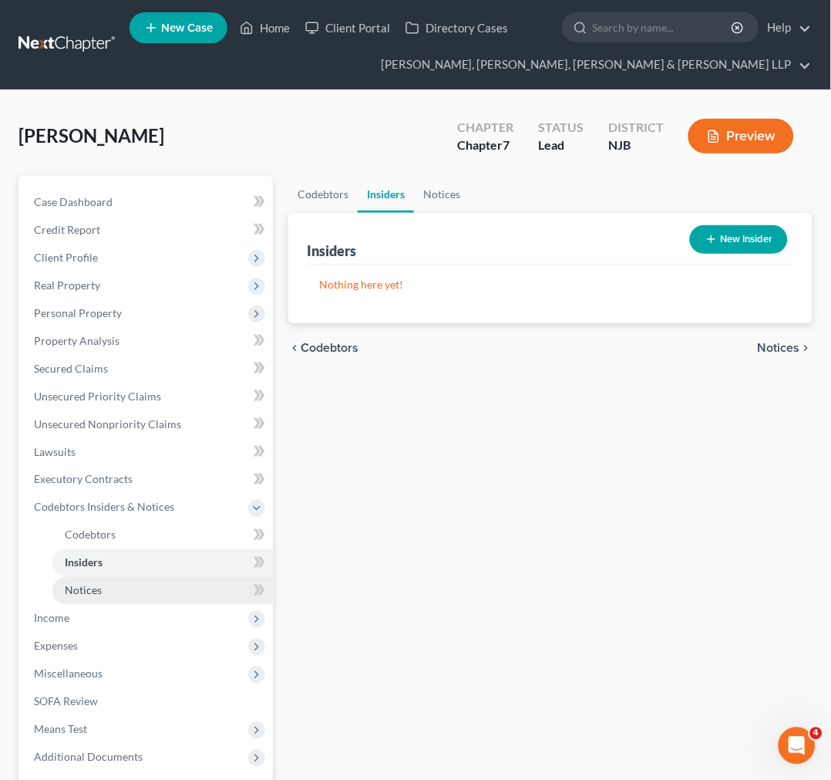
click at [162, 590] on link "Notices" at bounding box center [162, 591] width 221 height 28
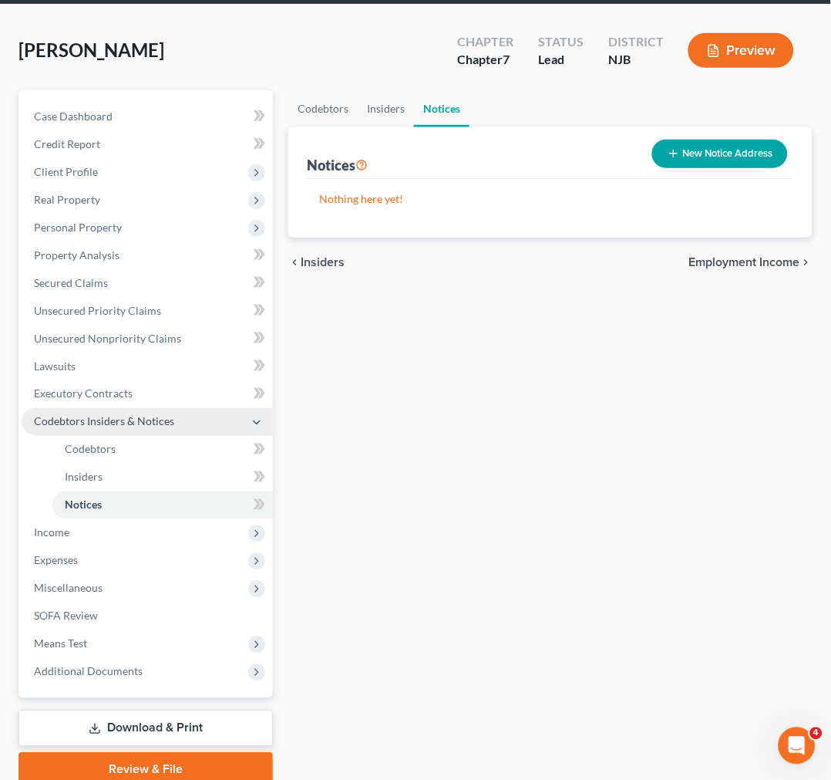
click at [125, 418] on span "Codebtors Insiders & Notices" at bounding box center [104, 421] width 140 height 13
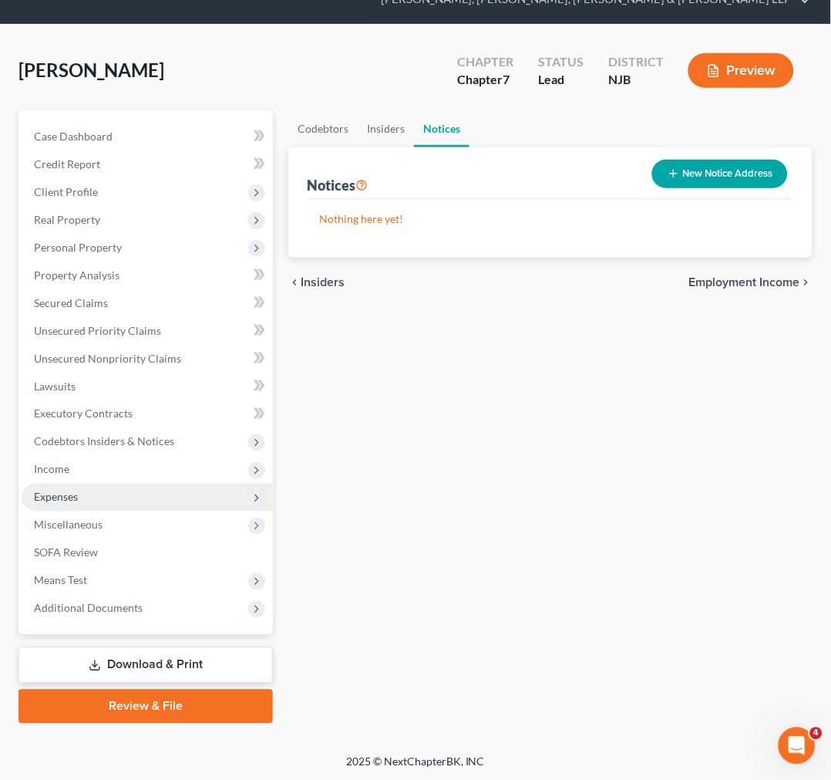
click at [141, 483] on span "Expenses" at bounding box center [147, 497] width 251 height 28
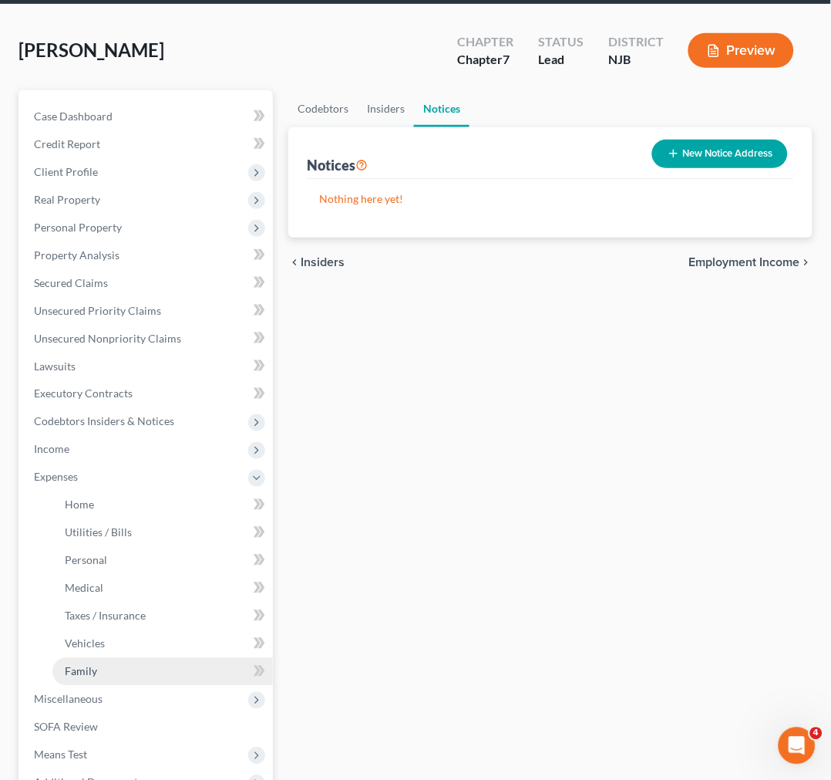
click at [118, 675] on link "Family" at bounding box center [162, 672] width 221 height 28
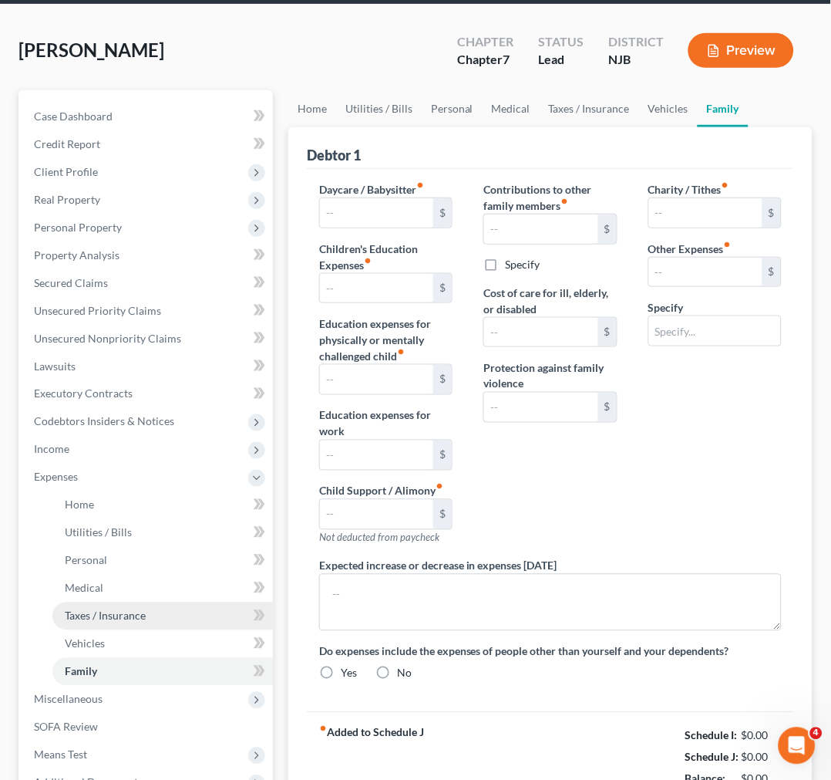
type input "0.00"
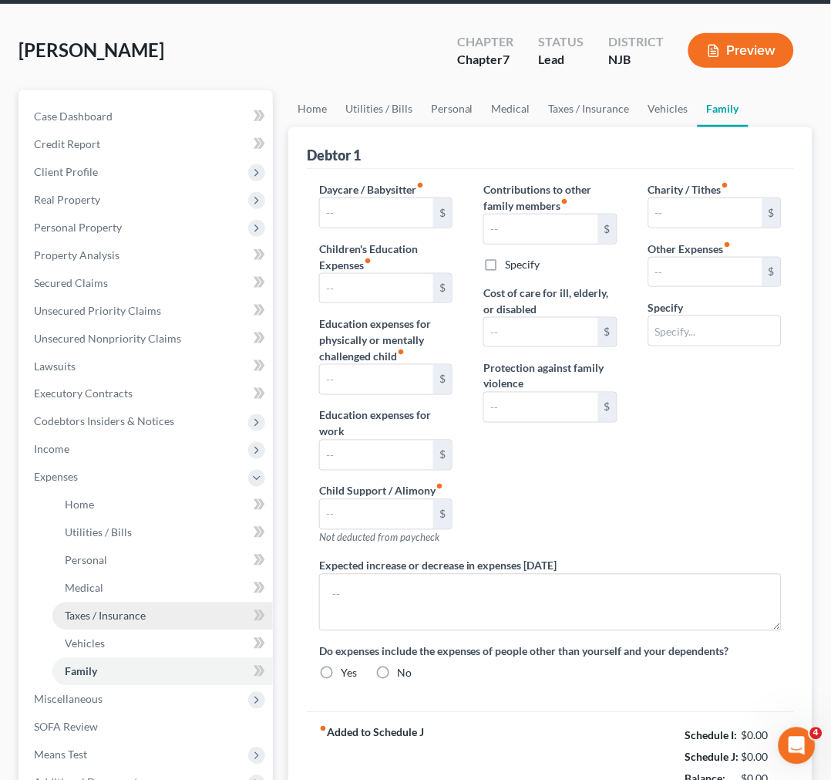
type input "0.00"
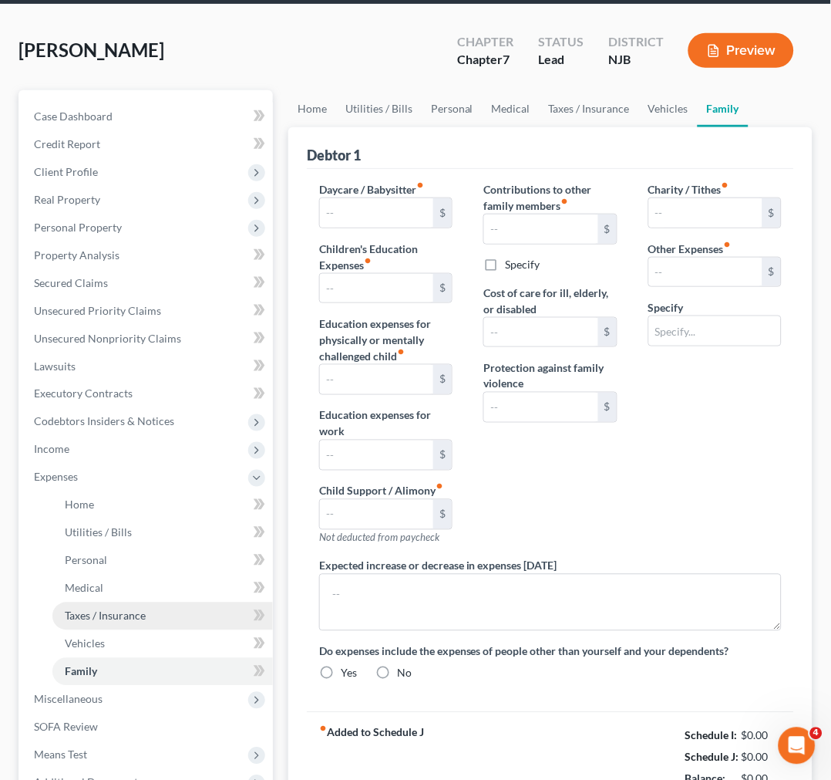
radio input "true"
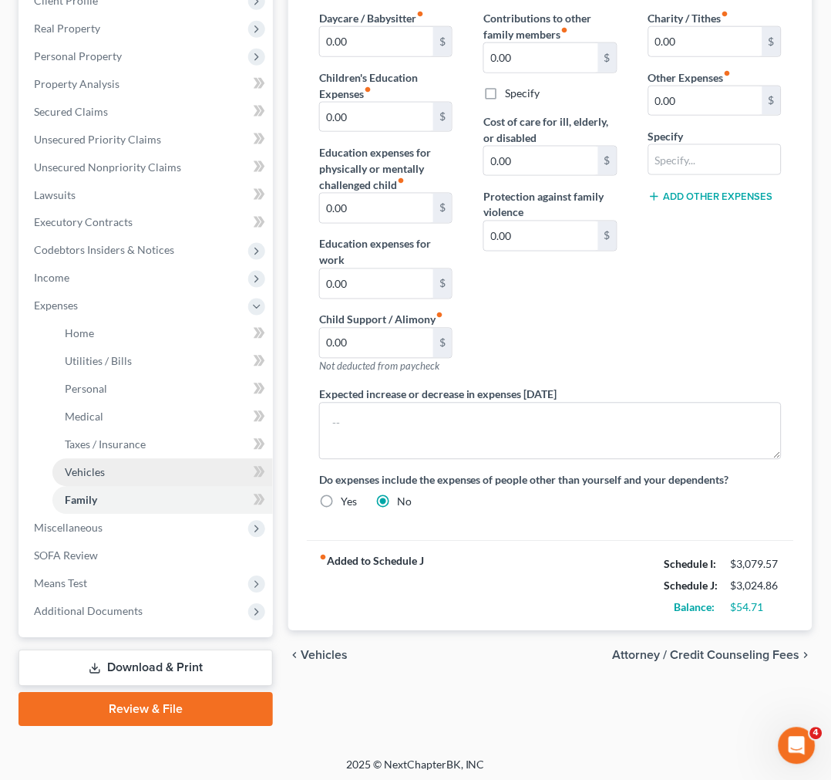
click at [132, 470] on link "Vehicles" at bounding box center [162, 473] width 221 height 28
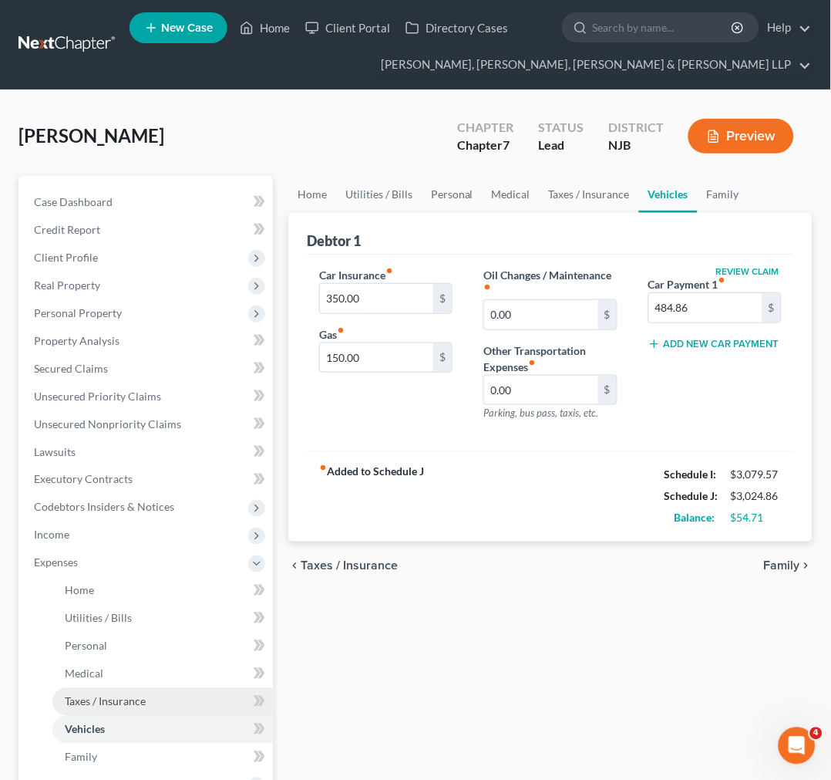
click at [160, 709] on link "Taxes / Insurance" at bounding box center [162, 702] width 221 height 28
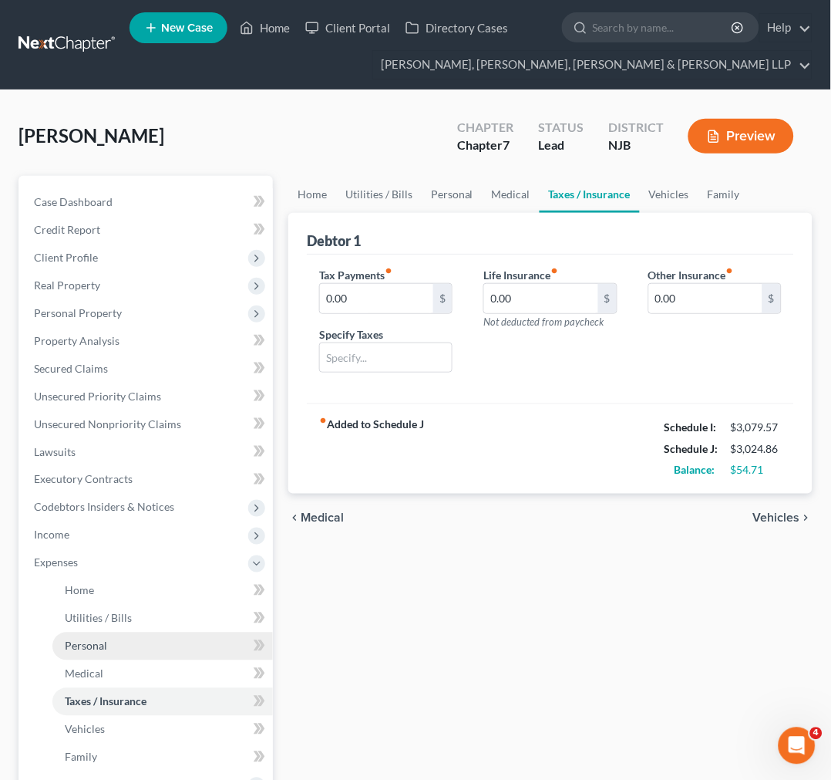
click at [155, 645] on link "Personal" at bounding box center [162, 646] width 221 height 28
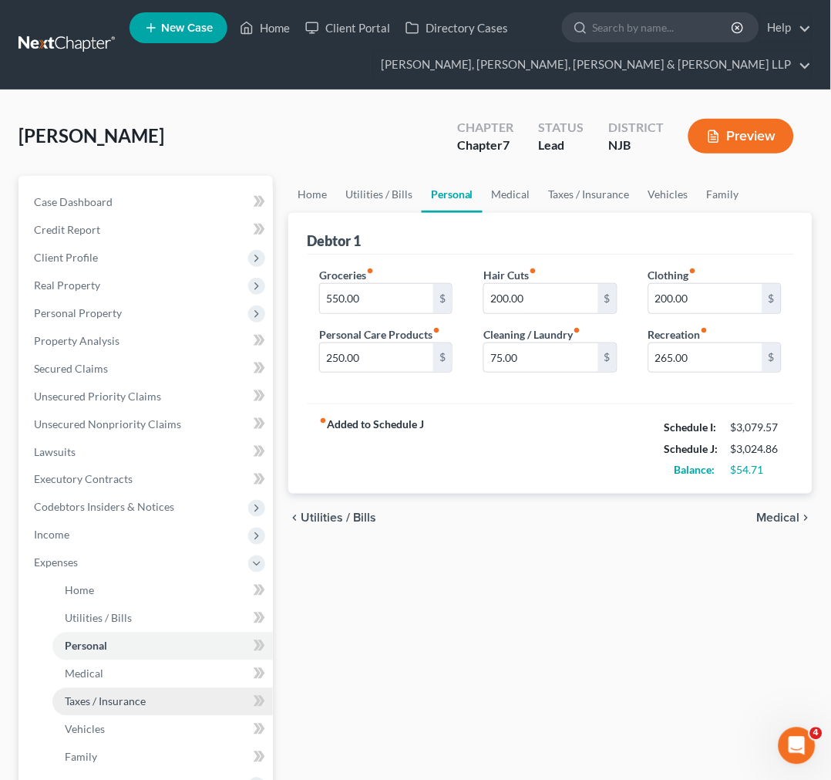
click at [151, 699] on link "Taxes / Insurance" at bounding box center [162, 702] width 221 height 28
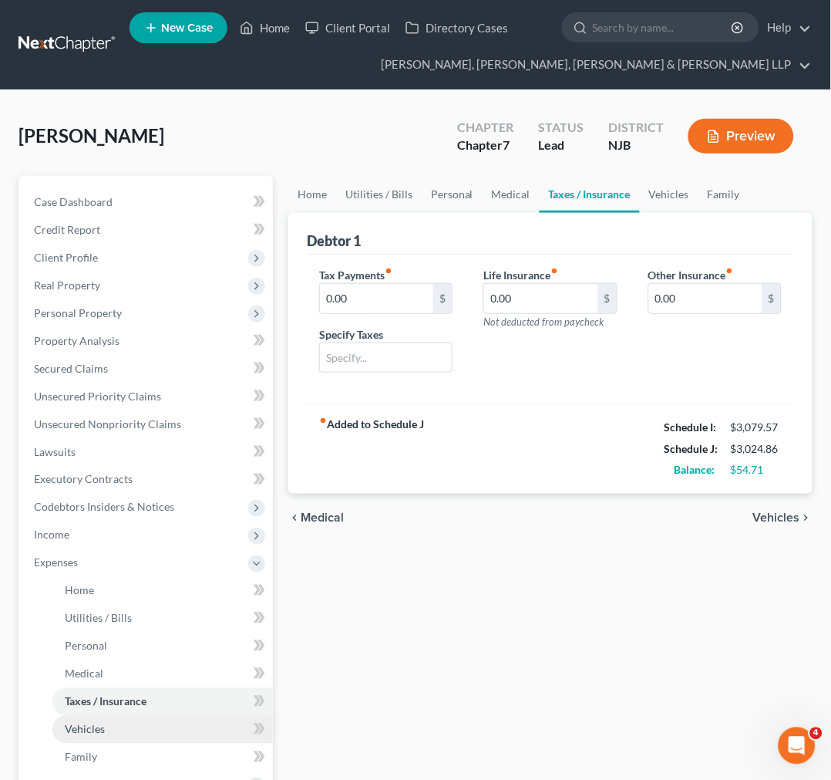
click at [149, 728] on link "Vehicles" at bounding box center [162, 730] width 221 height 28
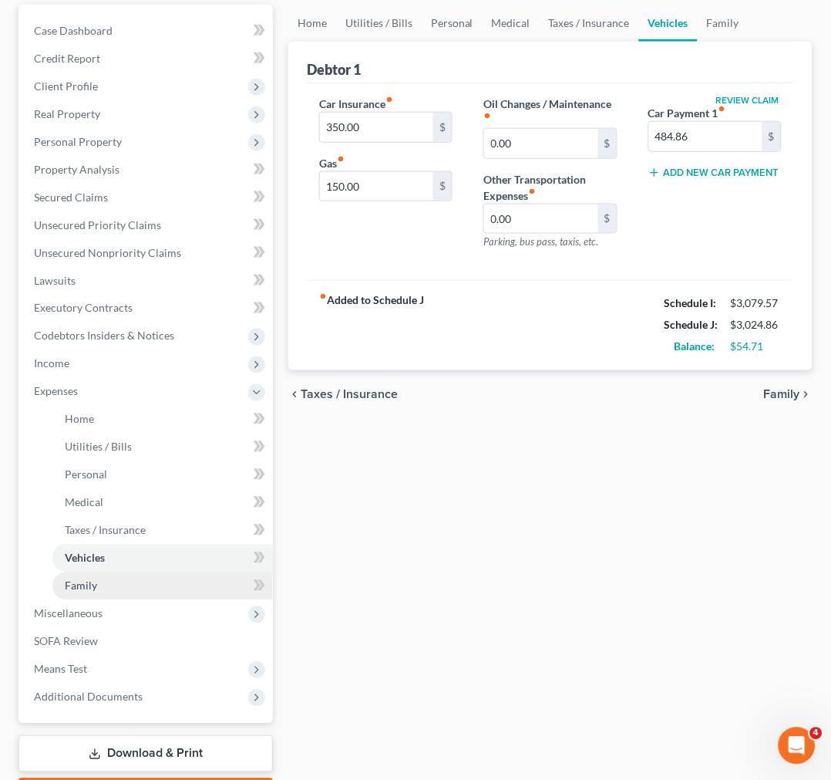
click at [133, 579] on link "Family" at bounding box center [162, 586] width 221 height 28
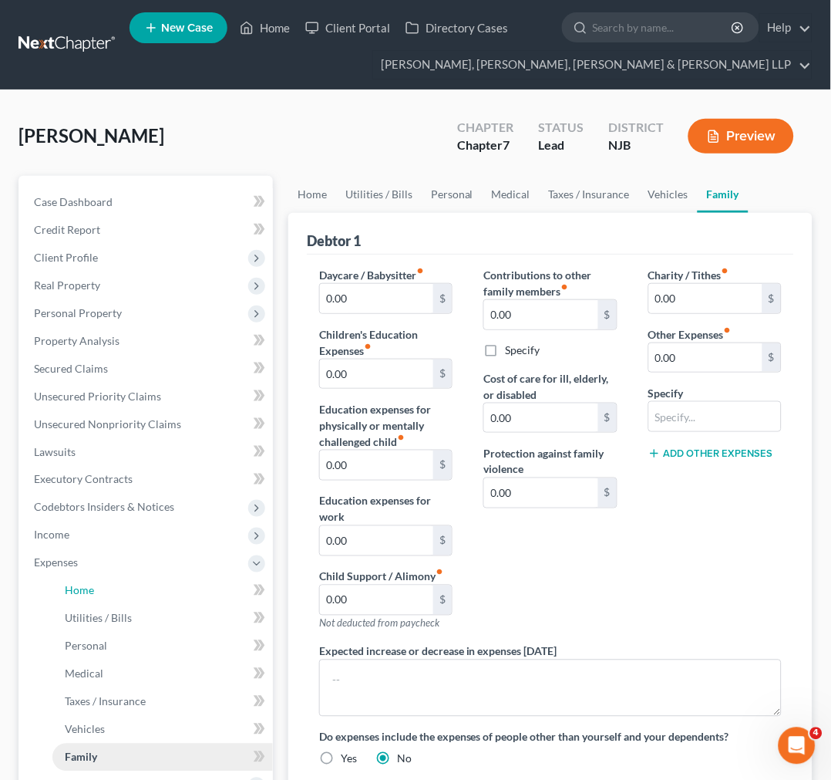
click at [133, 579] on link "Home" at bounding box center [162, 591] width 221 height 28
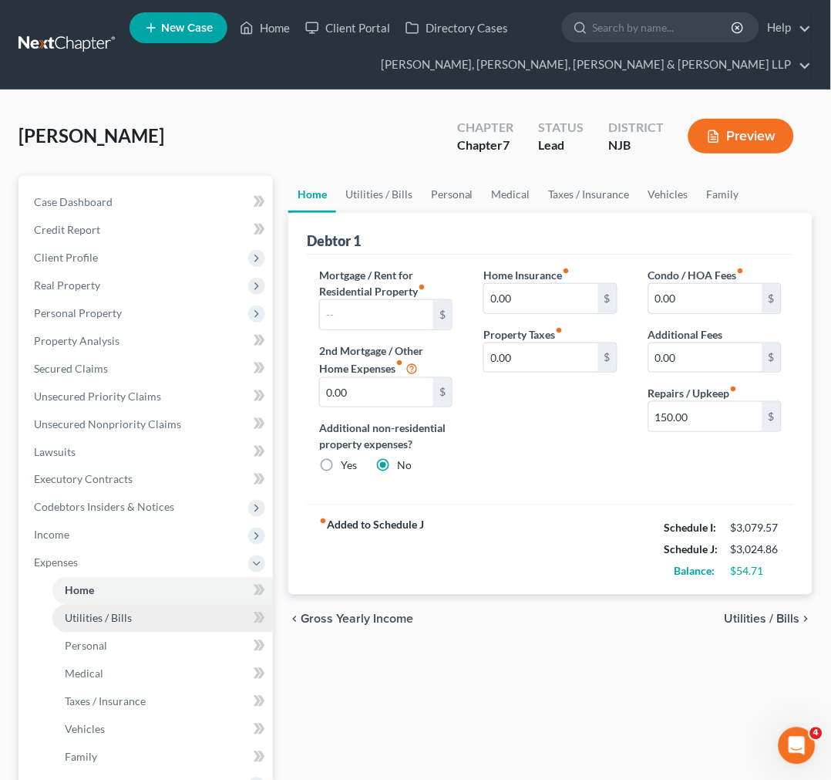
click at [140, 621] on link "Utilities / Bills" at bounding box center [162, 618] width 221 height 28
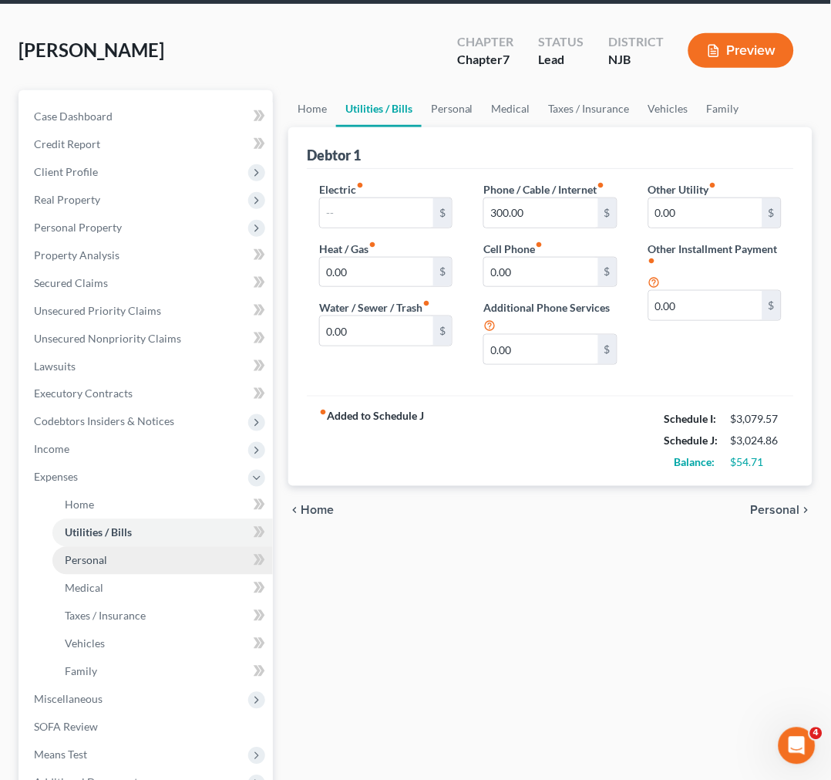
click at [113, 560] on link "Personal" at bounding box center [162, 561] width 221 height 28
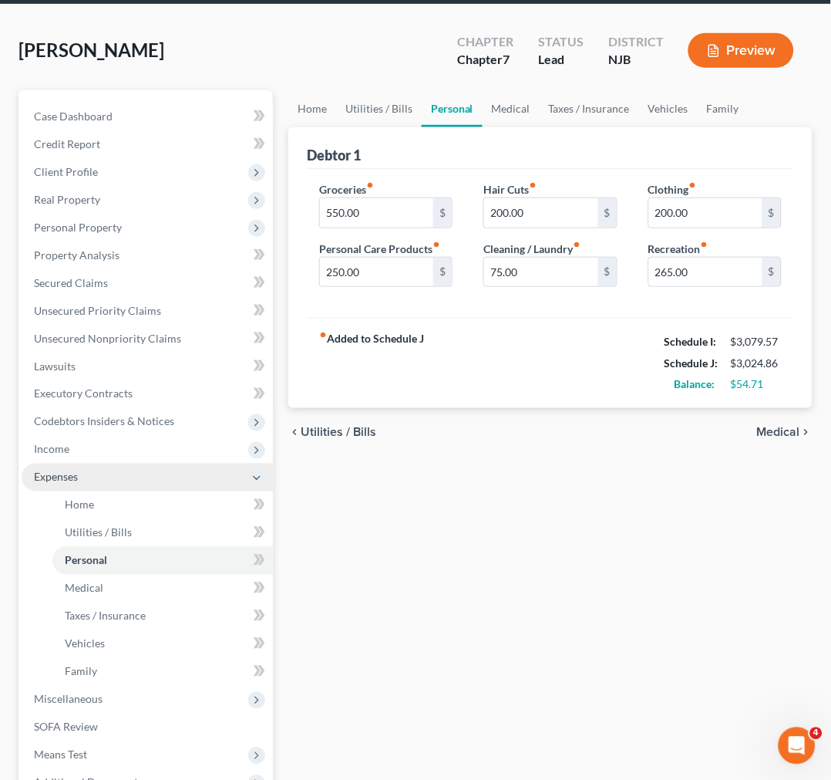
click at [101, 470] on span "Expenses" at bounding box center [147, 477] width 251 height 28
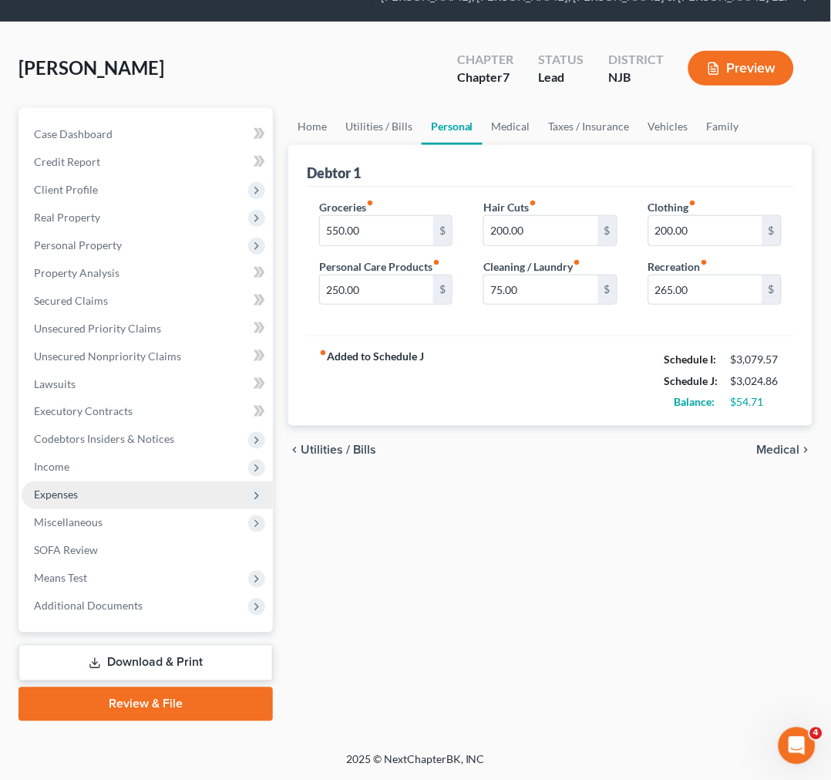
scroll to position [66, 0]
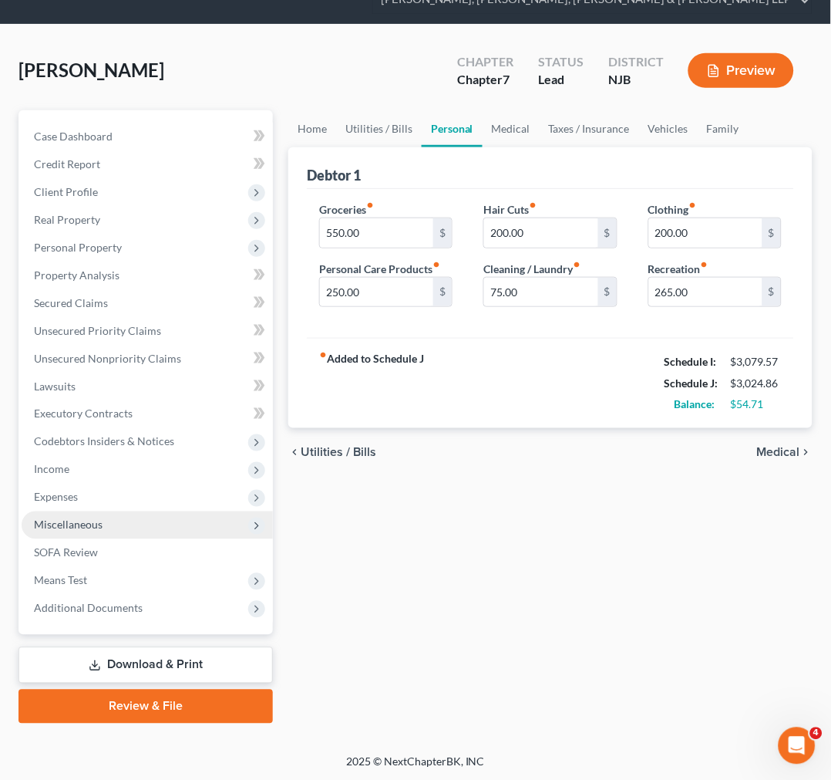
click at [126, 535] on span "Miscellaneous" at bounding box center [147, 525] width 251 height 28
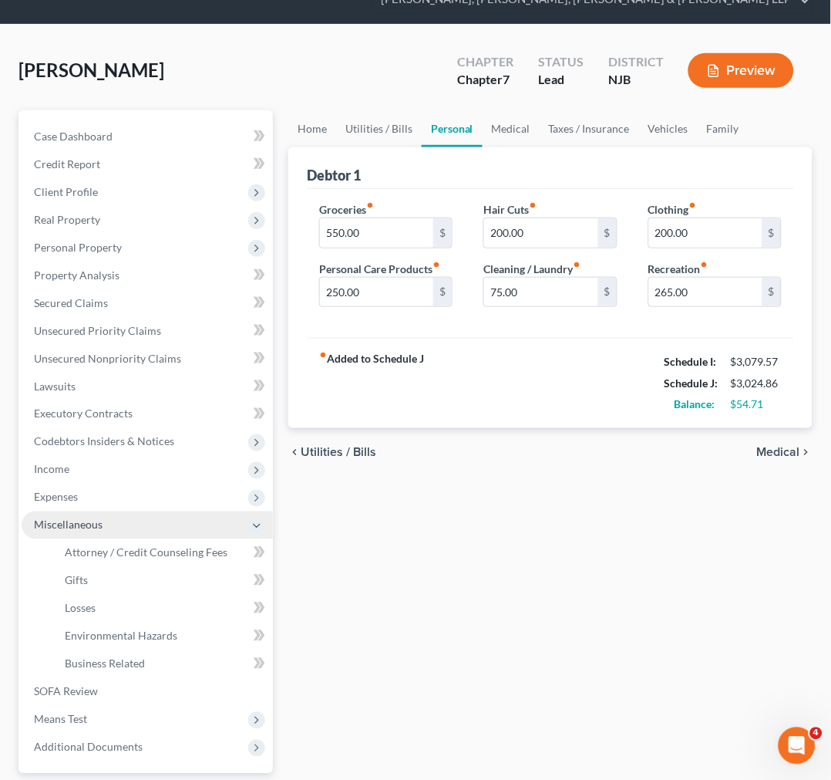
scroll to position [86, 0]
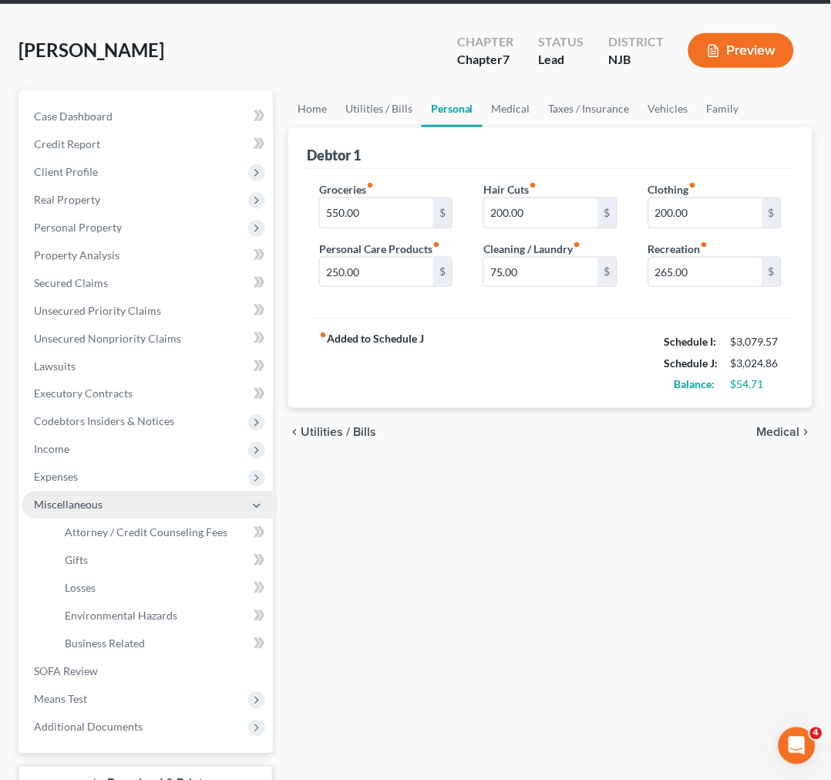
click at [97, 493] on span "Miscellaneous" at bounding box center [147, 505] width 251 height 28
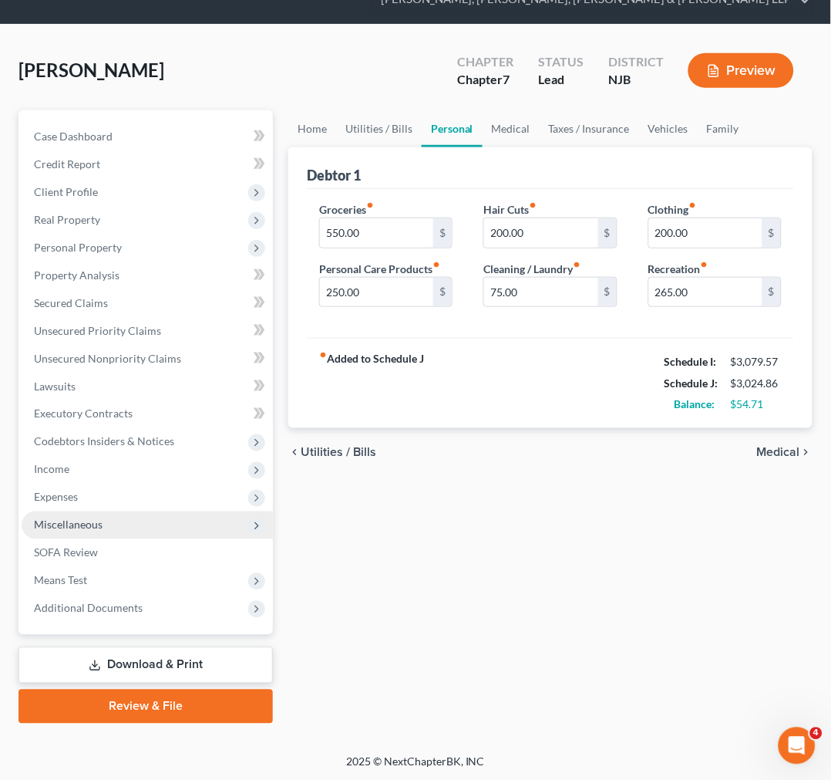
click at [112, 534] on span "Miscellaneous" at bounding box center [147, 525] width 251 height 28
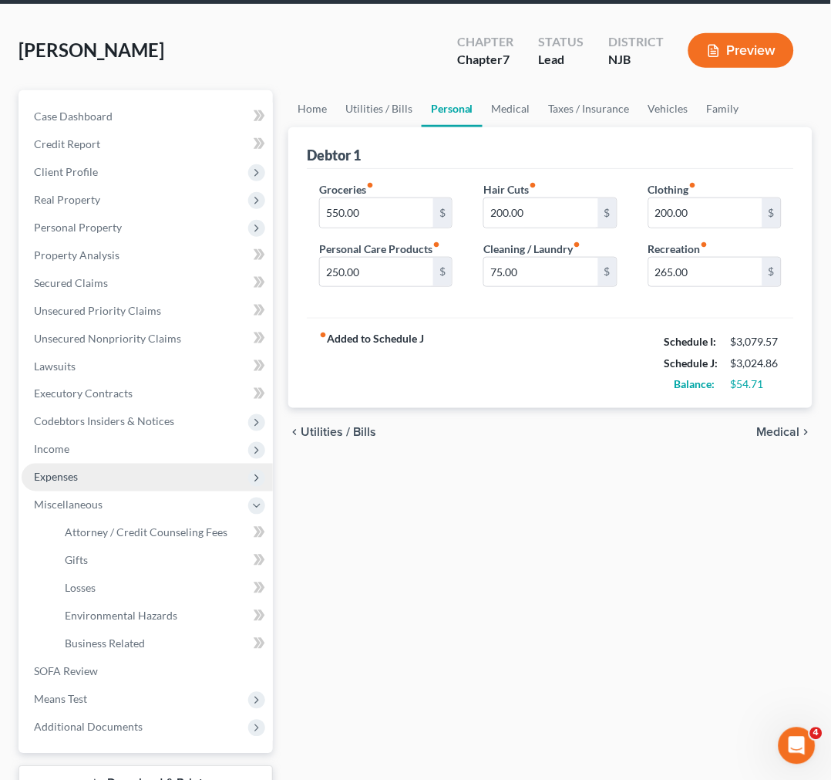
click at [98, 480] on span "Expenses" at bounding box center [147, 477] width 251 height 28
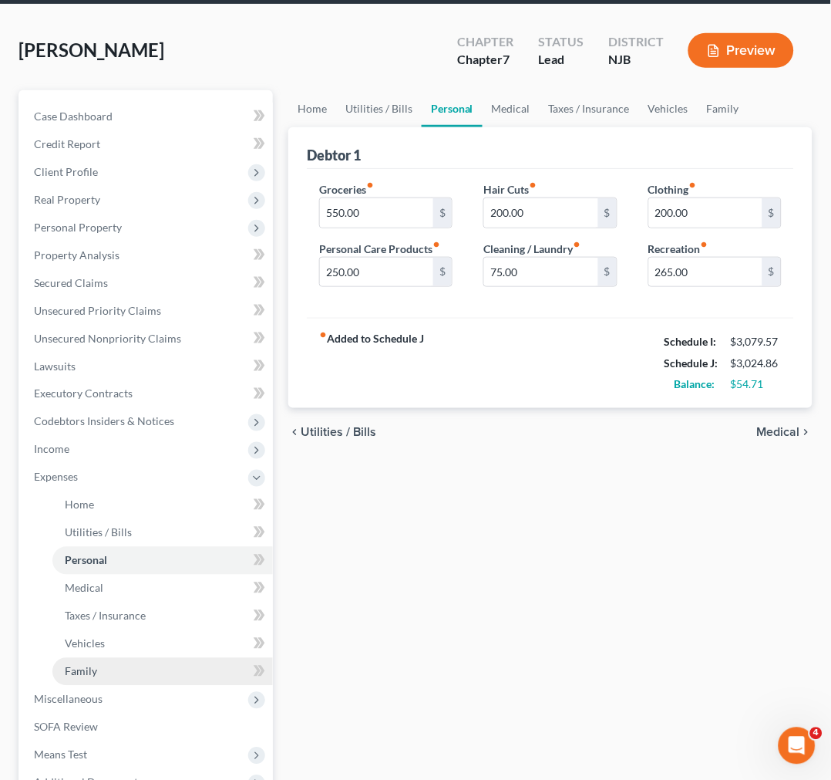
click at [109, 682] on link "Family" at bounding box center [162, 672] width 221 height 28
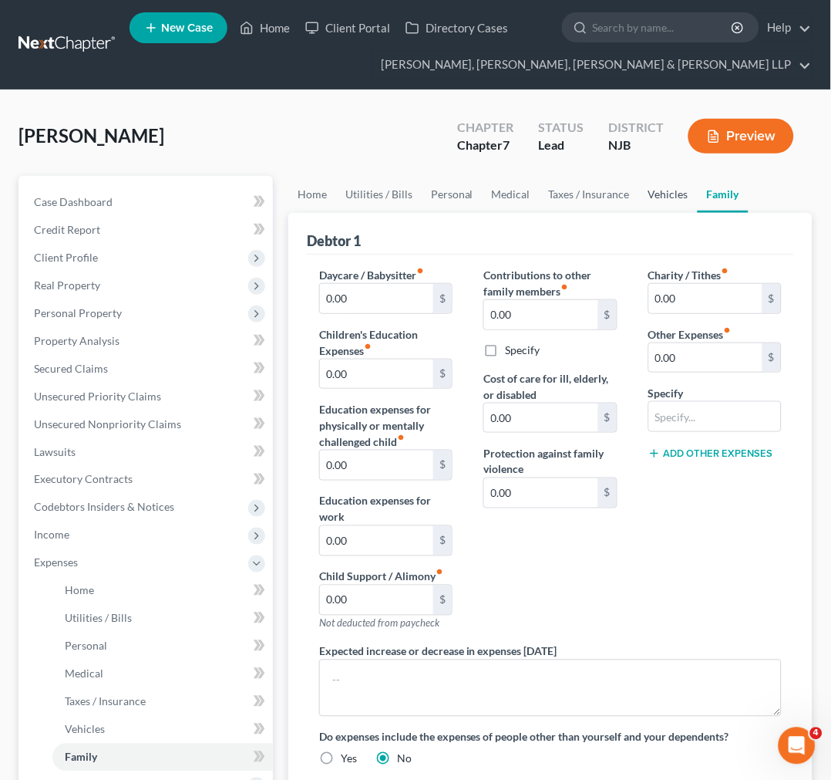
click at [671, 197] on link "Vehicles" at bounding box center [668, 194] width 59 height 37
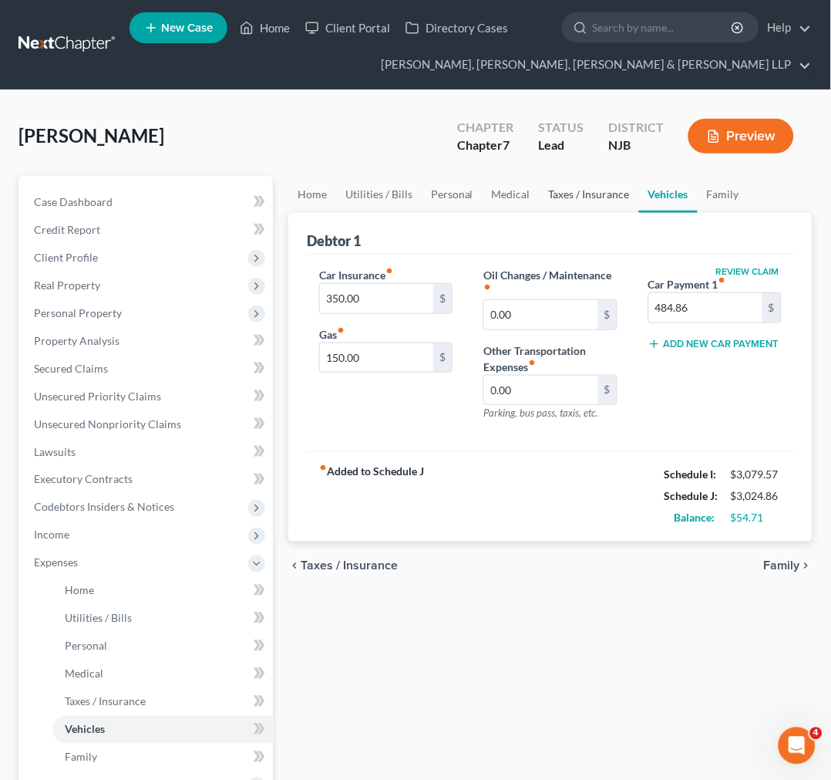
click at [614, 202] on link "Taxes / Insurance" at bounding box center [589, 194] width 99 height 37
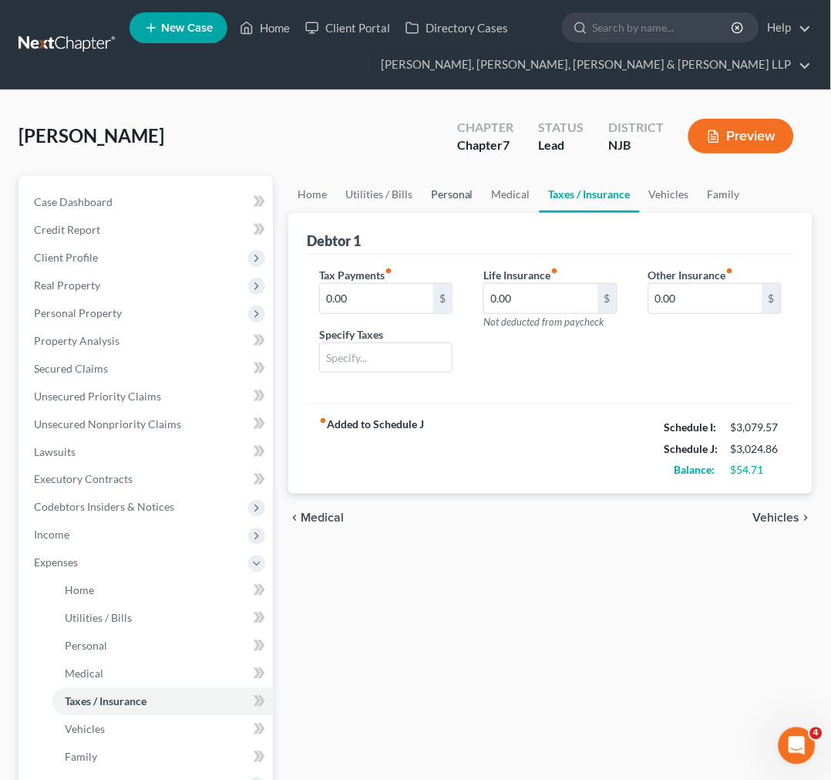
click at [425, 201] on link "Personal" at bounding box center [452, 194] width 61 height 37
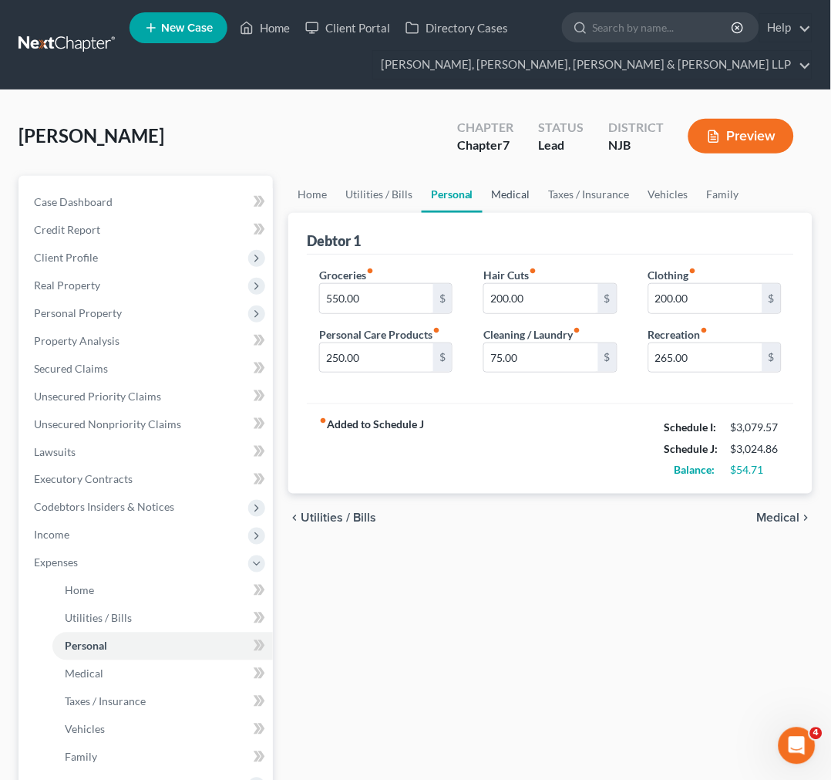
click at [505, 204] on link "Medical" at bounding box center [511, 194] width 57 height 37
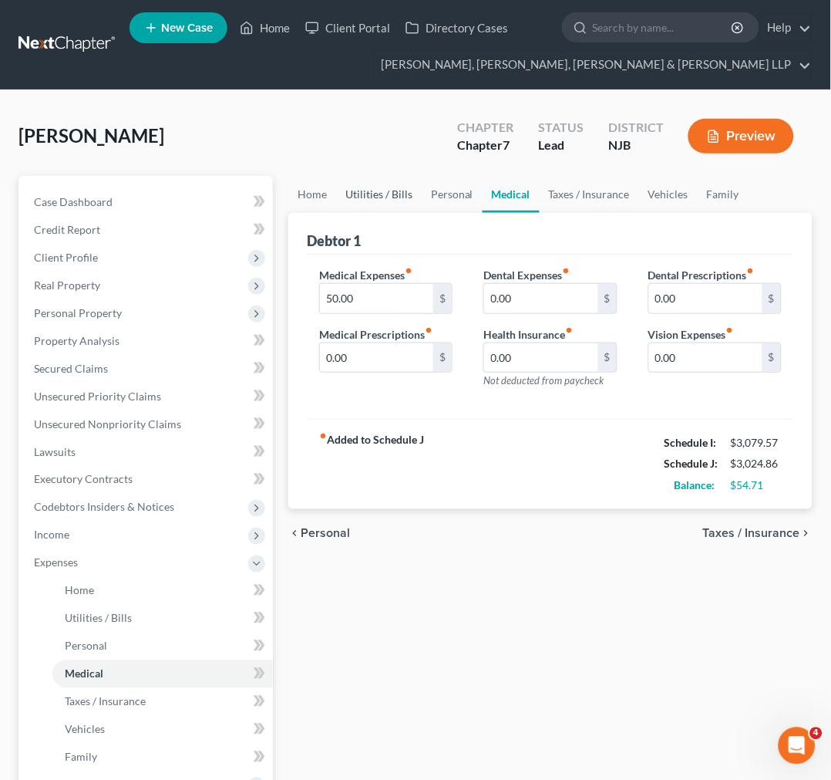
click at [401, 190] on link "Utilities / Bills" at bounding box center [379, 194] width 86 height 37
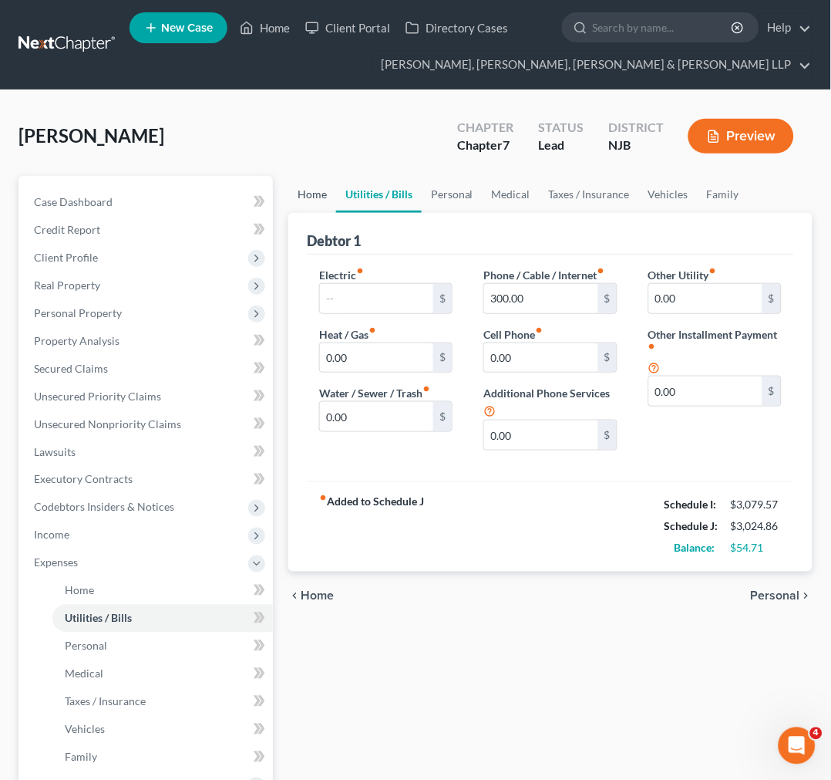
click at [328, 190] on link "Home" at bounding box center [312, 194] width 48 height 37
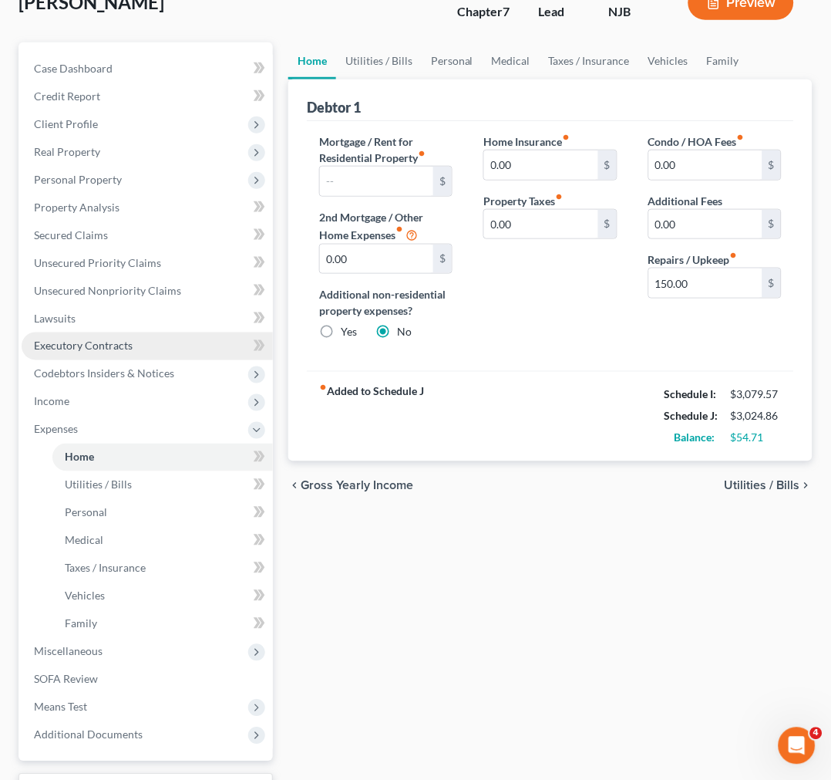
scroll to position [260, 0]
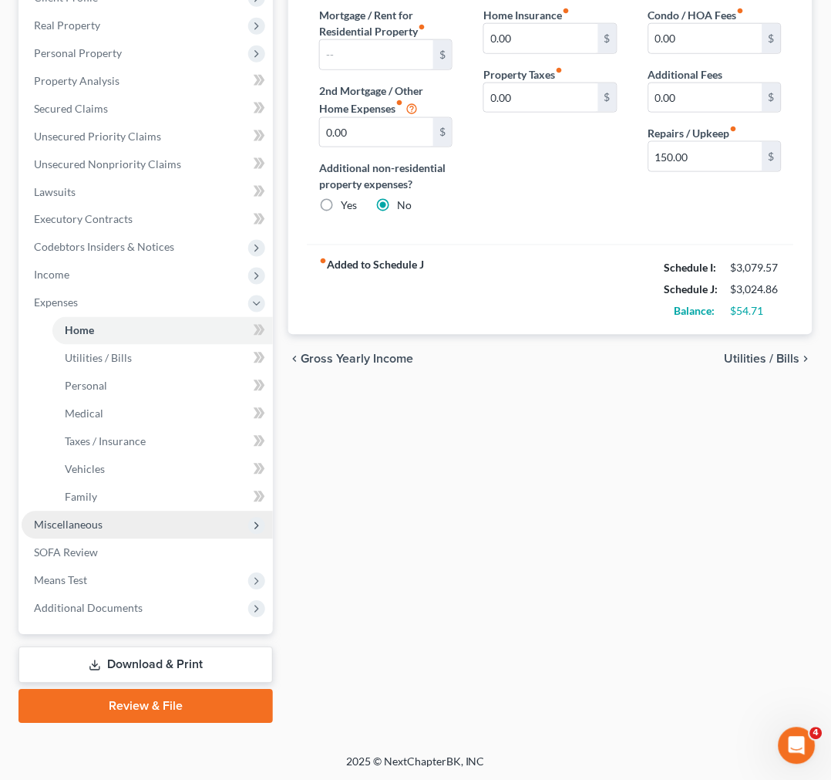
click at [126, 534] on span "Miscellaneous" at bounding box center [147, 525] width 251 height 28
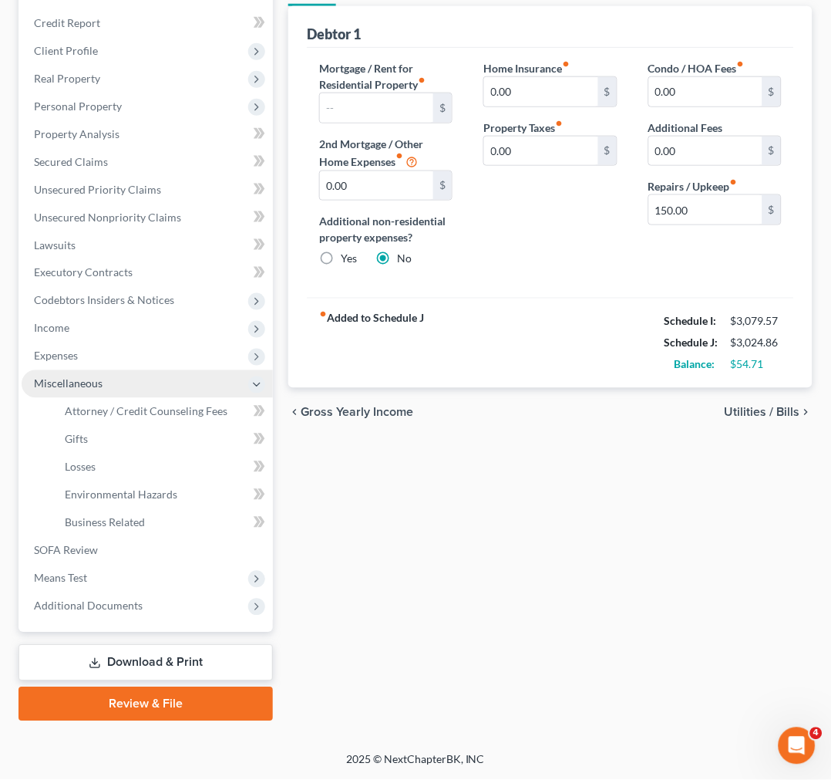
scroll to position [204, 0]
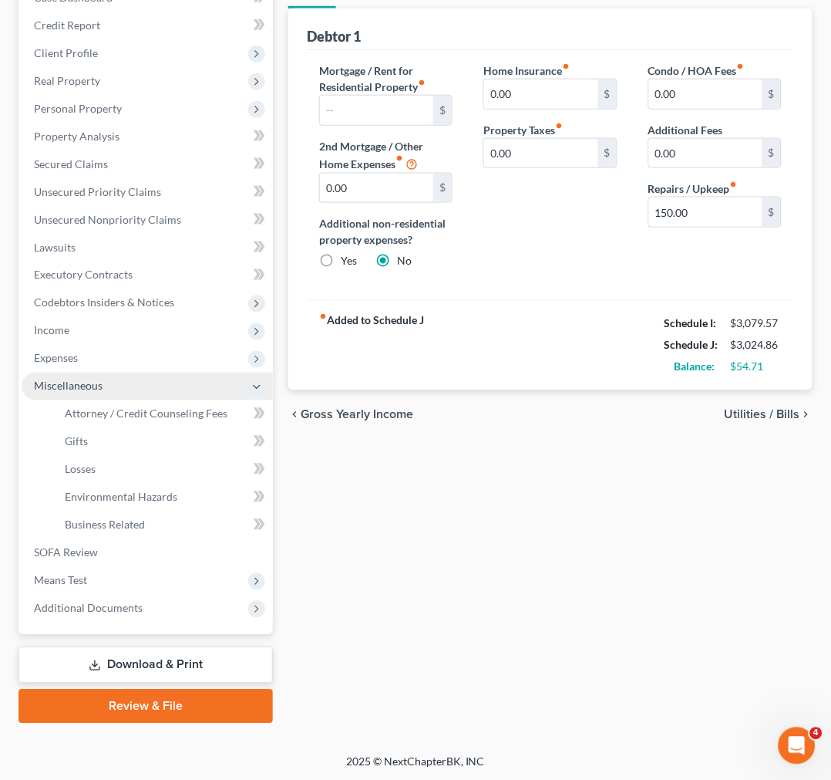
click at [118, 375] on span "Miscellaneous" at bounding box center [147, 386] width 251 height 28
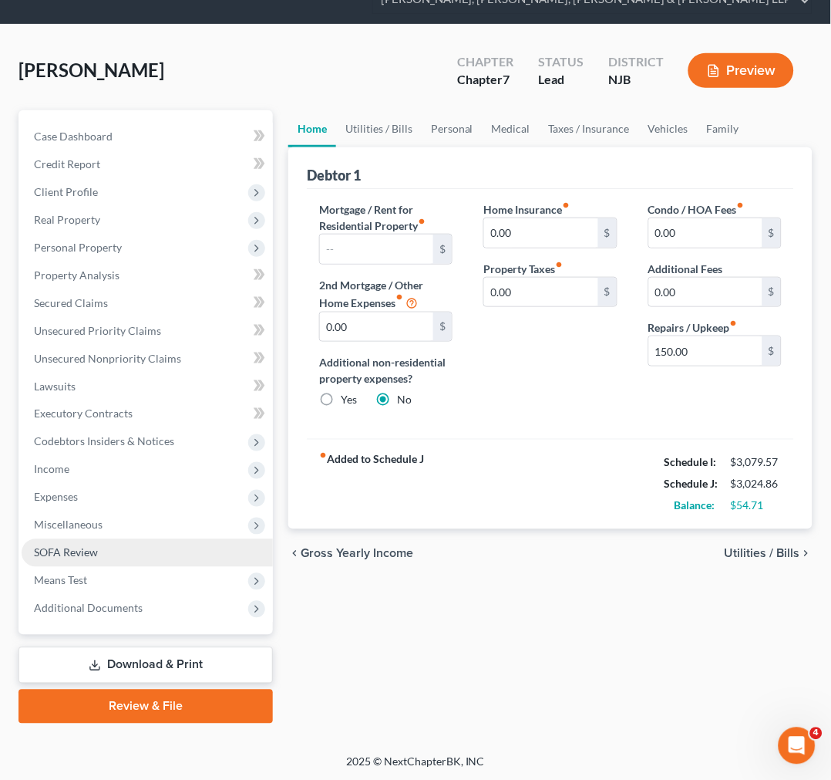
click at [164, 553] on link "SOFA Review" at bounding box center [147, 553] width 251 height 28
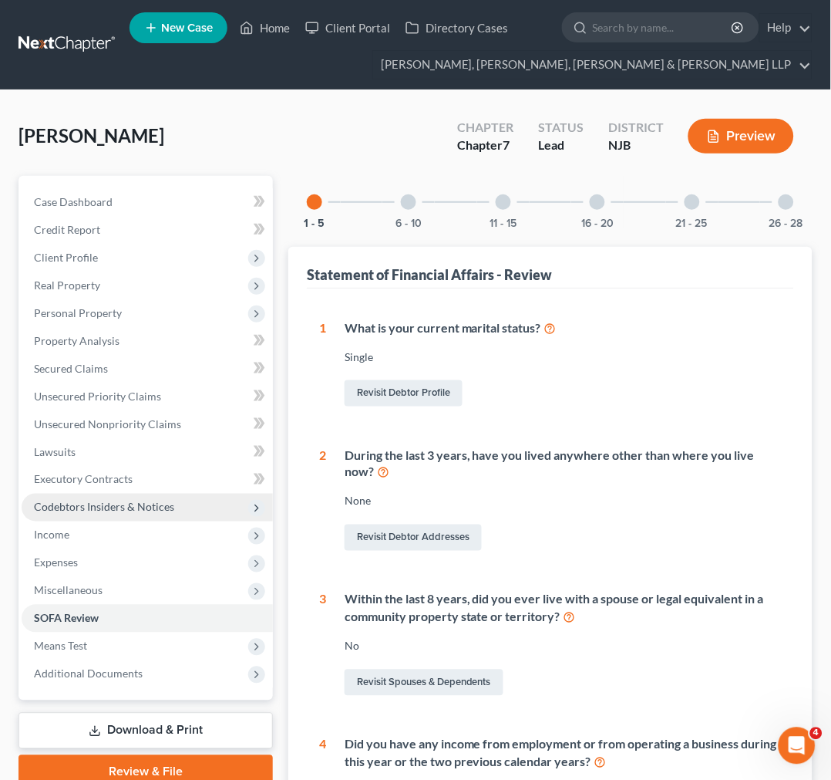
click at [137, 518] on span "Codebtors Insiders & Notices" at bounding box center [147, 507] width 251 height 28
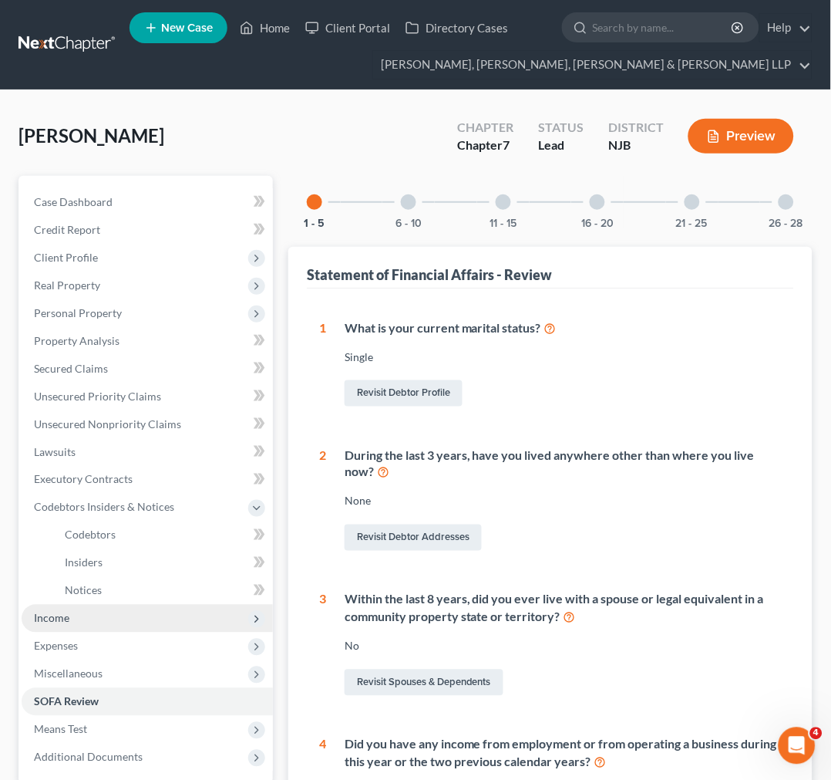
click at [103, 612] on span "Income" at bounding box center [147, 618] width 251 height 28
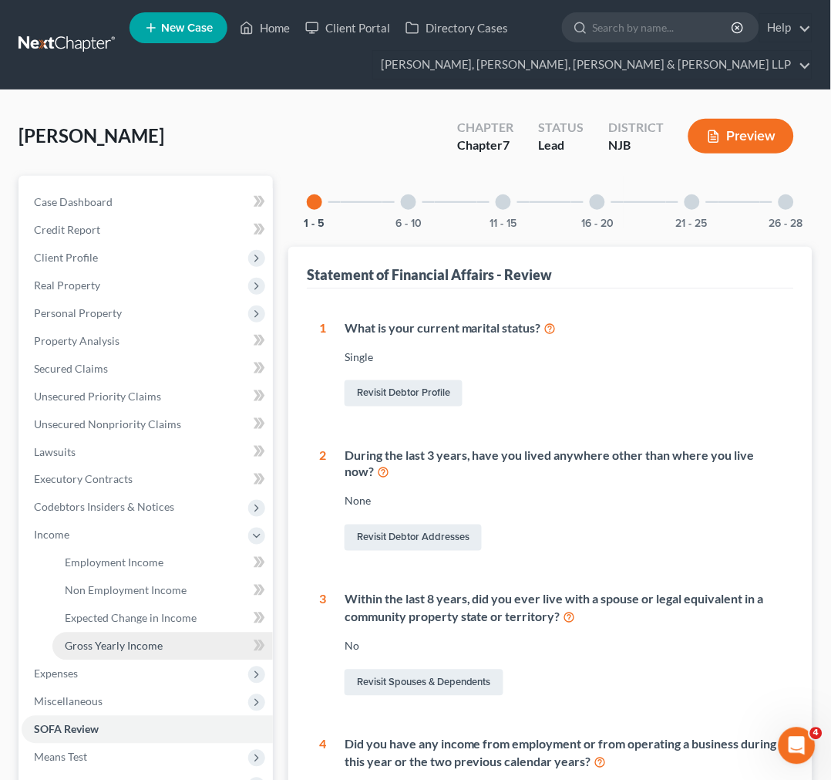
click at [119, 639] on span "Gross Yearly Income" at bounding box center [114, 645] width 98 height 13
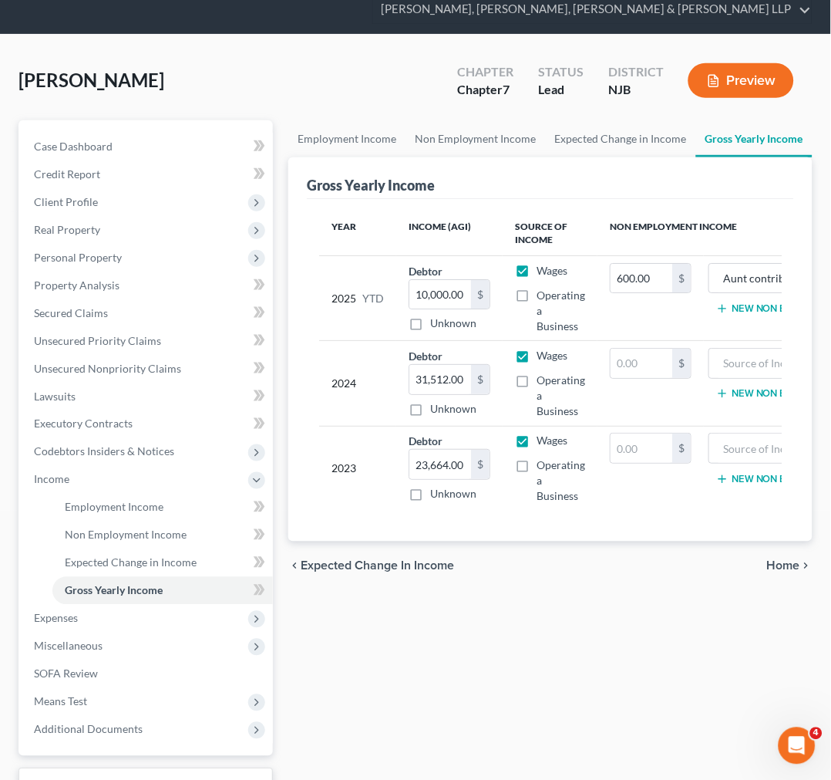
scroll to position [171, 0]
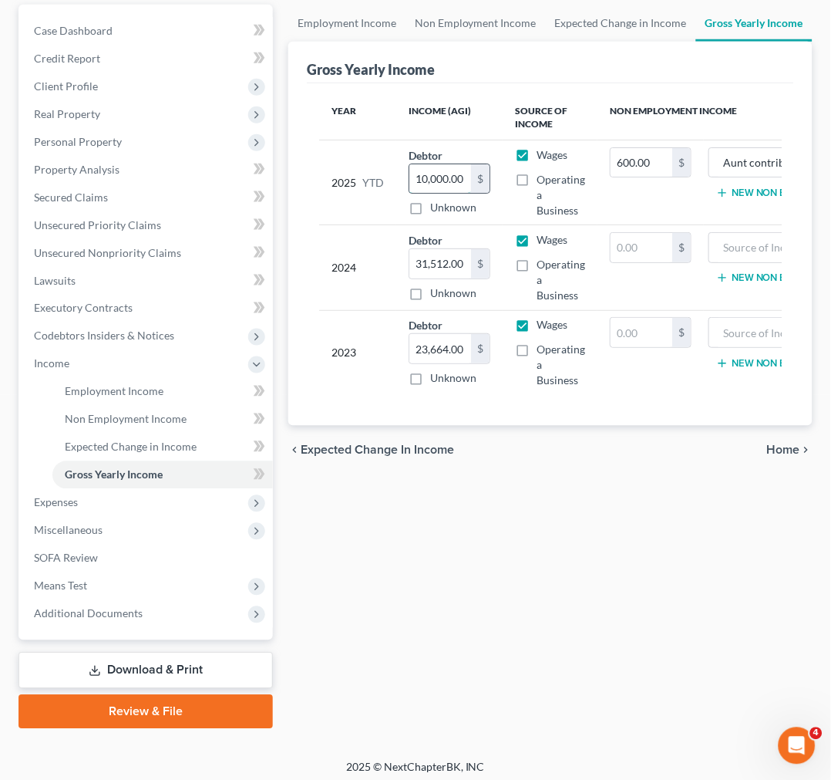
click at [437, 168] on input "10,000.00" at bounding box center [440, 178] width 62 height 29
paste input "4,807.49"
type input "14,807.49"
click at [558, 554] on div "Employment Income Non Employment Income Expected Change in Income Gross Yearly …" at bounding box center [551, 367] width 540 height 724
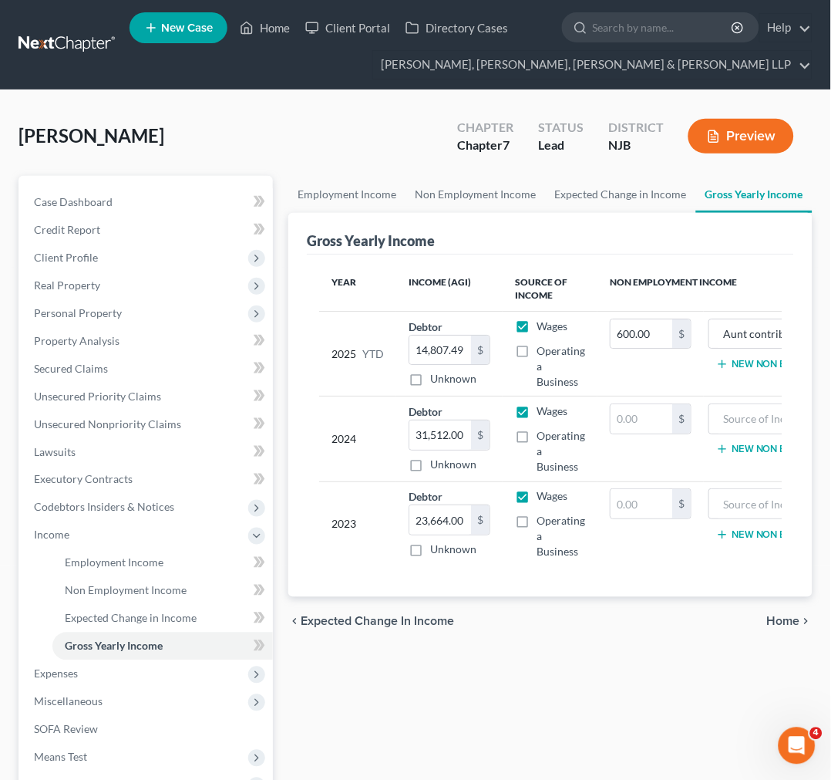
scroll to position [0, 117]
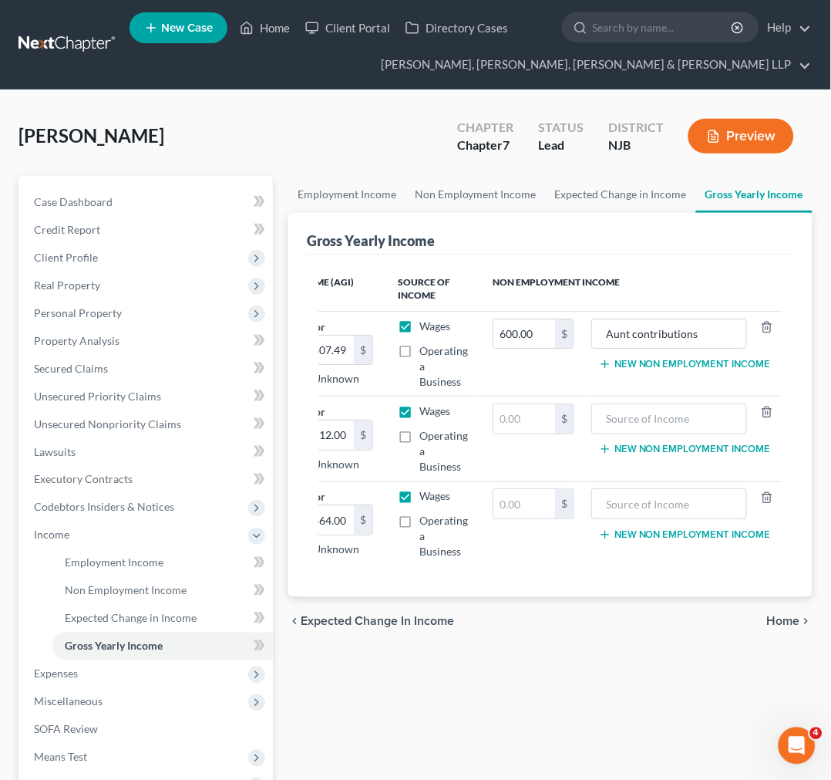
click at [638, 171] on div "[PERSON_NAME] Upgraded Chapter Chapter 7 Status Lead District NJB Preview" at bounding box center [416, 142] width 794 height 67
click at [635, 187] on link "Expected Change in Income" at bounding box center [621, 194] width 150 height 37
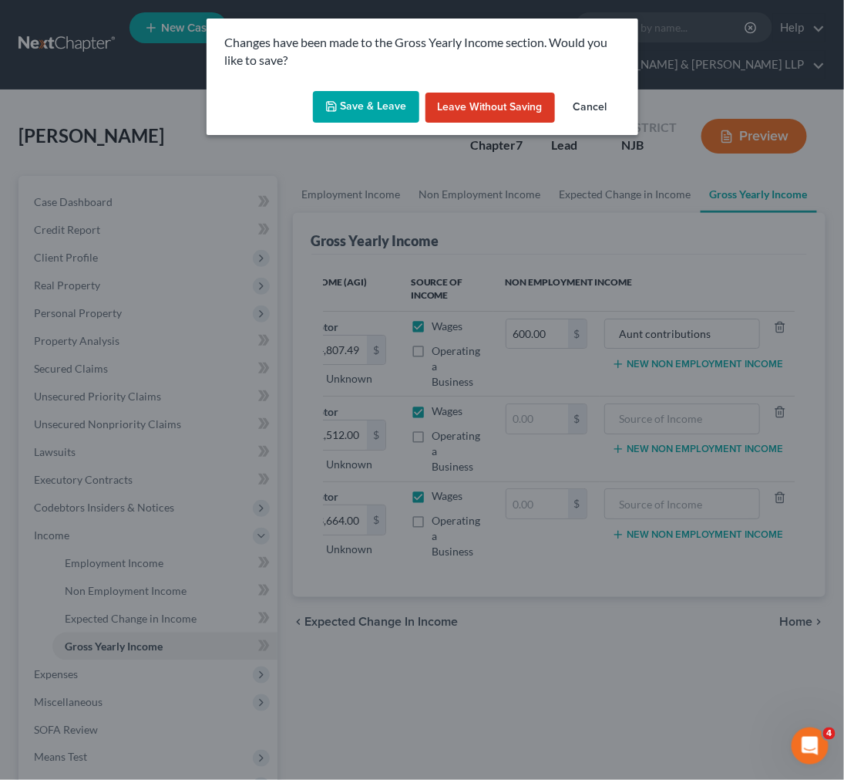
click at [389, 108] on button "Save & Leave" at bounding box center [366, 107] width 106 height 32
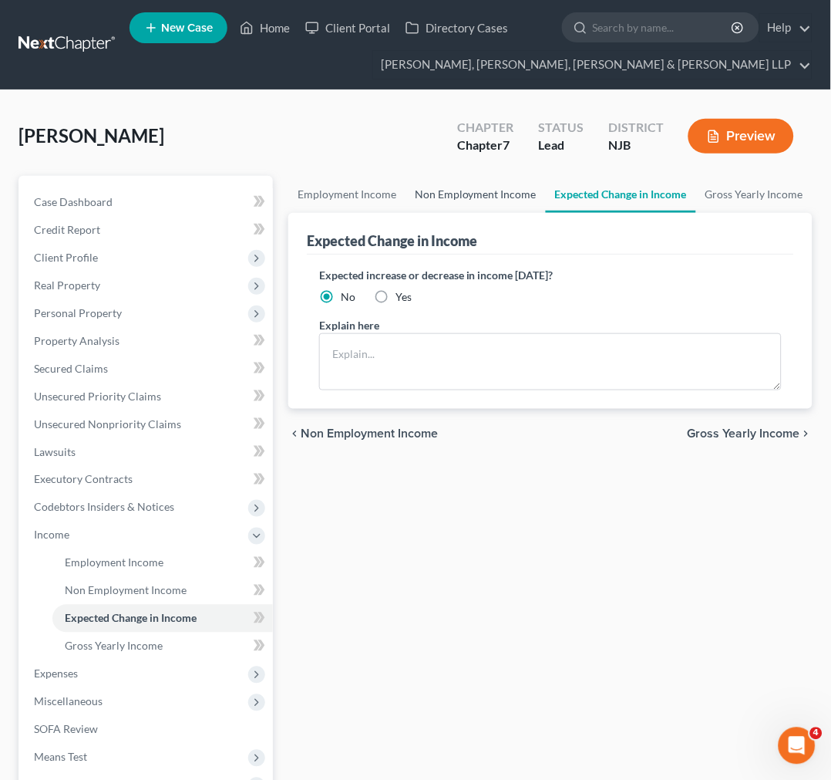
click at [480, 185] on link "Non Employment Income" at bounding box center [476, 194] width 140 height 37
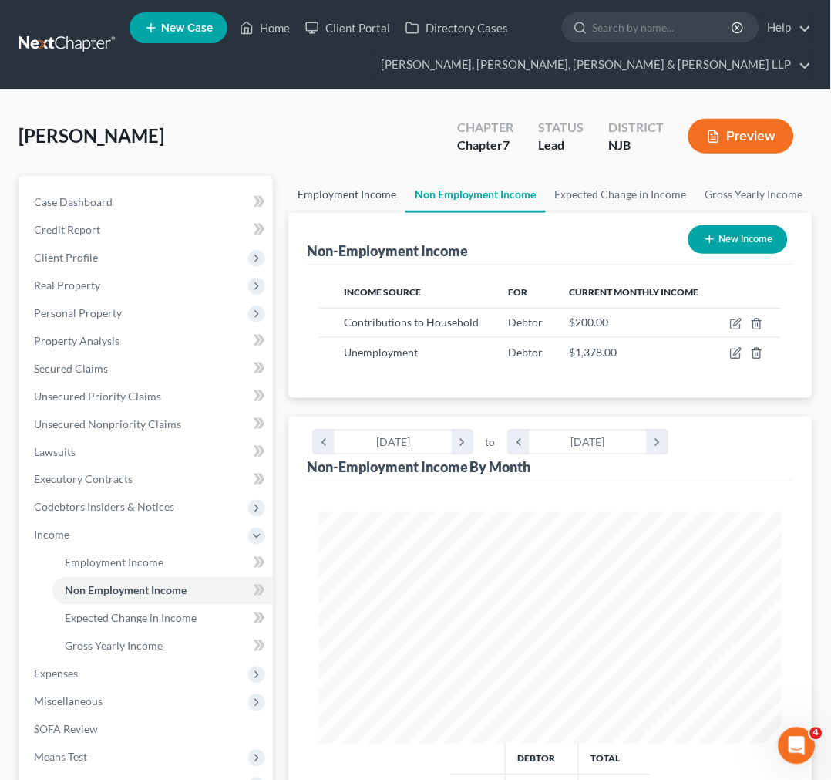
click at [399, 197] on link "Employment Income" at bounding box center [346, 194] width 117 height 37
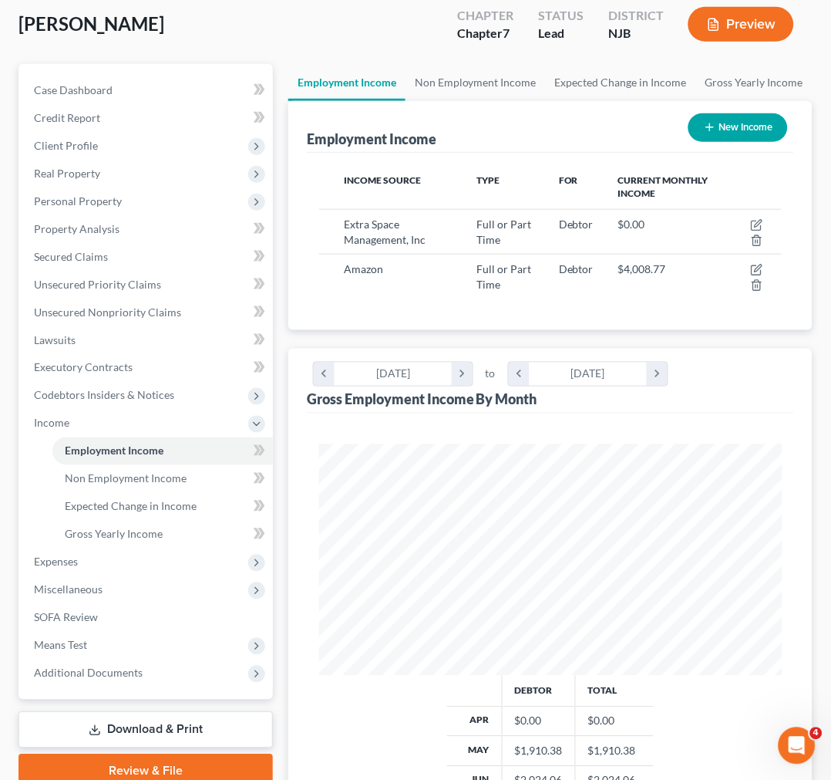
scroll to position [342, 0]
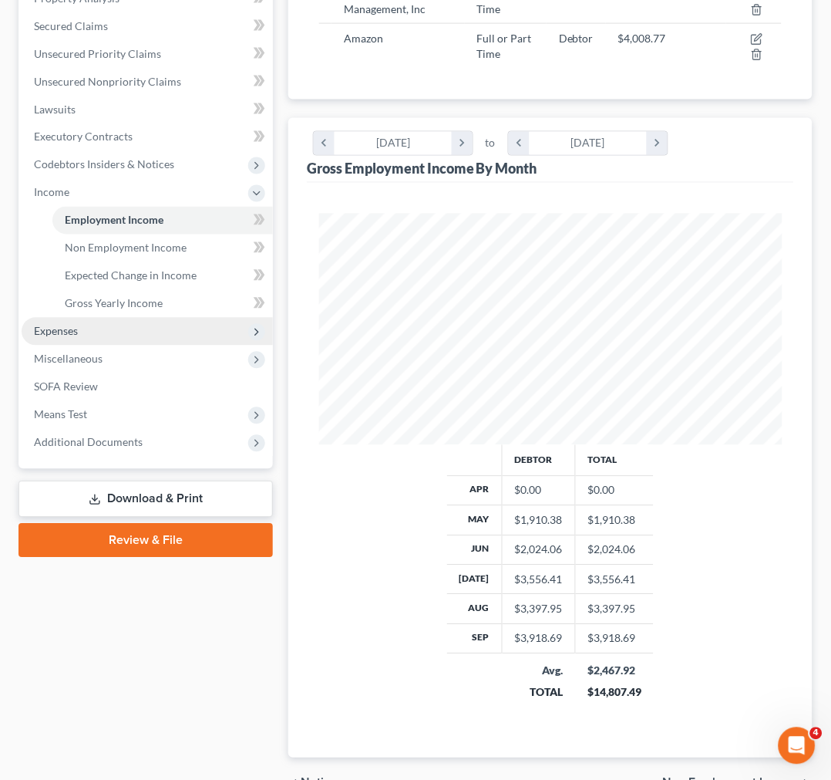
click at [231, 337] on span "Expenses" at bounding box center [147, 332] width 251 height 28
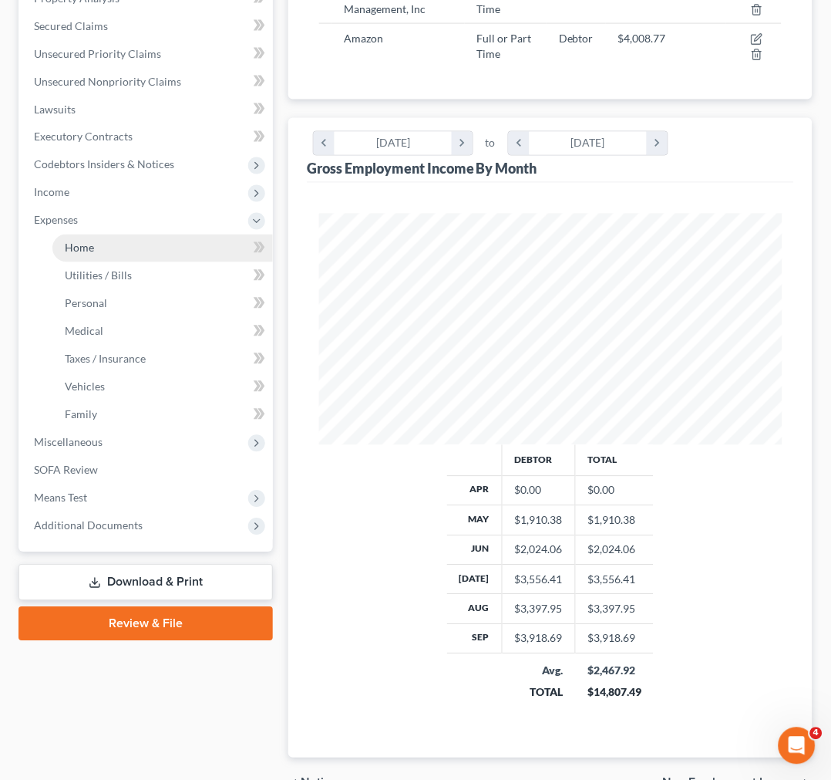
click at [86, 234] on link "Home" at bounding box center [162, 248] width 221 height 28
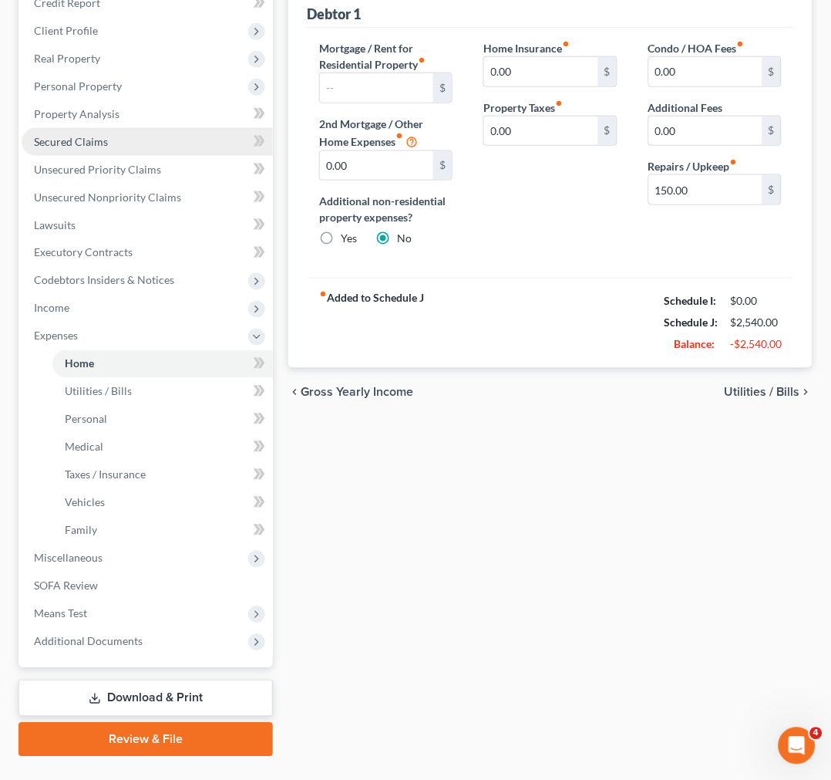
scroll to position [257, 0]
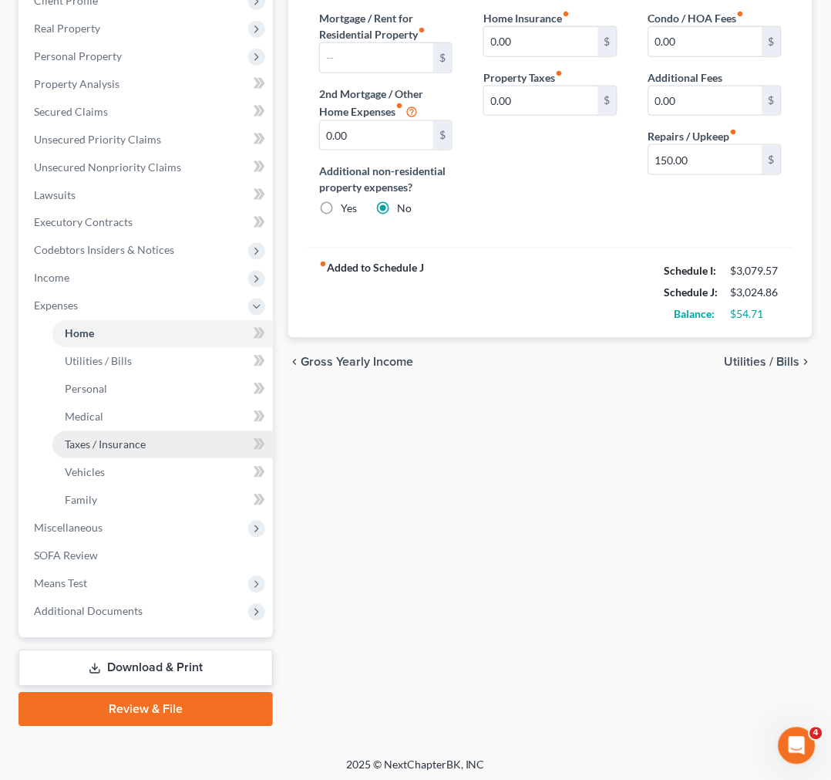
click at [150, 432] on link "Taxes / Insurance" at bounding box center [162, 445] width 221 height 28
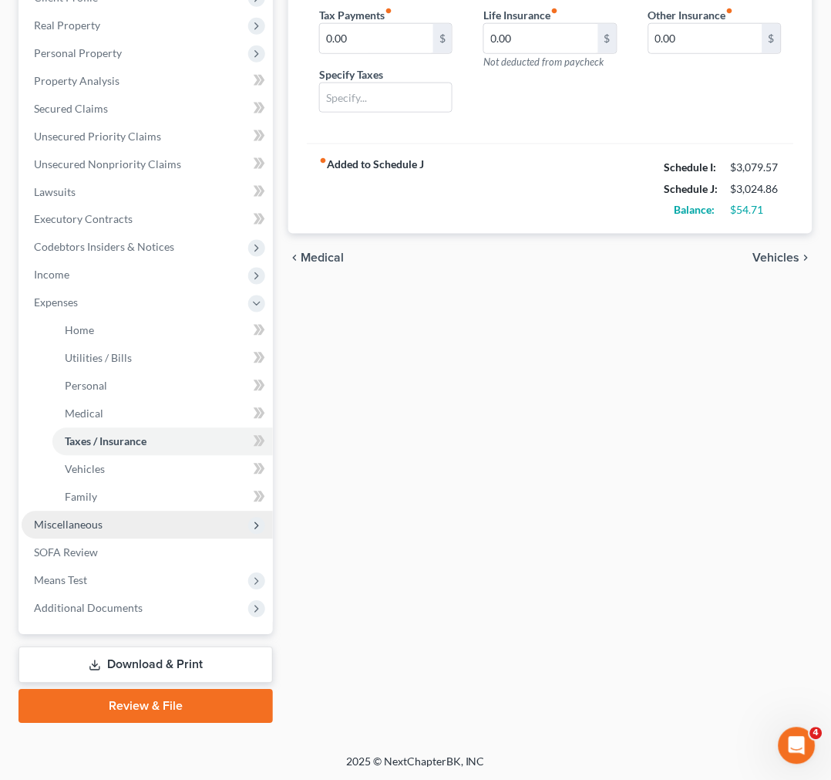
click at [142, 512] on span "Miscellaneous" at bounding box center [147, 525] width 251 height 28
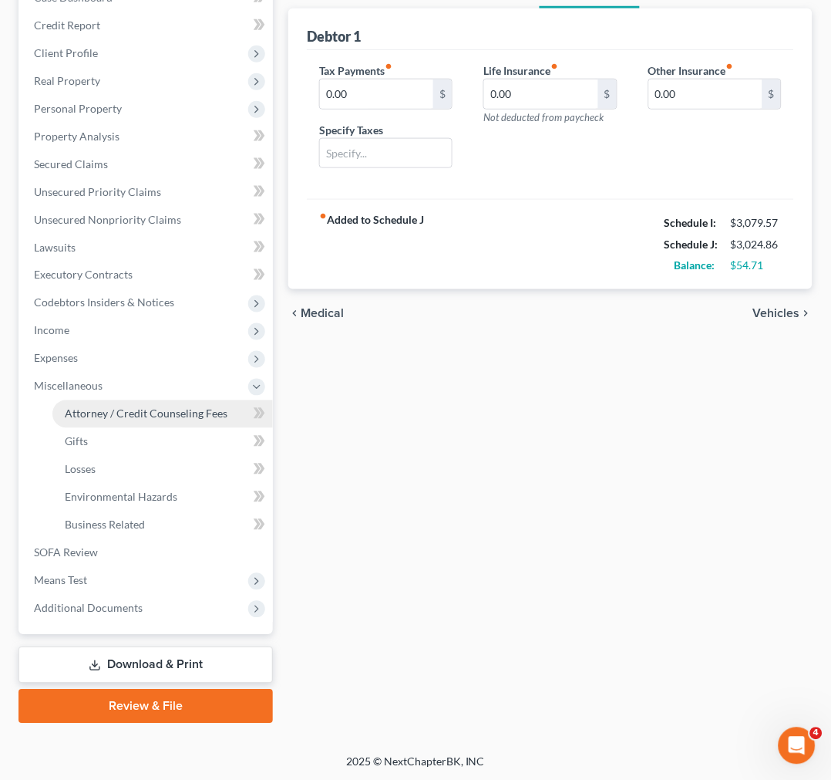
click at [126, 413] on span "Attorney / Credit Counseling Fees" at bounding box center [146, 413] width 163 height 13
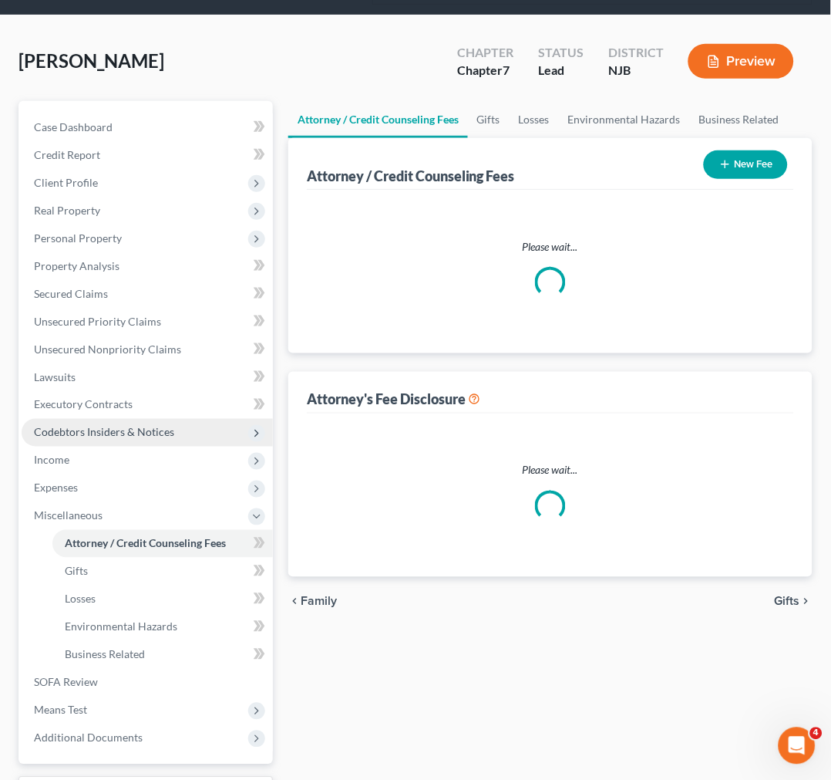
scroll to position [4, 0]
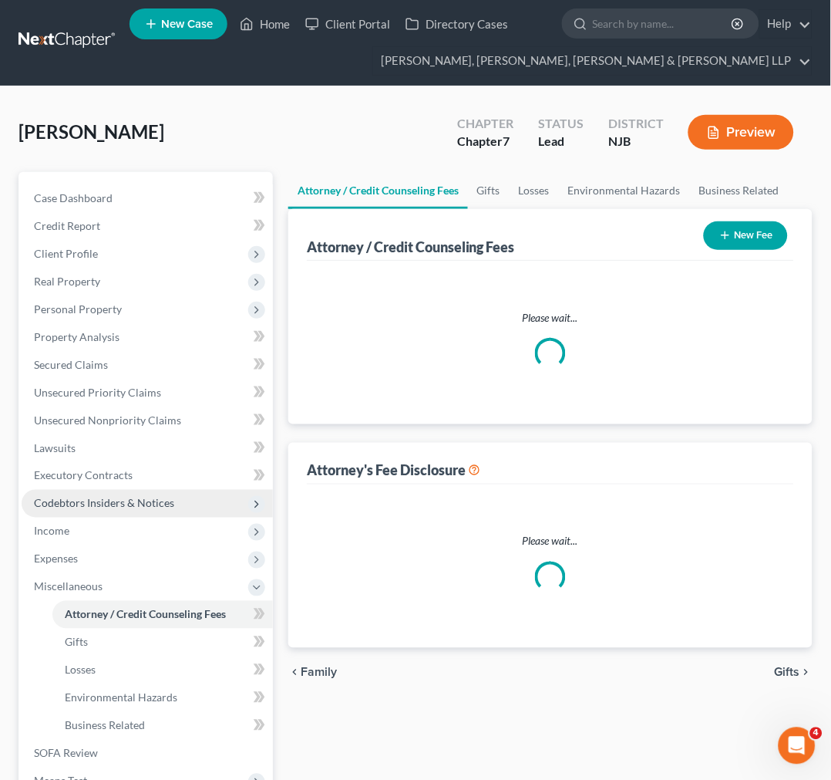
select select "1"
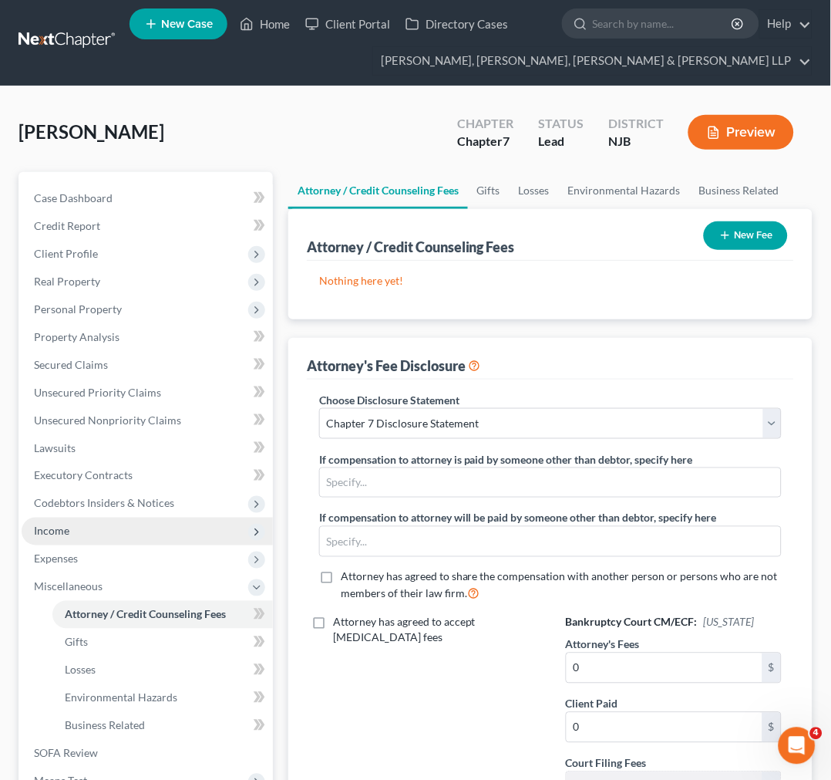
scroll to position [0, 0]
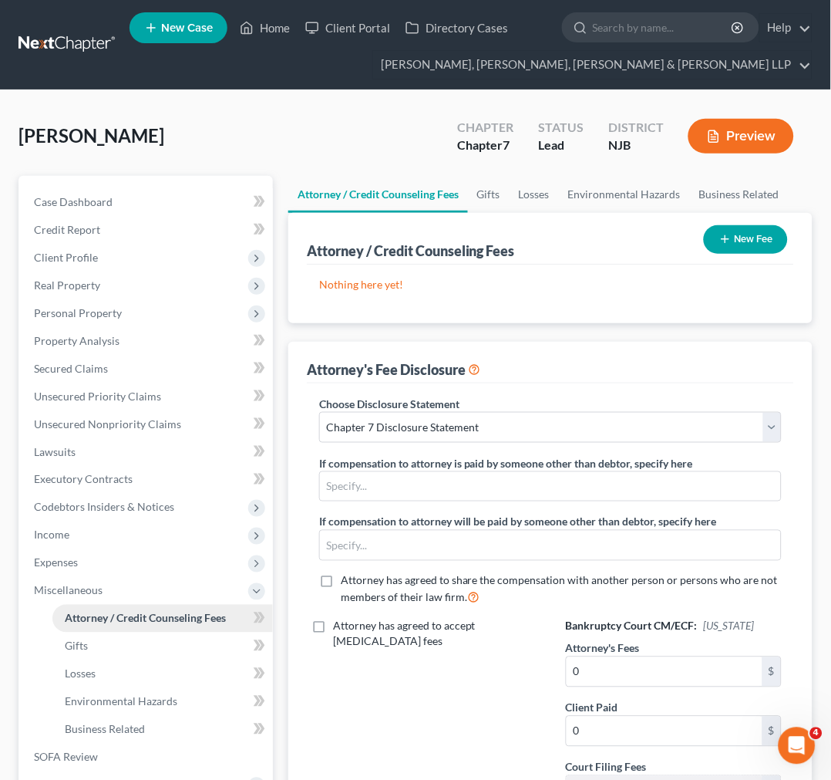
click at [160, 622] on span "Attorney / Credit Counseling Fees" at bounding box center [145, 617] width 161 height 13
click at [173, 656] on link "Gifts" at bounding box center [162, 646] width 221 height 28
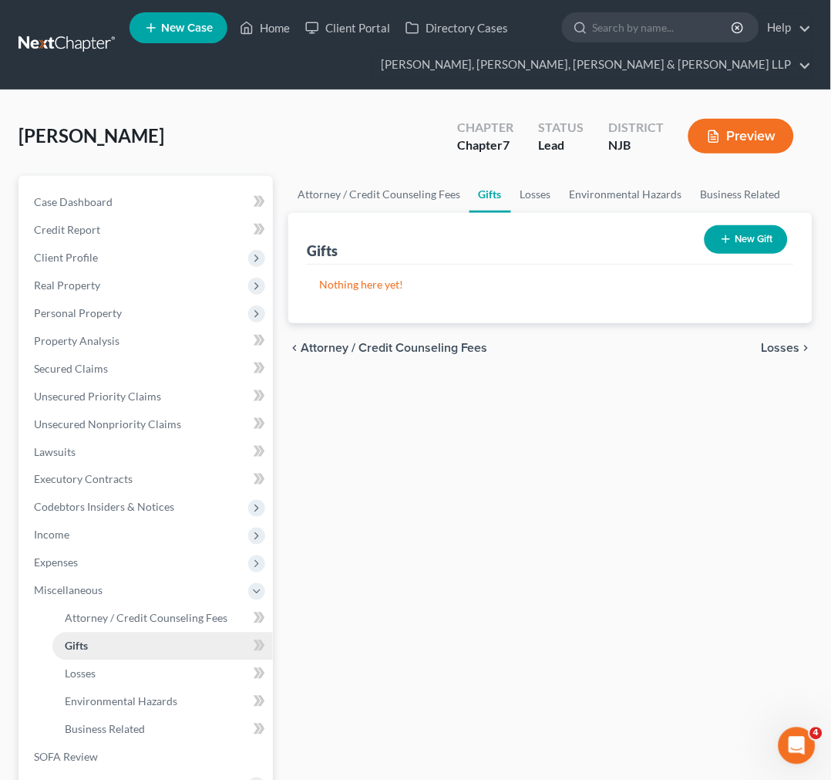
scroll to position [86, 0]
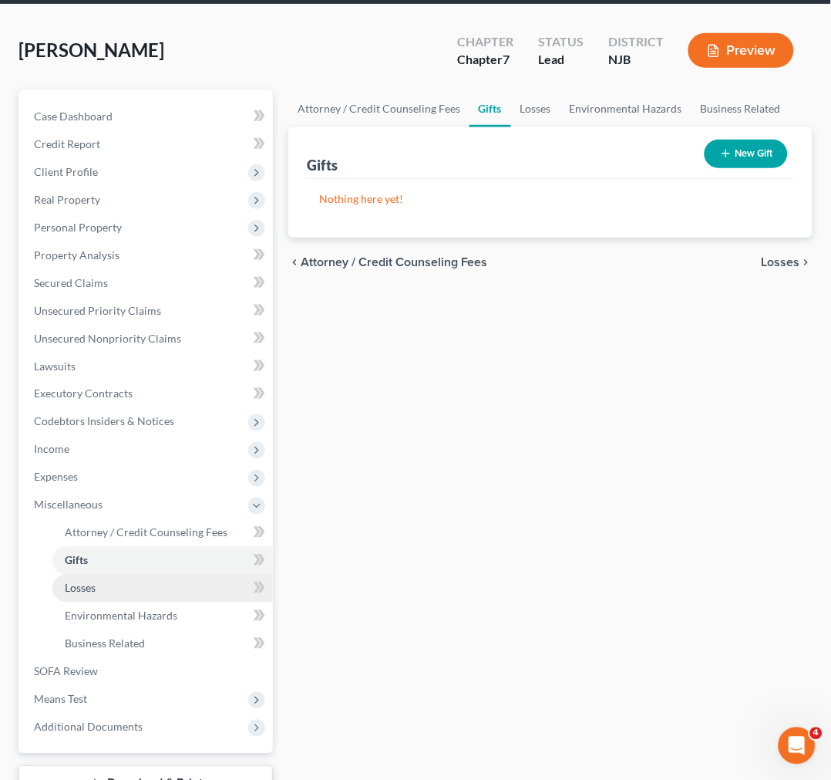
click at [152, 596] on link "Losses" at bounding box center [162, 588] width 221 height 28
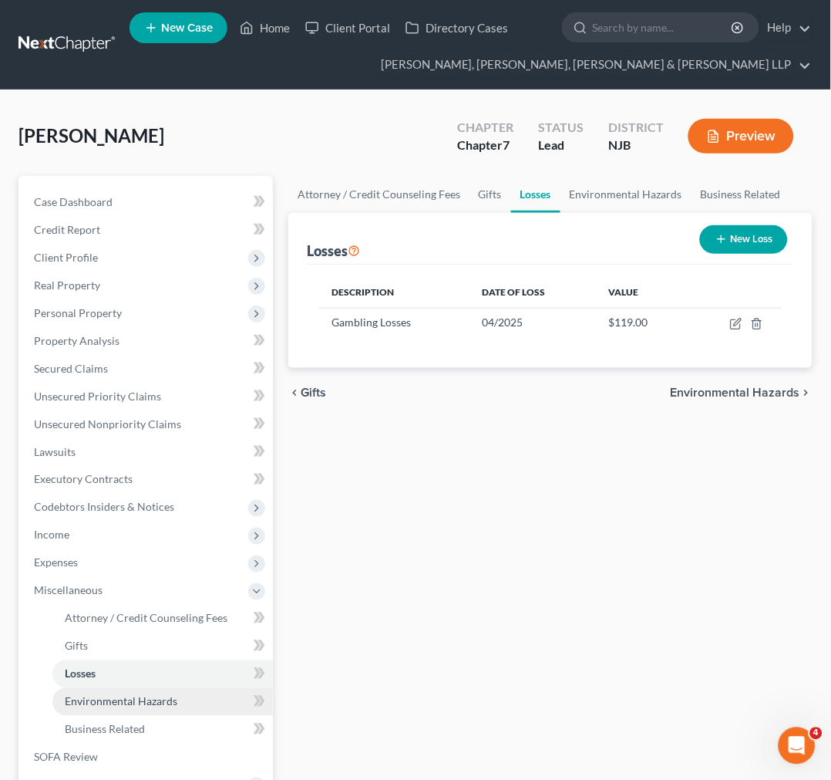
click at [165, 695] on span "Environmental Hazards" at bounding box center [121, 701] width 113 height 13
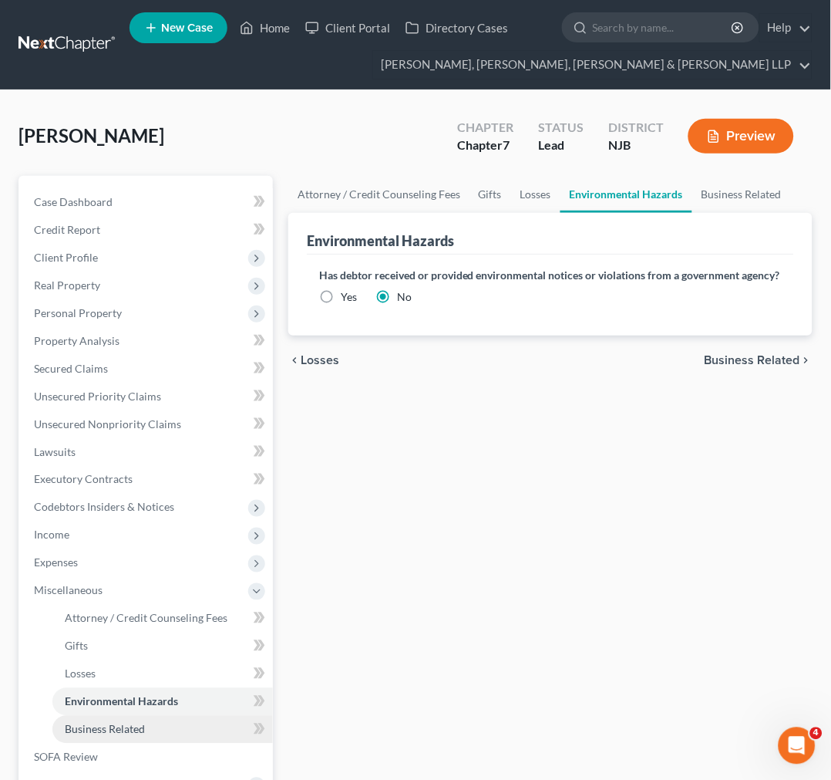
click at [170, 719] on link "Business Related" at bounding box center [162, 730] width 221 height 28
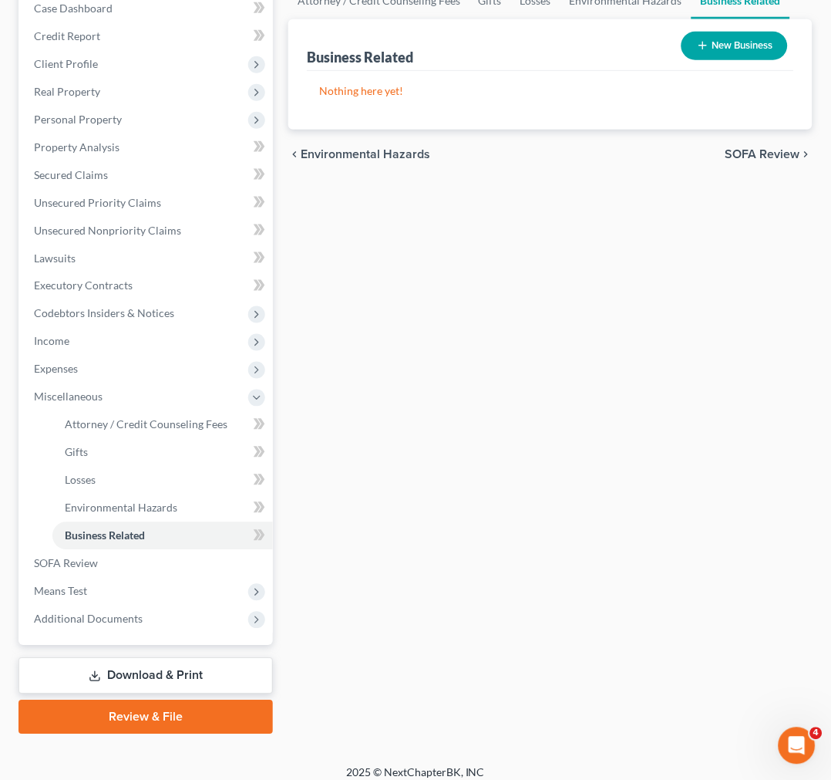
scroll to position [204, 0]
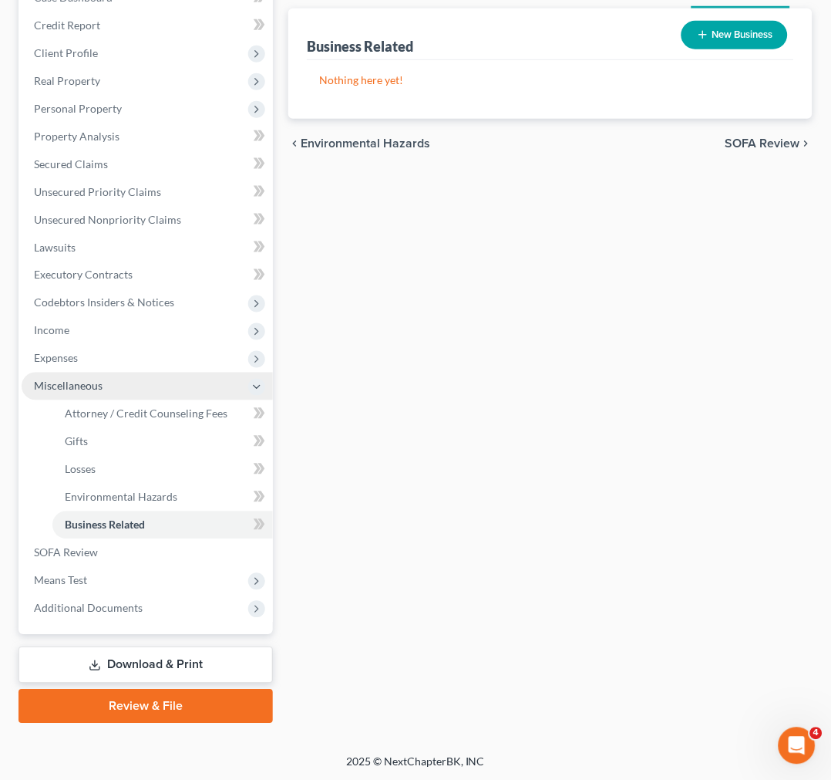
click at [78, 397] on span "Miscellaneous" at bounding box center [147, 386] width 251 height 28
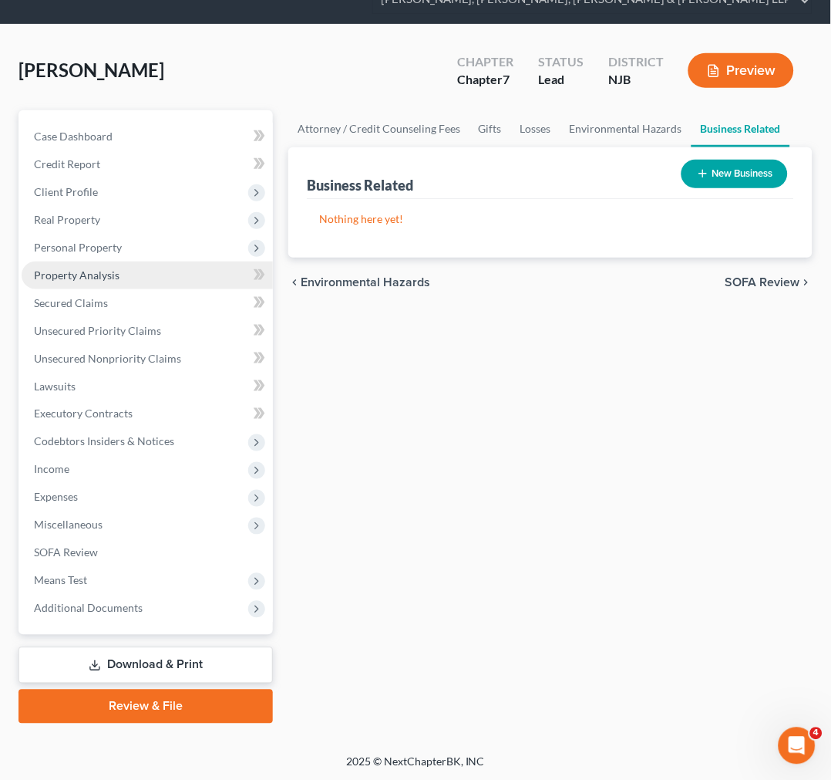
click at [87, 265] on link "Property Analysis" at bounding box center [147, 275] width 251 height 28
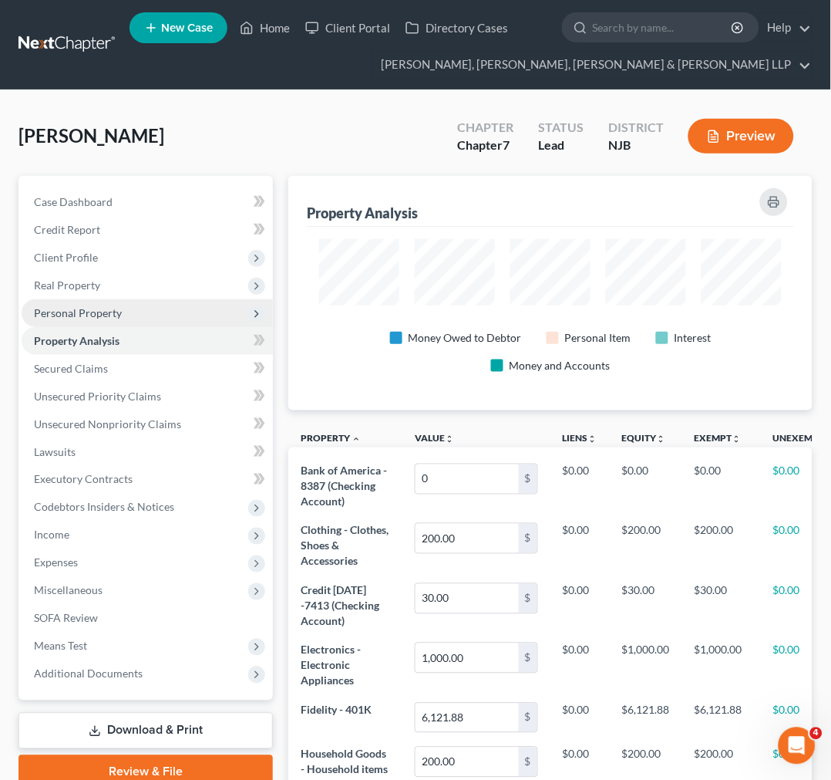
scroll to position [770810, 770519]
click at [125, 342] on link "Property Analysis" at bounding box center [147, 341] width 251 height 28
click at [120, 311] on span "Personal Property" at bounding box center [147, 313] width 251 height 28
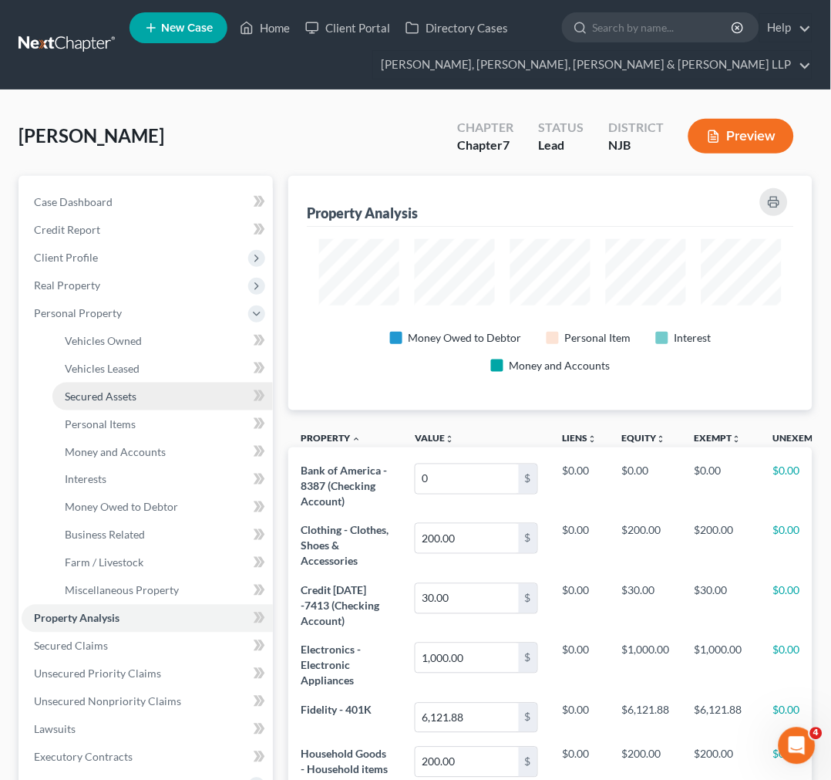
click at [125, 383] on link "Secured Assets" at bounding box center [162, 396] width 221 height 28
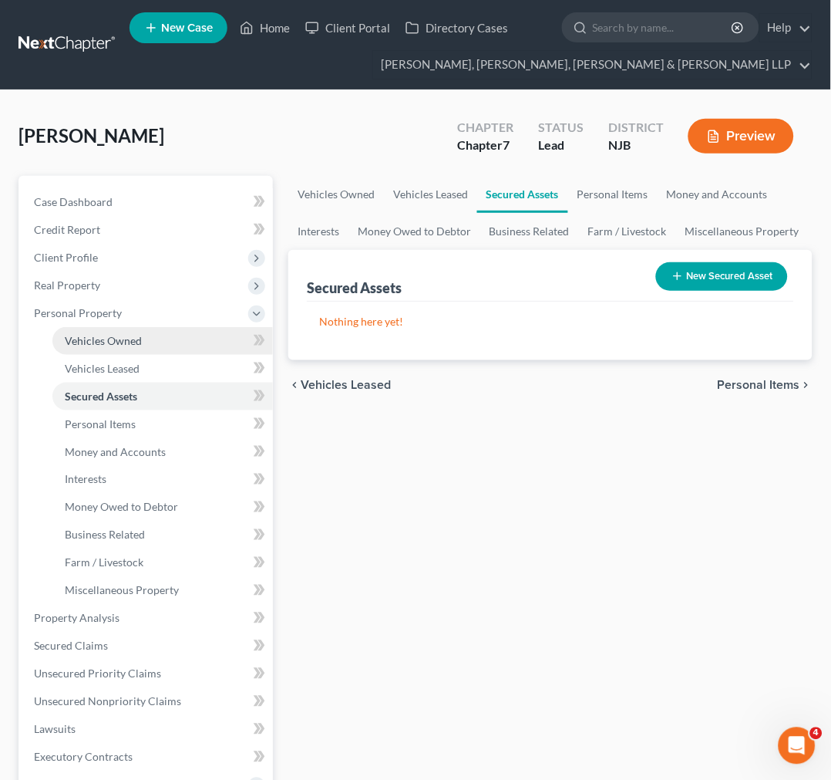
click at [127, 334] on span "Vehicles Owned" at bounding box center [103, 340] width 77 height 13
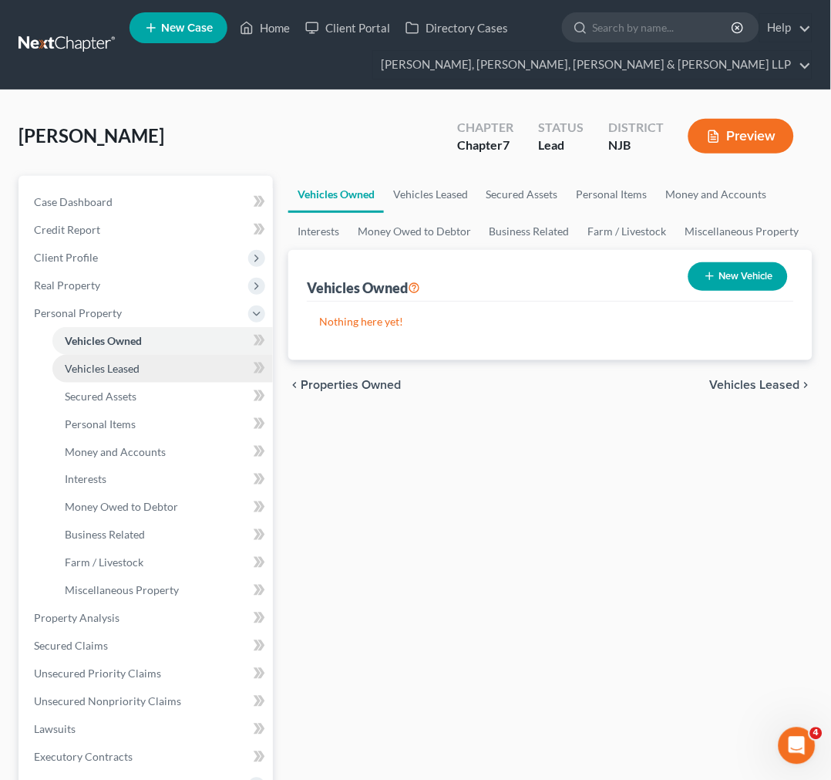
click at [130, 375] on link "Vehicles Leased" at bounding box center [162, 369] width 221 height 28
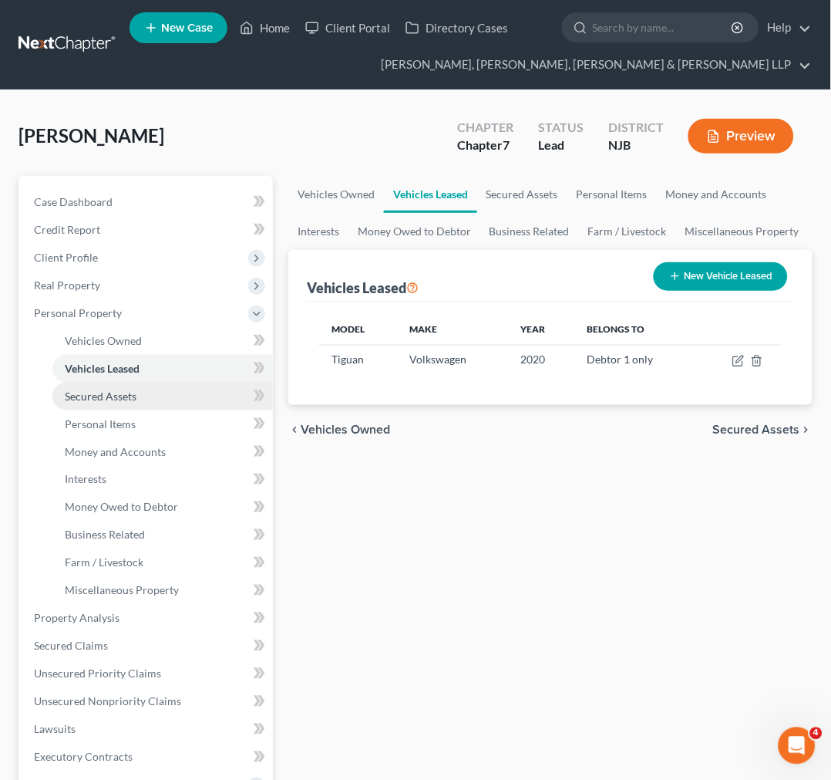
click at [134, 389] on span "Secured Assets" at bounding box center [101, 395] width 72 height 13
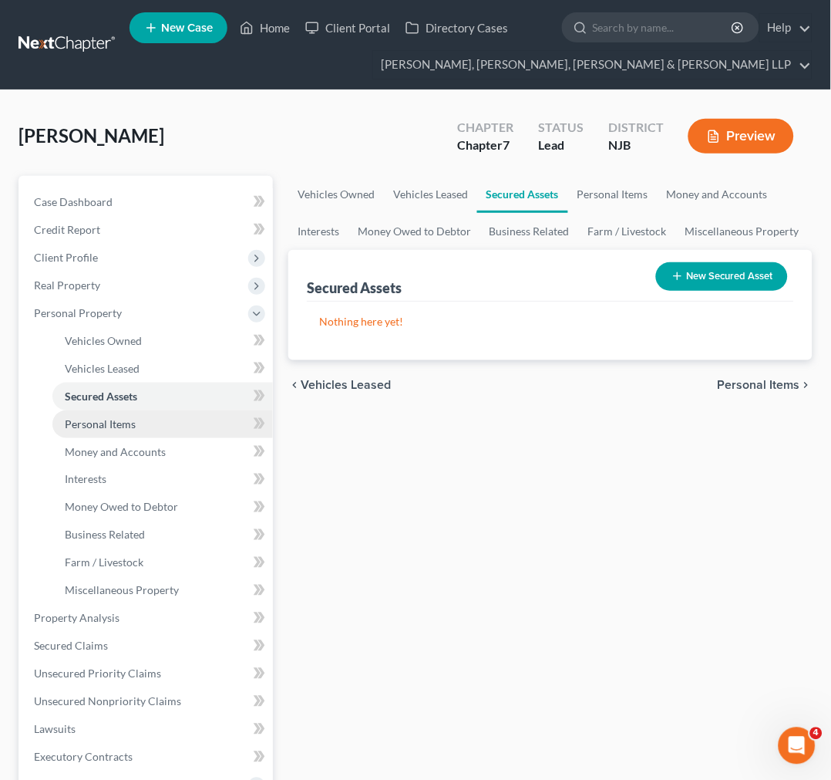
click at [143, 422] on link "Personal Items" at bounding box center [162, 424] width 221 height 28
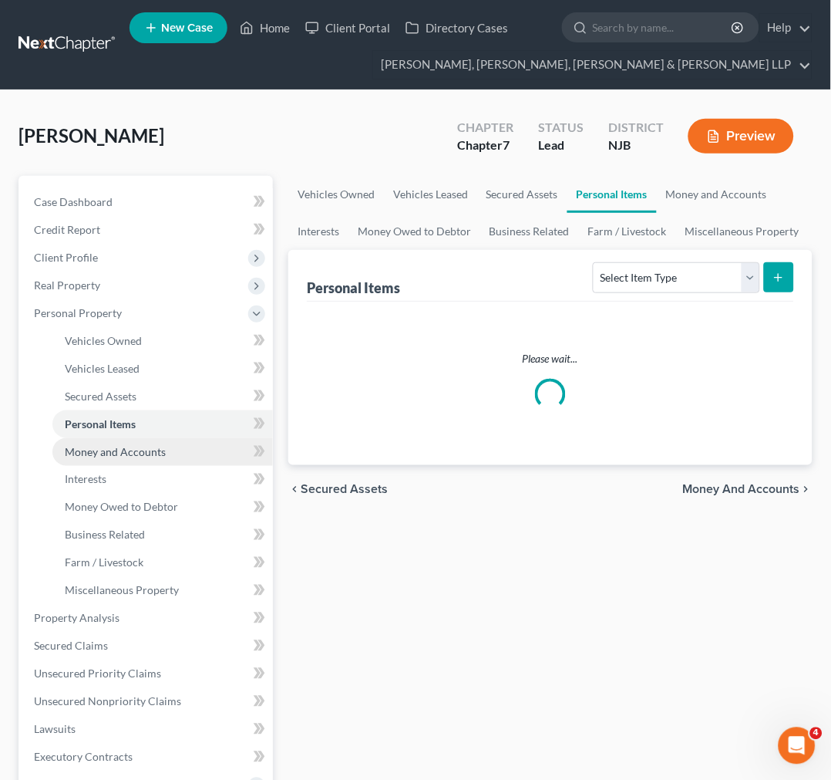
click at [149, 452] on span "Money and Accounts" at bounding box center [115, 451] width 101 height 13
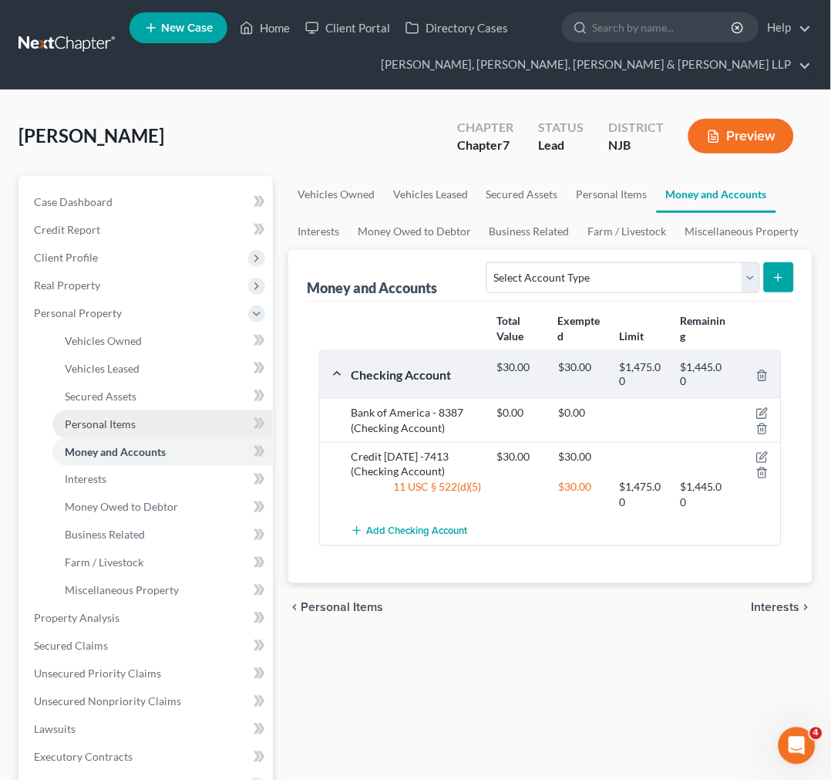
click at [145, 414] on link "Personal Items" at bounding box center [162, 424] width 221 height 28
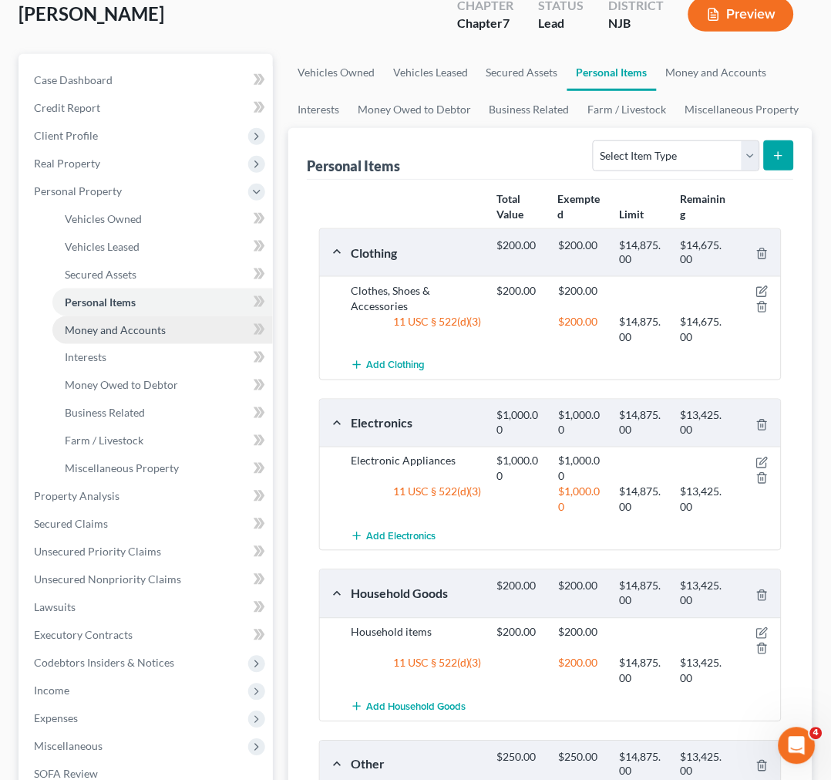
click at [103, 335] on link "Money and Accounts" at bounding box center [162, 330] width 221 height 28
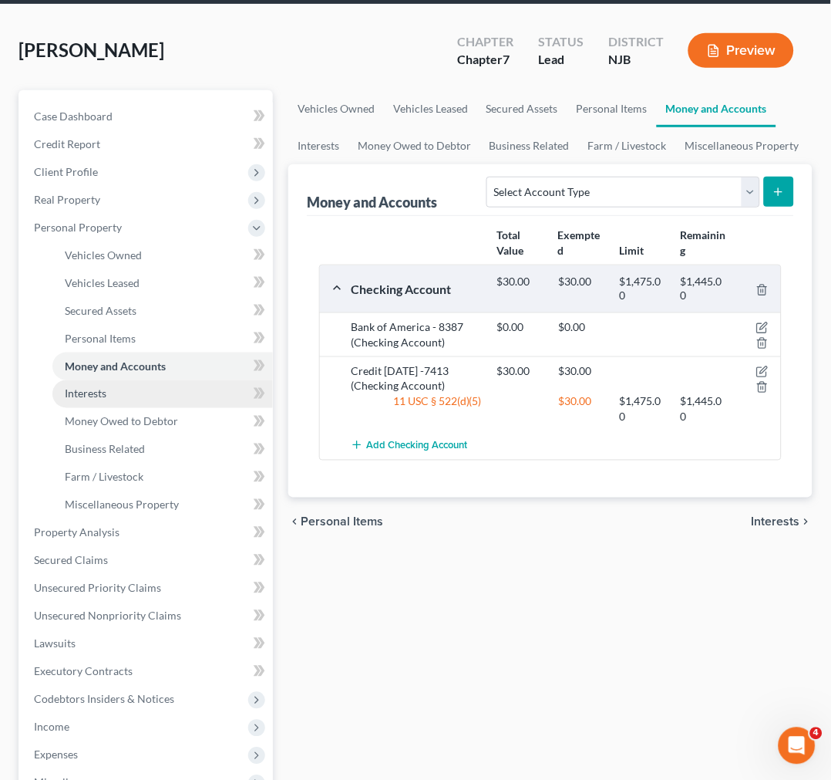
click at [210, 386] on link "Interests" at bounding box center [162, 394] width 221 height 28
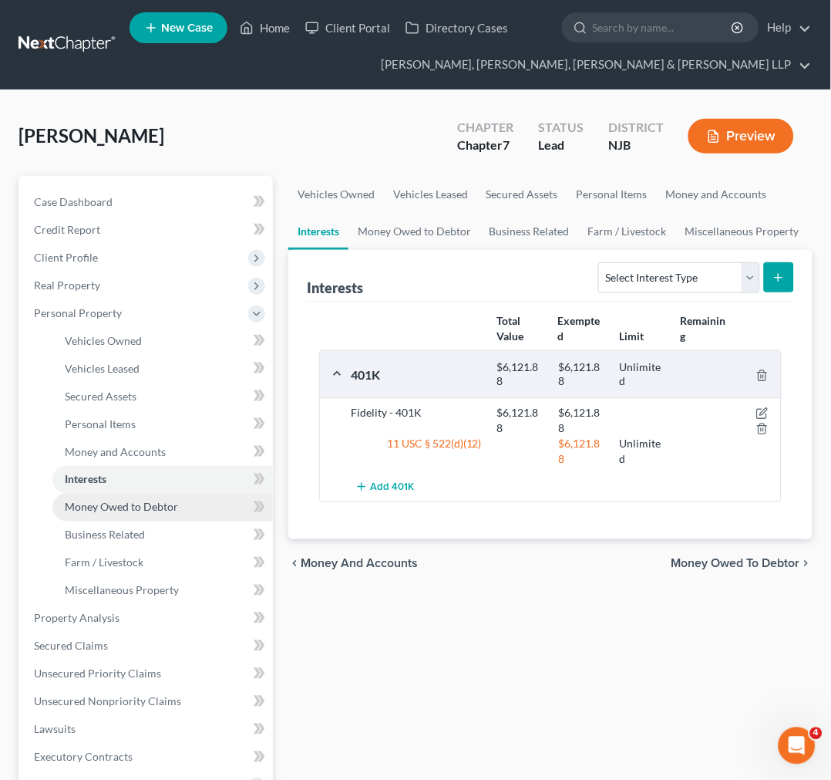
click at [207, 503] on link "Money Owed to Debtor" at bounding box center [162, 507] width 221 height 28
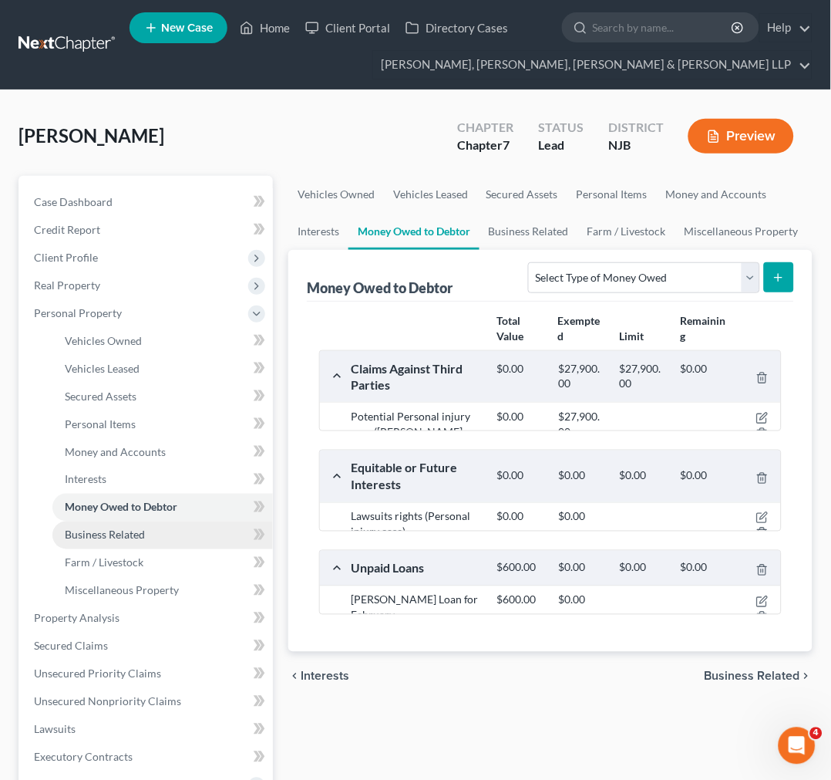
click at [207, 530] on link "Business Related" at bounding box center [162, 535] width 221 height 28
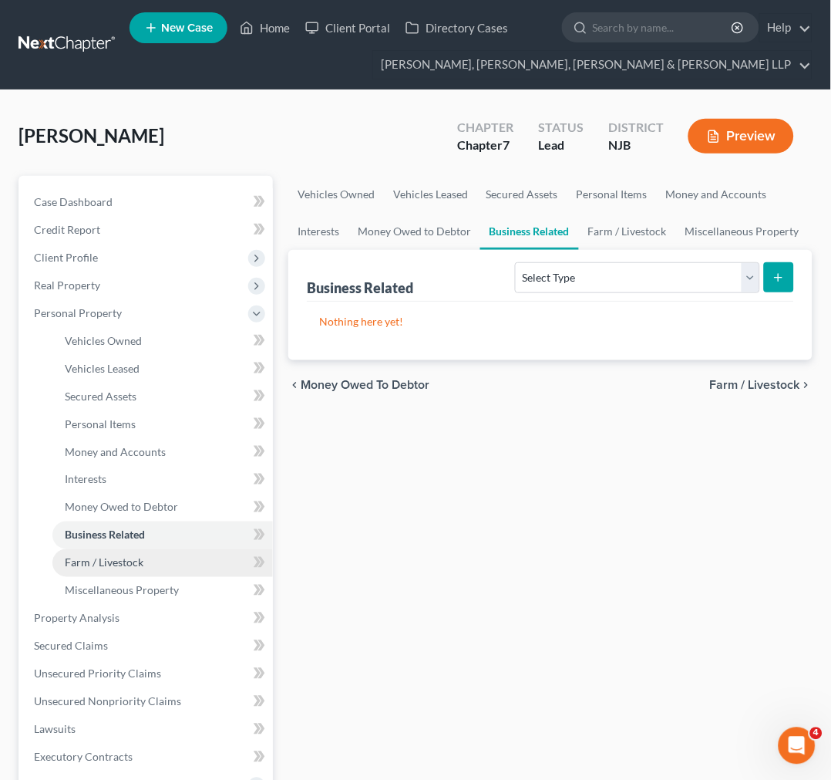
click at [207, 563] on link "Farm / Livestock" at bounding box center [162, 563] width 221 height 28
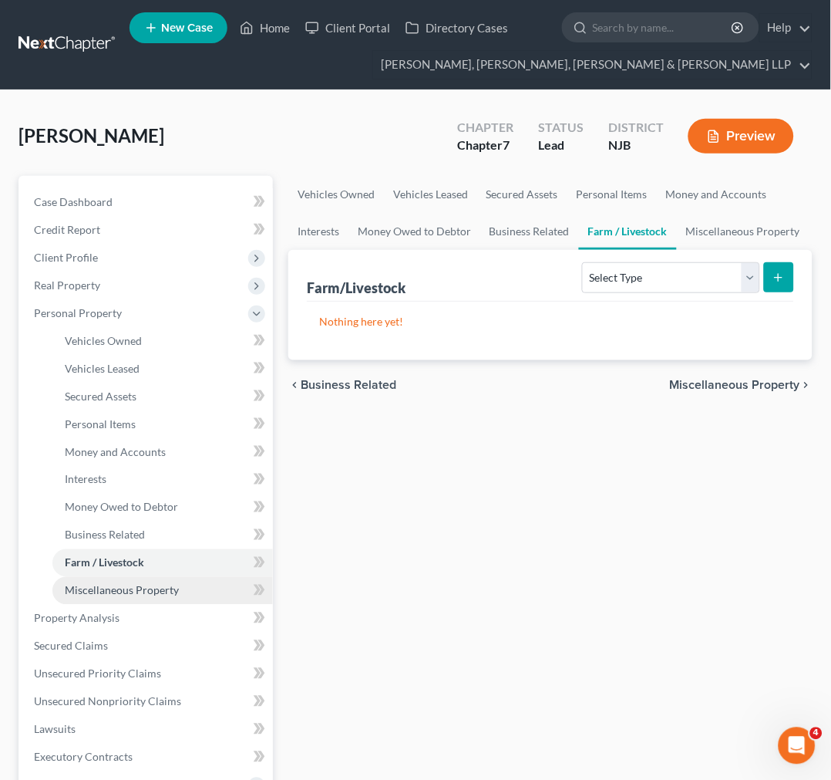
click at [197, 591] on link "Miscellaneous Property" at bounding box center [162, 591] width 221 height 28
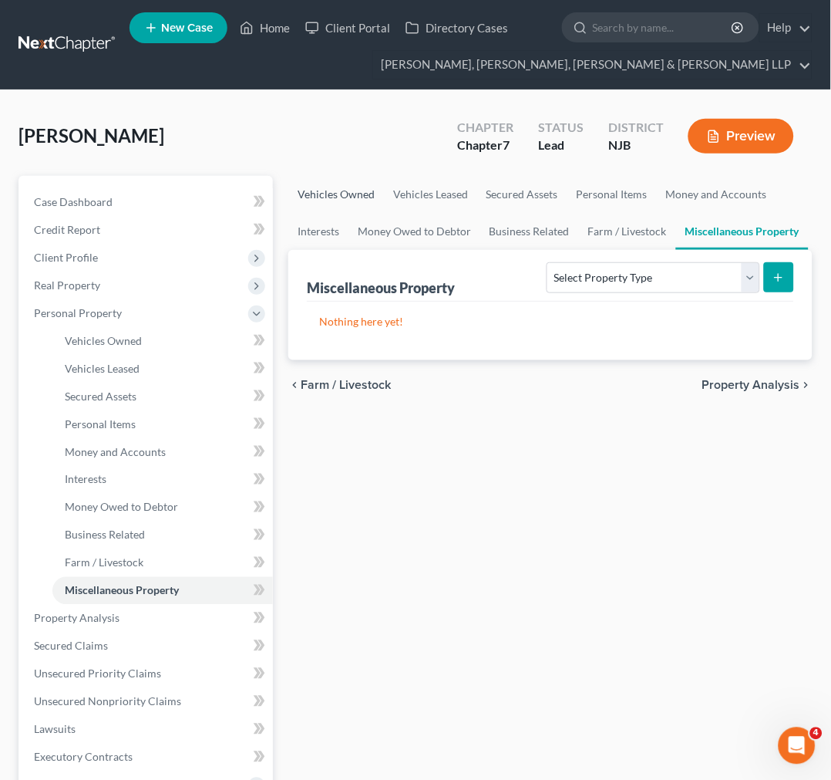
click at [359, 198] on link "Vehicles Owned" at bounding box center [336, 194] width 96 height 37
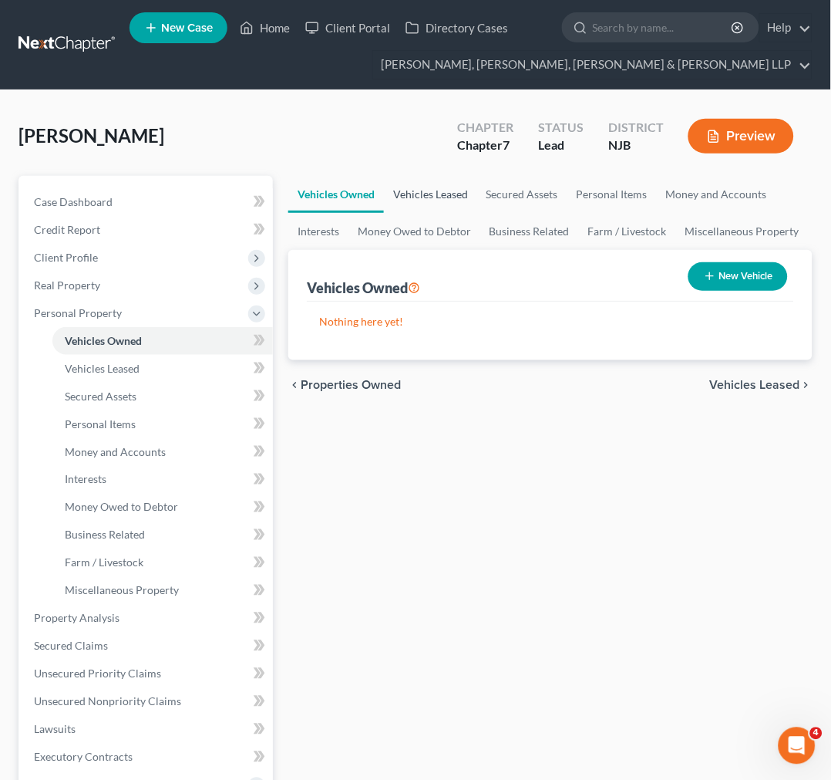
click at [393, 185] on link "Vehicles Leased" at bounding box center [430, 194] width 93 height 37
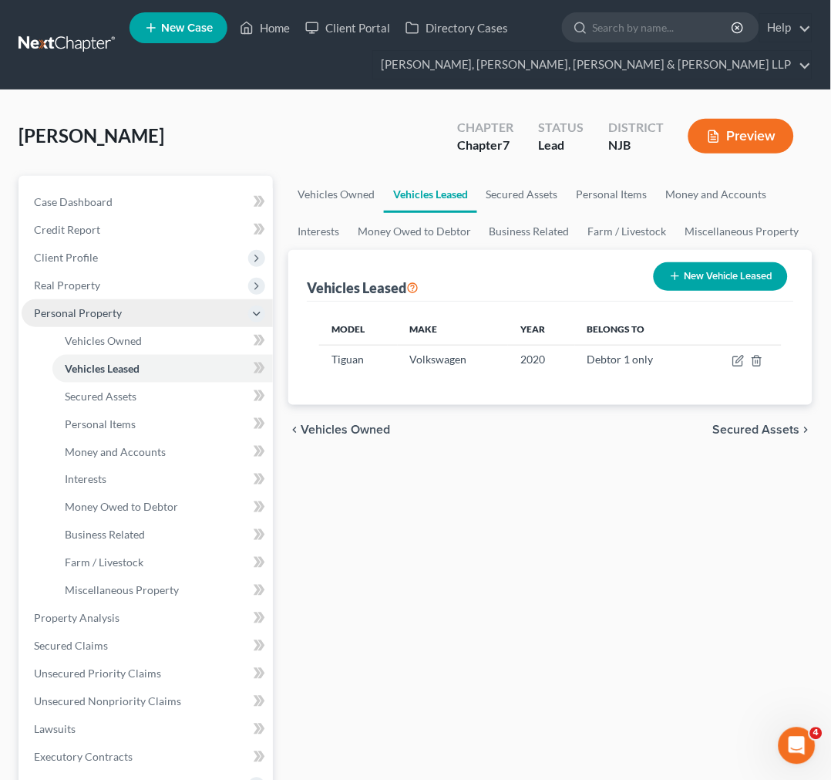
click at [197, 306] on span "Personal Property" at bounding box center [147, 313] width 251 height 28
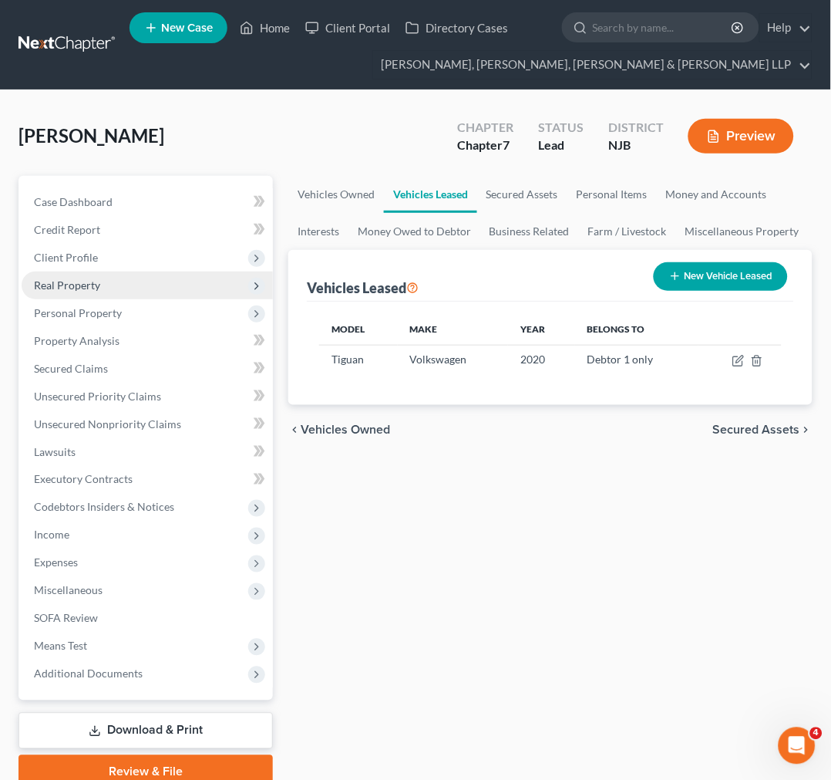
click at [197, 282] on span "Real Property" at bounding box center [147, 285] width 251 height 28
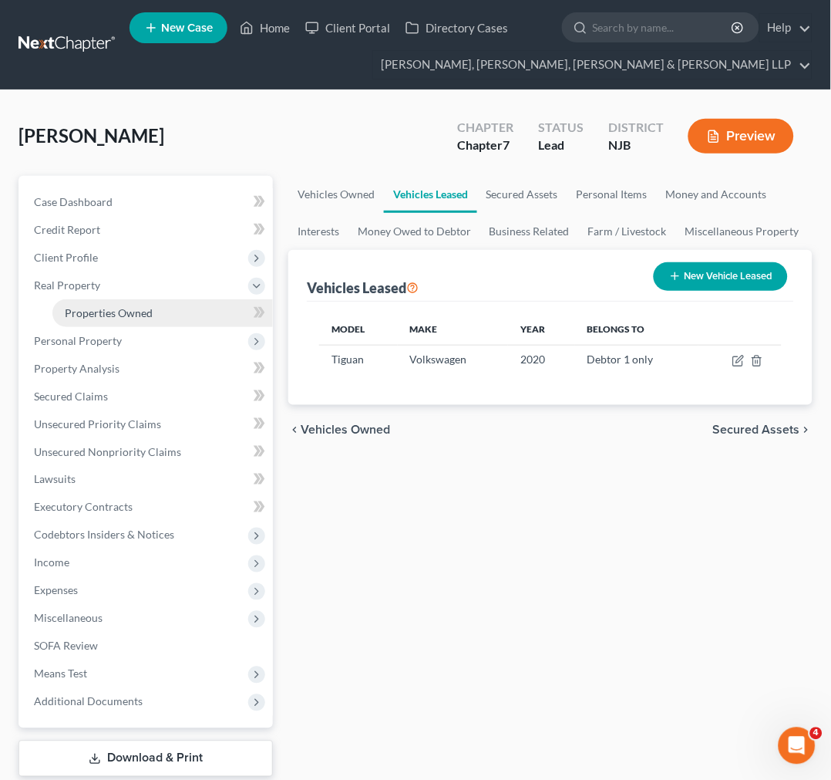
click at [194, 317] on link "Properties Owned" at bounding box center [162, 313] width 221 height 28
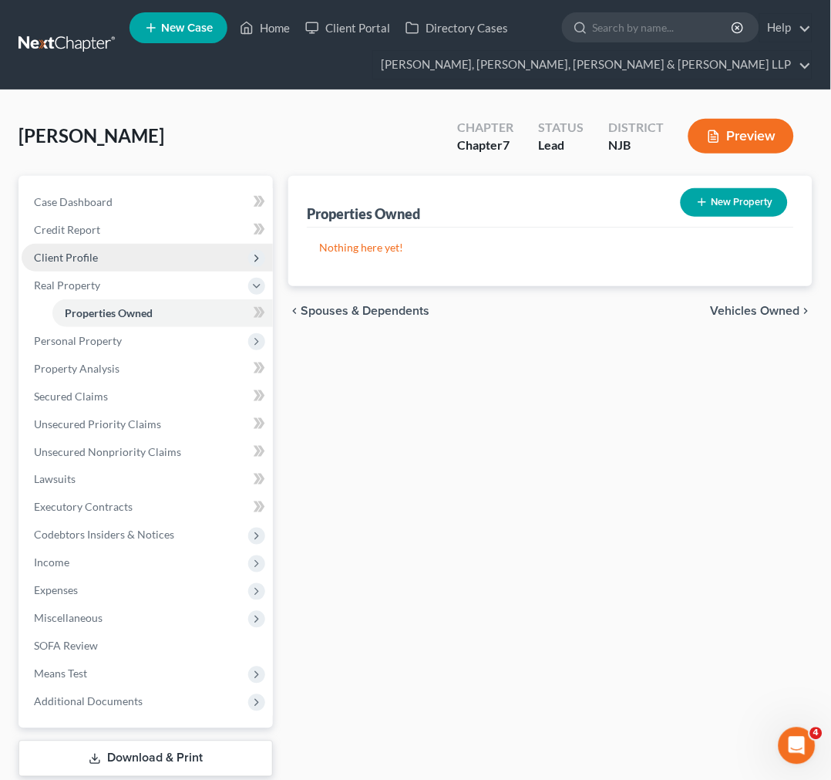
click at [197, 266] on span "Client Profile" at bounding box center [147, 258] width 251 height 28
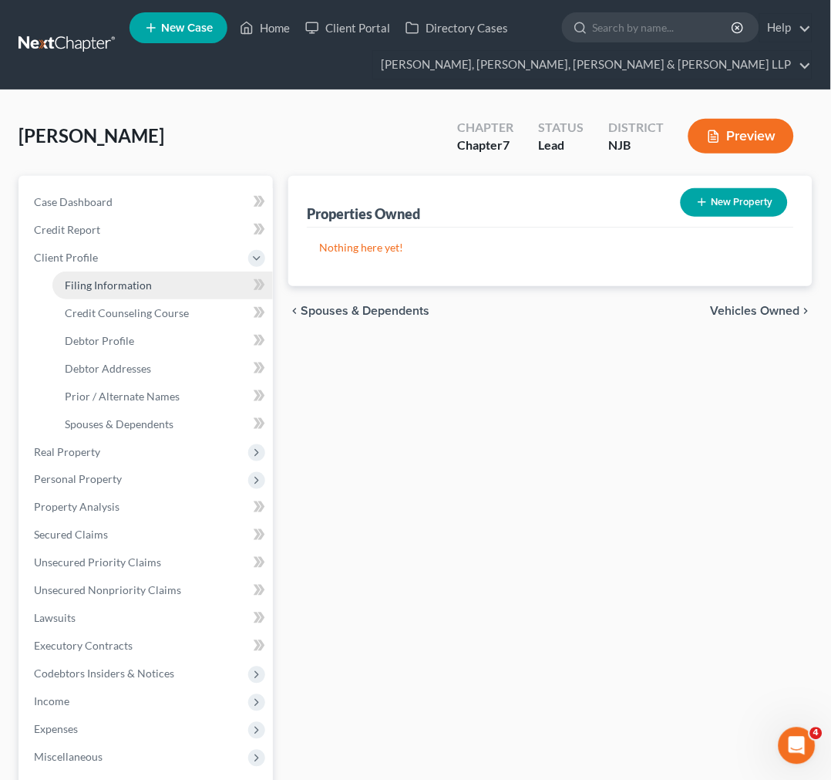
click at [197, 281] on link "Filing Information" at bounding box center [162, 285] width 221 height 28
select select "1"
select select "0"
select select "51"
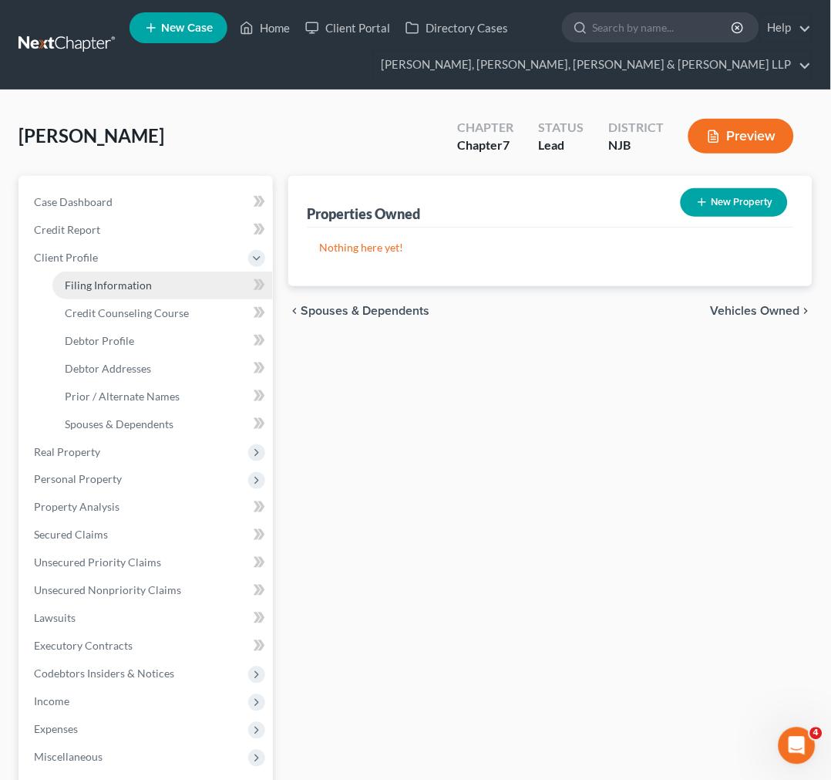
select select "7"
select select "0"
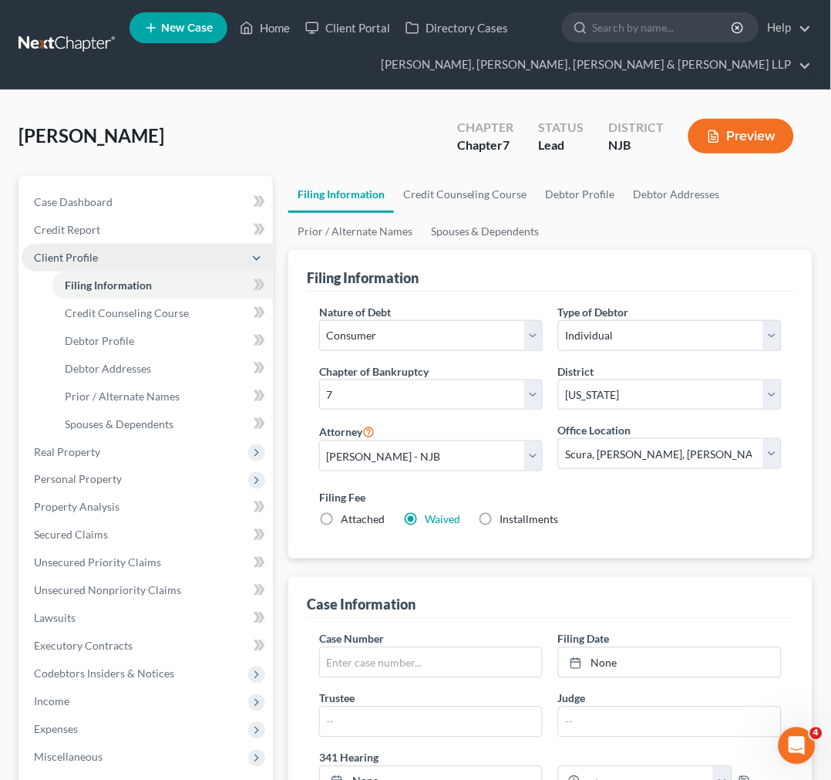
click at [193, 252] on span "Client Profile" at bounding box center [147, 258] width 251 height 28
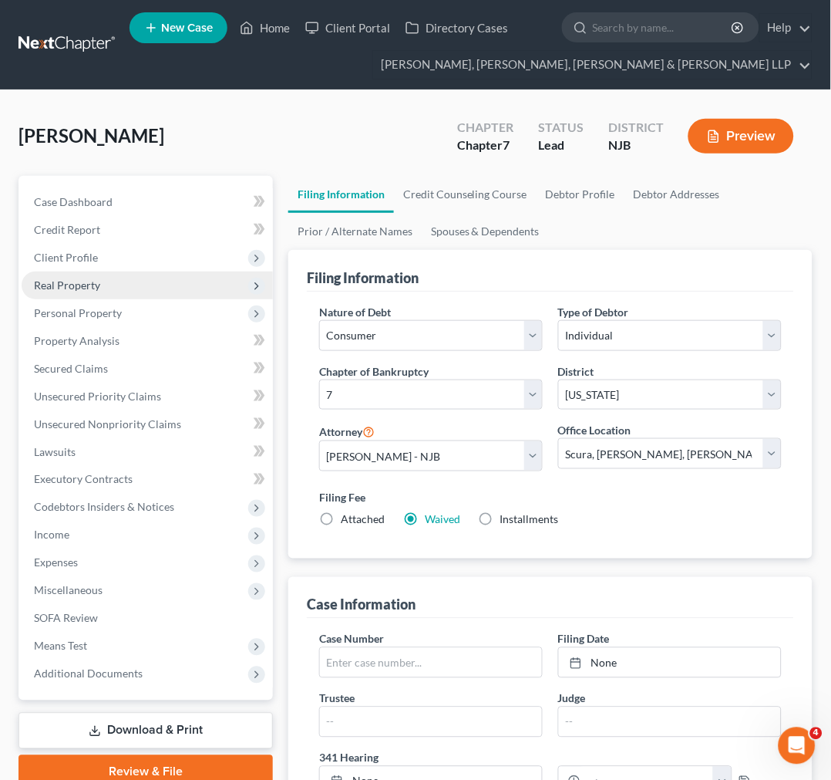
click at [191, 274] on span "Real Property" at bounding box center [147, 285] width 251 height 28
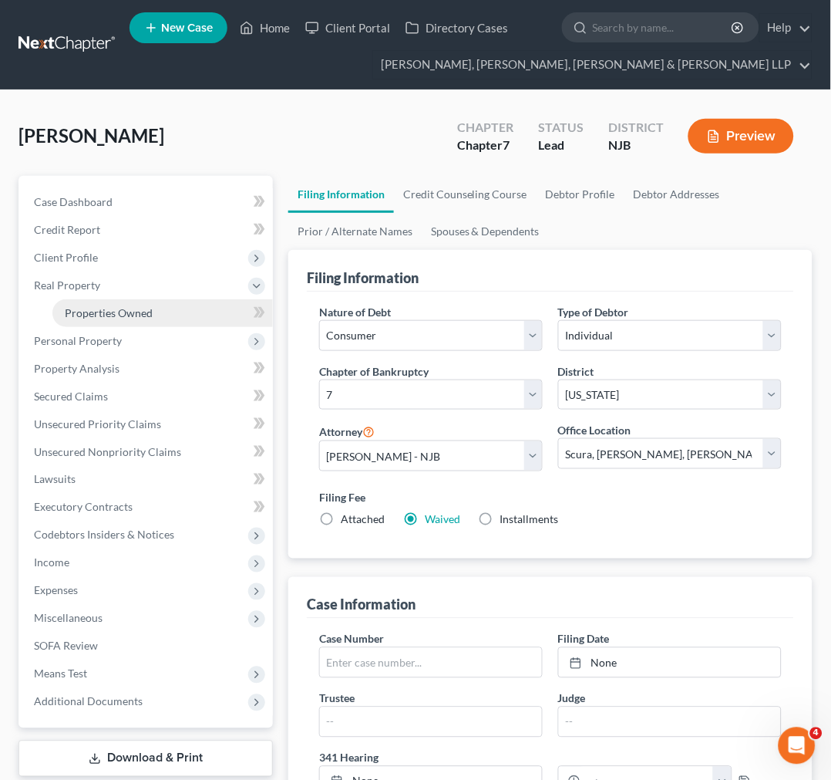
click at [197, 315] on link "Properties Owned" at bounding box center [162, 313] width 221 height 28
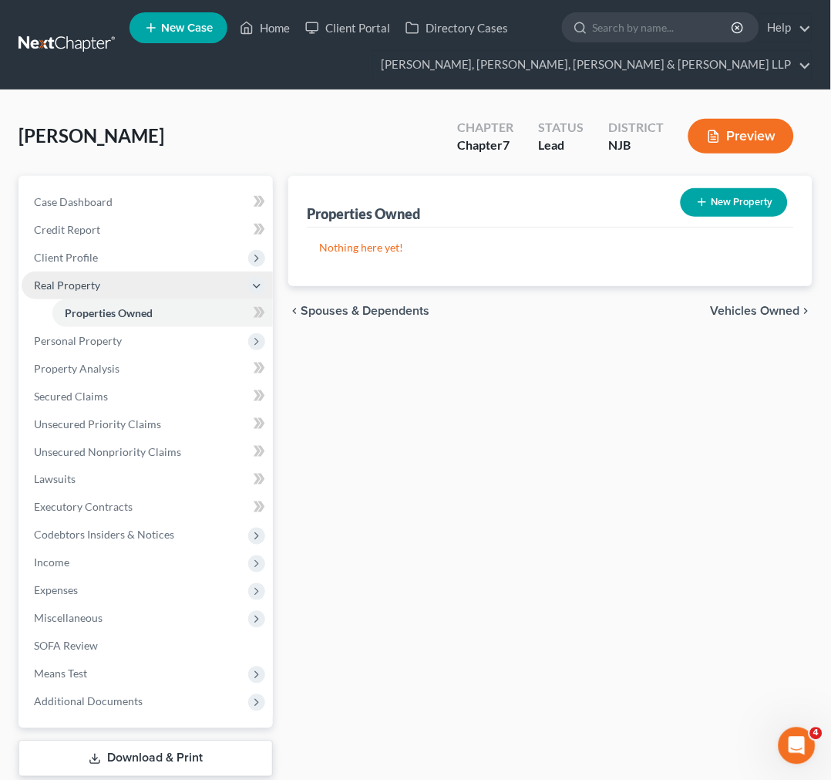
click at [174, 287] on span "Real Property" at bounding box center [147, 285] width 251 height 28
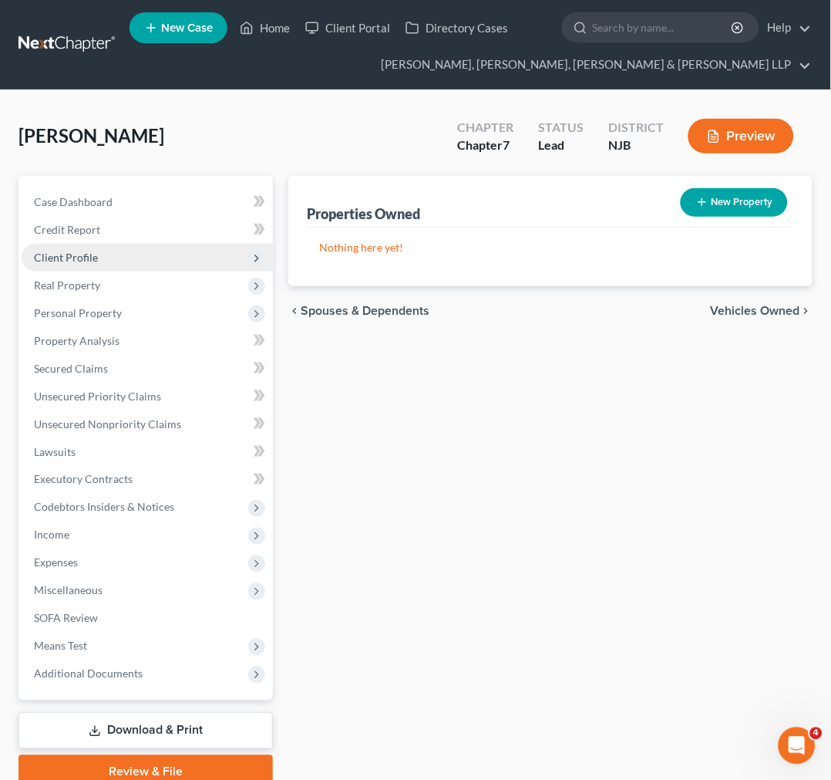
click at [166, 251] on span "Client Profile" at bounding box center [147, 258] width 251 height 28
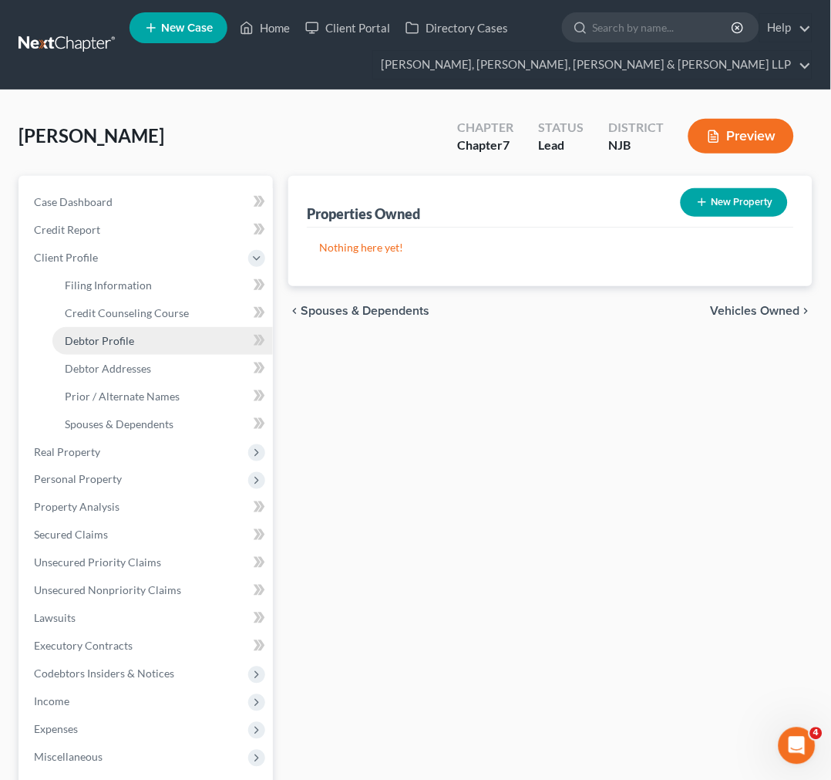
click at [171, 340] on link "Debtor Profile" at bounding box center [162, 341] width 221 height 28
select select "0"
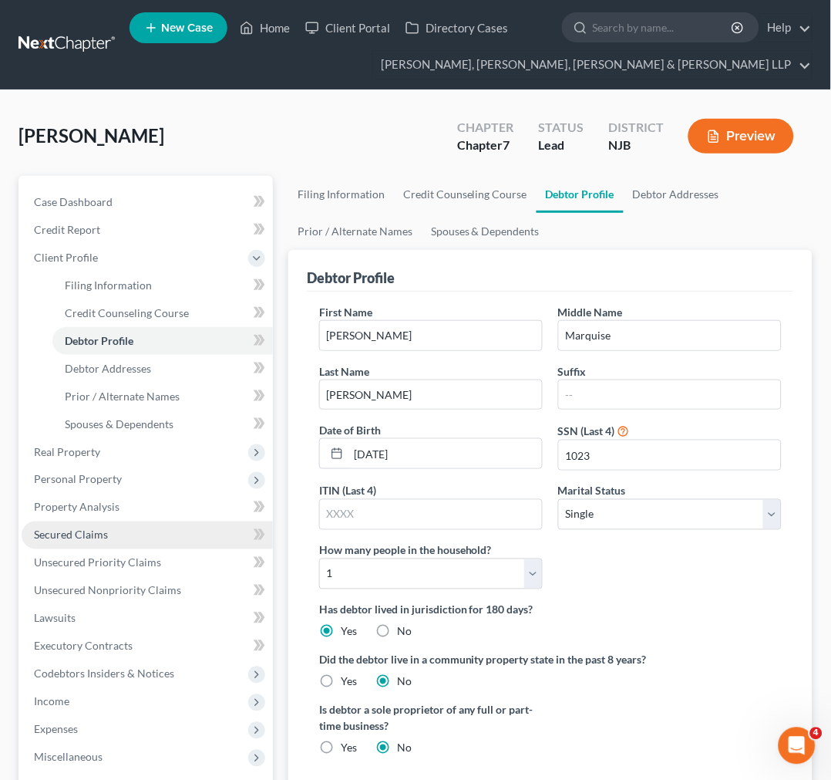
click at [180, 521] on link "Secured Claims" at bounding box center [147, 535] width 251 height 28
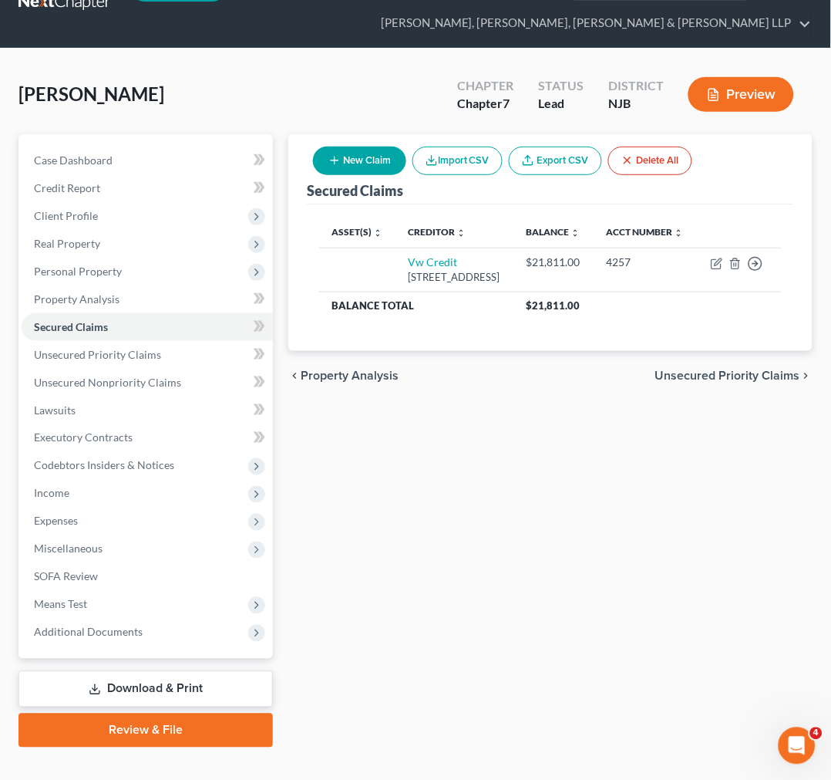
scroll to position [66, 0]
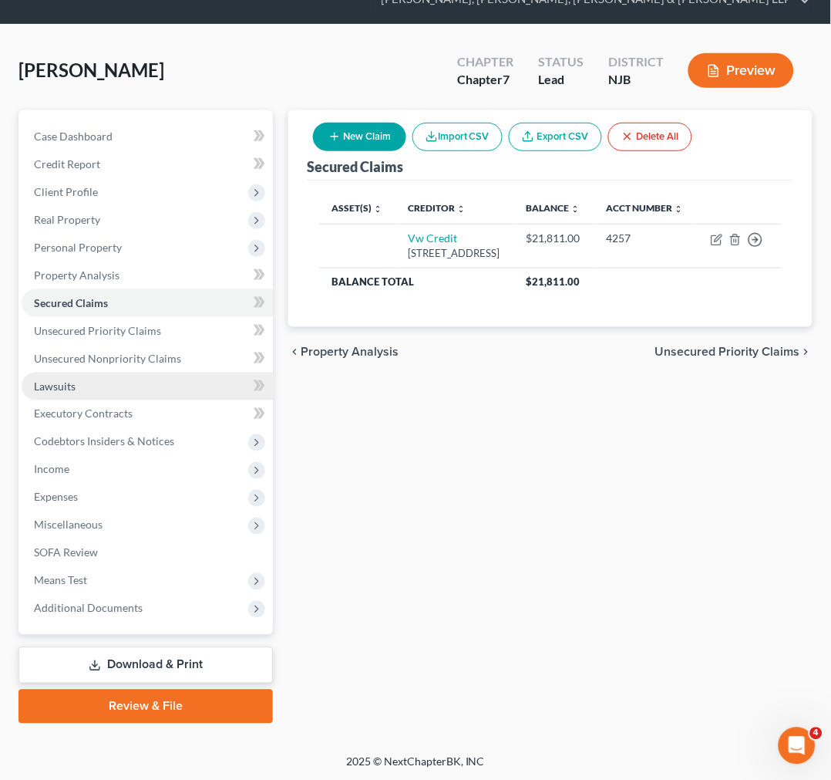
click at [133, 379] on link "Lawsuits" at bounding box center [147, 386] width 251 height 28
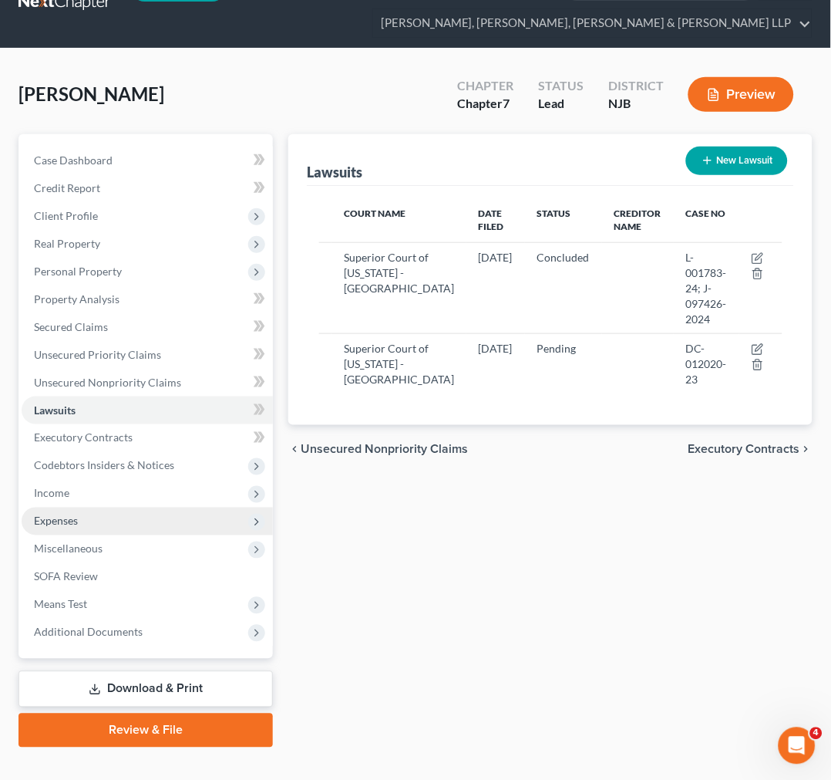
scroll to position [66, 0]
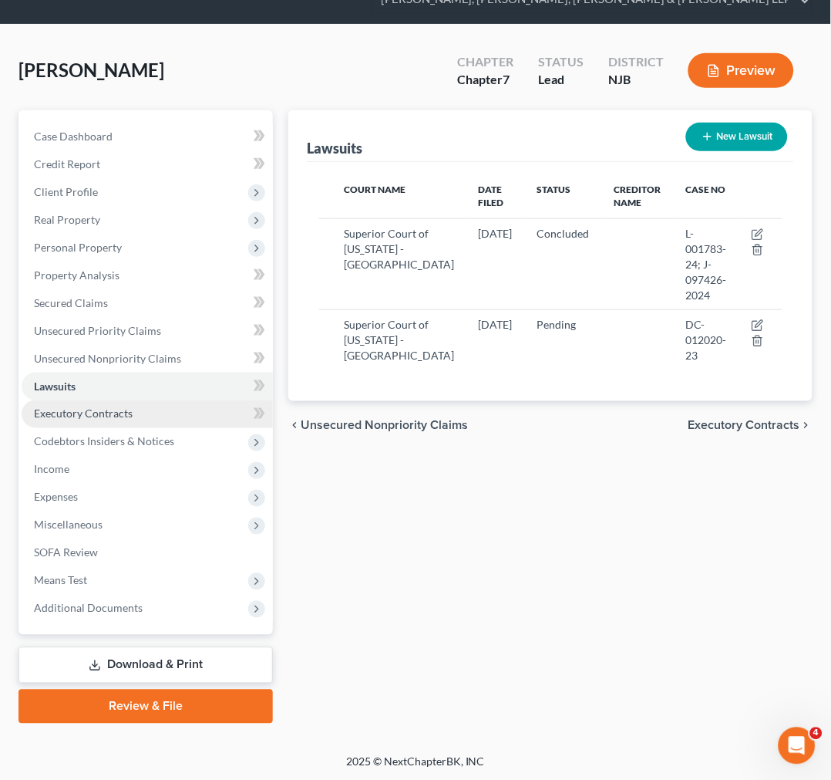
click at [118, 417] on span "Executory Contracts" at bounding box center [83, 413] width 99 height 13
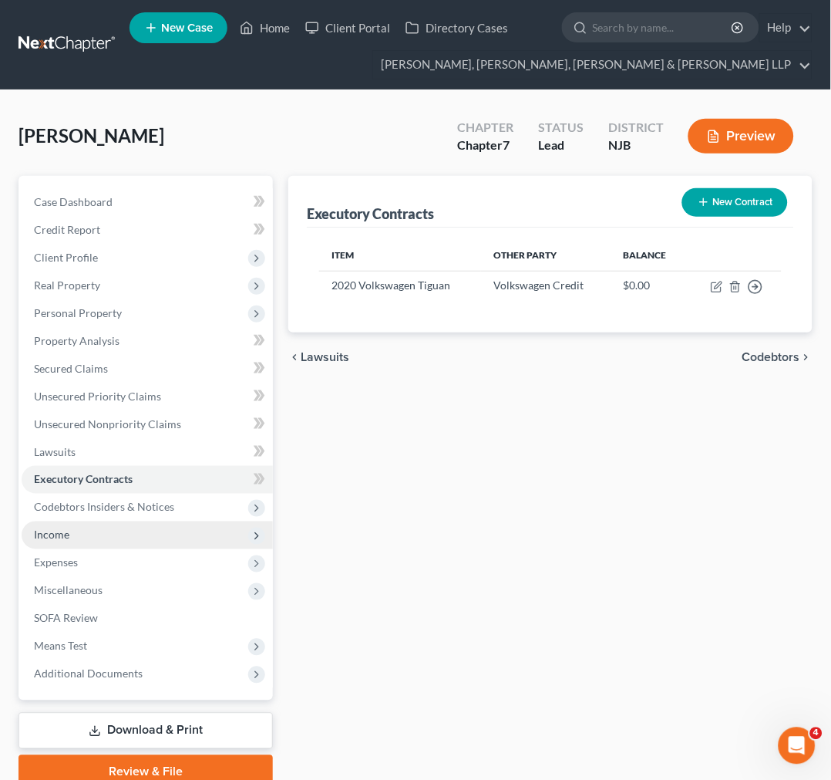
click at [190, 538] on span "Income" at bounding box center [147, 535] width 251 height 28
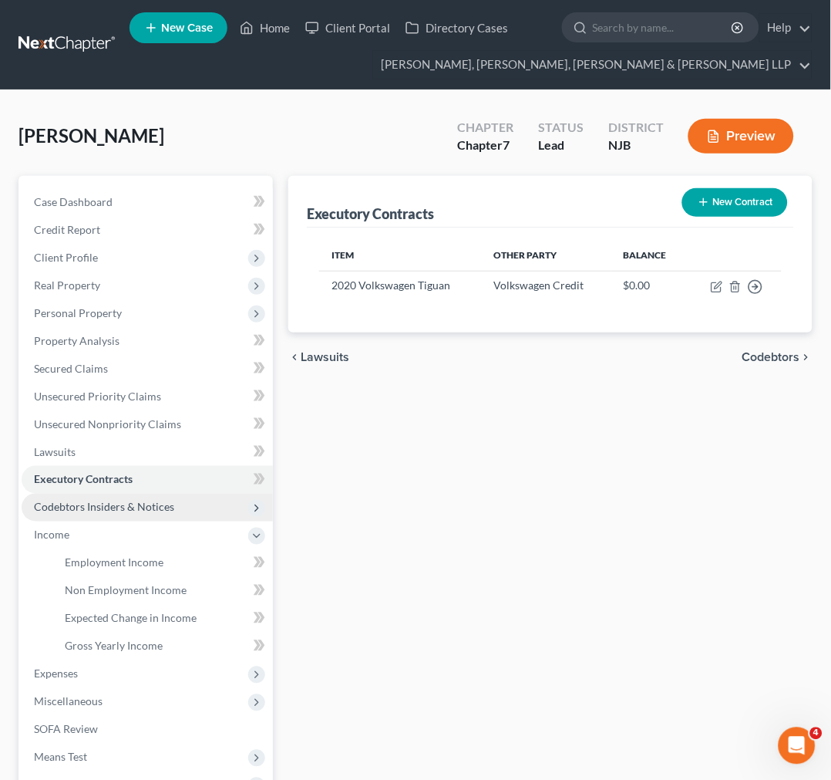
click at [187, 514] on span "Codebtors Insiders & Notices" at bounding box center [147, 507] width 251 height 28
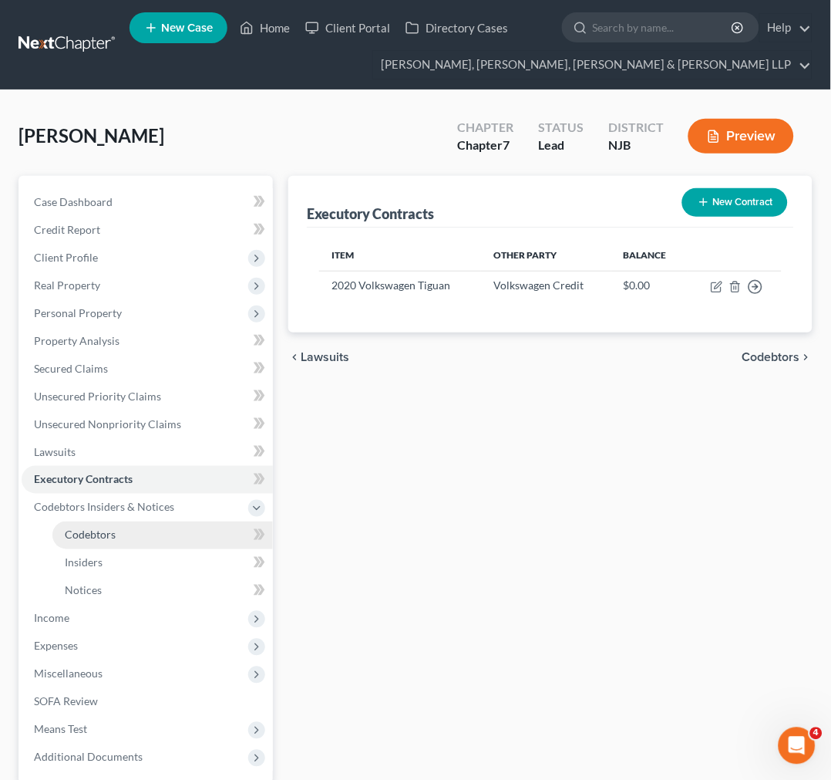
click at [166, 546] on link "Codebtors" at bounding box center [162, 535] width 221 height 28
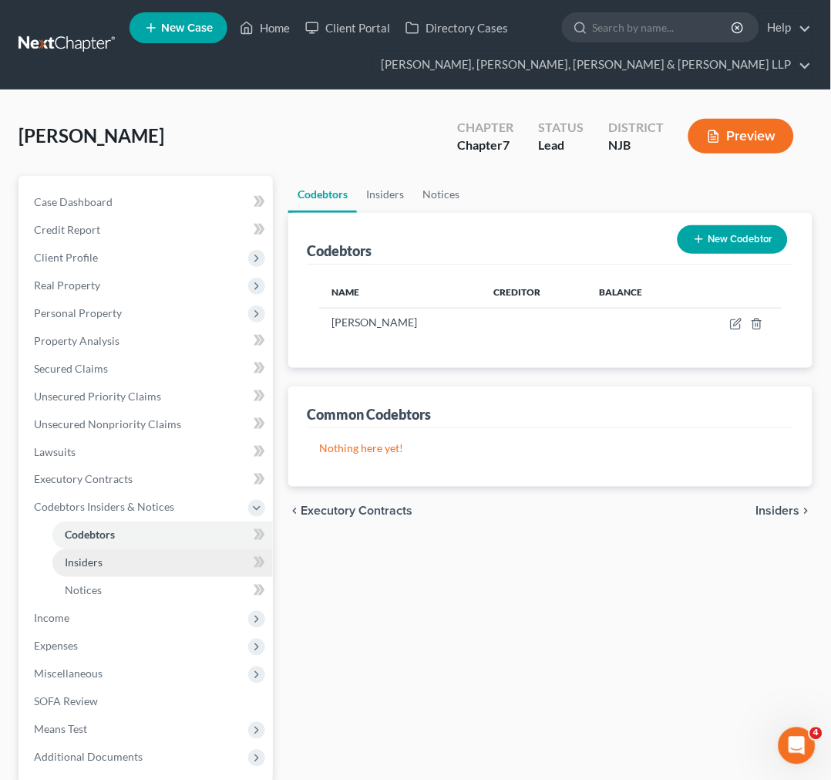
click at [163, 557] on link "Insiders" at bounding box center [162, 563] width 221 height 28
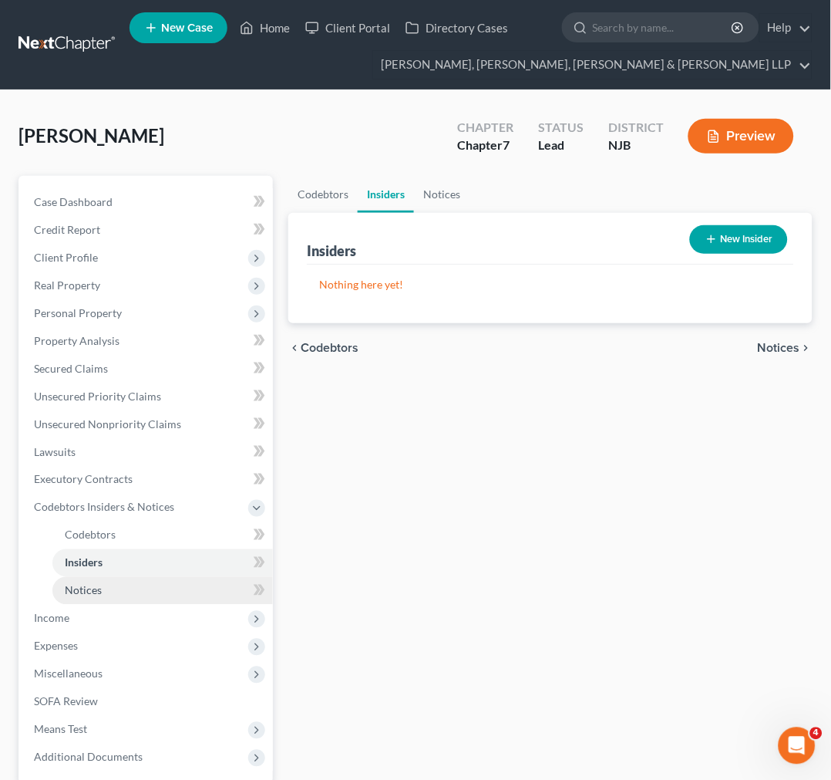
click at [143, 578] on link "Notices" at bounding box center [162, 591] width 221 height 28
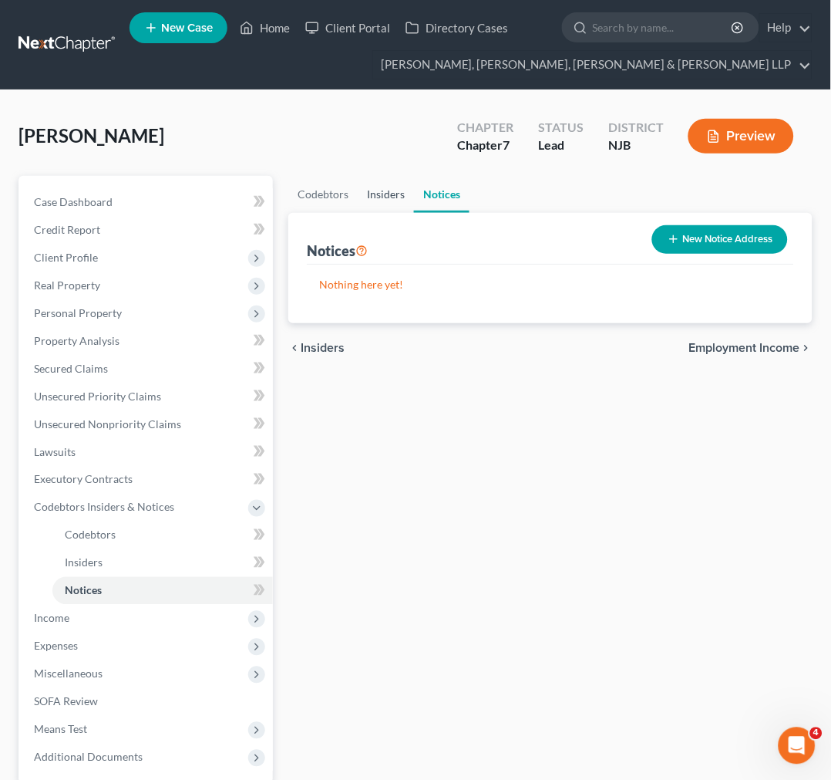
click at [371, 195] on link "Insiders" at bounding box center [386, 194] width 56 height 37
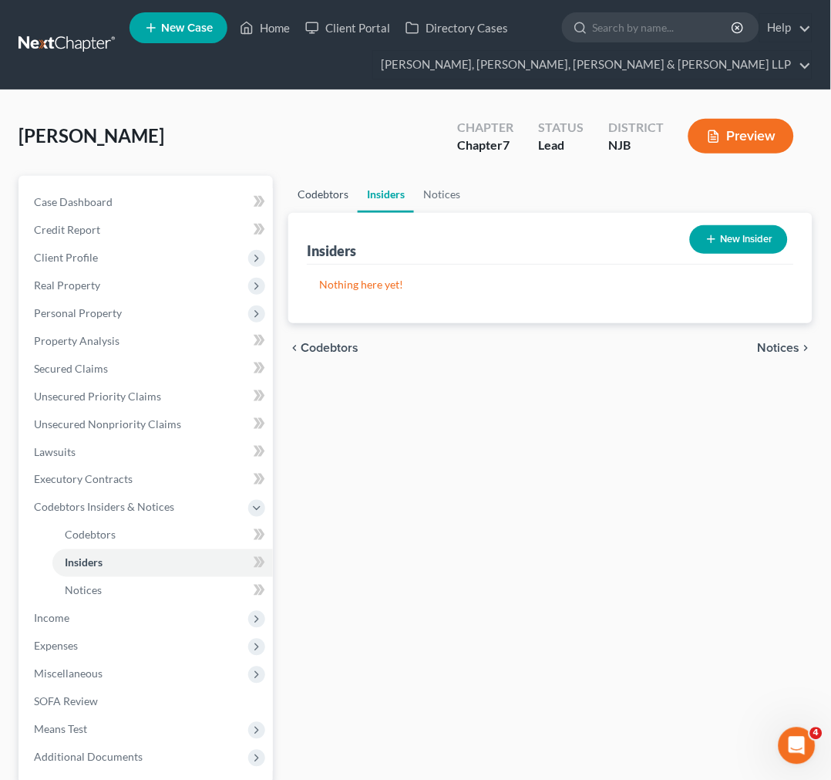
click at [332, 190] on link "Codebtors" at bounding box center [322, 194] width 69 height 37
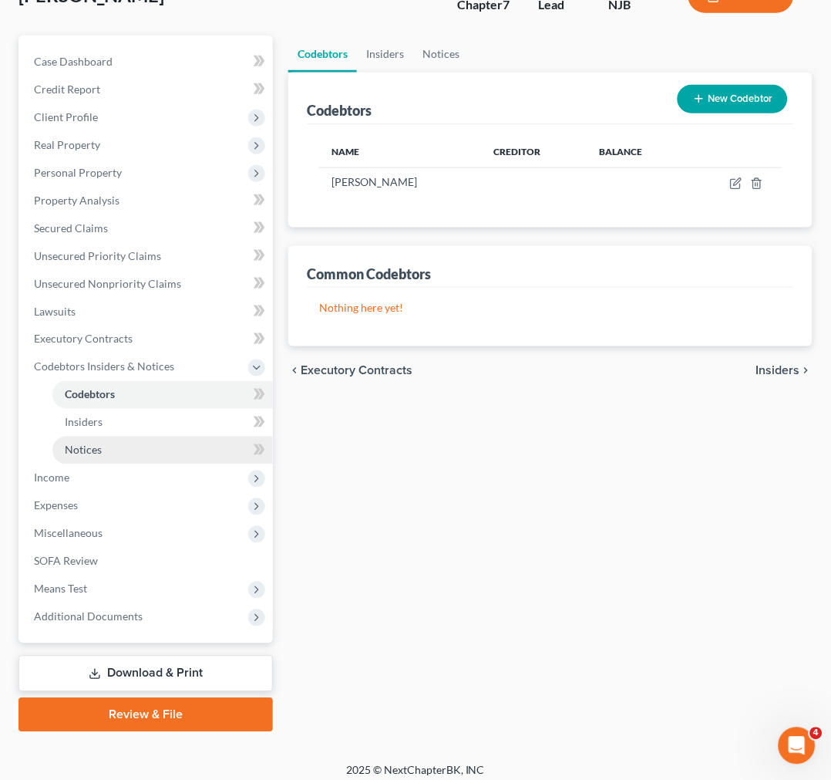
scroll to position [150, 0]
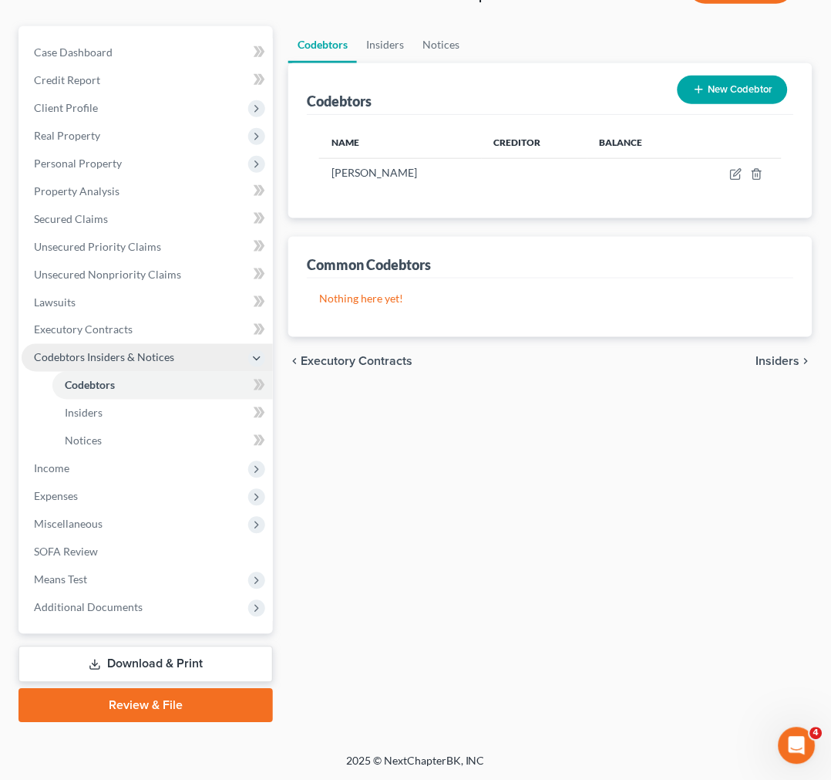
click at [157, 357] on span "Codebtors Insiders & Notices" at bounding box center [104, 357] width 140 height 13
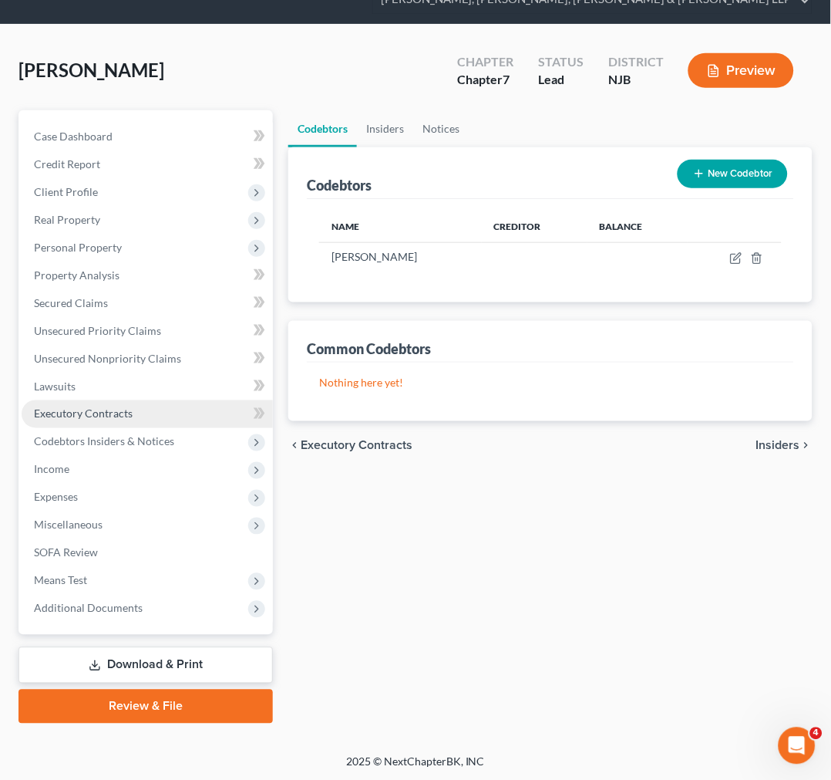
click at [174, 405] on link "Executory Contracts" at bounding box center [147, 414] width 251 height 28
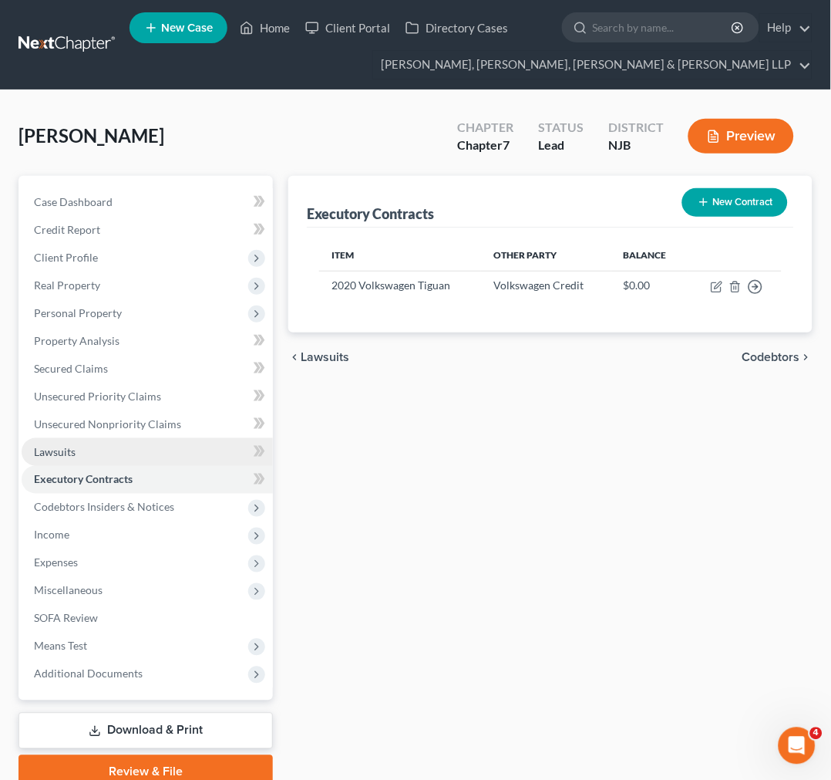
click at [226, 444] on link "Lawsuits" at bounding box center [147, 452] width 251 height 28
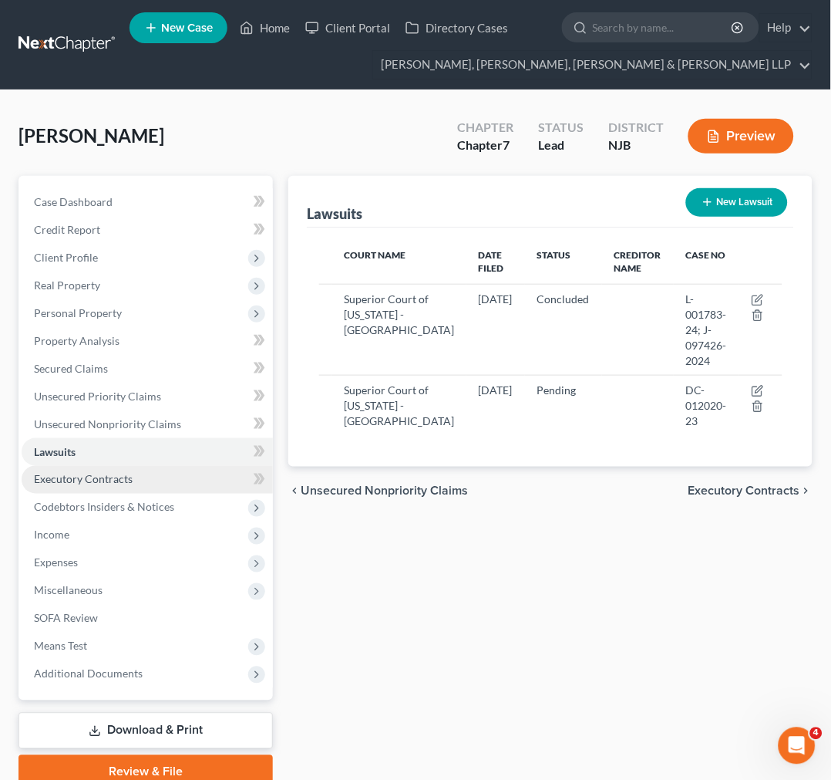
click at [197, 471] on link "Executory Contracts" at bounding box center [147, 480] width 251 height 28
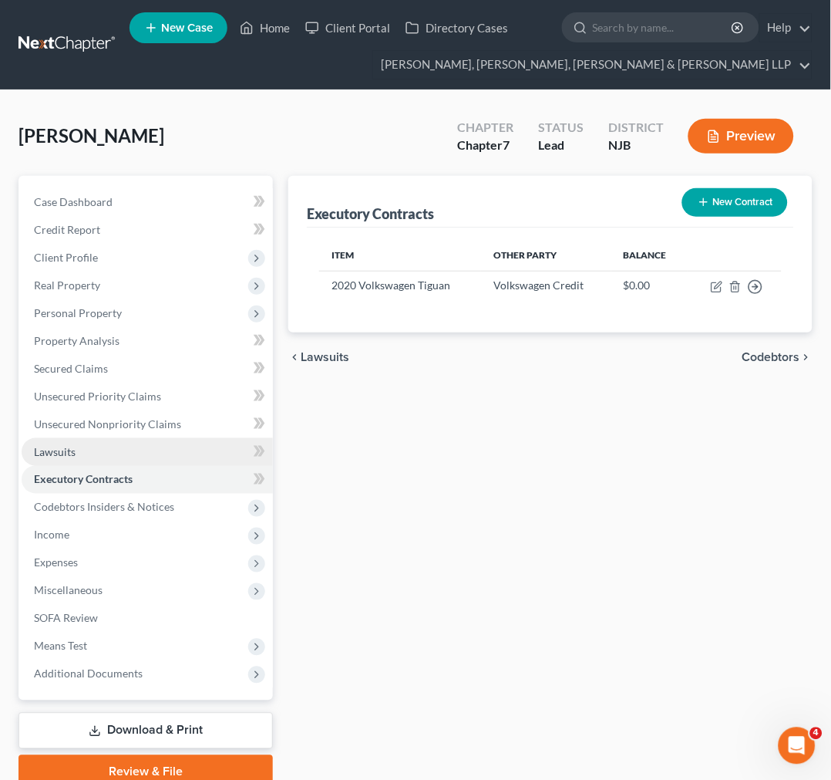
click at [208, 449] on link "Lawsuits" at bounding box center [147, 452] width 251 height 28
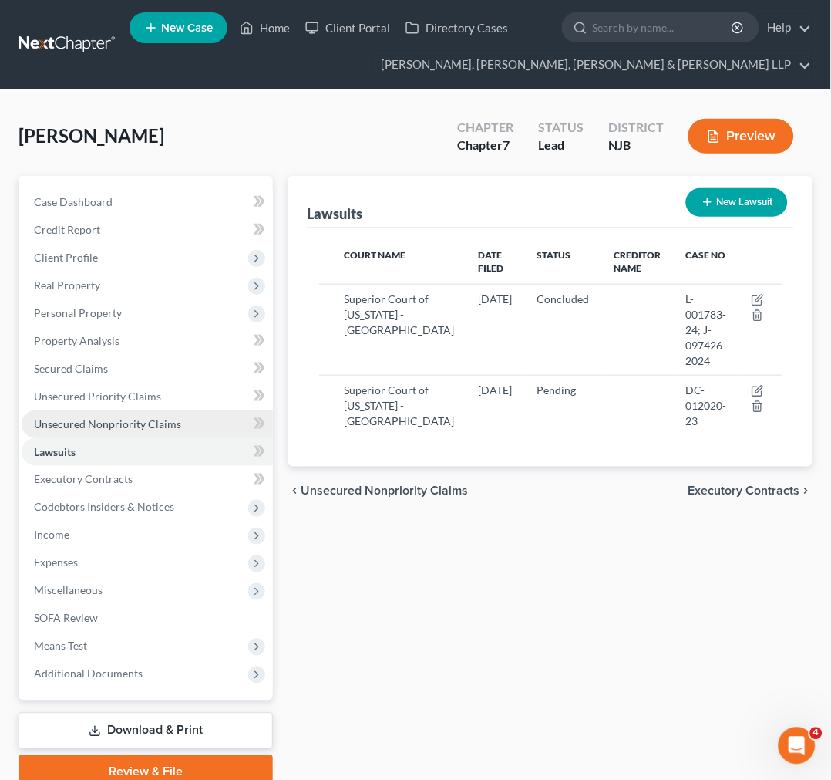
click at [209, 426] on link "Unsecured Nonpriority Claims" at bounding box center [147, 424] width 251 height 28
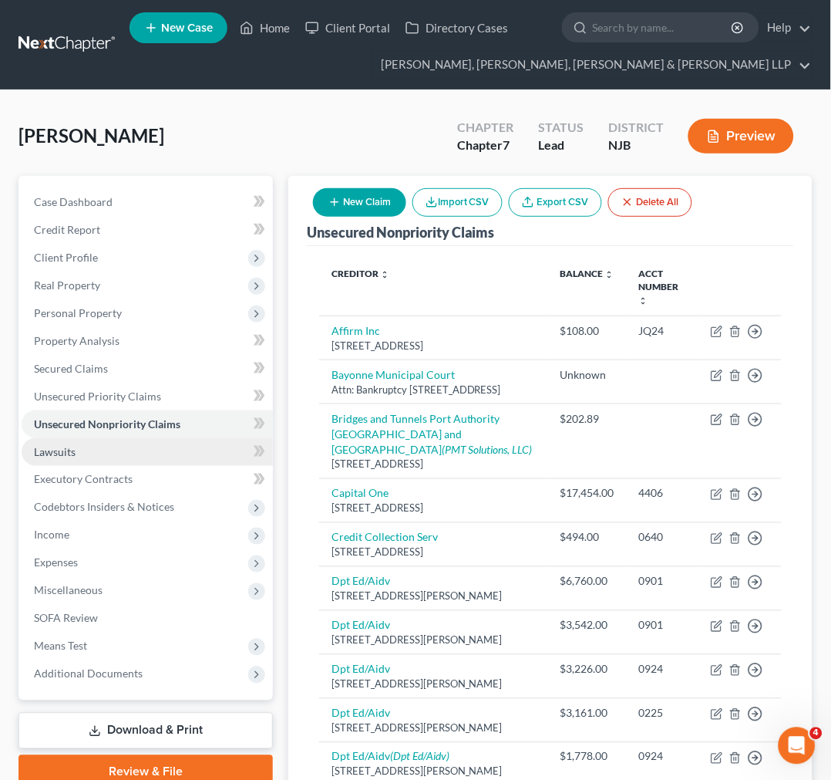
click at [228, 451] on link "Lawsuits" at bounding box center [147, 452] width 251 height 28
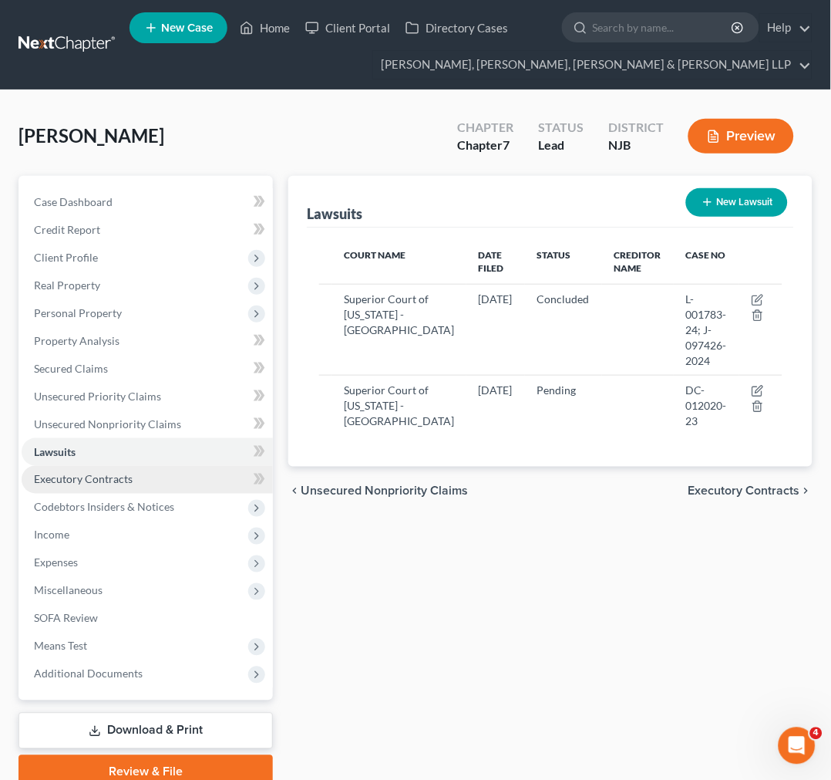
click at [183, 482] on link "Executory Contracts" at bounding box center [147, 480] width 251 height 28
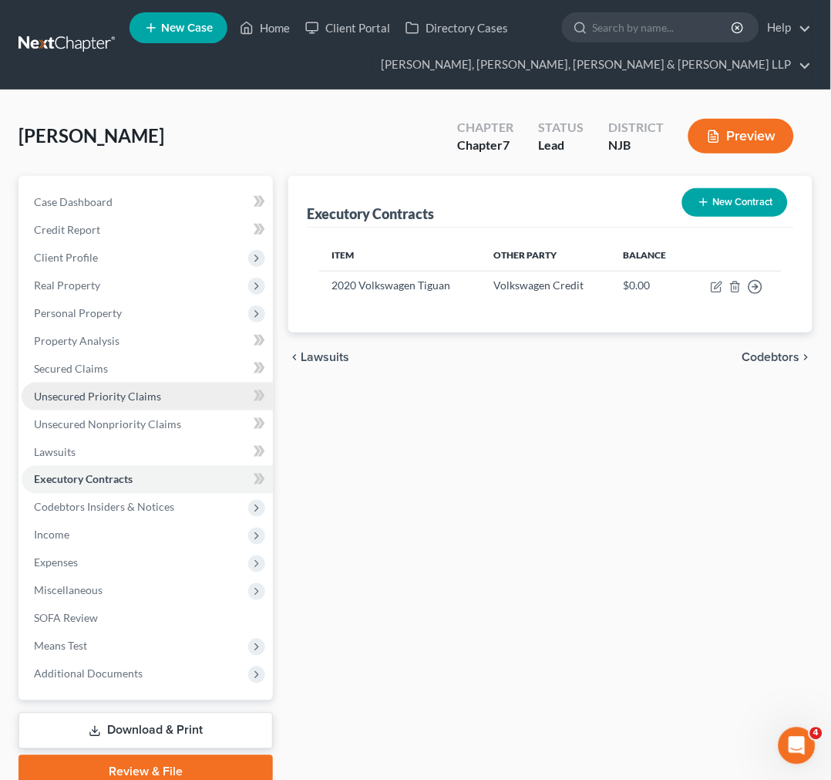
click at [164, 405] on link "Unsecured Priority Claims" at bounding box center [147, 396] width 251 height 28
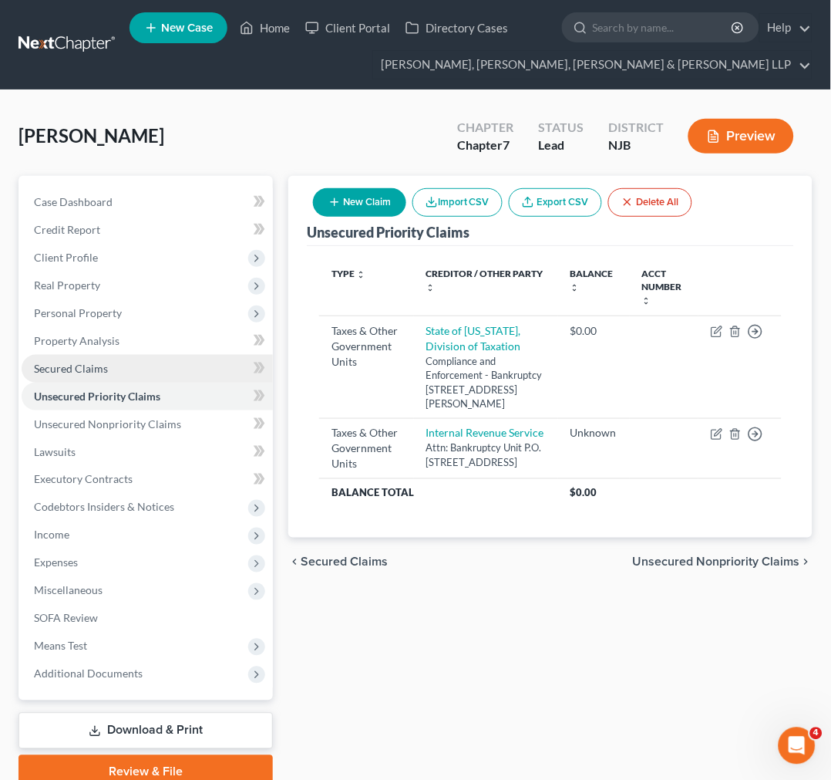
click at [151, 372] on link "Secured Claims" at bounding box center [147, 369] width 251 height 28
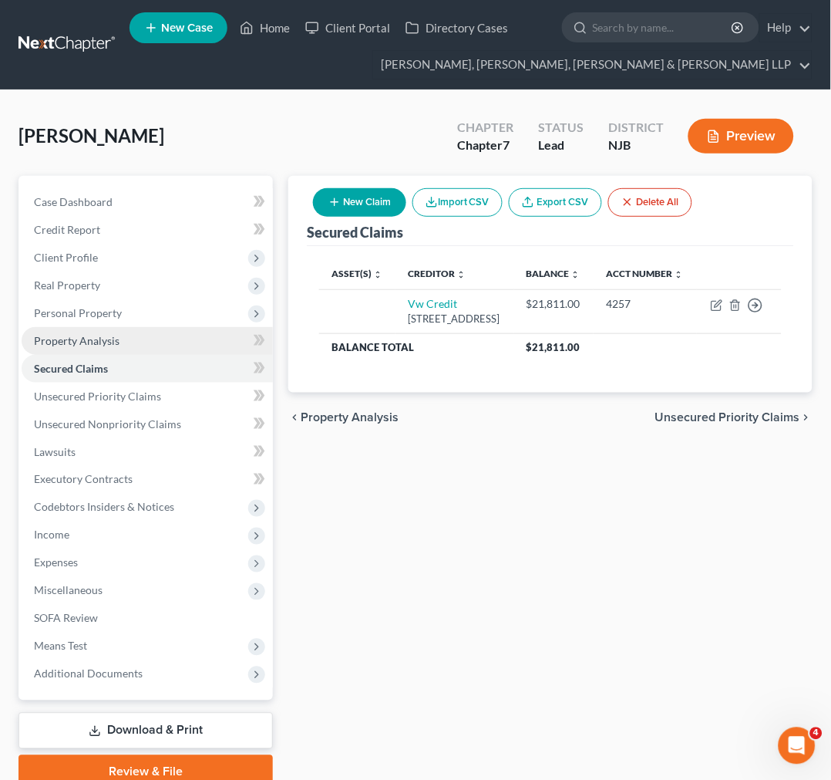
click at [146, 345] on link "Property Analysis" at bounding box center [147, 341] width 251 height 28
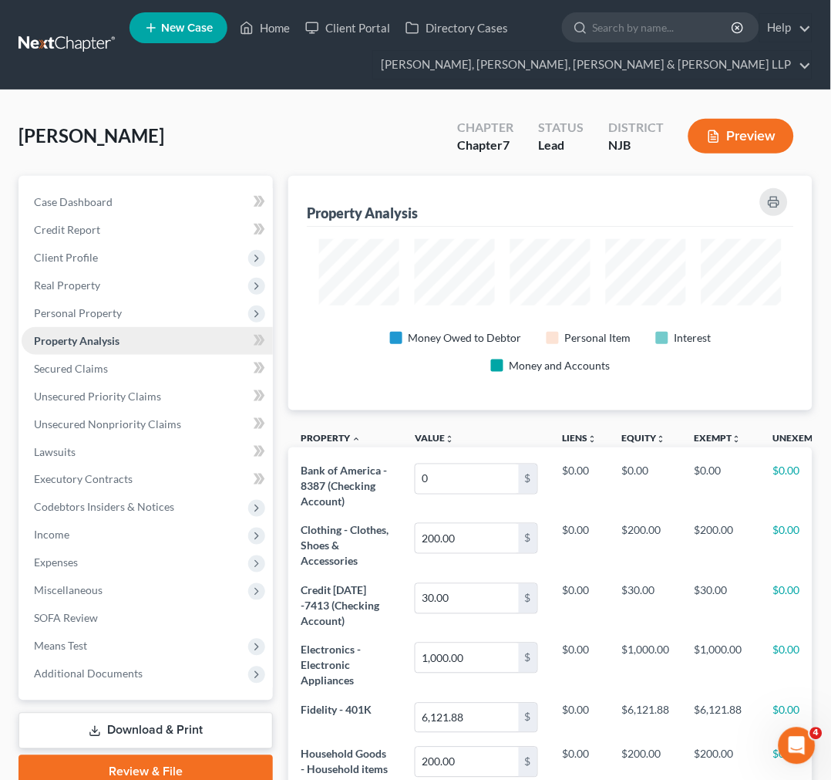
scroll to position [234, 524]
click at [148, 303] on span "Personal Property" at bounding box center [147, 313] width 251 height 28
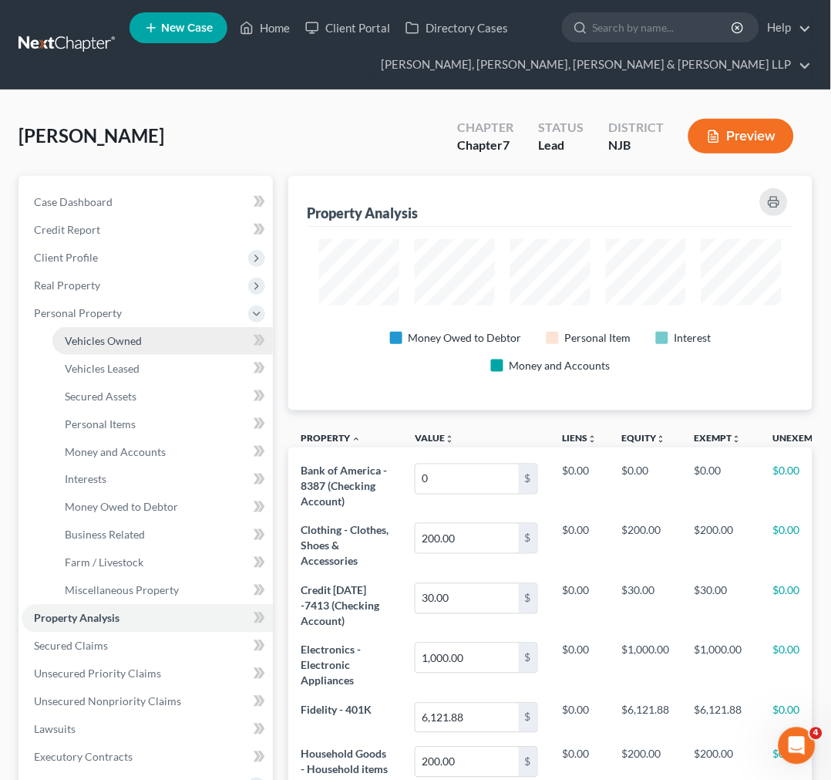
click at [150, 344] on link "Vehicles Owned" at bounding box center [162, 341] width 221 height 28
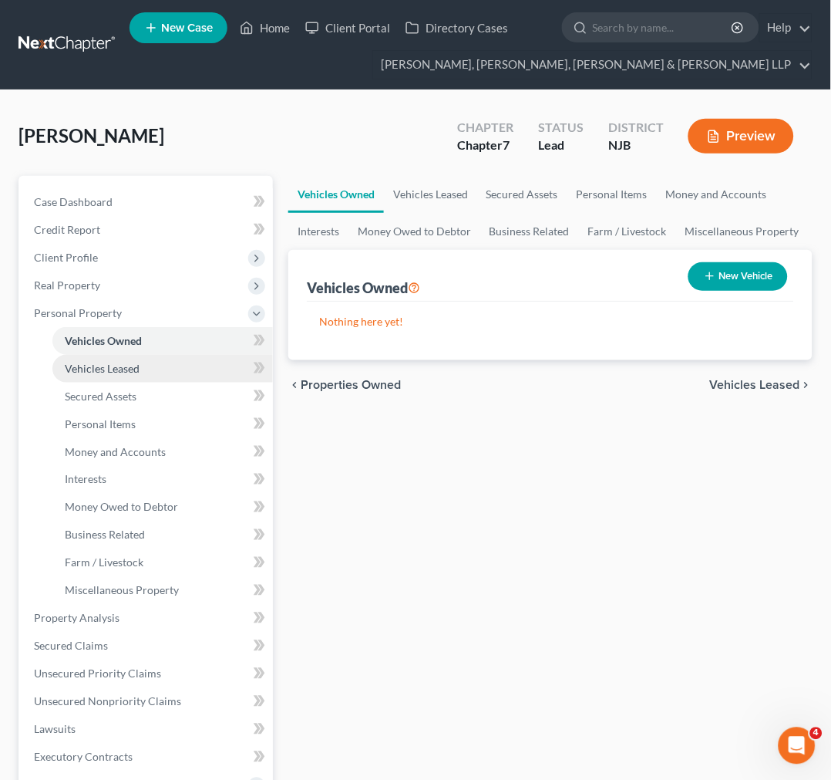
click at [148, 361] on link "Vehicles Leased" at bounding box center [162, 369] width 221 height 28
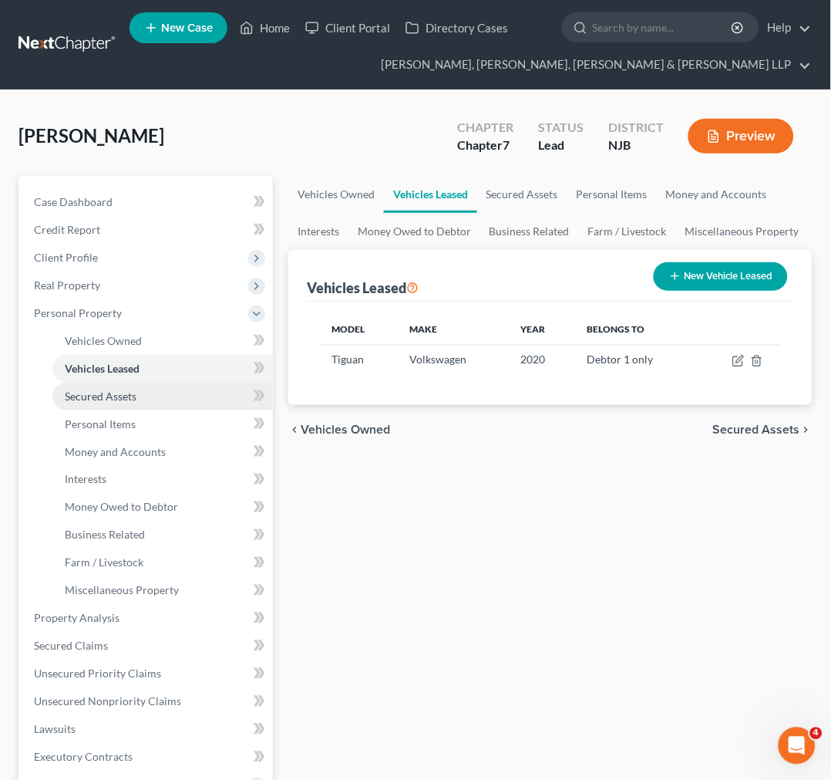
click at [148, 389] on link "Secured Assets" at bounding box center [162, 396] width 221 height 28
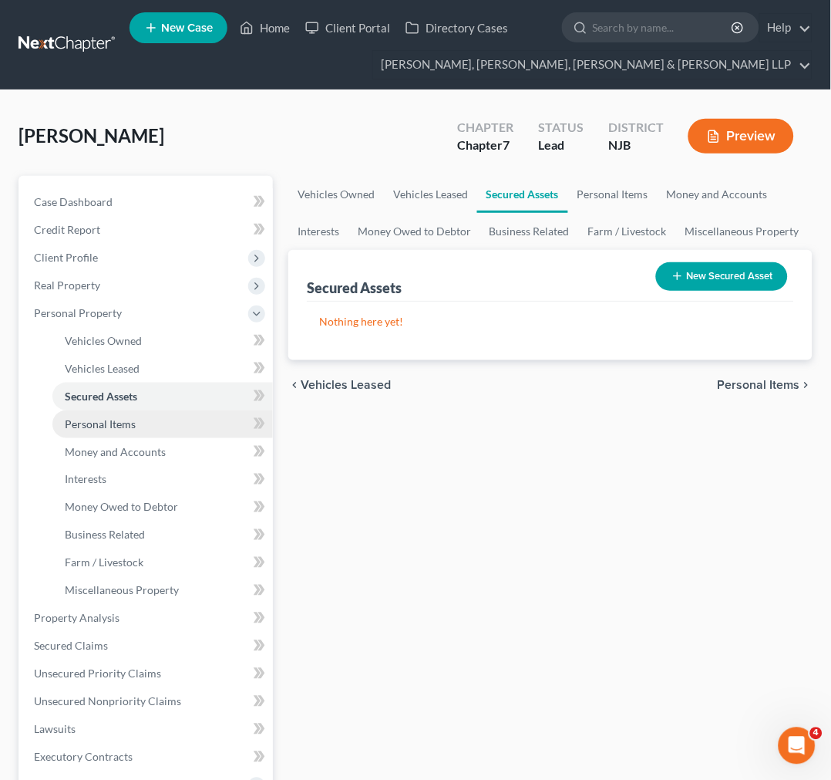
click at [150, 414] on link "Personal Items" at bounding box center [162, 424] width 221 height 28
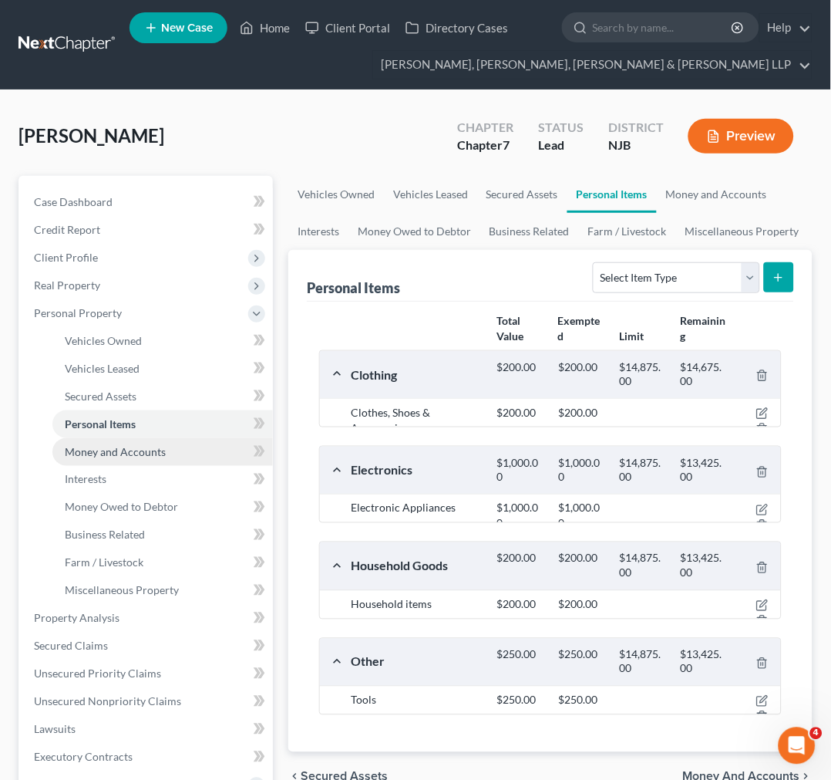
click at [142, 452] on span "Money and Accounts" at bounding box center [115, 451] width 101 height 13
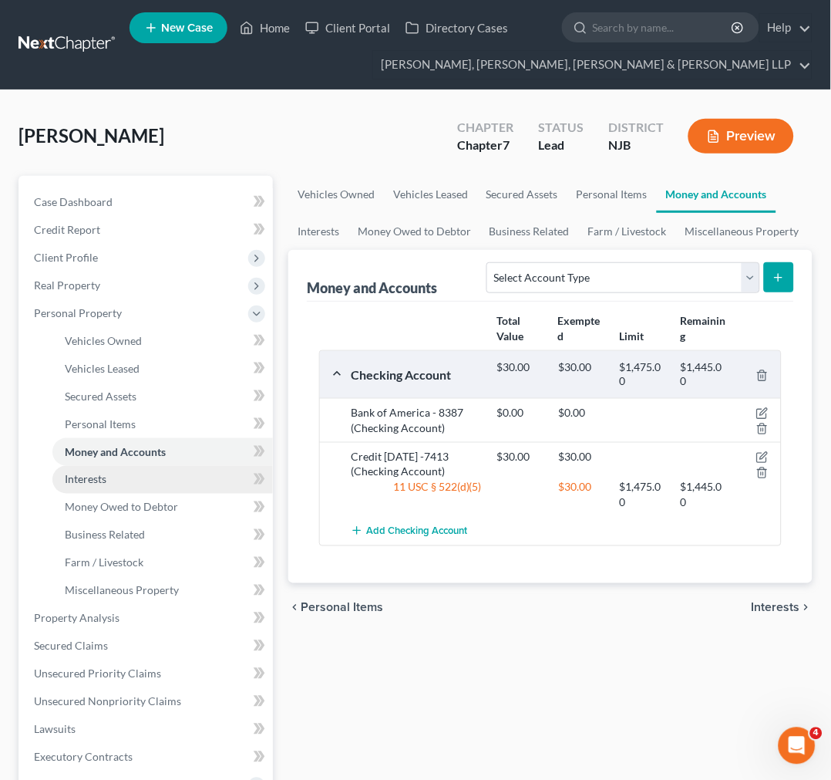
click at [140, 469] on link "Interests" at bounding box center [162, 480] width 221 height 28
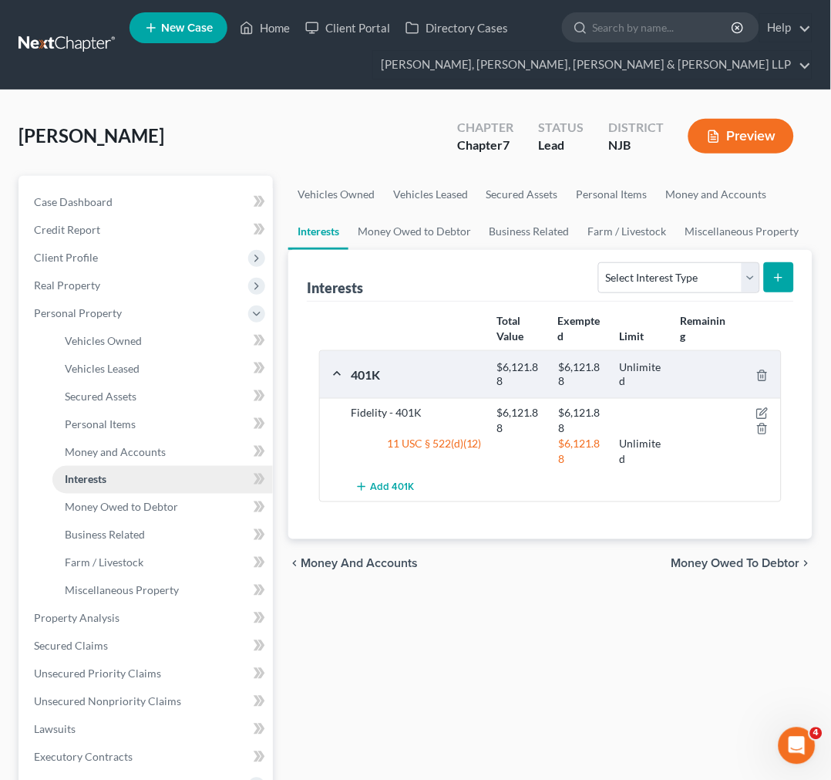
click at [140, 490] on link "Interests" at bounding box center [162, 480] width 221 height 28
click at [136, 511] on span "Money Owed to Debtor" at bounding box center [121, 506] width 113 height 13
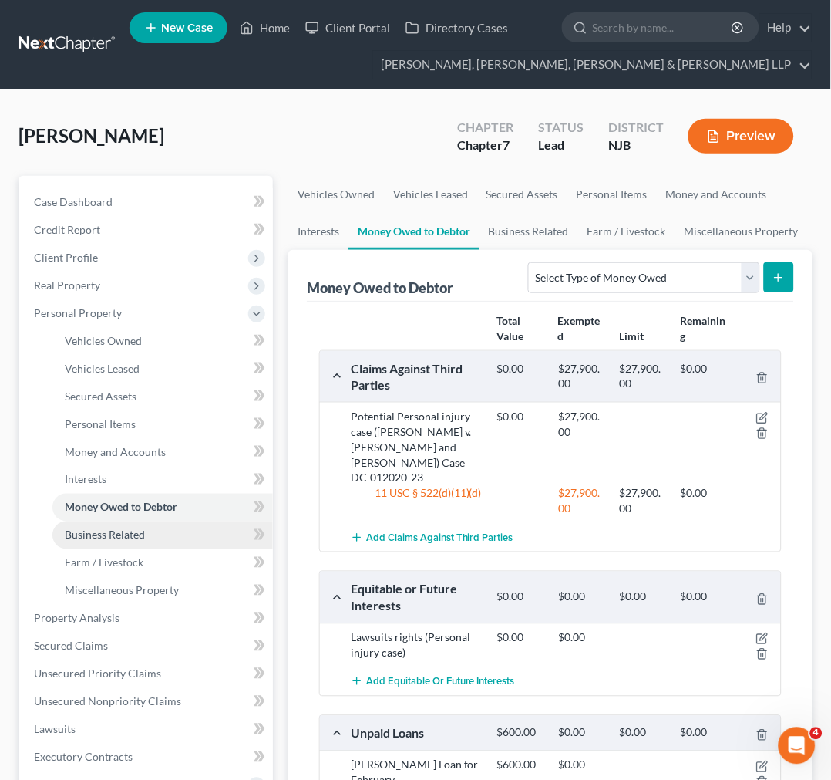
click at [136, 530] on span "Business Related" at bounding box center [105, 534] width 80 height 13
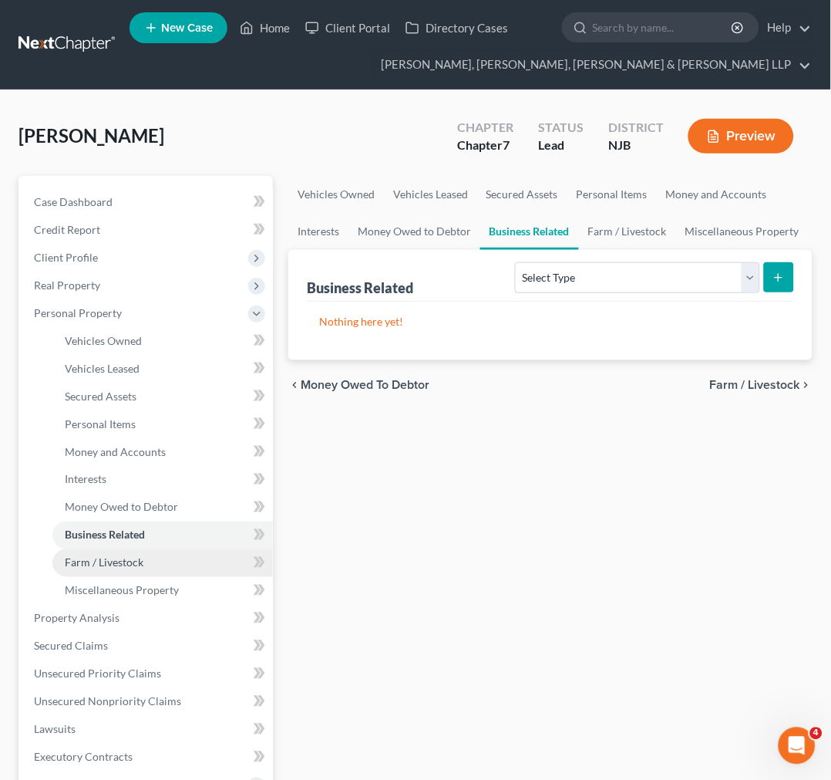
click at [137, 558] on span "Farm / Livestock" at bounding box center [104, 562] width 79 height 13
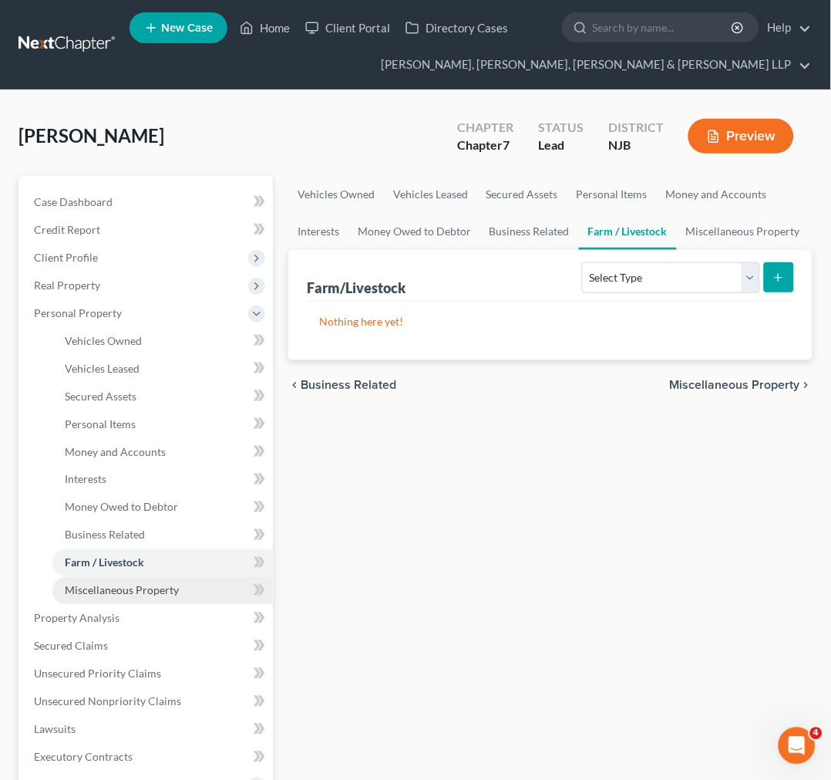
click at [140, 584] on span "Miscellaneous Property" at bounding box center [122, 590] width 114 height 13
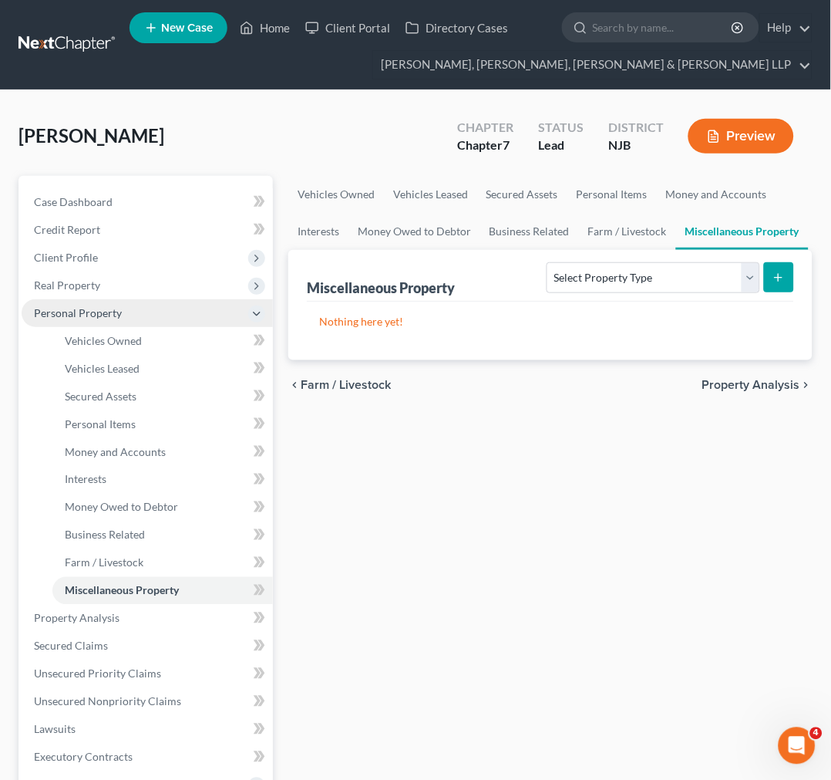
click at [126, 305] on span "Personal Property" at bounding box center [147, 313] width 251 height 28
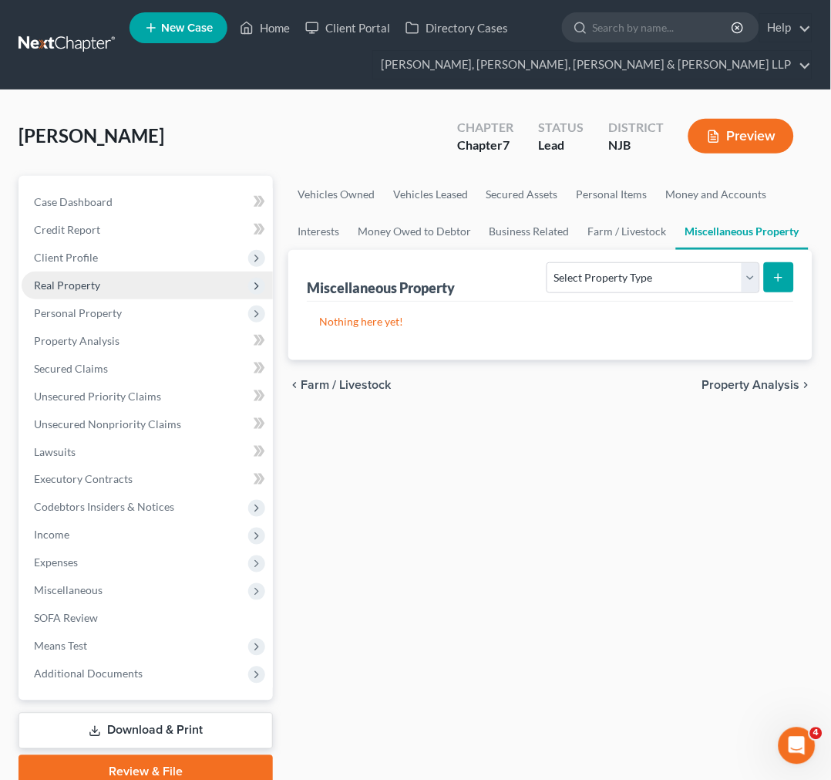
click at [116, 273] on span "Real Property" at bounding box center [147, 285] width 251 height 28
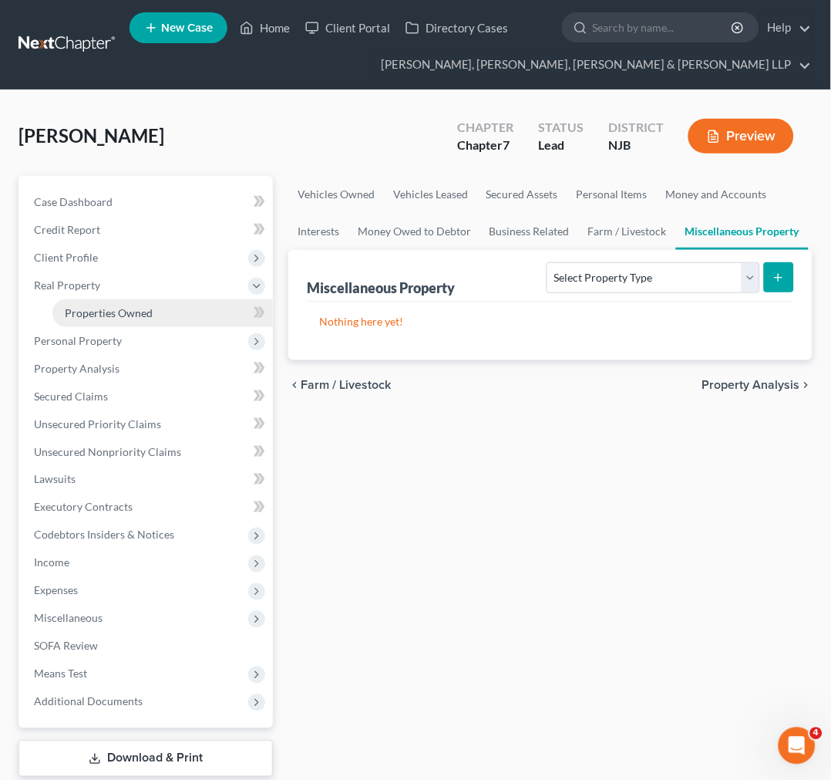
click at [122, 313] on span "Properties Owned" at bounding box center [109, 312] width 88 height 13
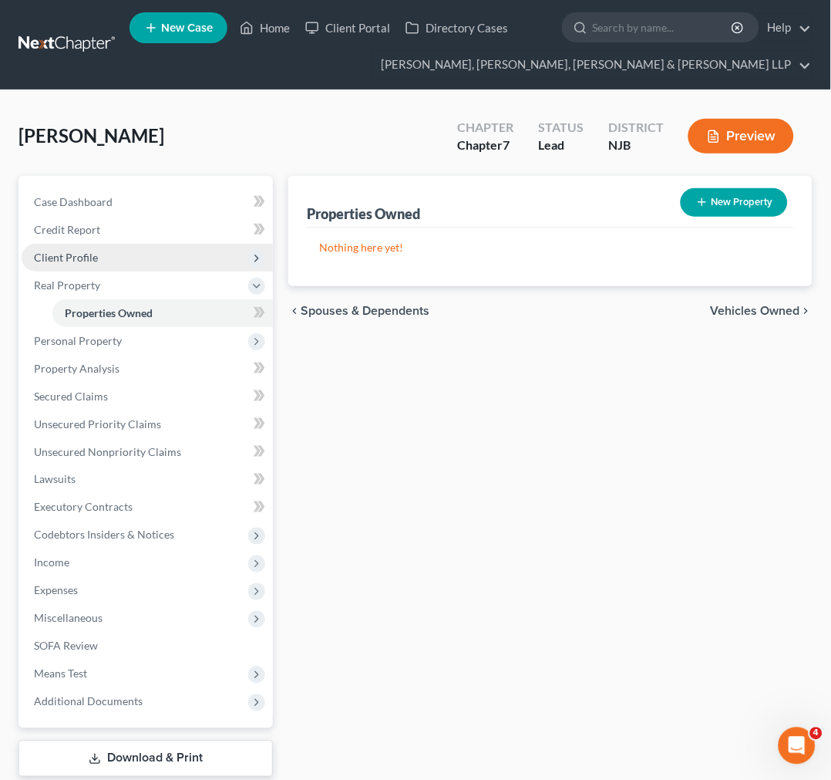
click at [106, 258] on span "Client Profile" at bounding box center [147, 258] width 251 height 28
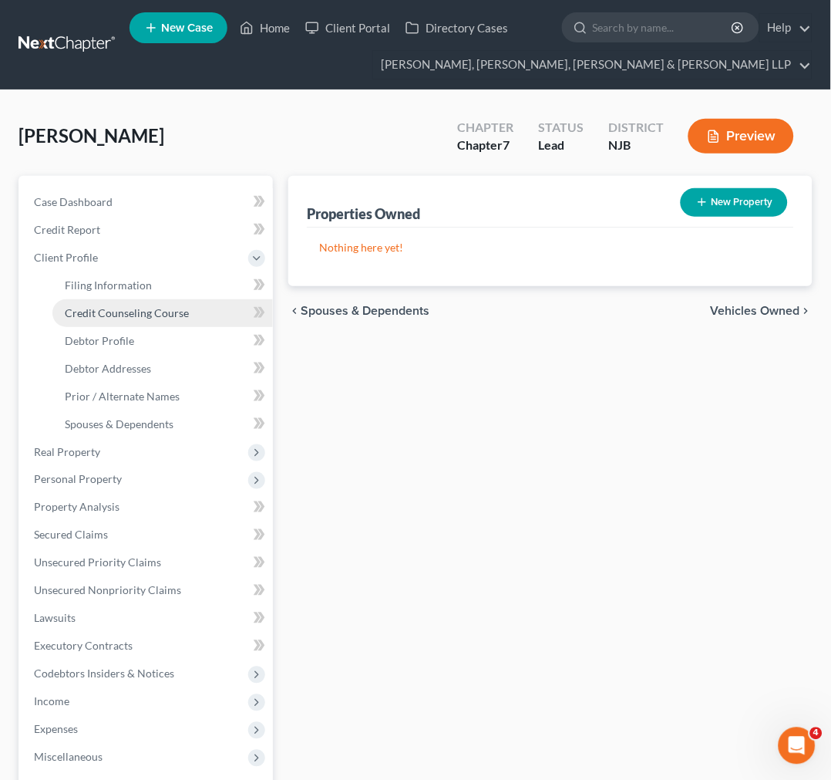
click at [108, 299] on link "Credit Counseling Course" at bounding box center [162, 313] width 221 height 28
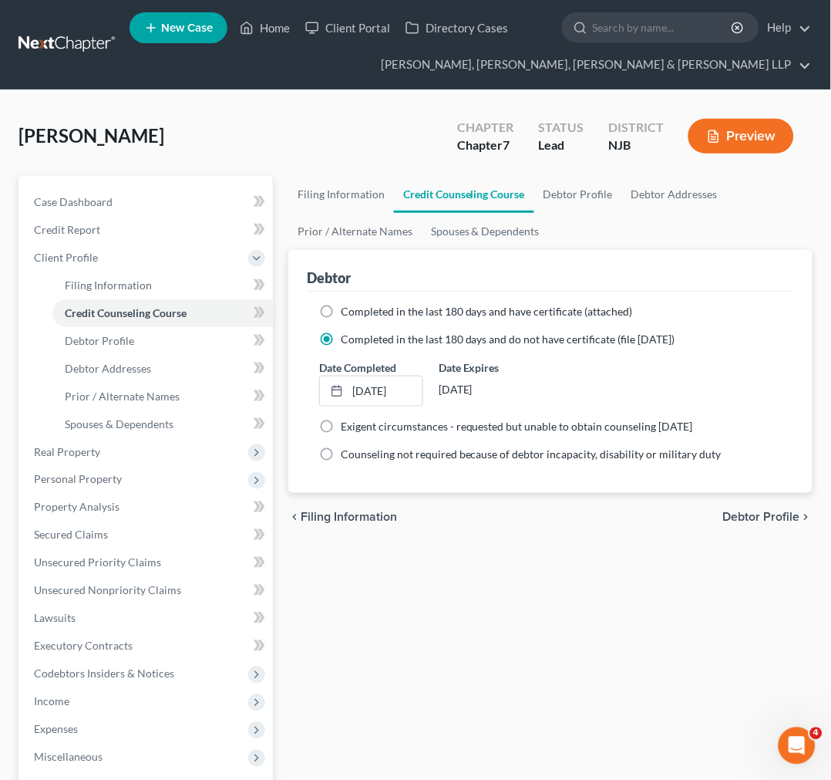
click at [543, 661] on div "Filing Information Credit Counseling Course Debtor Profile Debtor Addresses Pri…" at bounding box center [551, 566] width 540 height 780
